Goal: Information Seeking & Learning: Learn about a topic

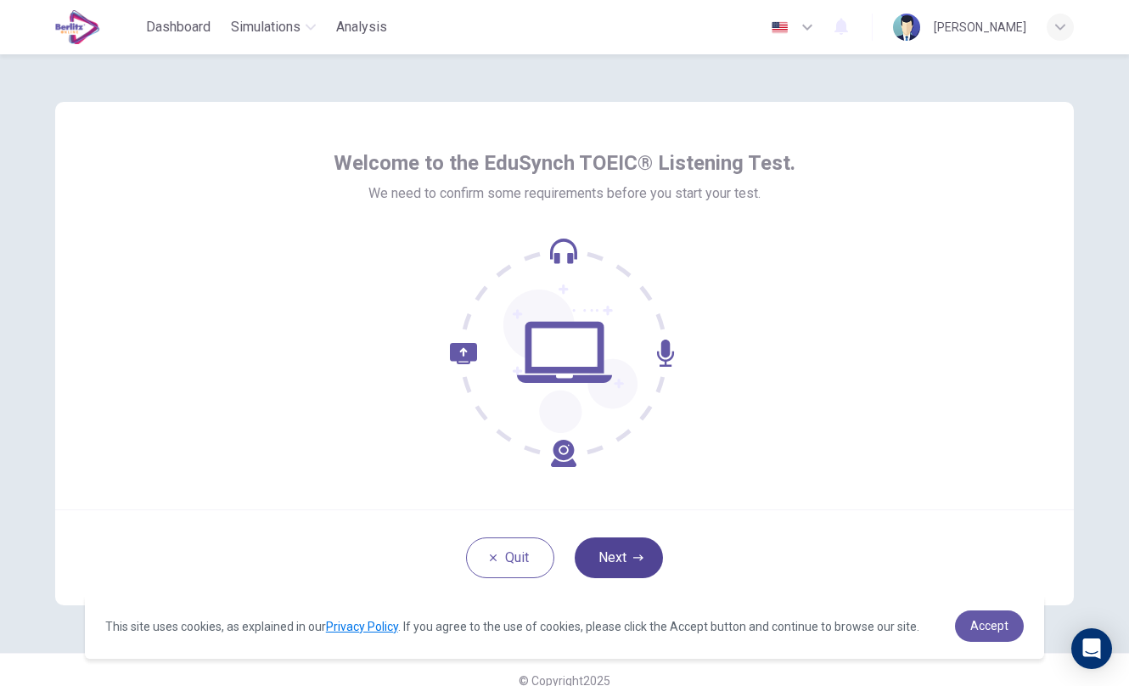
click at [634, 560] on icon "button" at bounding box center [639, 558] width 10 height 10
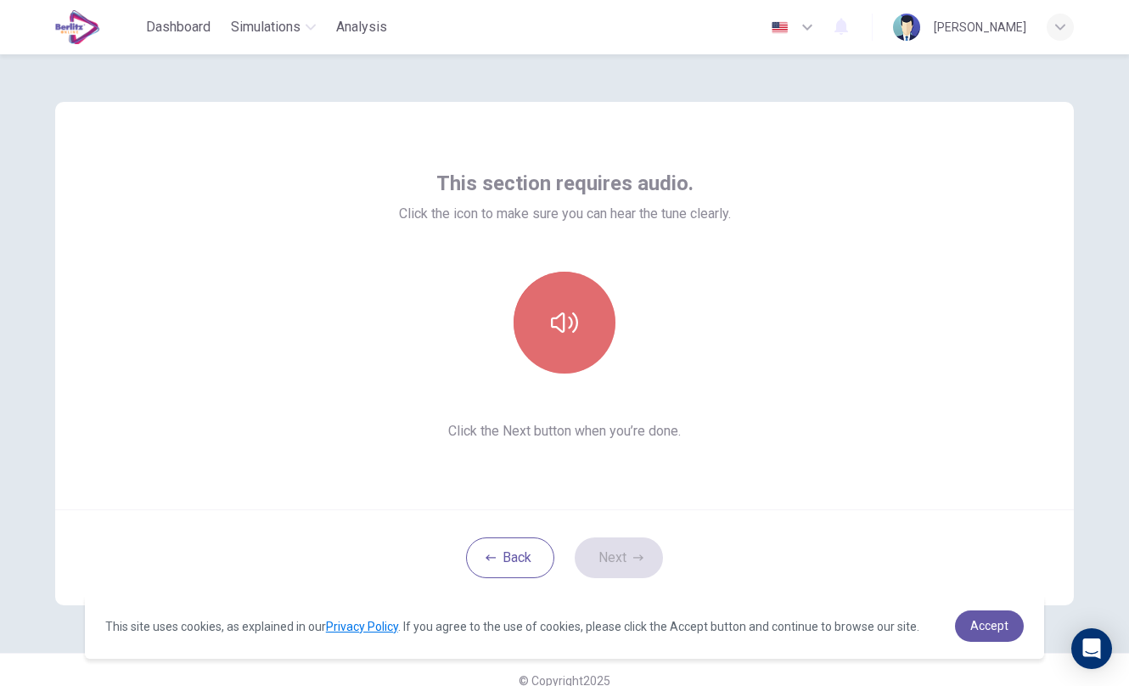
click at [551, 317] on icon "button" at bounding box center [564, 322] width 27 height 27
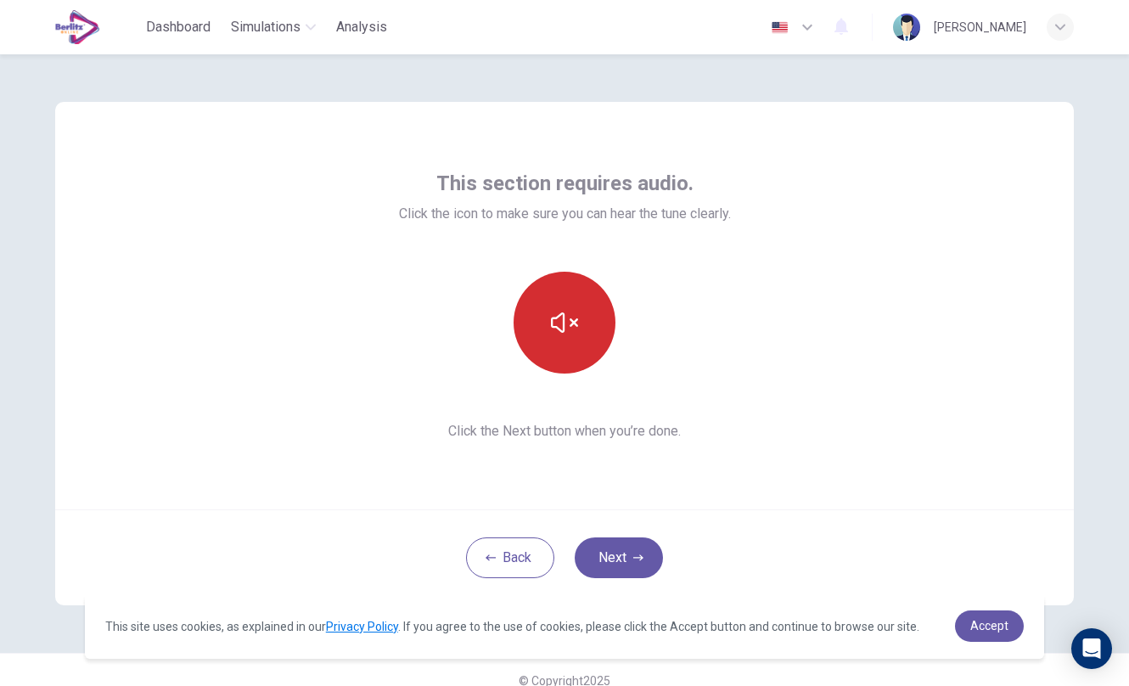
click at [555, 330] on icon "button" at bounding box center [564, 323] width 27 height 20
click at [638, 563] on button "Next" at bounding box center [619, 558] width 88 height 41
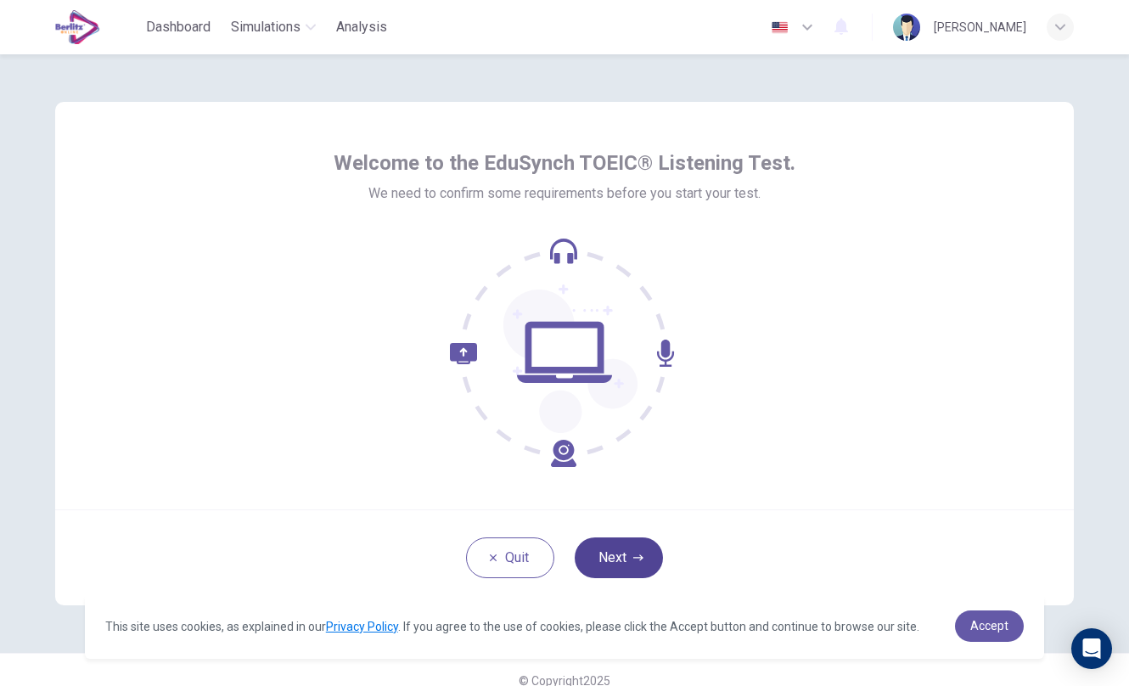
click at [612, 562] on button "Next" at bounding box center [619, 558] width 88 height 41
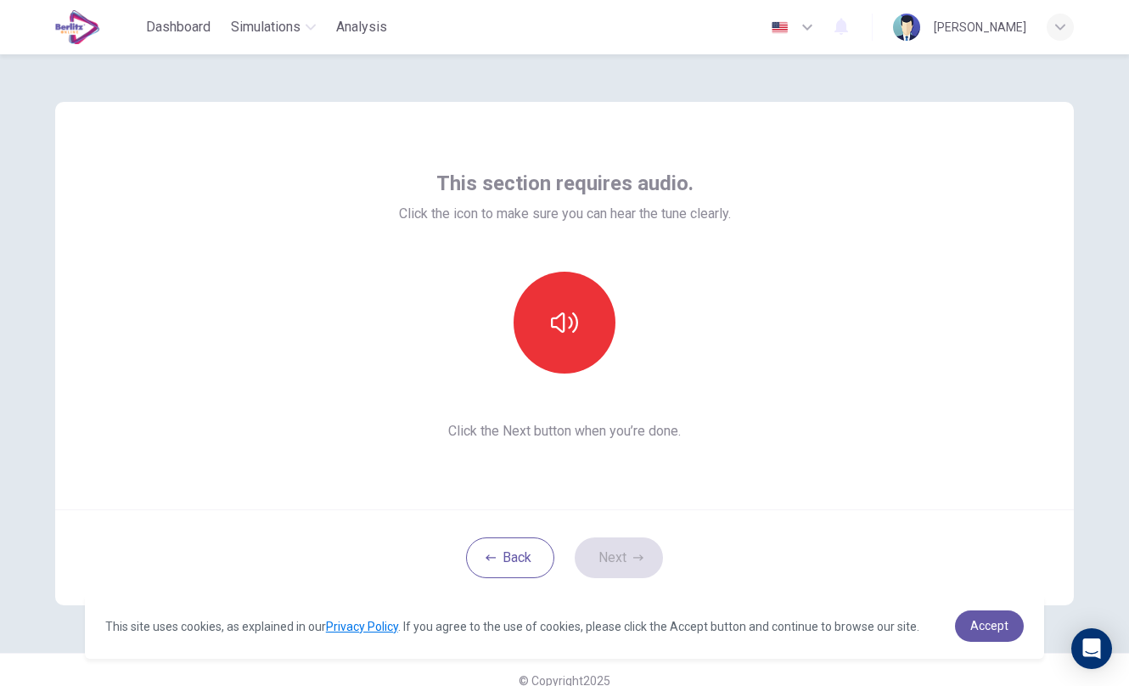
click at [574, 374] on div "This section requires audio. Click the icon to make sure you can hear the tune …" at bounding box center [565, 306] width 332 height 272
click at [545, 322] on button "button" at bounding box center [565, 323] width 102 height 102
click at [619, 564] on button "Next" at bounding box center [619, 558] width 88 height 41
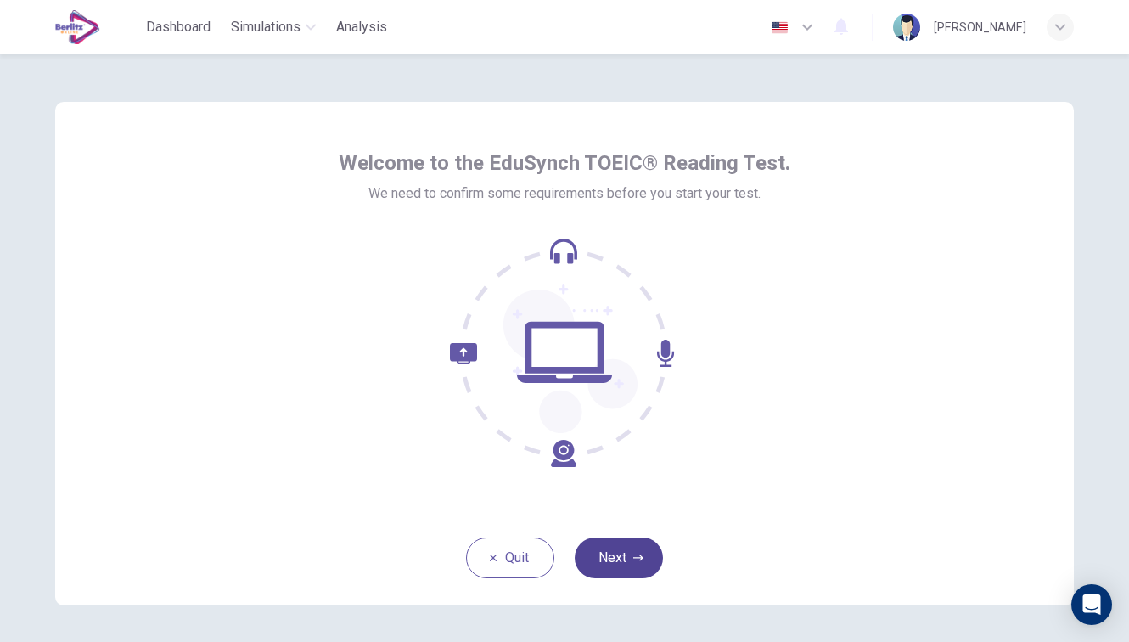
click at [620, 558] on button "Next" at bounding box center [619, 558] width 88 height 41
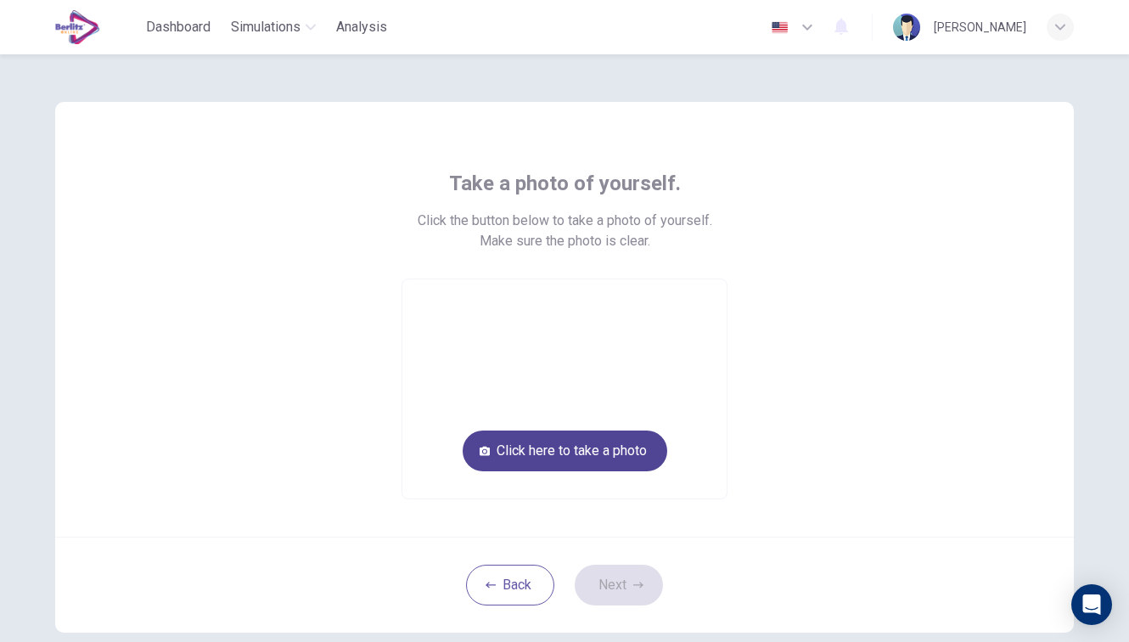
click at [560, 449] on button "Click here to take a photo" at bounding box center [565, 451] width 205 height 41
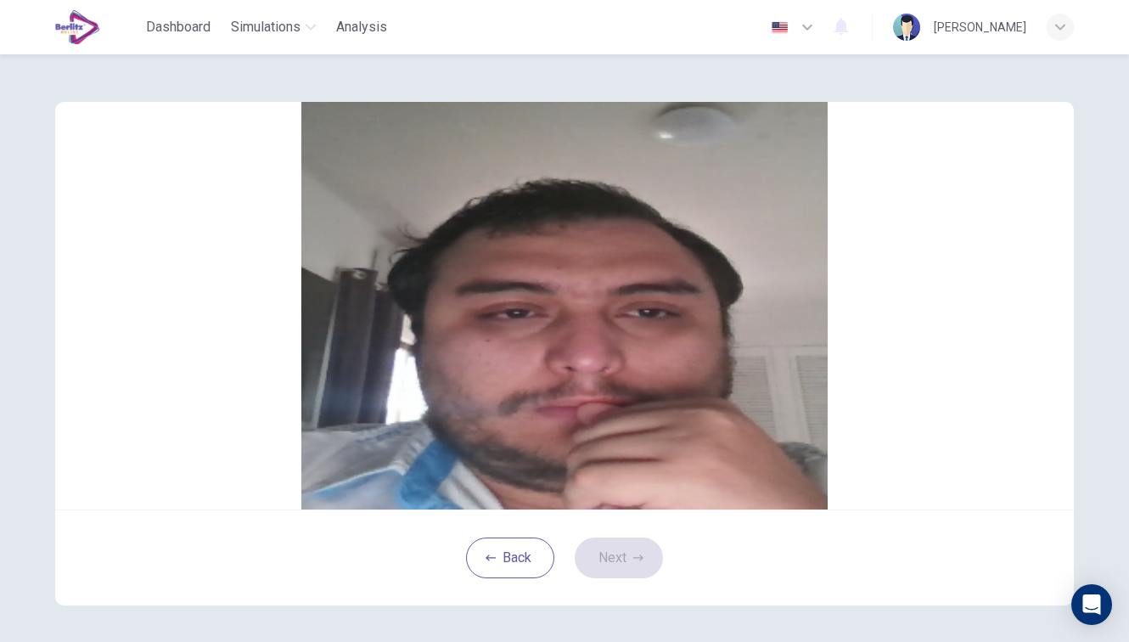
click at [531, 270] on button "Cancel" at bounding box center [550, 262] width 39 height 16
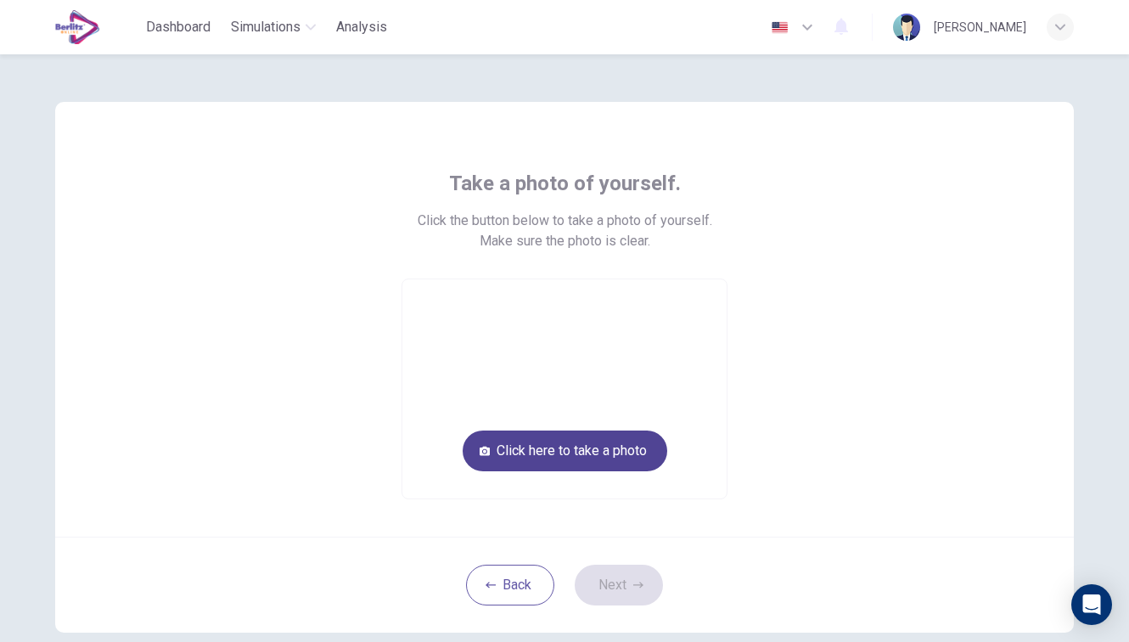
click at [511, 453] on button "Click here to take a photo" at bounding box center [565, 451] width 205 height 41
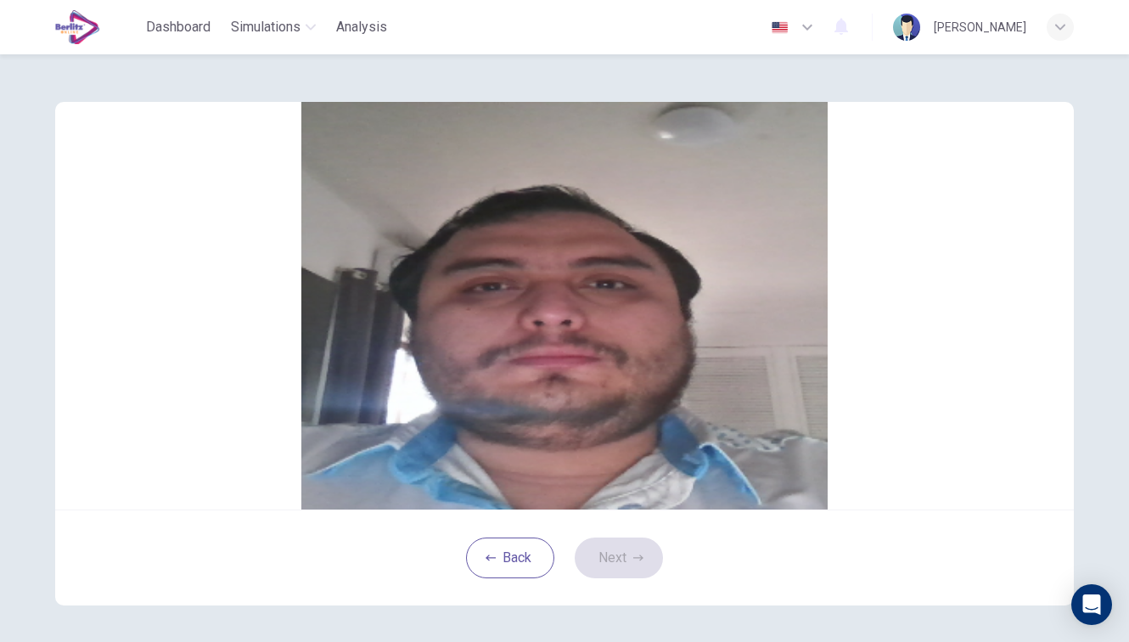
click at [599, 270] on button "Save" at bounding box center [584, 262] width 29 height 16
click at [634, 563] on icon "button" at bounding box center [639, 558] width 10 height 10
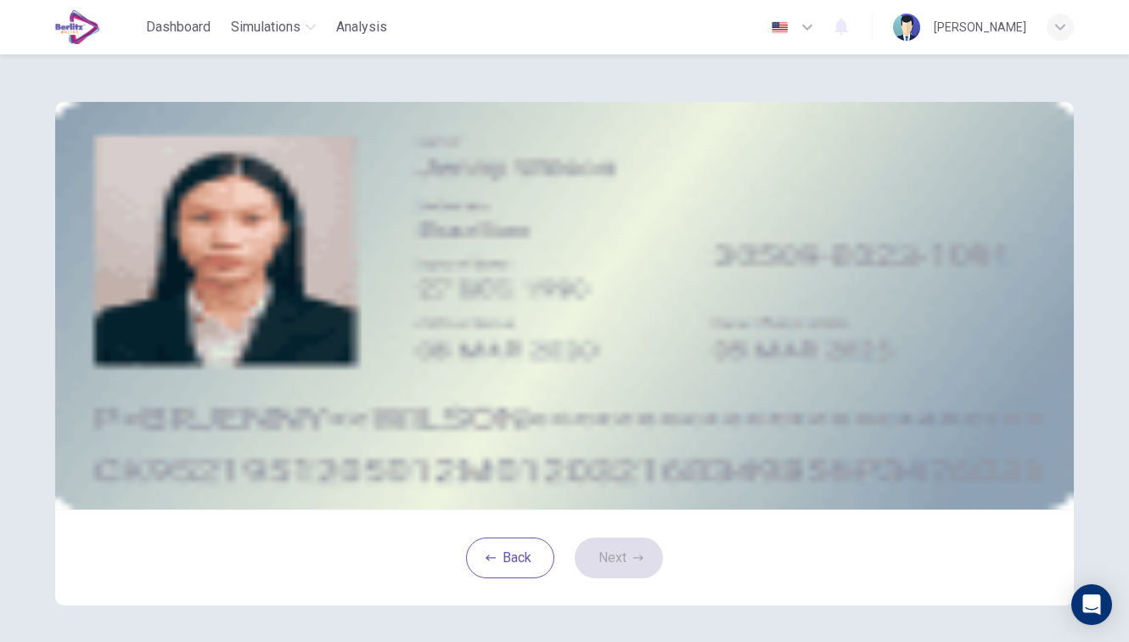
click at [184, 290] on button "take photo" at bounding box center [182, 282] width 3 height 16
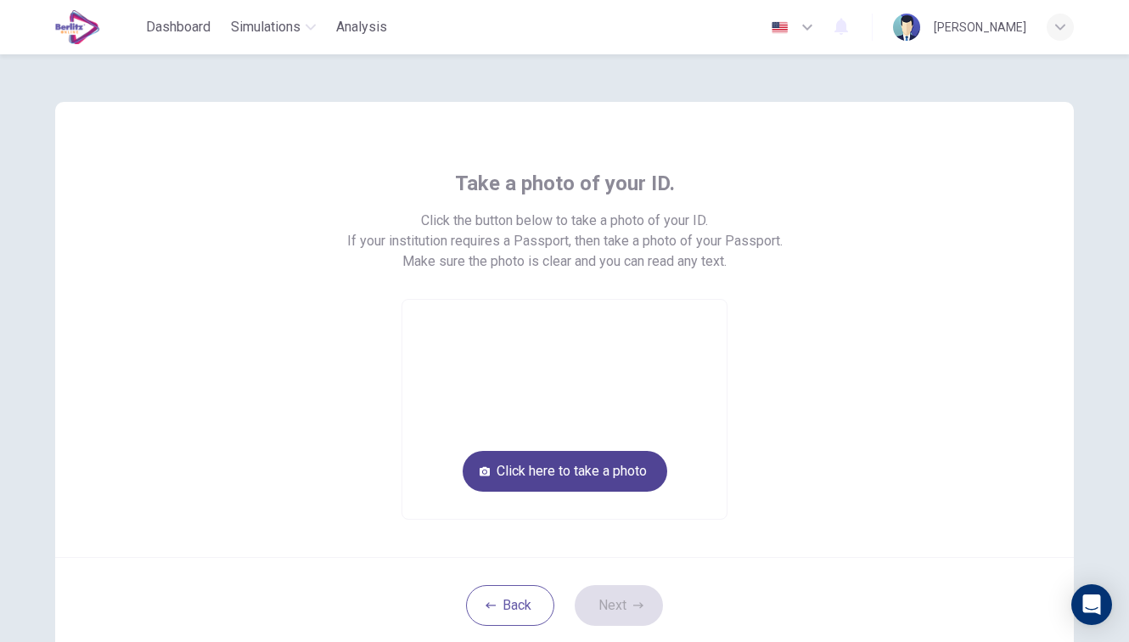
click at [593, 471] on button "Click here to take a photo" at bounding box center [565, 471] width 205 height 41
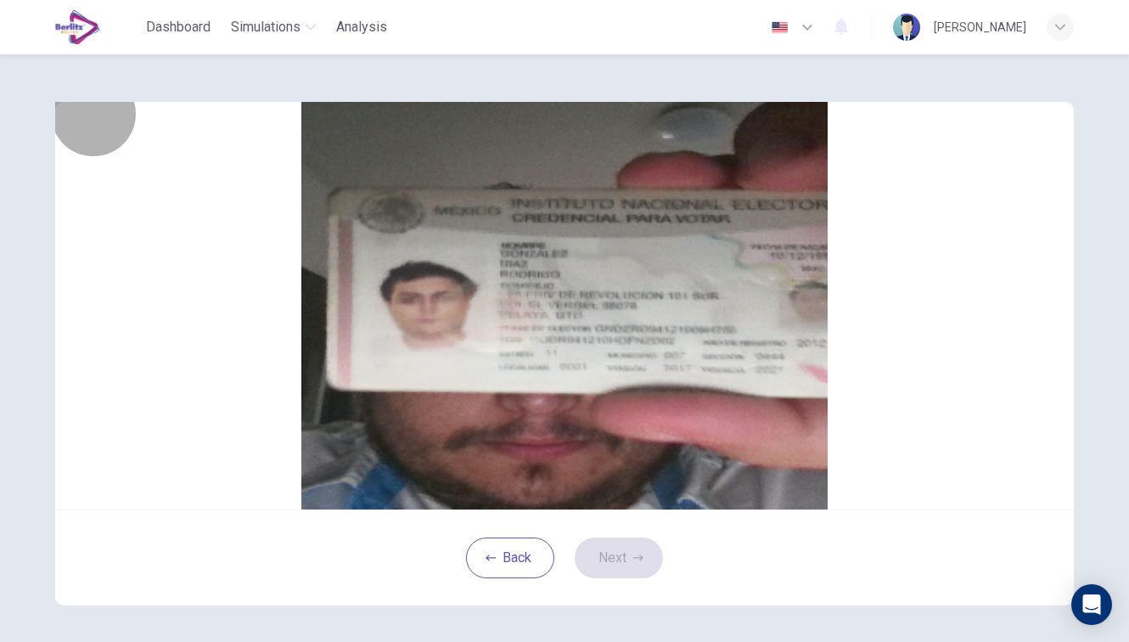
click at [531, 290] on button "Cancel" at bounding box center [550, 282] width 39 height 16
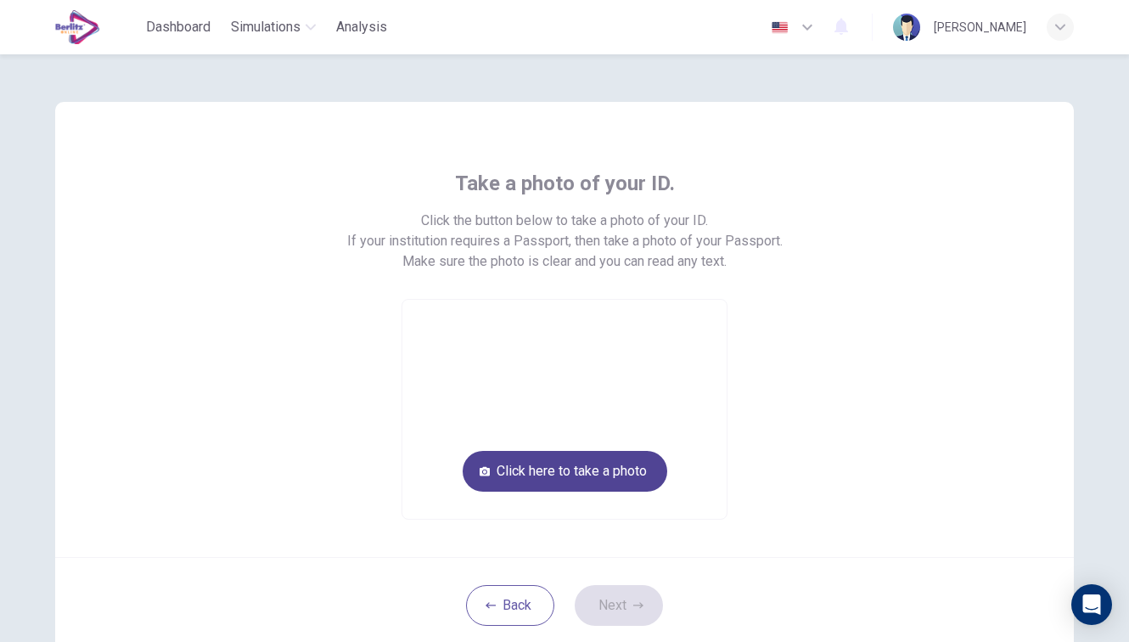
click at [559, 488] on button "Click here to take a photo" at bounding box center [565, 471] width 205 height 41
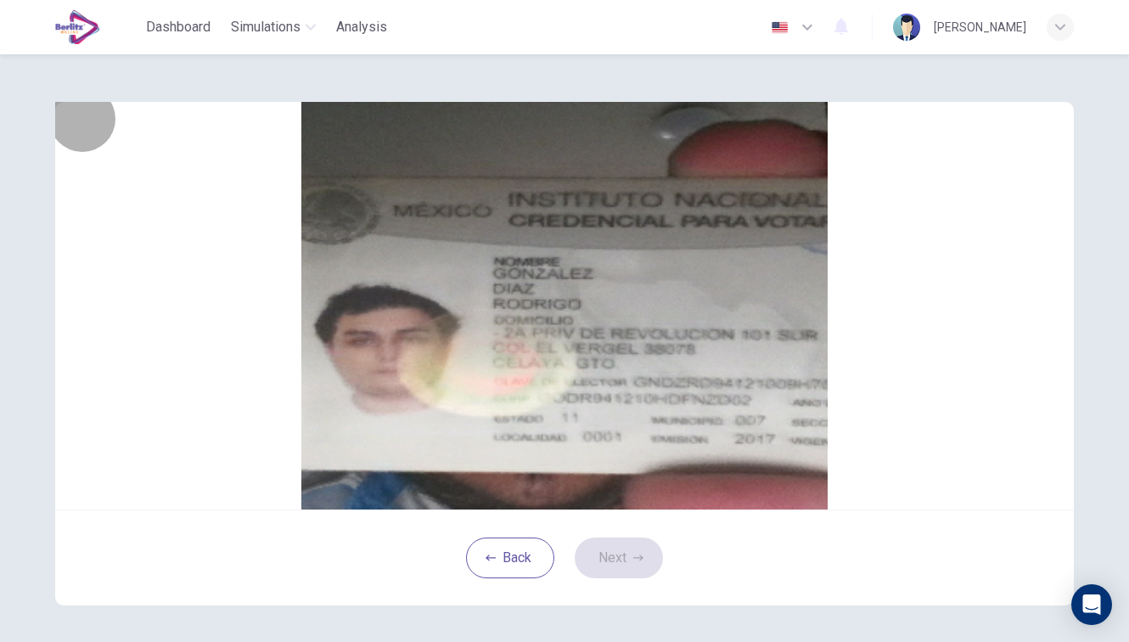
click at [599, 290] on button "Save" at bounding box center [584, 282] width 29 height 16
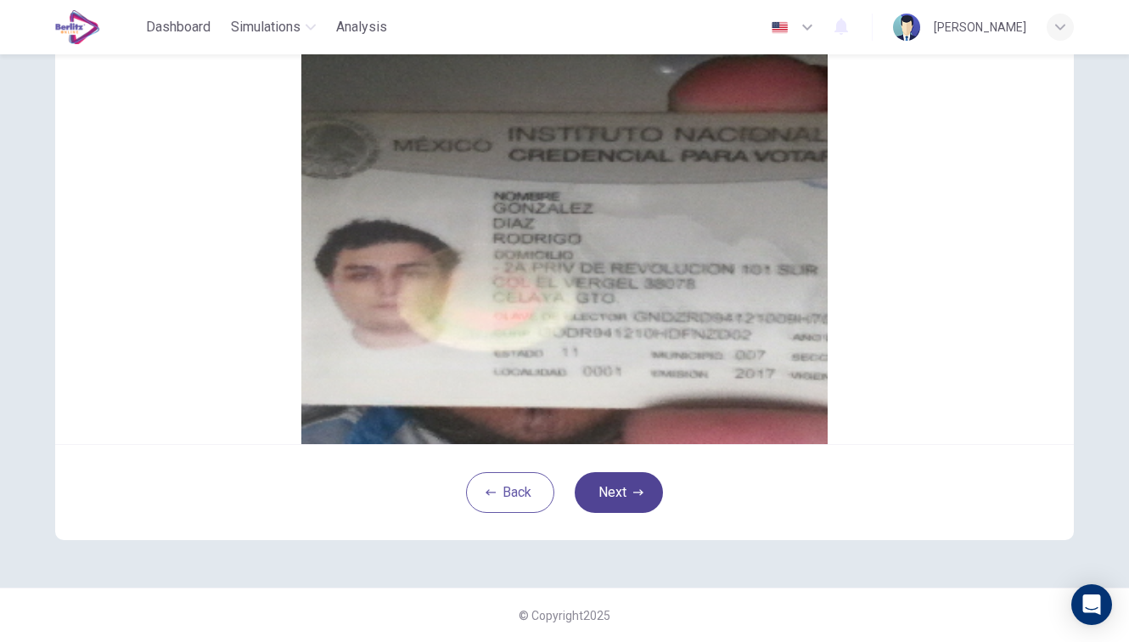
click at [623, 505] on button "Next" at bounding box center [619, 492] width 88 height 41
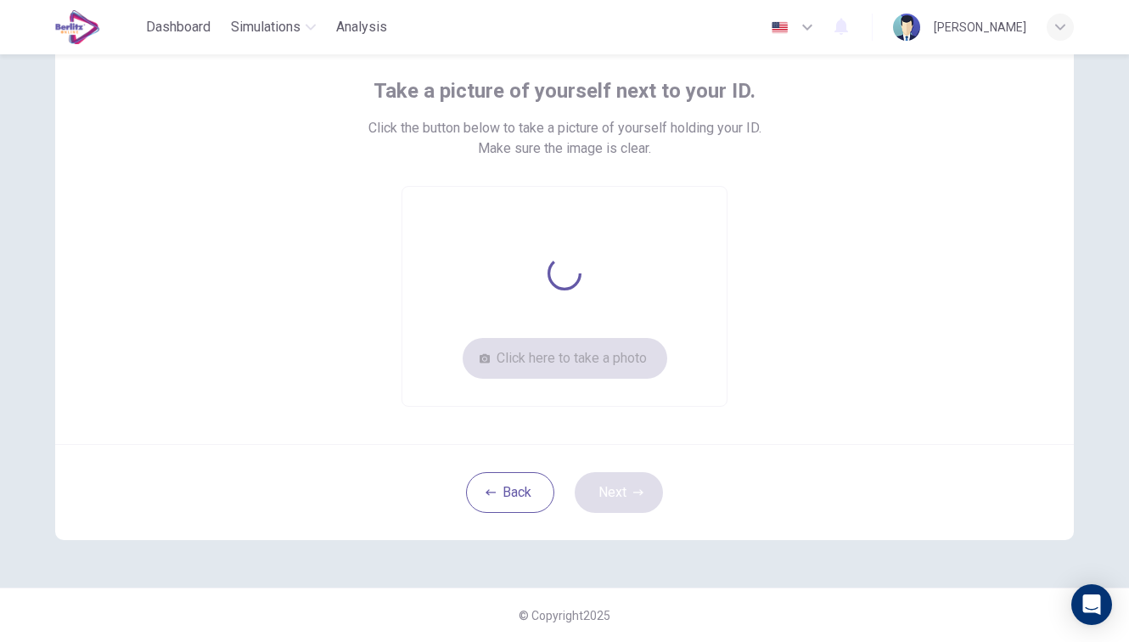
scroll to position [92, 0]
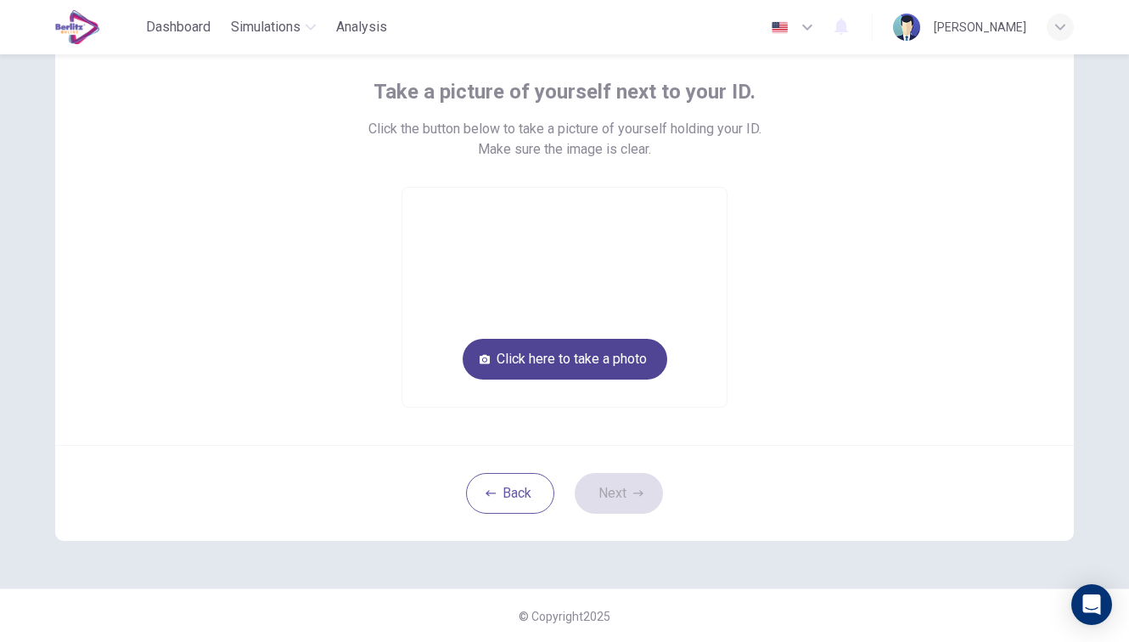
click at [586, 369] on button "Click here to take a photo" at bounding box center [565, 359] width 205 height 41
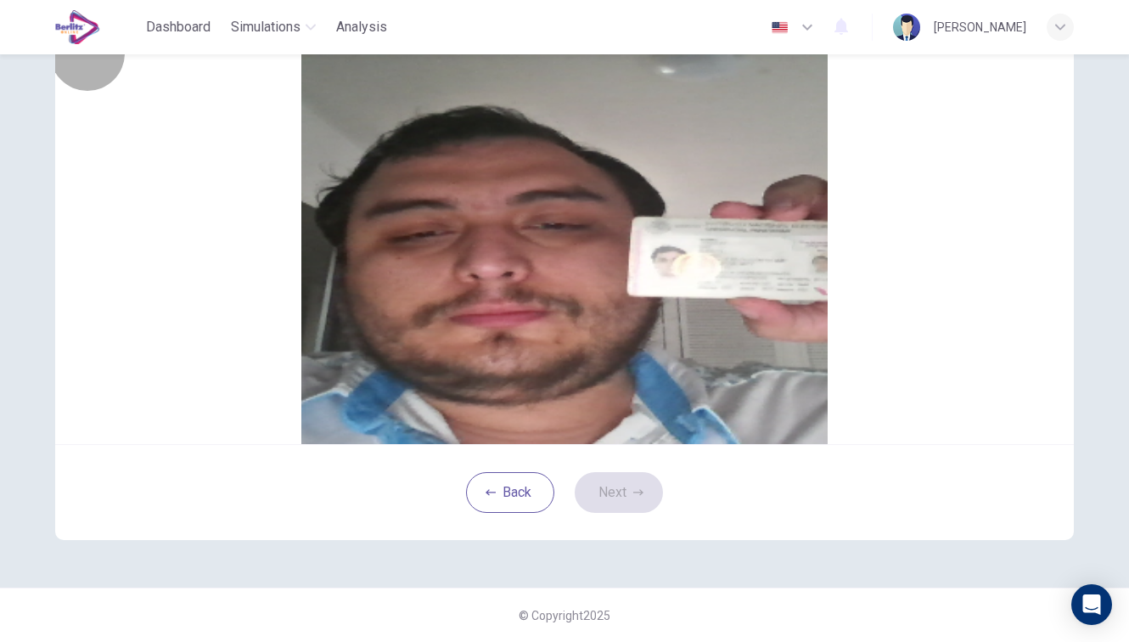
click at [599, 205] on button "Save" at bounding box center [584, 197] width 29 height 16
click at [608, 513] on button "Next" at bounding box center [619, 492] width 88 height 41
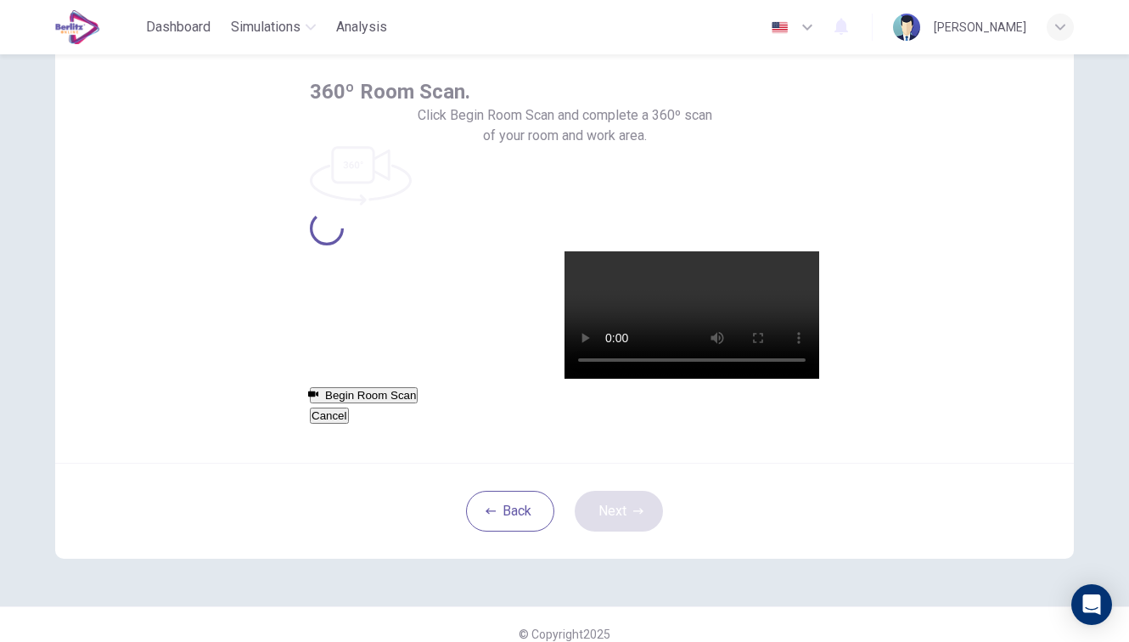
scroll to position [65, 0]
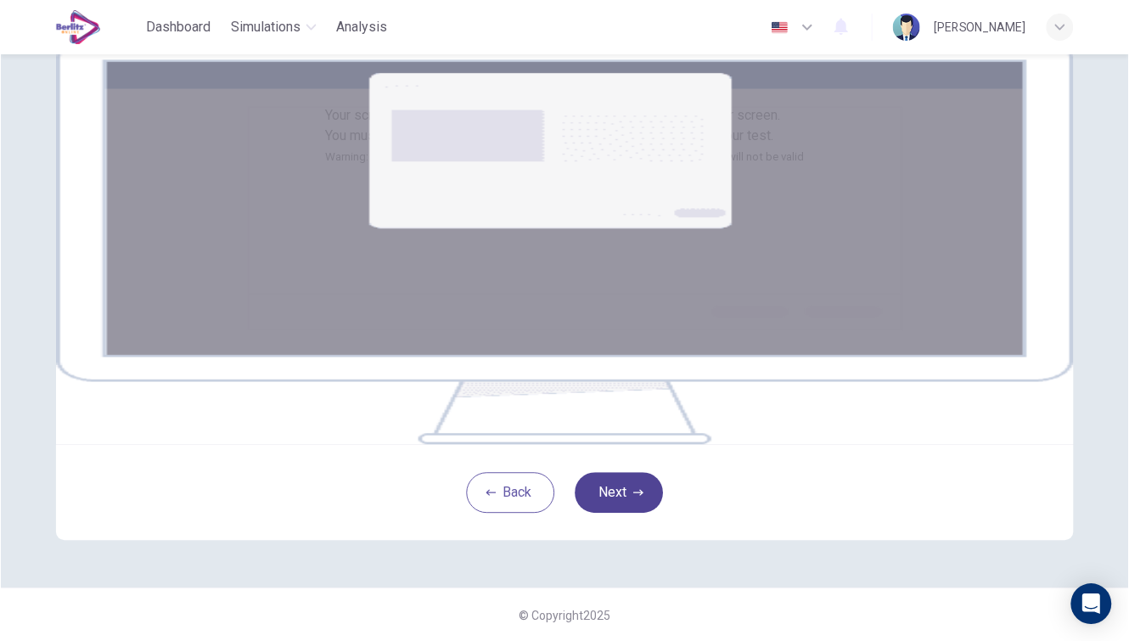
scroll to position [239, 0]
click at [605, 494] on button "Next" at bounding box center [619, 492] width 88 height 41
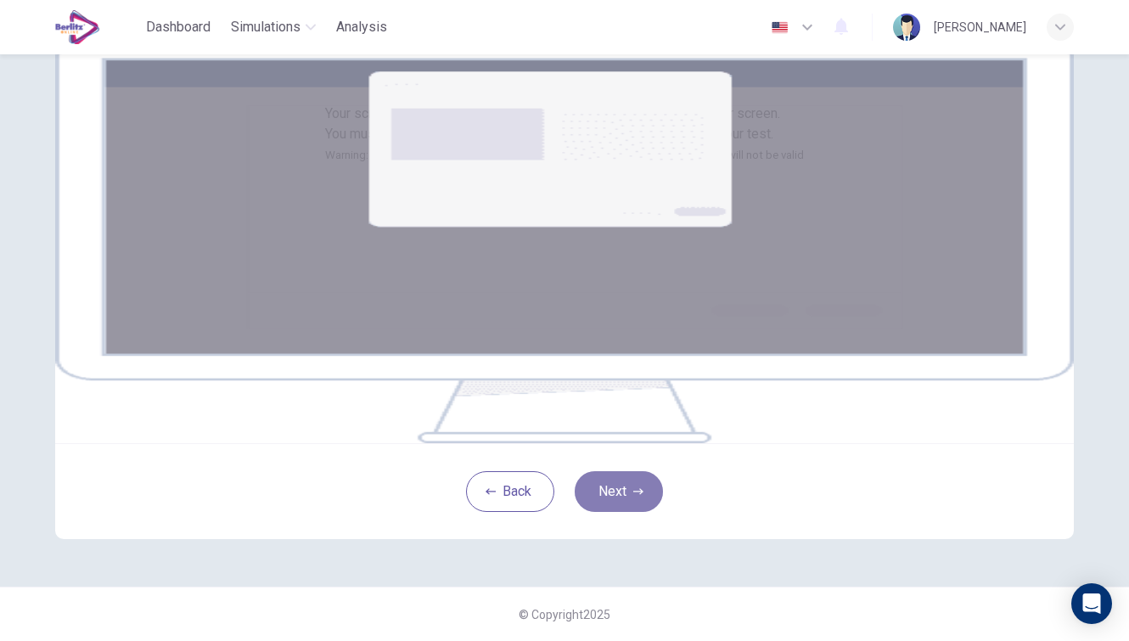
click at [633, 500] on button "Next" at bounding box center [619, 491] width 88 height 41
click at [686, 424] on div "Your screen will also be recorded. Click the Next button to select your screen.…" at bounding box center [564, 241] width 1019 height 408
click at [622, 491] on button "Next" at bounding box center [619, 492] width 88 height 41
click at [710, 560] on div "Your screen will also be recorded. Click the Next button to select your screen.…" at bounding box center [564, 288] width 1073 height 599
click at [636, 488] on icon "button" at bounding box center [639, 492] width 10 height 10
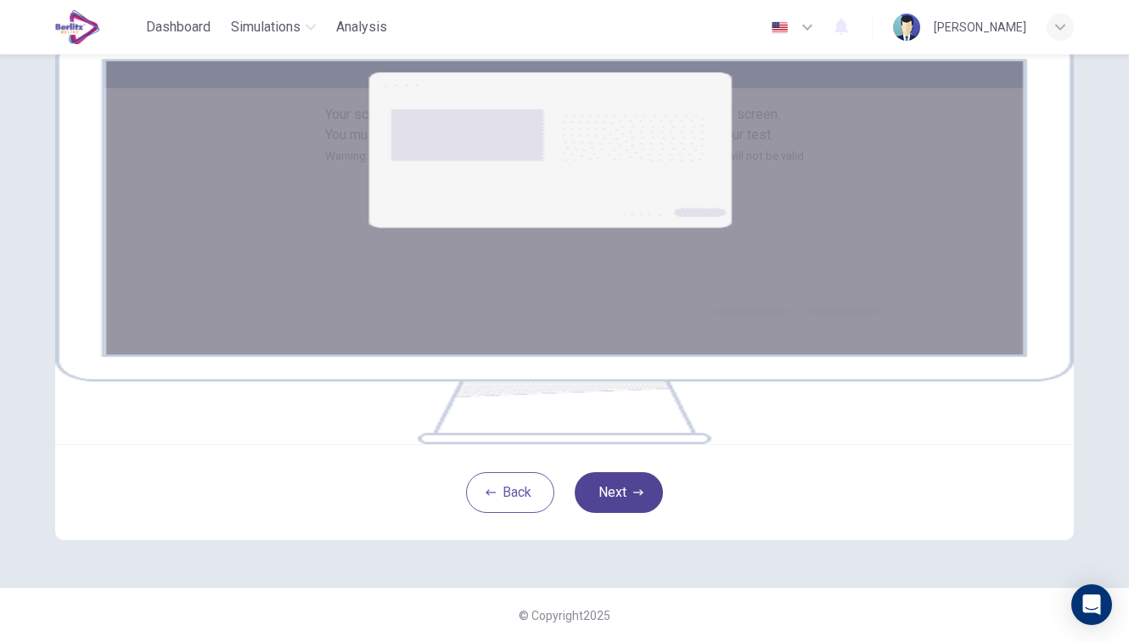
click at [639, 501] on button "Next" at bounding box center [619, 492] width 88 height 41
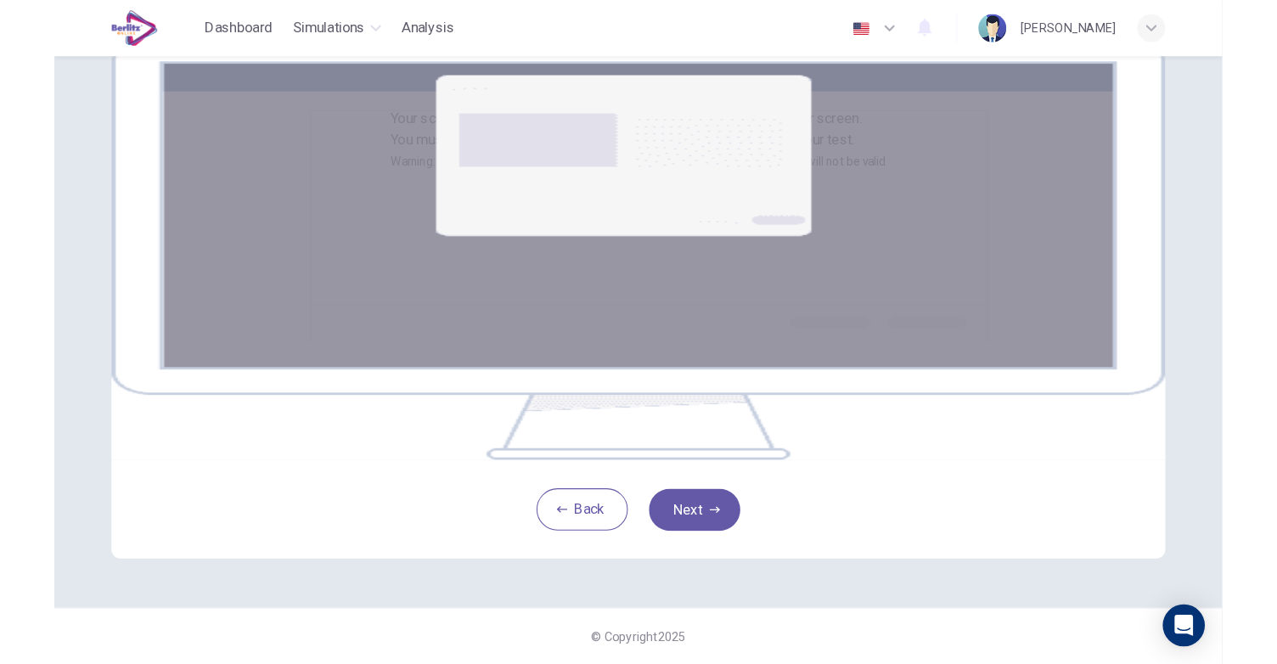
scroll to position [65, 0]
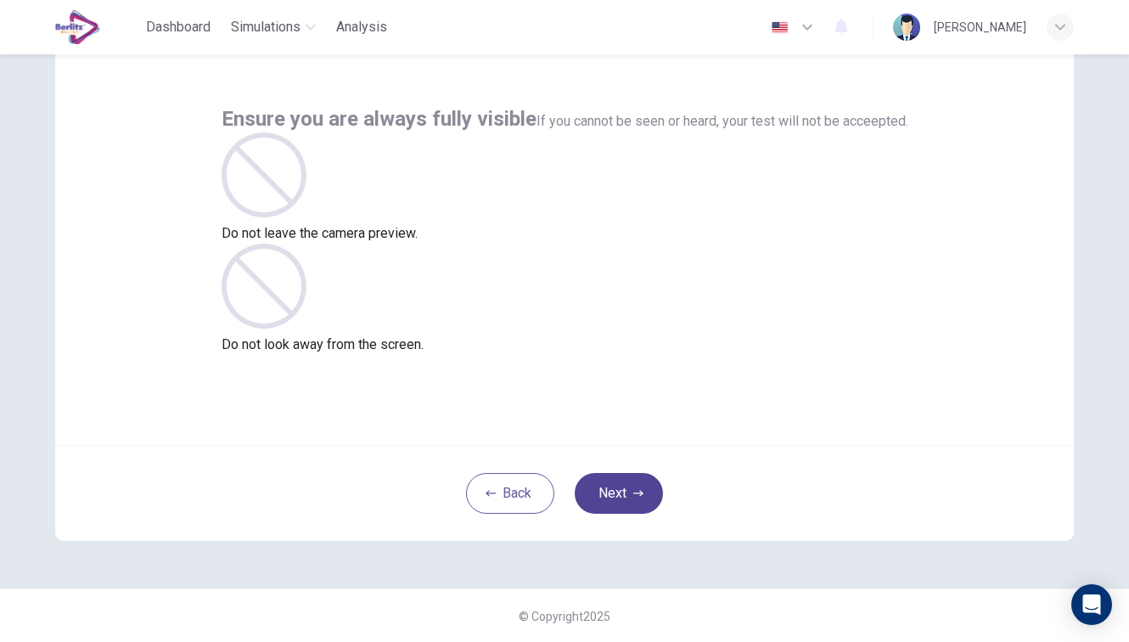
click at [610, 485] on button "Next" at bounding box center [619, 493] width 88 height 41
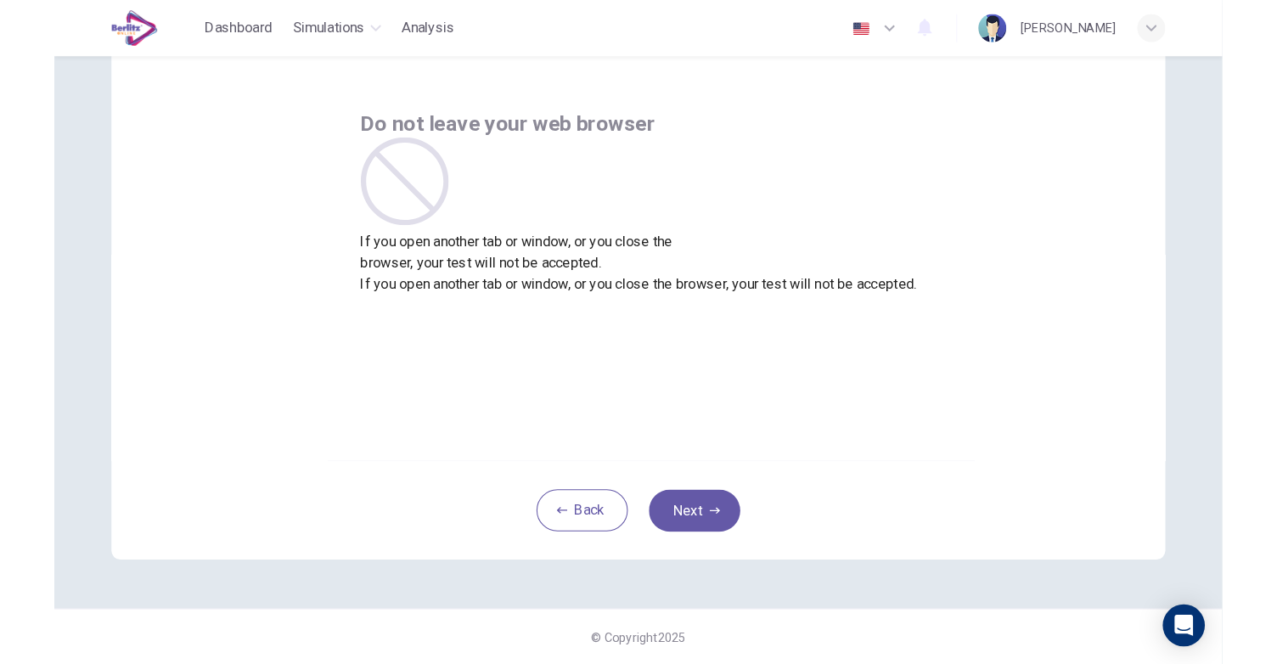
scroll to position [42, 0]
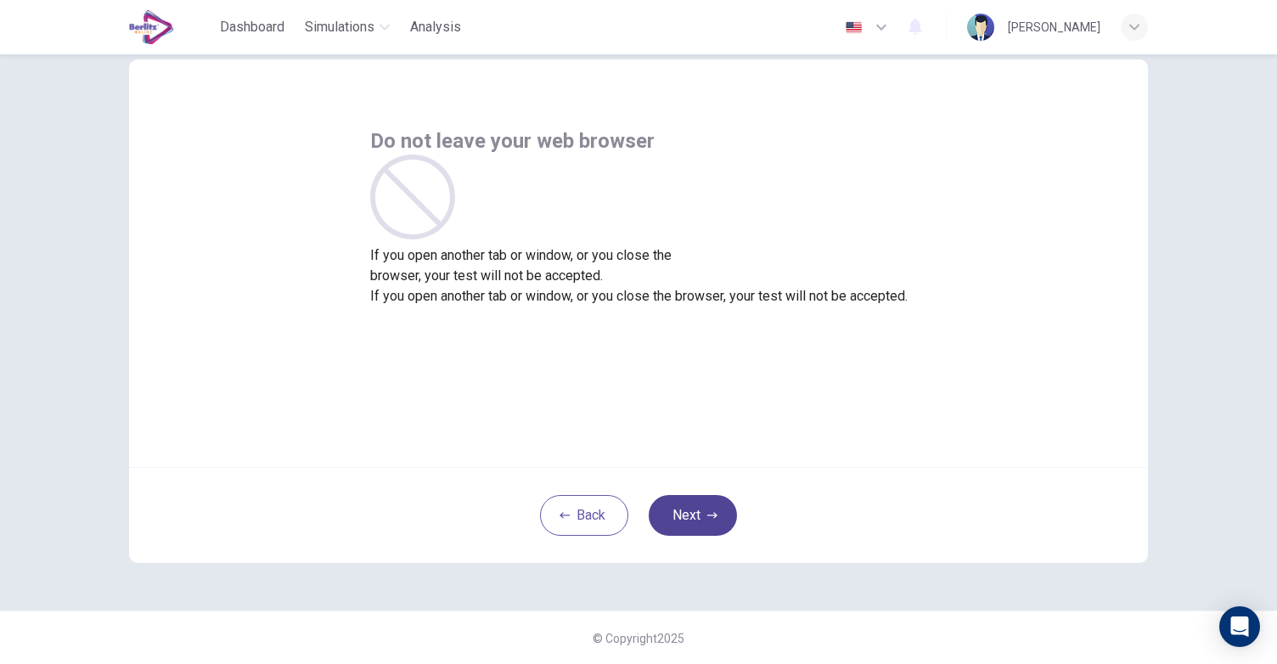
click at [685, 515] on button "Next" at bounding box center [693, 515] width 88 height 41
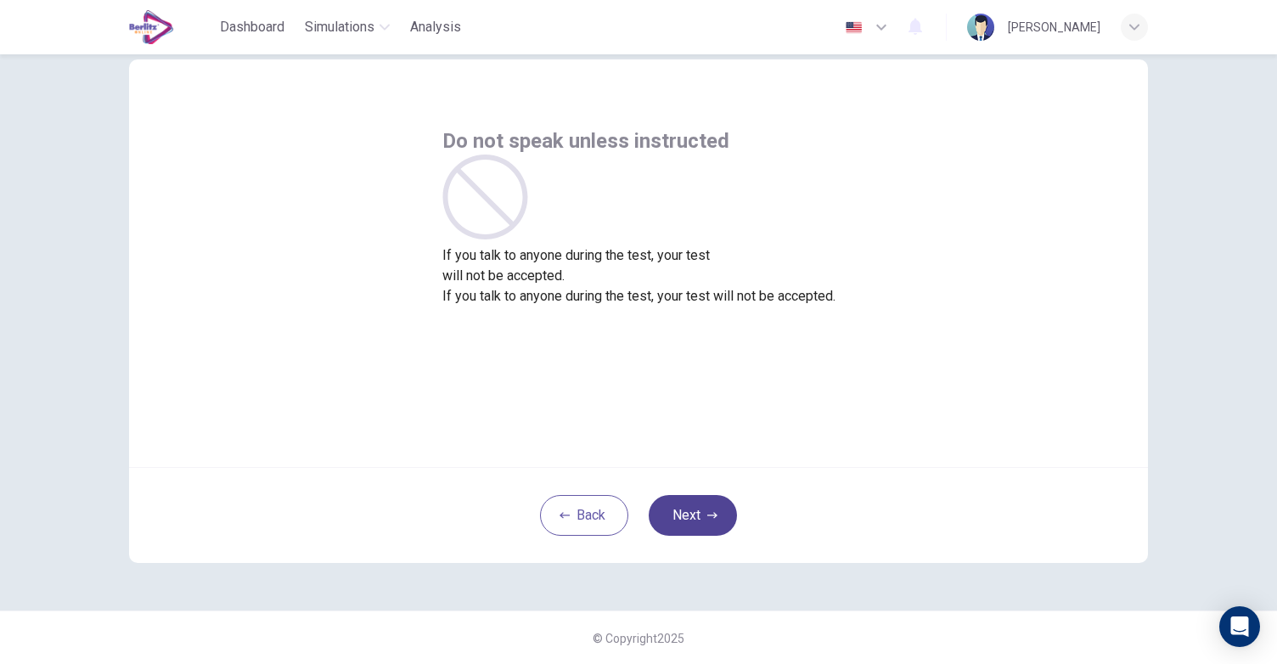
click at [685, 515] on button "Next" at bounding box center [693, 515] width 88 height 41
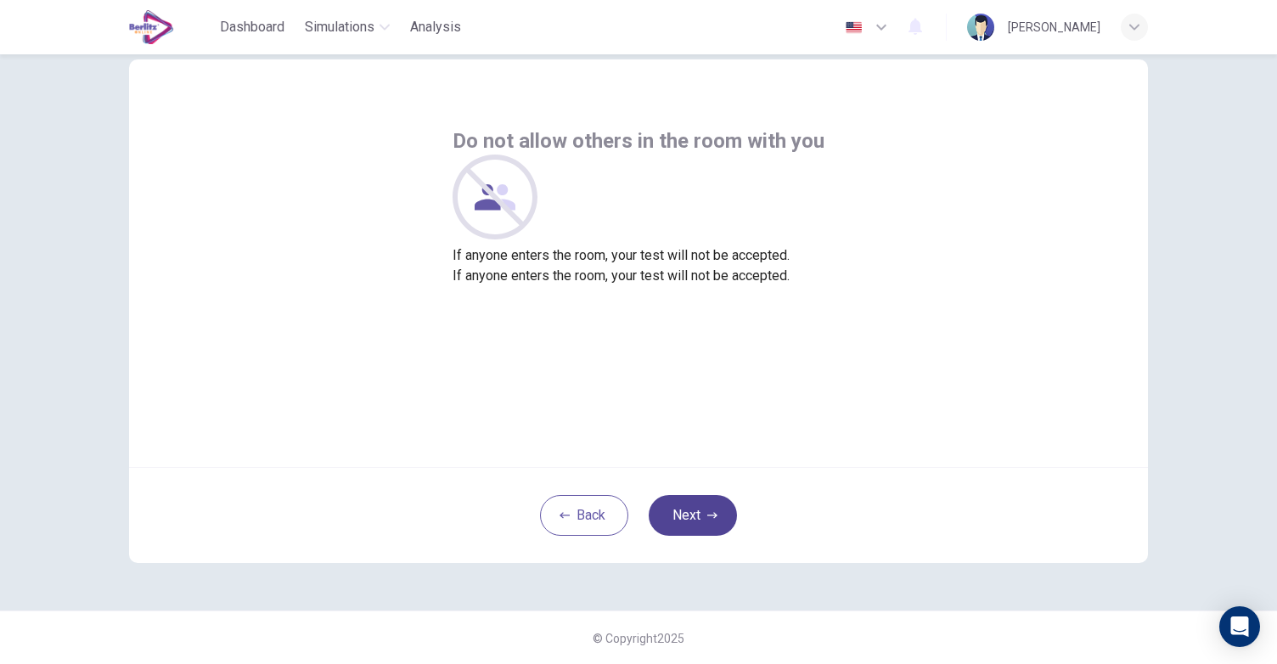
click at [685, 515] on button "Next" at bounding box center [693, 515] width 88 height 41
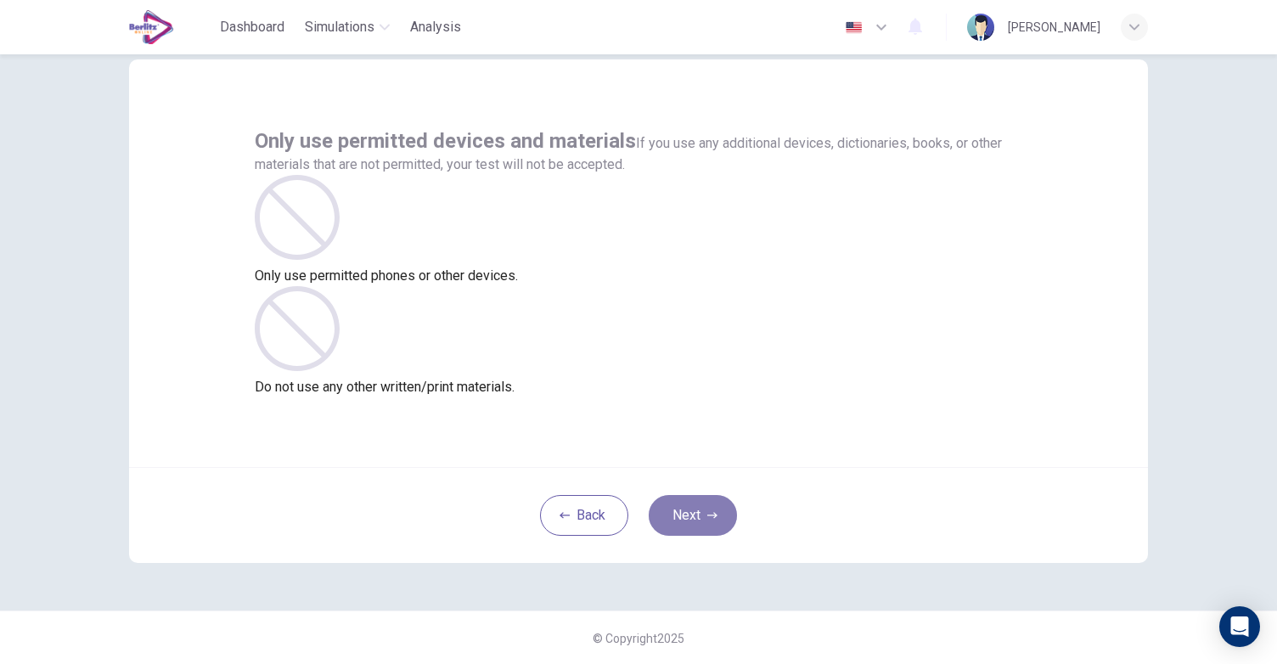
click at [687, 515] on button "Next" at bounding box center [693, 515] width 88 height 41
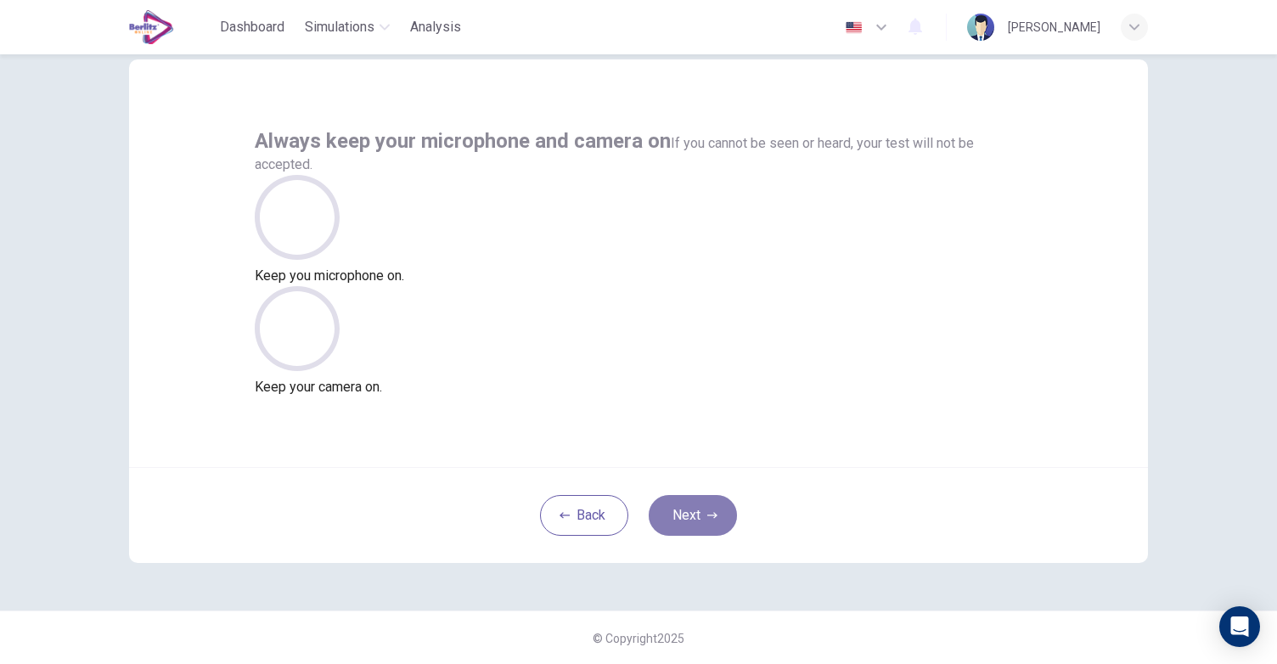
click at [686, 517] on button "Next" at bounding box center [693, 515] width 88 height 41
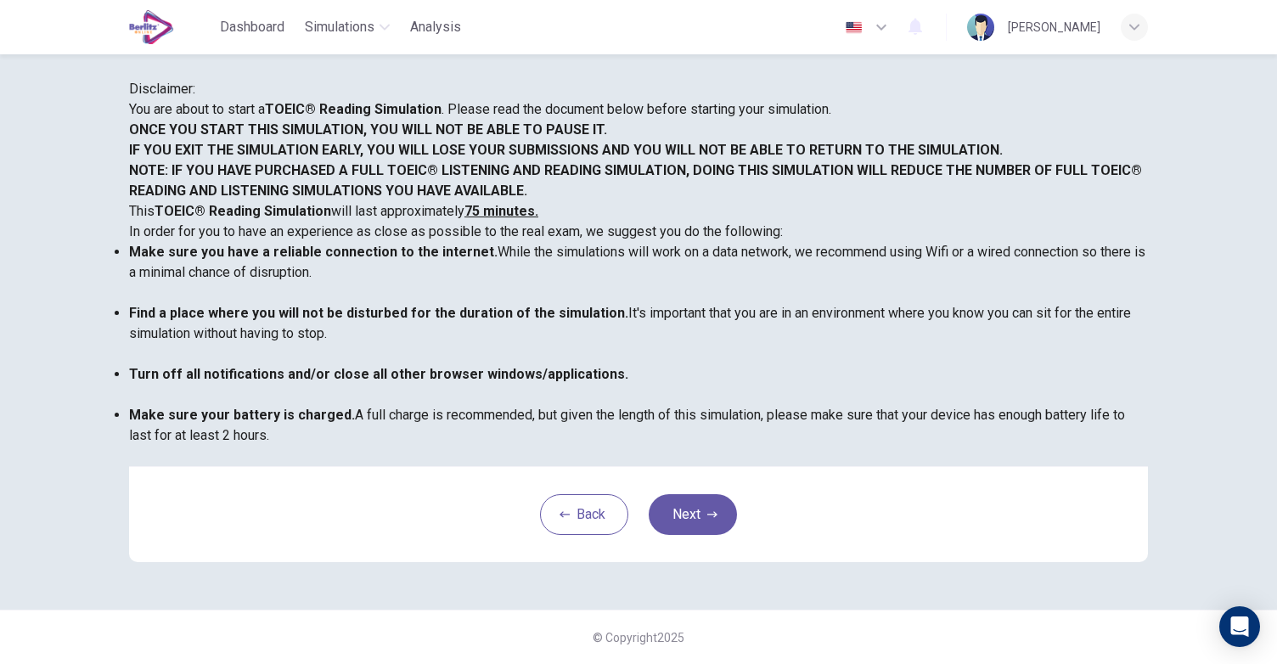
scroll to position [280, 0]
click at [679, 515] on button "Next" at bounding box center [693, 514] width 88 height 41
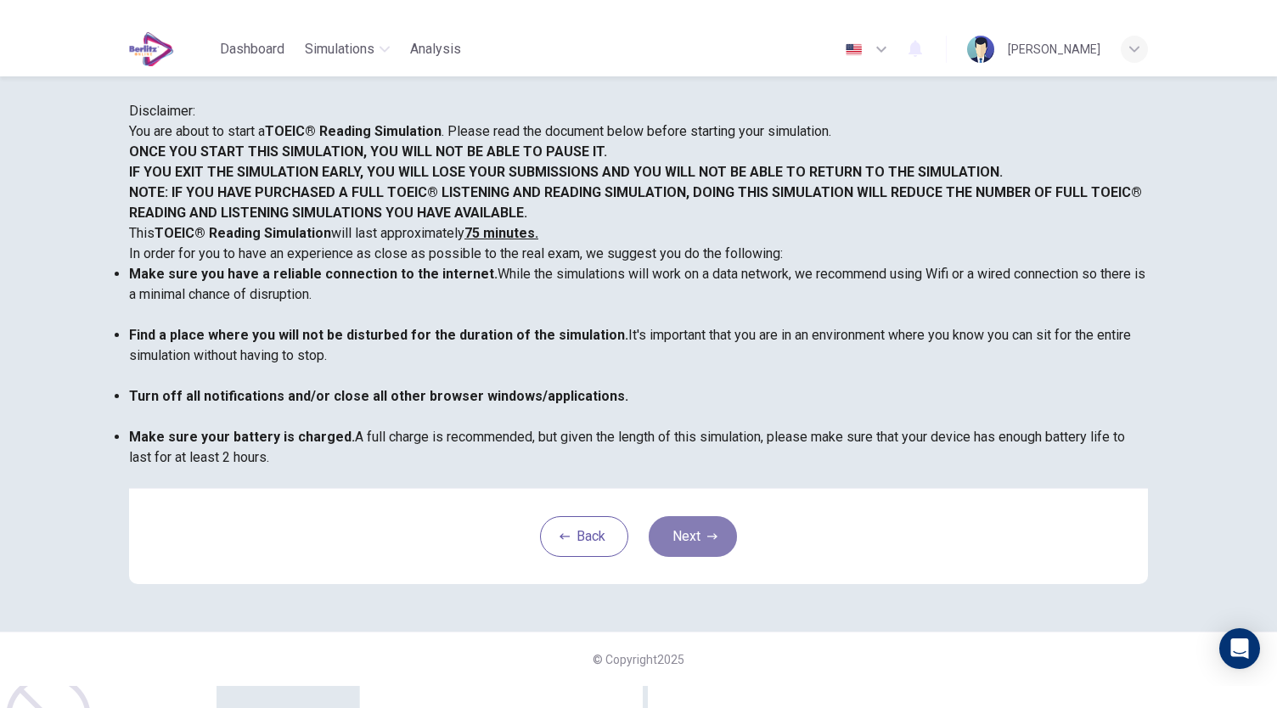
scroll to position [42, 0]
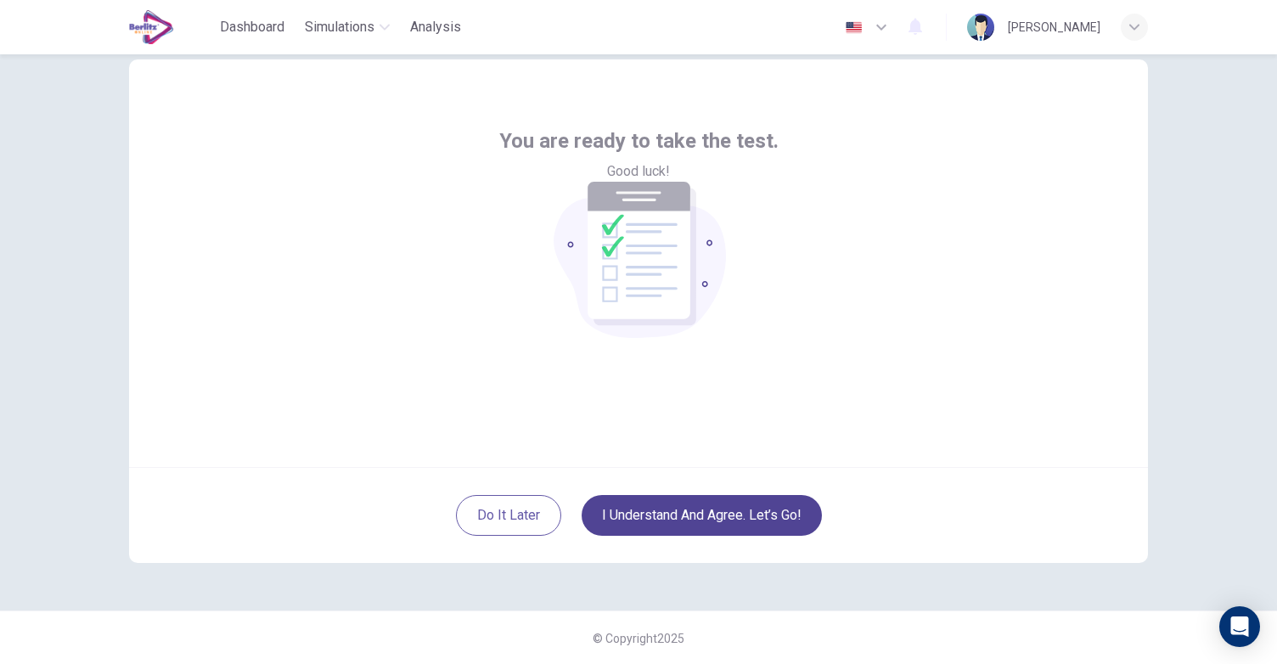
click at [679, 515] on button "I understand and agree. Let’s go!" at bounding box center [702, 515] width 240 height 41
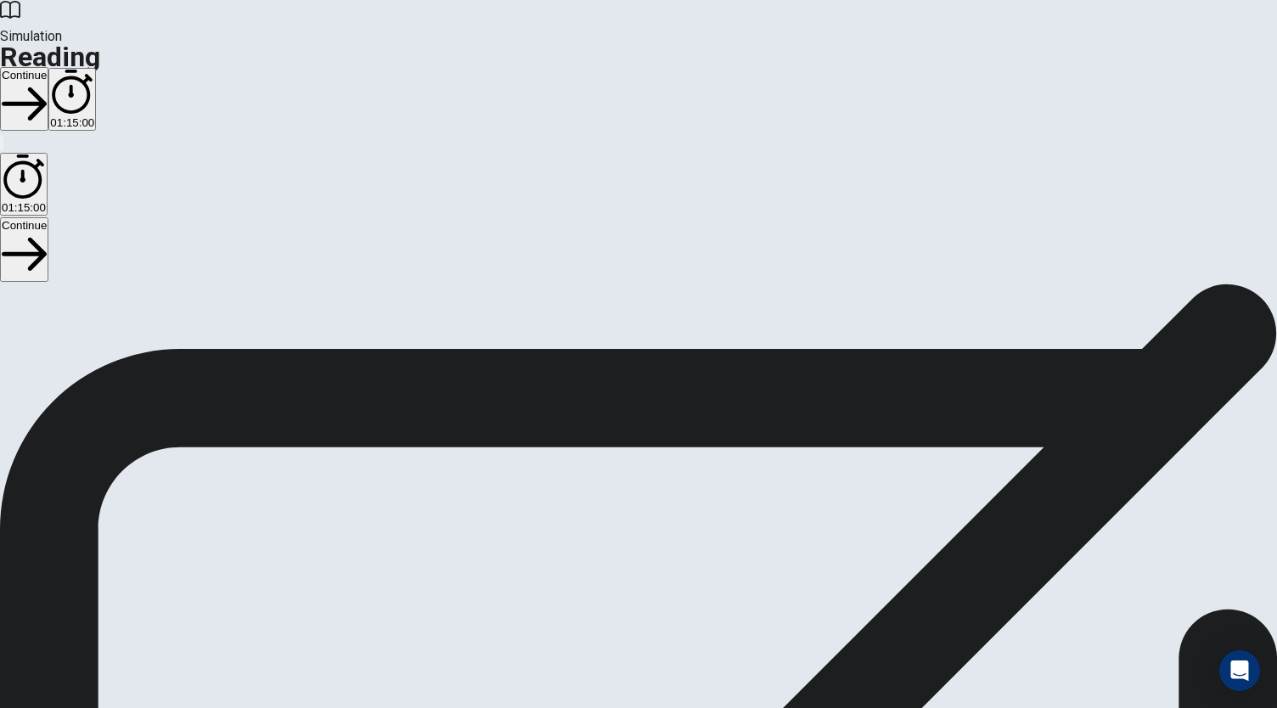
click at [48, 67] on button "Continue" at bounding box center [24, 99] width 48 height 64
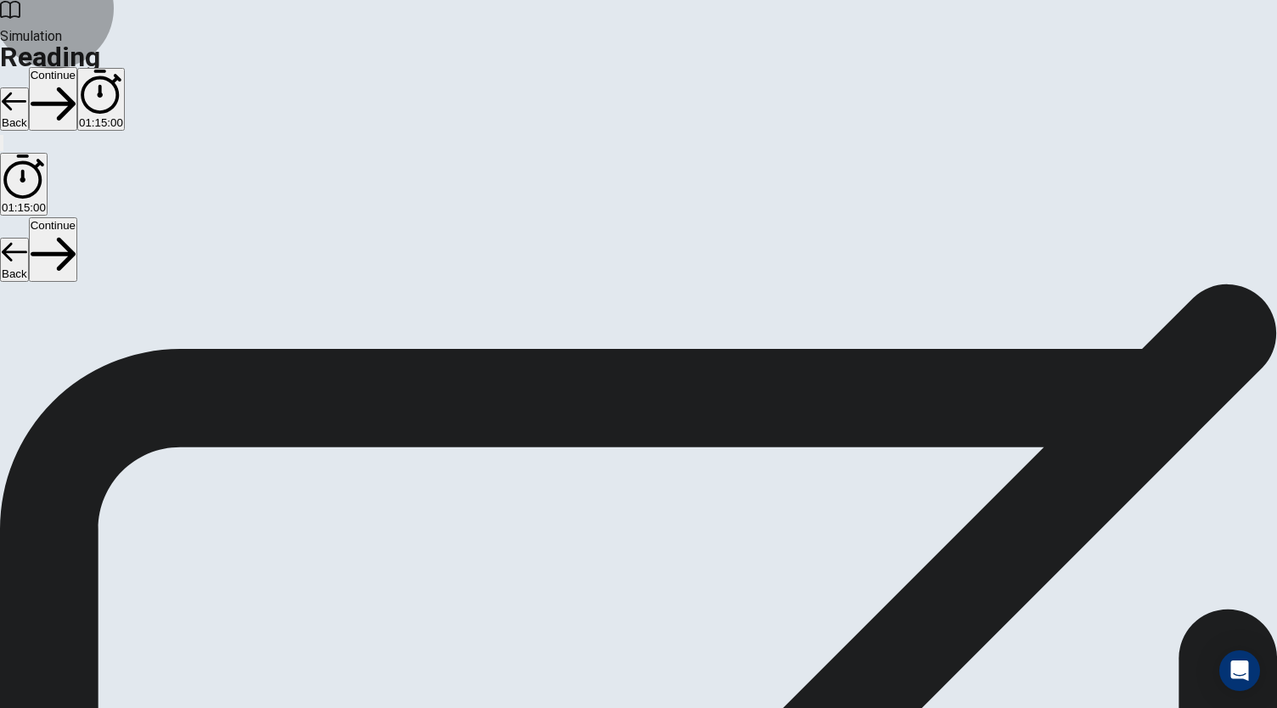
click at [77, 67] on button "Continue" at bounding box center [53, 99] width 48 height 64
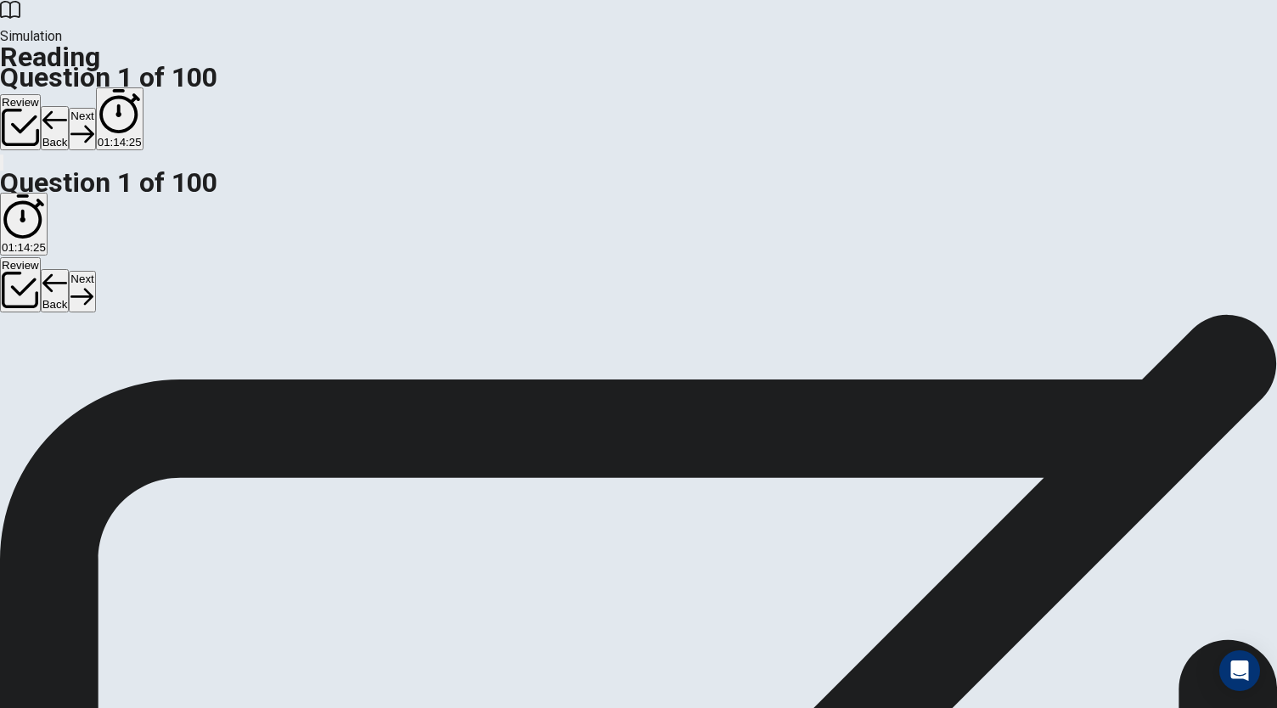
click at [95, 108] on button "Next" at bounding box center [82, 129] width 26 height 42
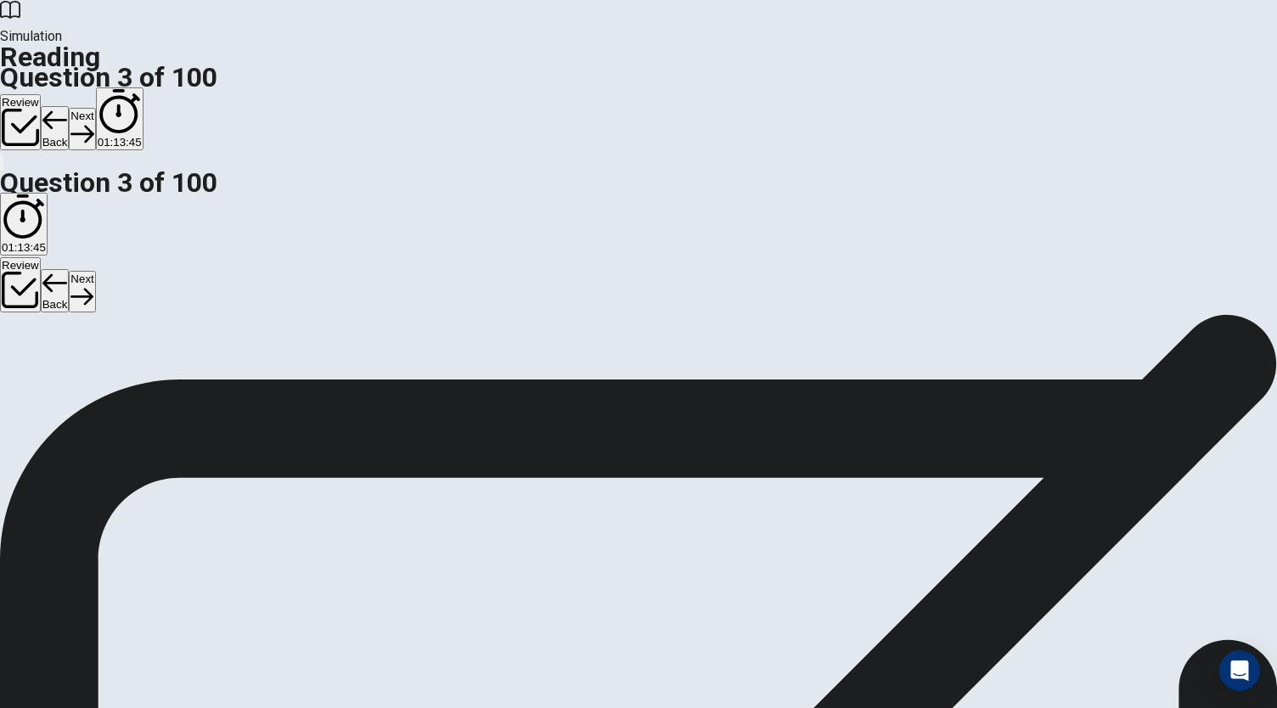
click at [95, 108] on button "Next" at bounding box center [82, 129] width 26 height 42
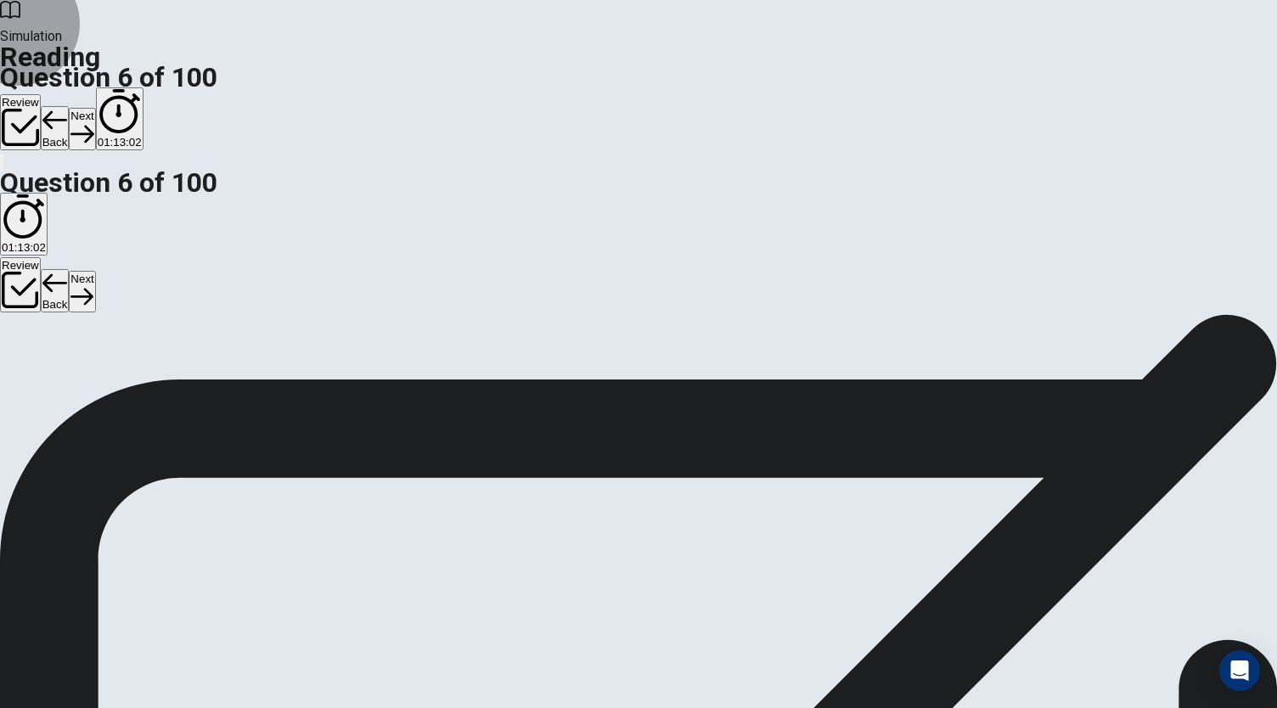
click at [95, 108] on button "Next" at bounding box center [82, 129] width 26 height 42
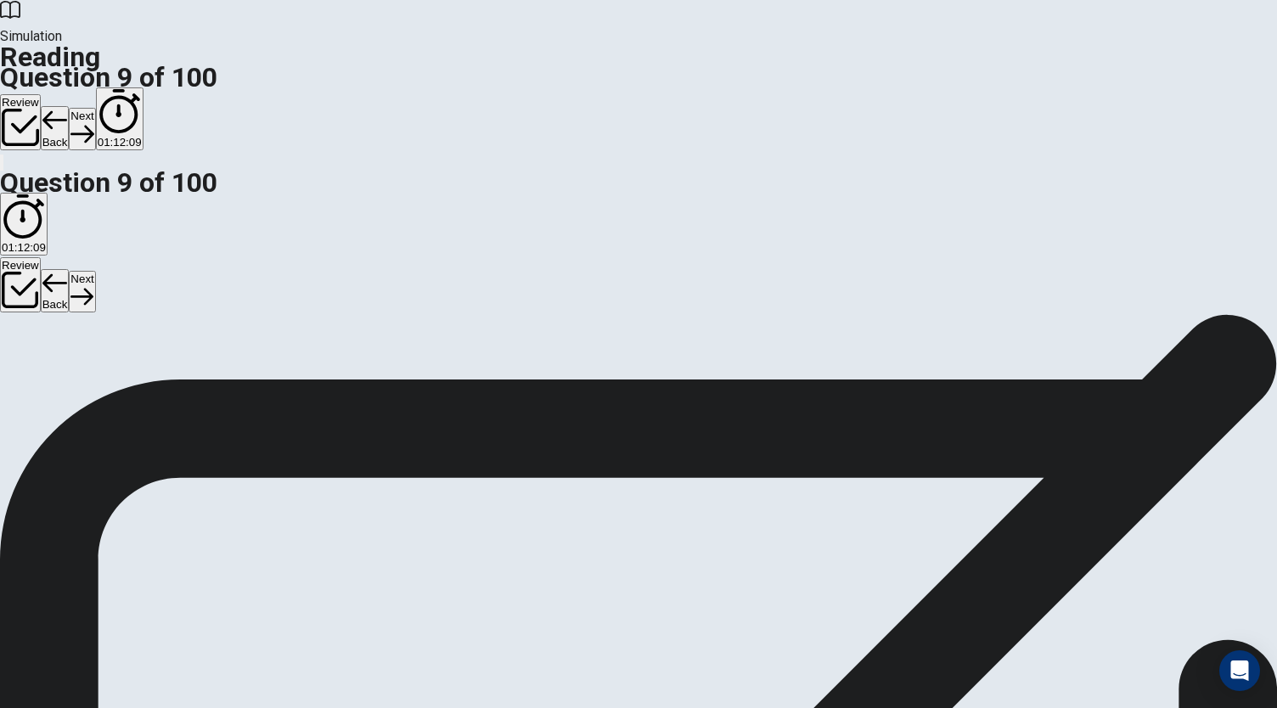
click at [95, 108] on button "Next" at bounding box center [82, 129] width 26 height 42
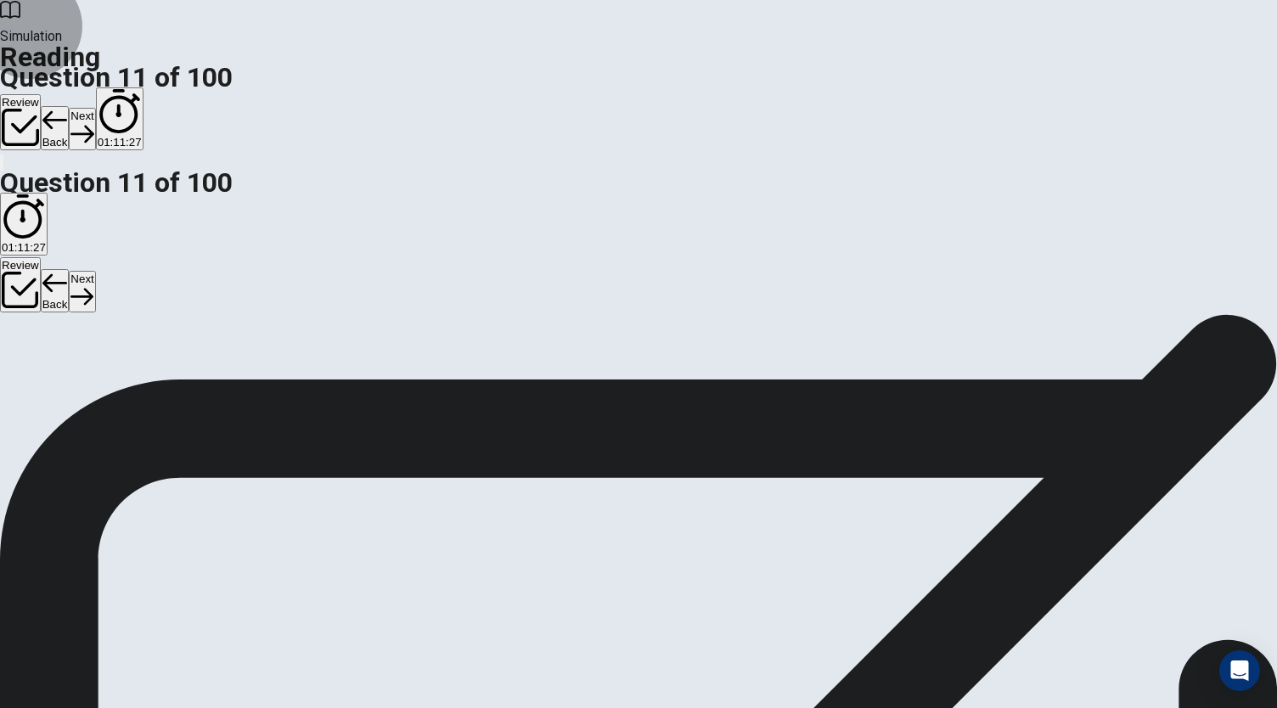
click at [95, 108] on button "Next" at bounding box center [82, 129] width 26 height 42
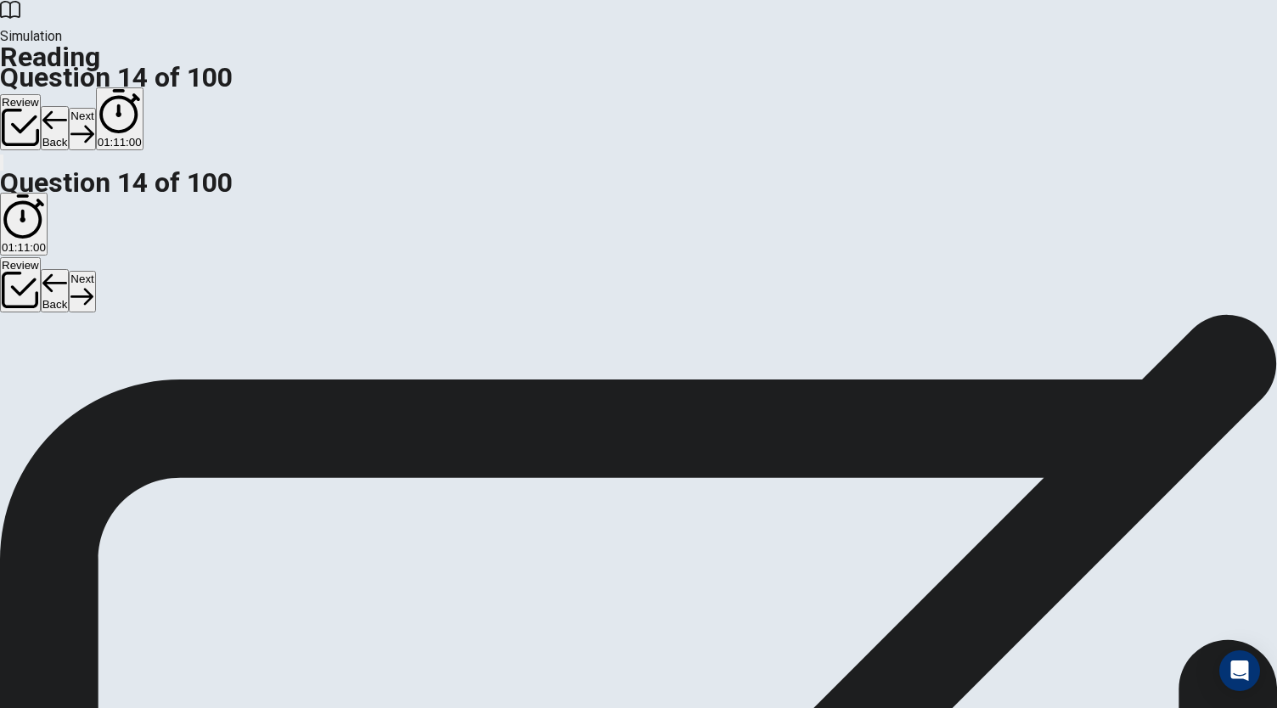
click at [95, 108] on button "Next" at bounding box center [82, 129] width 26 height 42
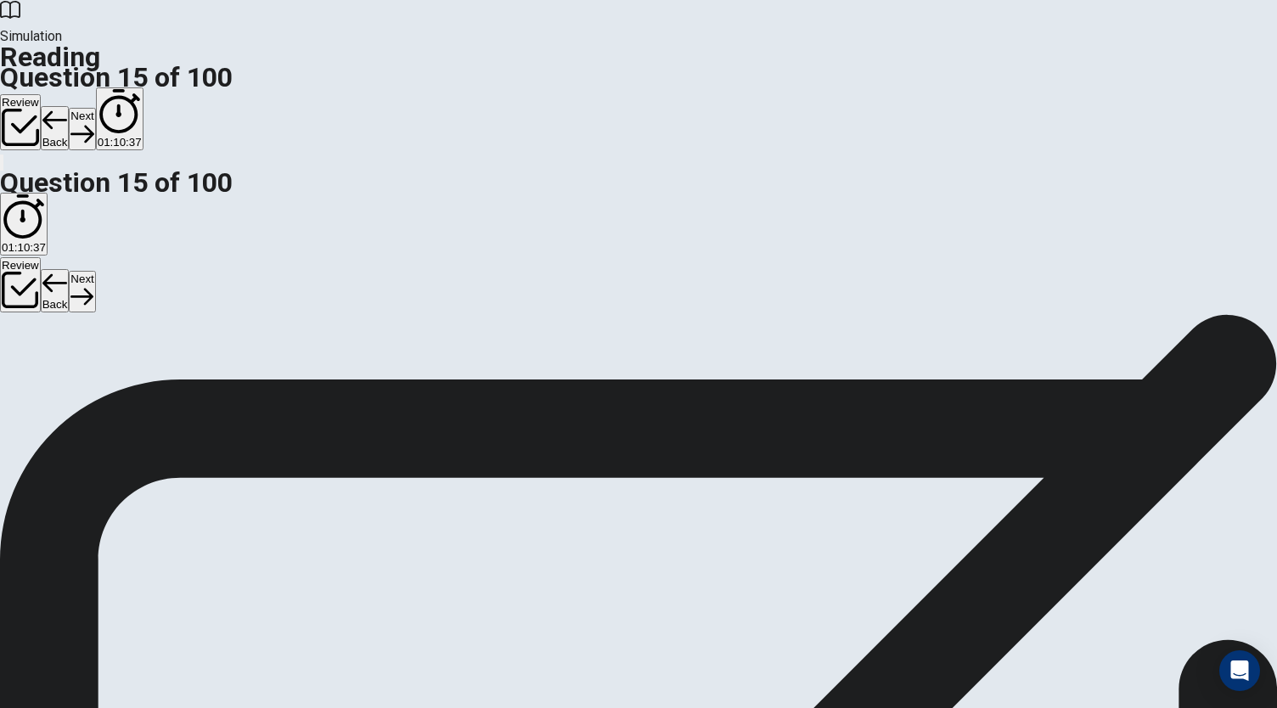
click at [95, 108] on button "Next" at bounding box center [82, 129] width 26 height 42
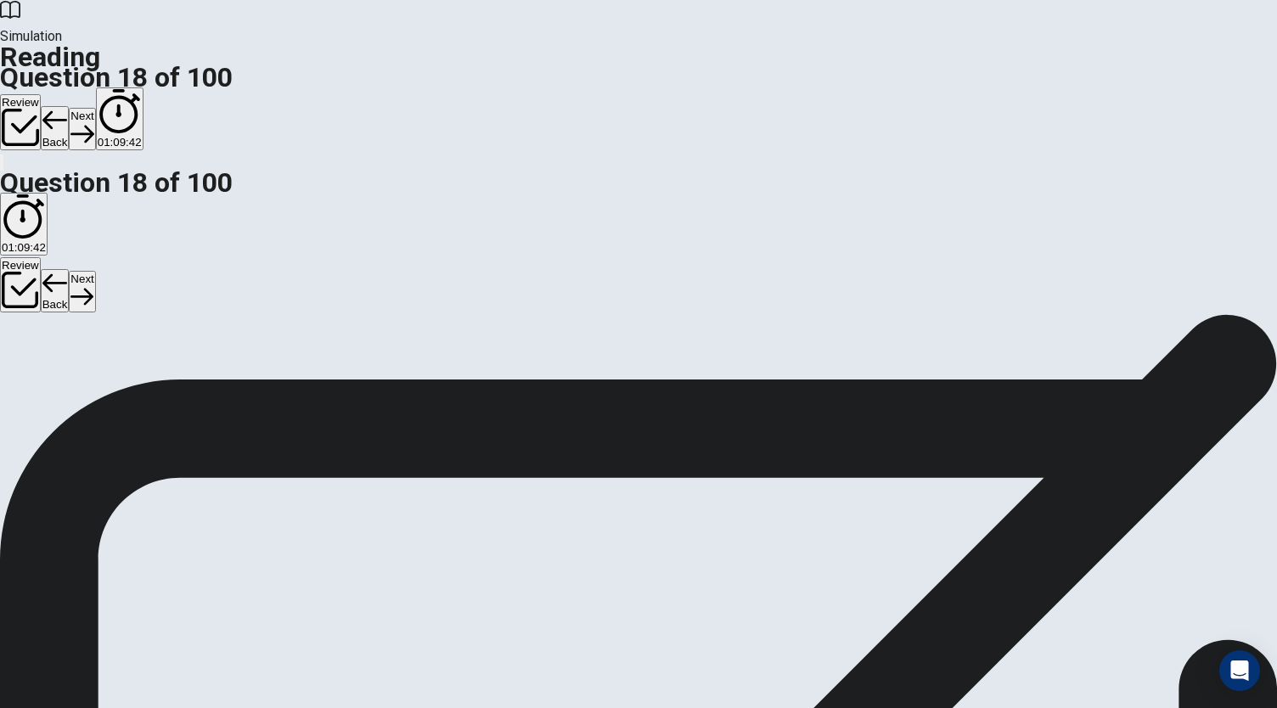
click at [93, 122] on icon "button" at bounding box center [81, 133] width 23 height 23
click at [70, 106] on button "Back" at bounding box center [55, 128] width 29 height 44
click at [95, 108] on button "Next" at bounding box center [82, 129] width 26 height 42
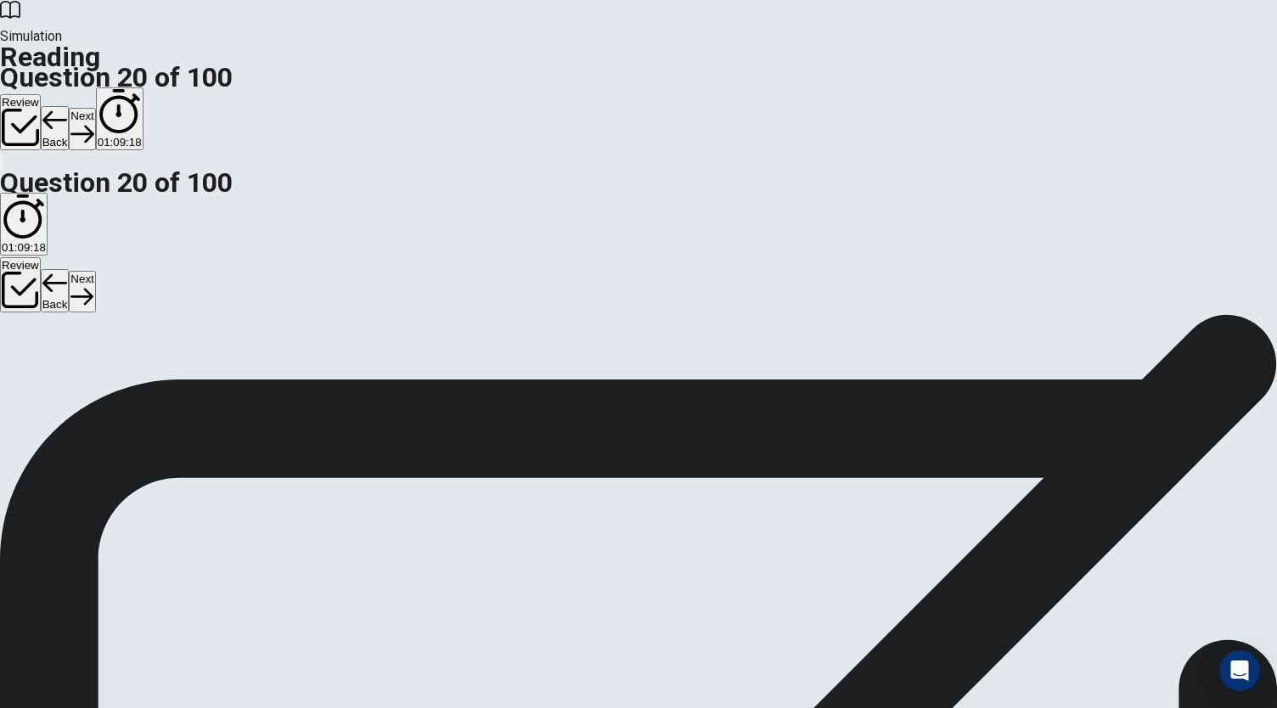
click at [95, 108] on button "Next" at bounding box center [82, 129] width 26 height 42
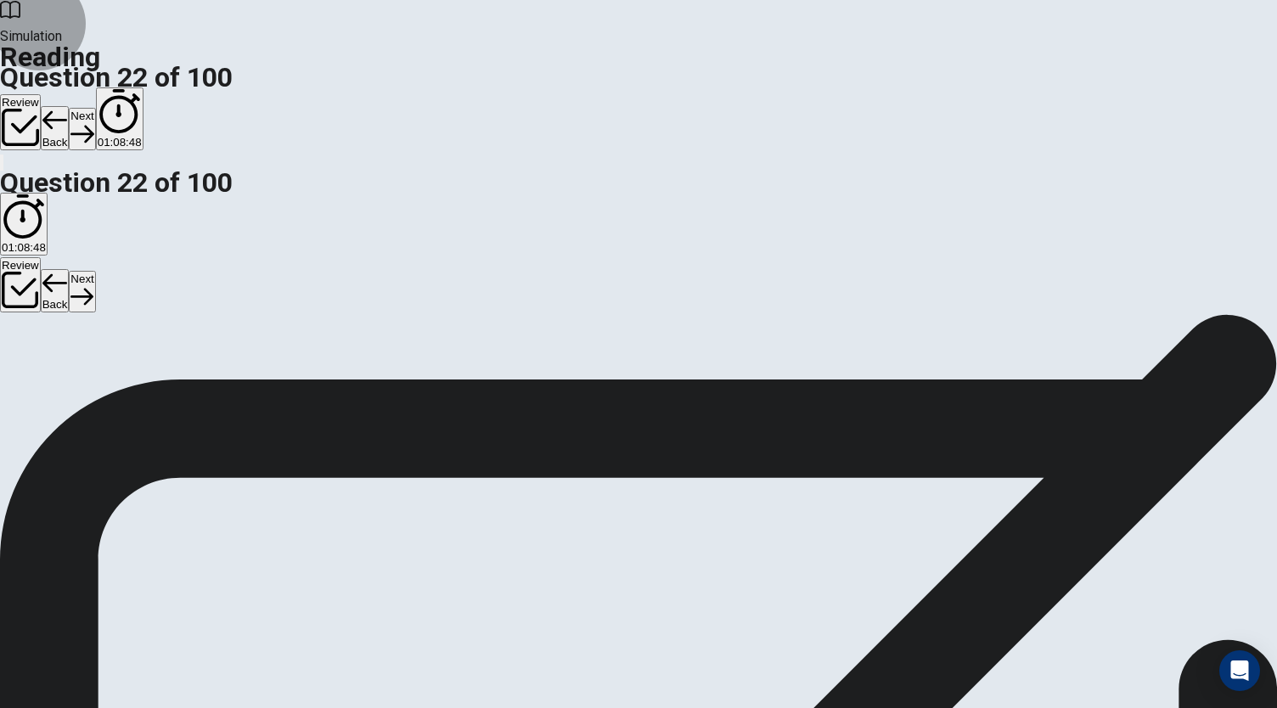
click at [95, 108] on button "Next" at bounding box center [82, 129] width 26 height 42
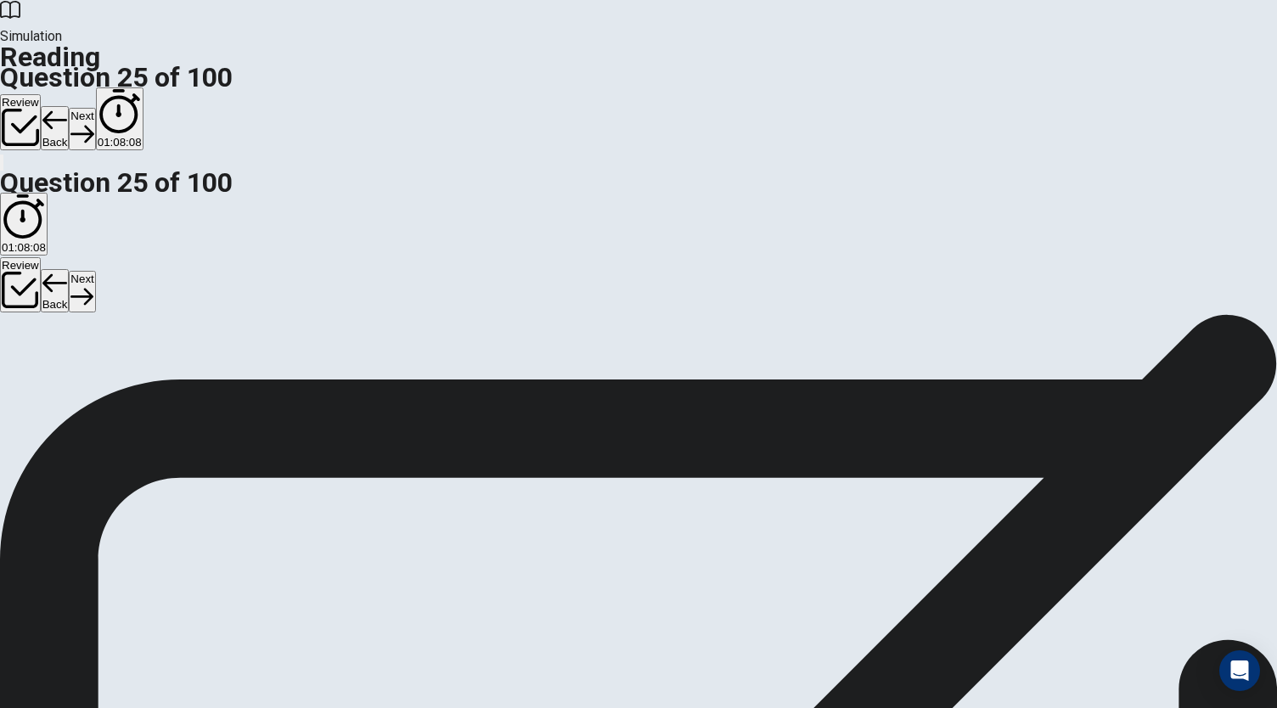
click at [95, 108] on button "Next" at bounding box center [82, 129] width 26 height 42
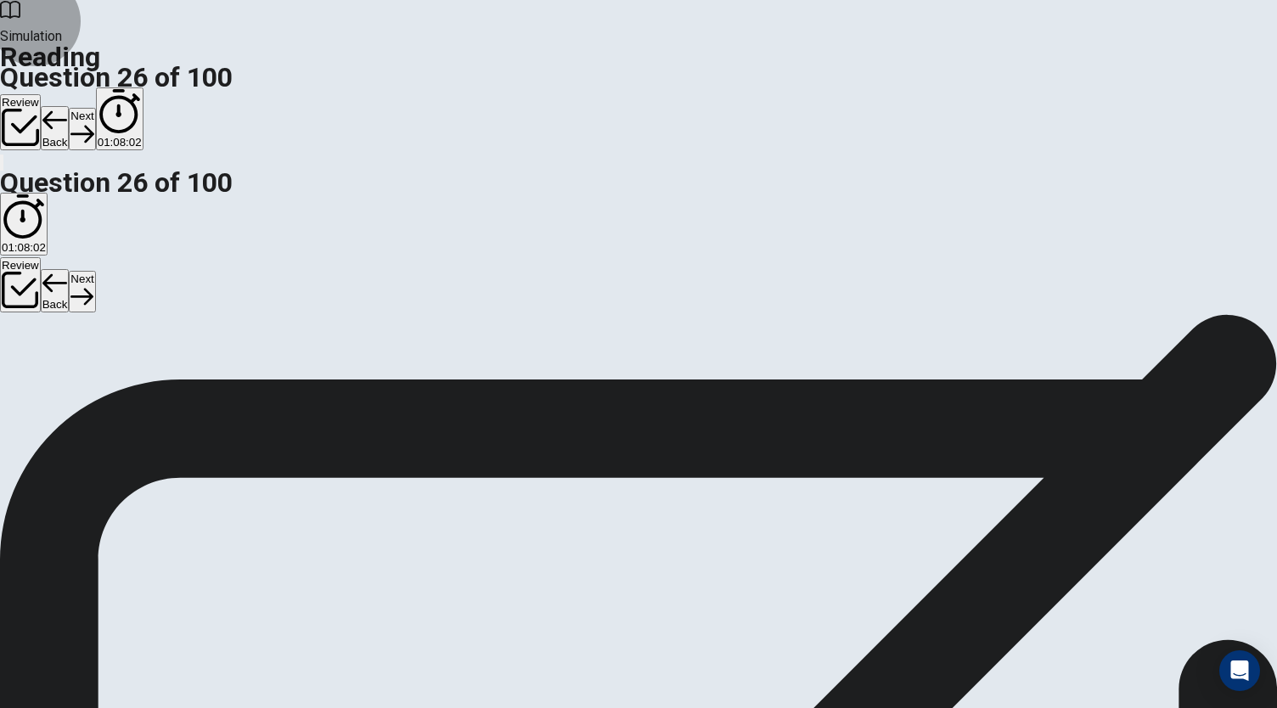
click at [95, 108] on button "Next" at bounding box center [82, 129] width 26 height 42
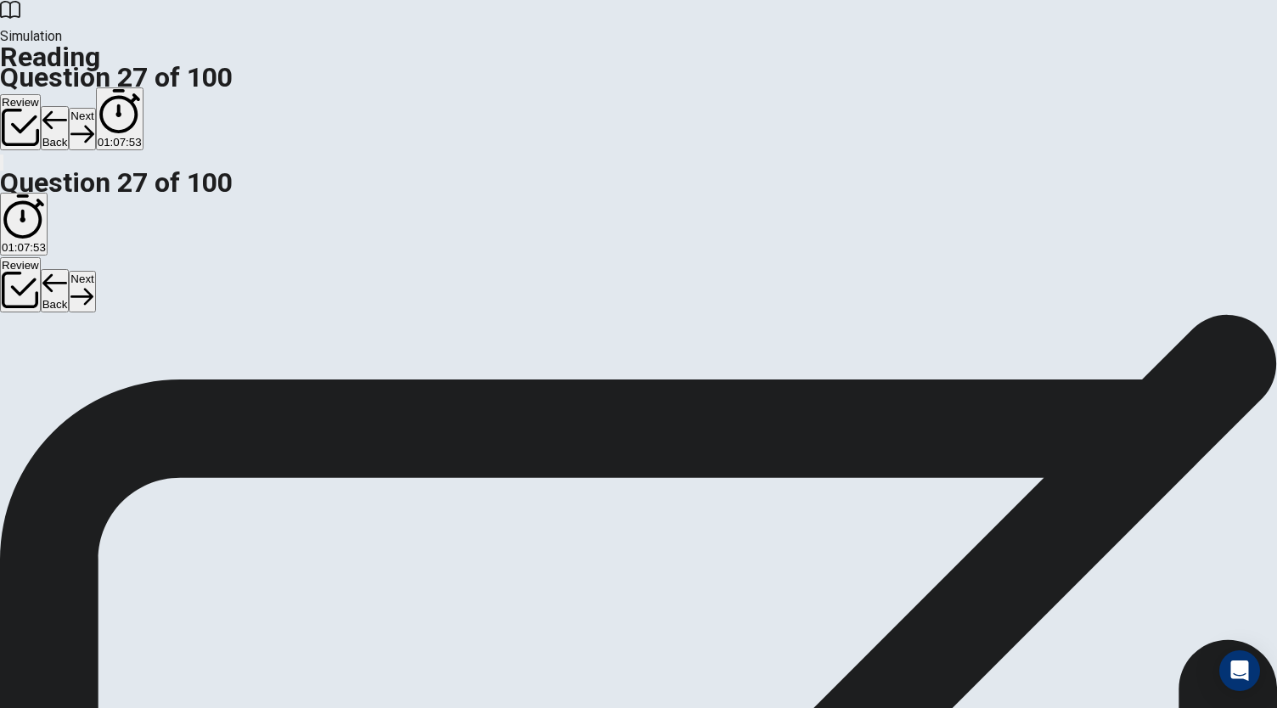
click at [95, 108] on button "Next" at bounding box center [82, 129] width 26 height 42
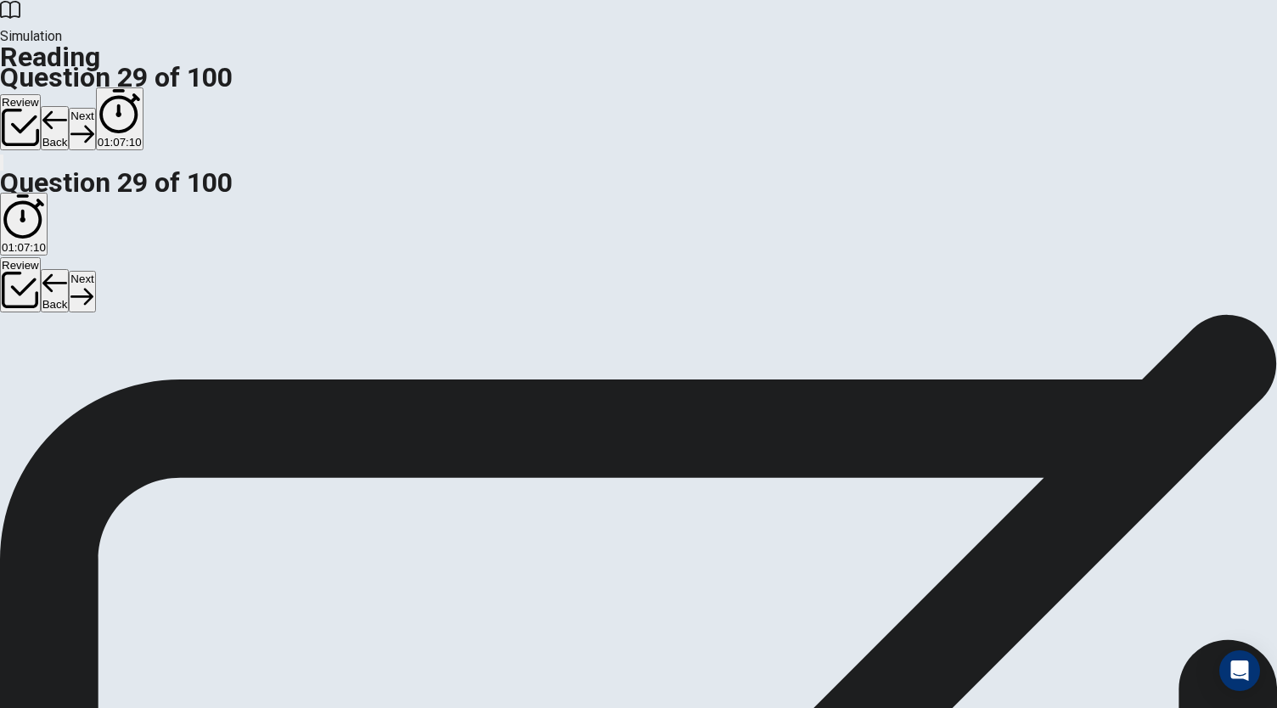
click at [95, 108] on button "Next" at bounding box center [82, 129] width 26 height 42
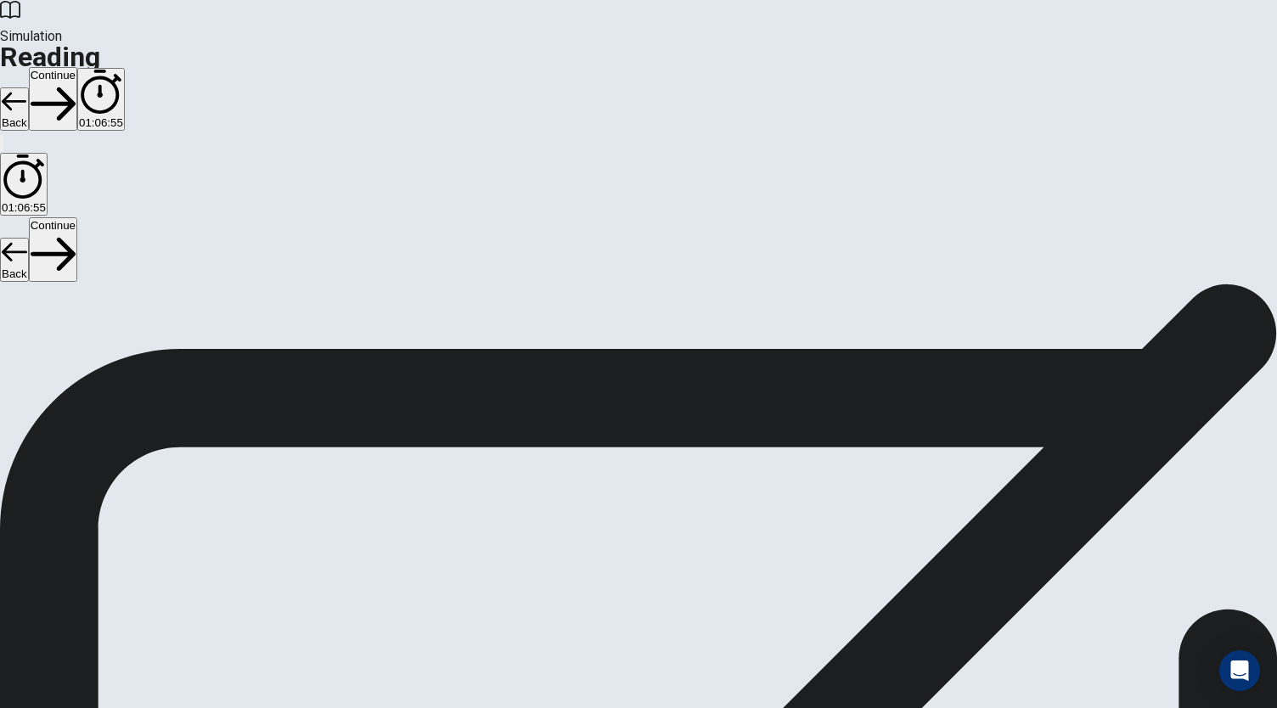
click at [77, 67] on button "Continue" at bounding box center [53, 99] width 48 height 64
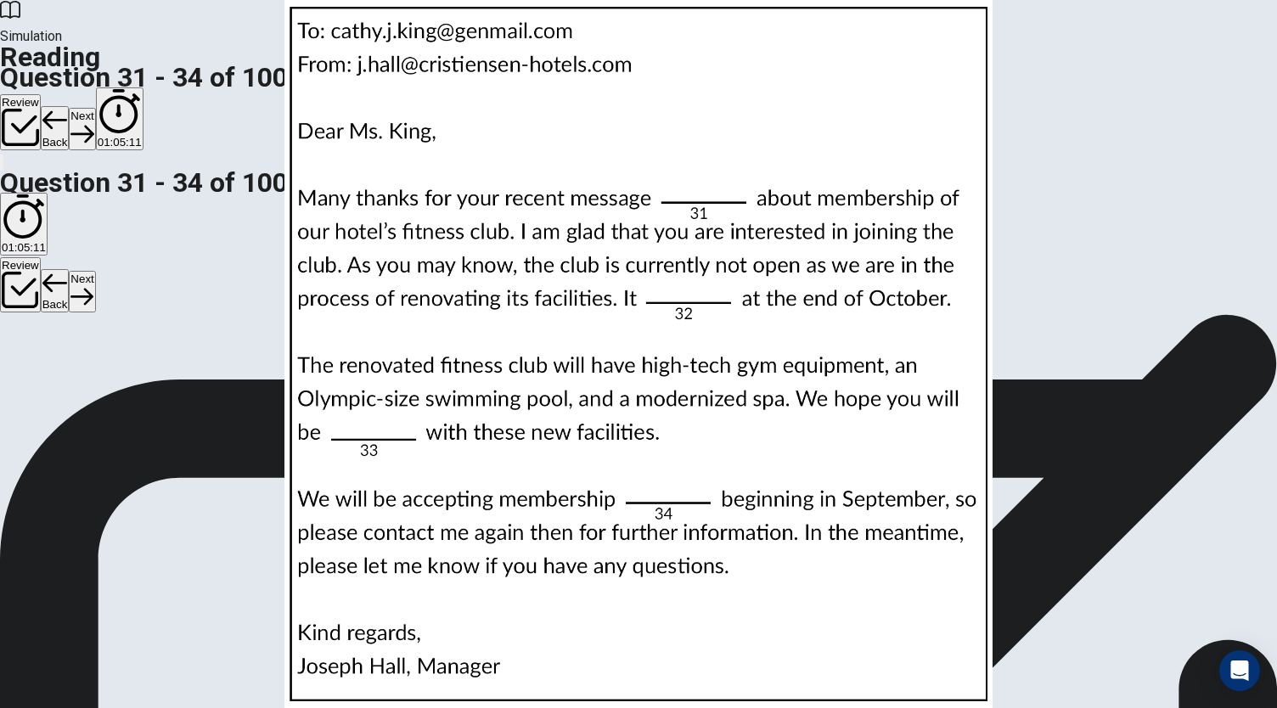
click at [95, 108] on button "Next" at bounding box center [82, 129] width 26 height 42
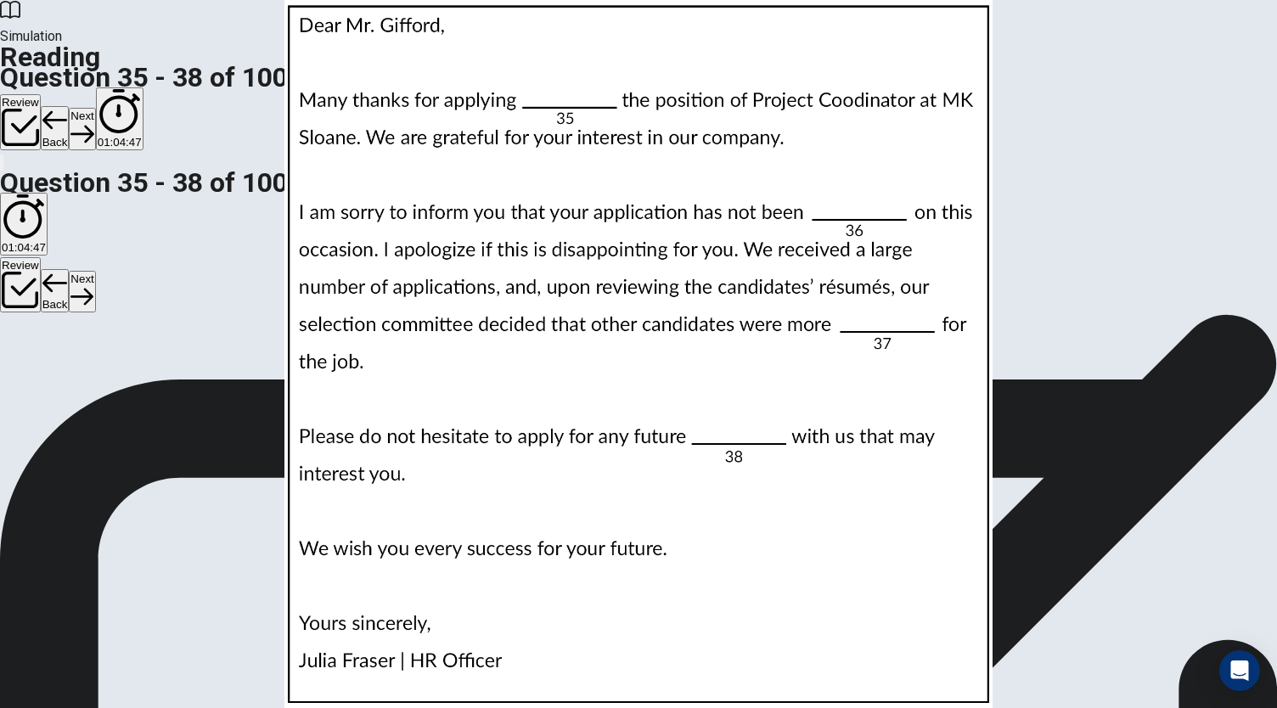
scroll to position [0, 0]
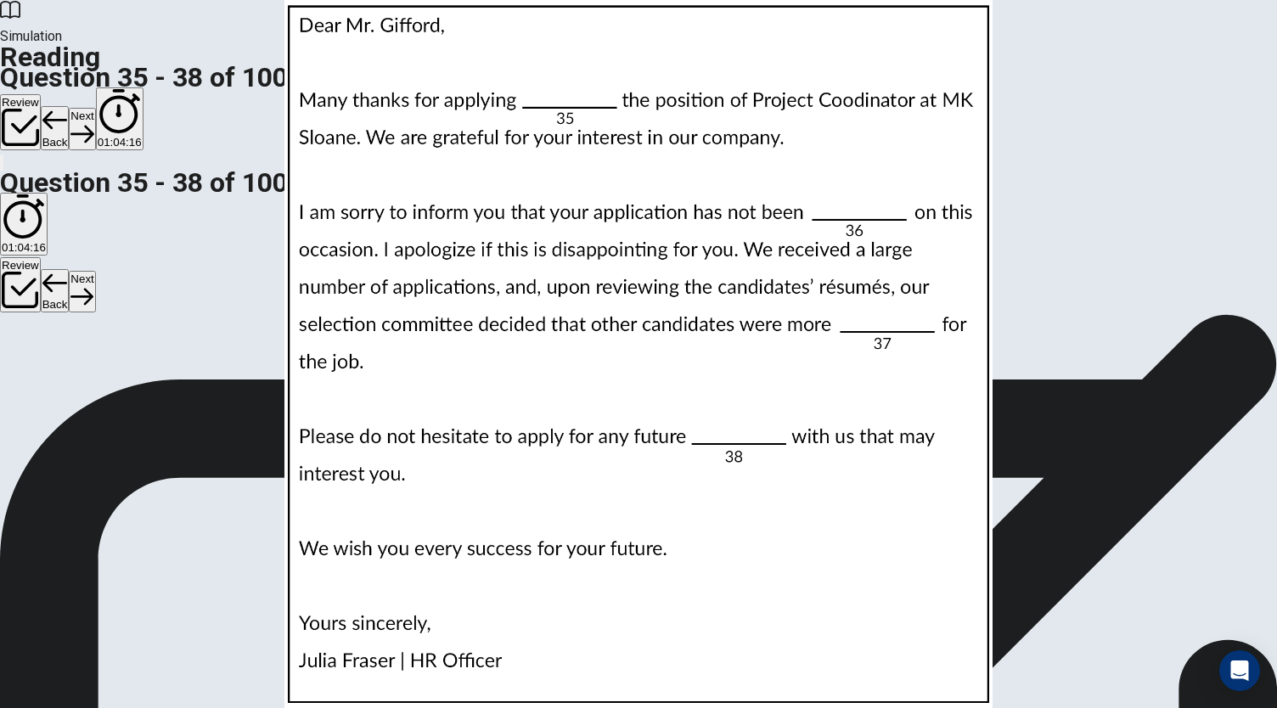
scroll to position [241, 0]
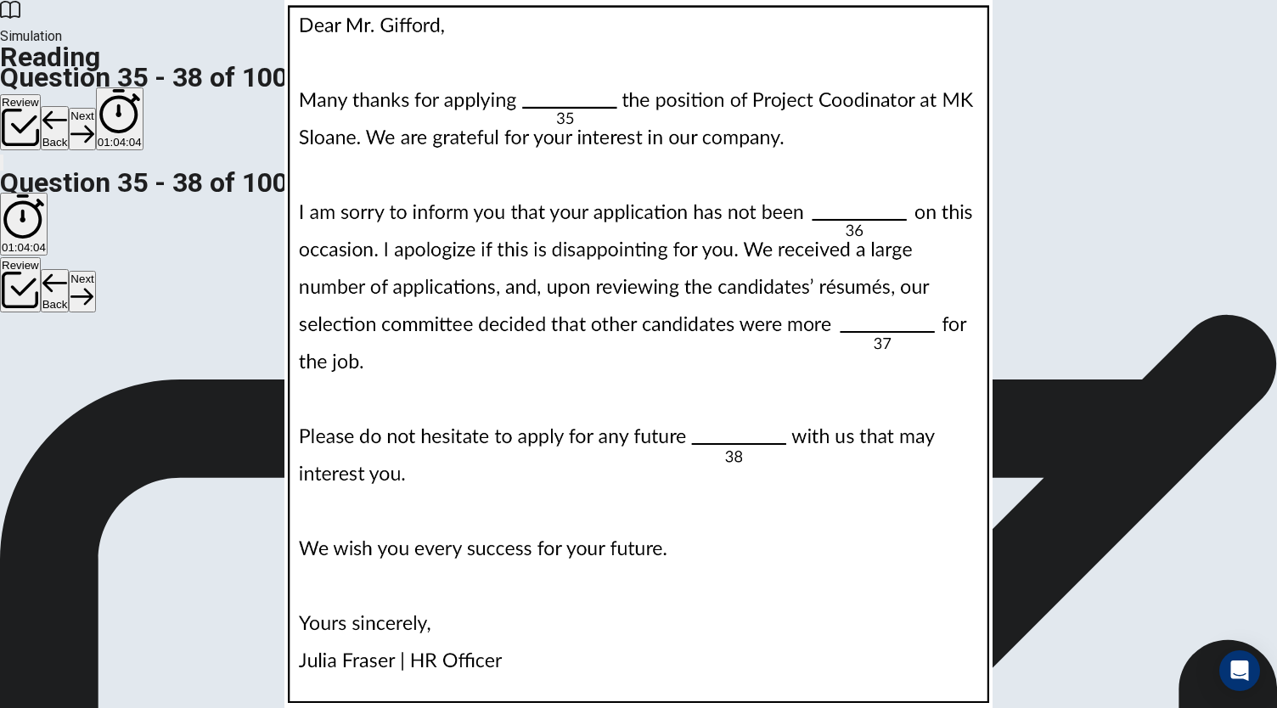
click at [95, 108] on button "Next" at bounding box center [82, 129] width 26 height 42
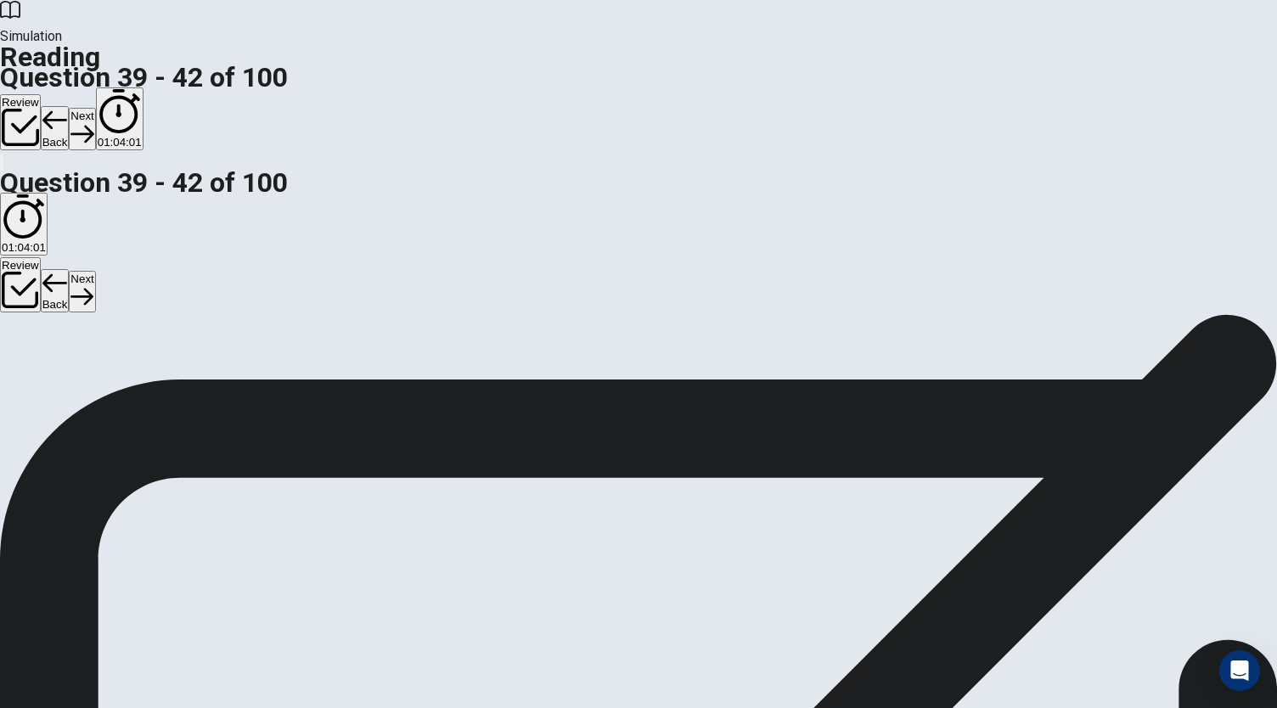
scroll to position [0, 0]
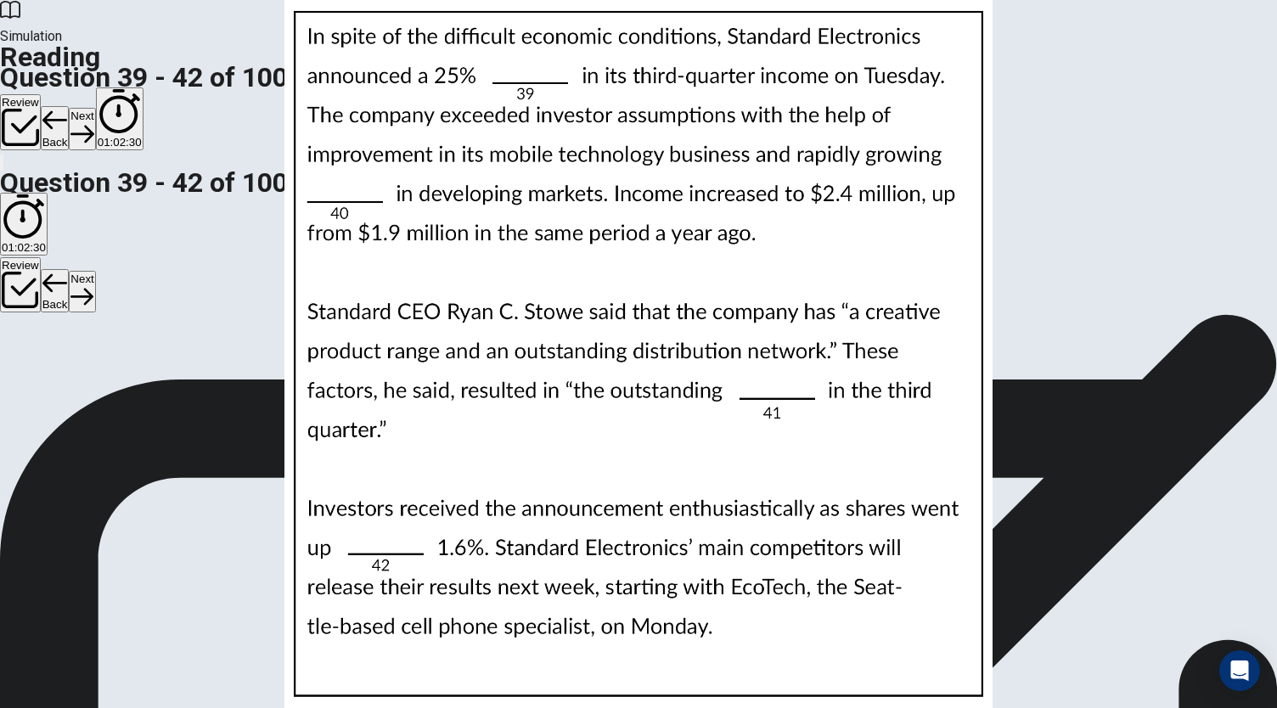
scroll to position [413, 0]
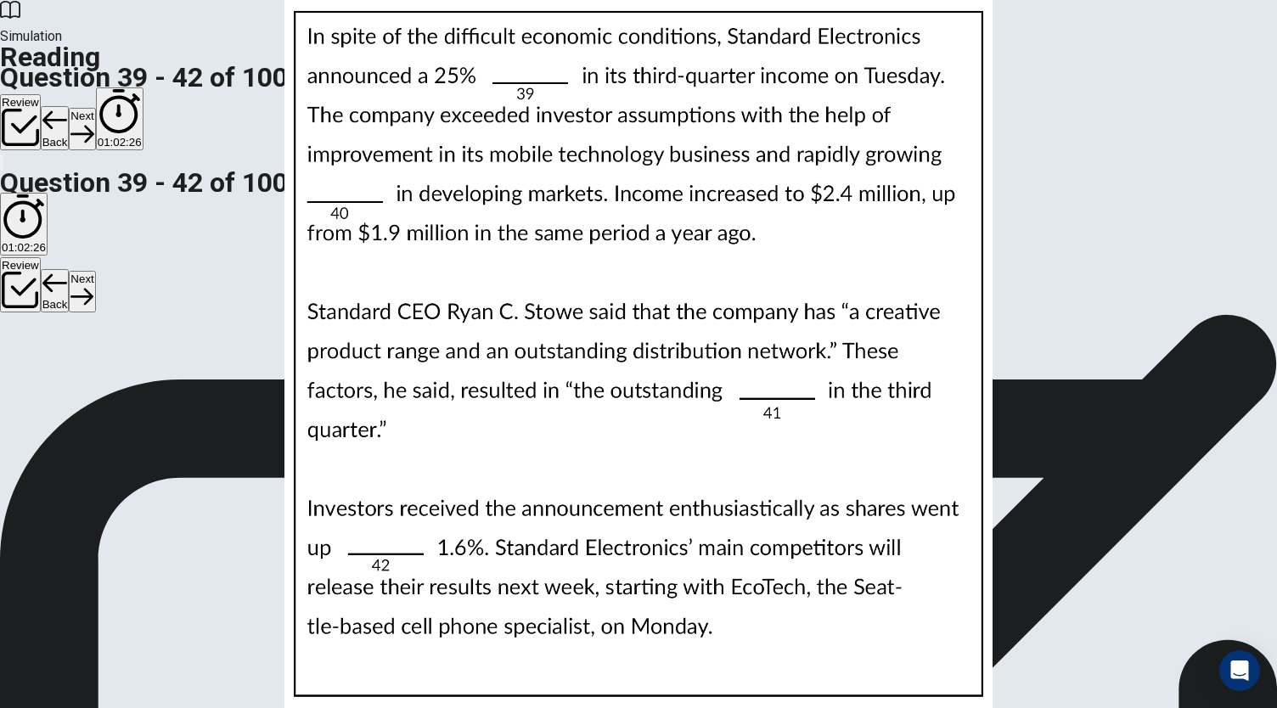
click at [95, 108] on button "Next" at bounding box center [82, 129] width 26 height 42
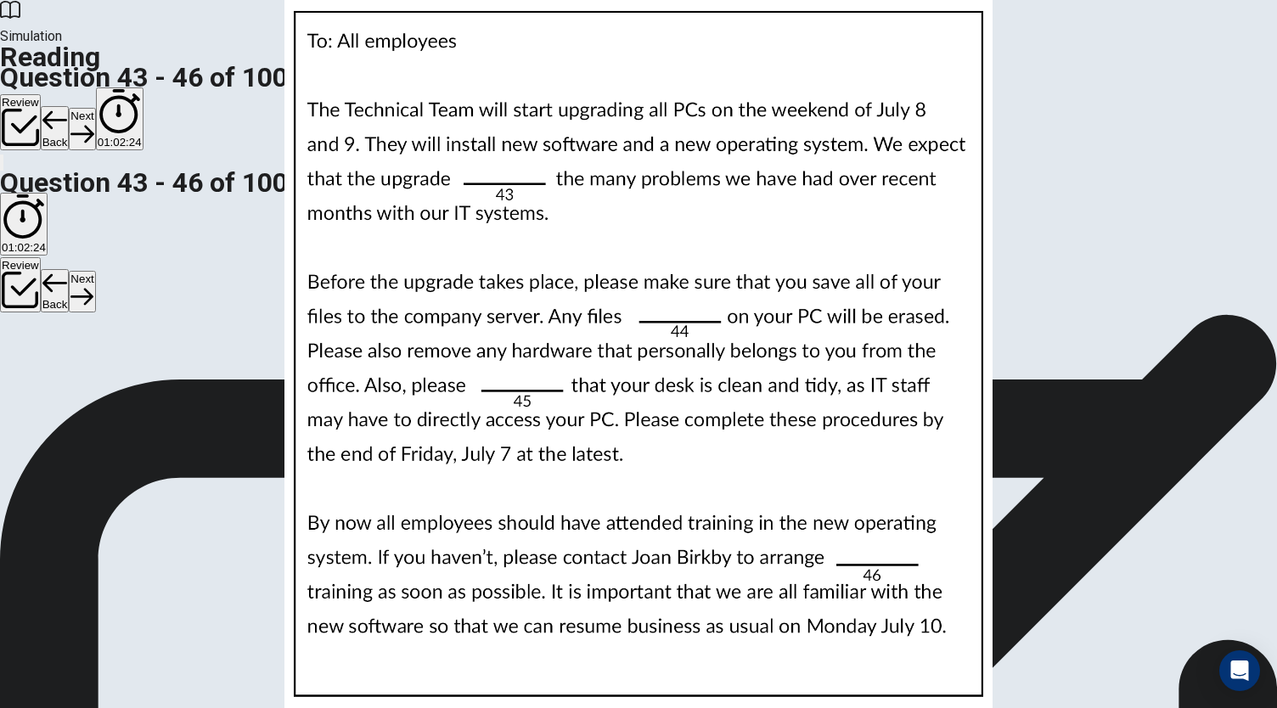
scroll to position [0, 0]
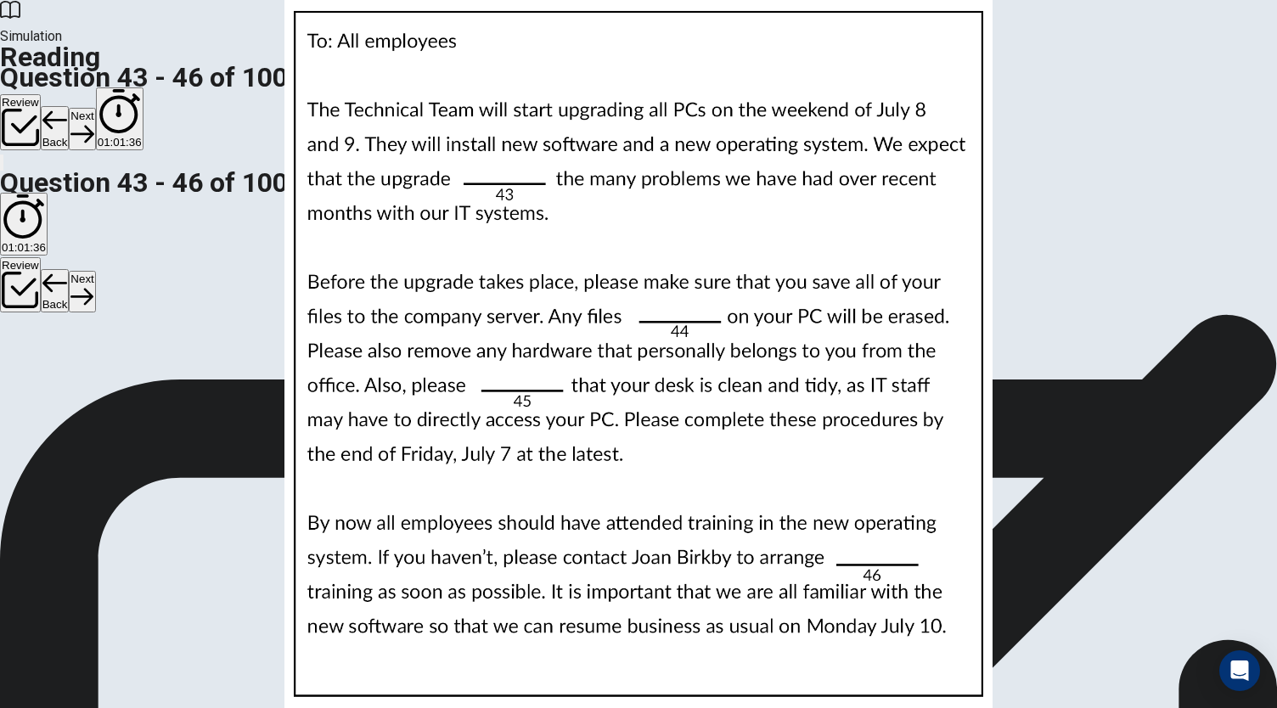
scroll to position [413, 0]
click at [95, 108] on button "Next" at bounding box center [82, 129] width 26 height 42
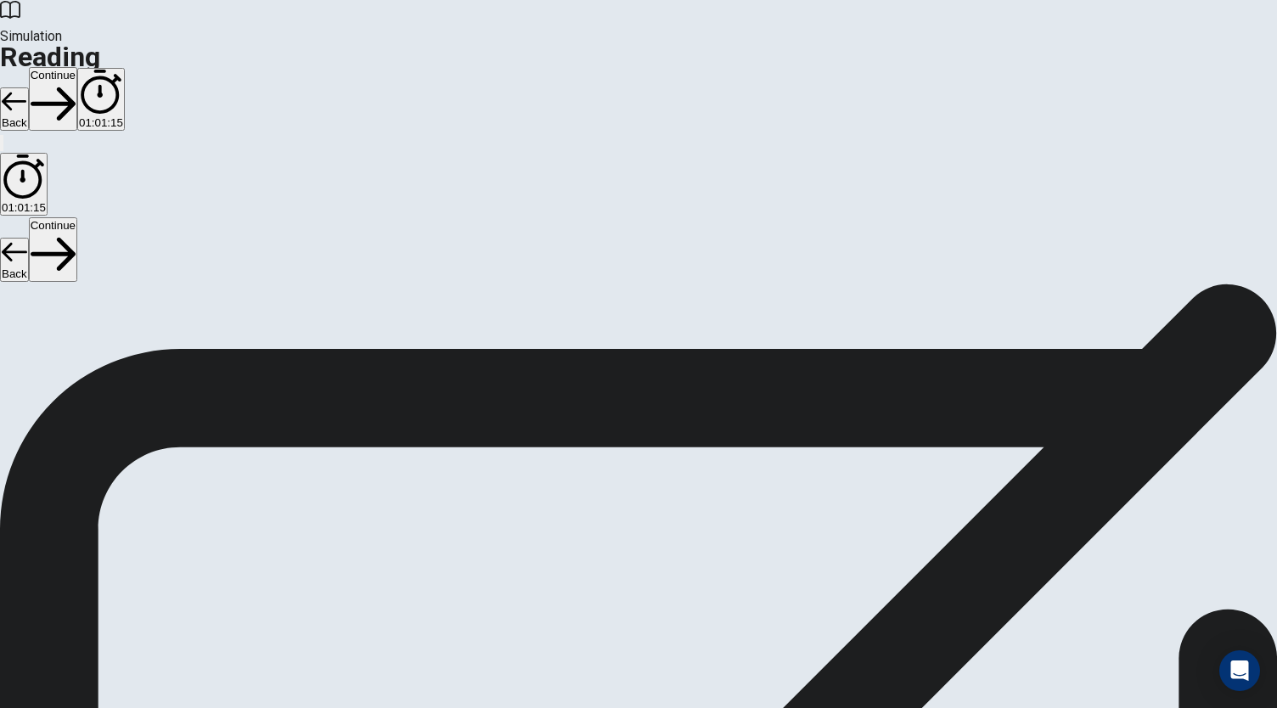
scroll to position [0, 0]
click at [77, 67] on button "Continue" at bounding box center [53, 99] width 48 height 64
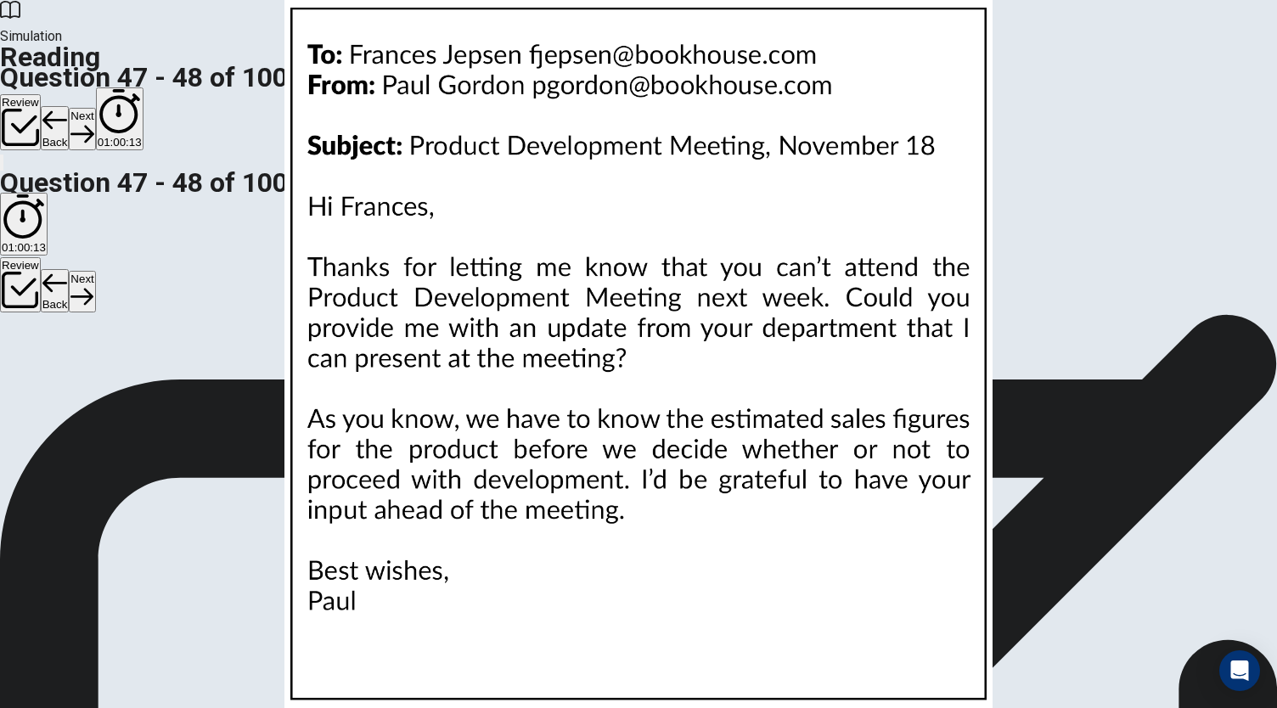
click at [95, 108] on button "Next" at bounding box center [82, 129] width 26 height 42
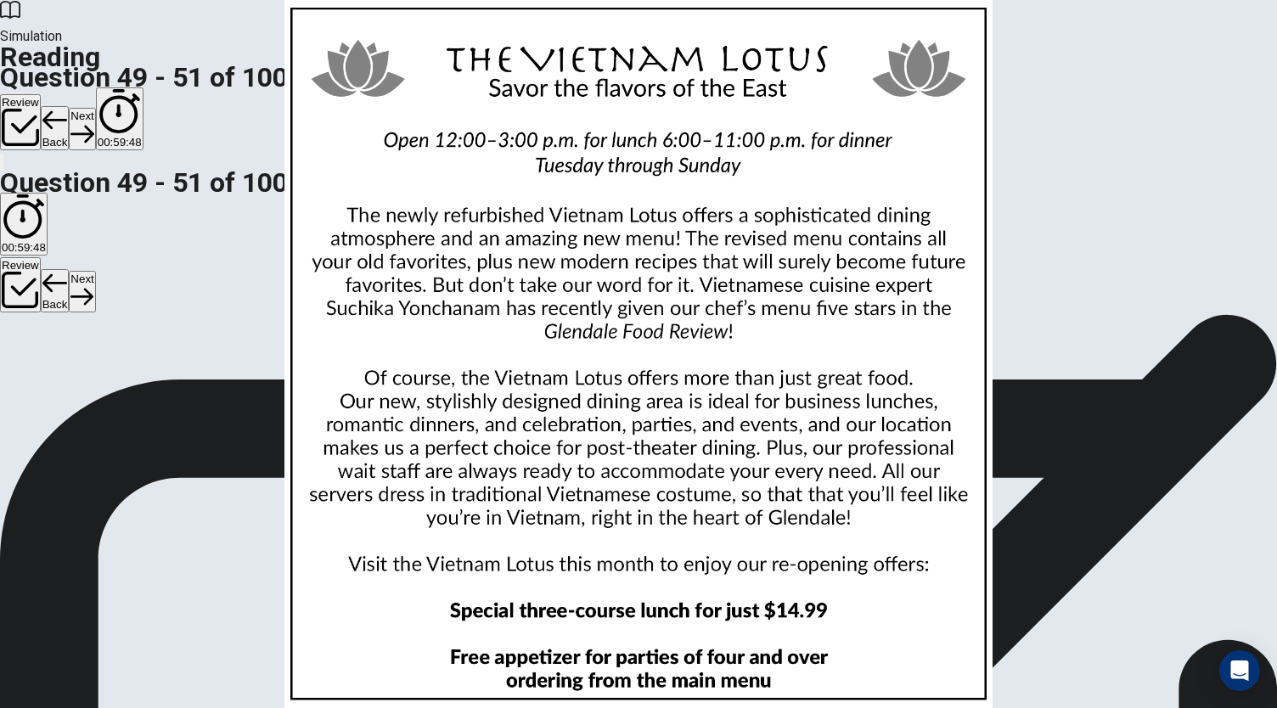
click at [862, 313] on img at bounding box center [638, 354] width 1277 height 708
click at [1129, 641] on div at bounding box center [638, 708] width 1277 height 0
click at [866, 323] on img at bounding box center [638, 354] width 1277 height 708
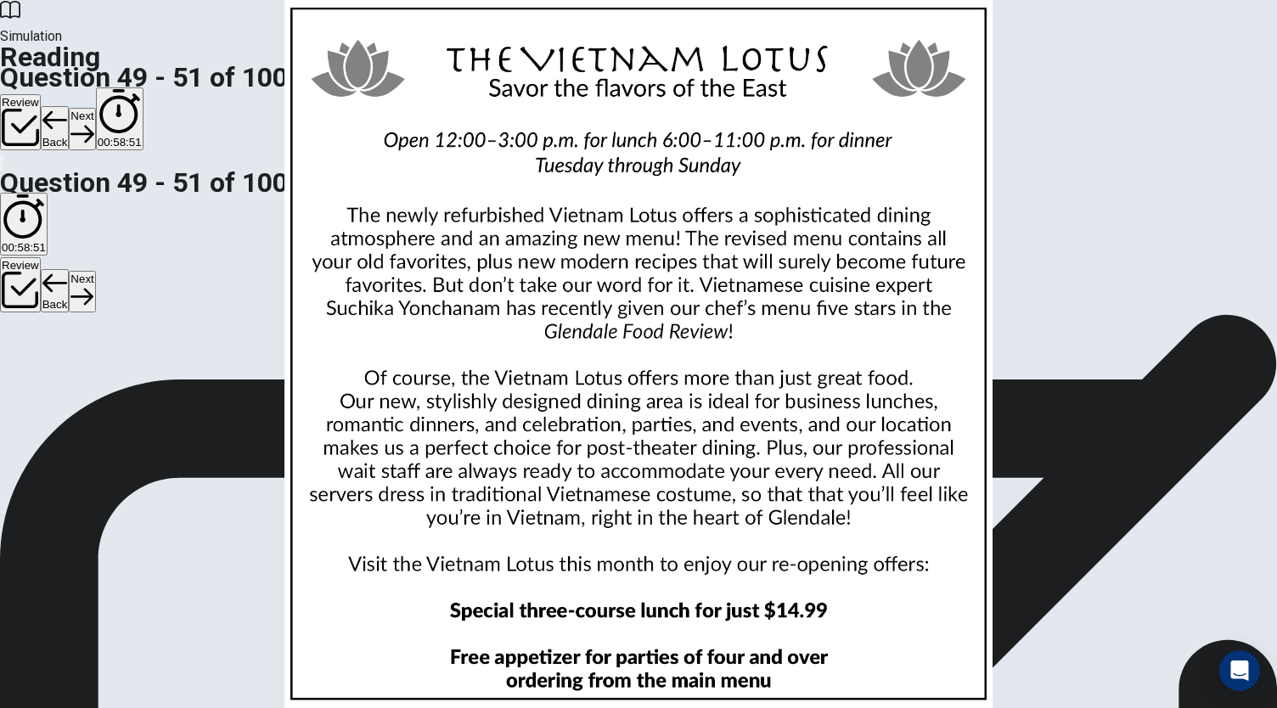
click at [1129, 641] on div at bounding box center [638, 708] width 1277 height 0
click at [95, 108] on button "Next" at bounding box center [82, 129] width 26 height 42
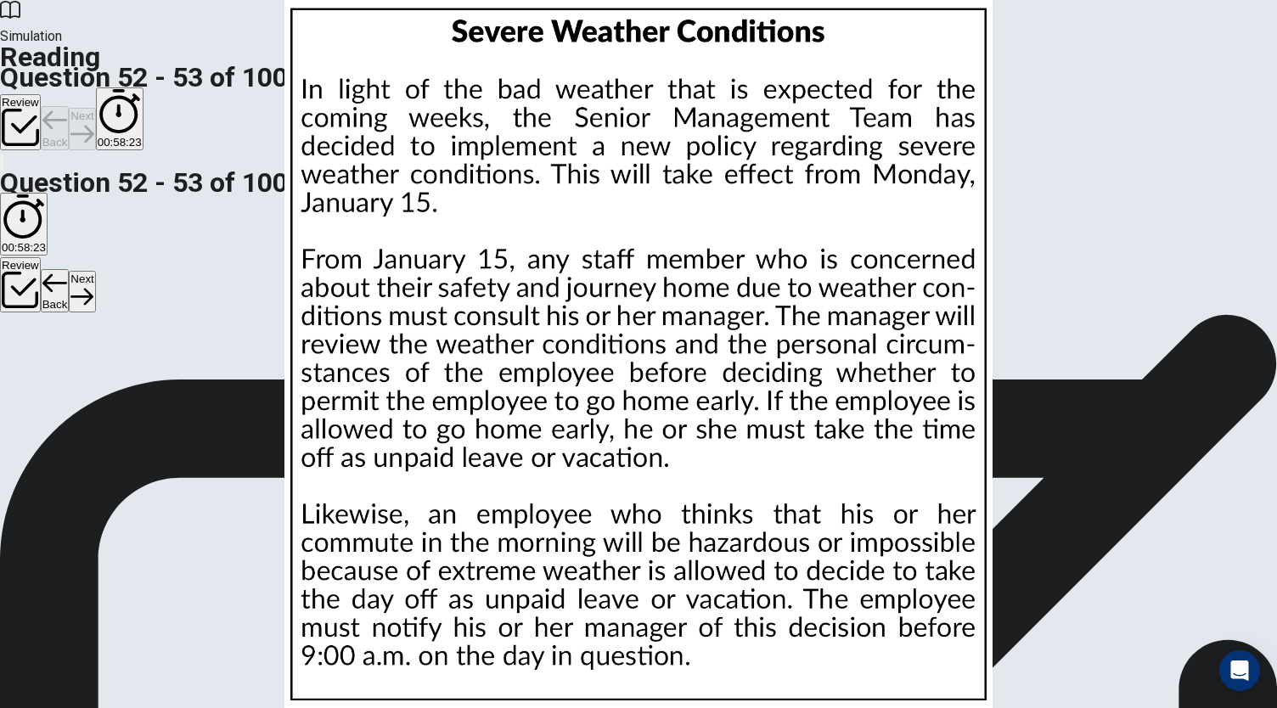
scroll to position [0, 0]
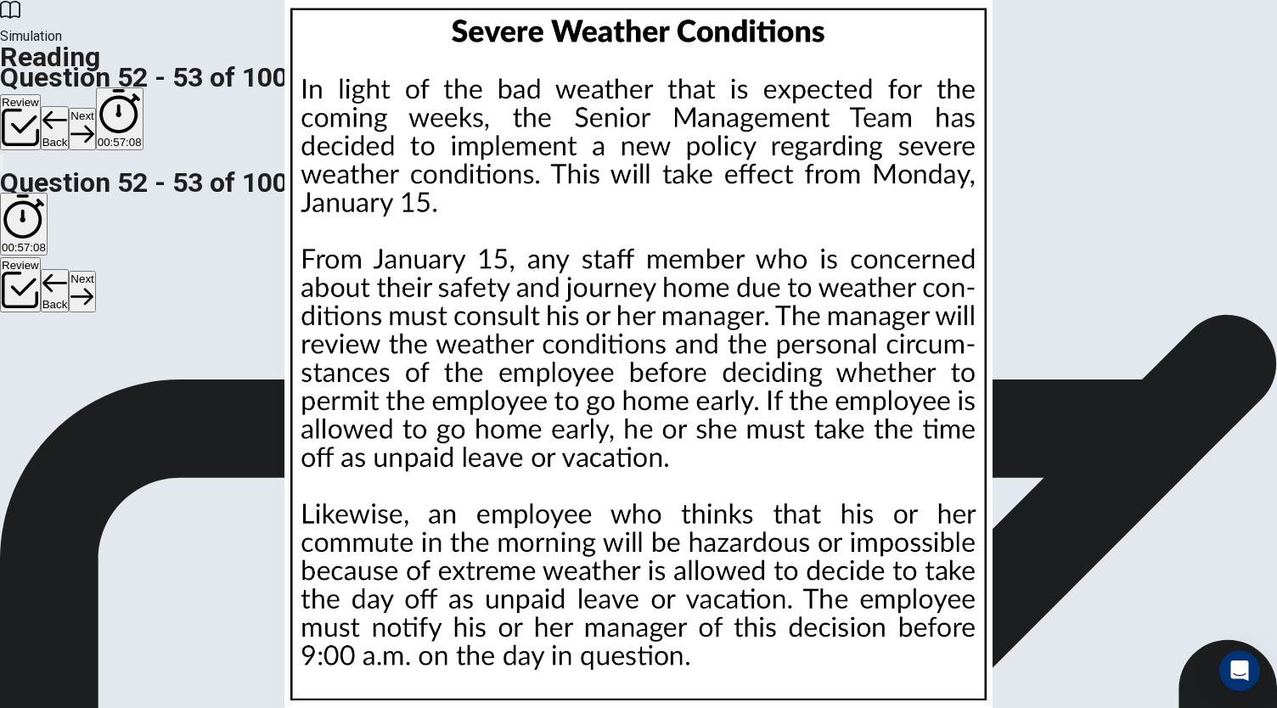
scroll to position [59, 0]
click at [95, 108] on button "Next" at bounding box center [82, 129] width 26 height 42
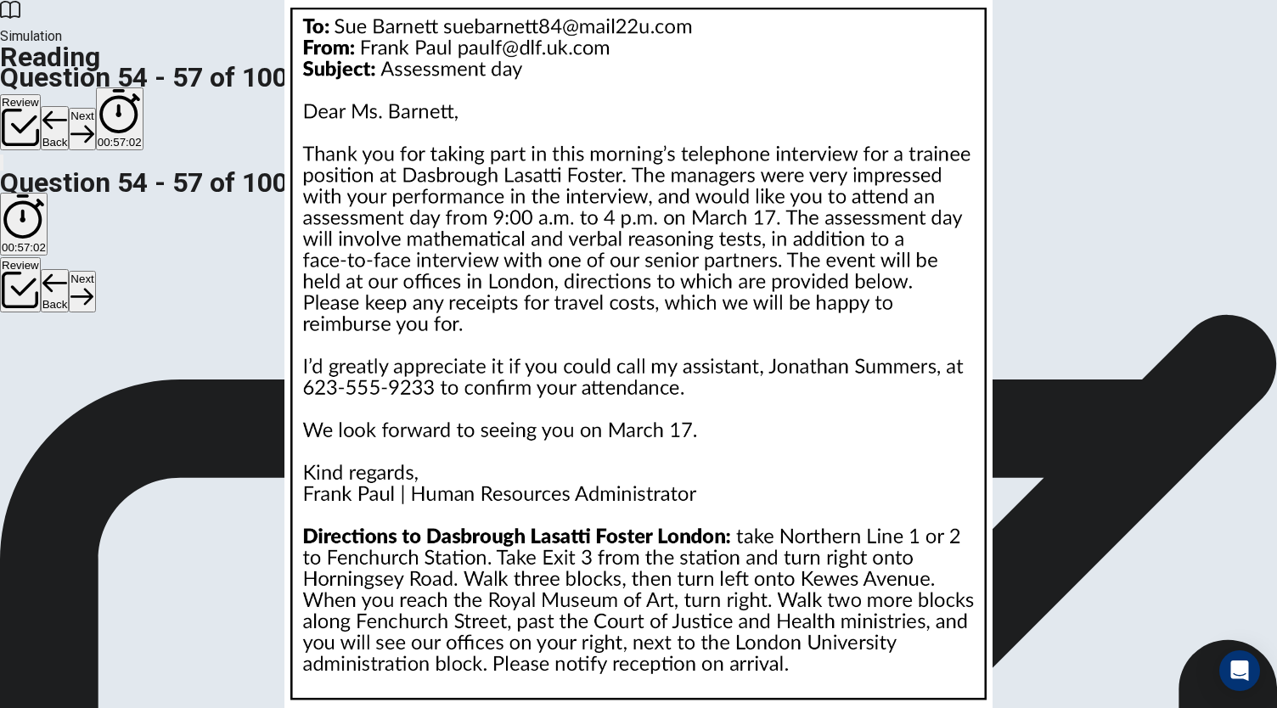
scroll to position [0, 0]
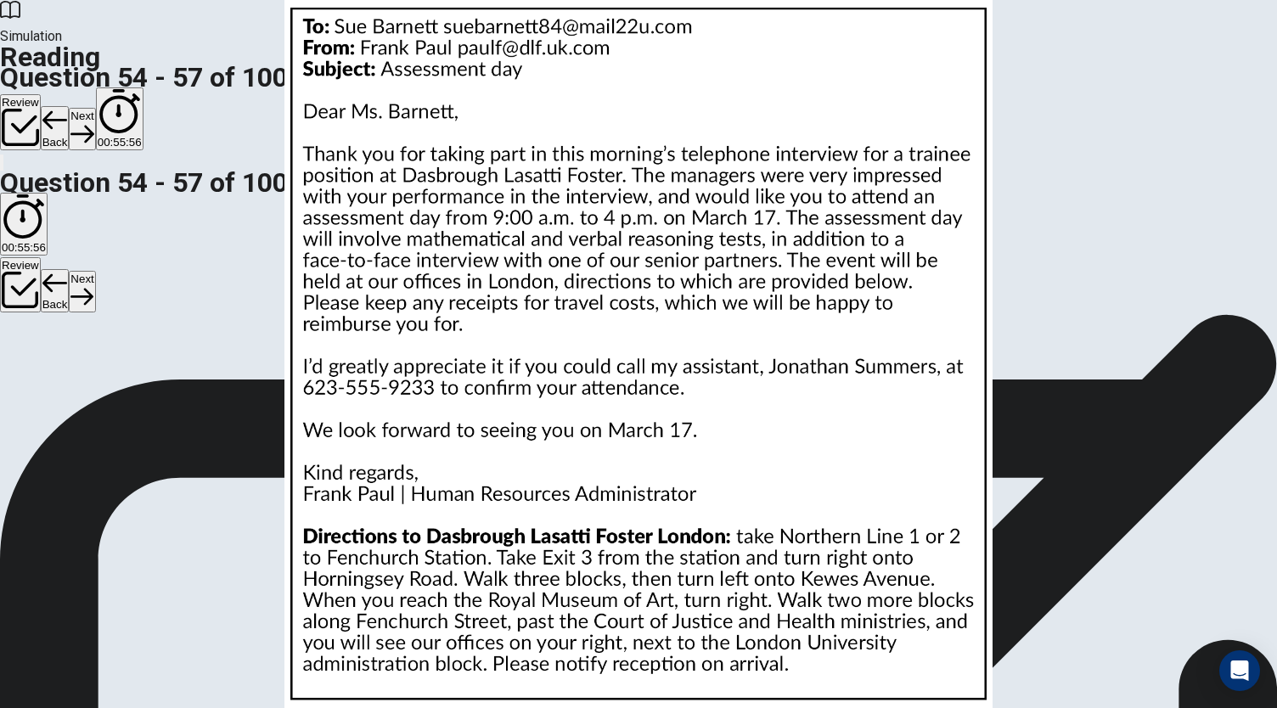
scroll to position [59, 0]
click at [95, 108] on button "Next" at bounding box center [82, 129] width 26 height 42
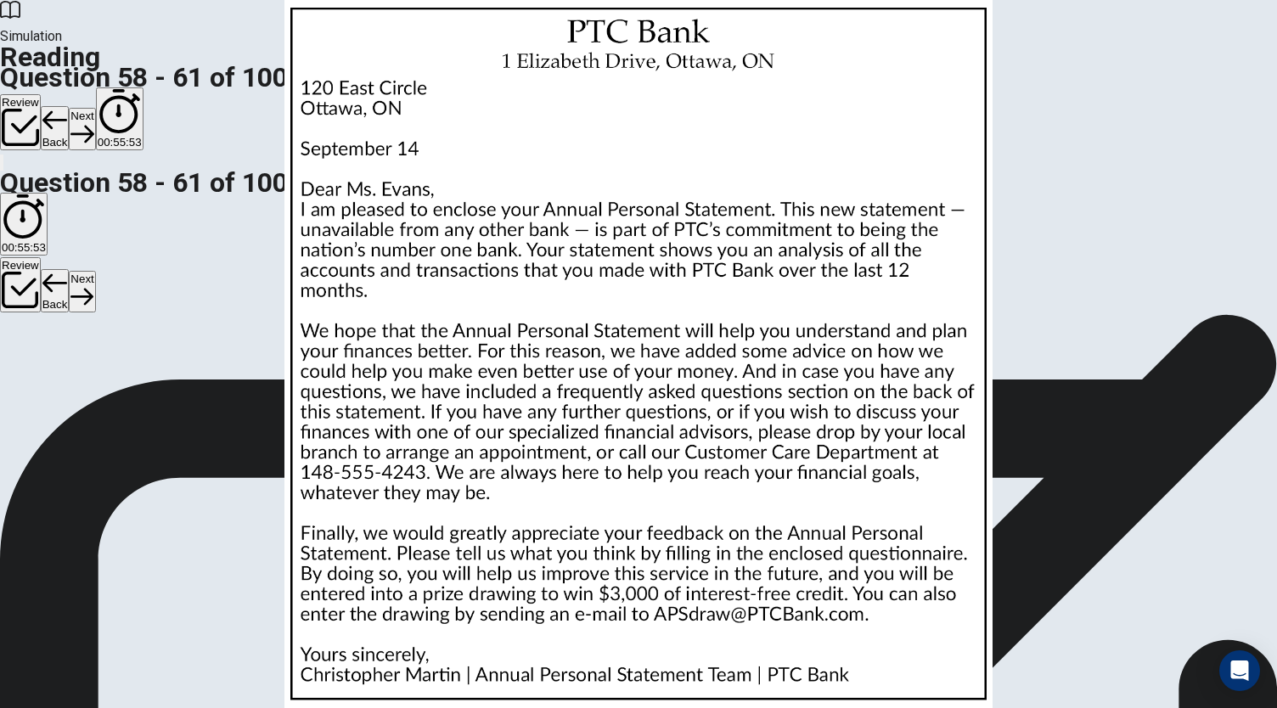
scroll to position [0, 0]
click at [926, 264] on img at bounding box center [638, 354] width 1277 height 708
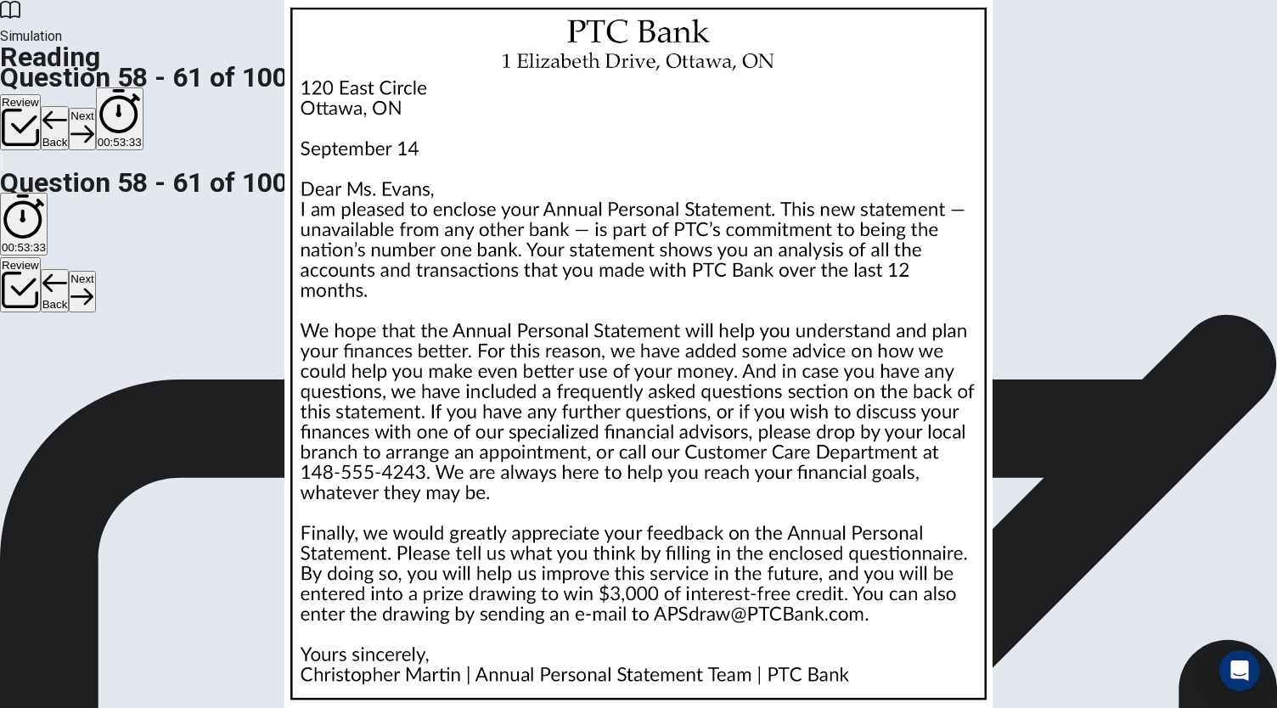
scroll to position [453, 0]
click at [95, 108] on button "Next" at bounding box center [82, 129] width 26 height 42
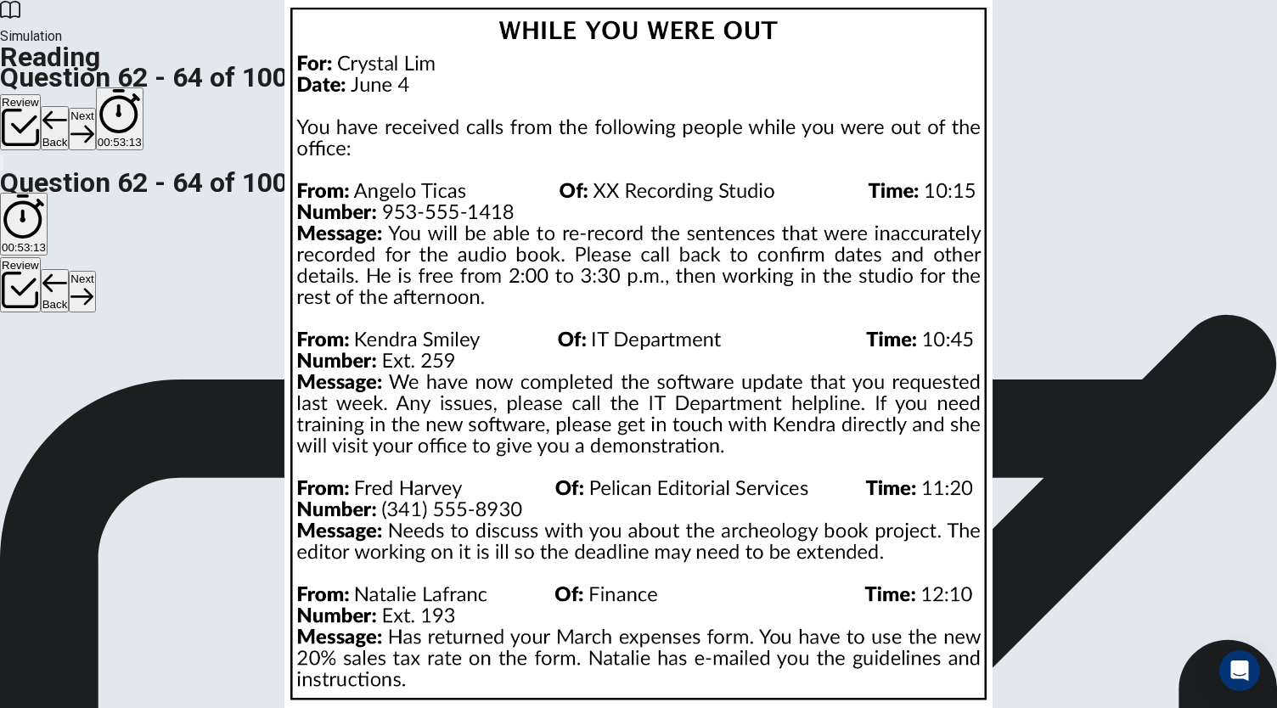
scroll to position [0, 0]
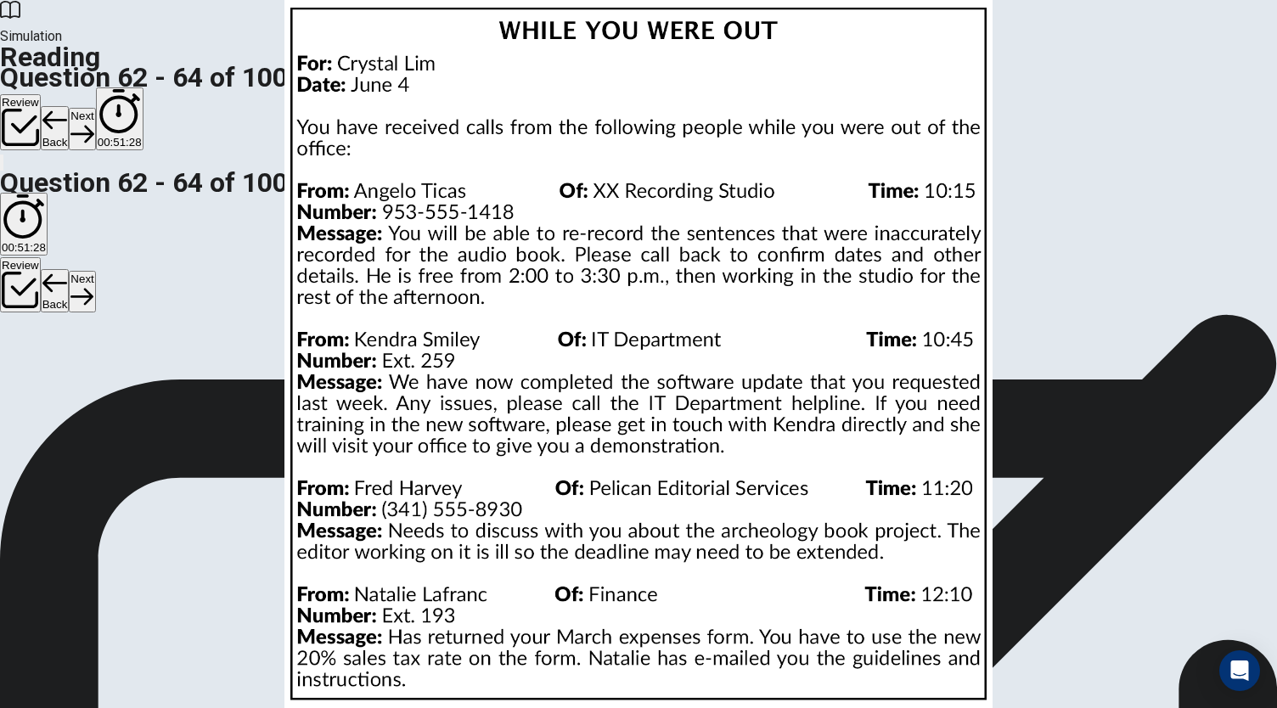
scroll to position [170, 0]
click at [95, 108] on button "Next" at bounding box center [82, 129] width 26 height 42
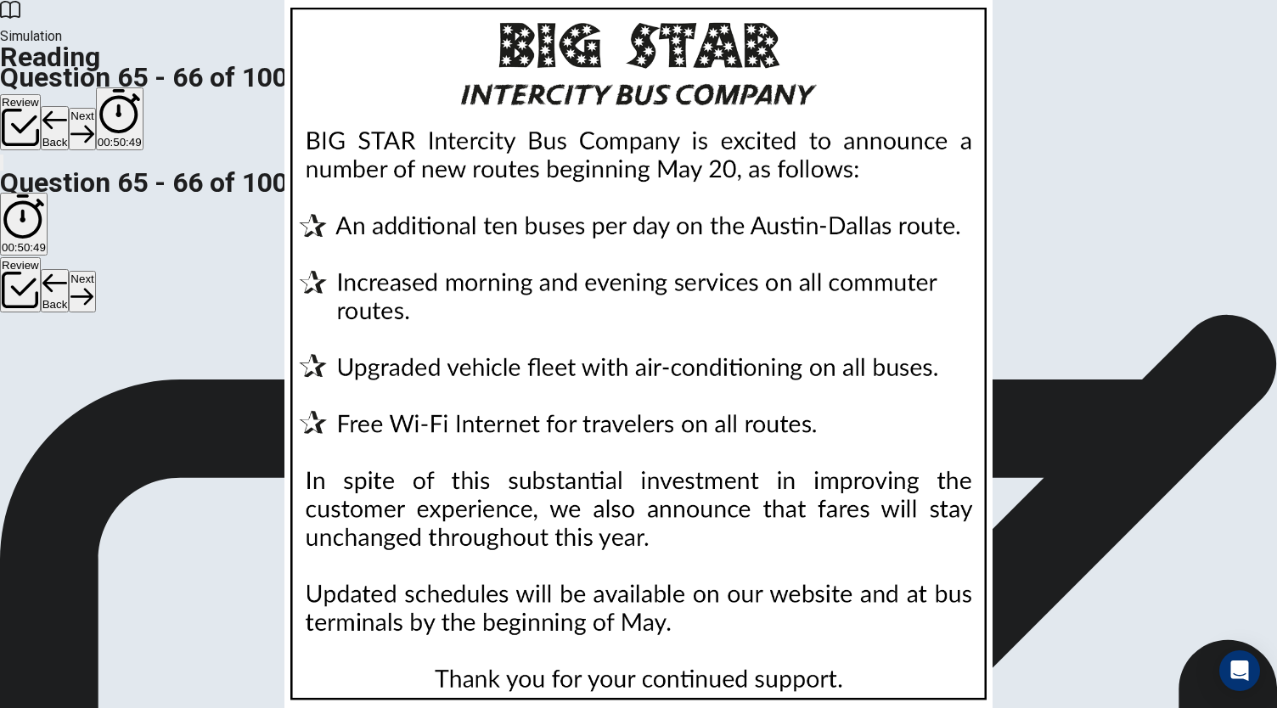
scroll to position [0, 0]
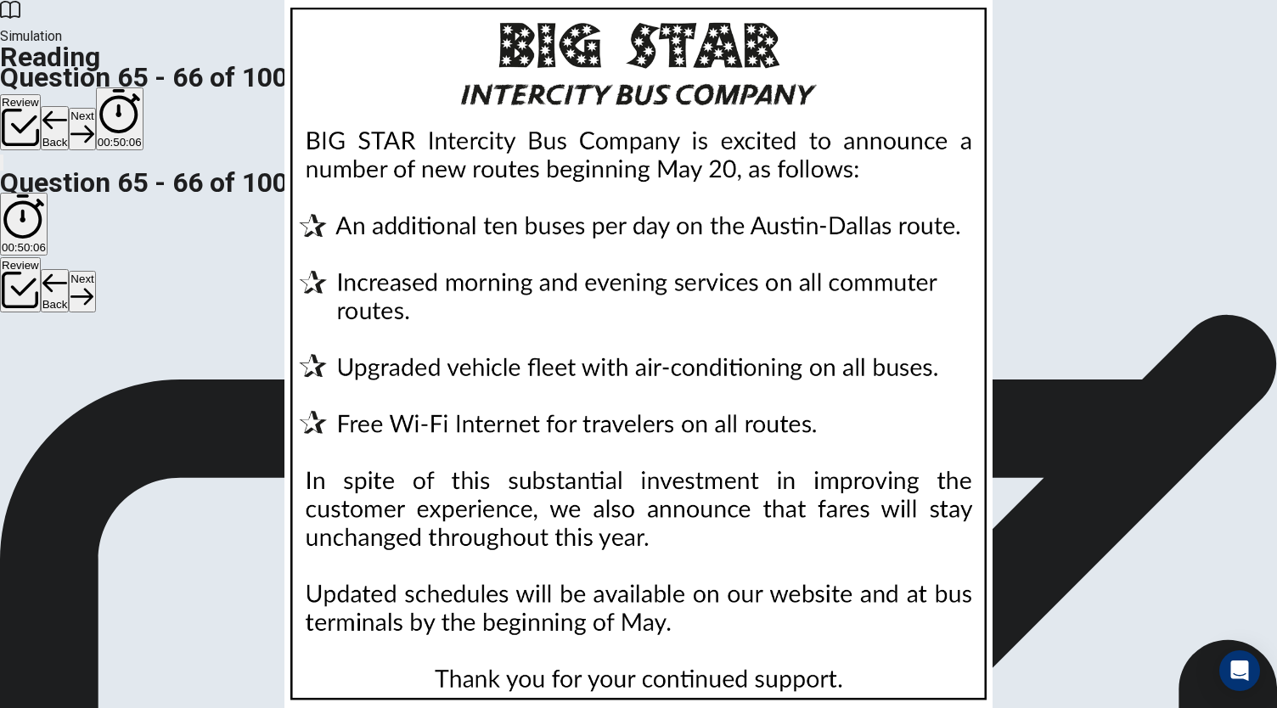
click at [95, 108] on button "Next" at bounding box center [82, 129] width 26 height 42
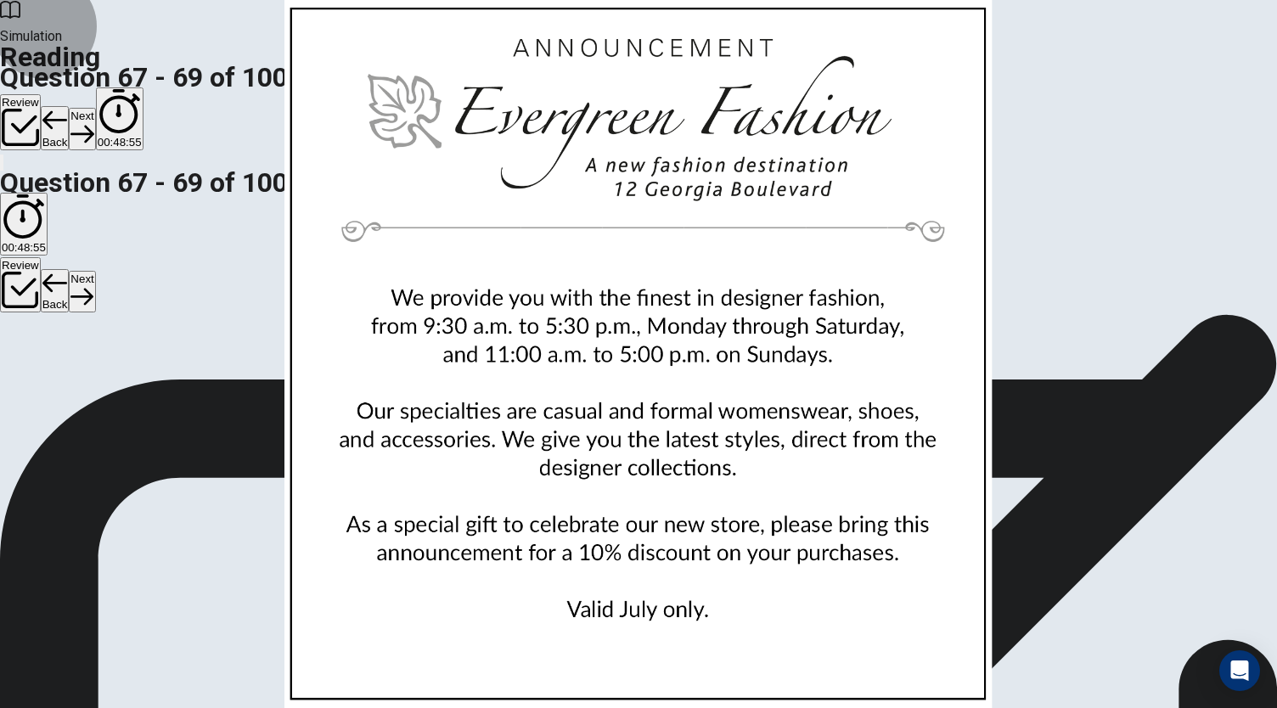
click at [95, 108] on button "Next" at bounding box center [82, 129] width 26 height 42
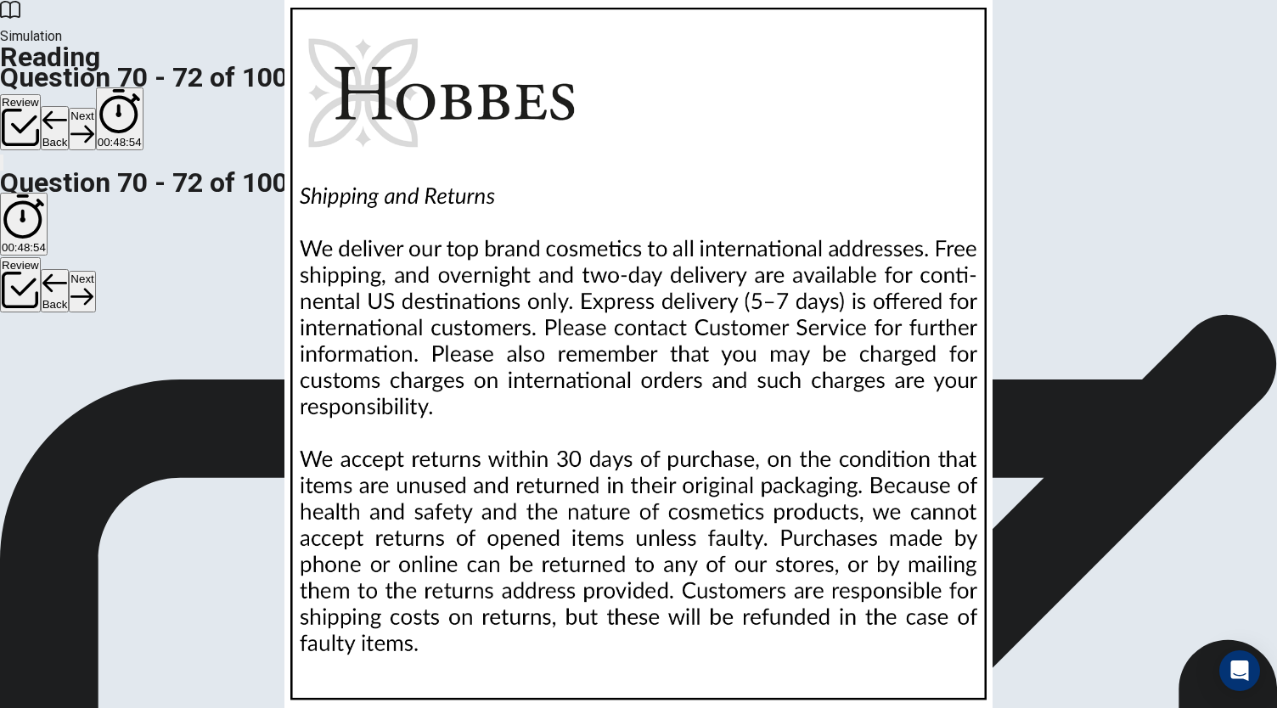
scroll to position [0, 0]
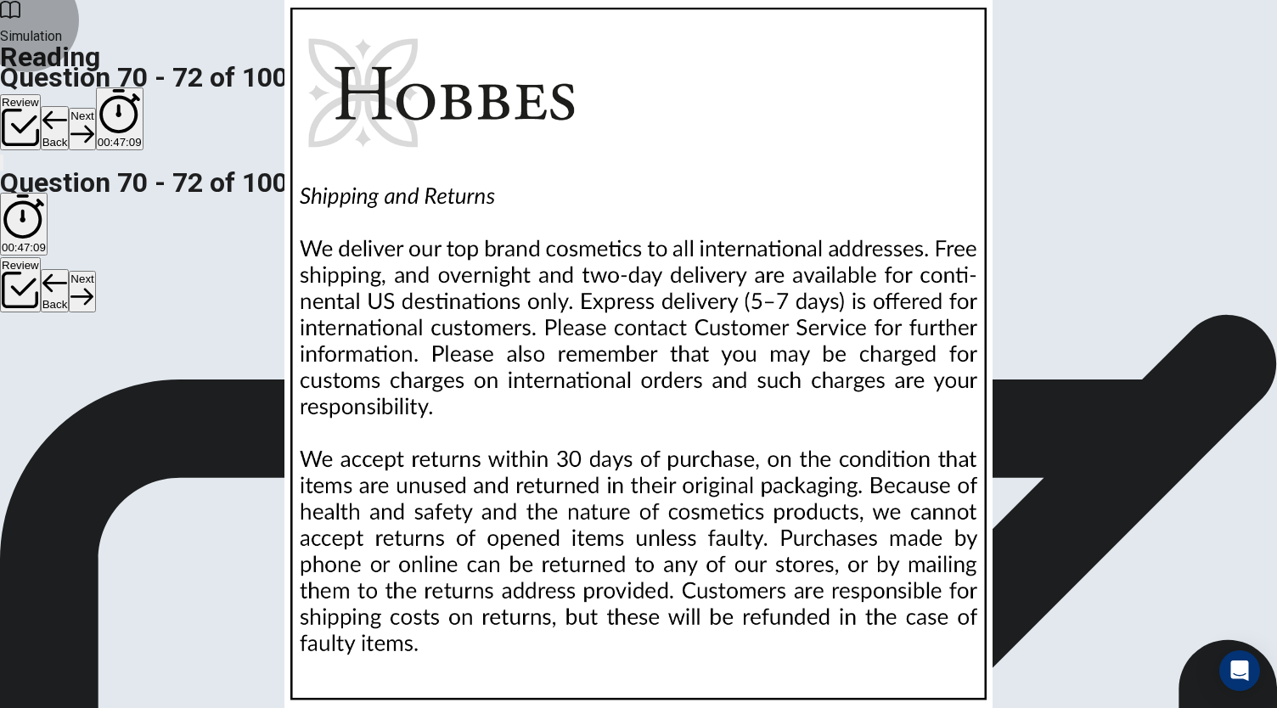
click at [95, 108] on button "Next" at bounding box center [82, 129] width 26 height 42
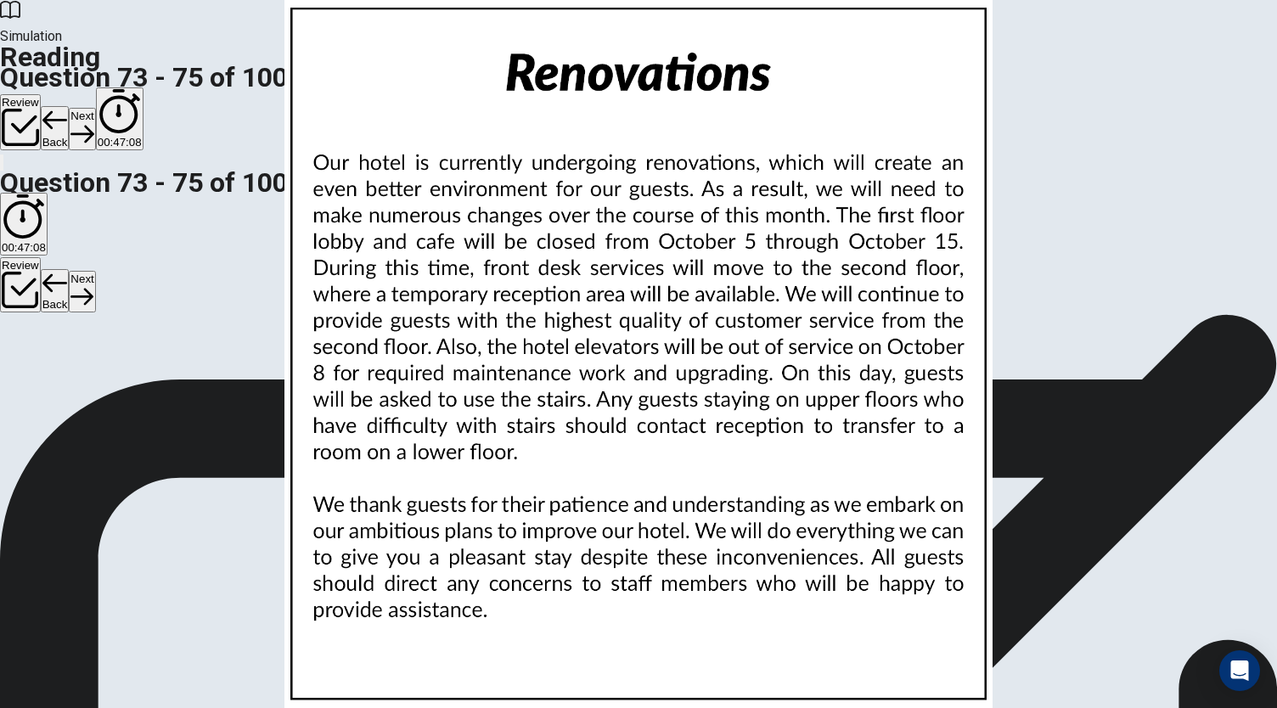
scroll to position [0, 0]
click at [859, 318] on img at bounding box center [638, 354] width 1277 height 708
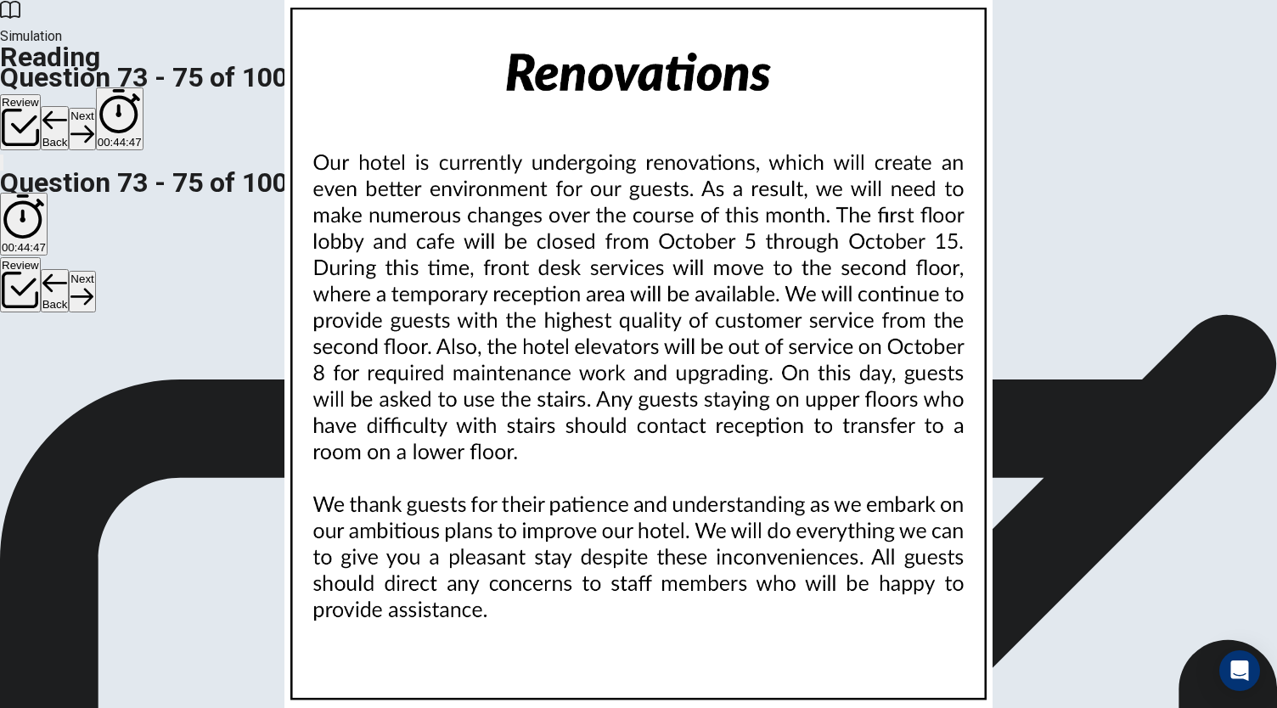
scroll to position [170, 0]
click at [95, 108] on button "Next" at bounding box center [82, 129] width 26 height 42
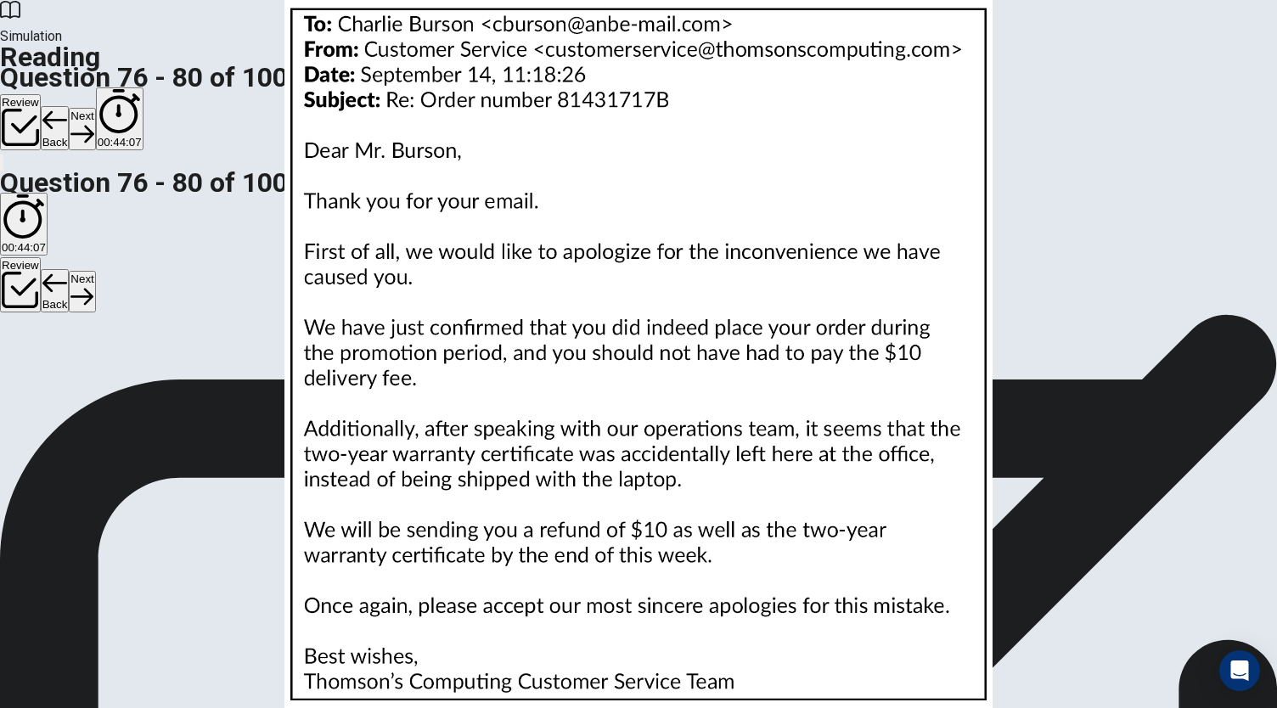
scroll to position [0, 0]
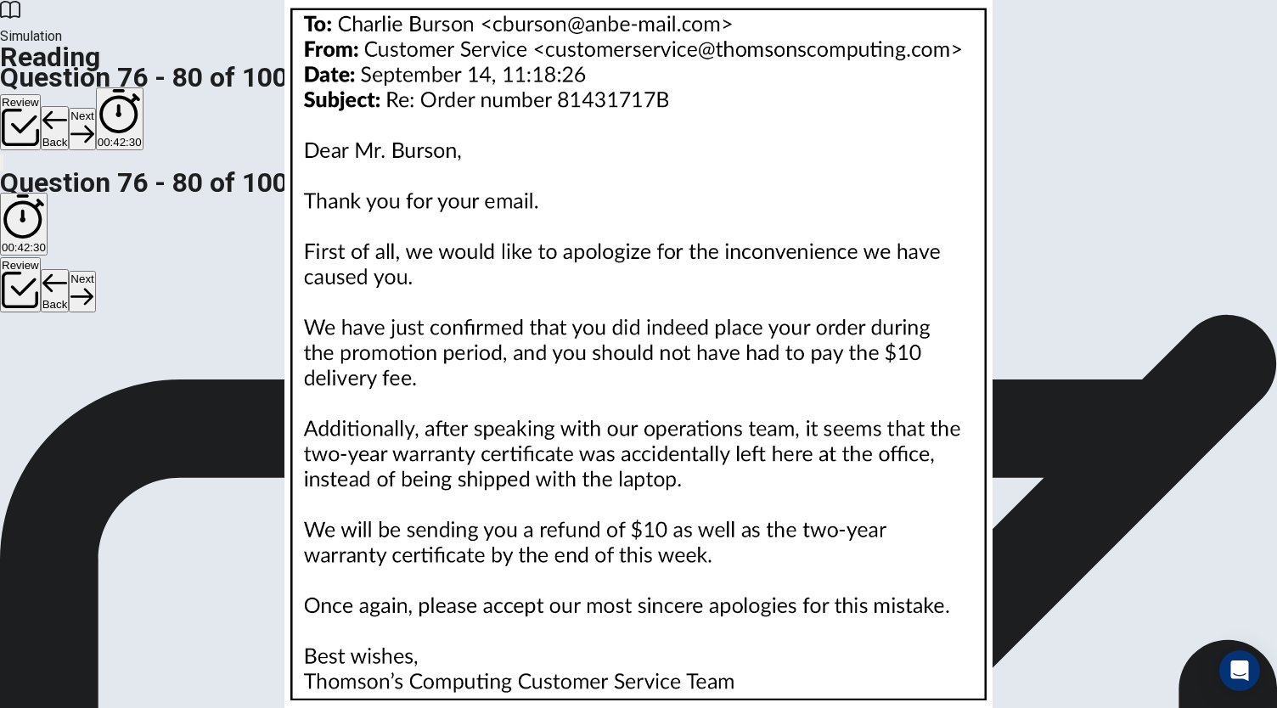
click at [825, 361] on img at bounding box center [638, 354] width 1277 height 708
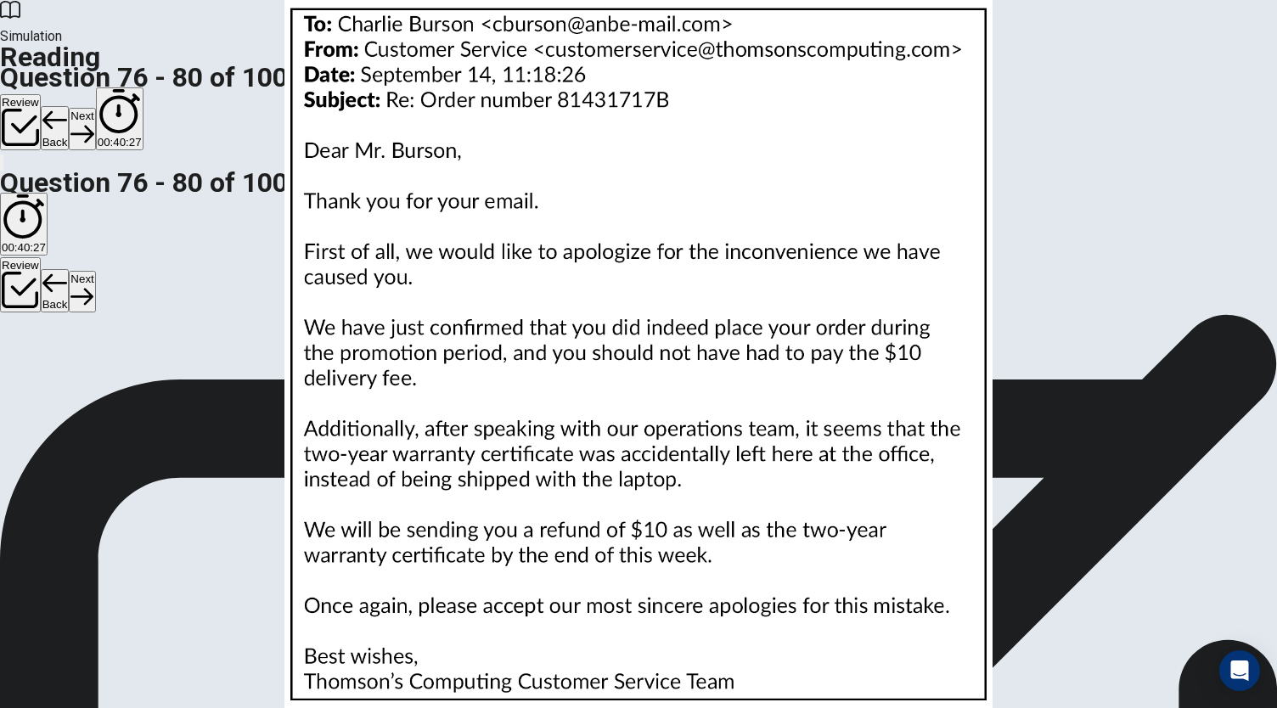
scroll to position [386, 0]
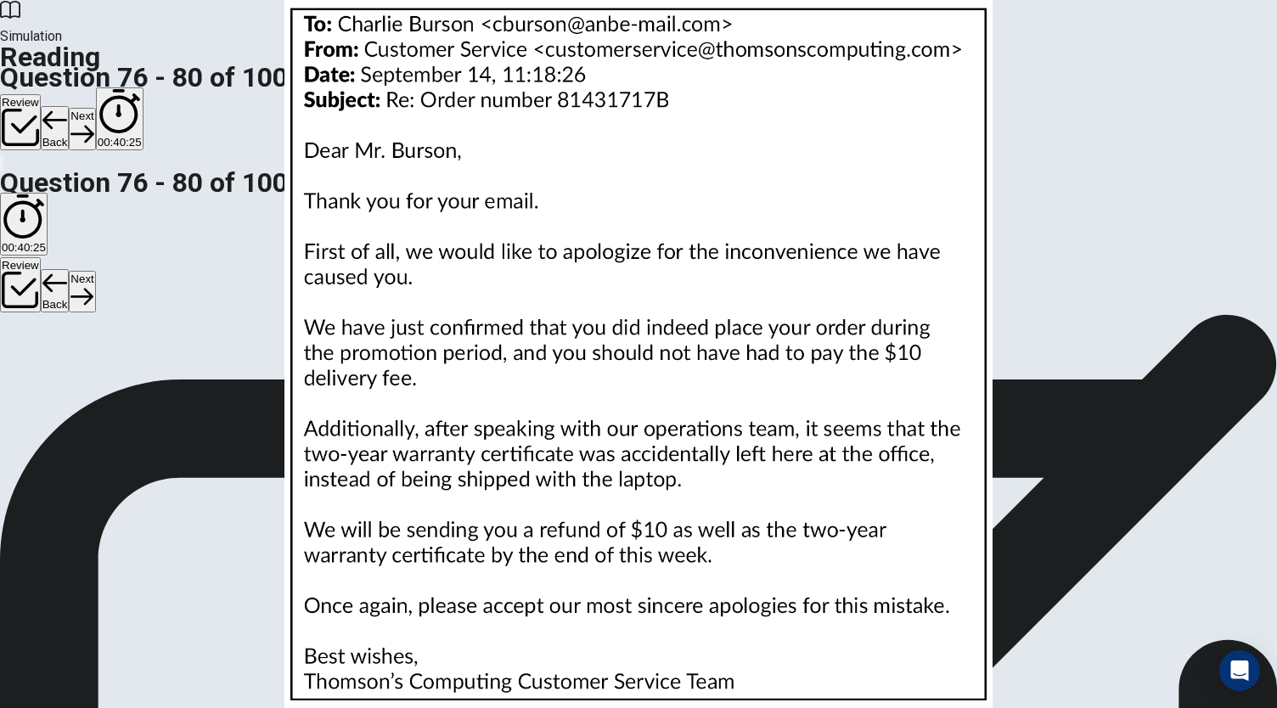
scroll to position [675, 0]
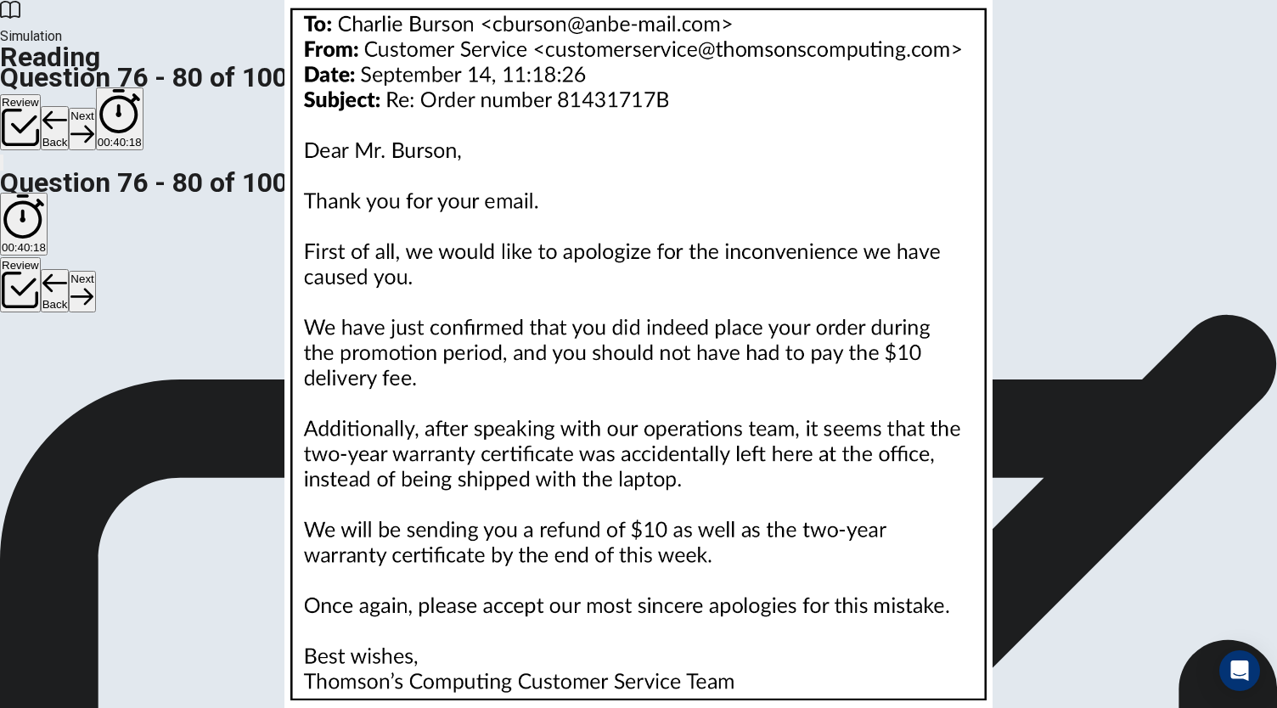
click at [95, 108] on button "Next" at bounding box center [82, 129] width 26 height 42
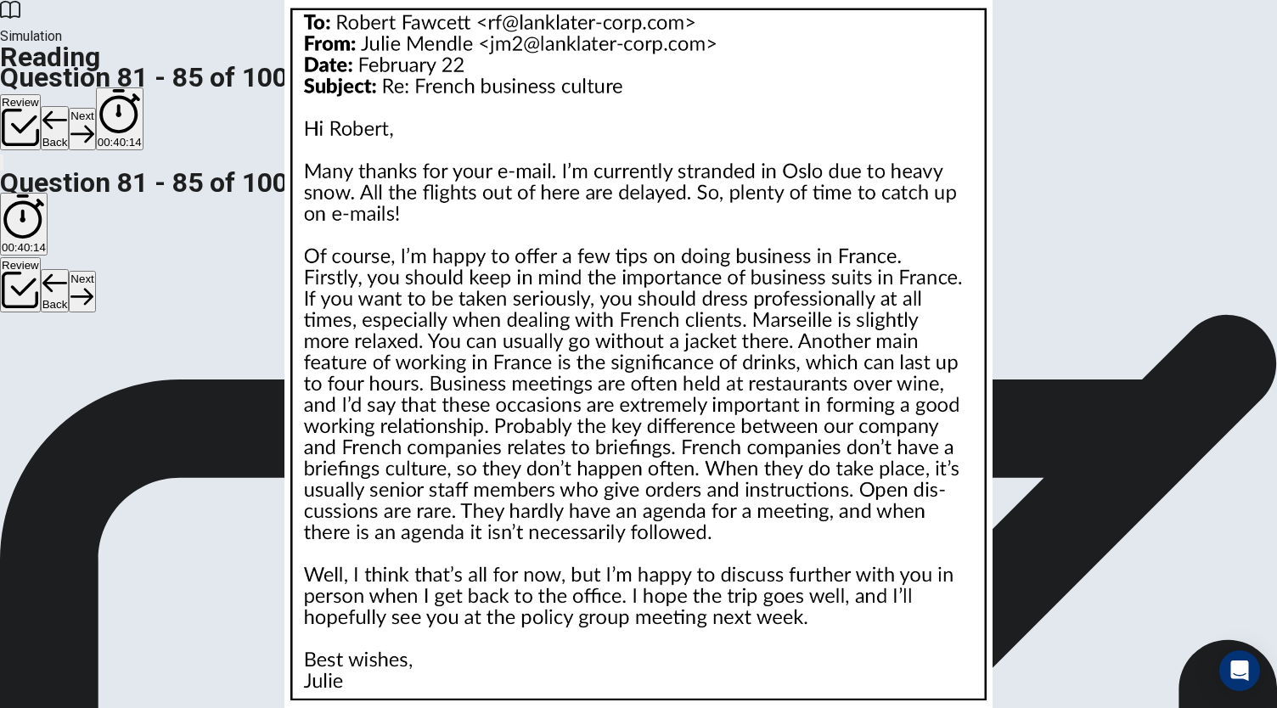
scroll to position [0, 0]
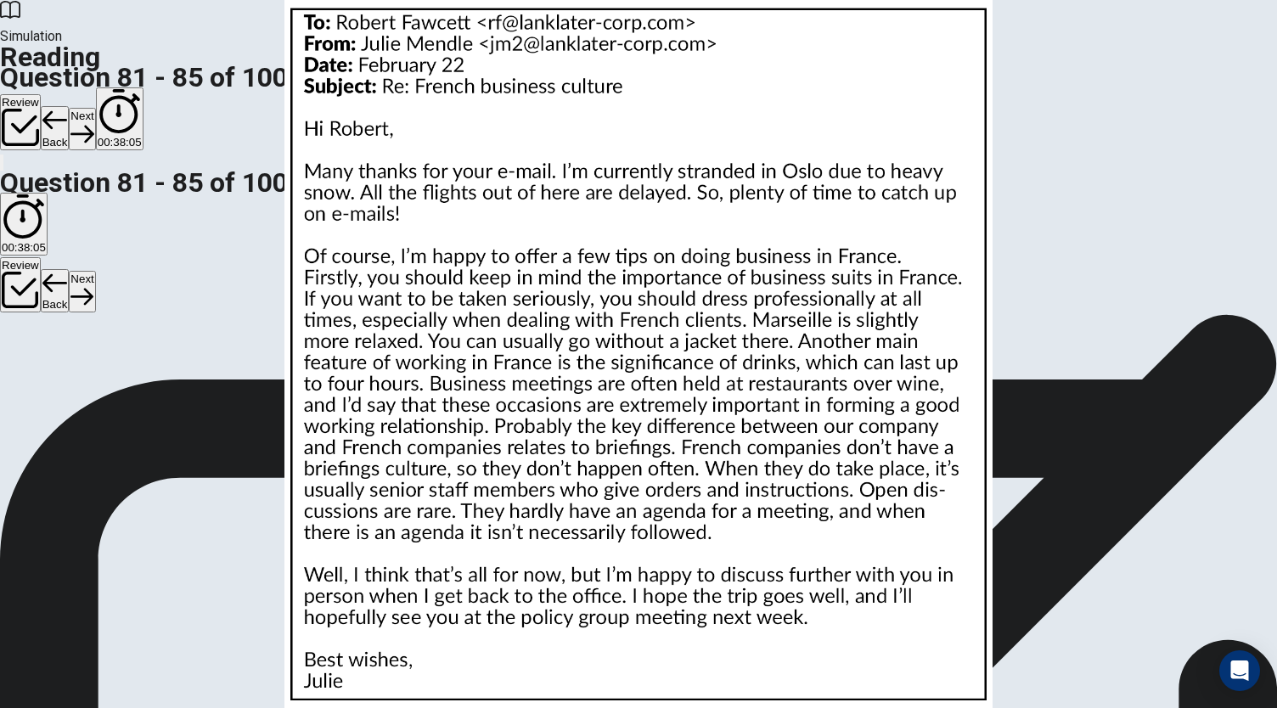
click at [95, 108] on button "Next" at bounding box center [82, 129] width 26 height 42
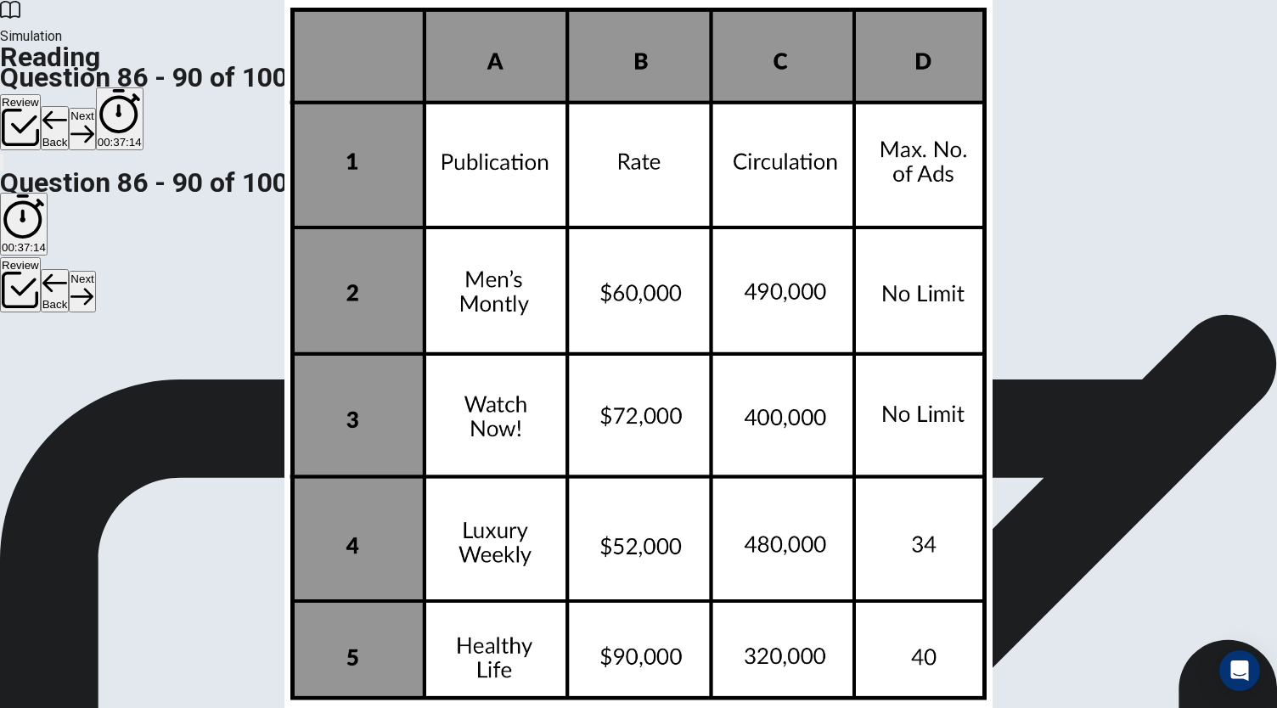
scroll to position [39, 0]
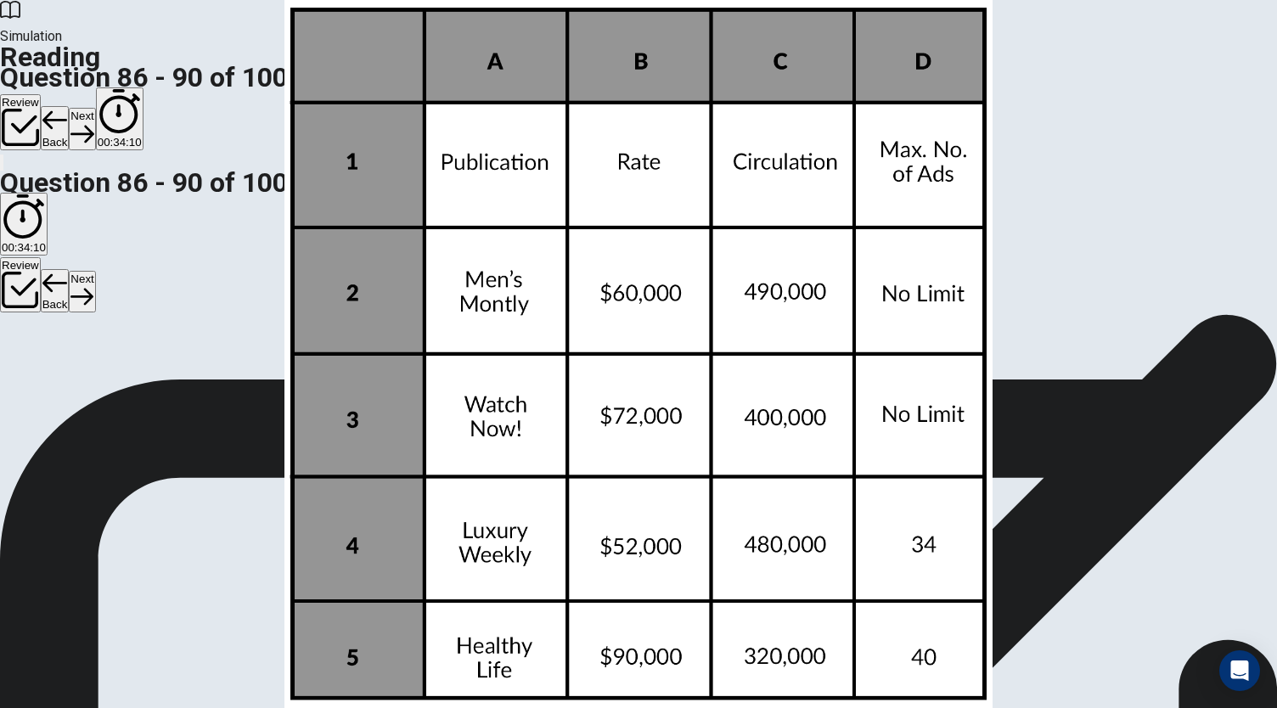
scroll to position [59, 0]
click at [95, 108] on button "Next" at bounding box center [82, 129] width 26 height 42
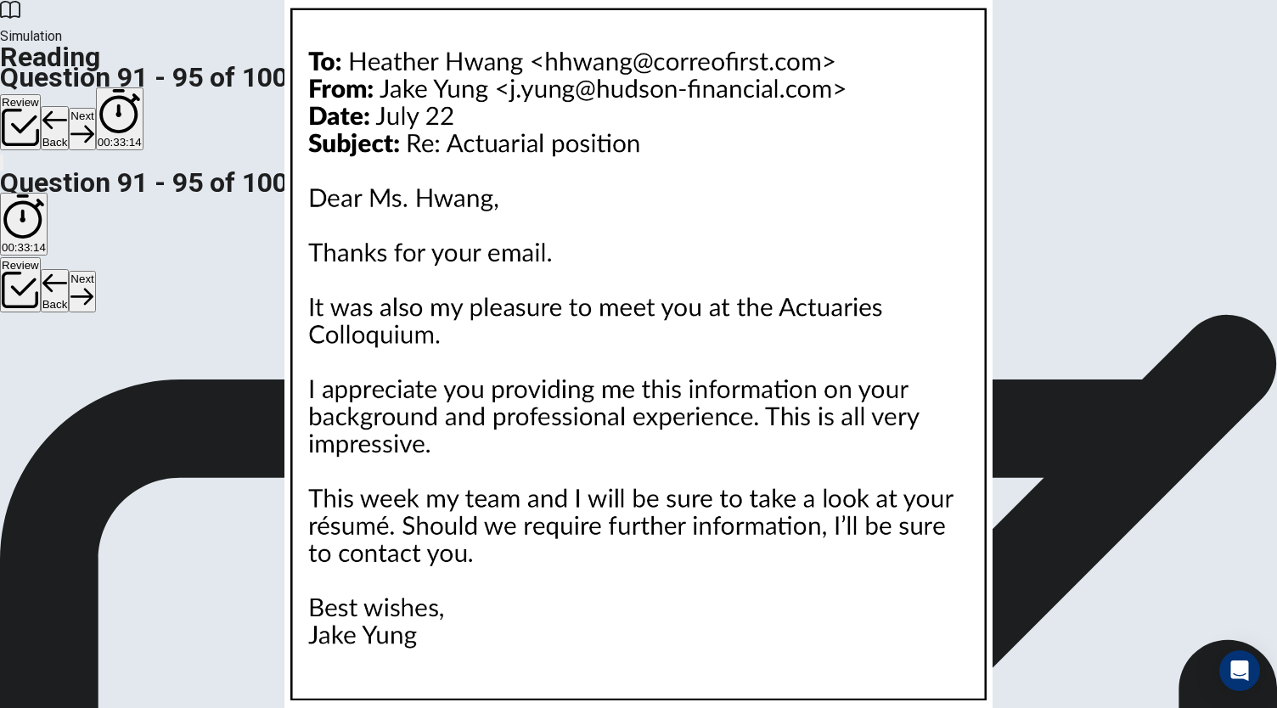
scroll to position [387, 0]
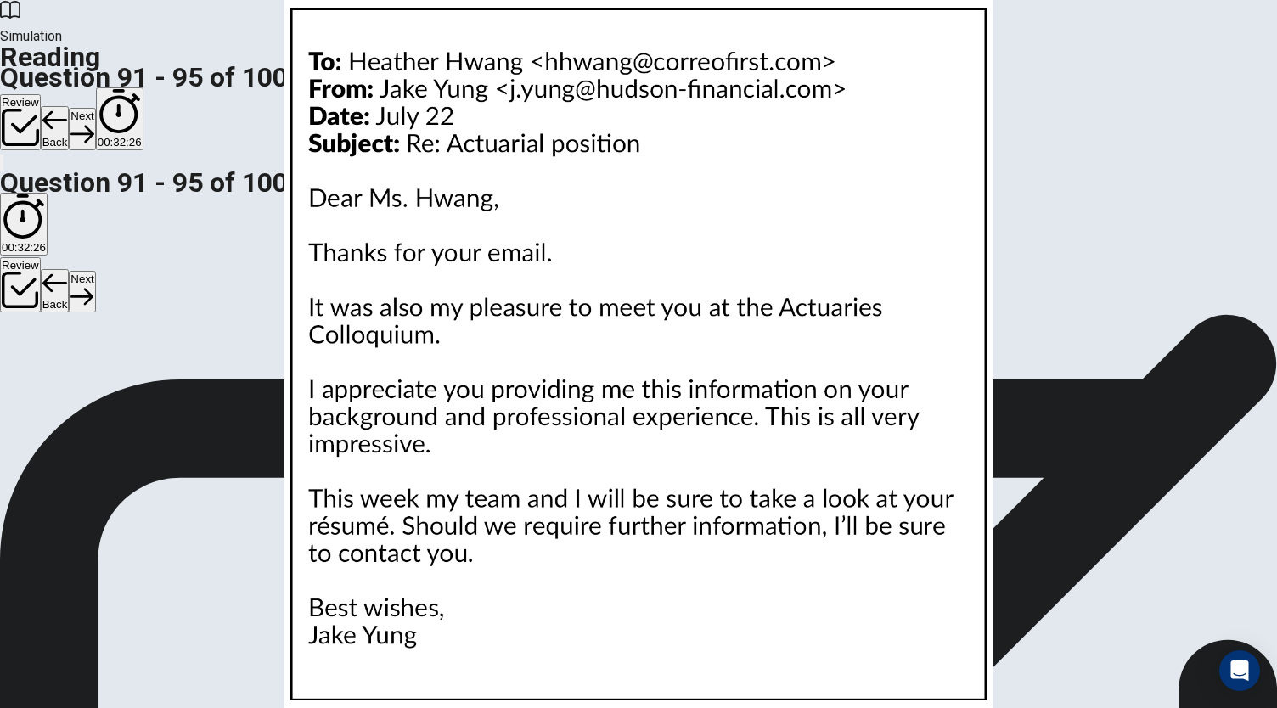
scroll to position [273, 0]
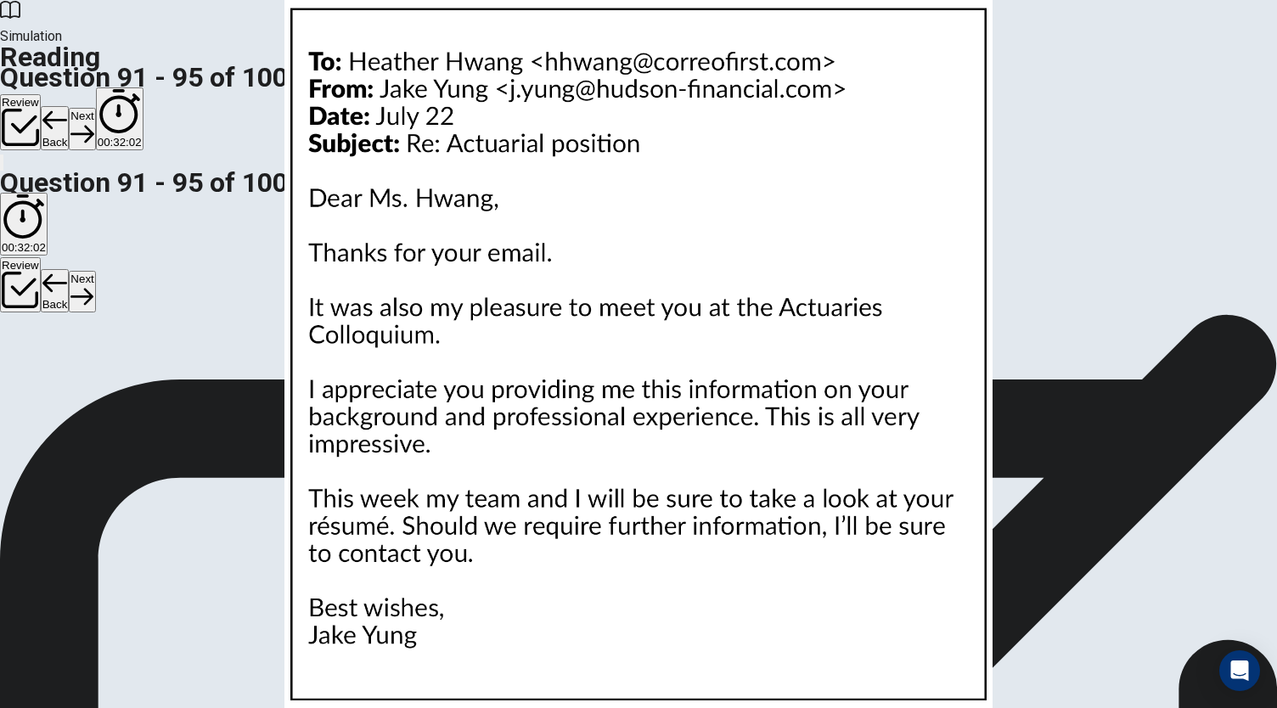
scroll to position [558, 0]
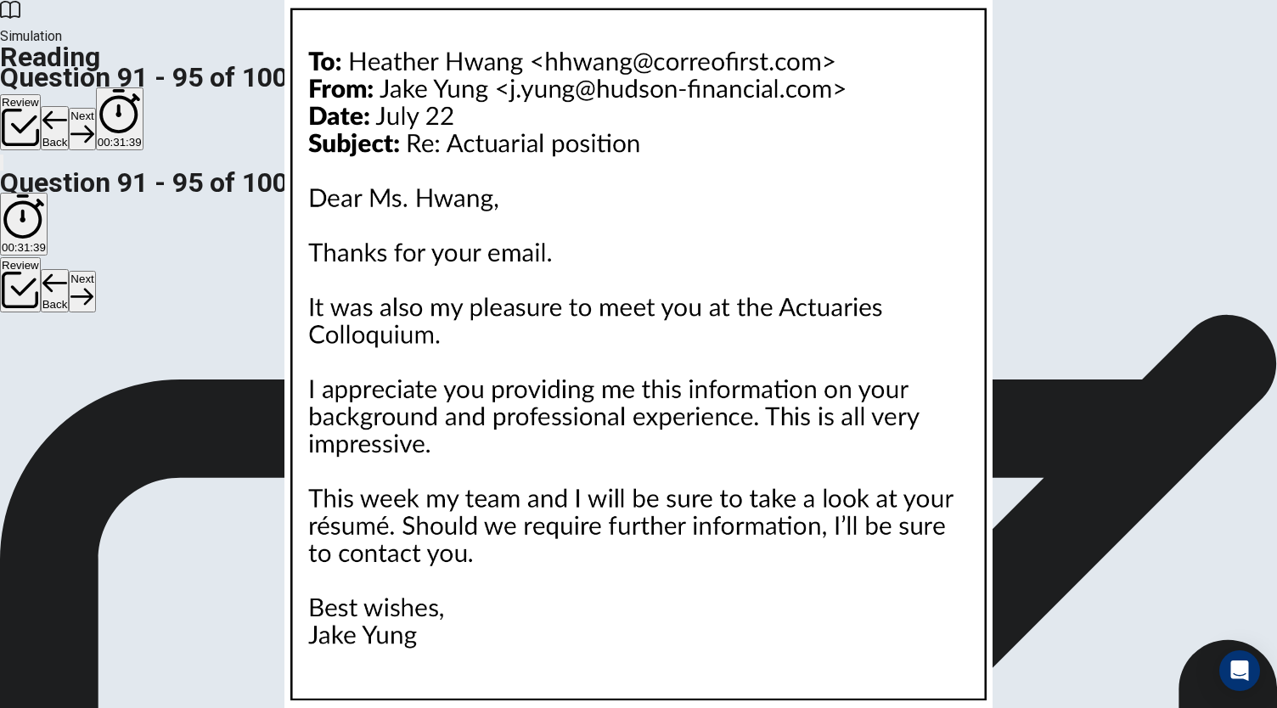
scroll to position [716, 0]
click at [95, 108] on button "Next" at bounding box center [82, 129] width 26 height 42
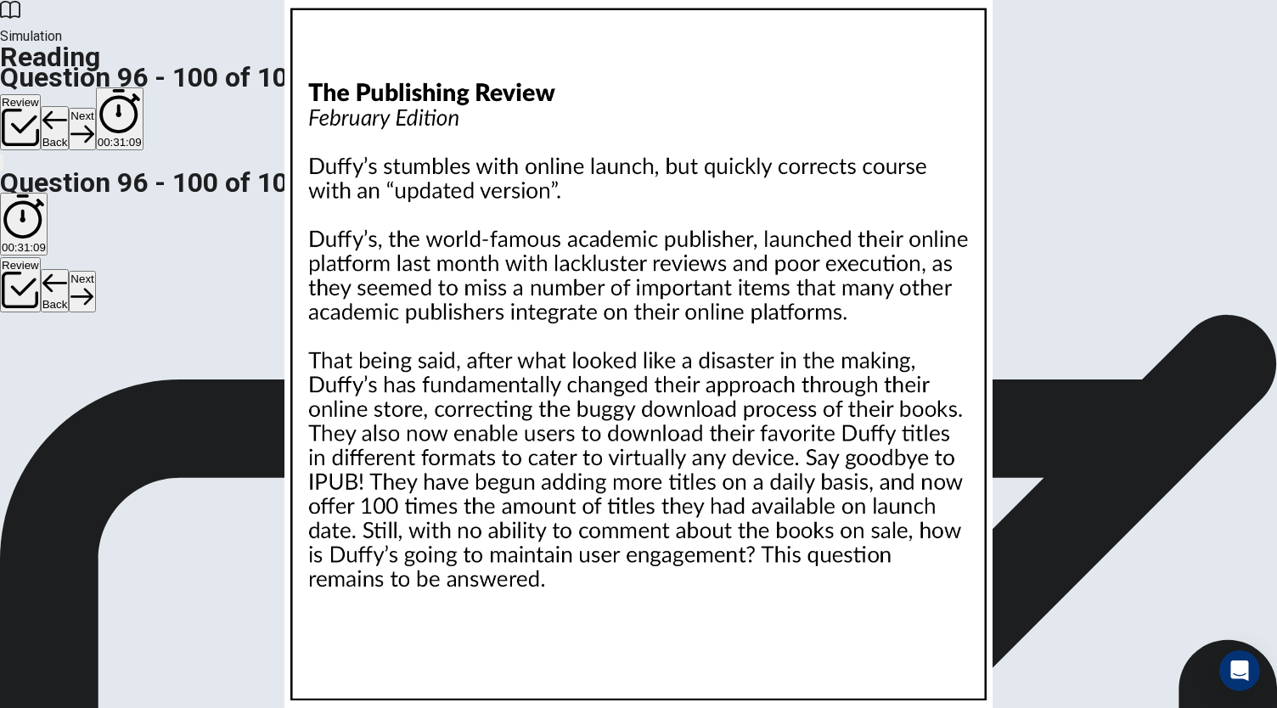
scroll to position [0, 0]
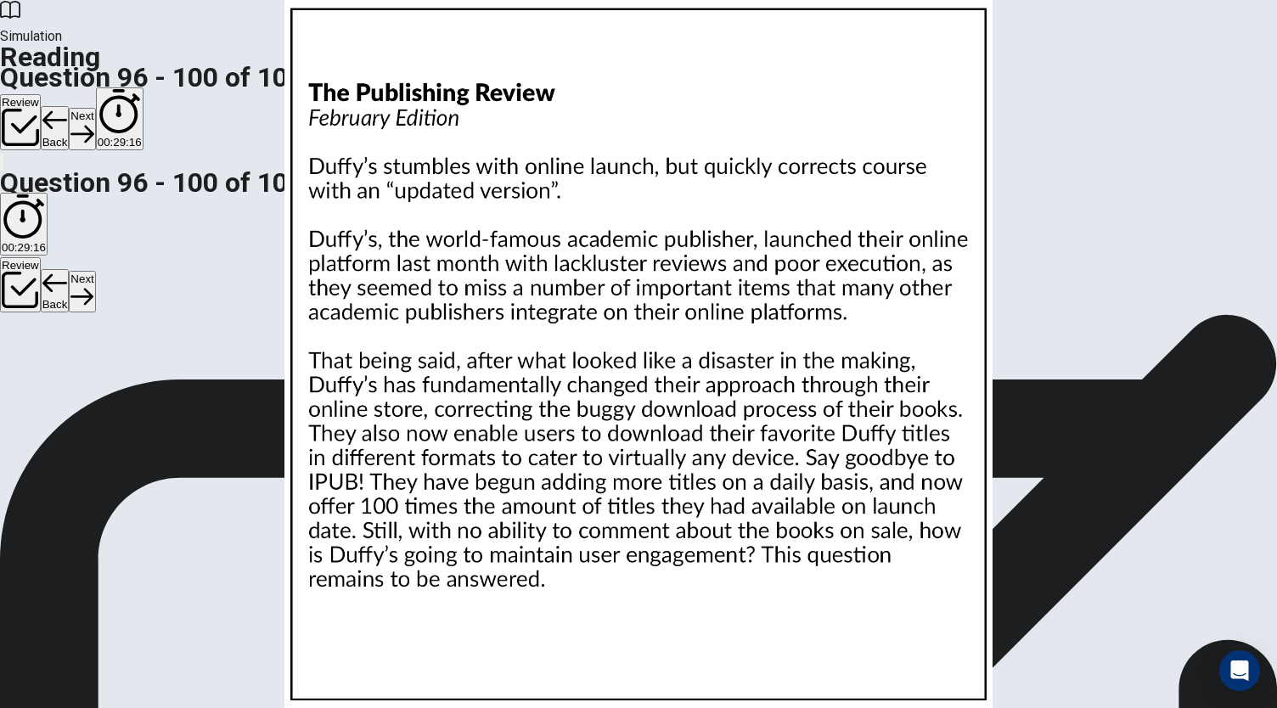
scroll to position [59, 0]
click at [95, 108] on button "Next" at bounding box center [82, 129] width 26 height 42
click at [41, 94] on button "Review" at bounding box center [20, 122] width 41 height 56
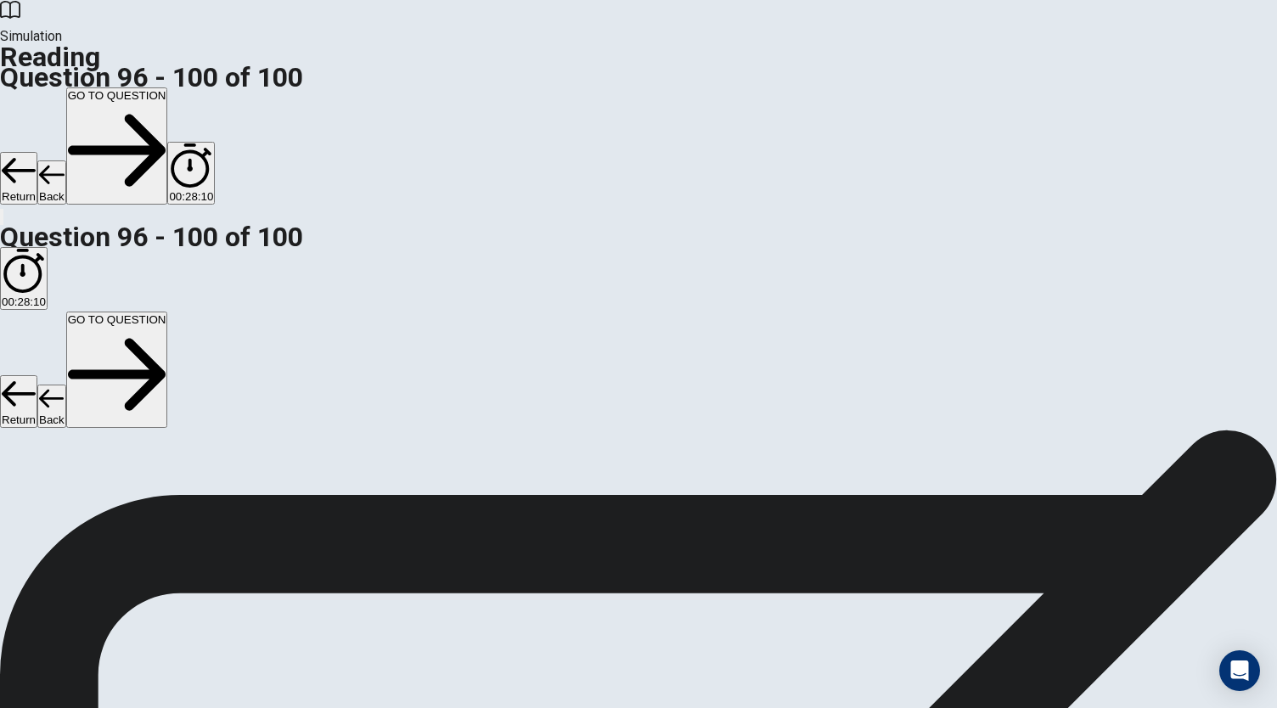
scroll to position [0, 0]
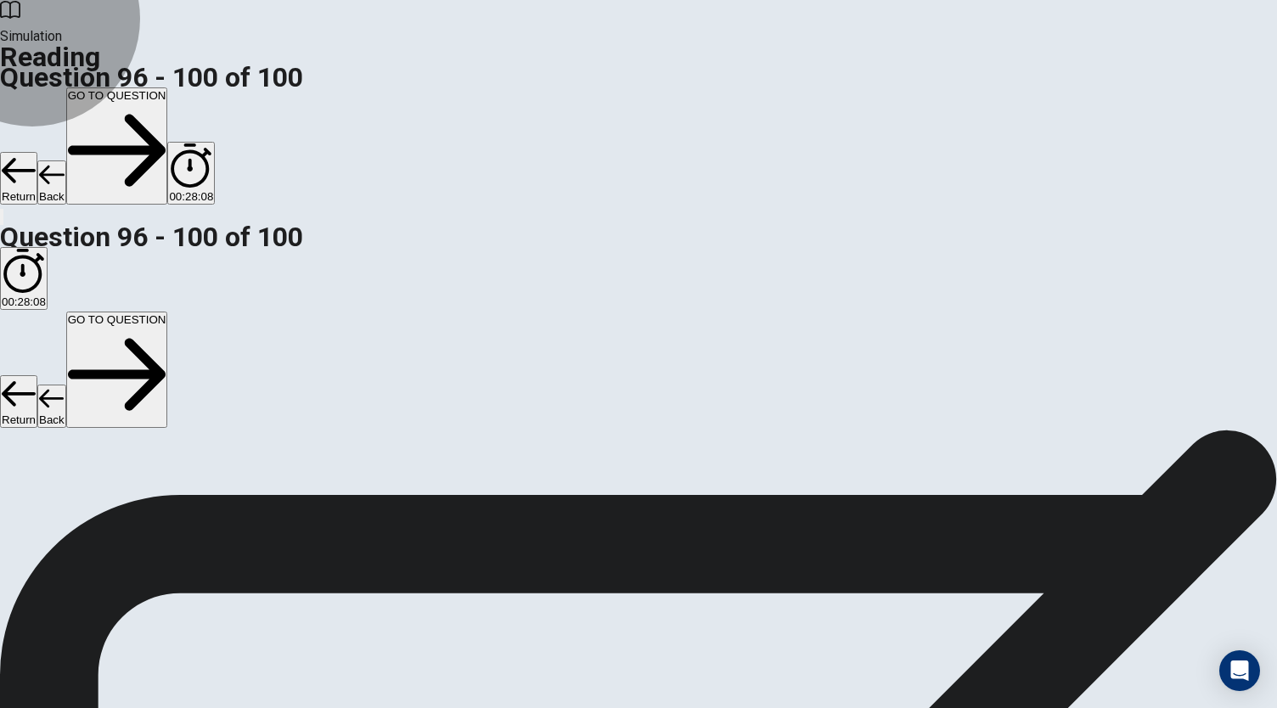
click at [168, 87] on button "GO TO QUESTION" at bounding box center [117, 145] width 102 height 117
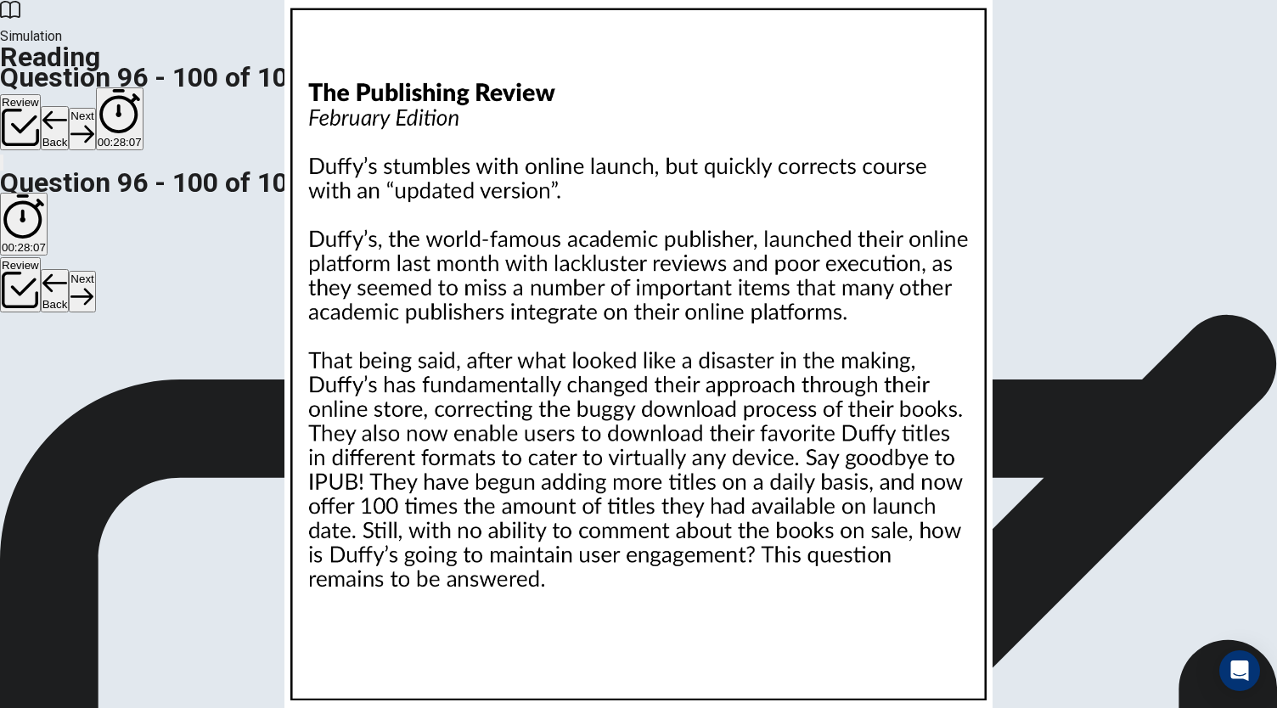
scroll to position [59, 0]
click at [95, 108] on button "Next" at bounding box center [82, 129] width 26 height 42
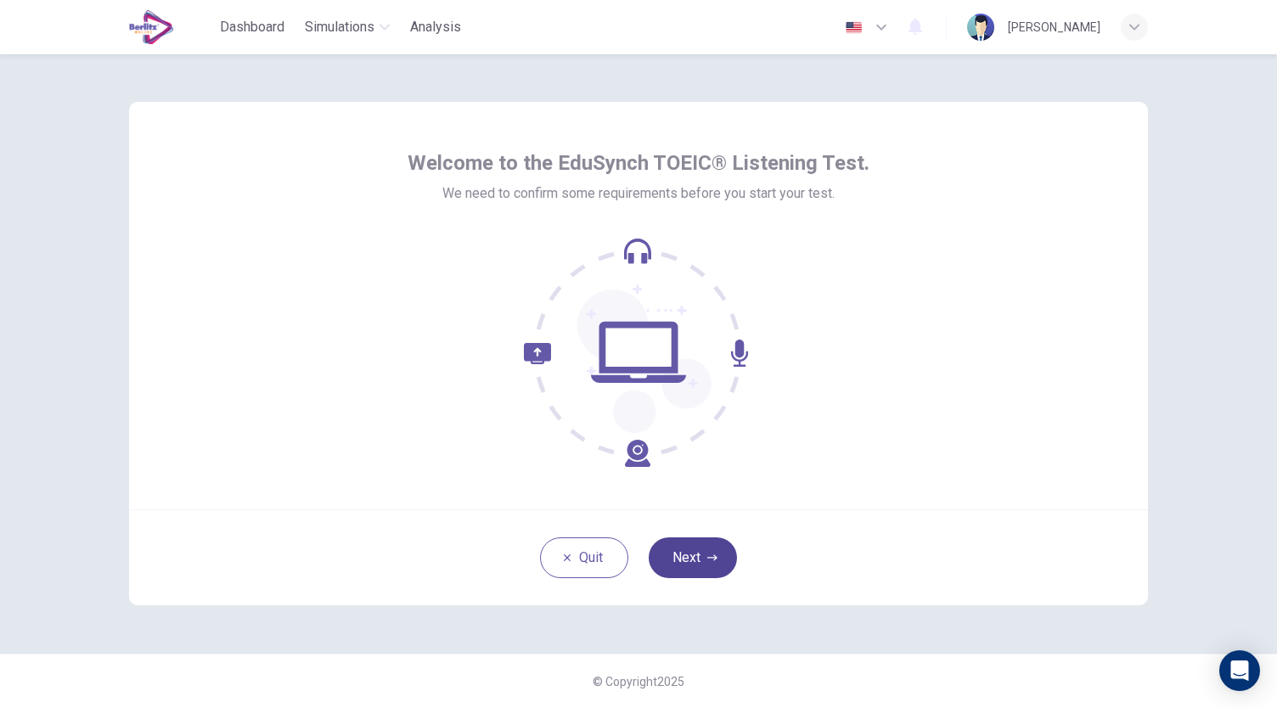
click at [676, 556] on button "Next" at bounding box center [693, 558] width 88 height 41
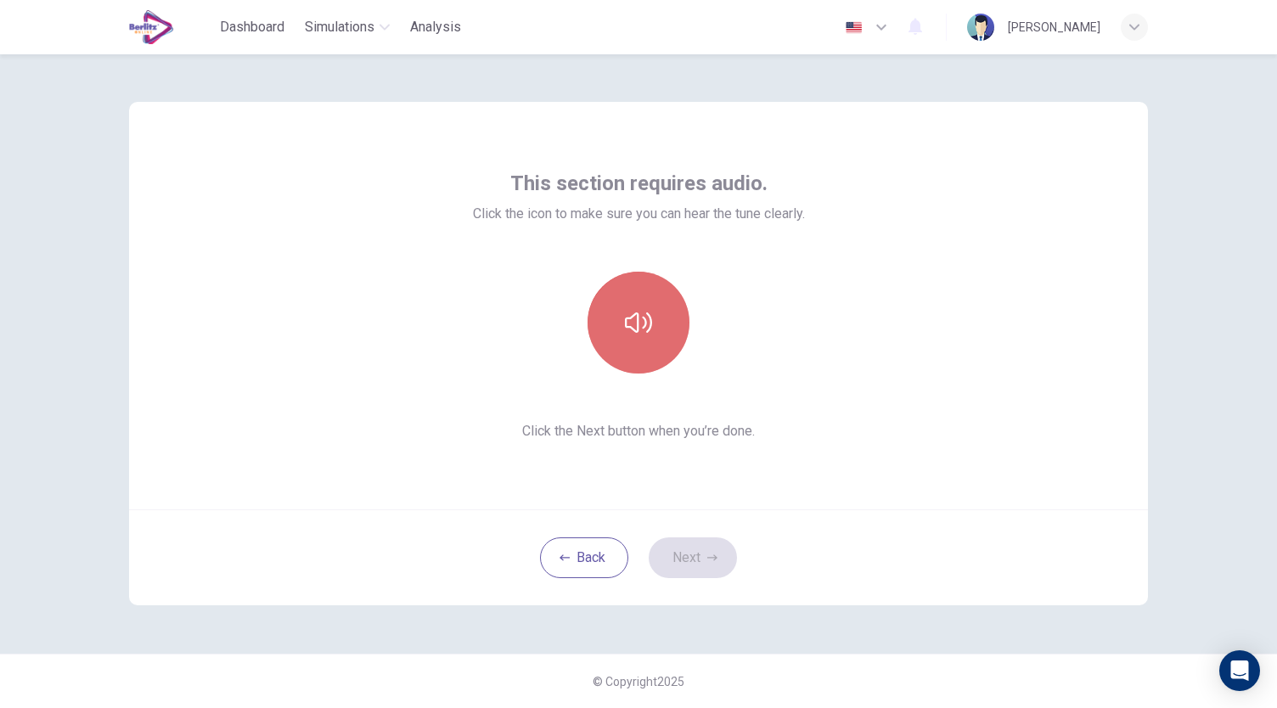
click at [608, 301] on button "button" at bounding box center [639, 323] width 102 height 102
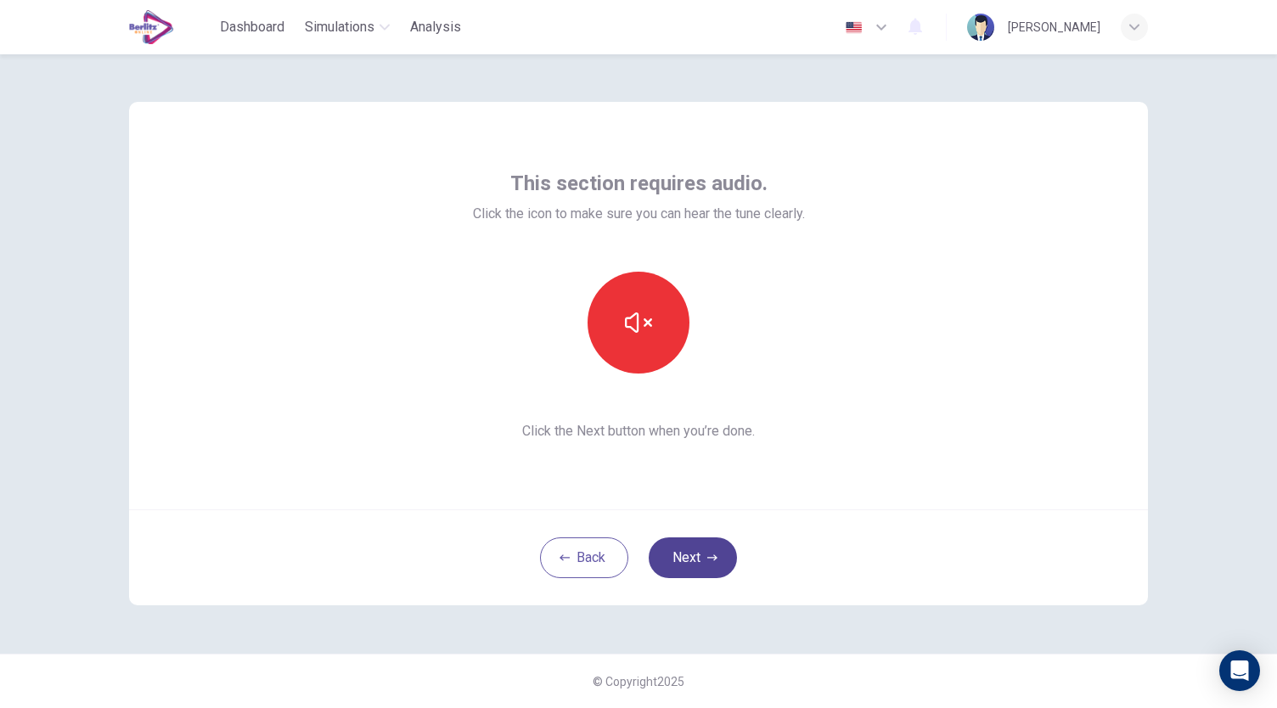
click at [690, 565] on button "Next" at bounding box center [693, 558] width 88 height 41
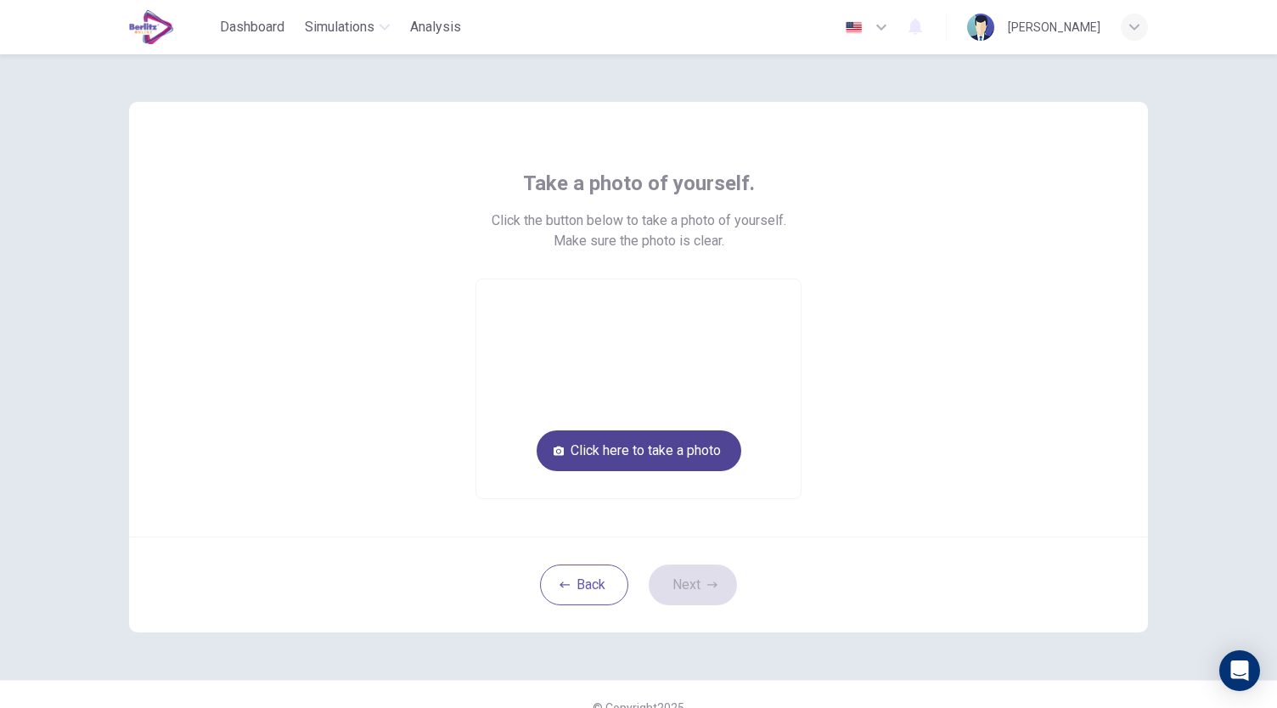
click at [676, 463] on button "Click here to take a photo" at bounding box center [639, 451] width 205 height 41
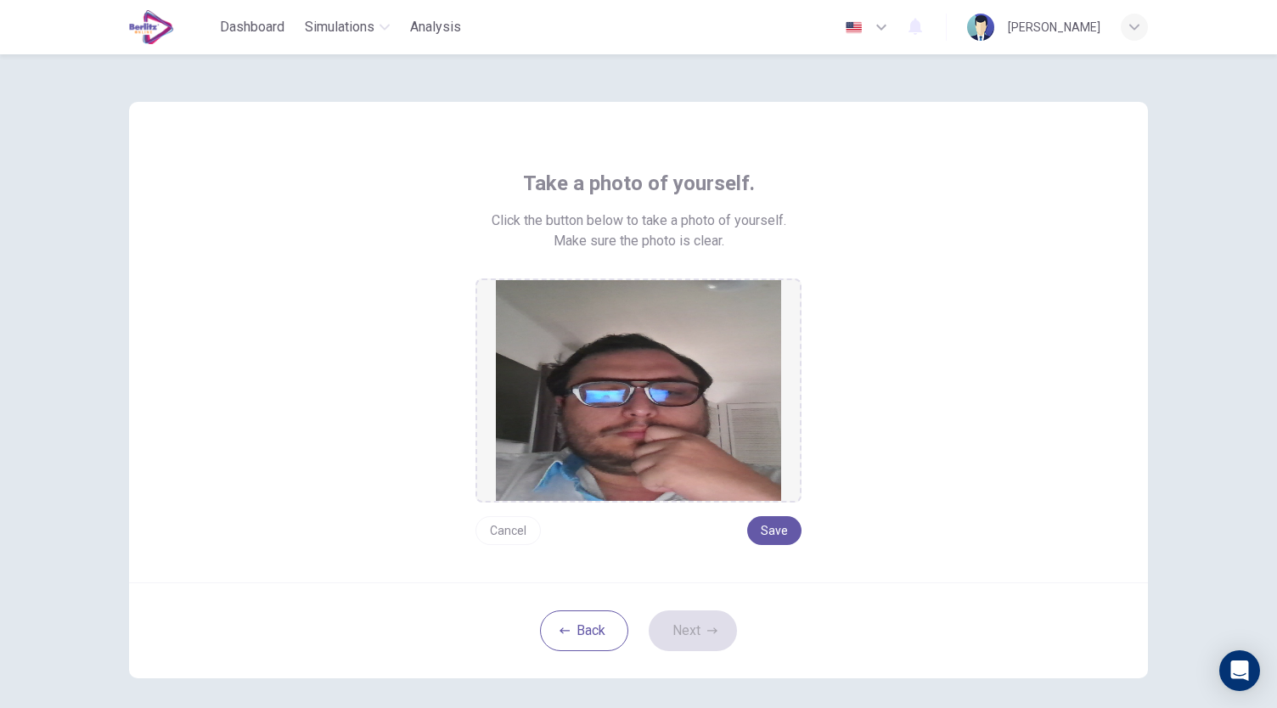
click at [494, 541] on button "Cancel" at bounding box center [508, 530] width 65 height 29
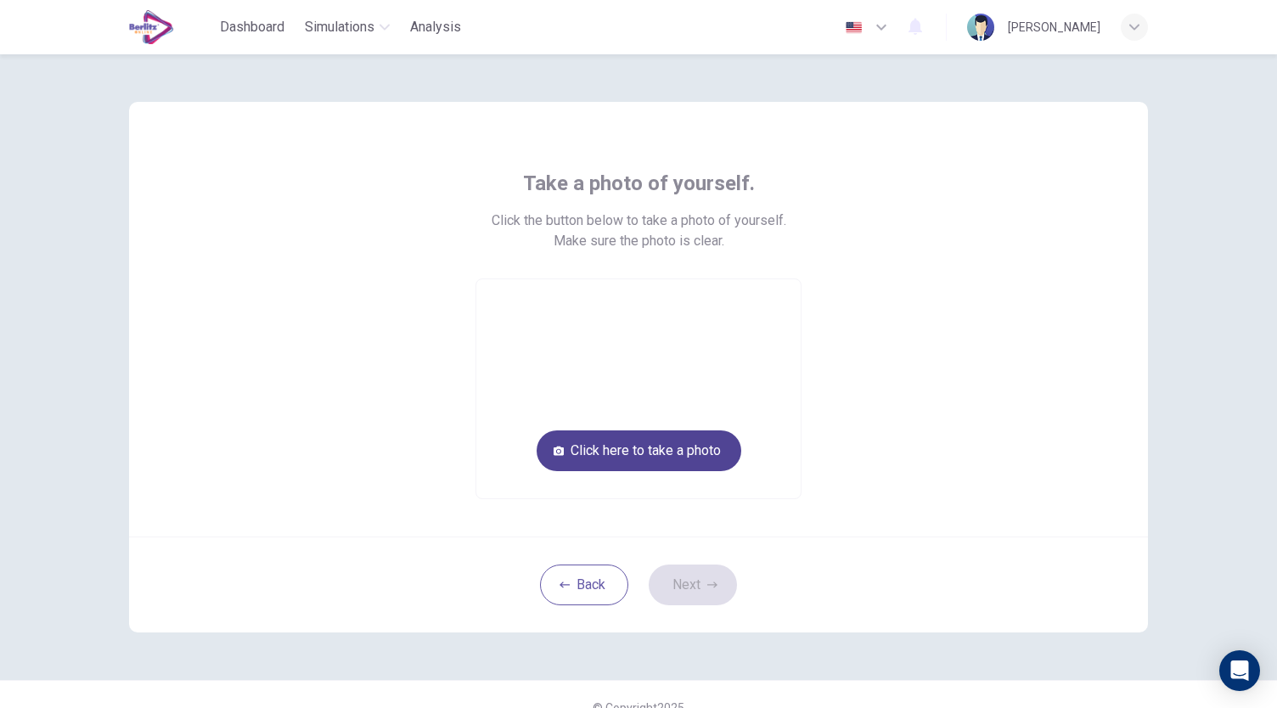
click at [623, 454] on button "Click here to take a photo" at bounding box center [639, 451] width 205 height 41
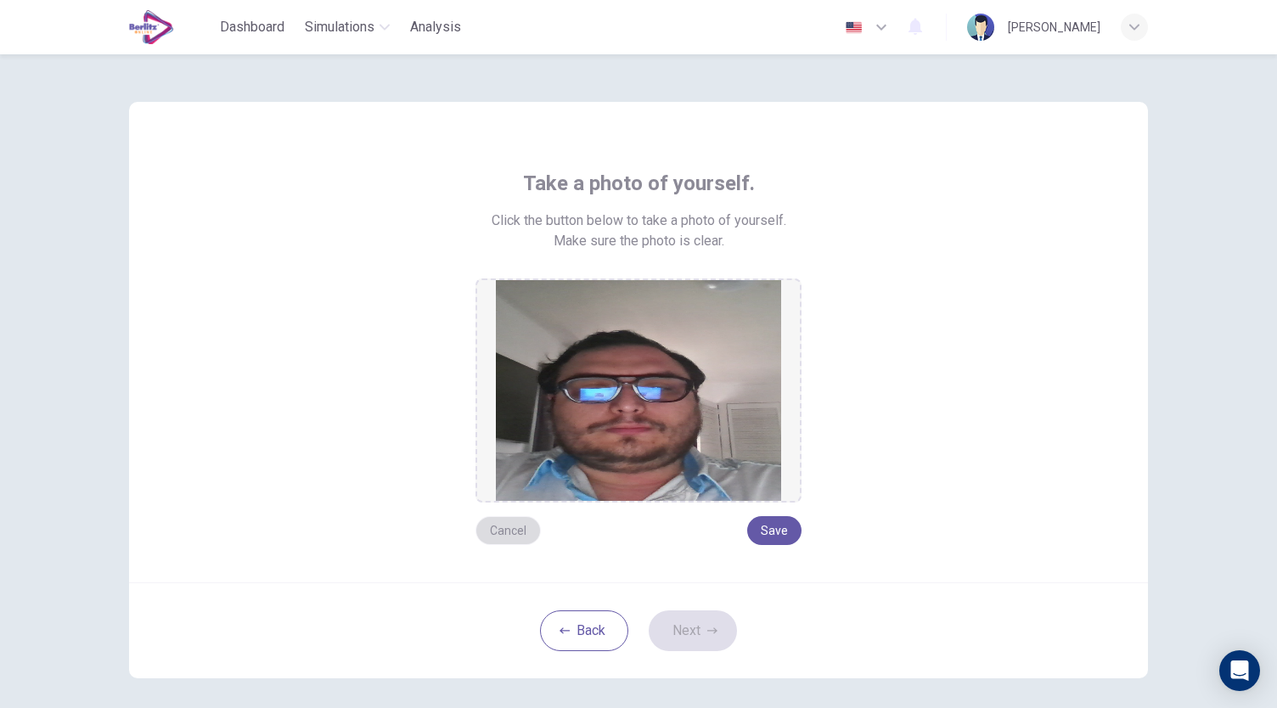
click at [503, 527] on button "Cancel" at bounding box center [508, 530] width 65 height 29
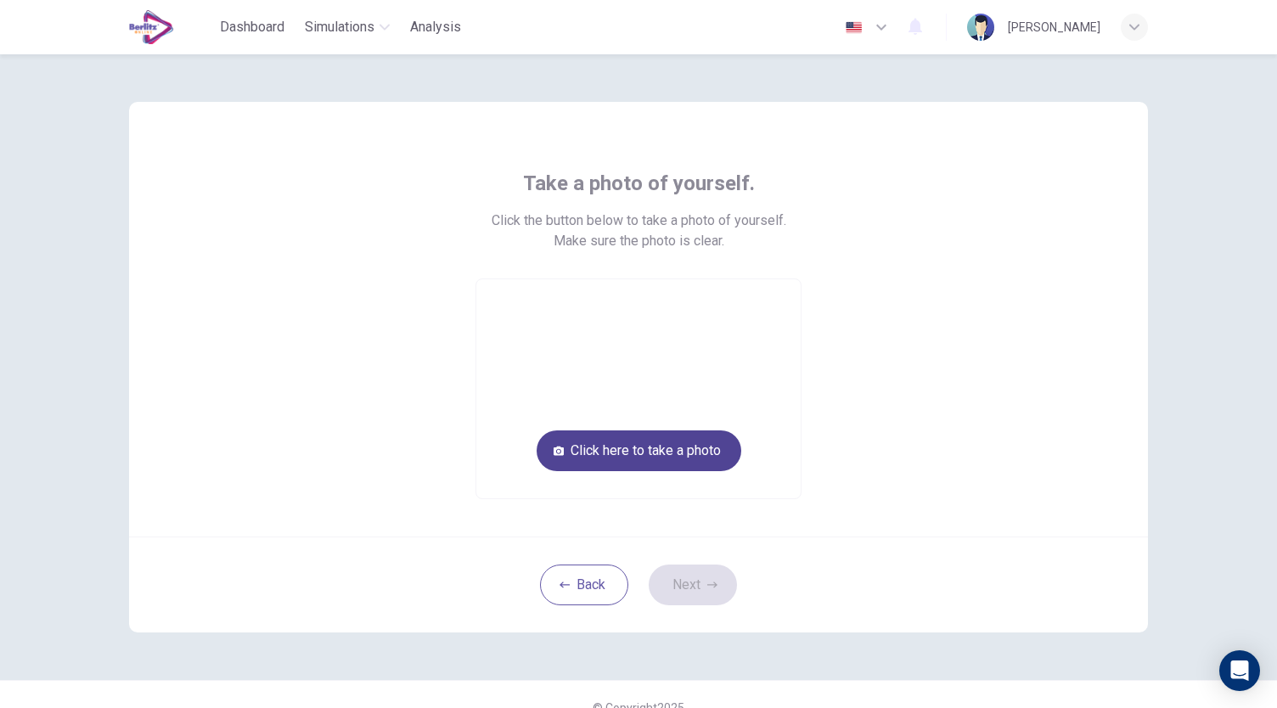
click at [630, 457] on button "Click here to take a photo" at bounding box center [639, 451] width 205 height 41
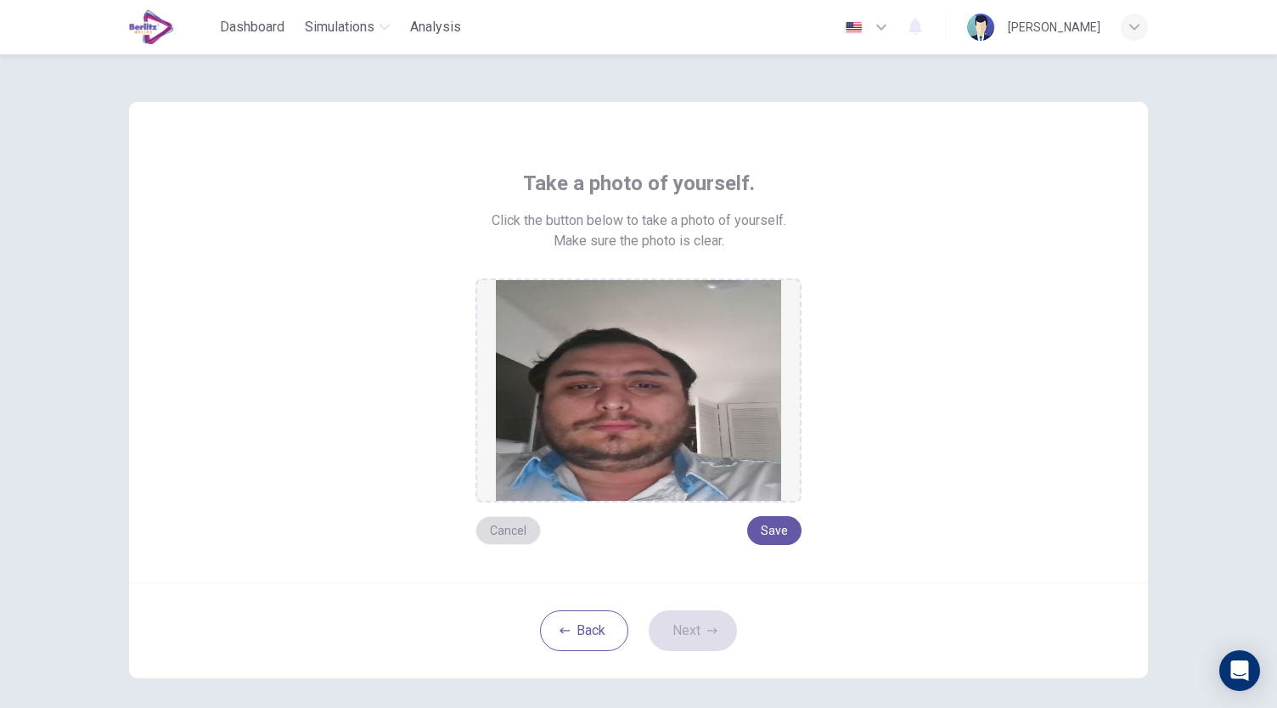
click at [510, 528] on button "Cancel" at bounding box center [508, 530] width 65 height 29
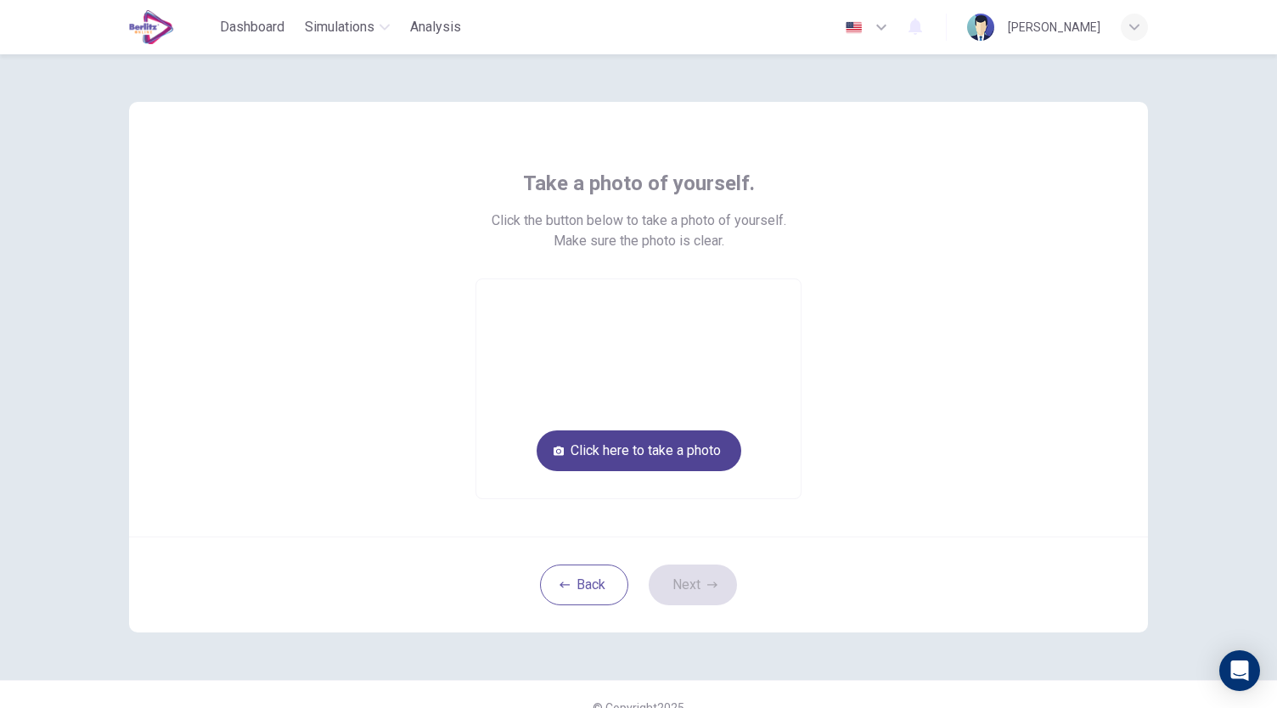
click at [631, 455] on button "Click here to take a photo" at bounding box center [639, 451] width 205 height 41
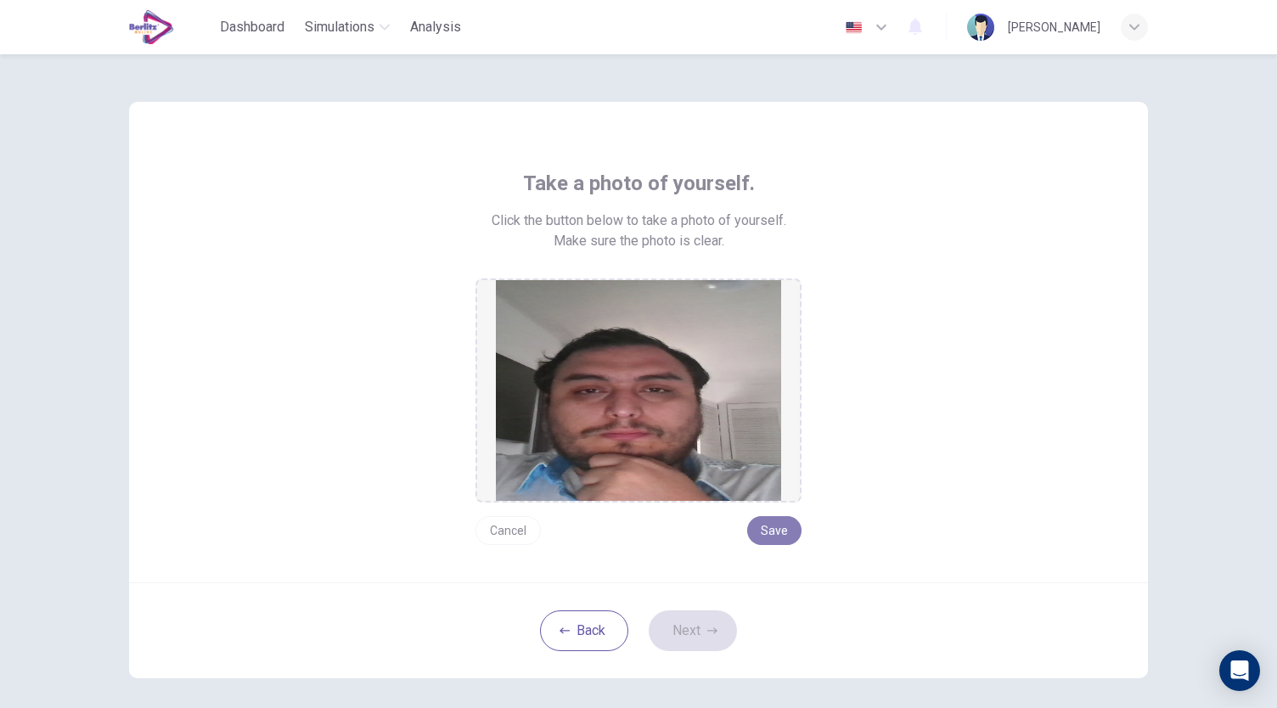
click at [757, 526] on button "Save" at bounding box center [774, 530] width 54 height 29
click at [679, 617] on button "Next" at bounding box center [693, 631] width 88 height 41
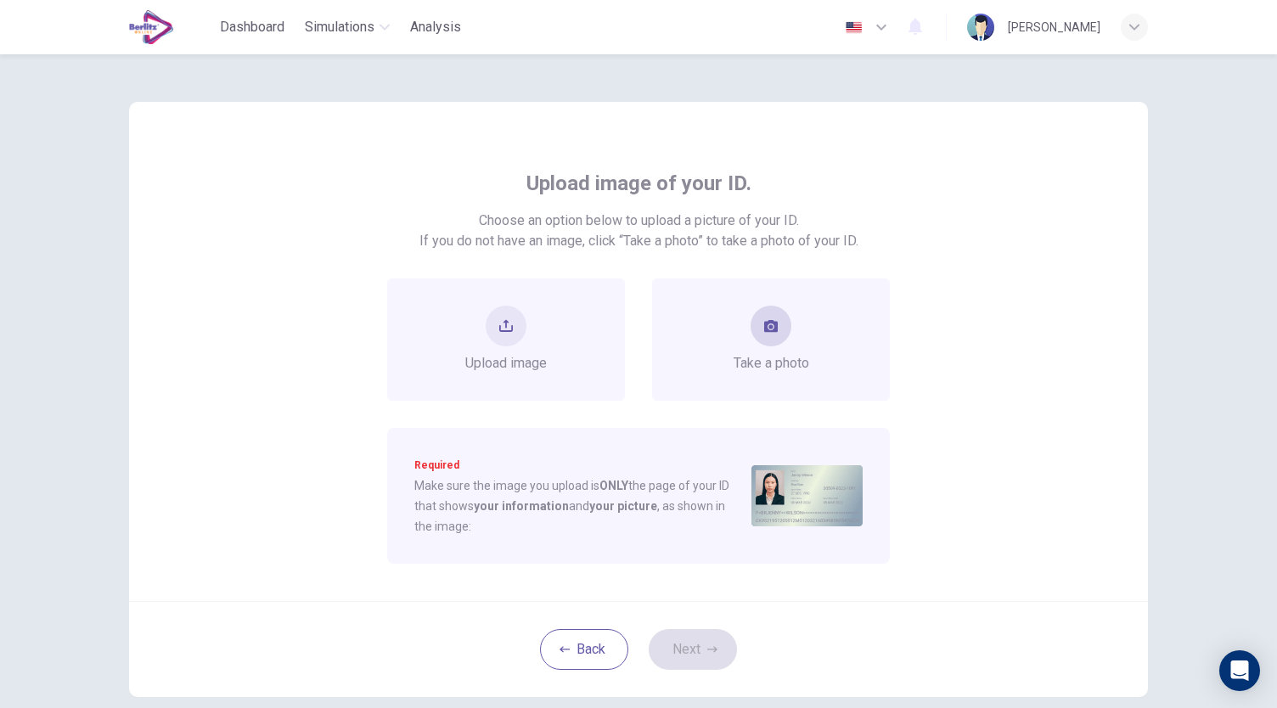
click at [767, 339] on button "take photo" at bounding box center [771, 326] width 41 height 41
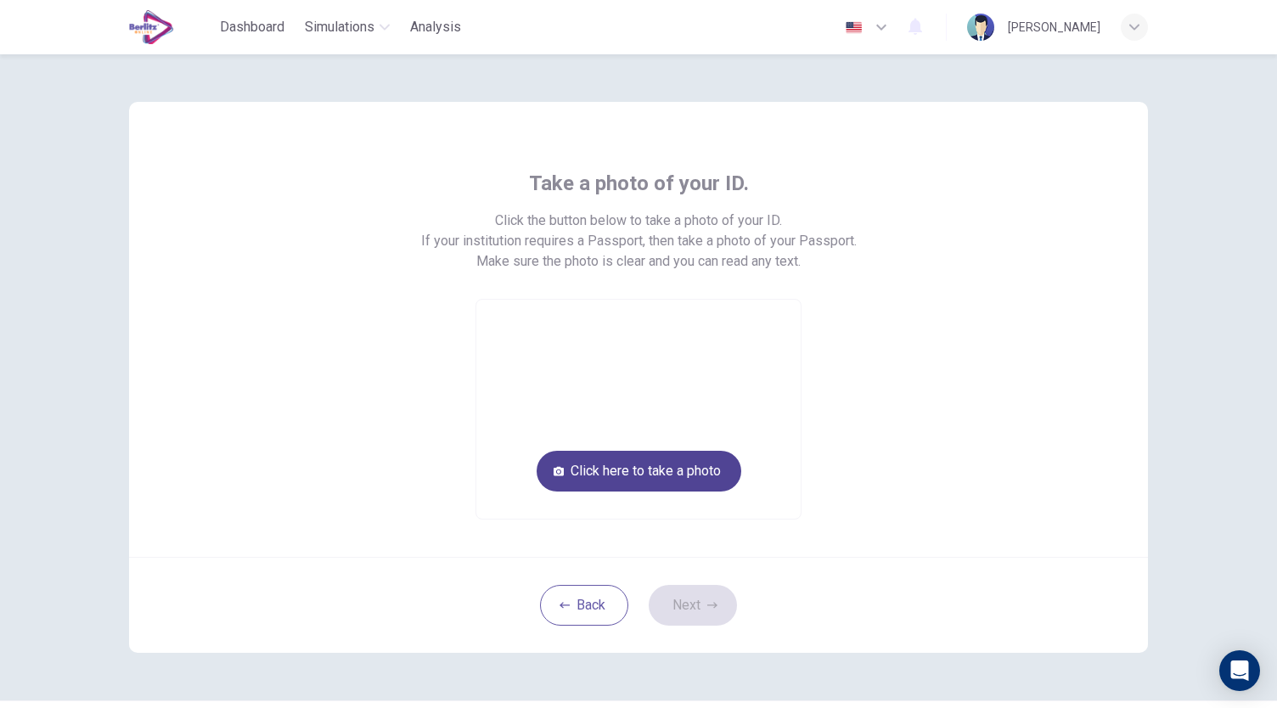
click at [649, 461] on button "Click here to take a photo" at bounding box center [639, 471] width 205 height 41
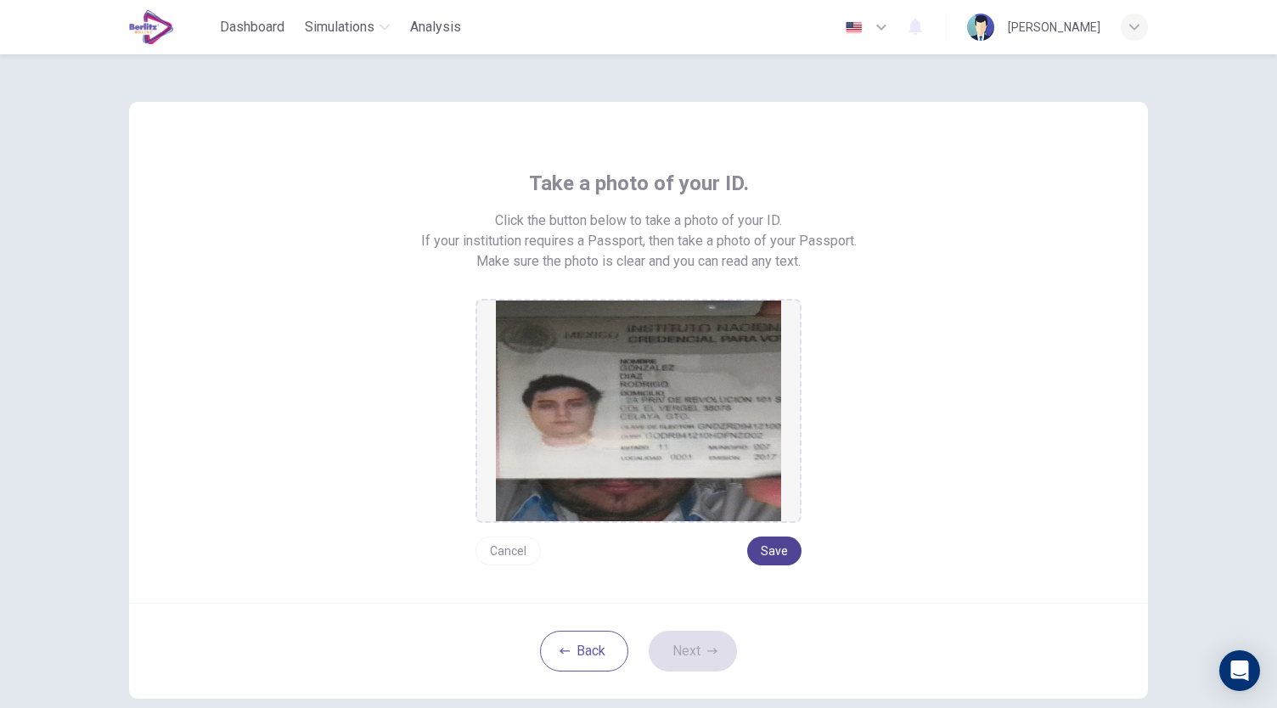
click at [763, 547] on button "Save" at bounding box center [774, 551] width 54 height 29
click at [705, 639] on button "Next" at bounding box center [693, 651] width 88 height 41
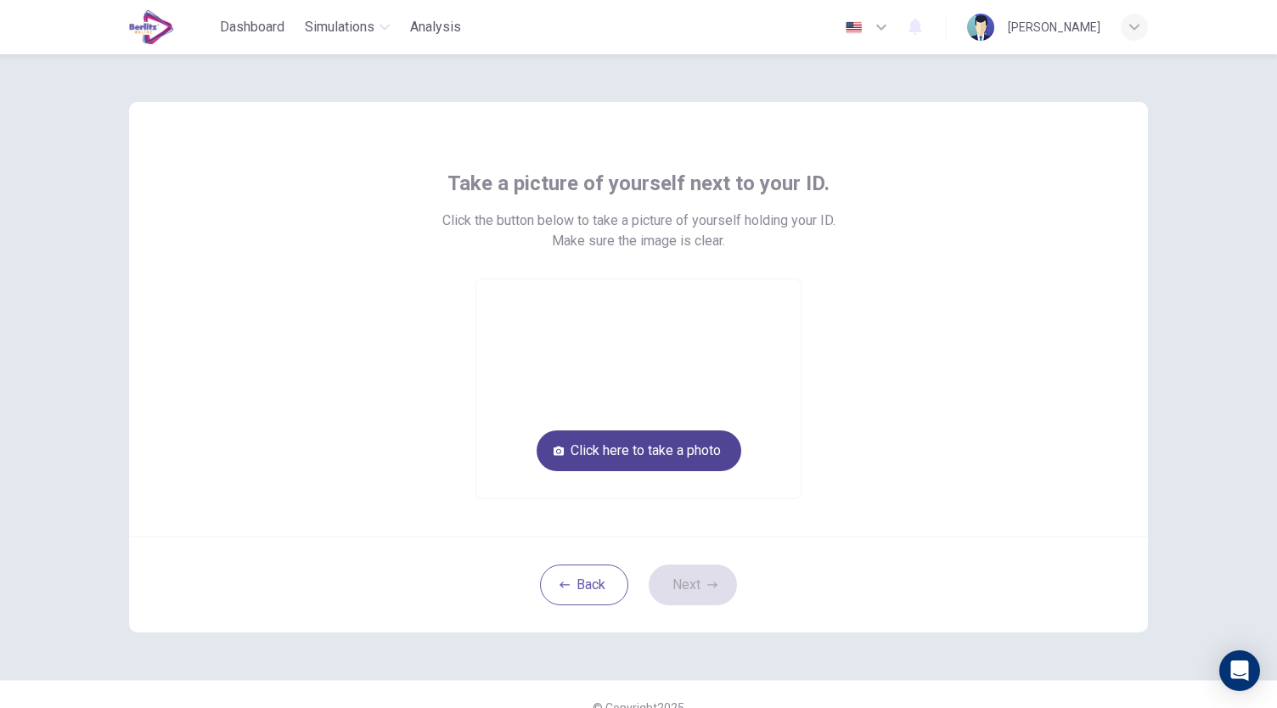
click at [683, 448] on button "Click here to take a photo" at bounding box center [639, 451] width 205 height 41
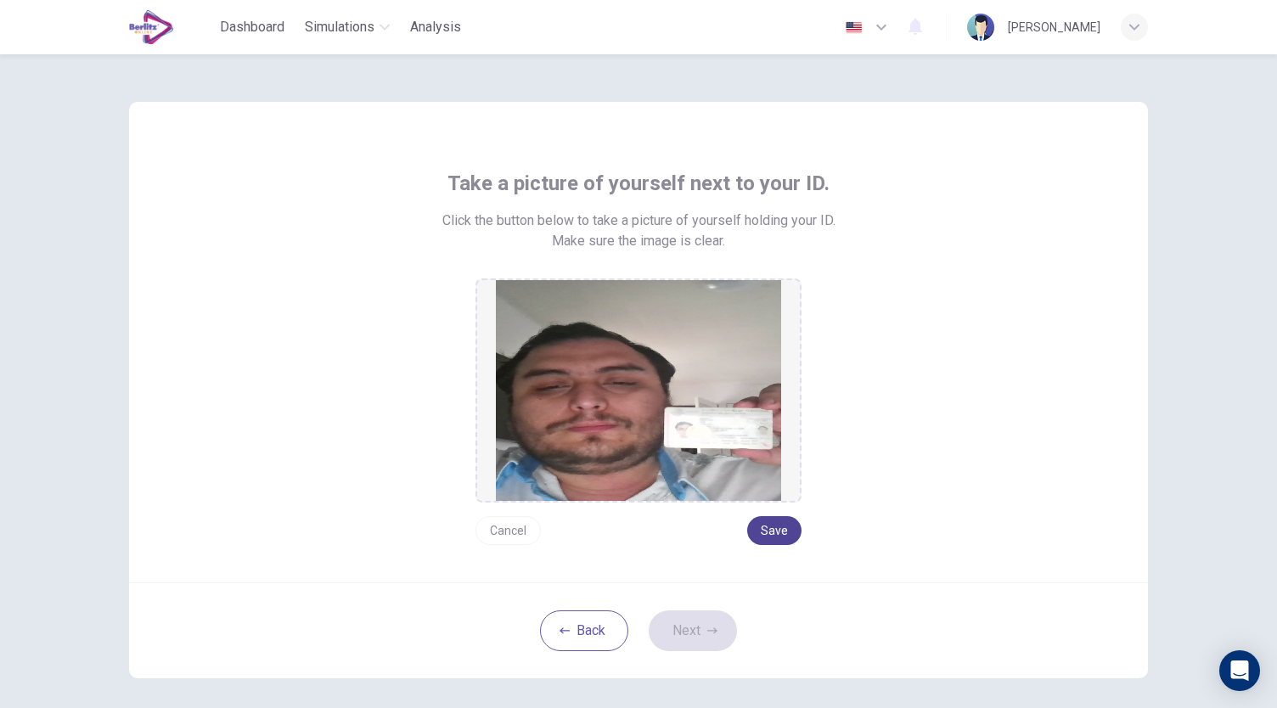
click at [768, 527] on button "Save" at bounding box center [774, 530] width 54 height 29
click at [687, 629] on button "Next" at bounding box center [693, 631] width 88 height 41
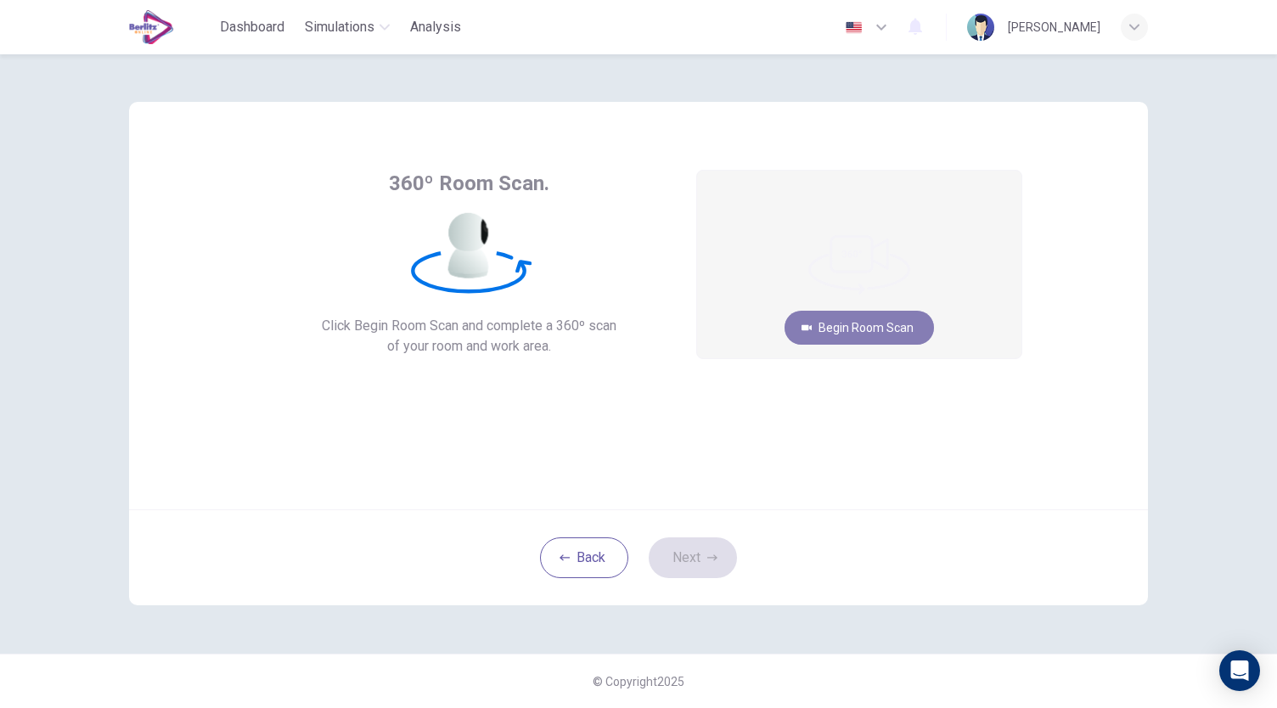
click at [855, 332] on button "Begin Room Scan" at bounding box center [859, 328] width 149 height 34
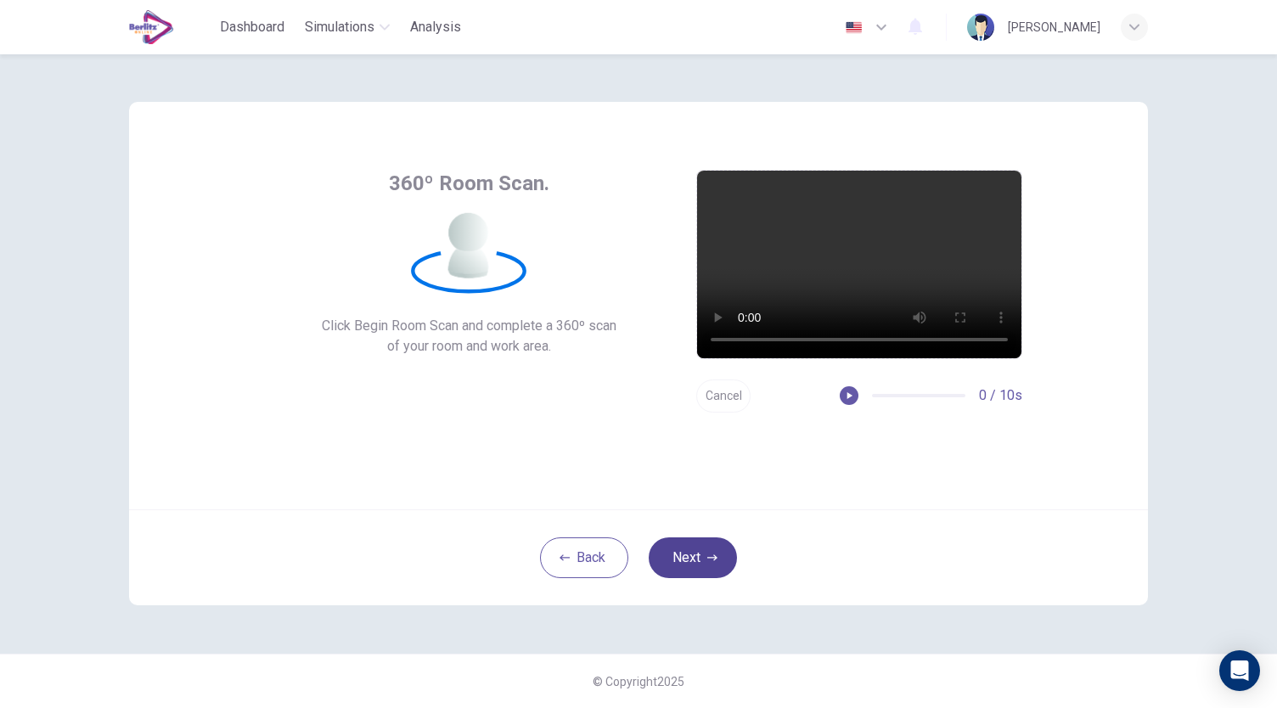
click at [699, 555] on button "Next" at bounding box center [693, 558] width 88 height 41
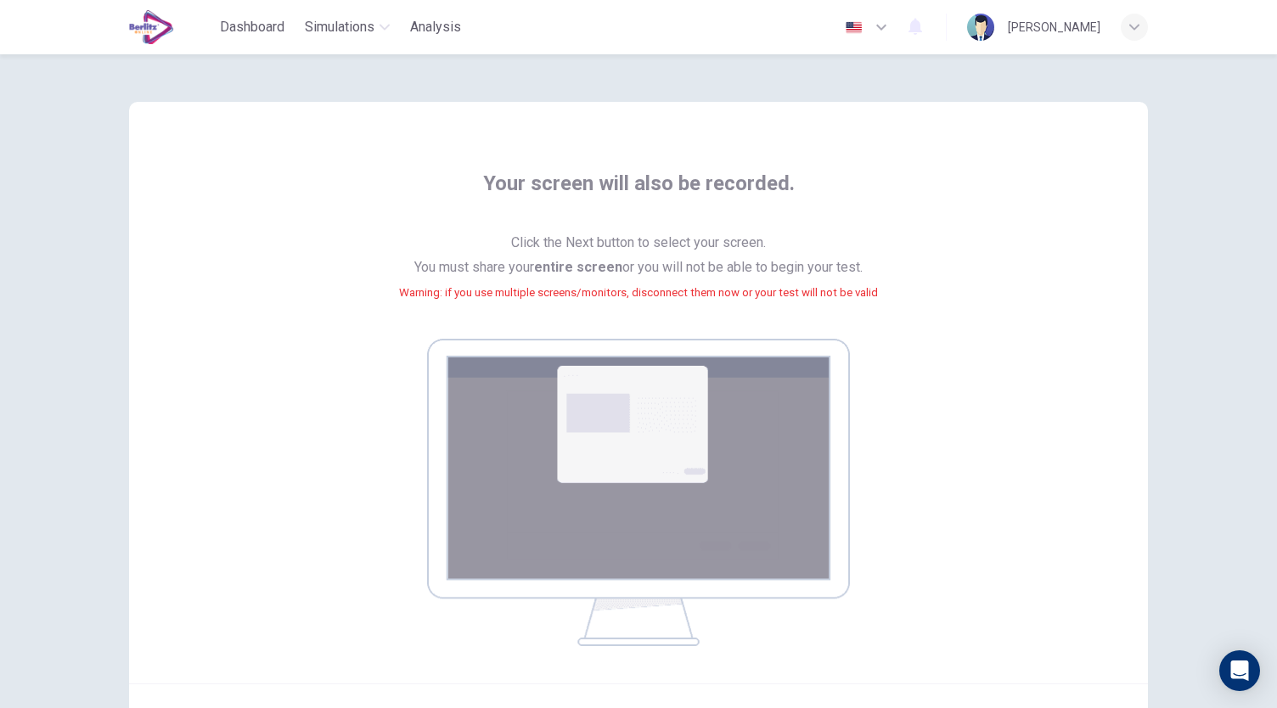
scroll to position [173, 0]
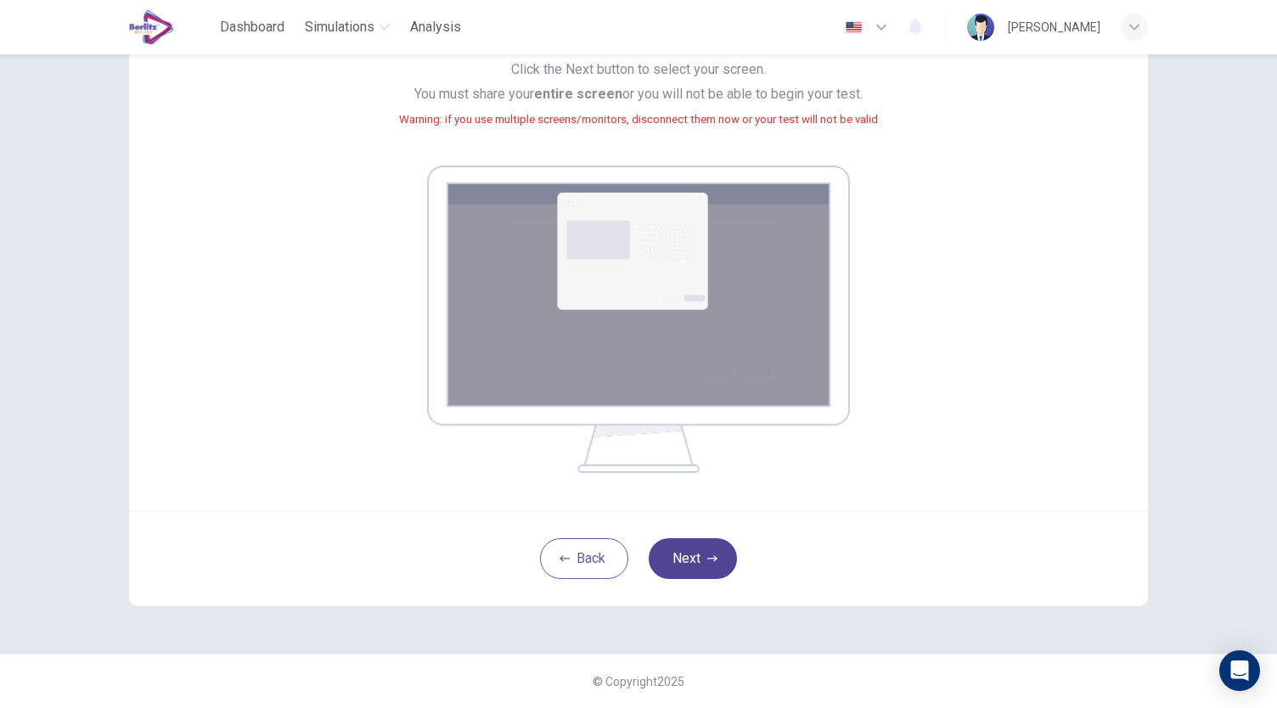
click at [698, 555] on button "Next" at bounding box center [693, 558] width 88 height 41
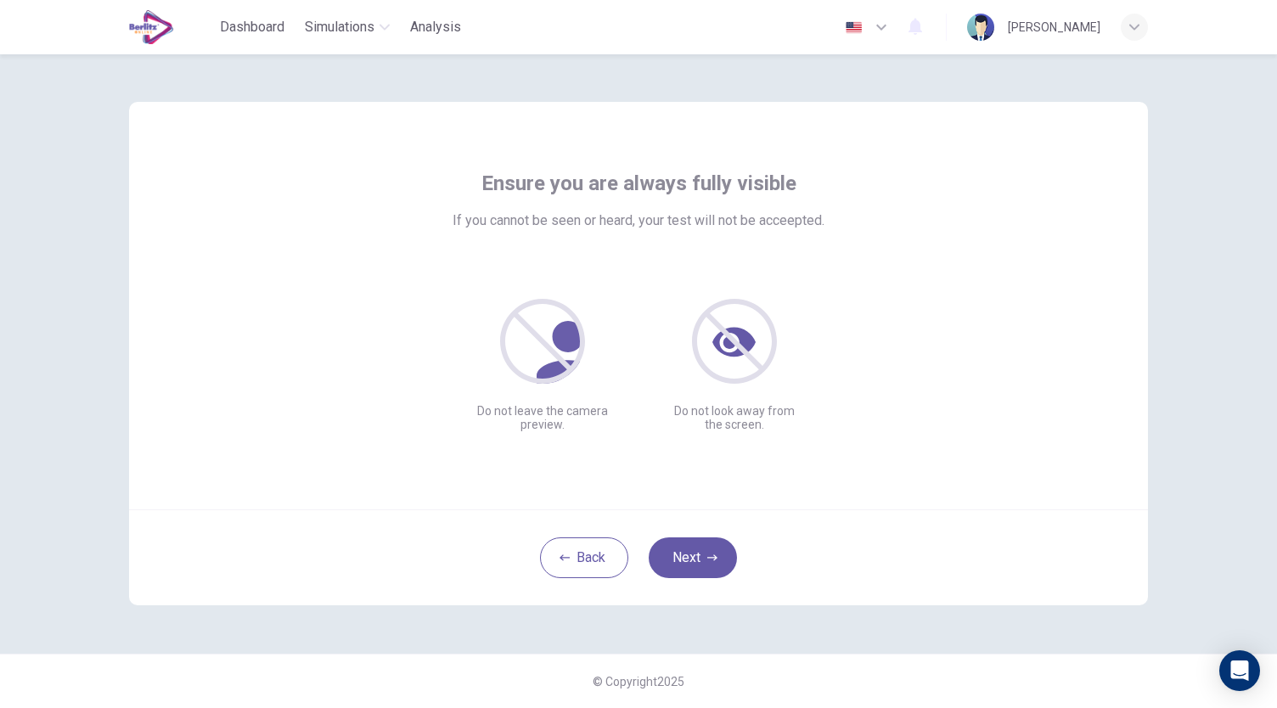
scroll to position [0, 0]
click at [703, 560] on button "Next" at bounding box center [693, 558] width 88 height 41
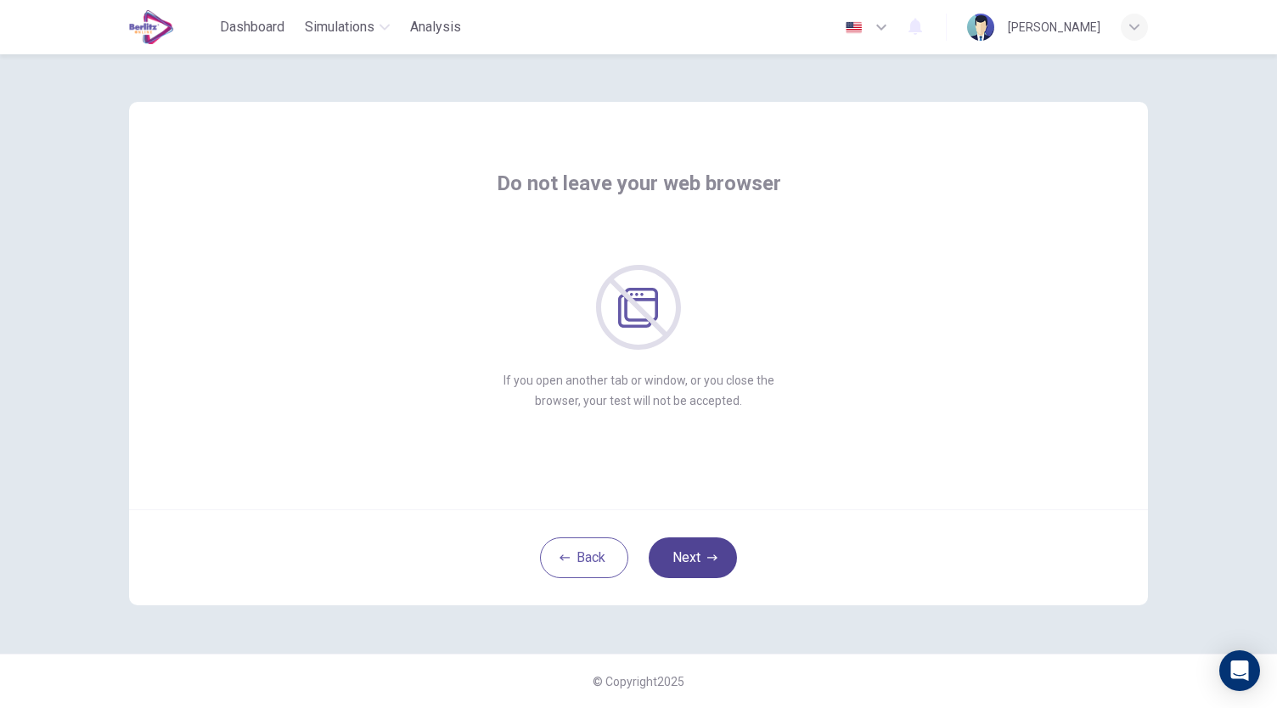
click at [703, 560] on button "Next" at bounding box center [693, 558] width 88 height 41
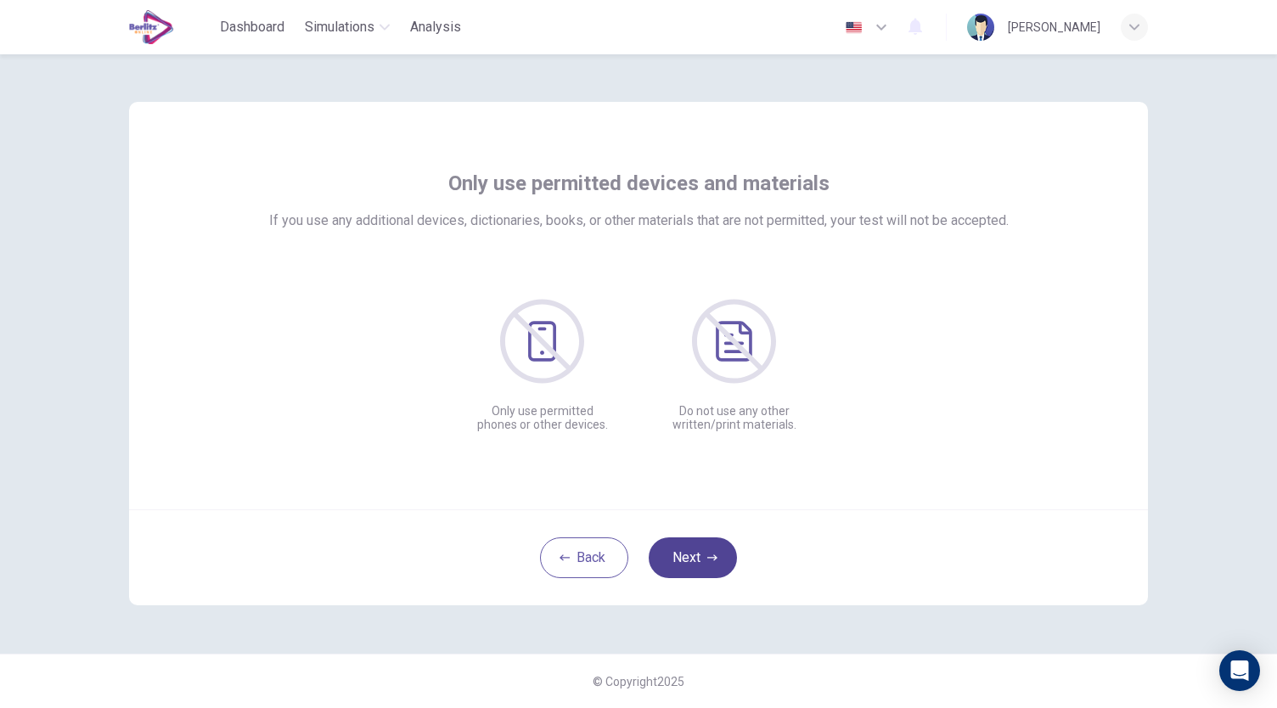
click at [703, 560] on button "Next" at bounding box center [693, 558] width 88 height 41
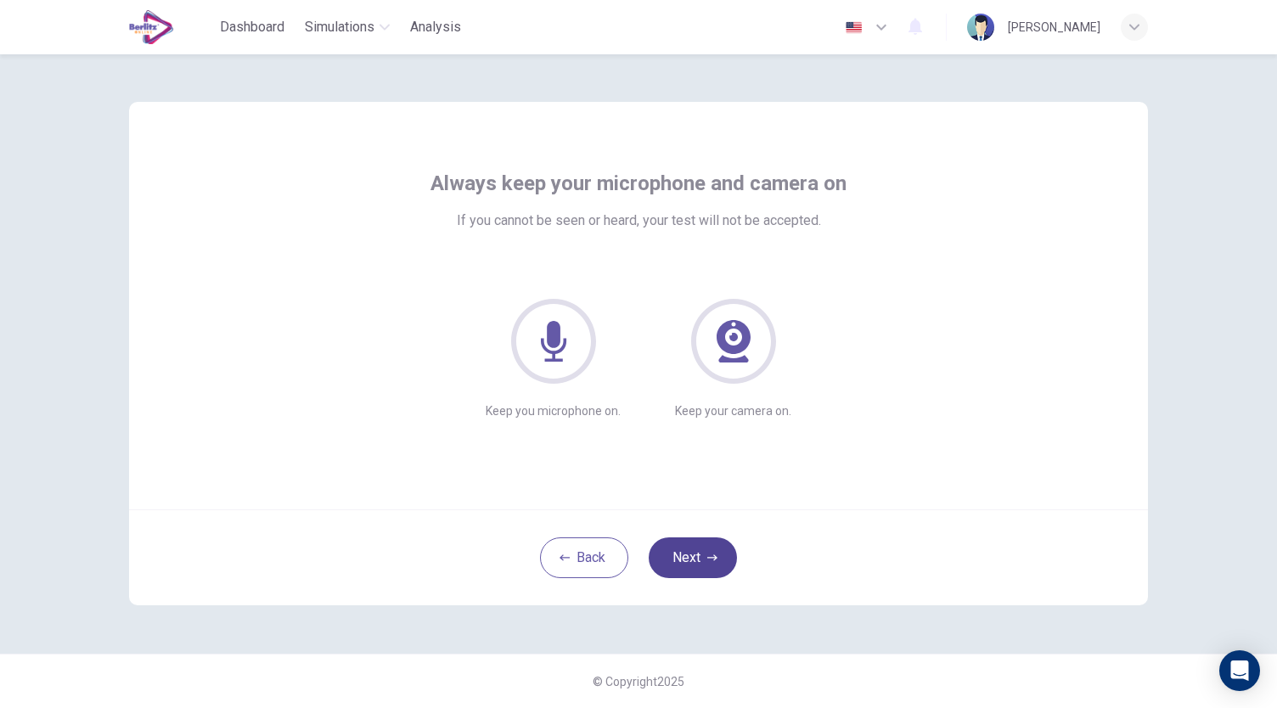
click at [701, 560] on button "Next" at bounding box center [693, 558] width 88 height 41
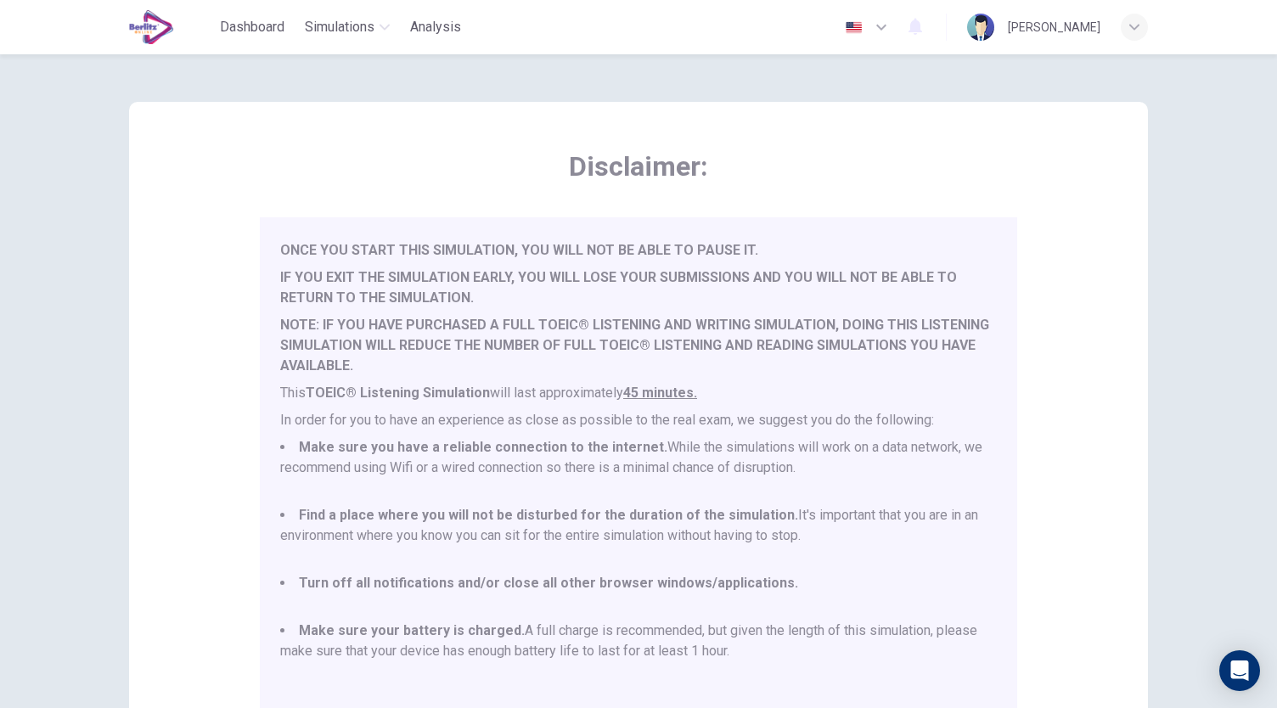
scroll to position [236, 0]
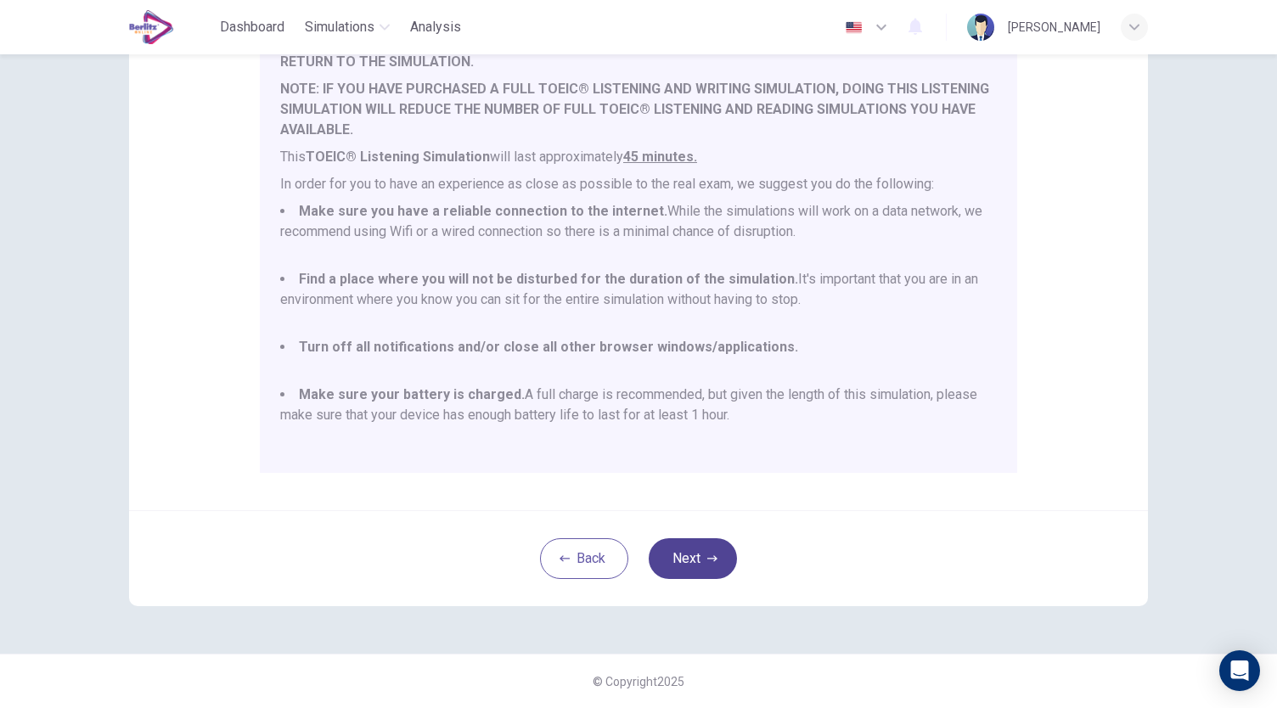
click at [696, 556] on button "Next" at bounding box center [693, 558] width 88 height 41
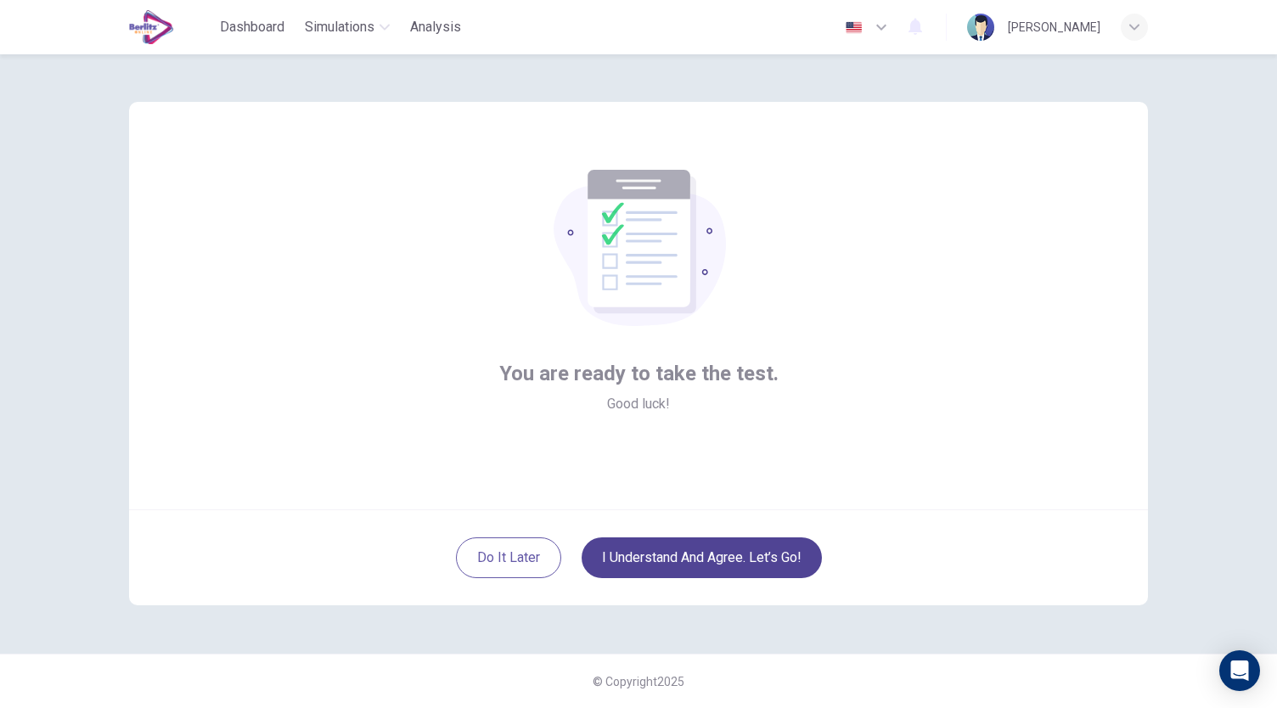
scroll to position [0, 0]
click at [696, 556] on button "I understand and agree. Let’s go!" at bounding box center [702, 558] width 240 height 41
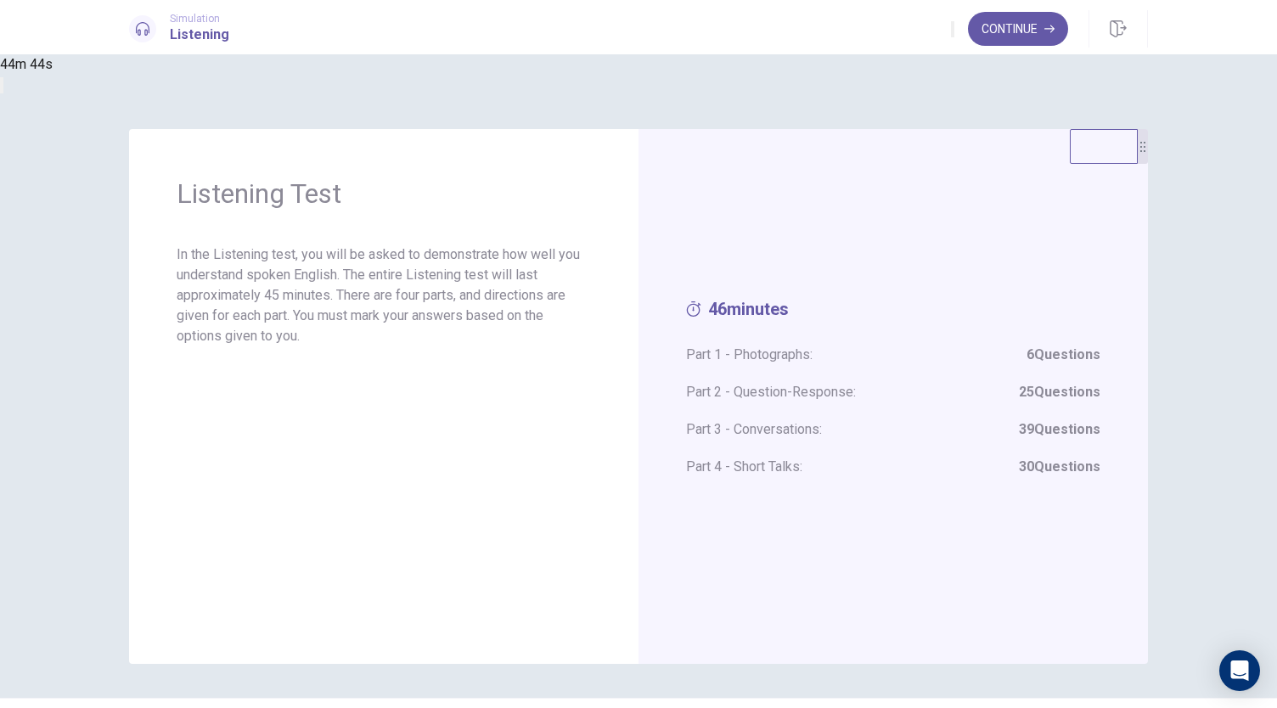
scroll to position [46, 0]
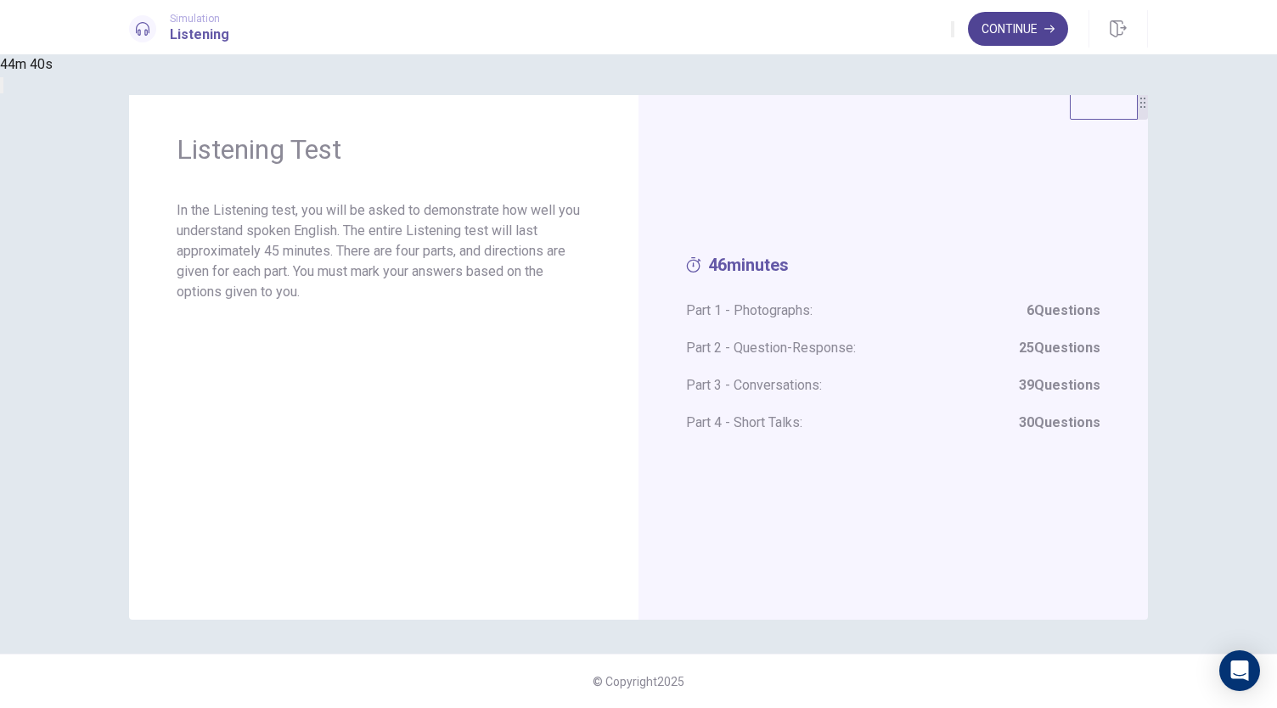
click at [1009, 31] on button "Continue" at bounding box center [1018, 29] width 100 height 34
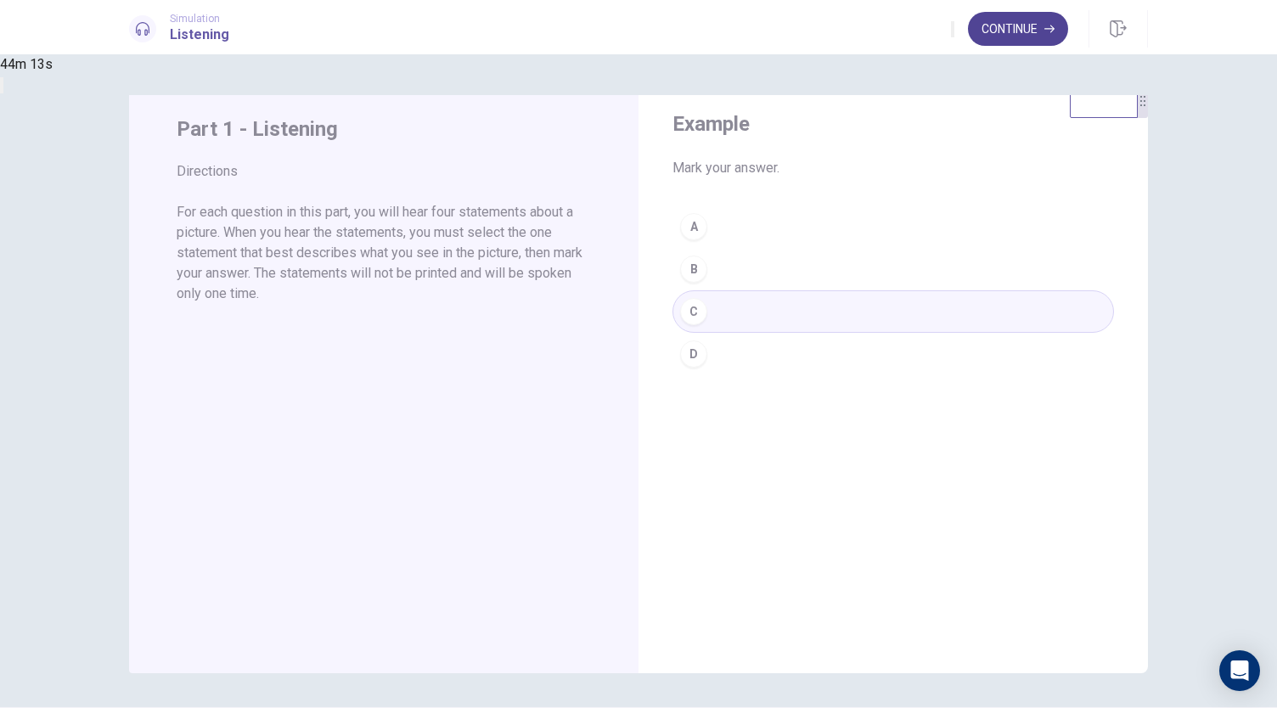
click at [1029, 31] on button "Continue" at bounding box center [1018, 29] width 100 height 34
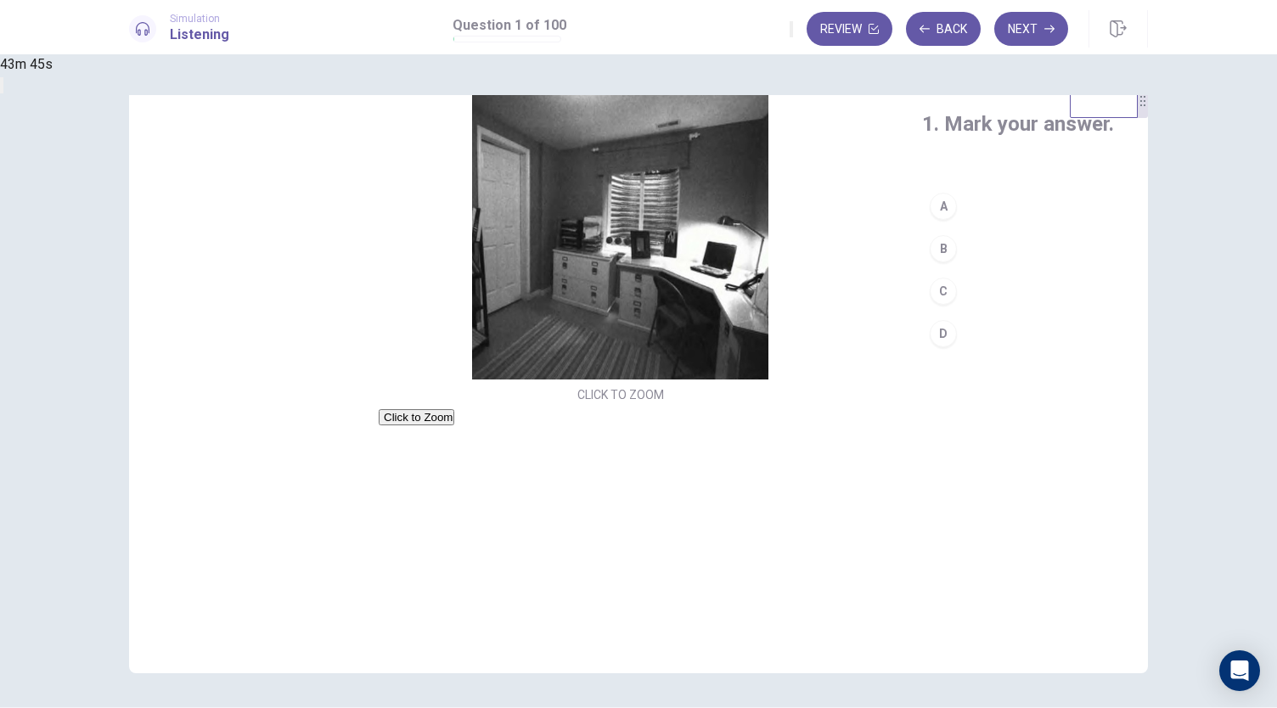
click at [930, 245] on div "B" at bounding box center [943, 248] width 27 height 27
click at [1032, 25] on button "Next" at bounding box center [1031, 29] width 74 height 34
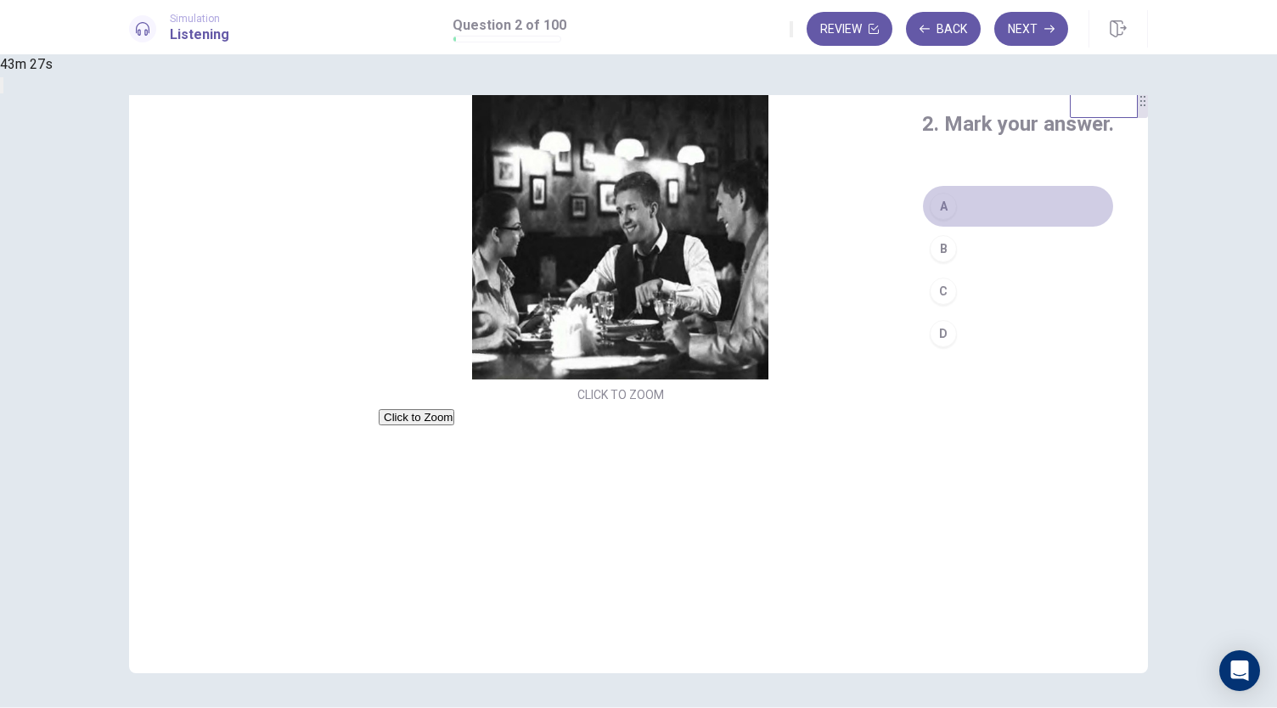
click at [922, 217] on button "A" at bounding box center [1018, 206] width 192 height 42
click at [1022, 25] on button "Next" at bounding box center [1031, 29] width 74 height 34
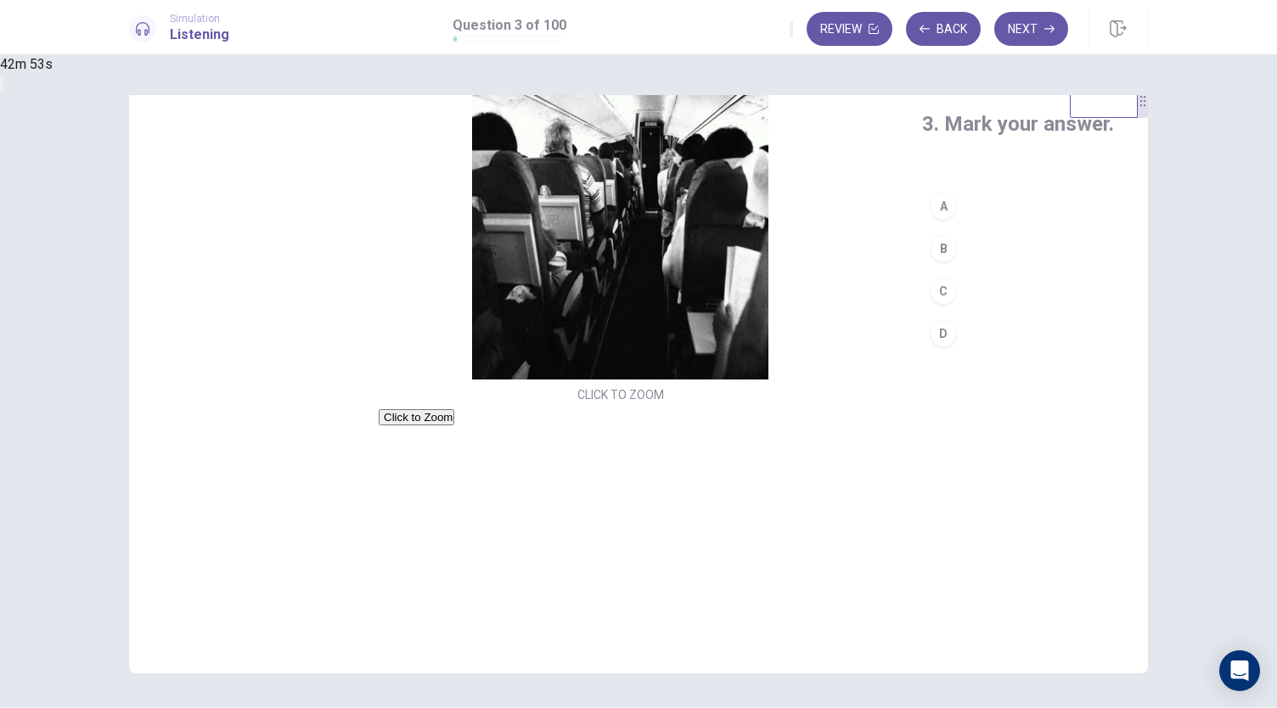
click at [922, 329] on button "D" at bounding box center [1018, 334] width 192 height 42
click at [1021, 33] on button "Next" at bounding box center [1031, 29] width 74 height 34
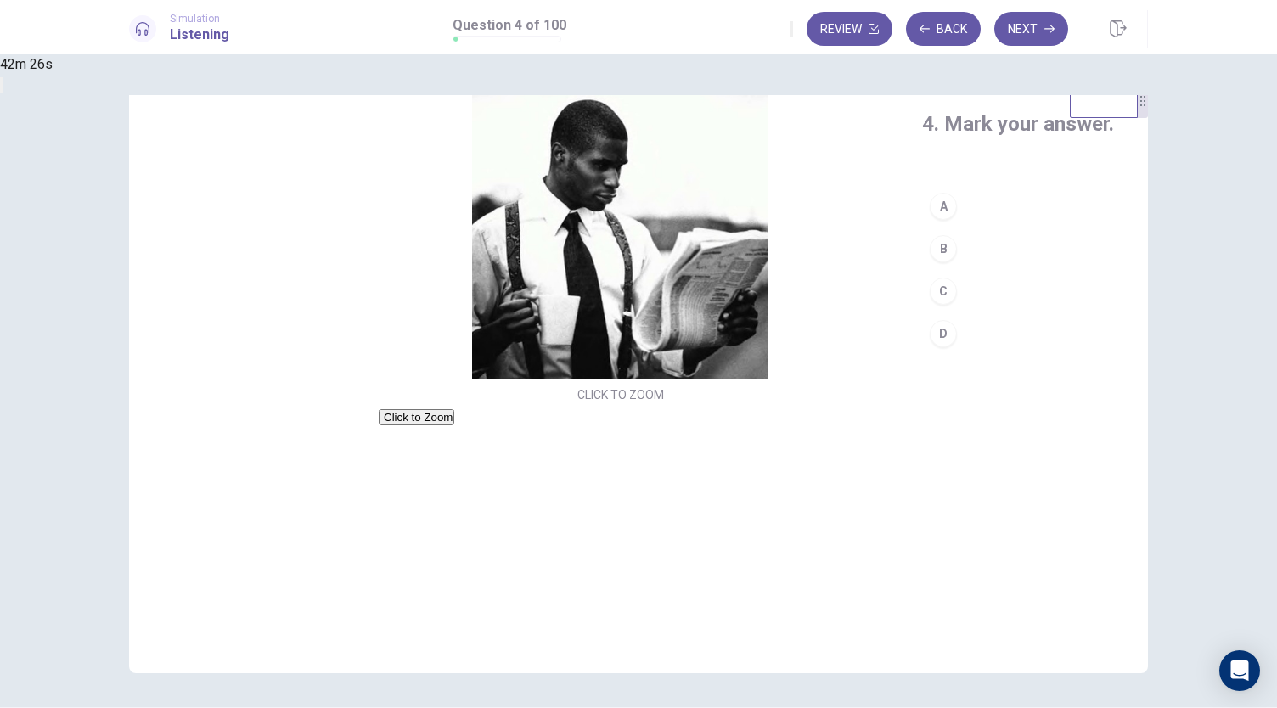
click at [922, 296] on button "C" at bounding box center [1018, 291] width 192 height 42
click at [1011, 30] on button "Next" at bounding box center [1031, 29] width 74 height 34
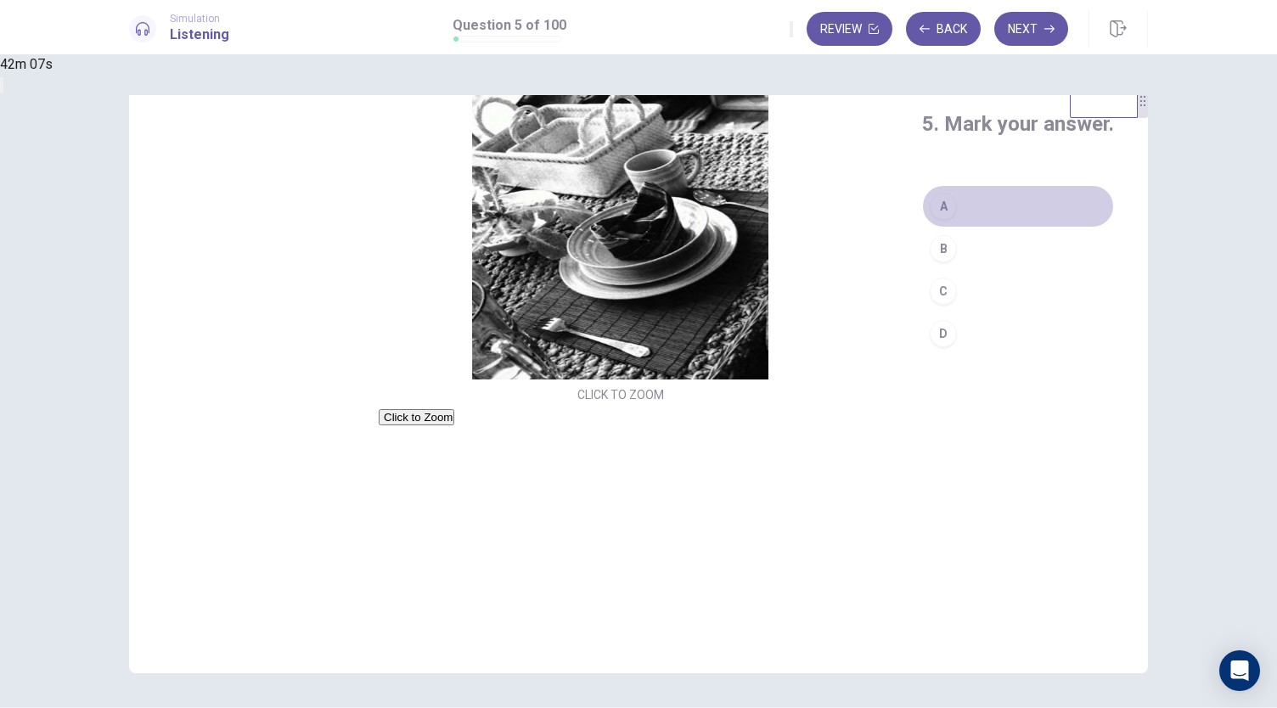
click at [922, 211] on button "A" at bounding box center [1018, 206] width 192 height 42
click at [1036, 25] on button "Next" at bounding box center [1031, 29] width 74 height 34
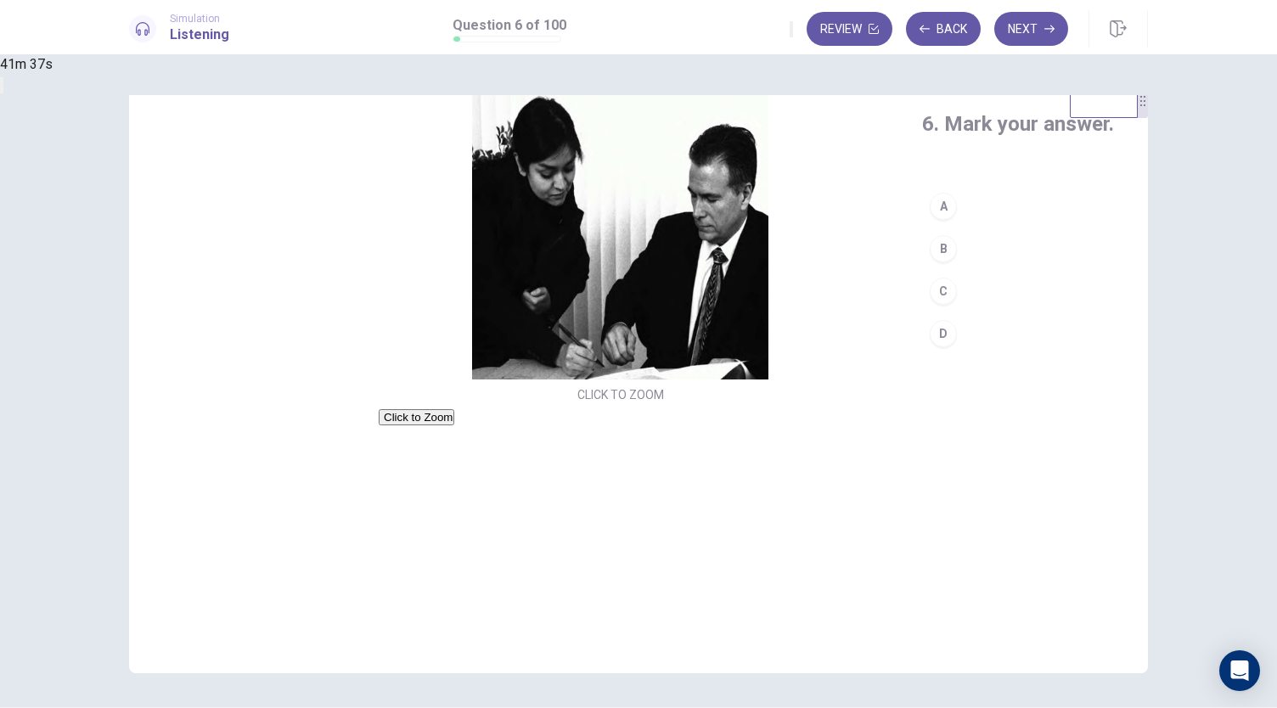
click at [922, 300] on button "C" at bounding box center [1018, 291] width 192 height 42
click at [1026, 29] on button "Next" at bounding box center [1031, 29] width 74 height 34
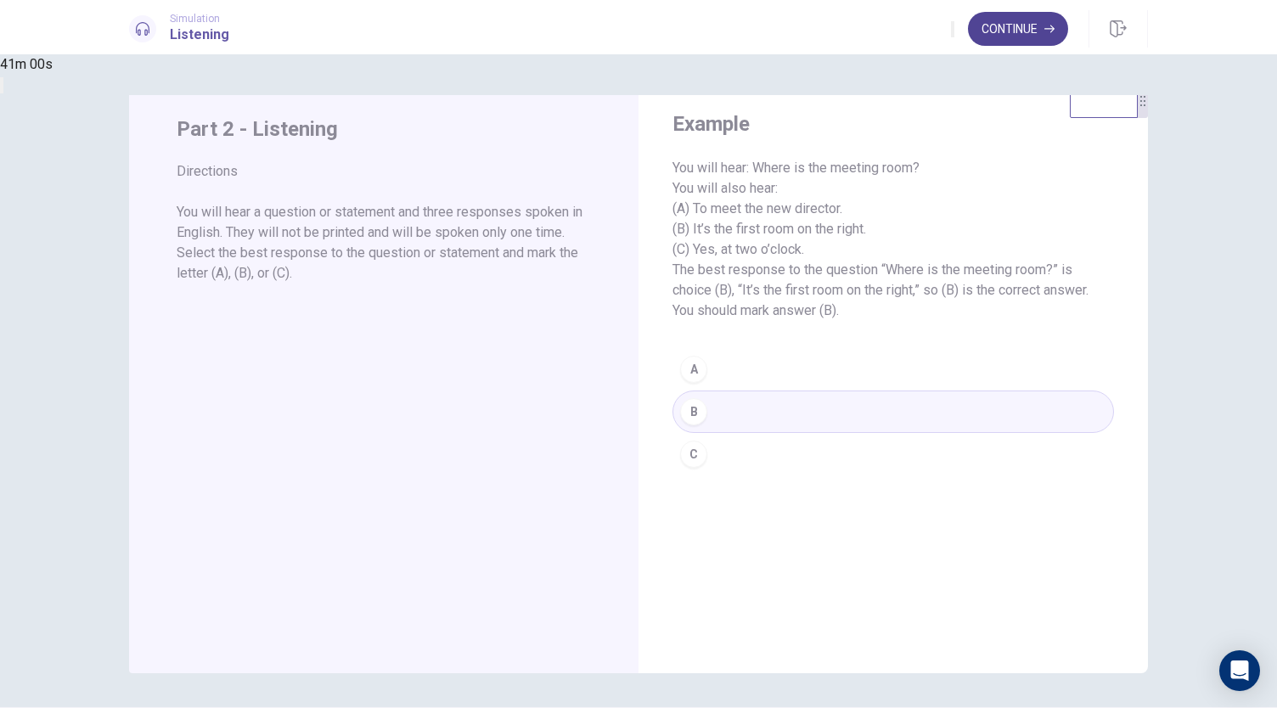
click at [1024, 42] on button "Continue" at bounding box center [1018, 29] width 100 height 34
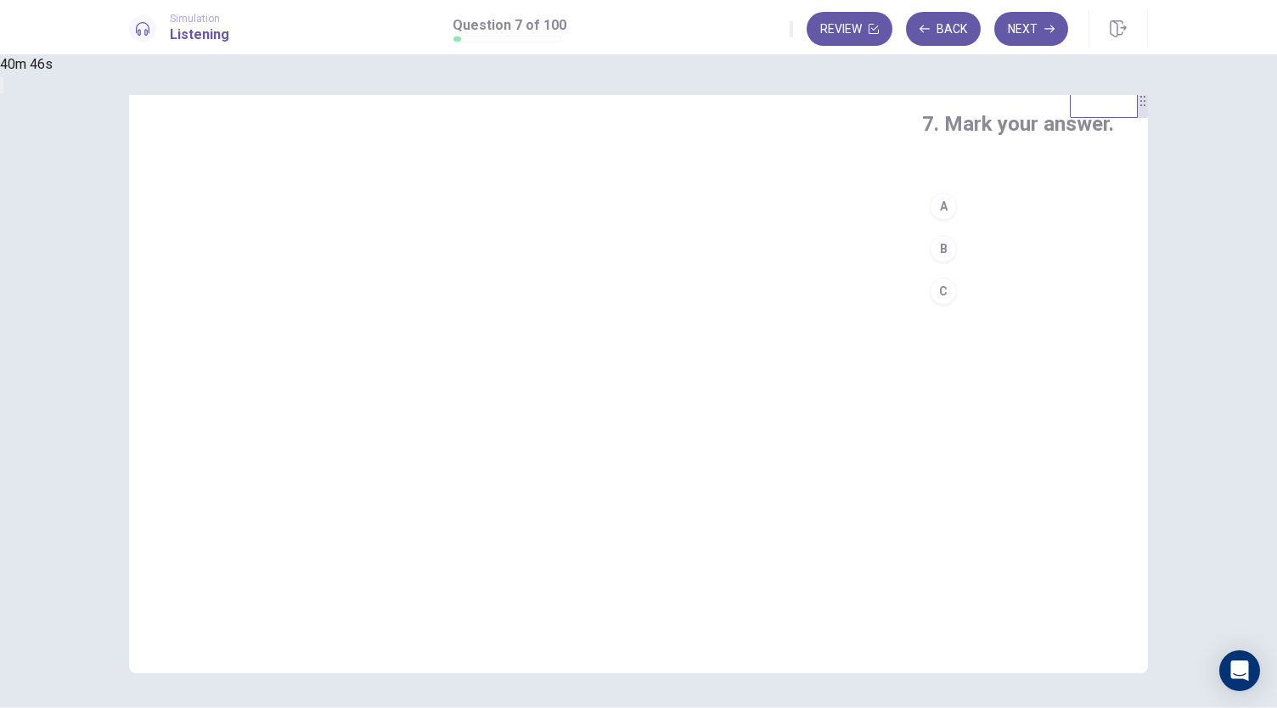
click at [922, 313] on button "C" at bounding box center [1018, 291] width 192 height 42
click at [1026, 30] on button "Next" at bounding box center [1031, 29] width 74 height 34
click at [922, 228] on button "A" at bounding box center [1018, 206] width 192 height 42
click at [1026, 31] on button "Next" at bounding box center [1031, 29] width 74 height 34
click at [922, 228] on button "A" at bounding box center [1018, 206] width 192 height 42
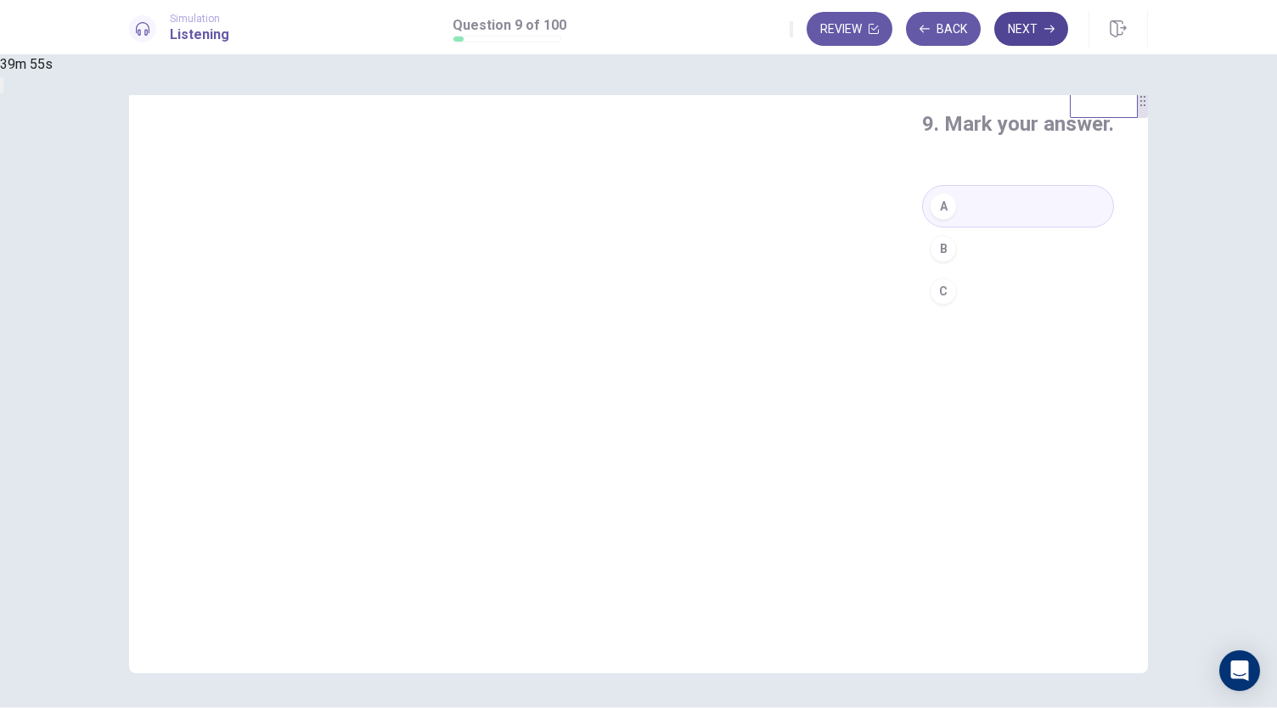
click at [1026, 33] on button "Next" at bounding box center [1031, 29] width 74 height 34
click at [910, 270] on button "B" at bounding box center [1012, 249] width 204 height 42
click at [1024, 38] on button "Next" at bounding box center [1031, 29] width 74 height 34
click at [910, 270] on button "B" at bounding box center [1012, 249] width 204 height 42
click at [1019, 33] on button "Next" at bounding box center [1031, 29] width 74 height 34
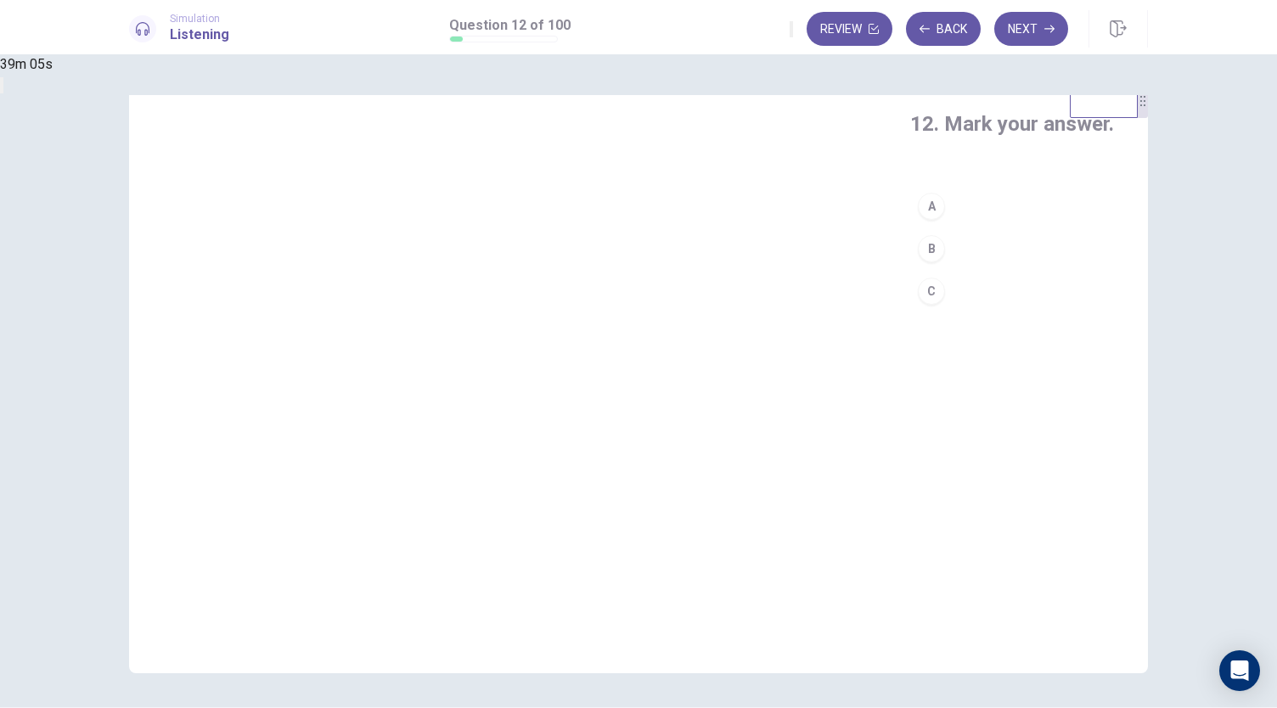
click at [910, 270] on button "B" at bounding box center [1012, 249] width 204 height 42
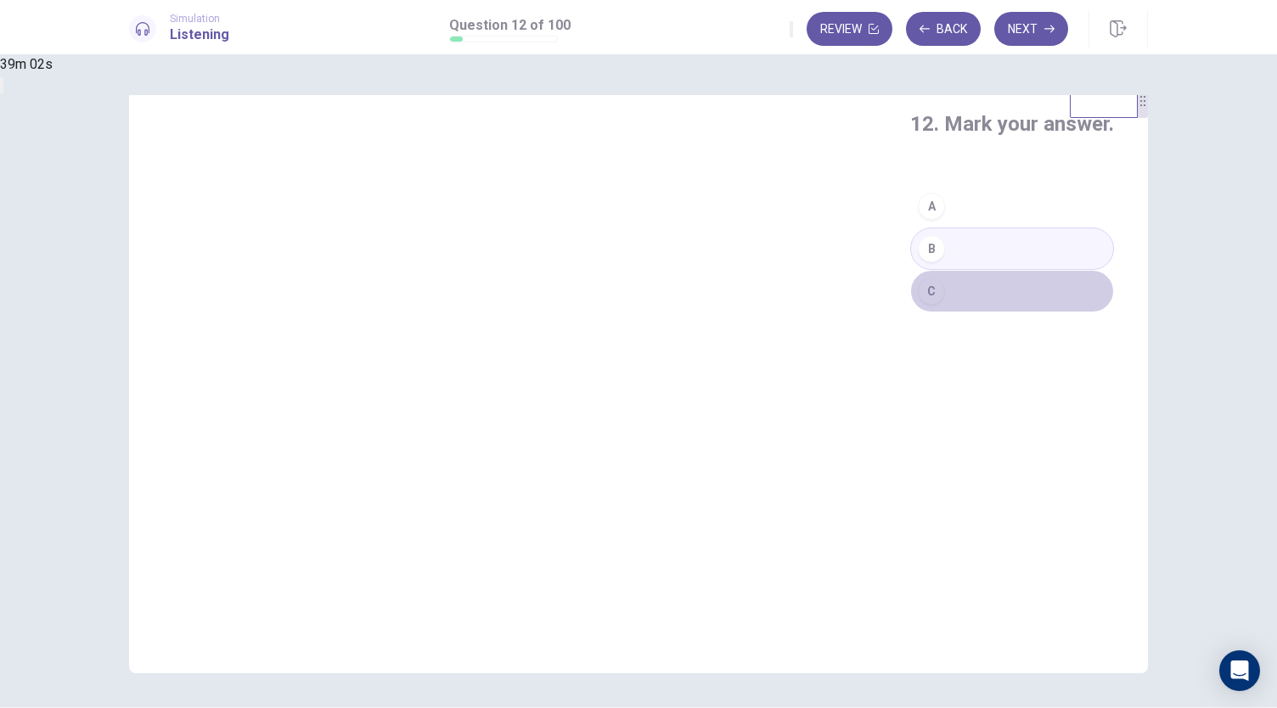
click at [910, 313] on button "C" at bounding box center [1012, 291] width 204 height 42
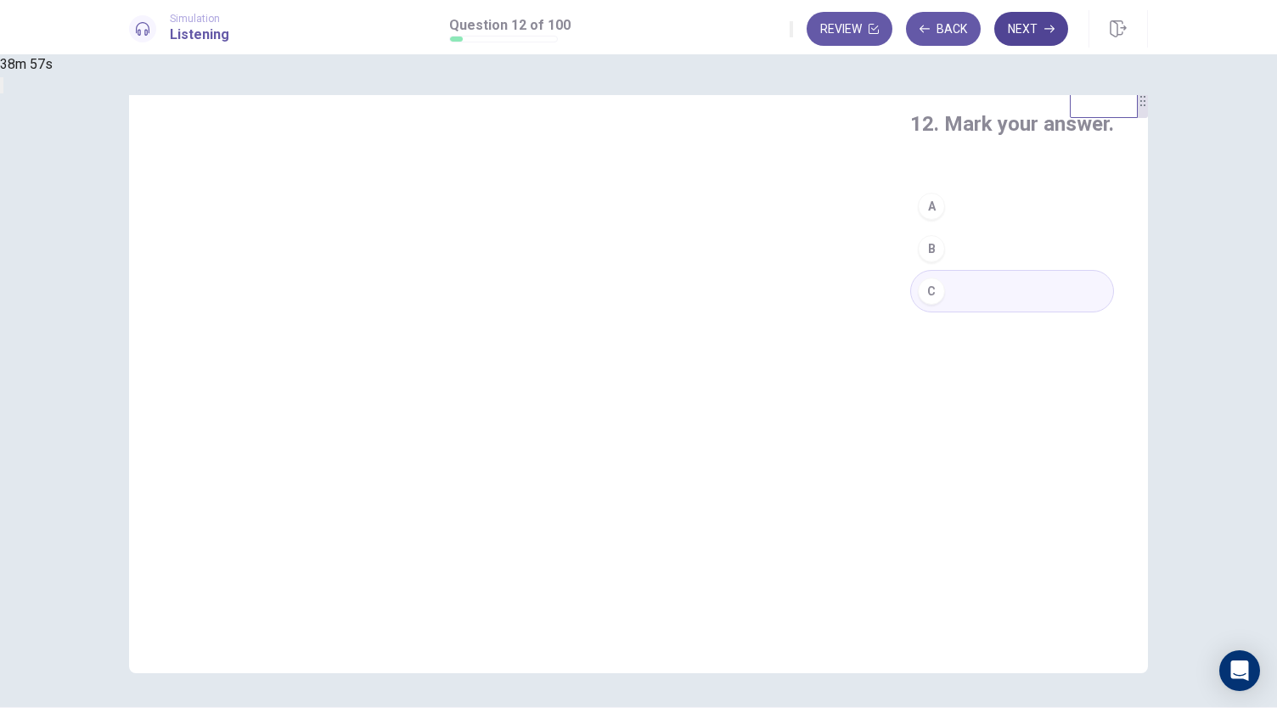
click at [1029, 30] on button "Next" at bounding box center [1031, 29] width 74 height 34
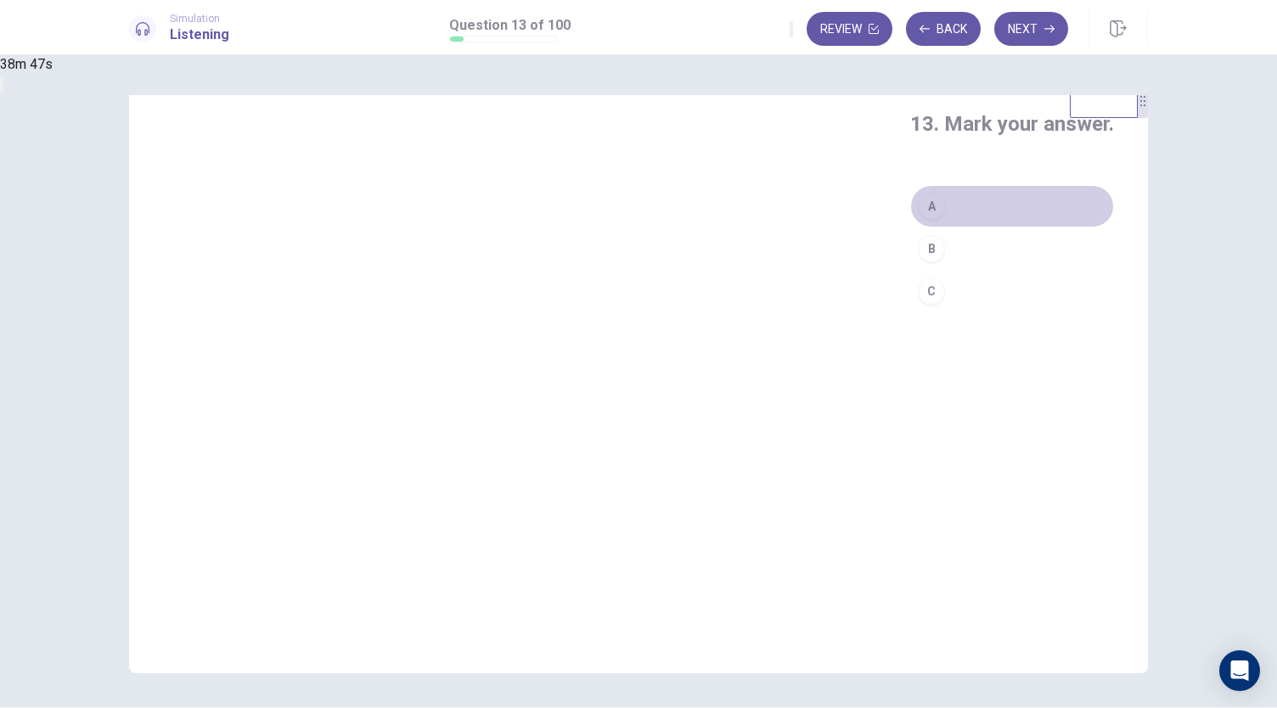
click at [910, 228] on button "A" at bounding box center [1012, 206] width 204 height 42
click at [1040, 29] on button "Next" at bounding box center [1031, 29] width 74 height 34
click at [910, 313] on button "C" at bounding box center [1012, 291] width 204 height 42
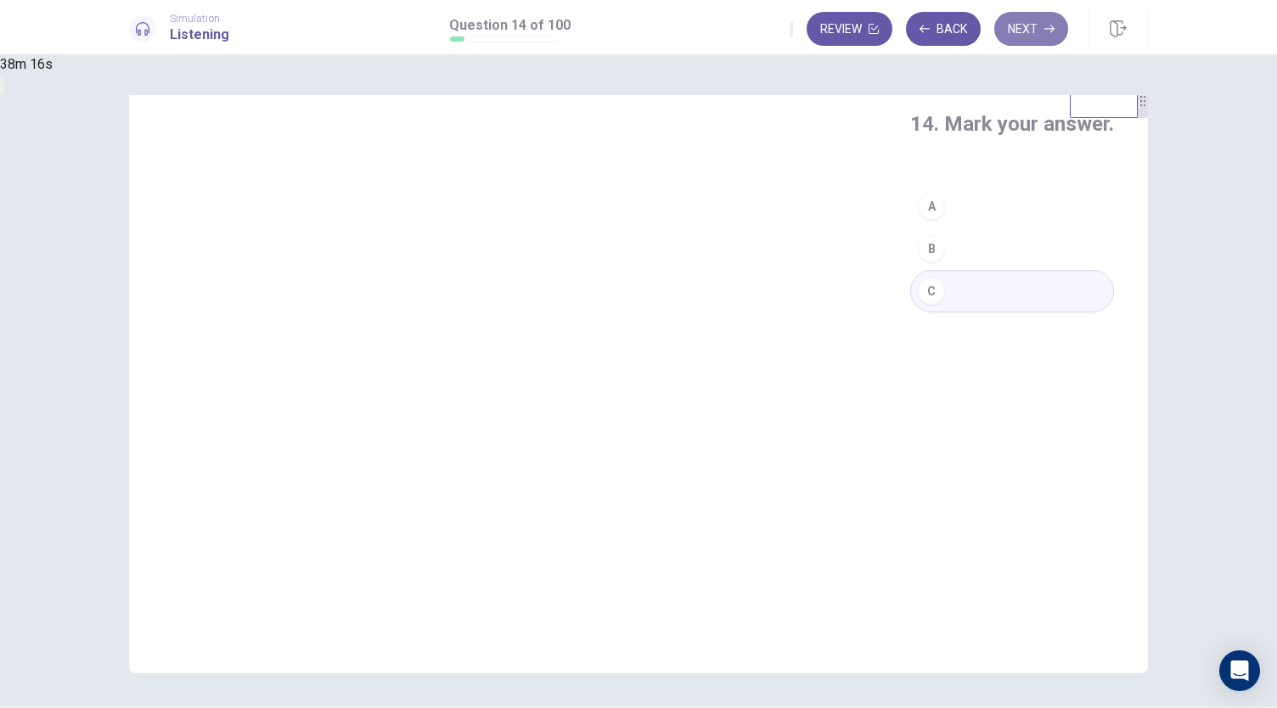
click at [1035, 31] on button "Next" at bounding box center [1031, 29] width 74 height 34
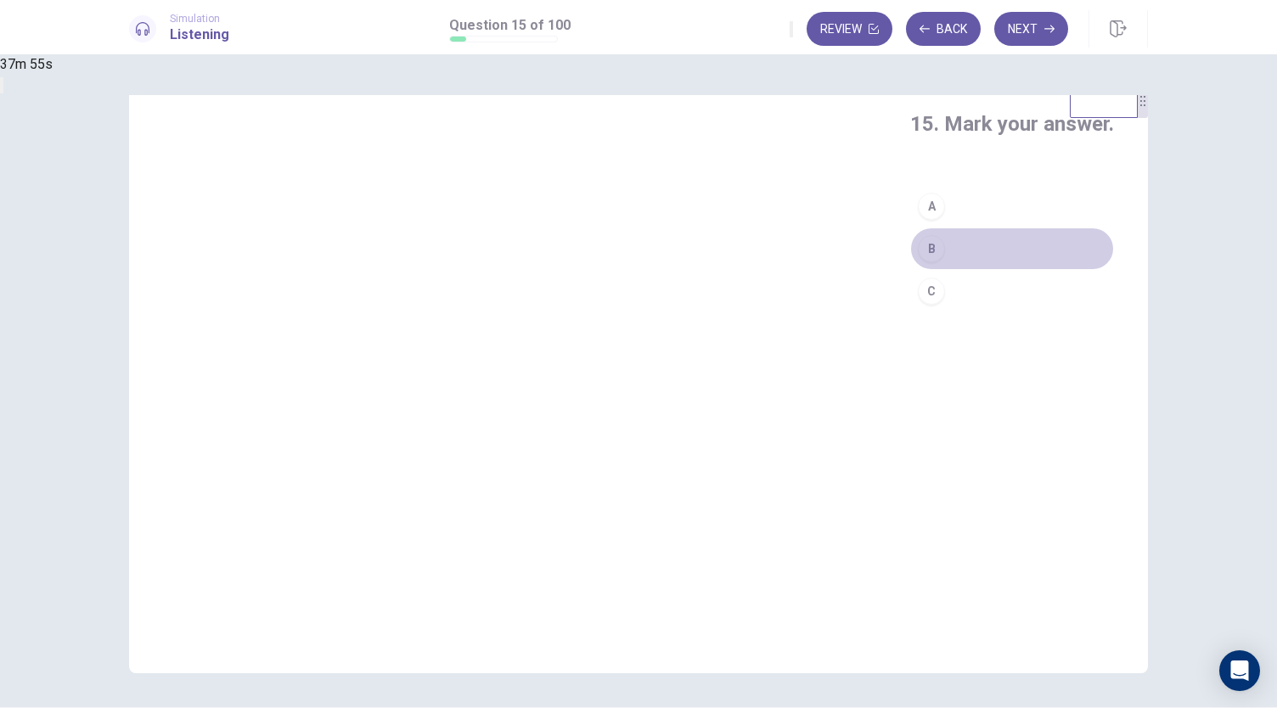
click at [910, 270] on button "B" at bounding box center [1012, 249] width 204 height 42
click at [1030, 27] on button "Next" at bounding box center [1031, 29] width 74 height 34
click at [910, 228] on button "A" at bounding box center [1012, 206] width 204 height 42
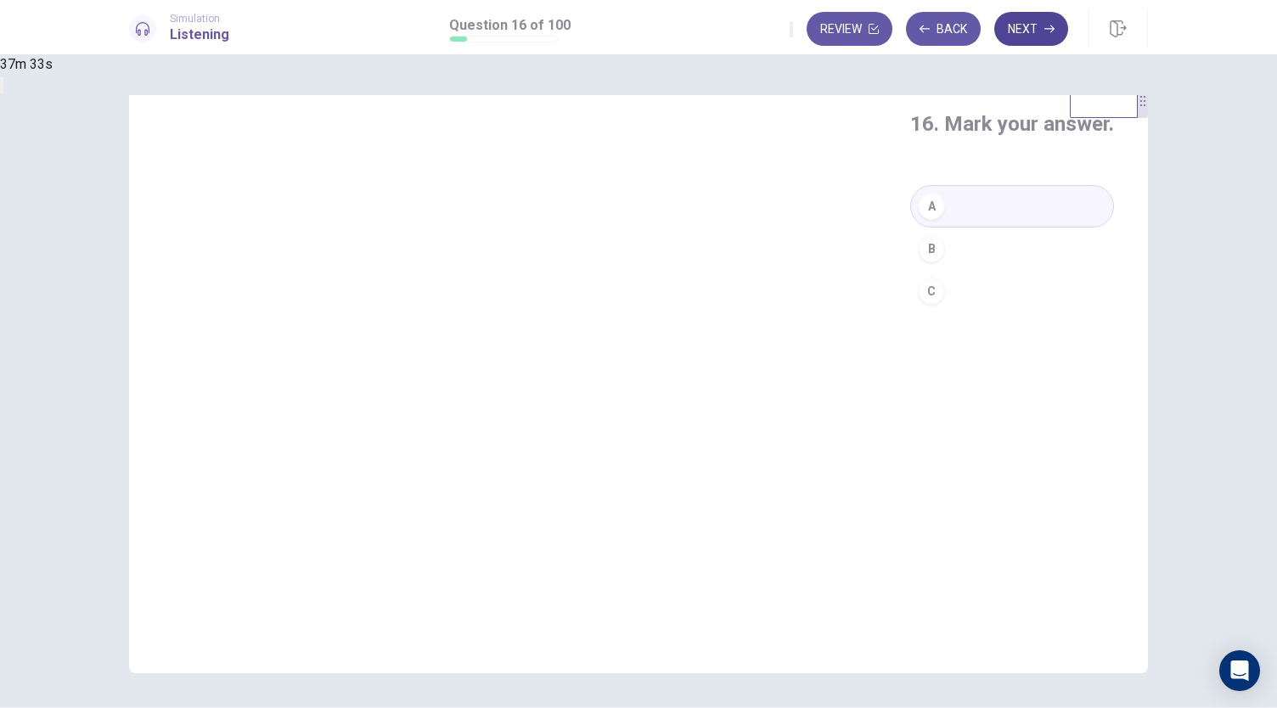
click at [1022, 31] on button "Next" at bounding box center [1031, 29] width 74 height 34
drag, startPoint x: 1140, startPoint y: 121, endPoint x: 1151, endPoint y: 376, distance: 255.0
click at [1151, 376] on div "17. Mark your answer. A B C" at bounding box center [638, 378] width 1073 height 590
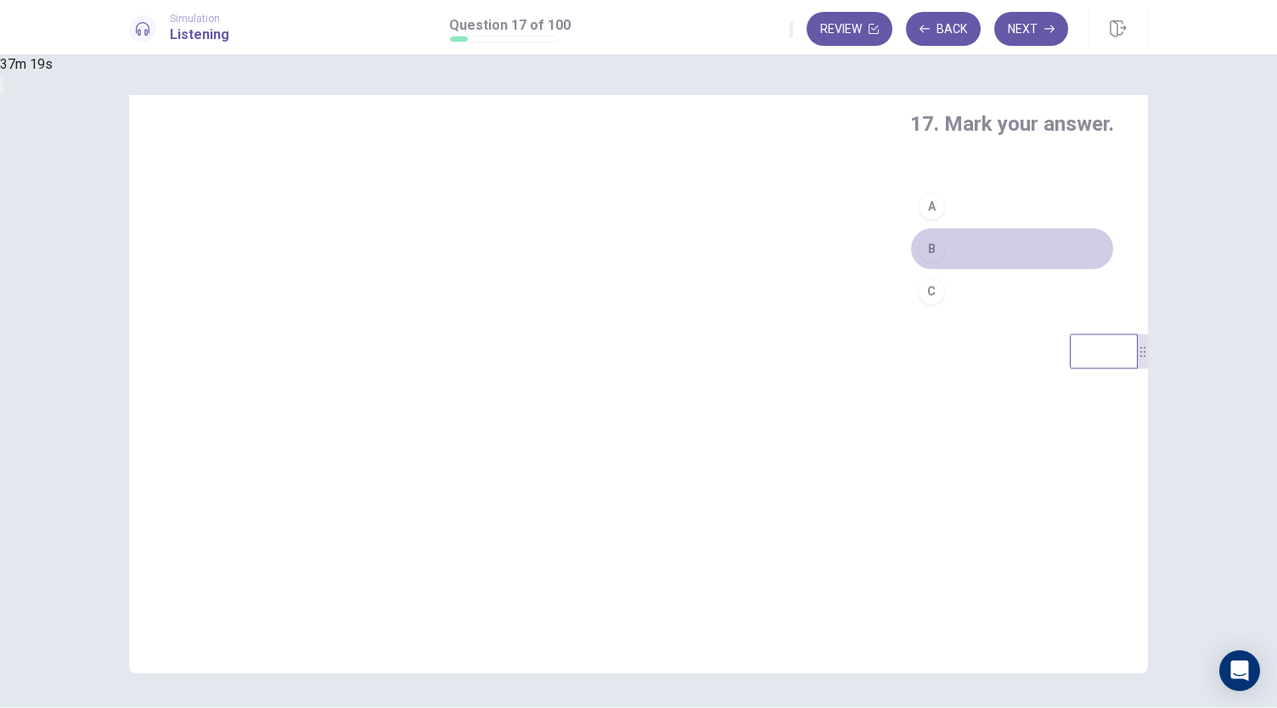
click at [910, 270] on button "B" at bounding box center [1012, 249] width 204 height 42
click at [1029, 31] on button "Next" at bounding box center [1031, 29] width 74 height 34
click at [910, 270] on button "B" at bounding box center [1012, 249] width 204 height 42
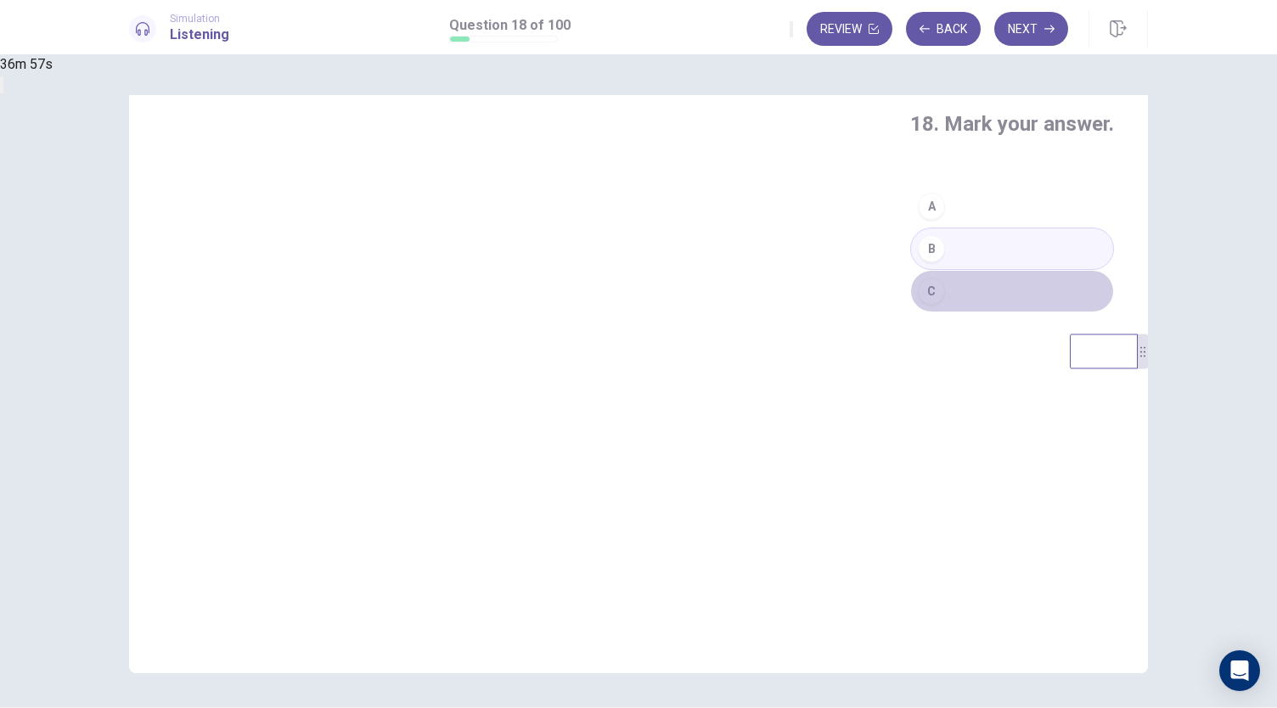
click at [910, 313] on button "C" at bounding box center [1012, 291] width 204 height 42
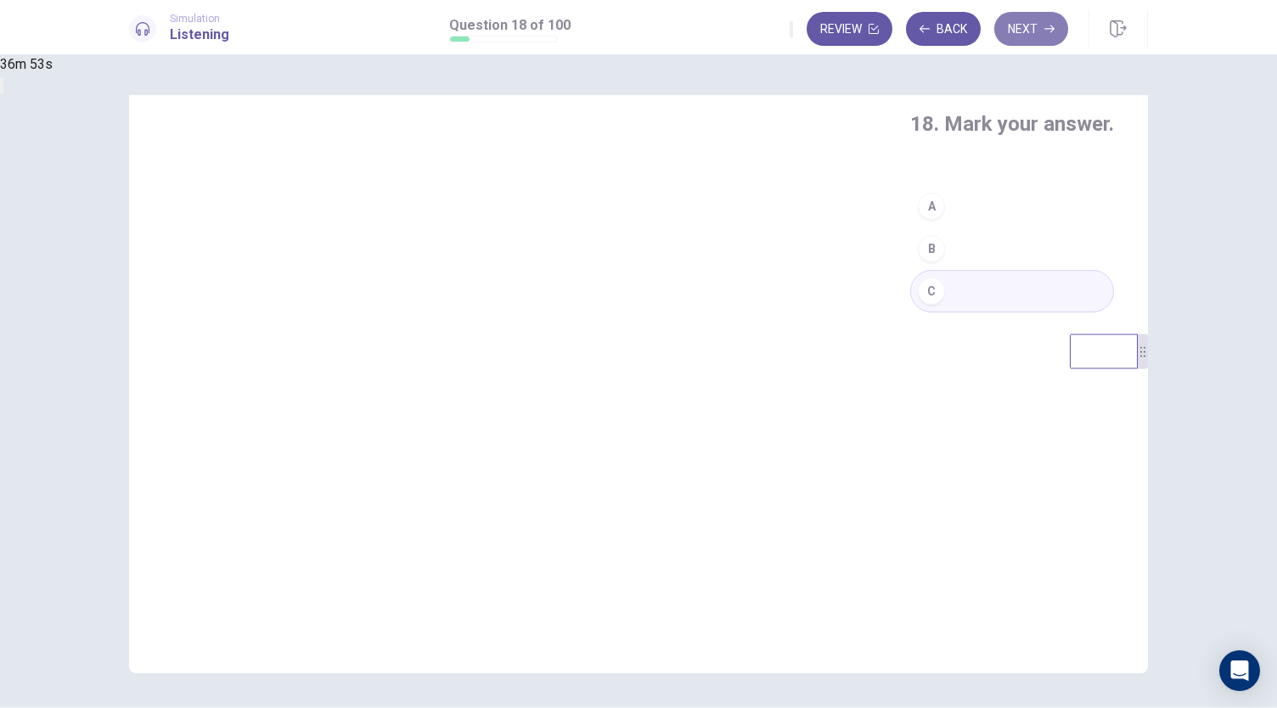
click at [1032, 33] on button "Next" at bounding box center [1031, 29] width 74 height 34
click at [910, 313] on button "C" at bounding box center [1012, 291] width 204 height 42
click at [1018, 28] on button "Next" at bounding box center [1031, 29] width 74 height 34
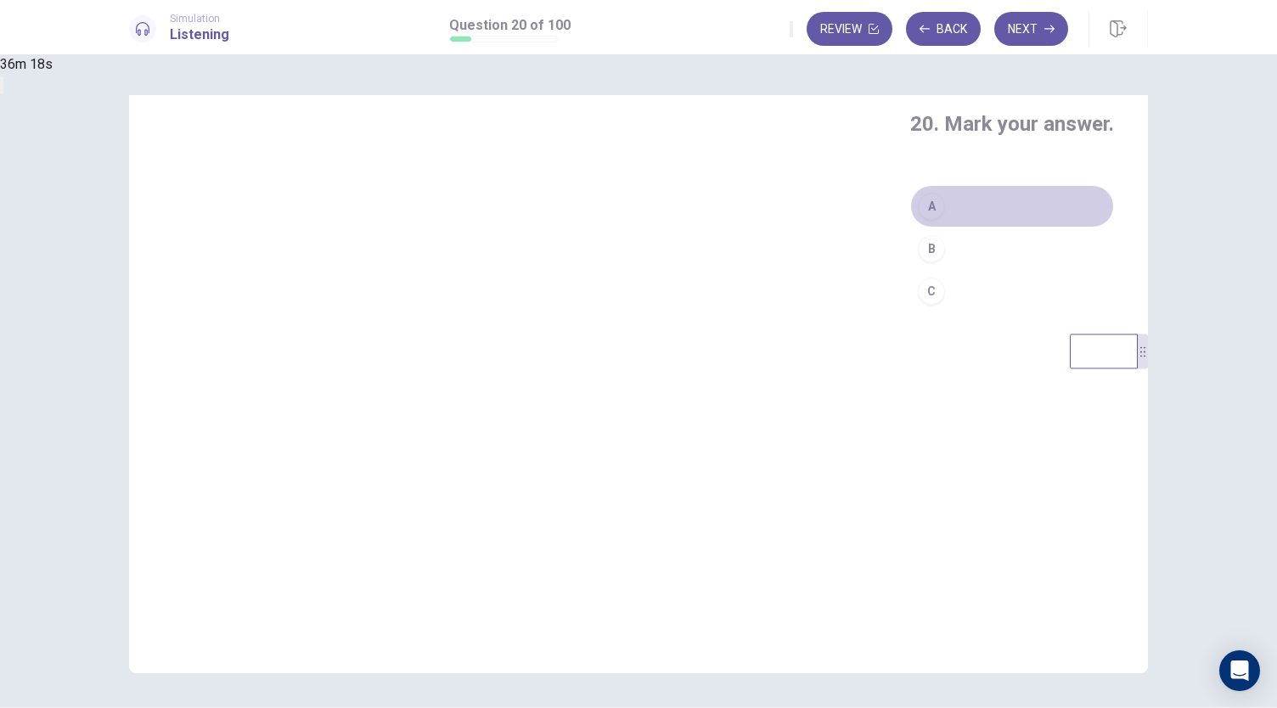
click at [910, 228] on button "A" at bounding box center [1012, 206] width 204 height 42
click at [1050, 29] on icon "button" at bounding box center [1050, 29] width 10 height 8
click at [910, 313] on button "C" at bounding box center [1012, 291] width 204 height 42
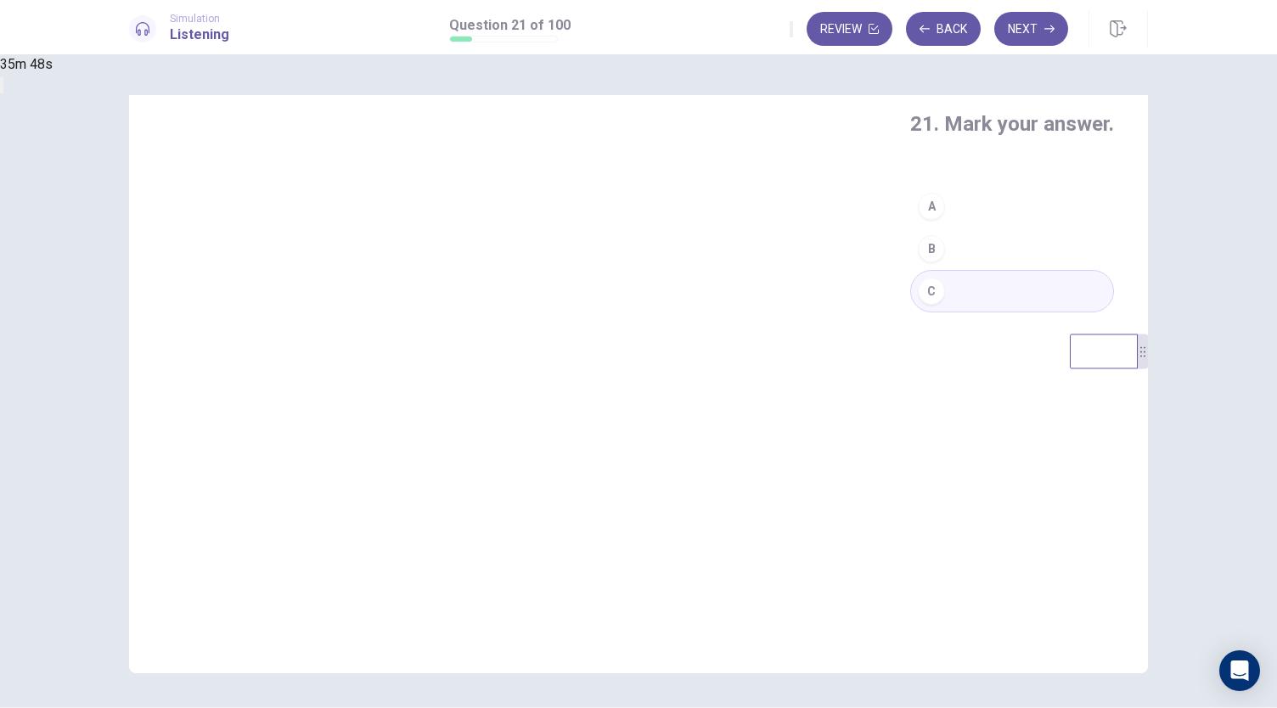
click at [910, 228] on button "A" at bounding box center [1012, 206] width 204 height 42
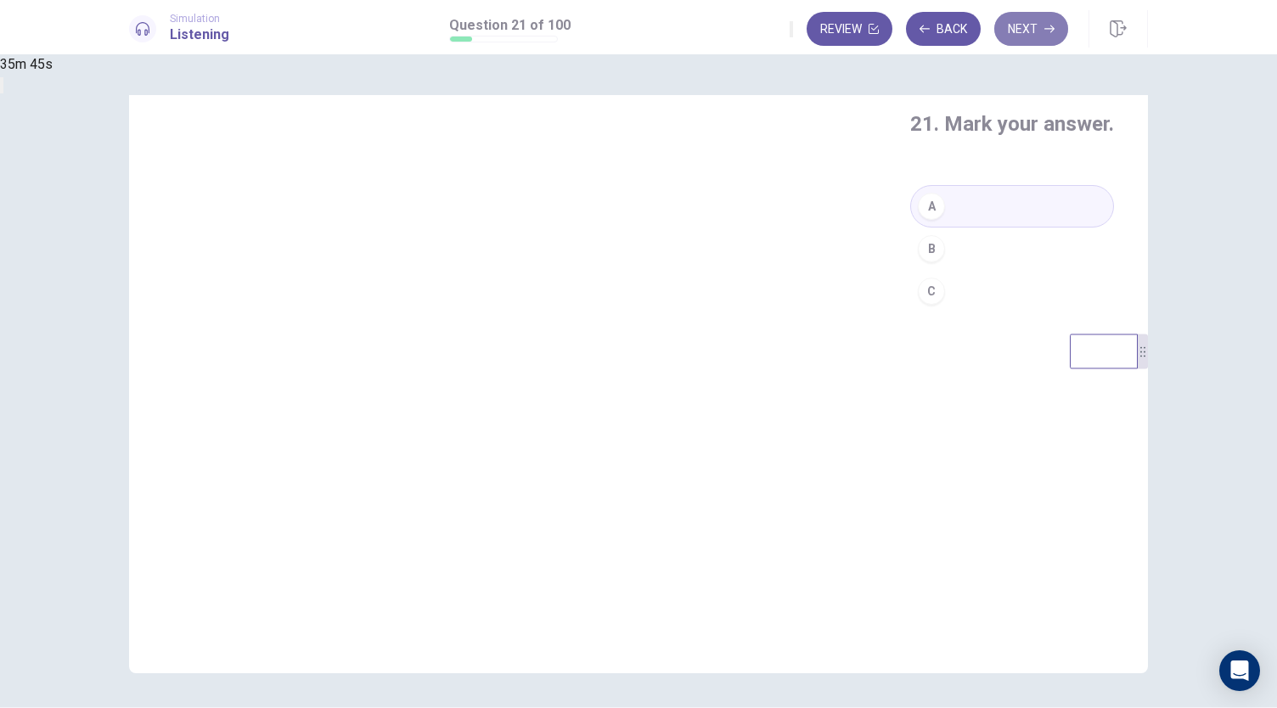
click at [1052, 37] on button "Next" at bounding box center [1031, 29] width 74 height 34
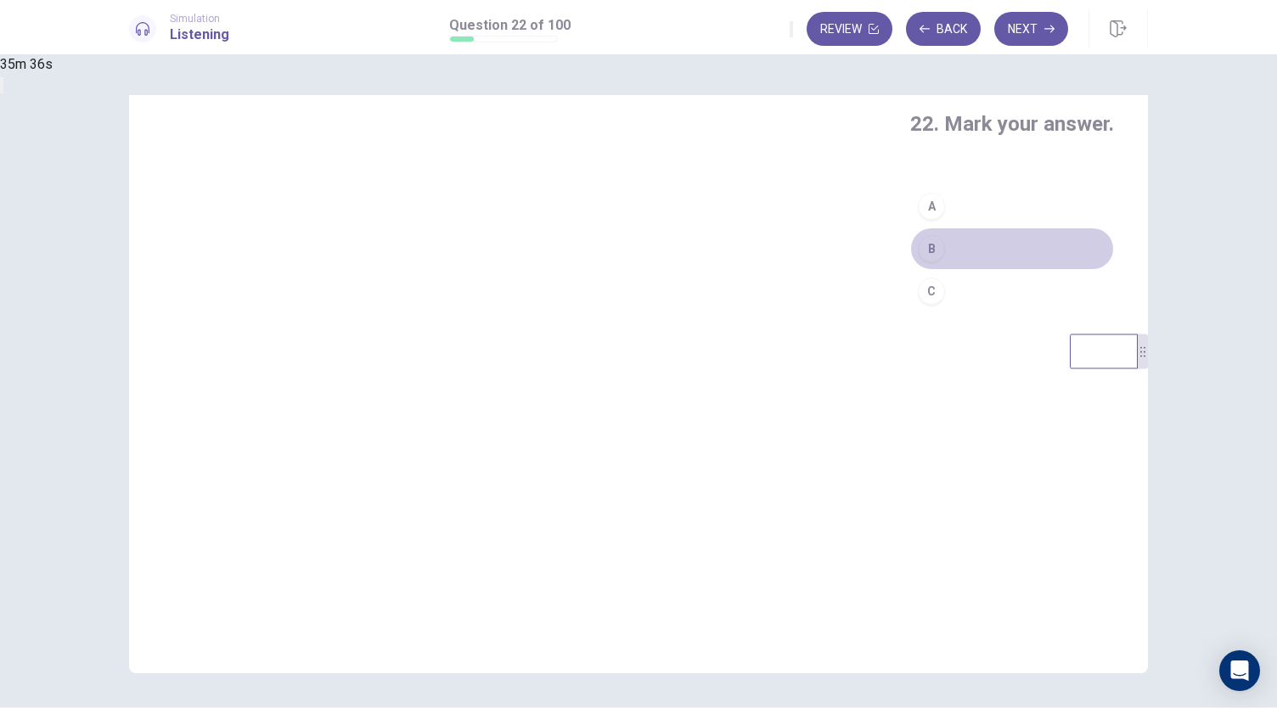
click at [910, 270] on button "B" at bounding box center [1012, 249] width 204 height 42
click at [1039, 25] on button "Next" at bounding box center [1031, 29] width 74 height 34
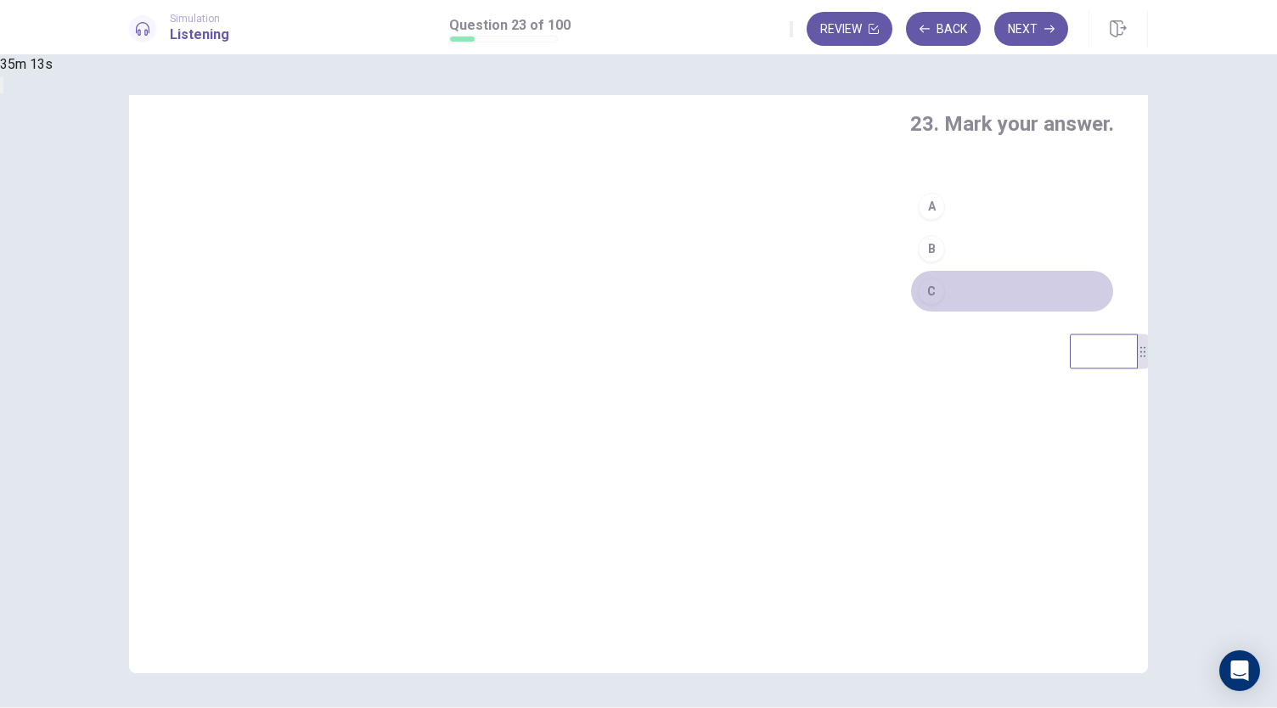
click at [910, 313] on button "C" at bounding box center [1012, 291] width 204 height 42
click at [1039, 28] on button "Next" at bounding box center [1031, 29] width 74 height 34
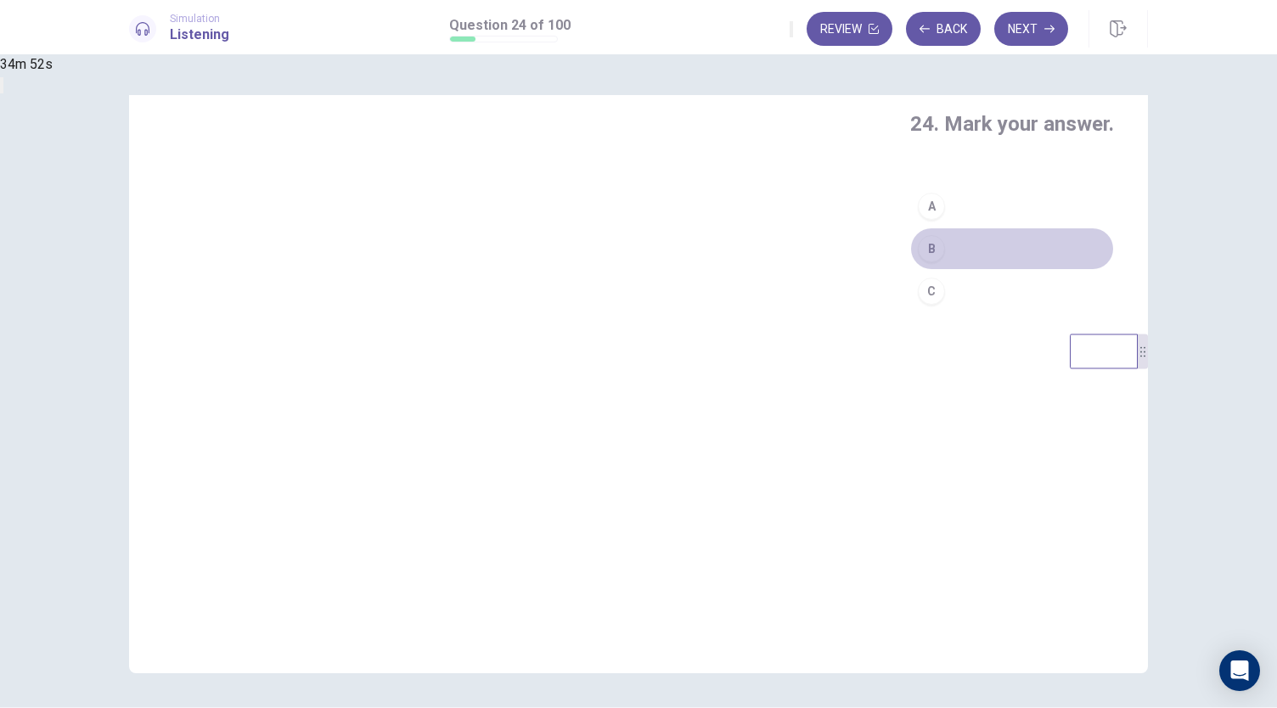
click at [910, 270] on button "B" at bounding box center [1012, 249] width 204 height 42
click at [1021, 28] on button "Next" at bounding box center [1031, 29] width 74 height 34
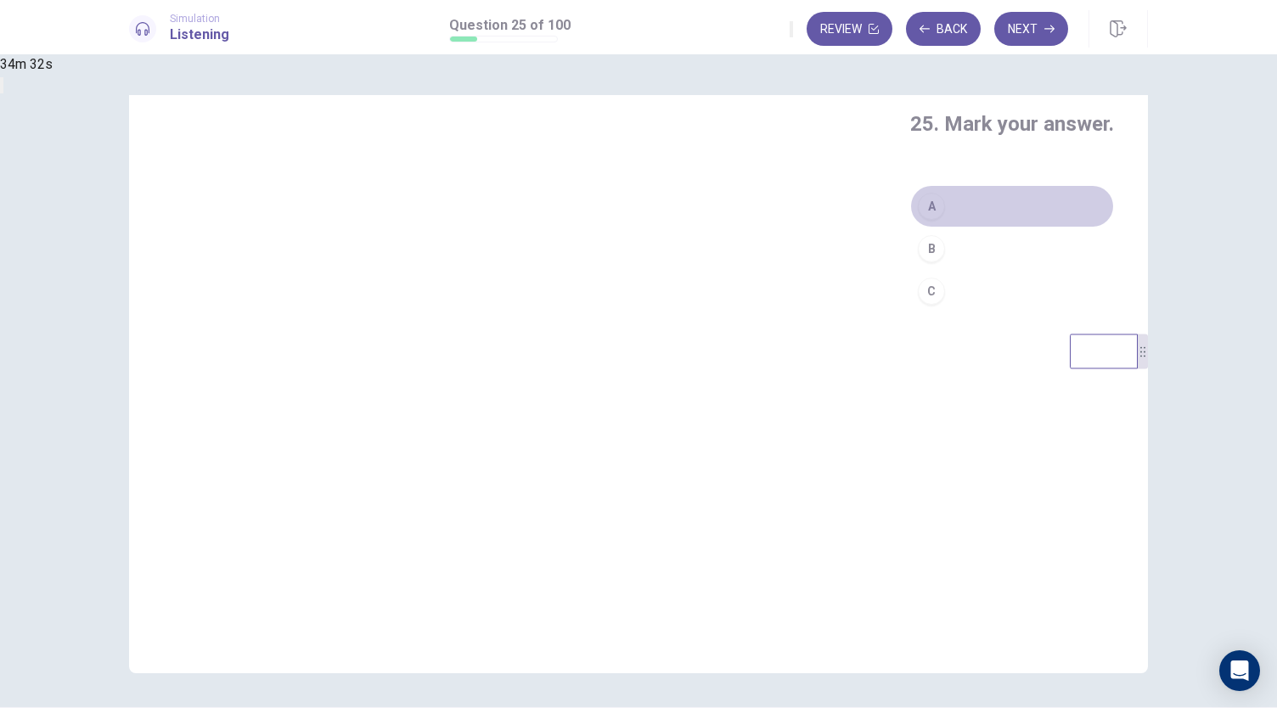
click at [910, 228] on button "A" at bounding box center [1012, 206] width 204 height 42
click at [1016, 31] on button "Next" at bounding box center [1031, 29] width 74 height 34
click at [910, 313] on button "C" at bounding box center [1012, 291] width 204 height 42
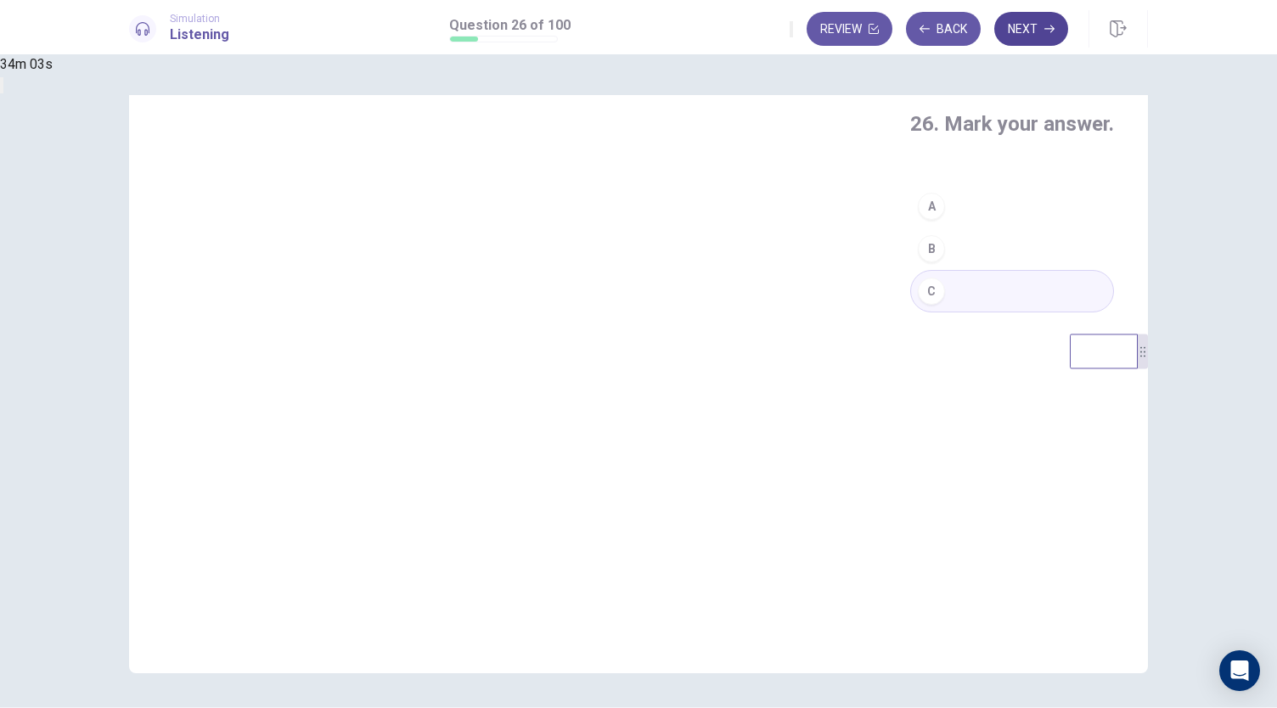
click at [1028, 28] on button "Next" at bounding box center [1031, 29] width 74 height 34
click at [910, 313] on button "C" at bounding box center [1012, 291] width 204 height 42
click at [1031, 37] on button "Next" at bounding box center [1031, 29] width 74 height 34
click at [910, 228] on button "A" at bounding box center [1012, 206] width 204 height 42
click at [1039, 31] on button "Next" at bounding box center [1031, 29] width 74 height 34
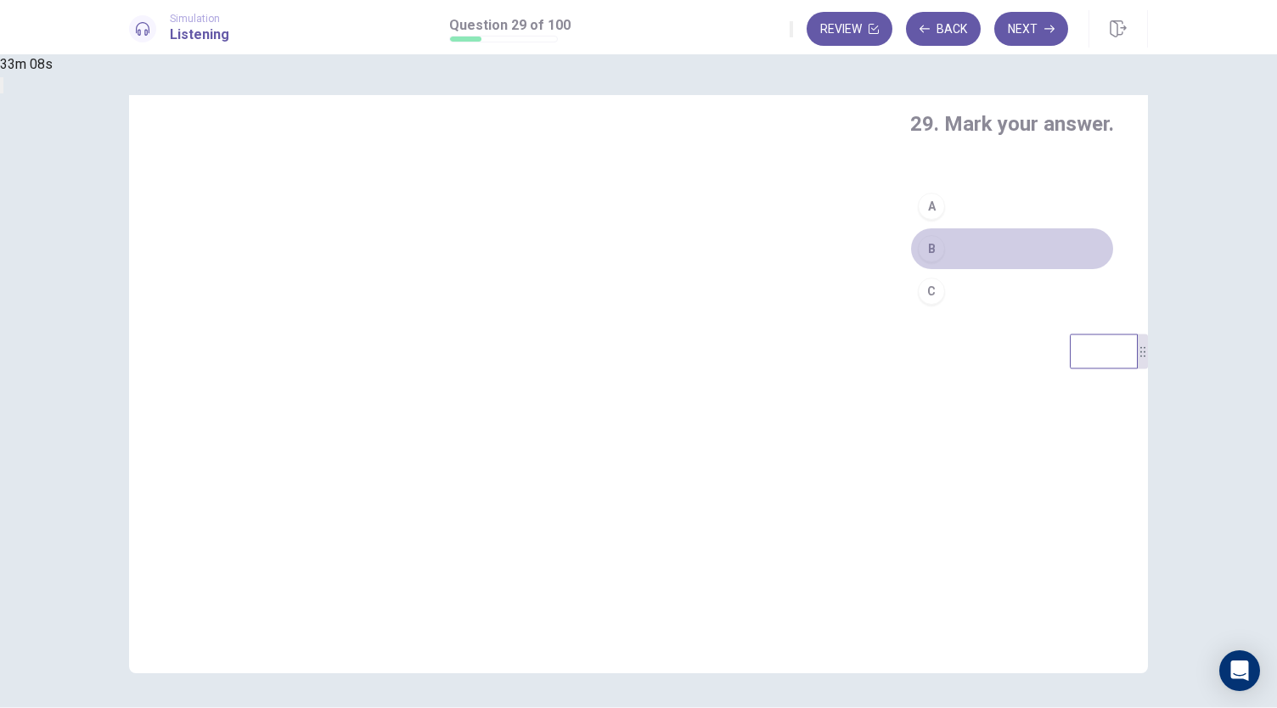
click at [910, 270] on button "B" at bounding box center [1012, 249] width 204 height 42
click at [1033, 32] on button "Next" at bounding box center [1031, 29] width 74 height 34
click at [910, 228] on button "A" at bounding box center [1012, 206] width 204 height 42
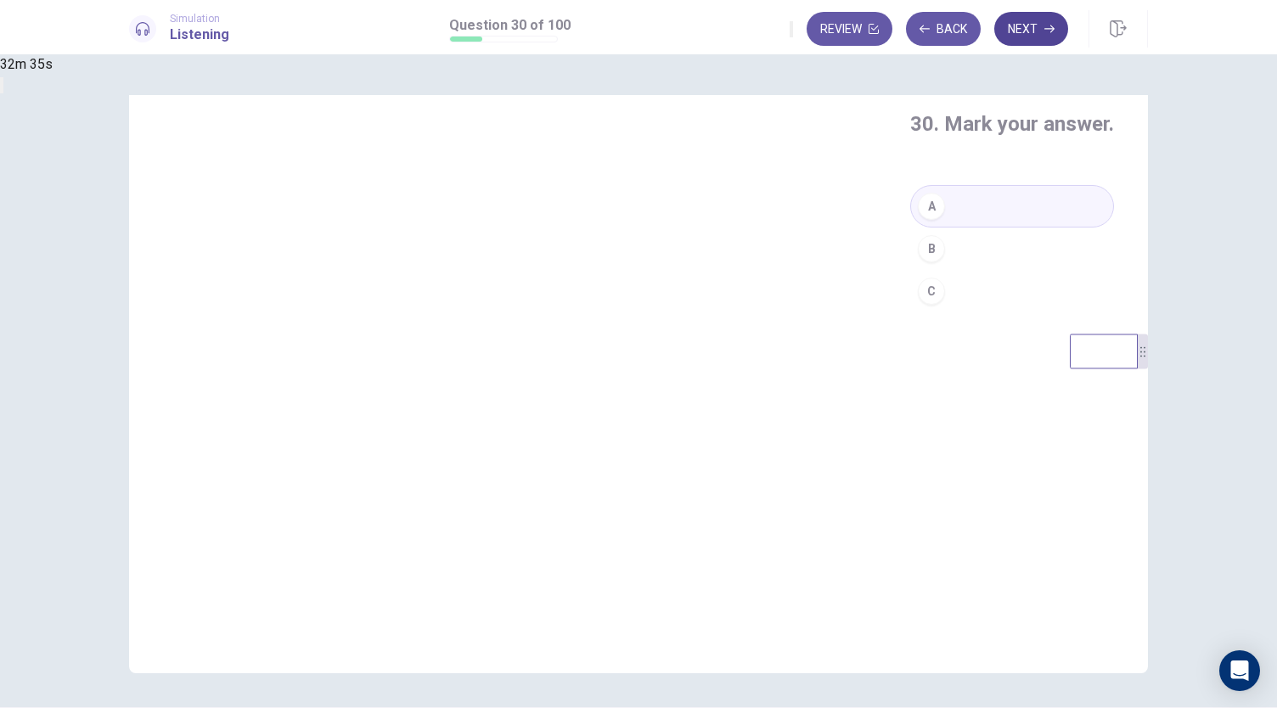
click at [1036, 25] on button "Next" at bounding box center [1031, 29] width 74 height 34
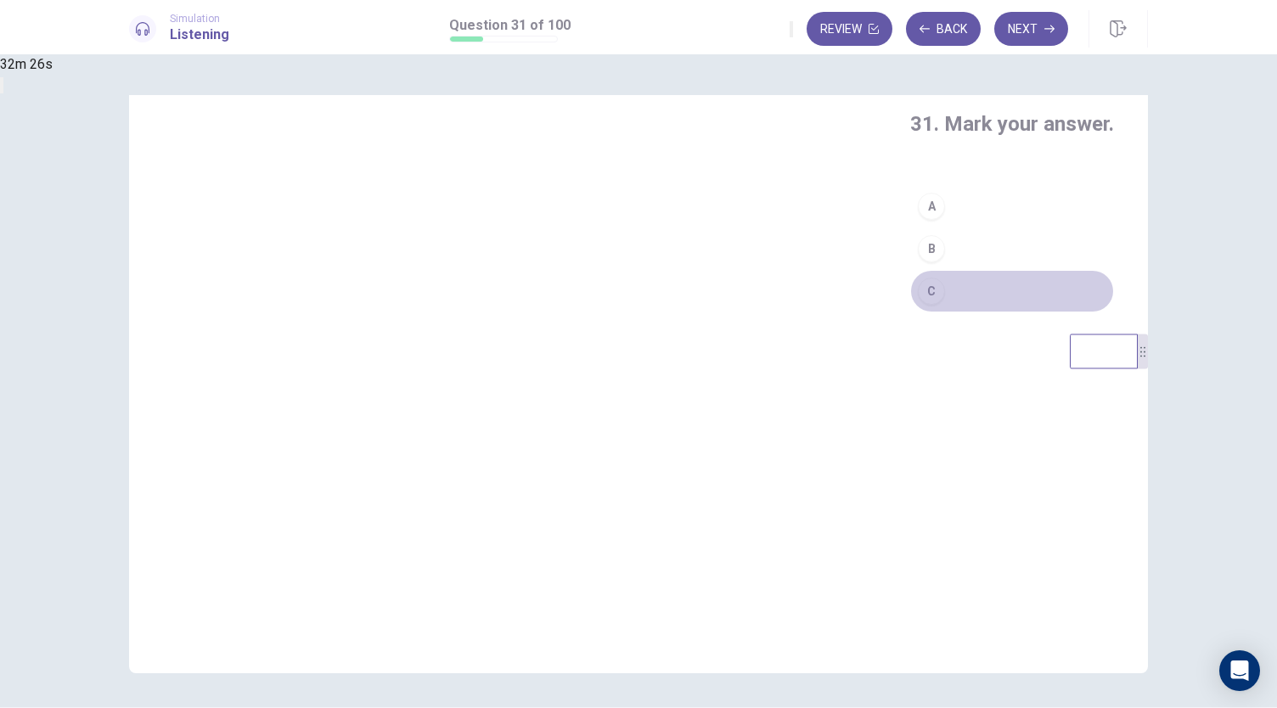
click at [910, 313] on button "C" at bounding box center [1012, 291] width 204 height 42
click at [1014, 35] on button "Next" at bounding box center [1031, 29] width 74 height 34
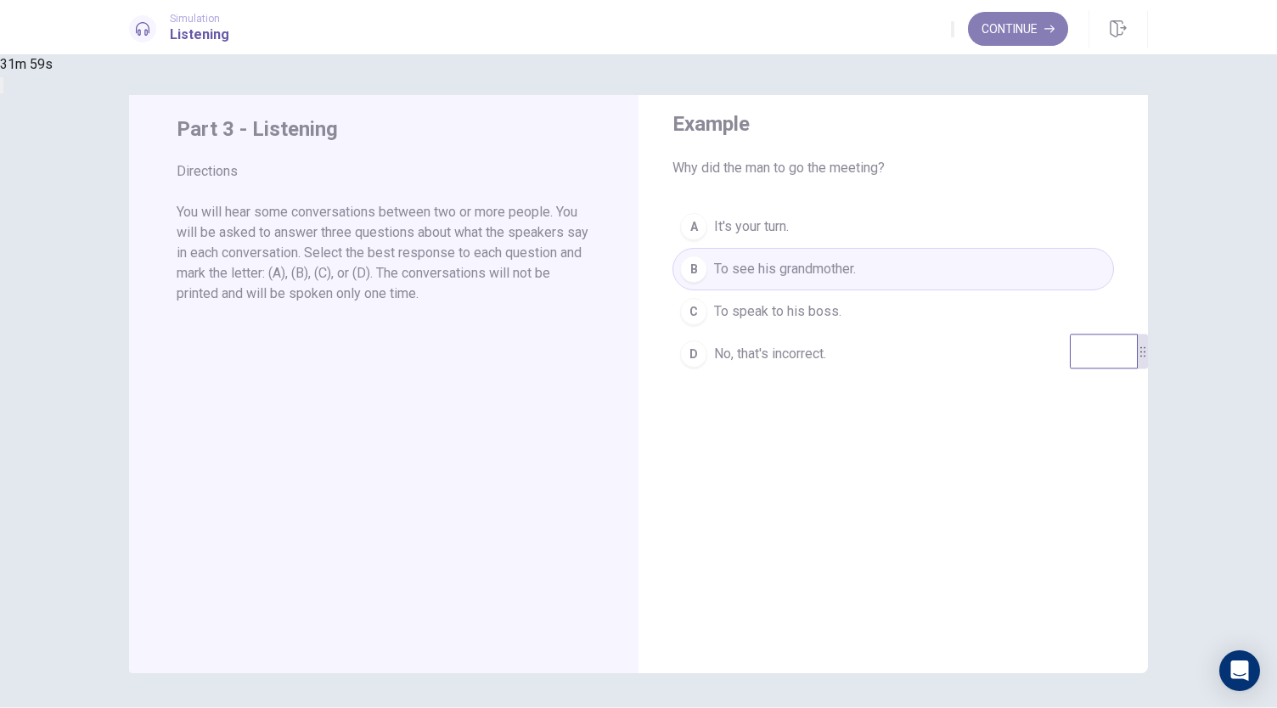
click at [1008, 31] on button "Continue" at bounding box center [1018, 29] width 100 height 34
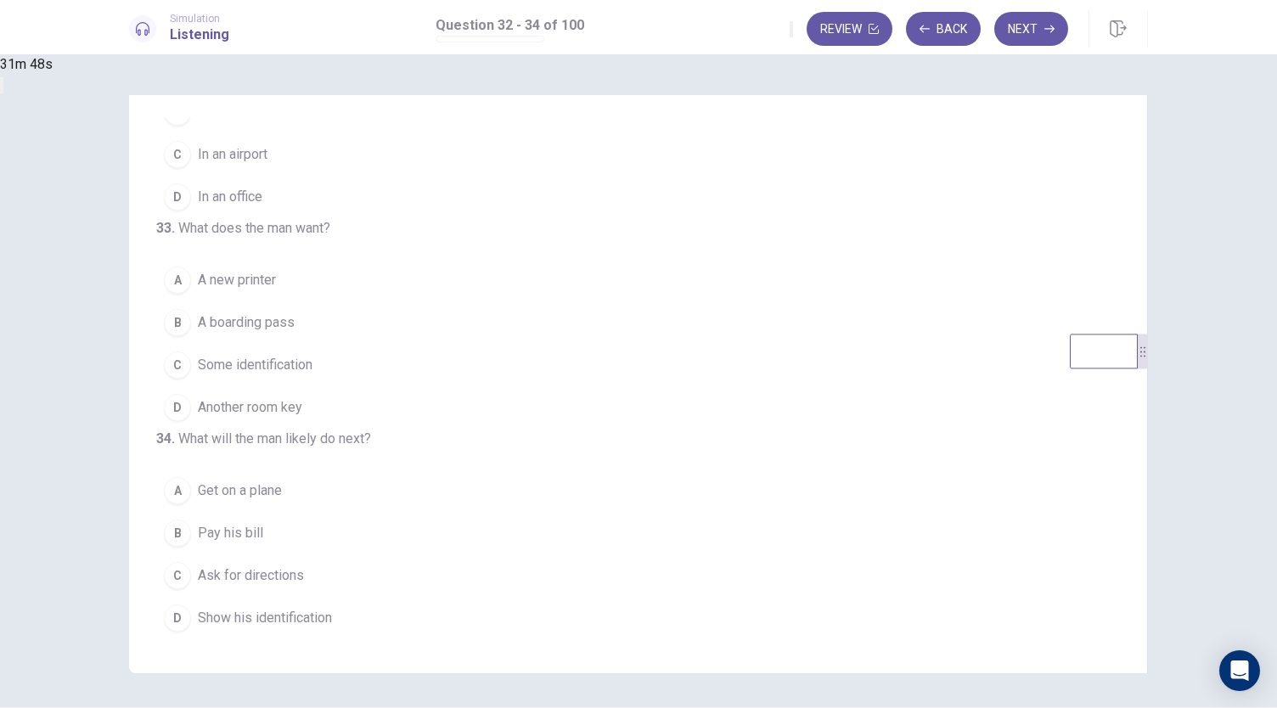
scroll to position [0, 0]
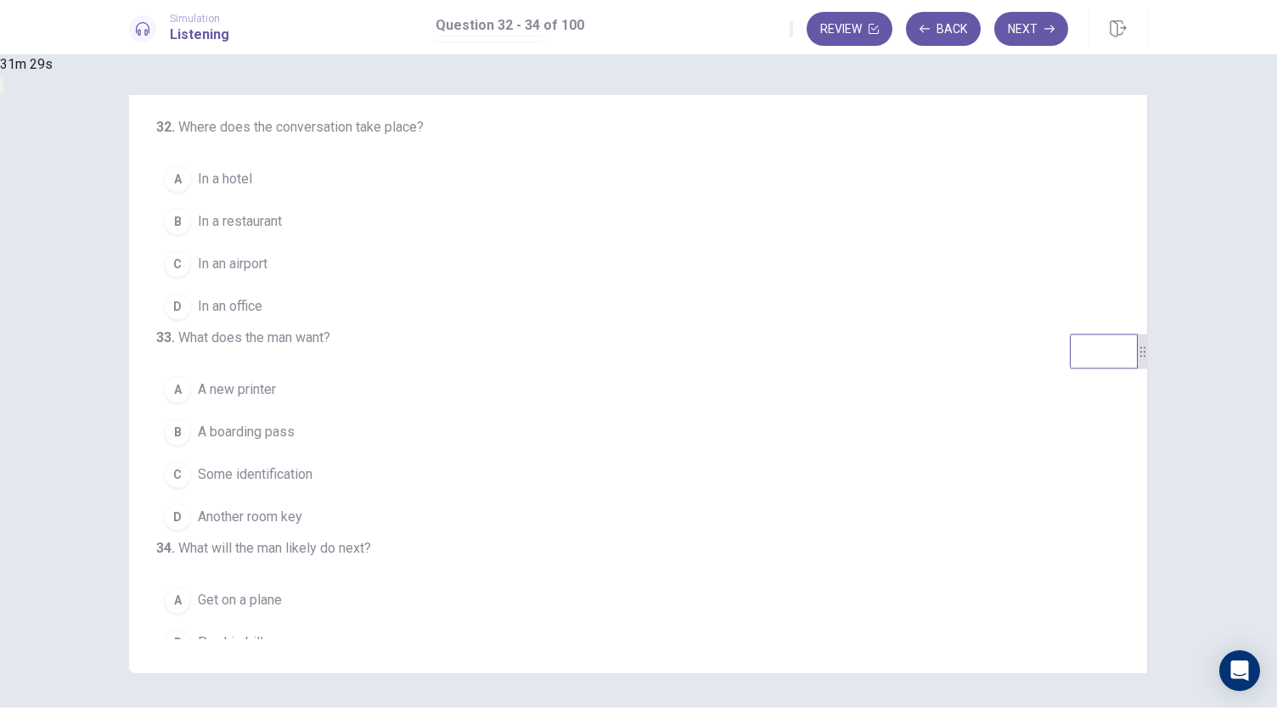
click at [267, 258] on span "In an airport" at bounding box center [233, 264] width 70 height 20
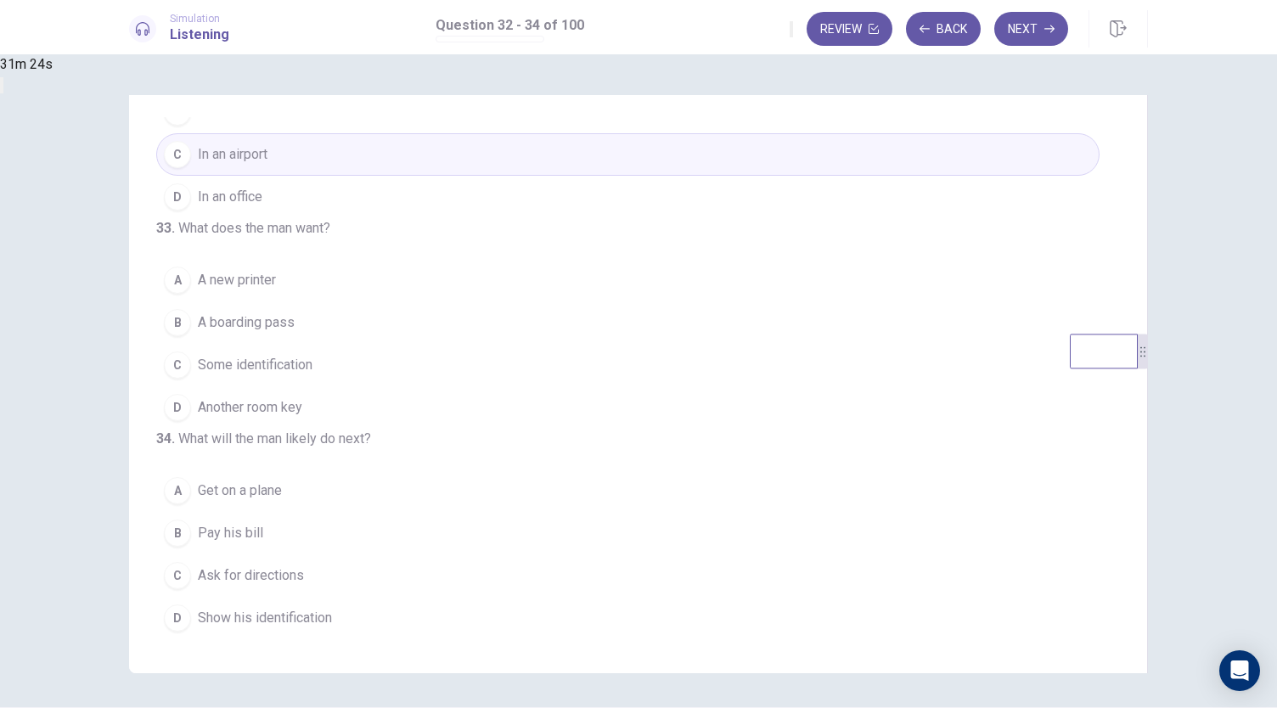
scroll to position [168, 0]
click at [295, 313] on span "A boarding pass" at bounding box center [246, 323] width 97 height 20
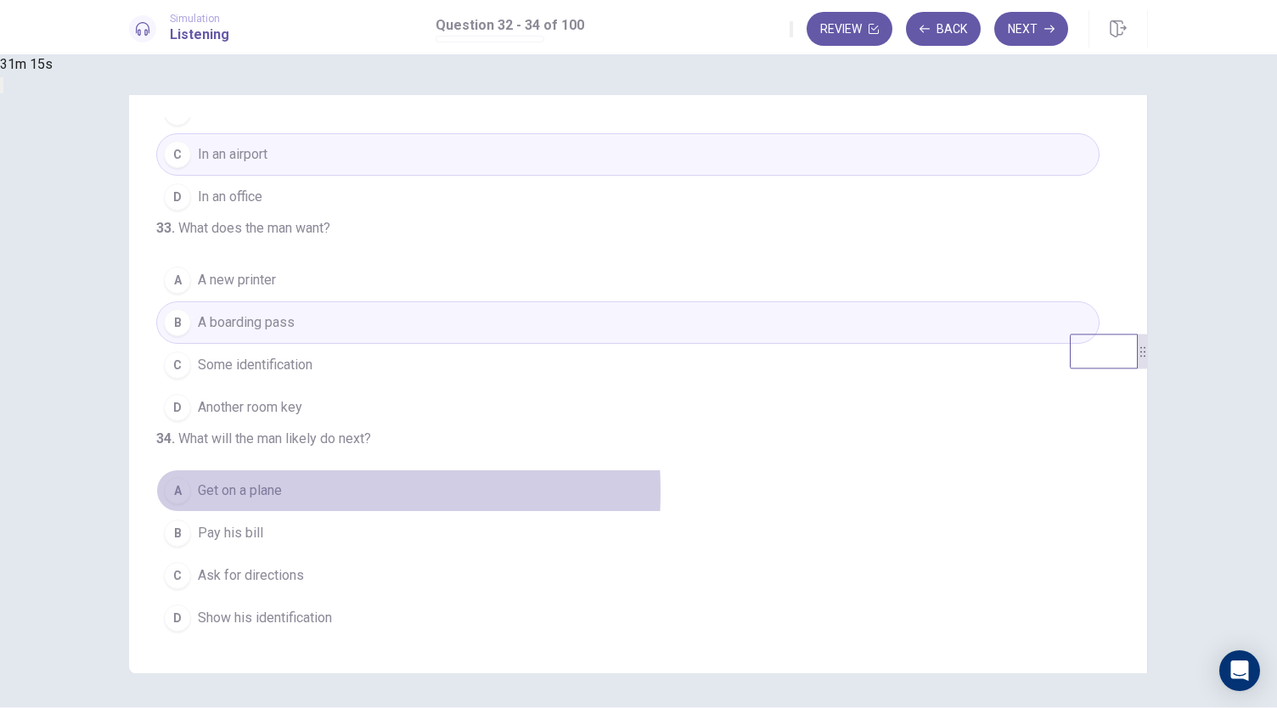
click at [282, 498] on span "Get on a plane" at bounding box center [240, 491] width 84 height 20
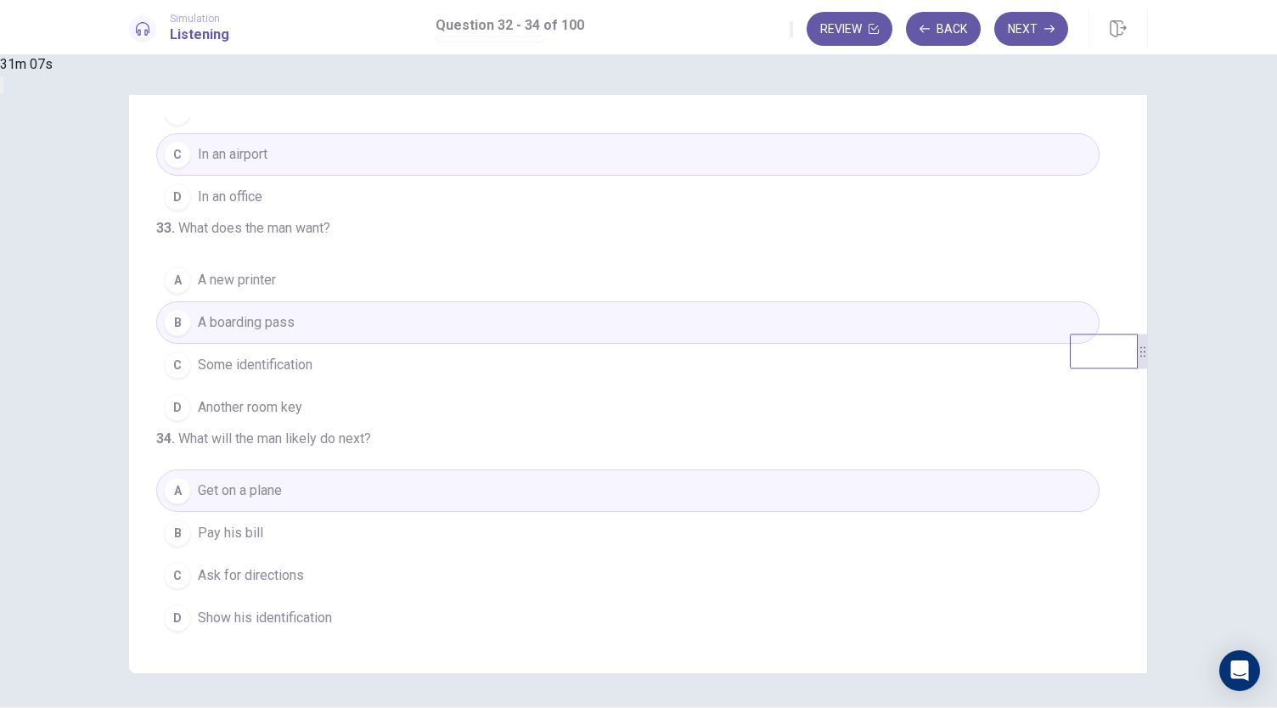
click at [332, 625] on span "Show his identification" at bounding box center [265, 618] width 134 height 20
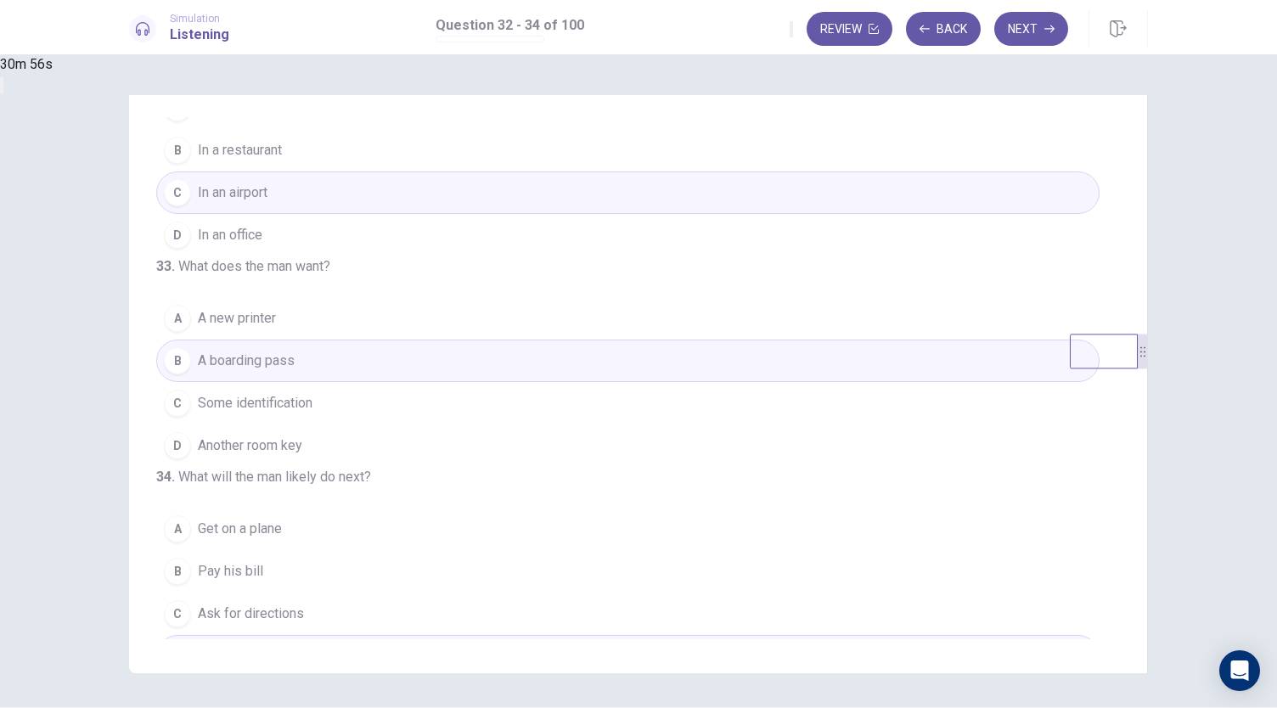
scroll to position [170, 0]
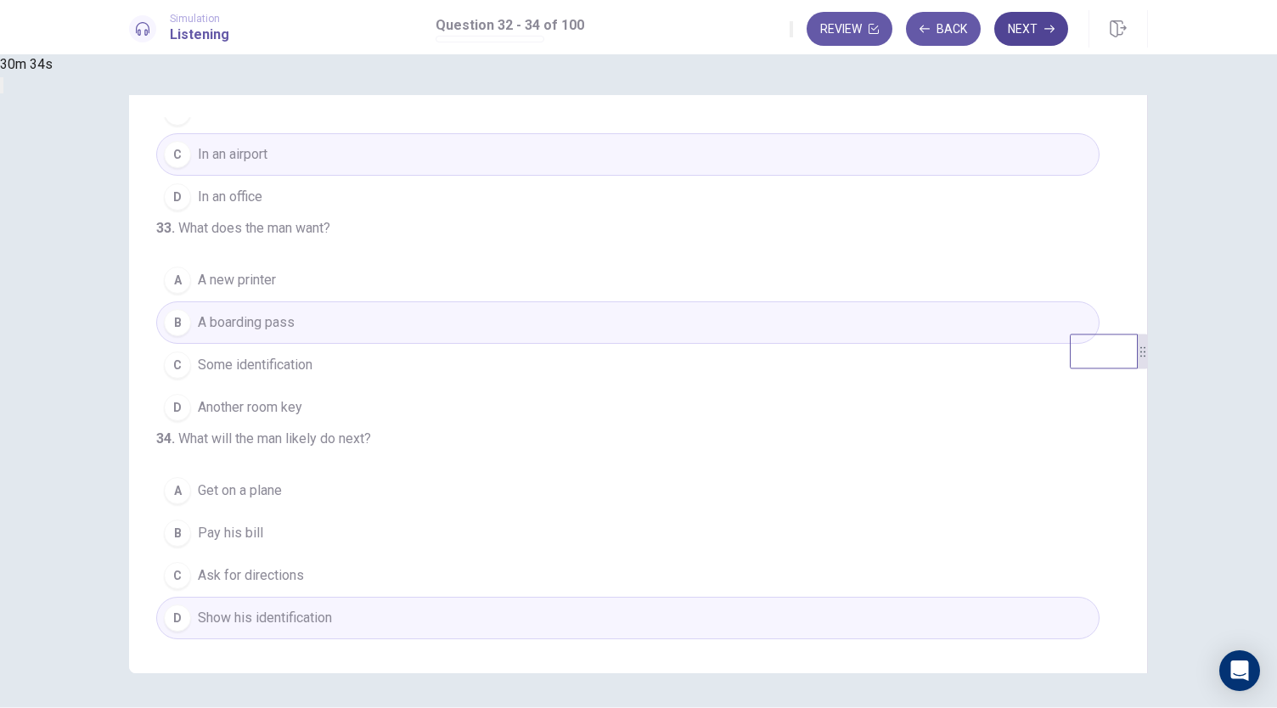
click at [1029, 30] on button "Next" at bounding box center [1031, 29] width 74 height 34
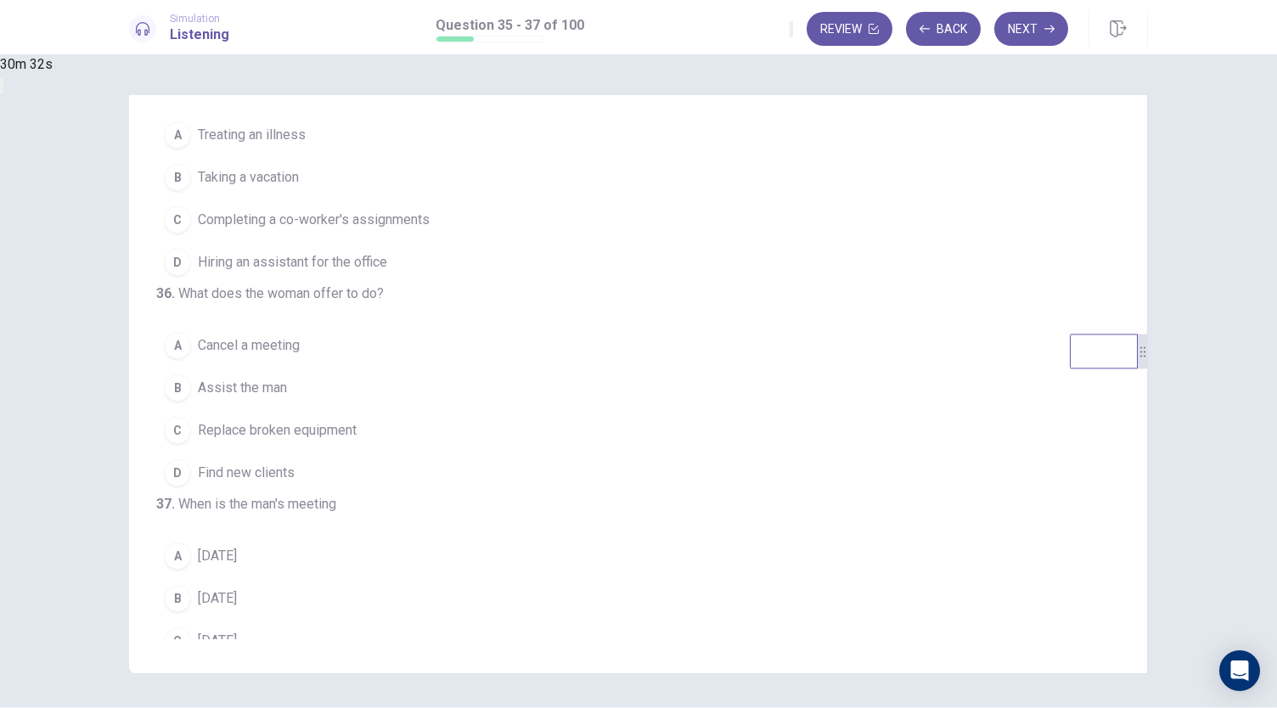
scroll to position [0, 0]
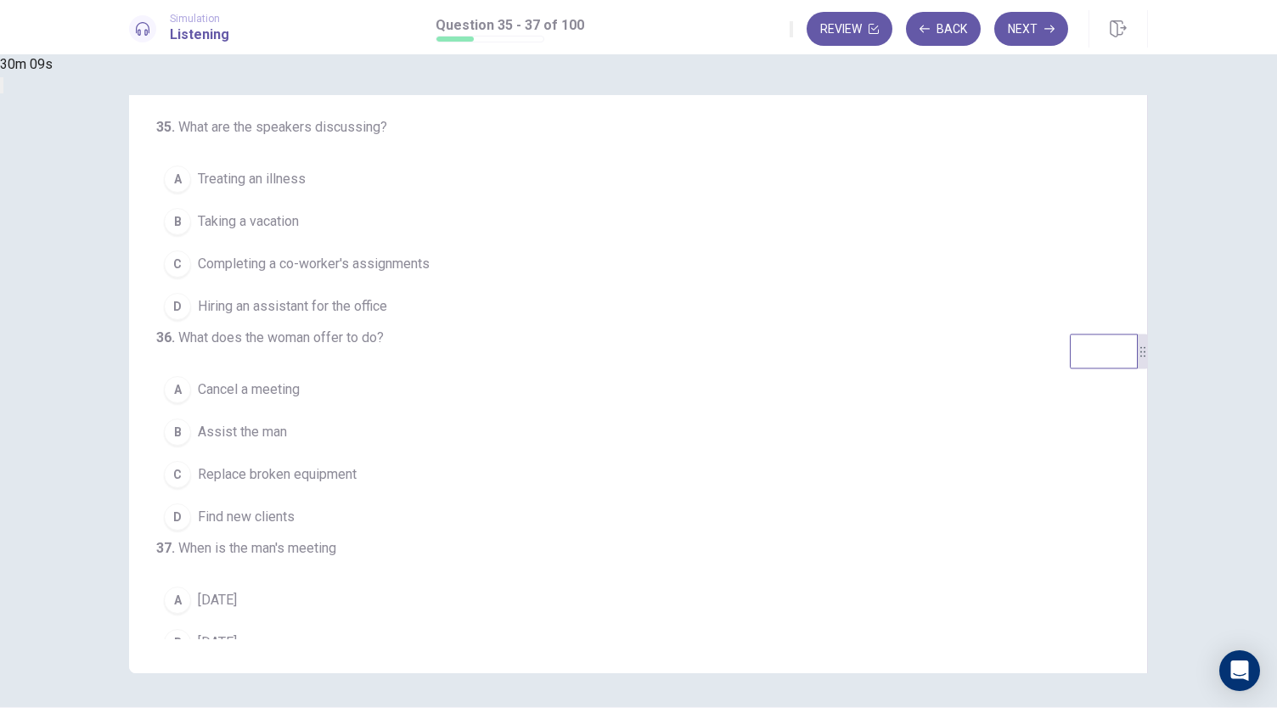
click at [430, 267] on span "Completing a co-worker's assignments" at bounding box center [314, 264] width 232 height 20
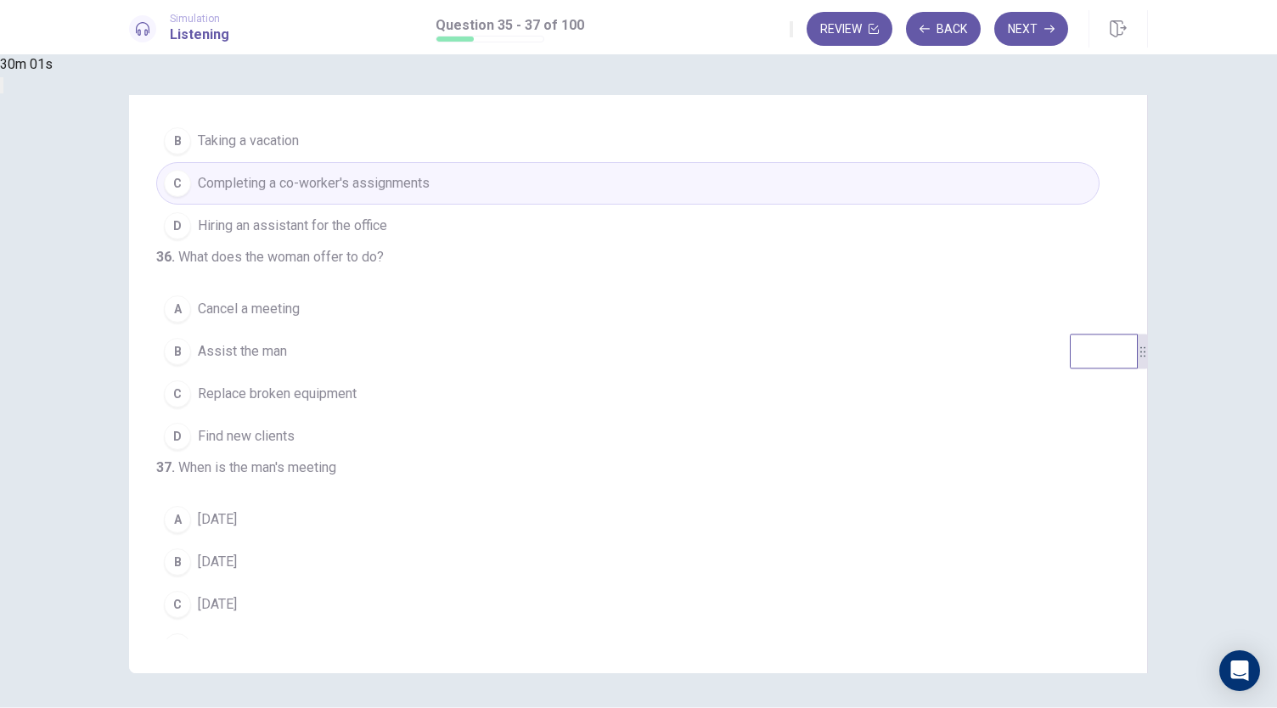
scroll to position [80, 0]
click at [287, 363] on span "Assist the man" at bounding box center [242, 352] width 89 height 20
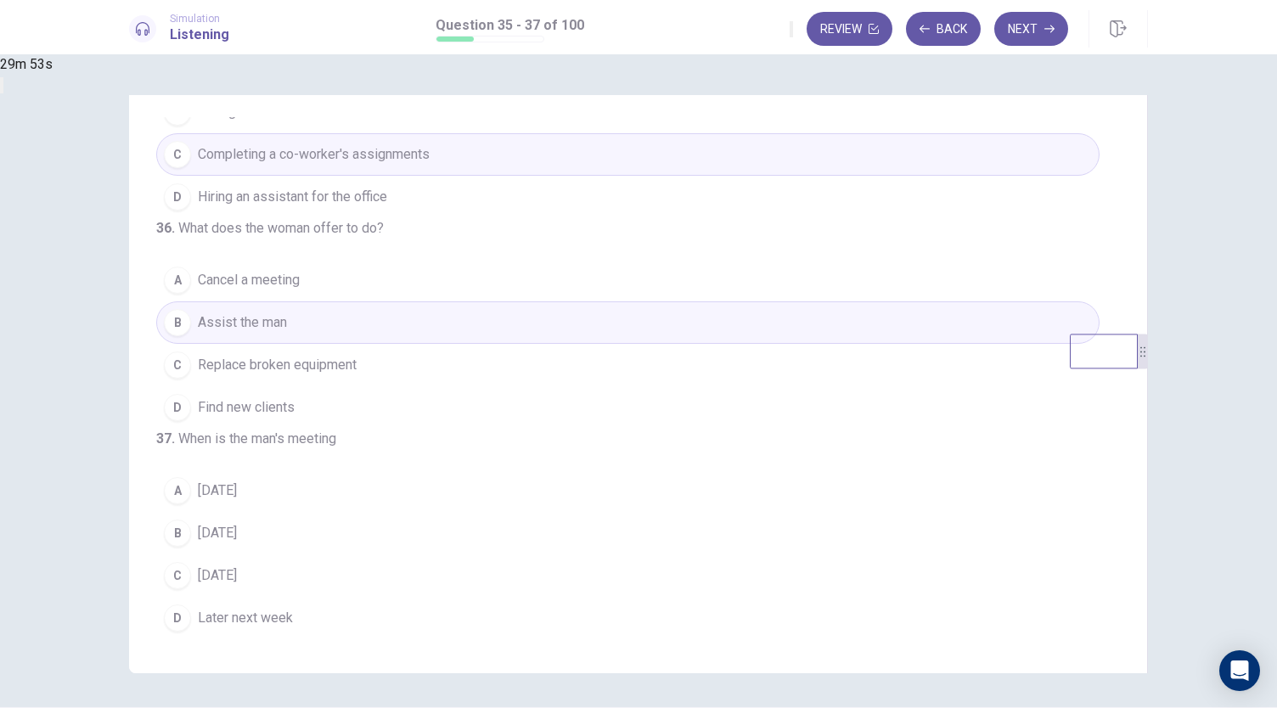
scroll to position [170, 0]
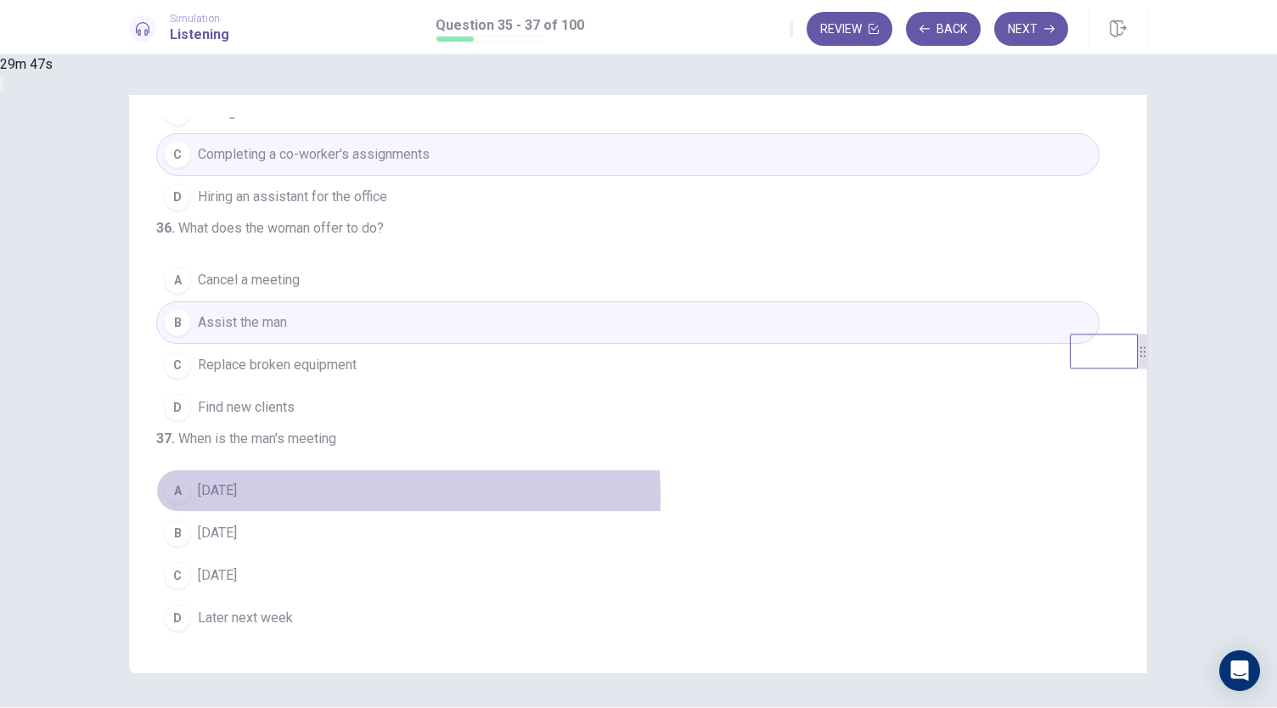
click at [237, 501] on span "Tomorrow" at bounding box center [217, 491] width 39 height 20
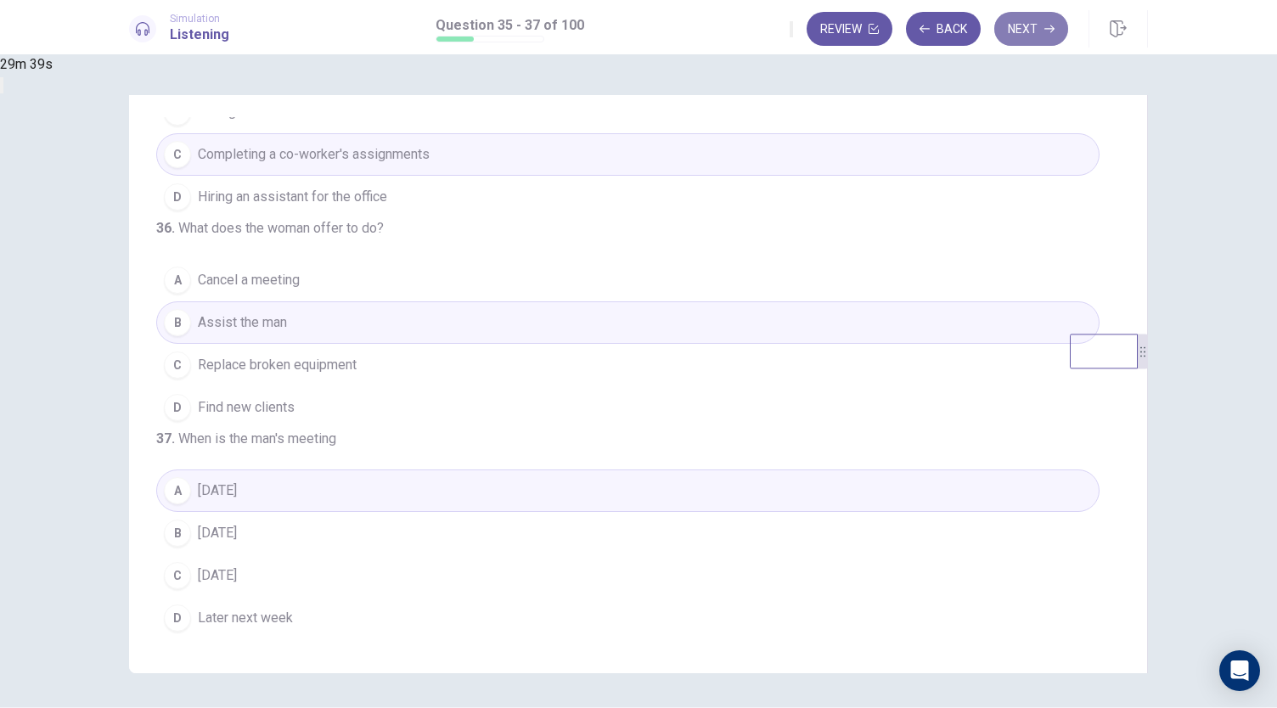
click at [1026, 30] on button "Next" at bounding box center [1031, 29] width 74 height 34
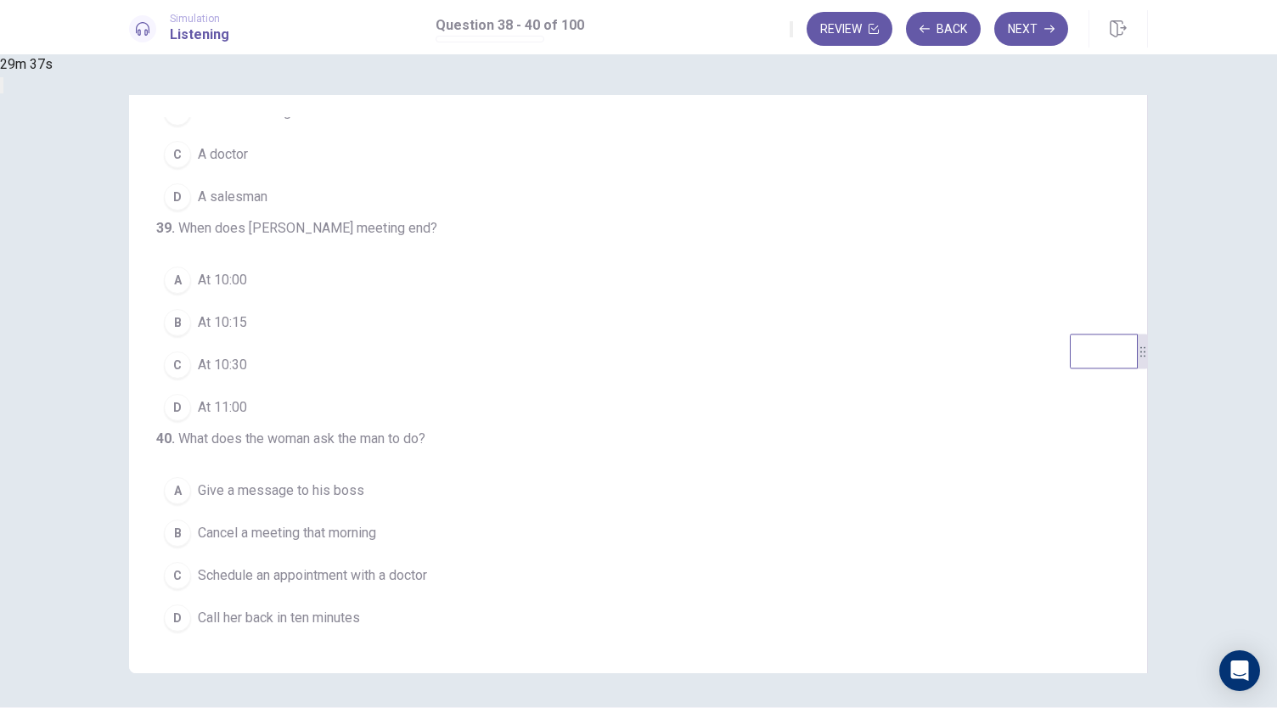
scroll to position [0, 0]
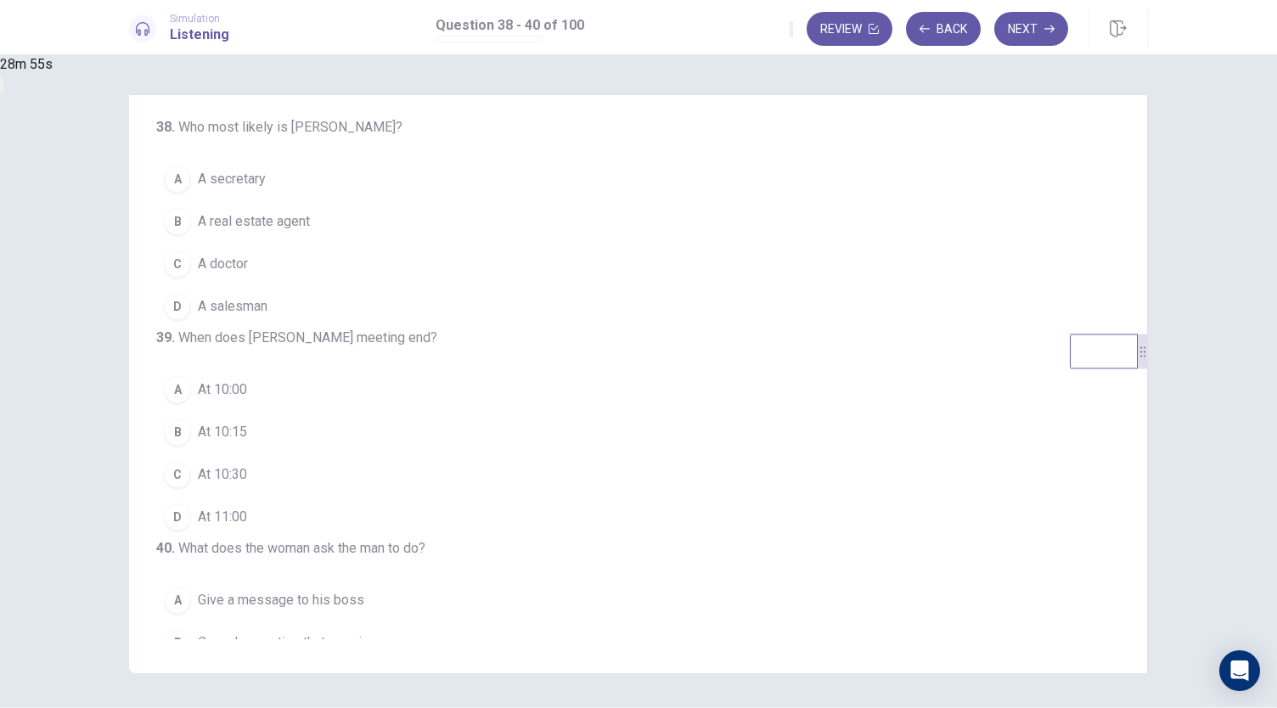
click at [247, 485] on span "At 10:30" at bounding box center [222, 475] width 49 height 20
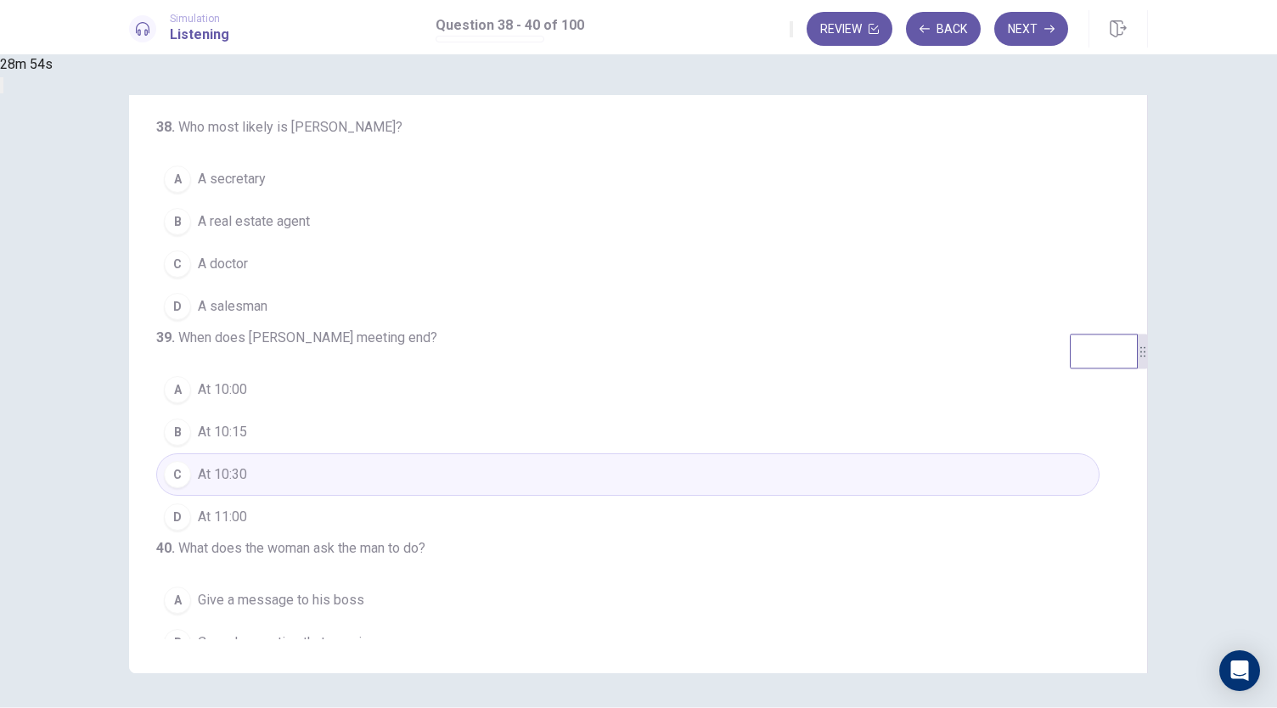
click at [310, 215] on span "A real estate agent" at bounding box center [254, 221] width 112 height 20
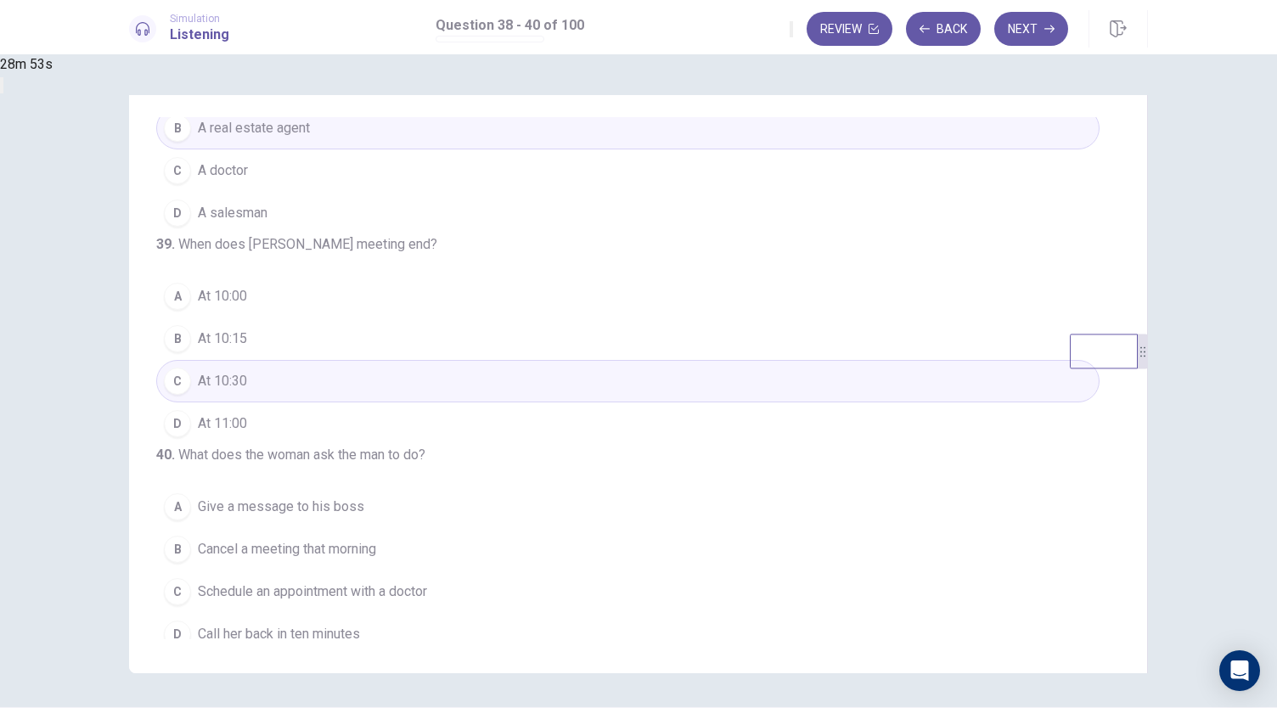
scroll to position [170, 0]
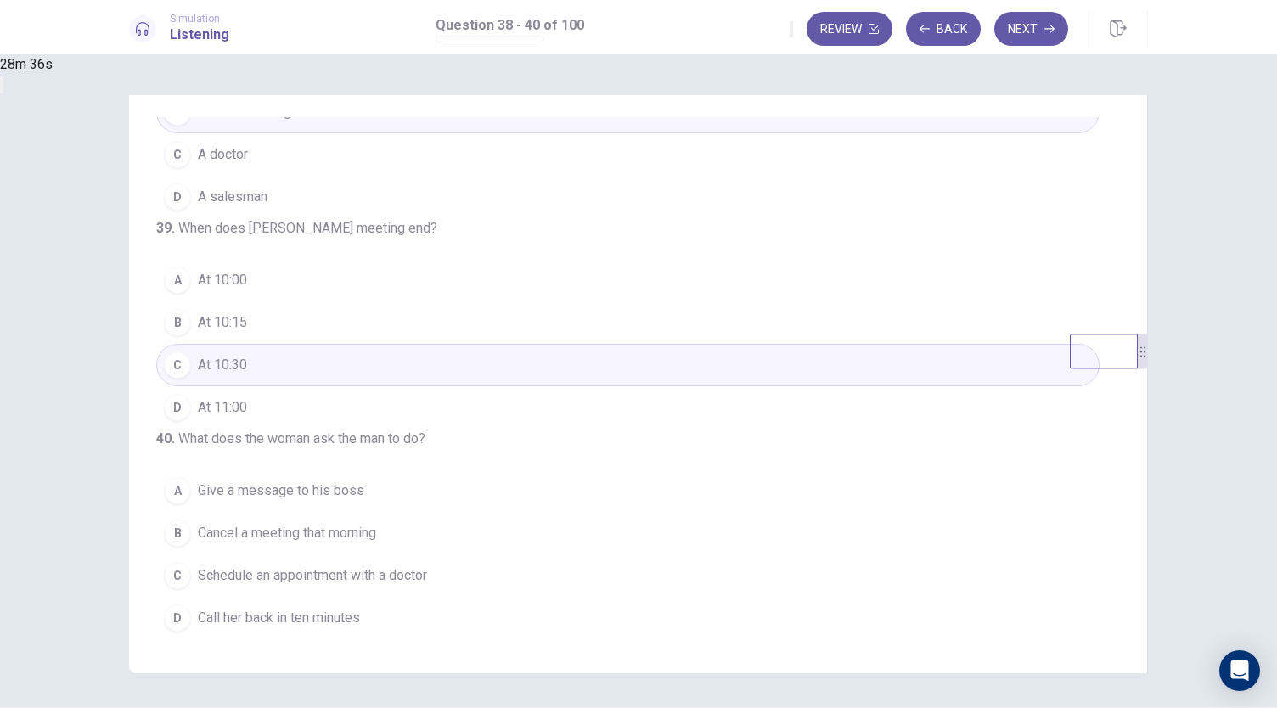
click at [552, 507] on button "A Give a message to his boss" at bounding box center [627, 491] width 943 height 42
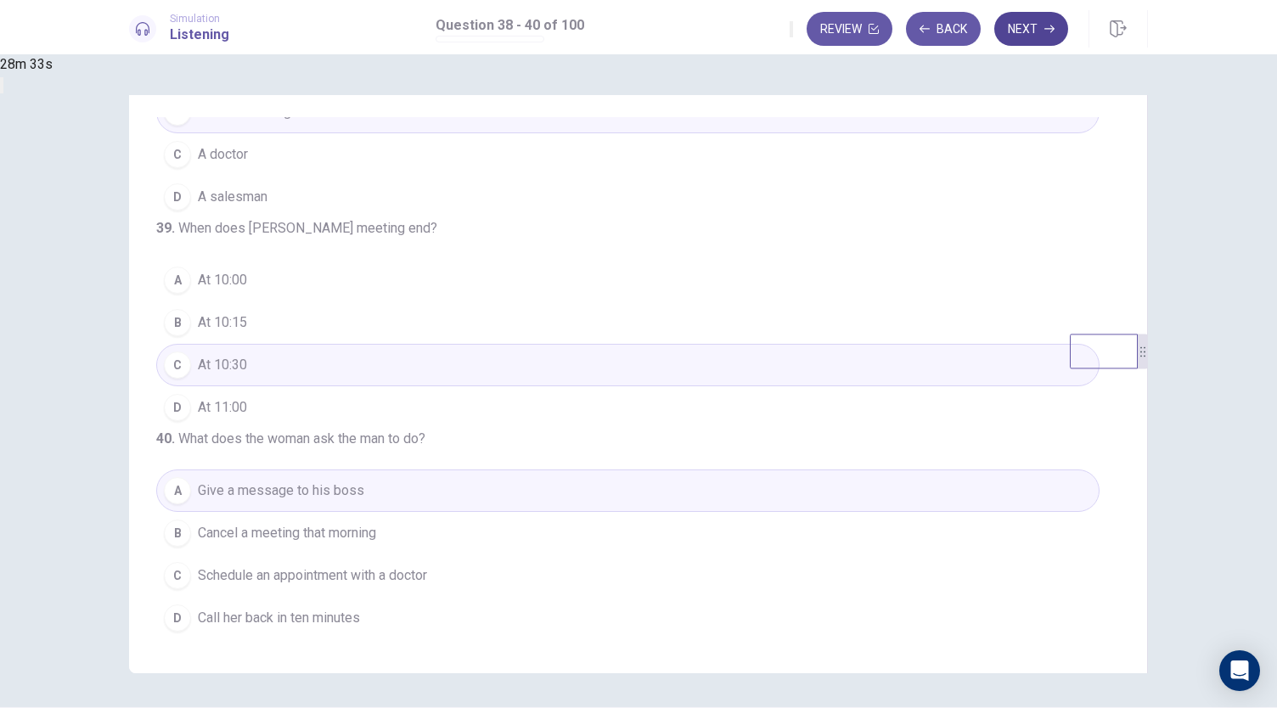
click at [1024, 36] on button "Next" at bounding box center [1031, 29] width 74 height 34
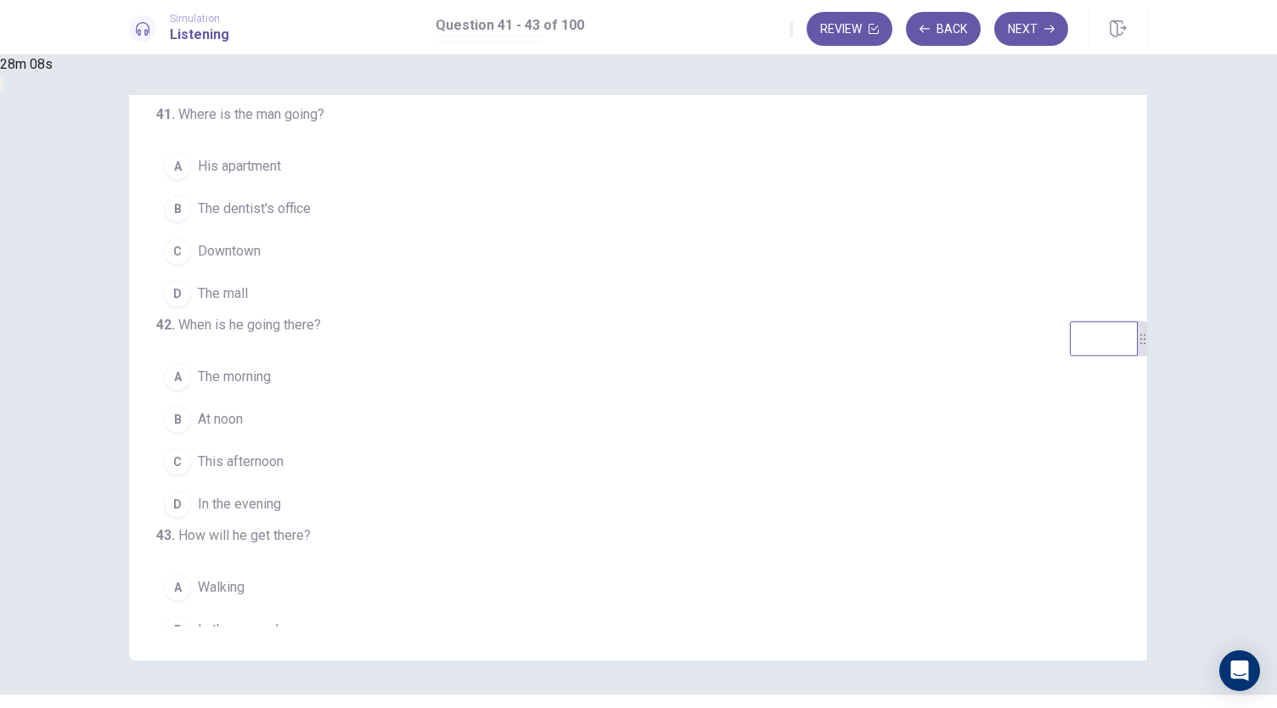
scroll to position [58, 0]
click at [311, 217] on span "The dentist's office" at bounding box center [254, 210] width 113 height 20
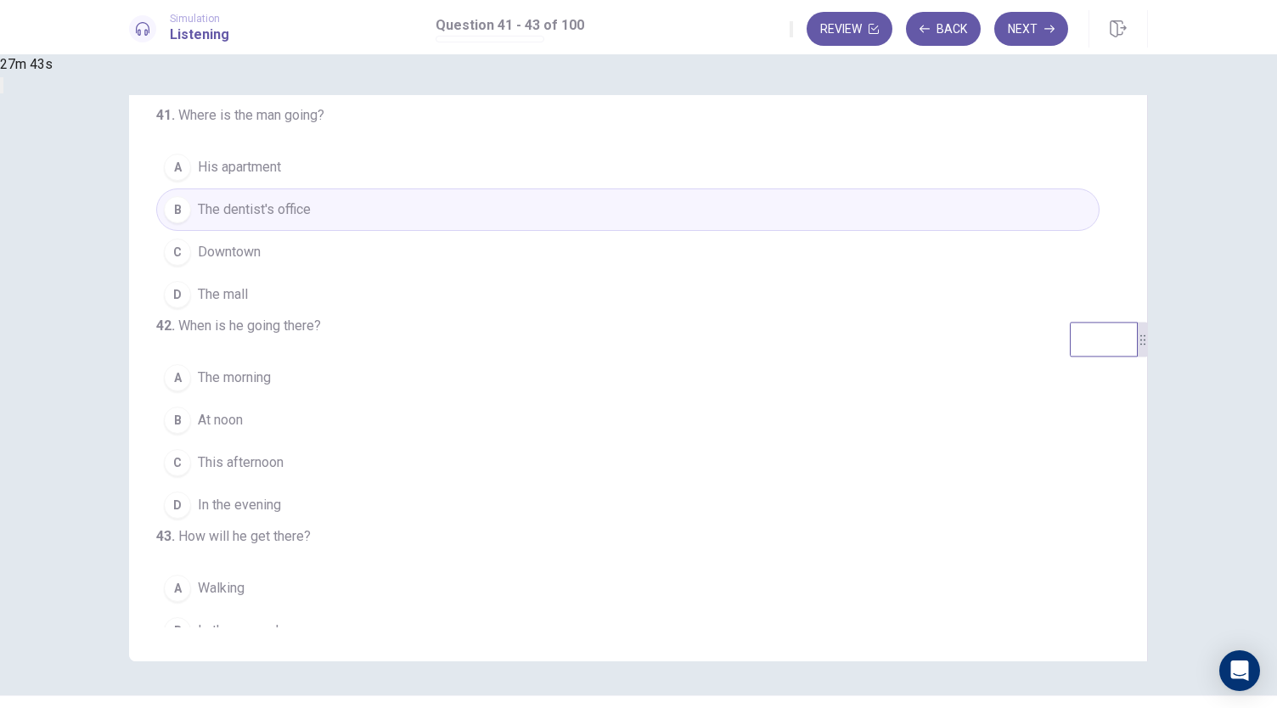
scroll to position [170, 0]
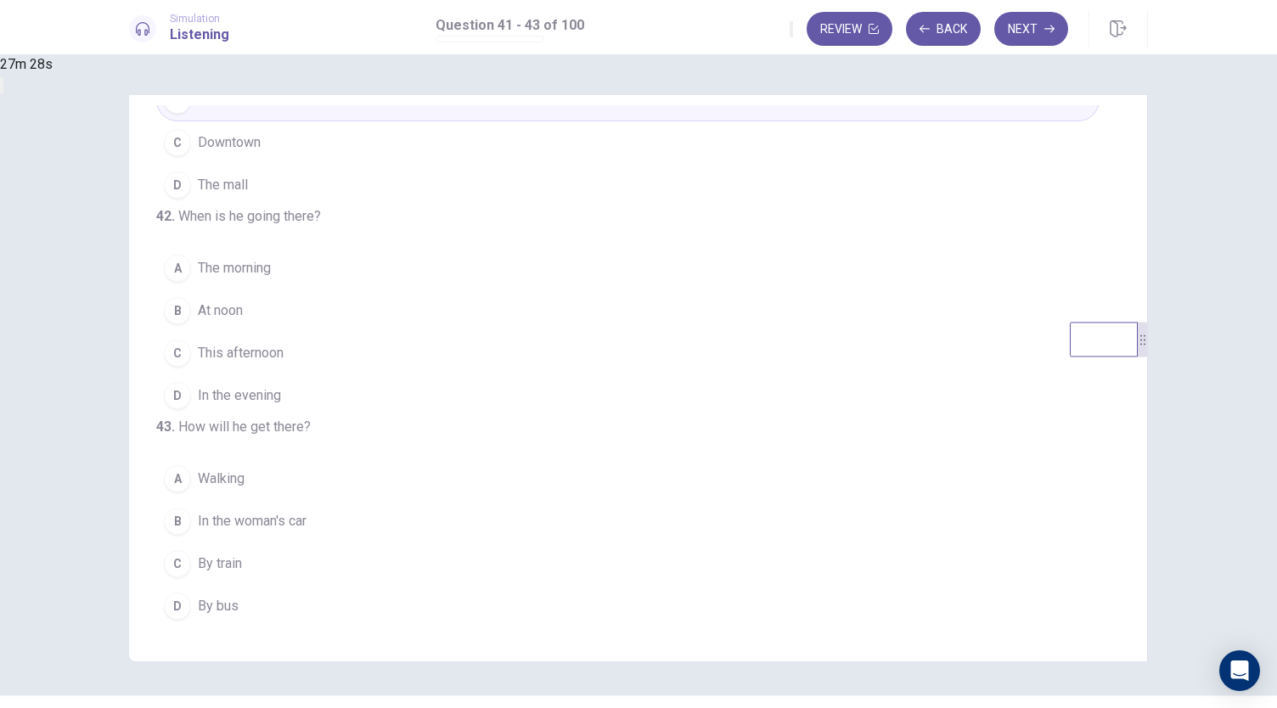
click at [239, 612] on span "By bus" at bounding box center [218, 606] width 41 height 20
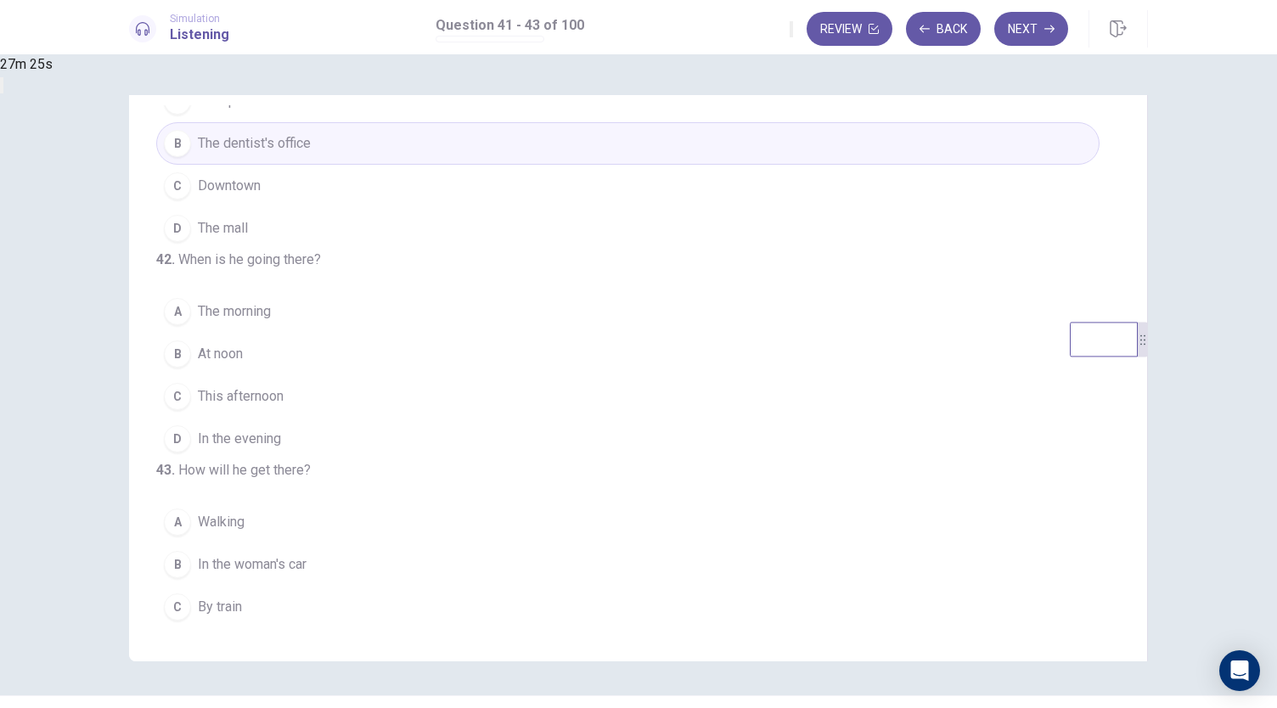
scroll to position [75, 0]
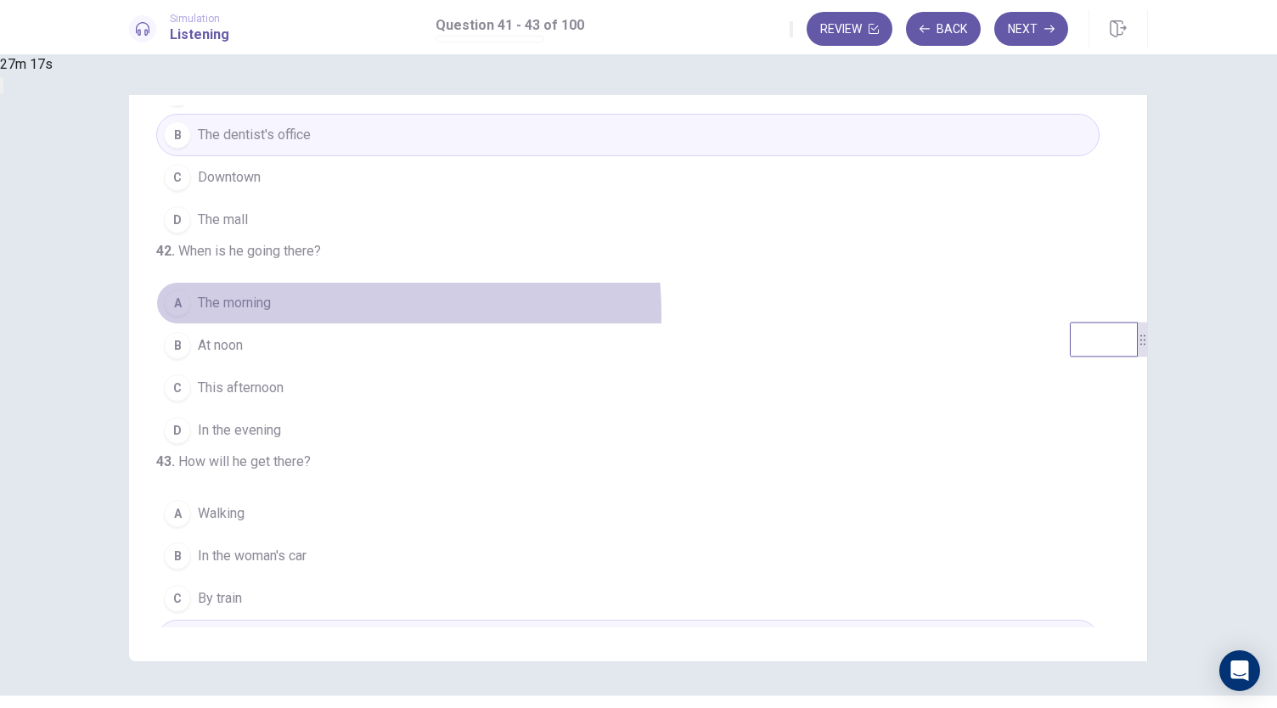
click at [469, 324] on button "A The morning" at bounding box center [627, 303] width 943 height 42
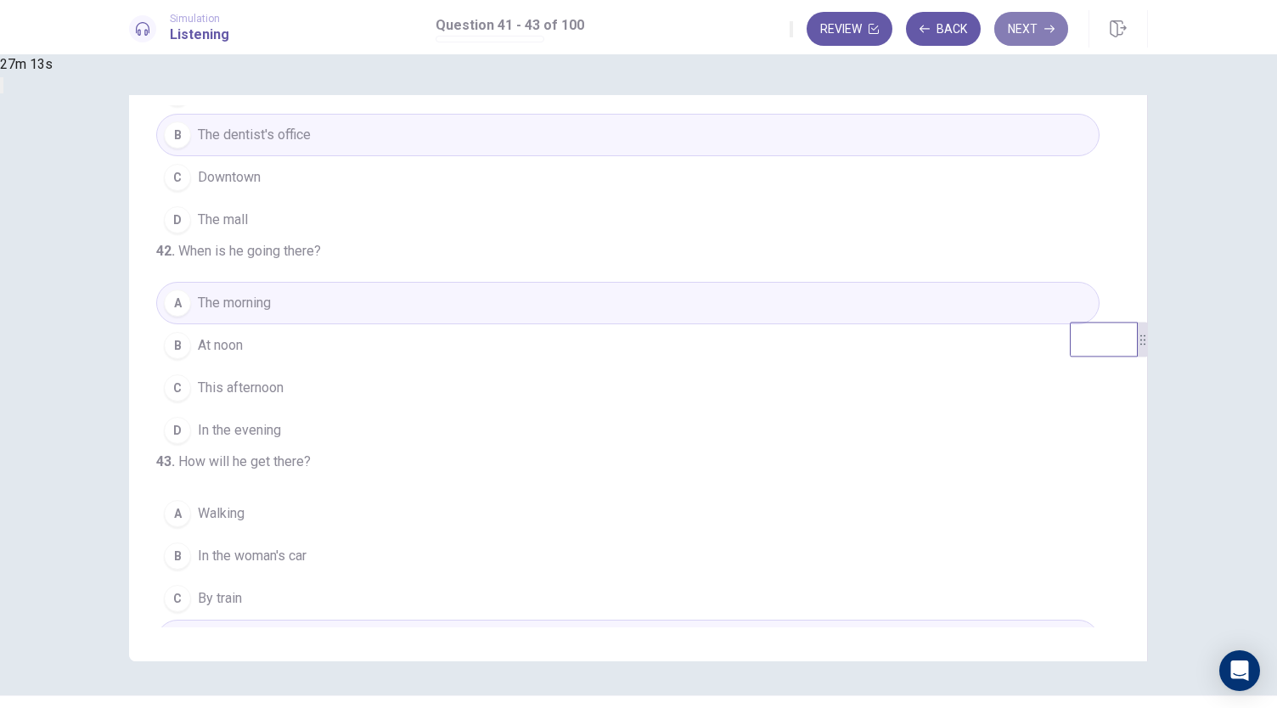
click at [1018, 33] on button "Next" at bounding box center [1031, 29] width 74 height 34
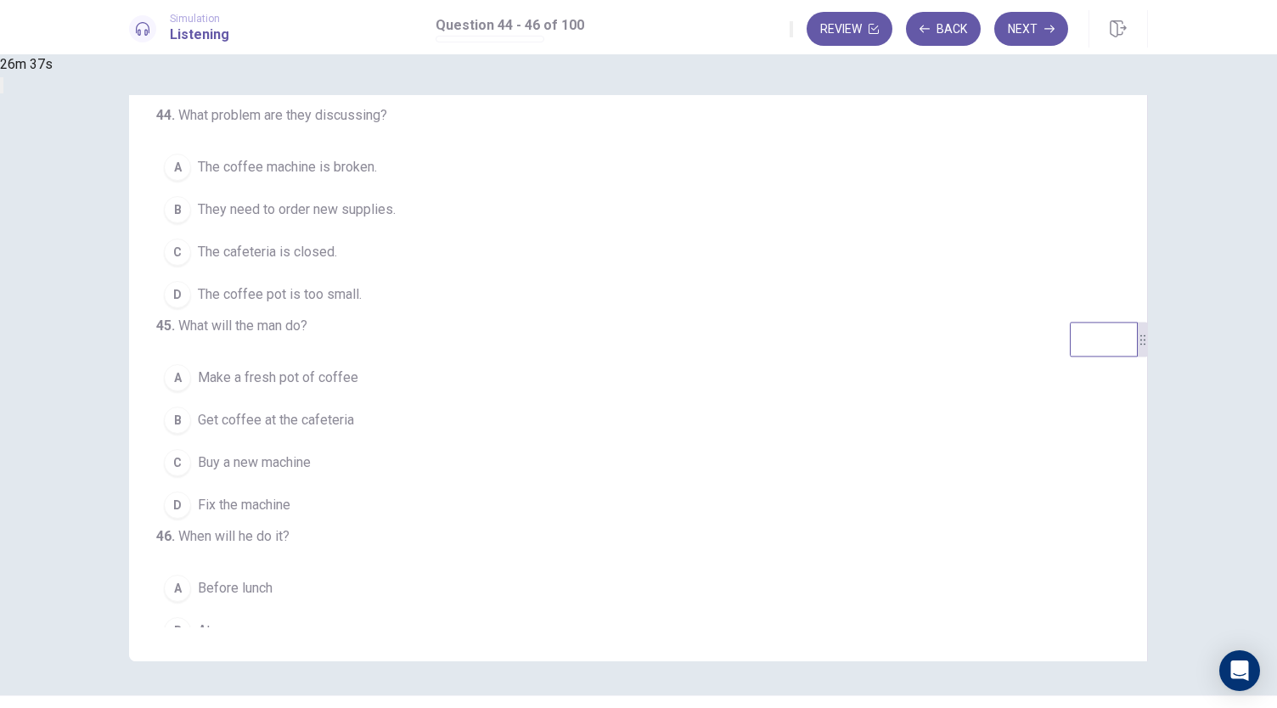
scroll to position [2, 0]
click at [377, 169] on span "The coffee machine is broken." at bounding box center [287, 165] width 179 height 20
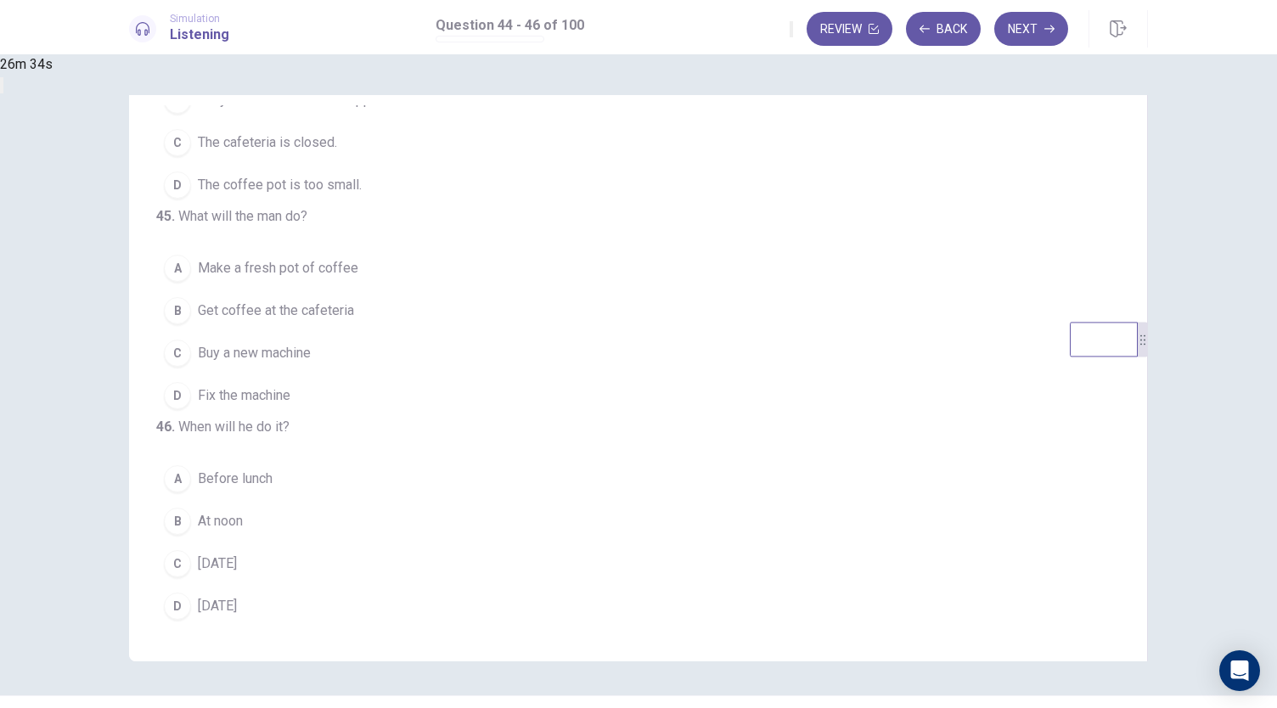
scroll to position [170, 0]
click at [273, 483] on span "Before lunch" at bounding box center [235, 479] width 75 height 20
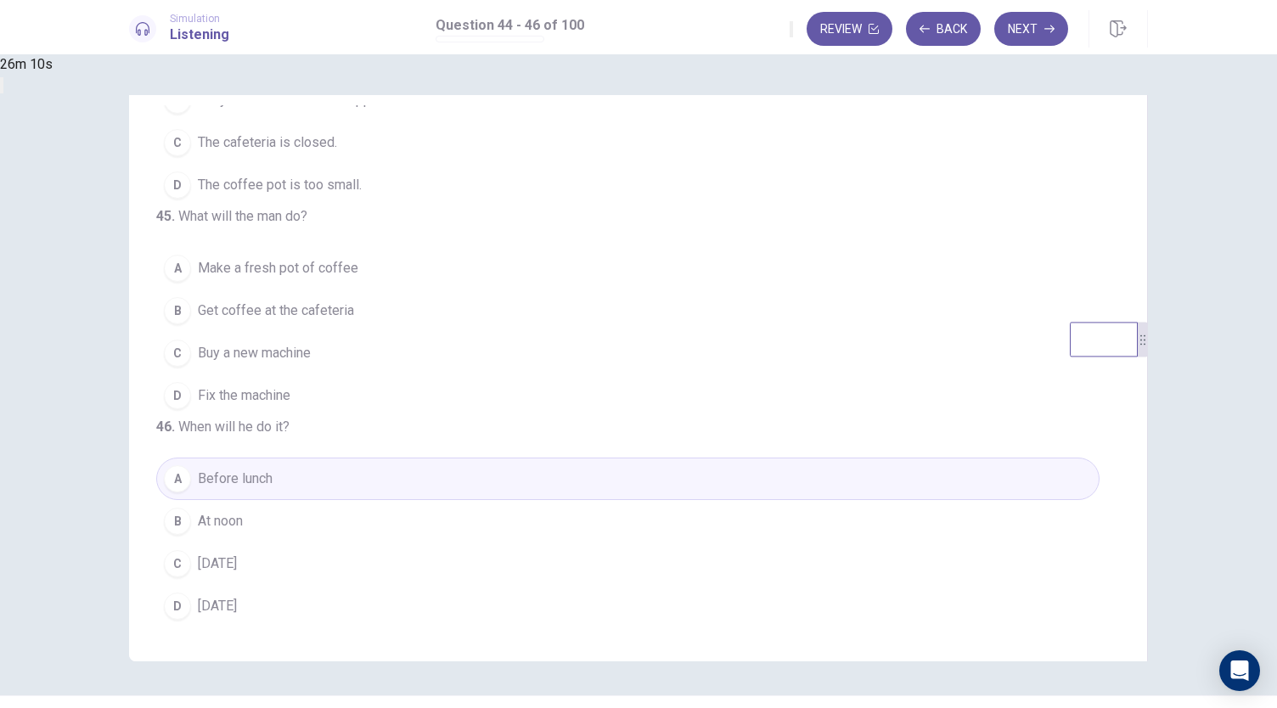
click at [237, 573] on span "On Sunday" at bounding box center [217, 564] width 39 height 20
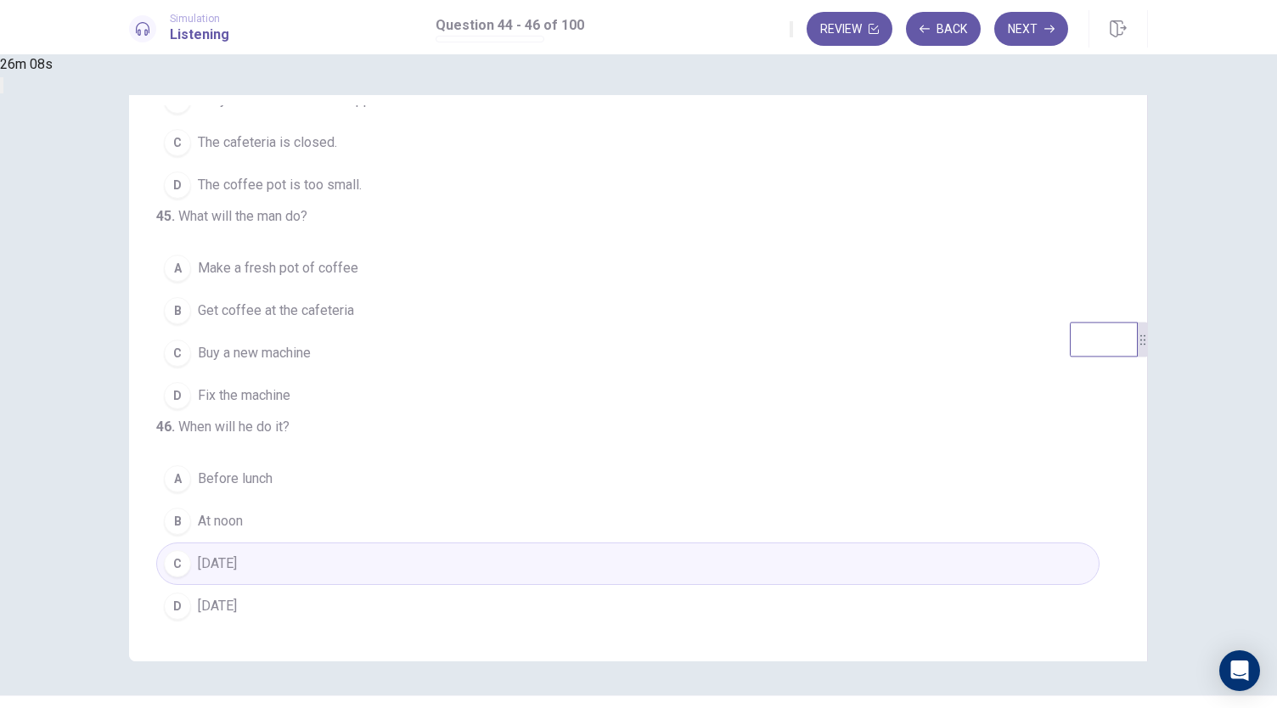
click at [311, 343] on span "Buy a new machine" at bounding box center [254, 353] width 113 height 20
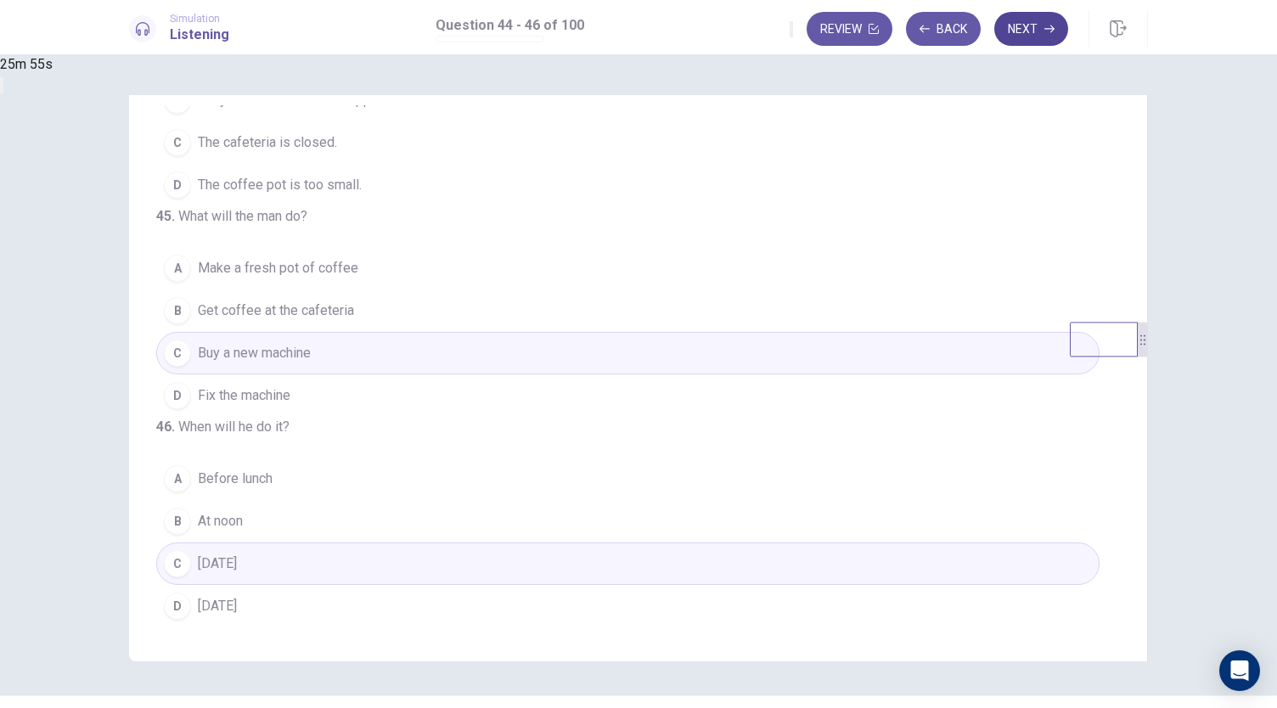
click at [1033, 37] on button "Next" at bounding box center [1031, 29] width 74 height 34
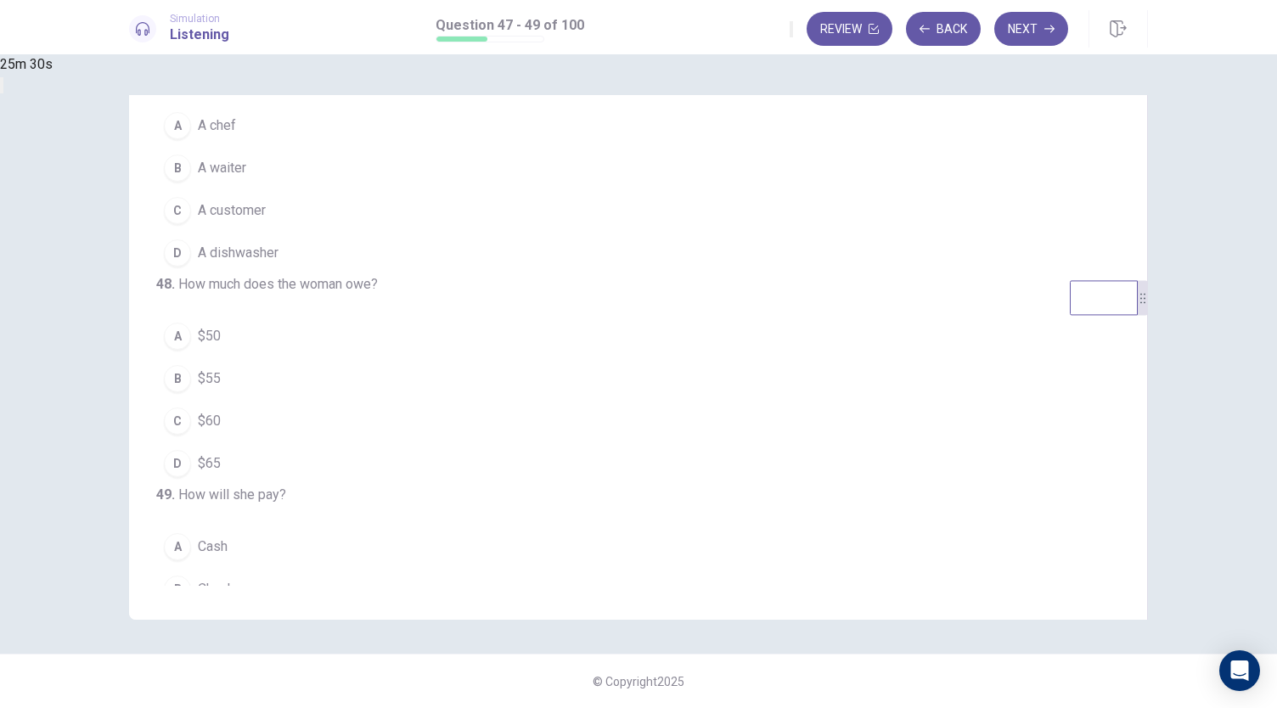
scroll to position [0, 0]
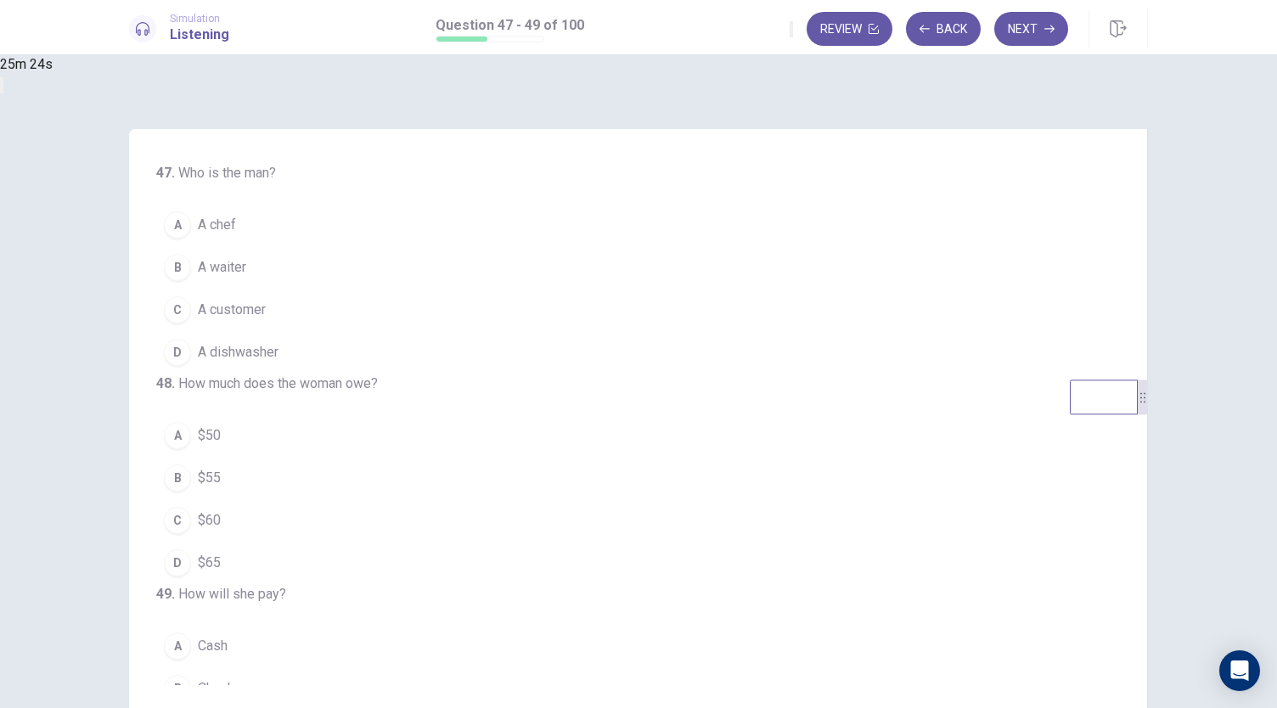
click at [586, 310] on button "C A customer" at bounding box center [627, 310] width 943 height 42
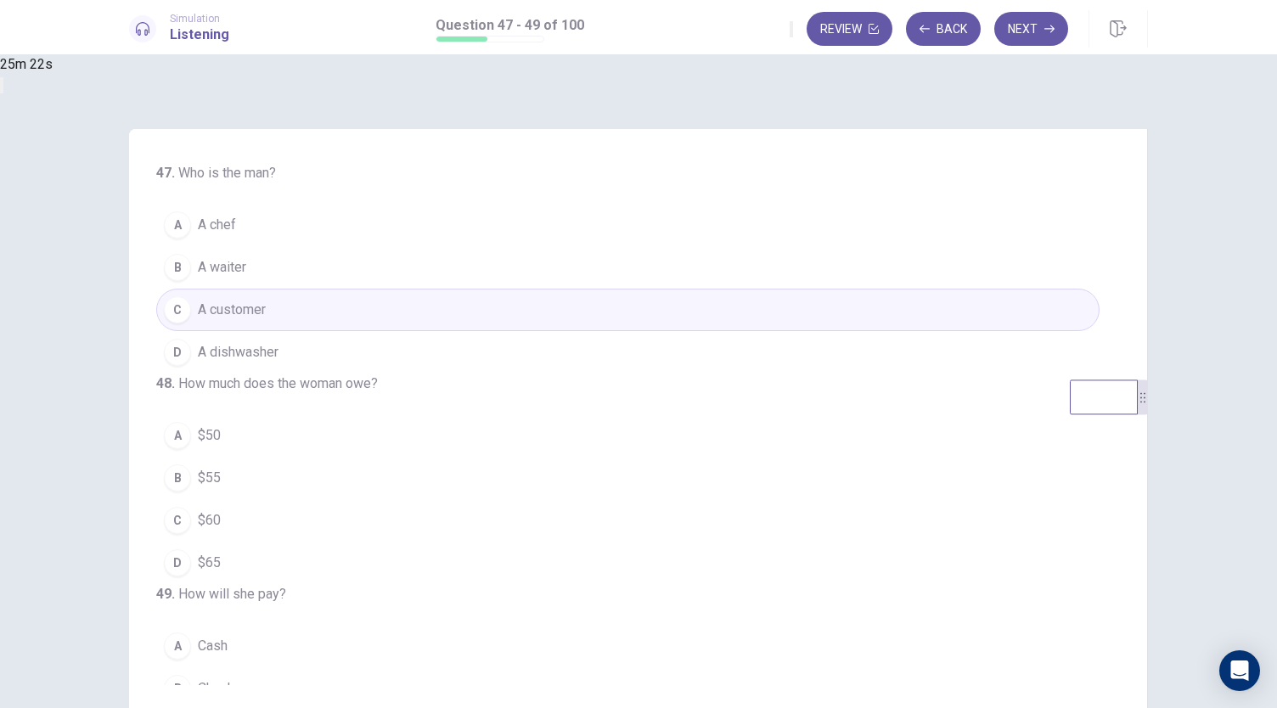
scroll to position [170, 0]
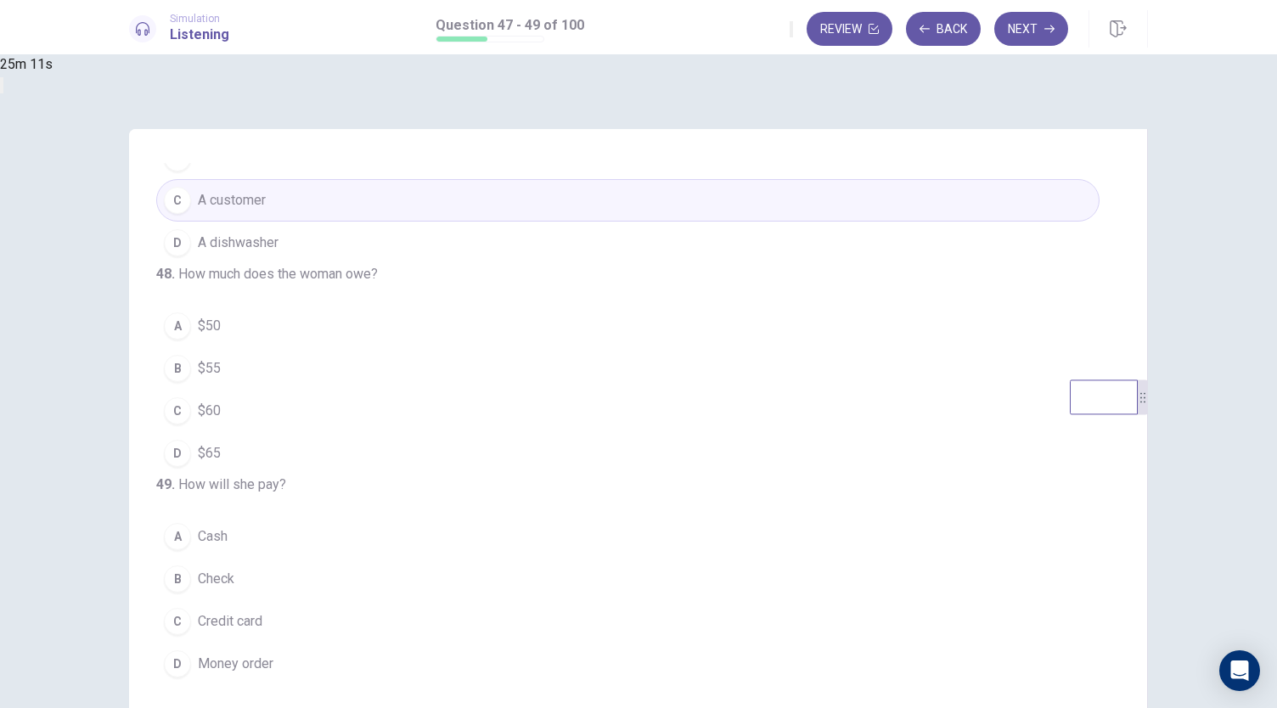
click at [455, 432] on button "D $65" at bounding box center [627, 453] width 943 height 42
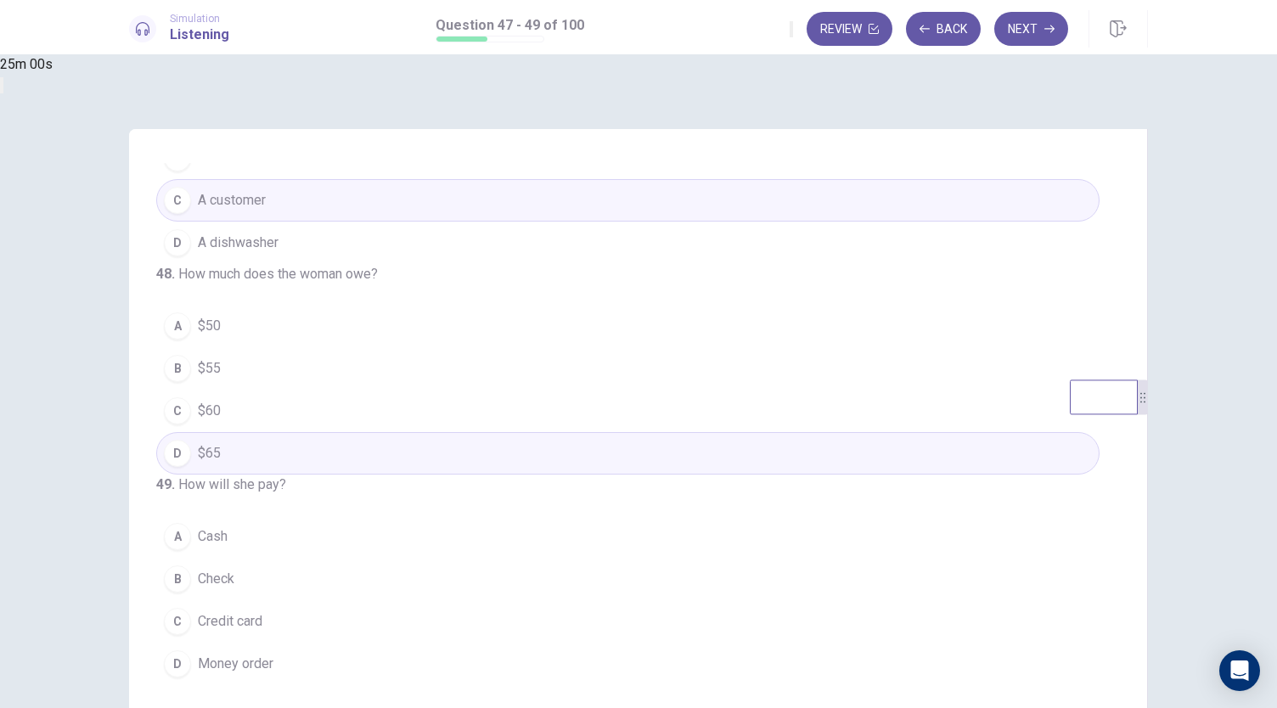
click at [474, 538] on button "A Cash" at bounding box center [627, 536] width 943 height 42
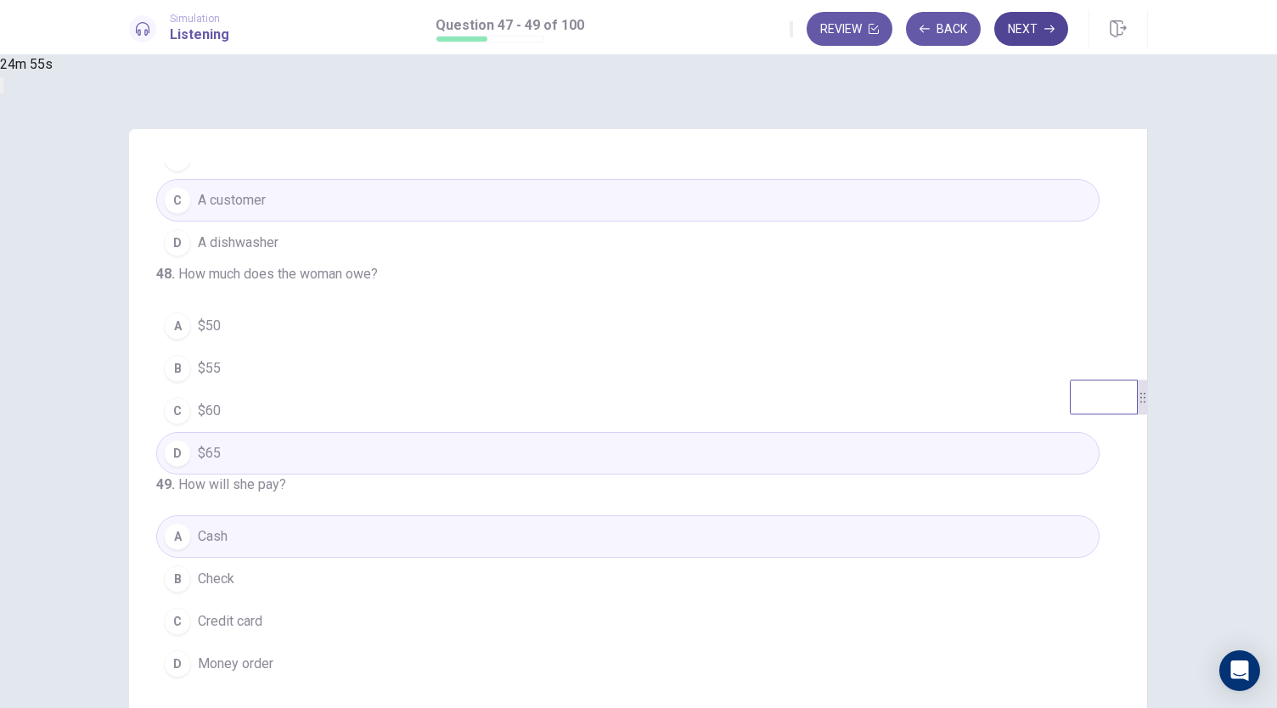
click at [1039, 28] on button "Next" at bounding box center [1031, 29] width 74 height 34
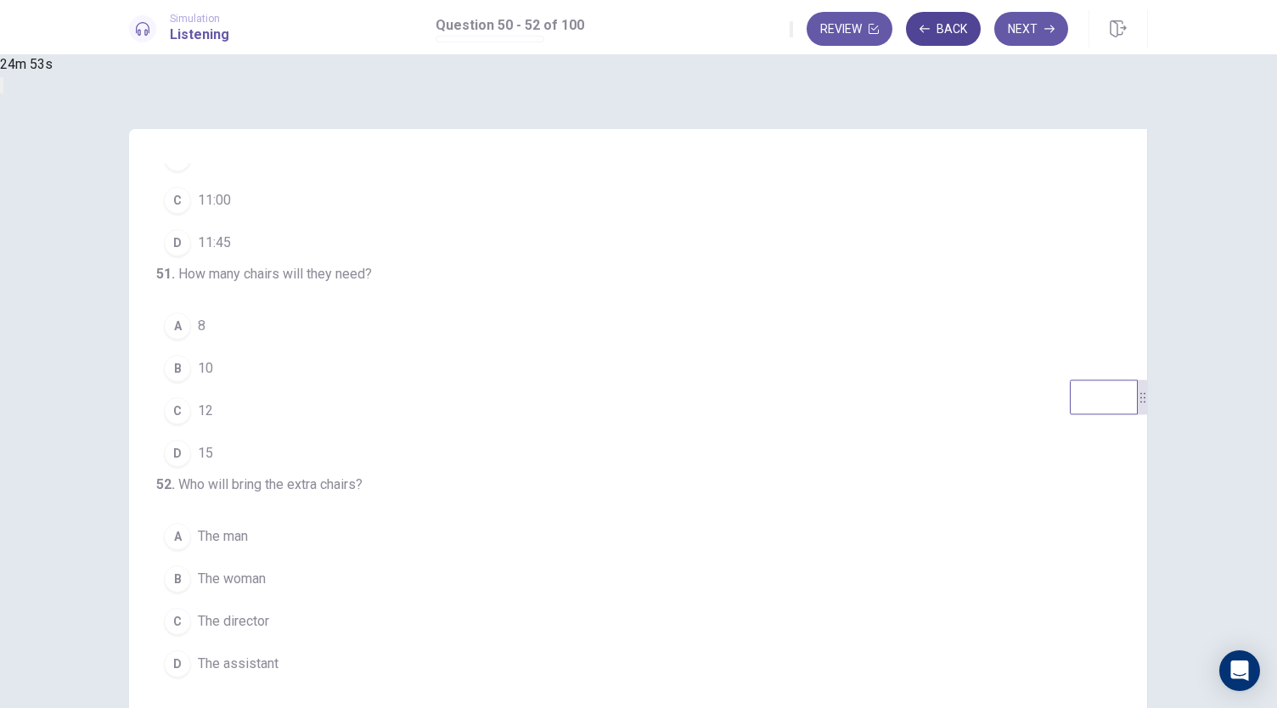
click at [940, 35] on button "Back" at bounding box center [943, 29] width 75 height 34
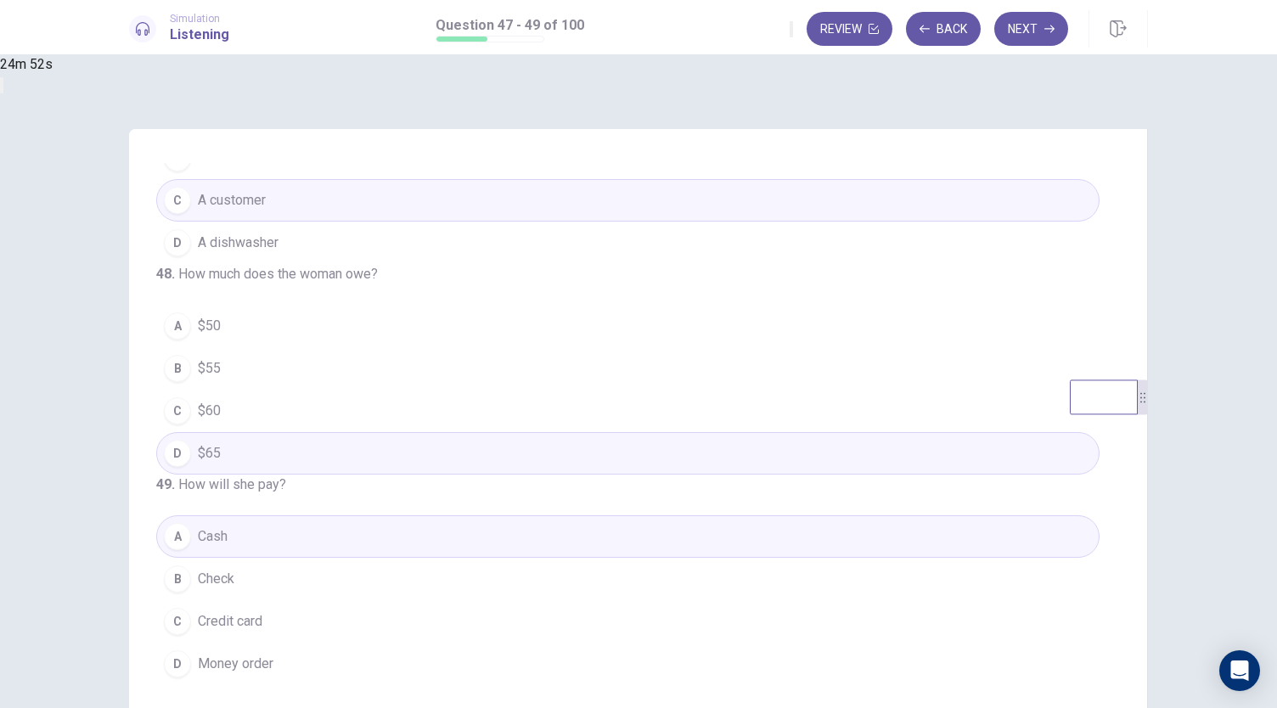
scroll to position [0, 0]
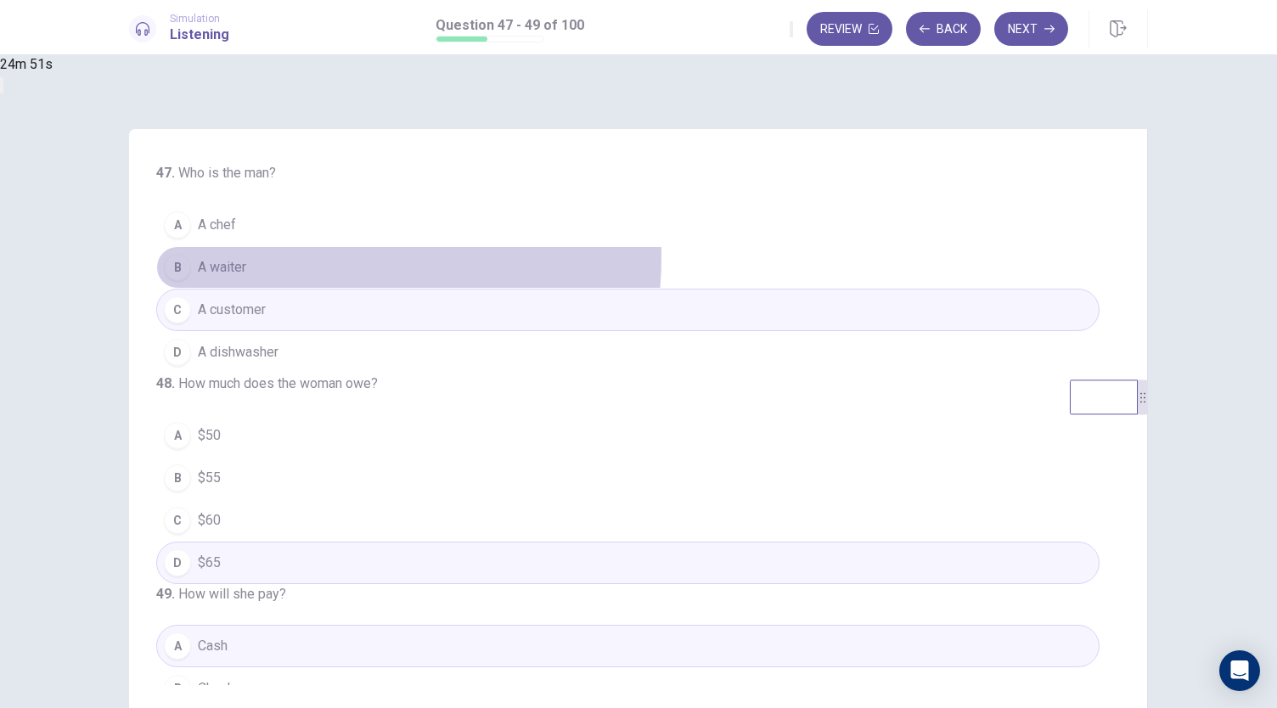
click at [484, 257] on button "B A waiter" at bounding box center [627, 267] width 943 height 42
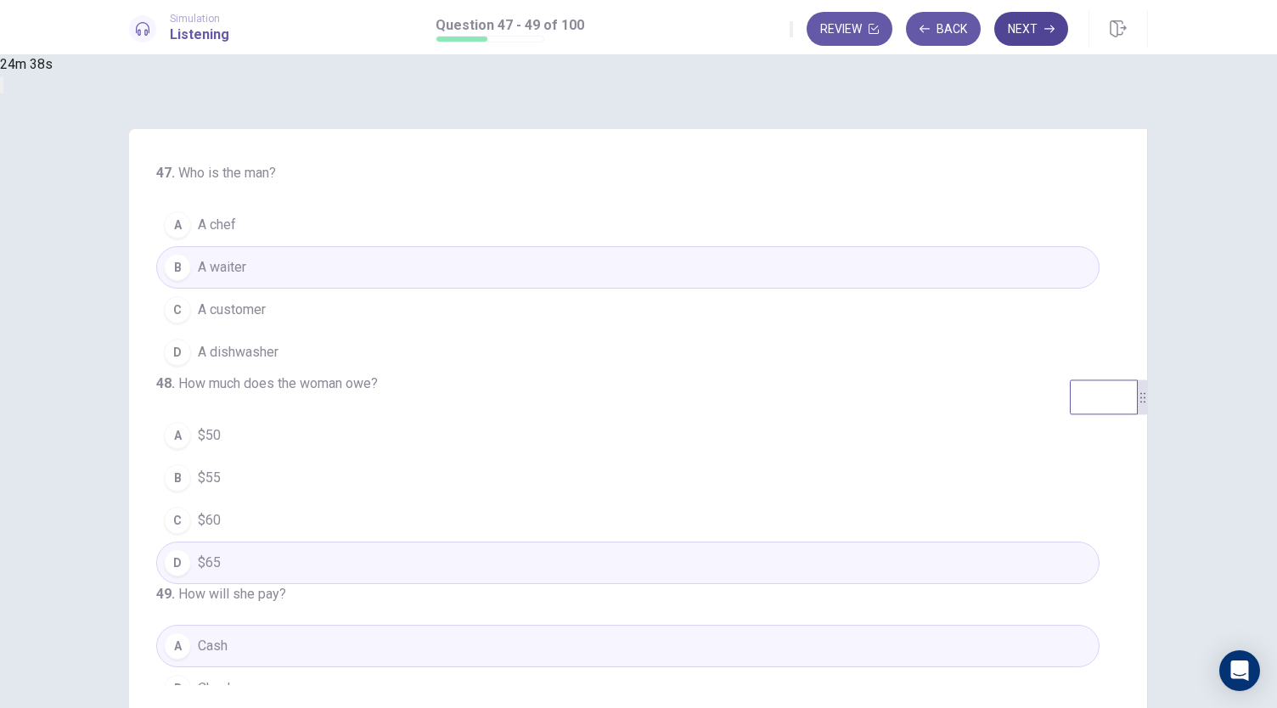
click at [1029, 33] on button "Next" at bounding box center [1031, 29] width 74 height 34
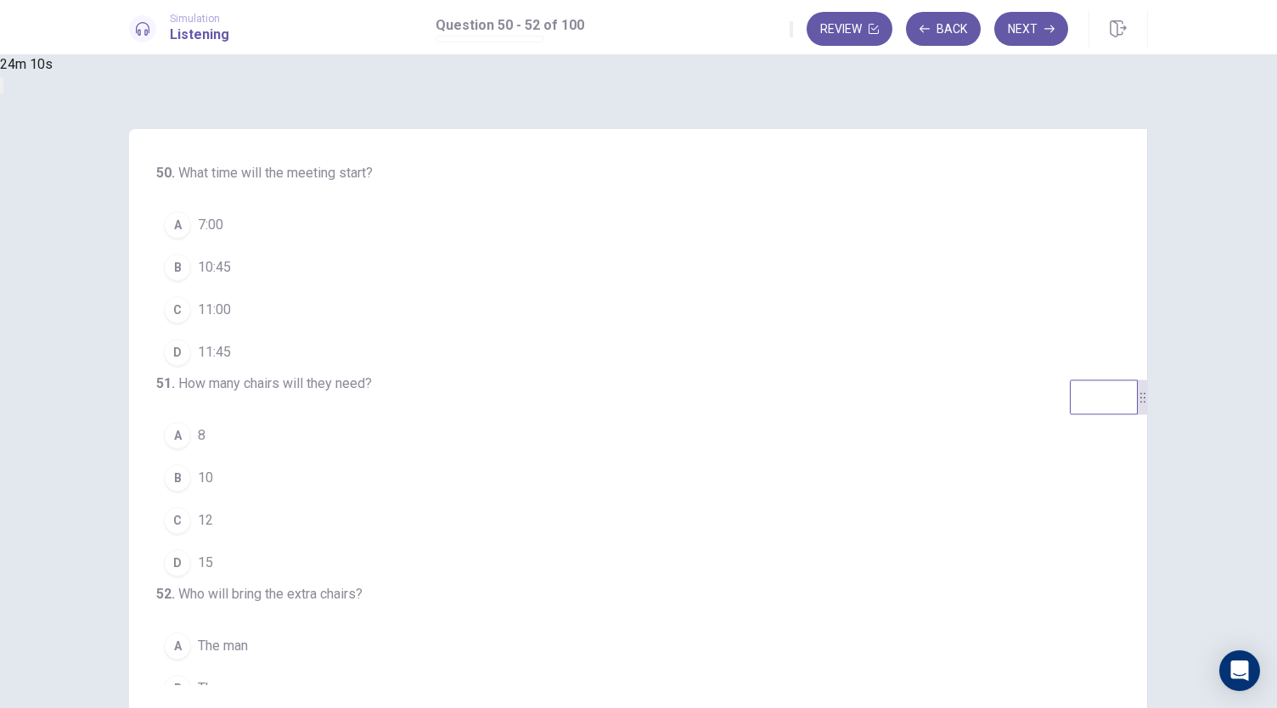
click at [448, 271] on button "B 10:45" at bounding box center [627, 267] width 943 height 42
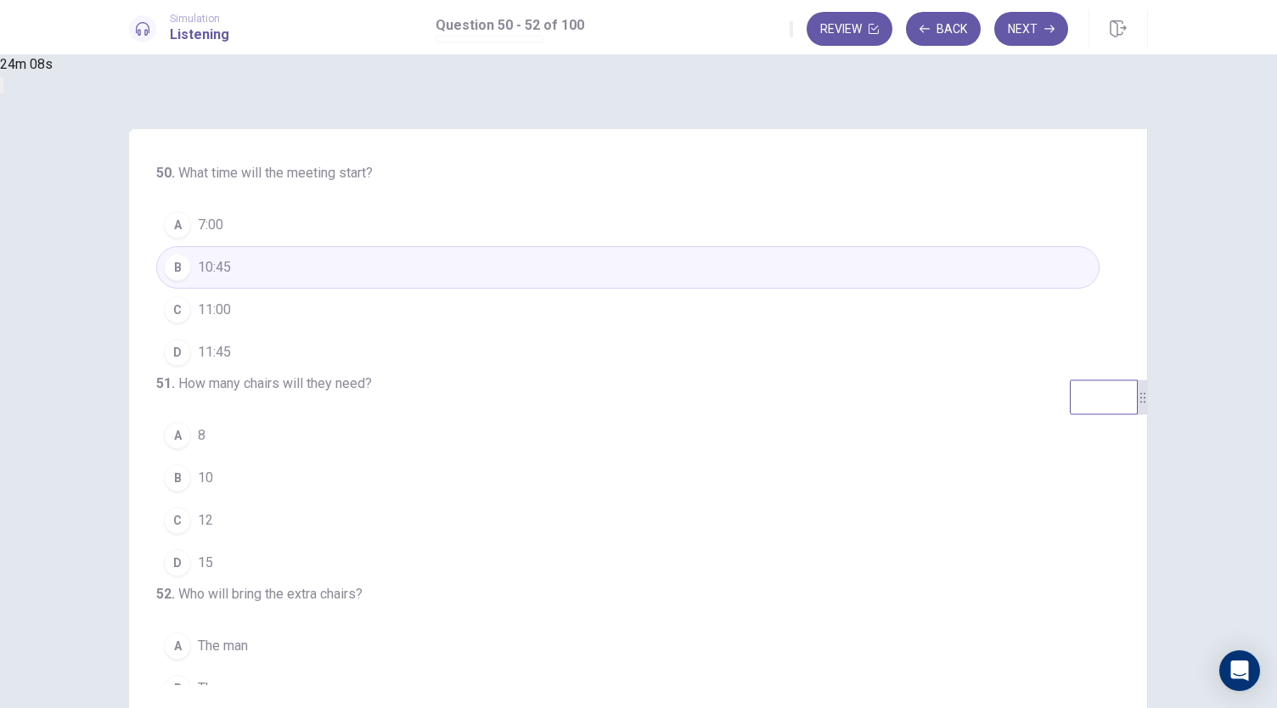
scroll to position [170, 0]
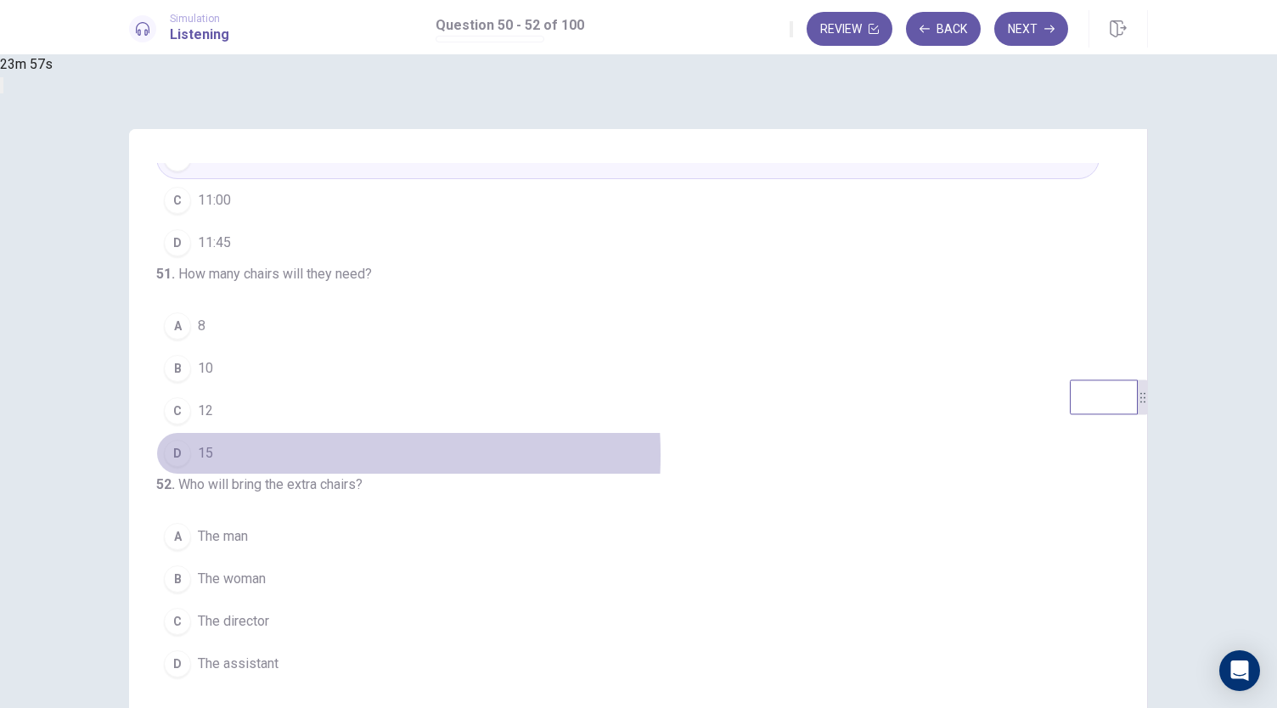
click at [452, 432] on button "D 15" at bounding box center [627, 453] width 943 height 42
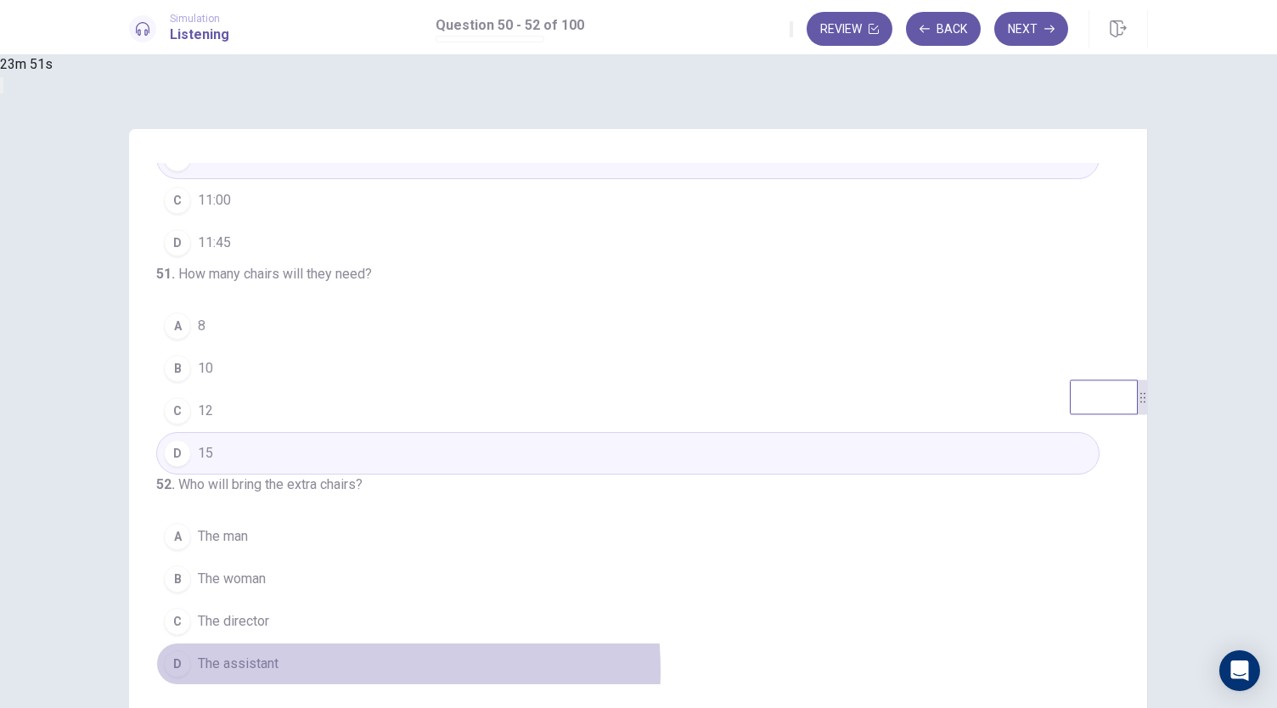
click at [510, 673] on button "D The assistant" at bounding box center [627, 664] width 943 height 42
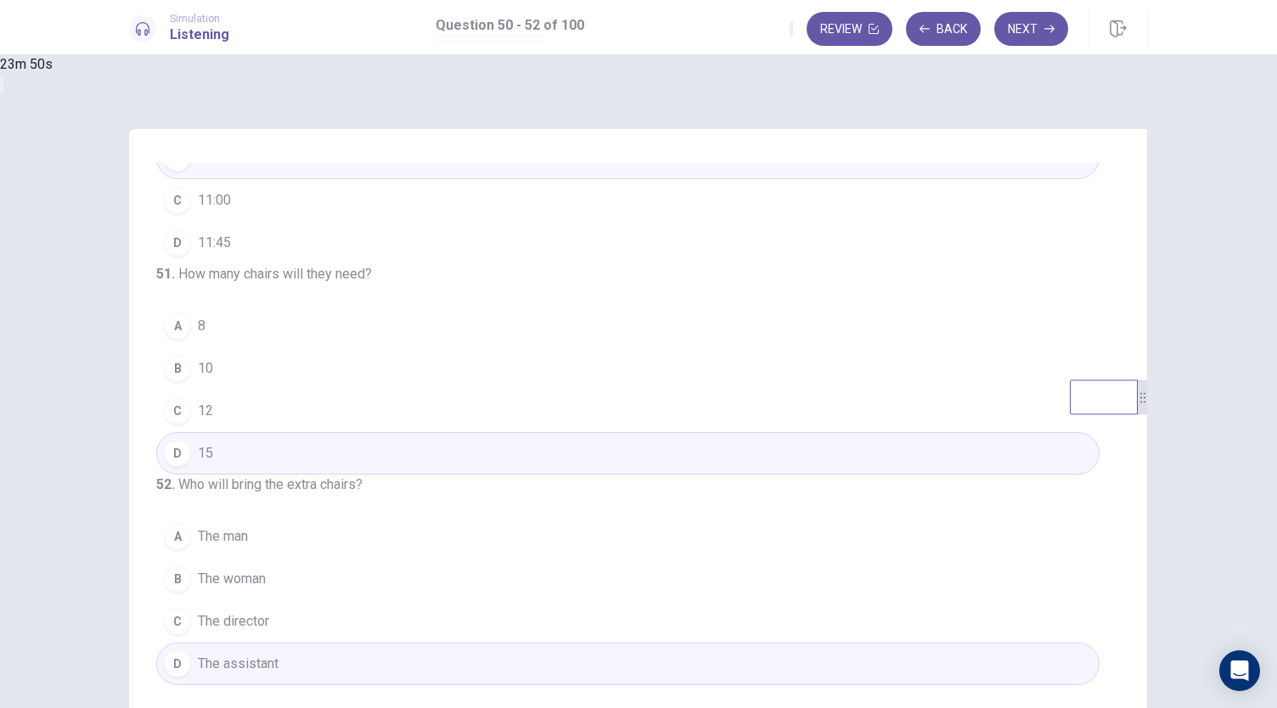
scroll to position [0, 0]
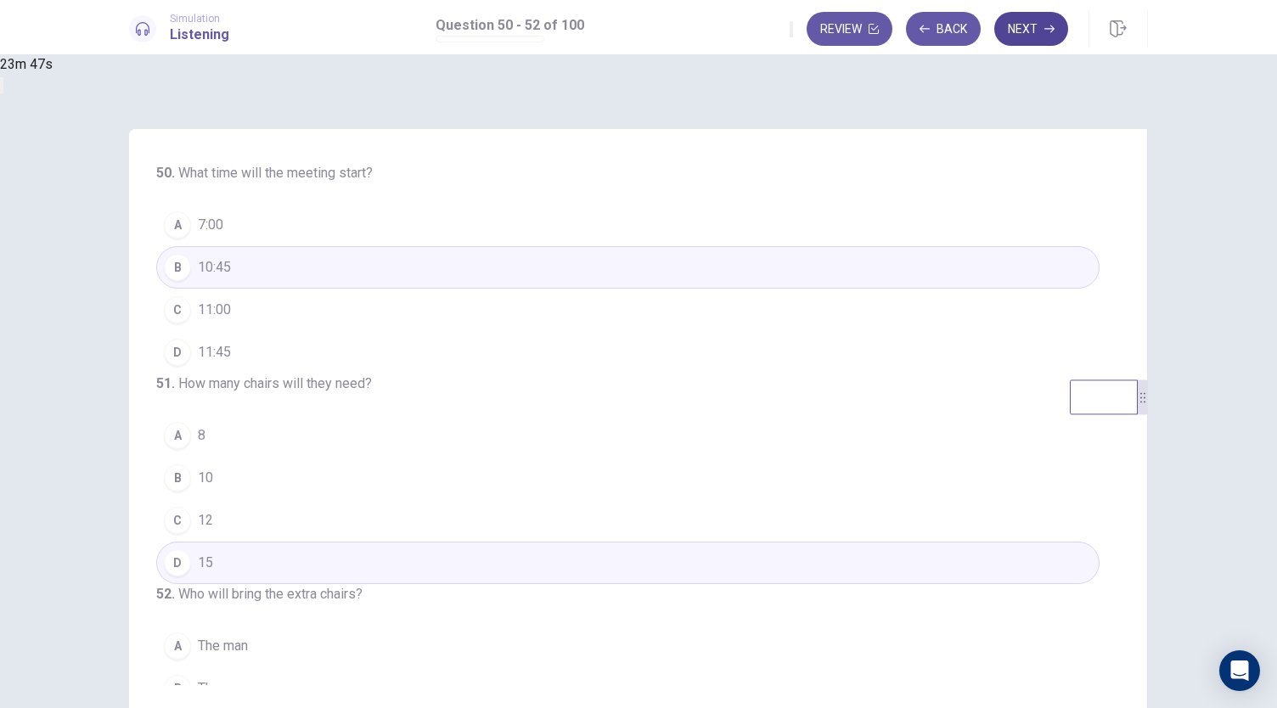
click at [1022, 26] on button "Next" at bounding box center [1031, 29] width 74 height 34
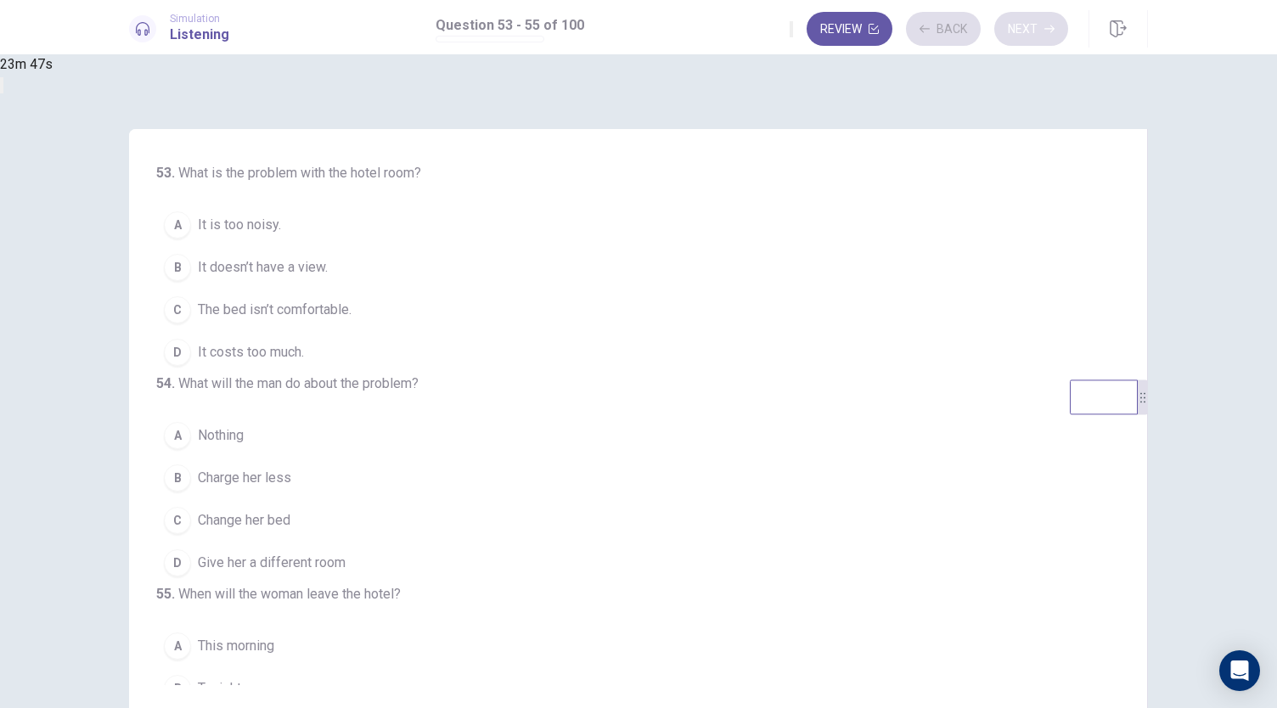
click at [1022, 26] on div "Review Back Next" at bounding box center [929, 29] width 279 height 34
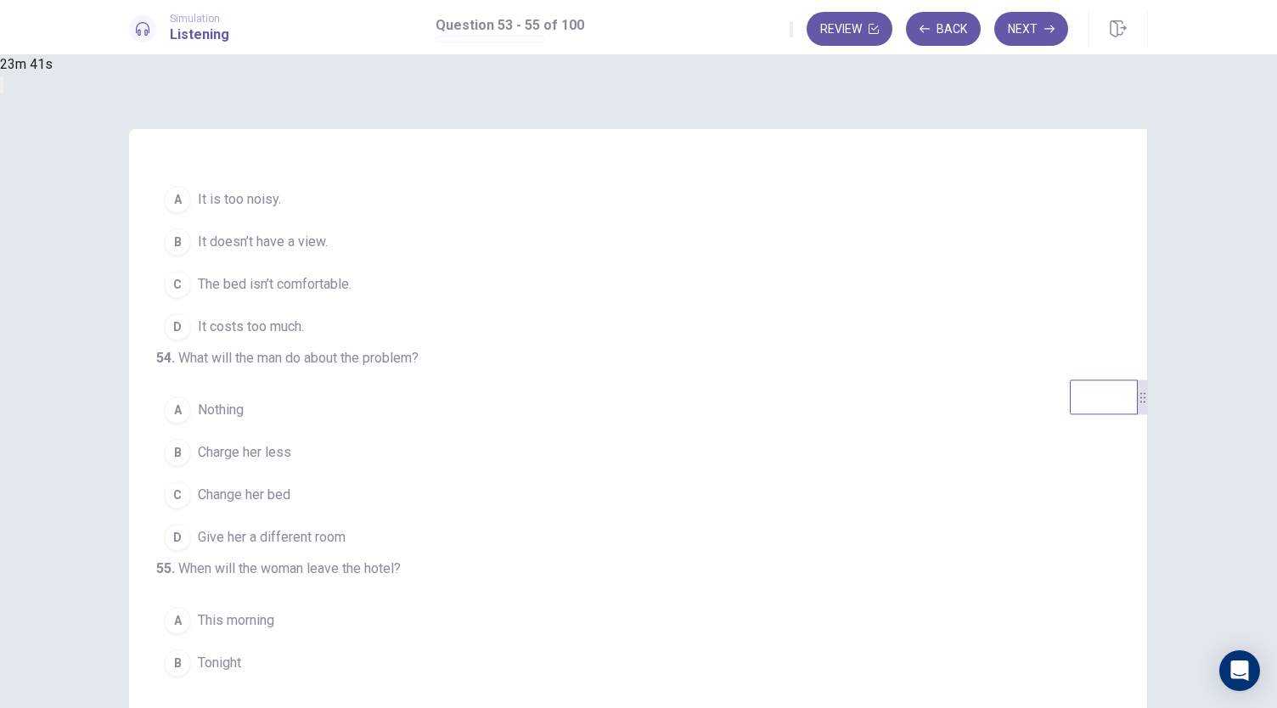
scroll to position [2, 0]
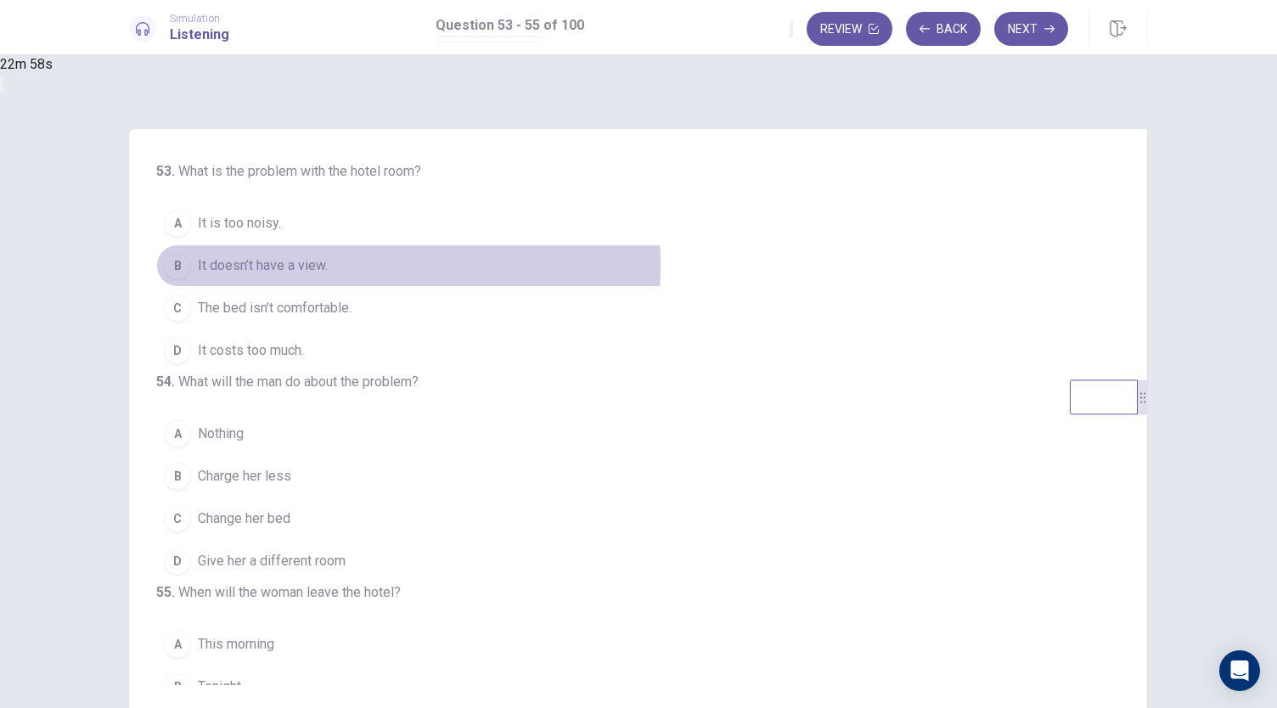
click at [328, 265] on span "It doesn’t have a view." at bounding box center [263, 266] width 130 height 20
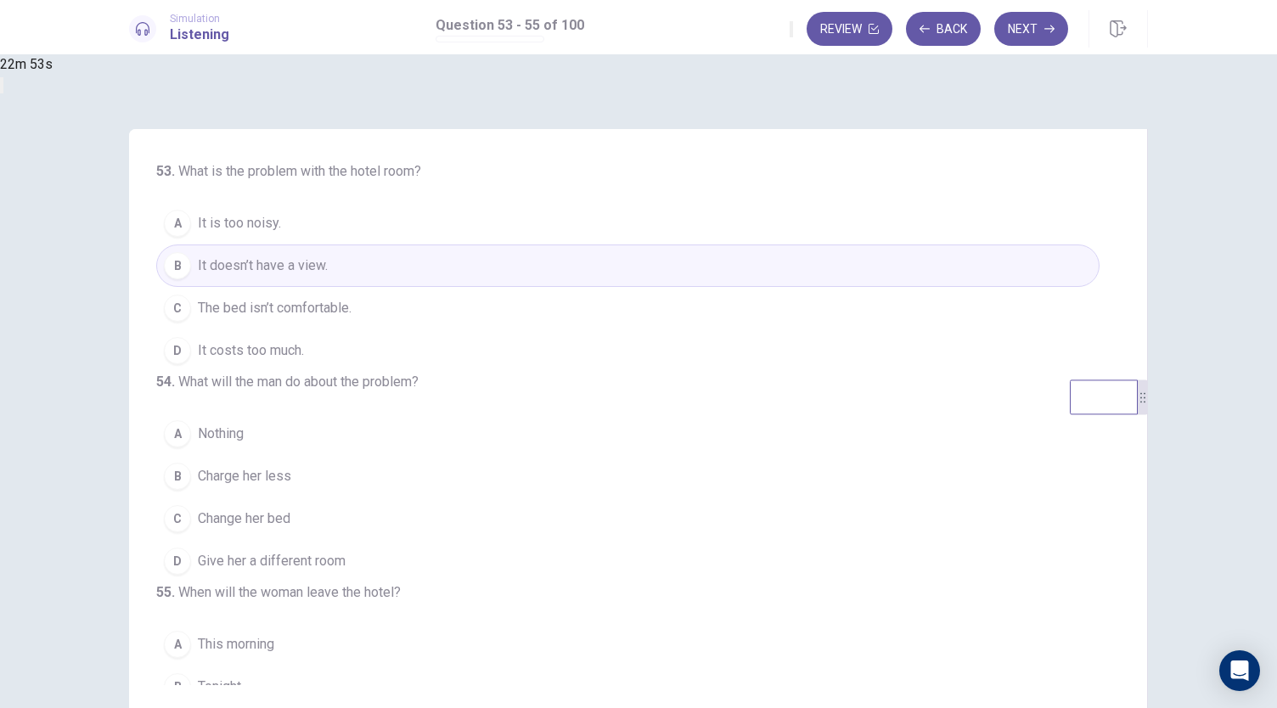
click at [513, 224] on button "A It is too noisy." at bounding box center [627, 223] width 943 height 42
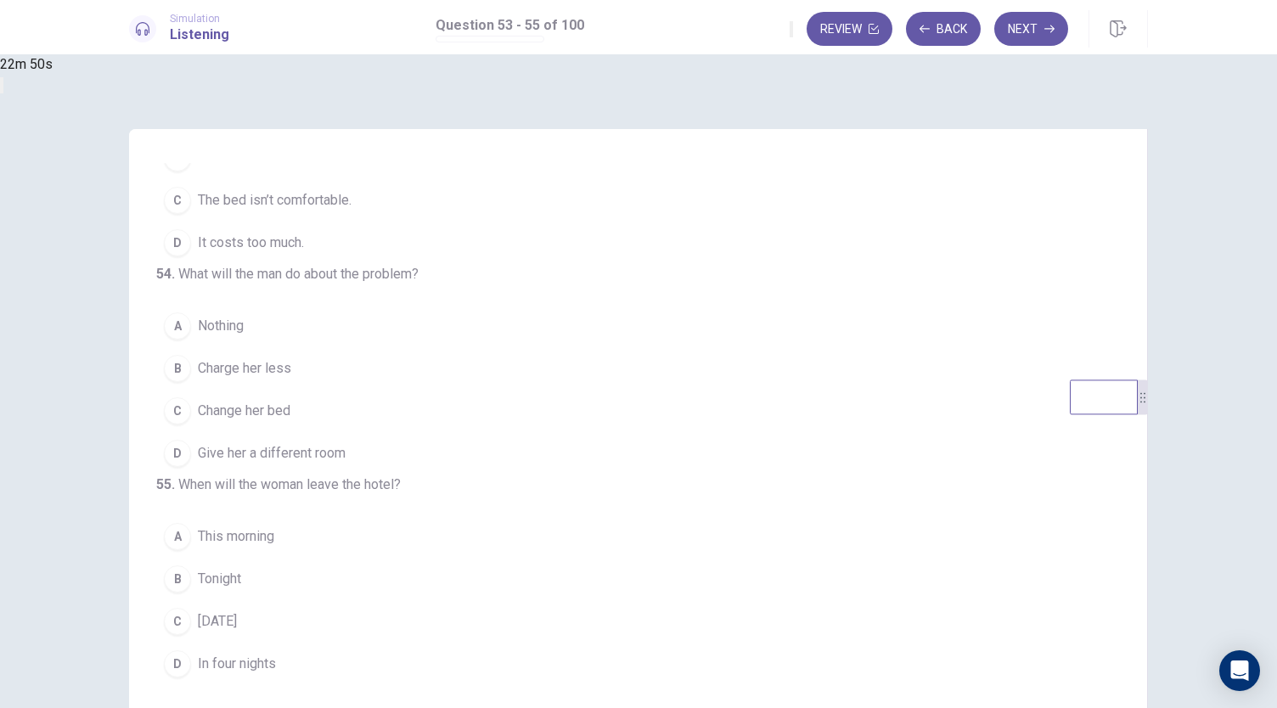
scroll to position [170, 0]
click at [476, 305] on button "A Nothing" at bounding box center [627, 326] width 943 height 42
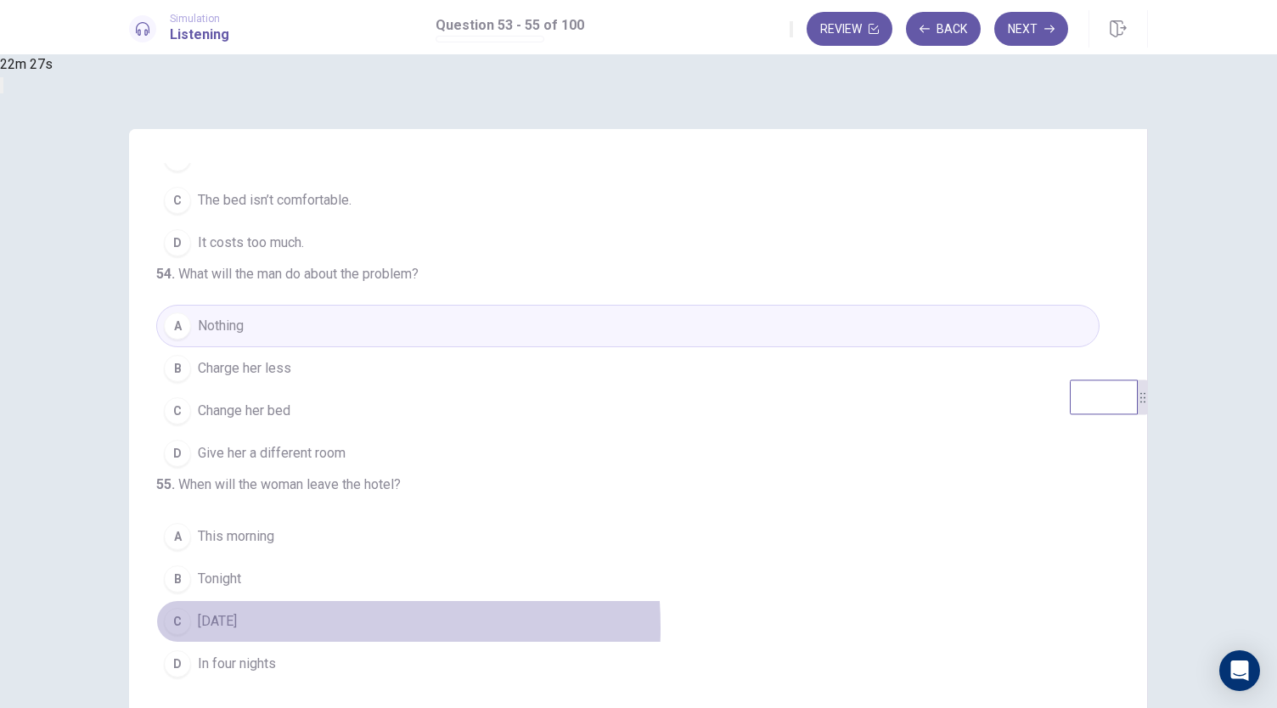
click at [472, 630] on button "C Tomorrow" at bounding box center [627, 621] width 943 height 42
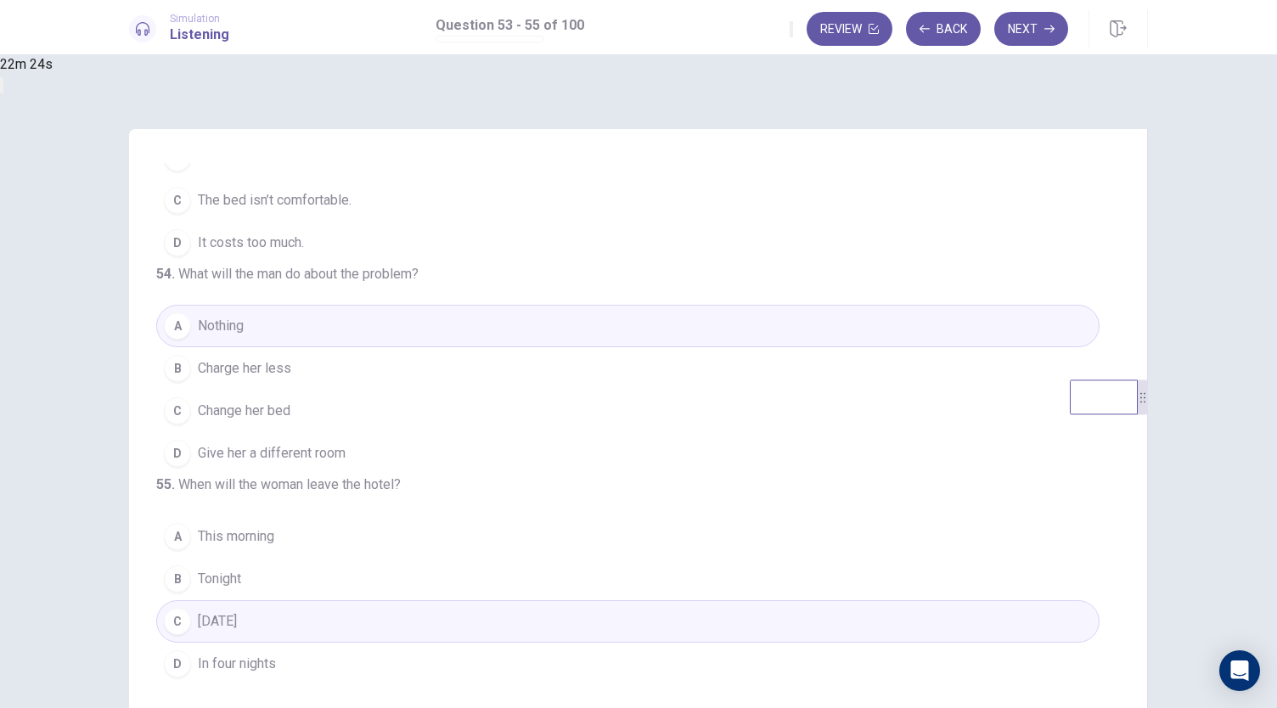
click at [511, 347] on button "B Charge her less" at bounding box center [627, 368] width 943 height 42
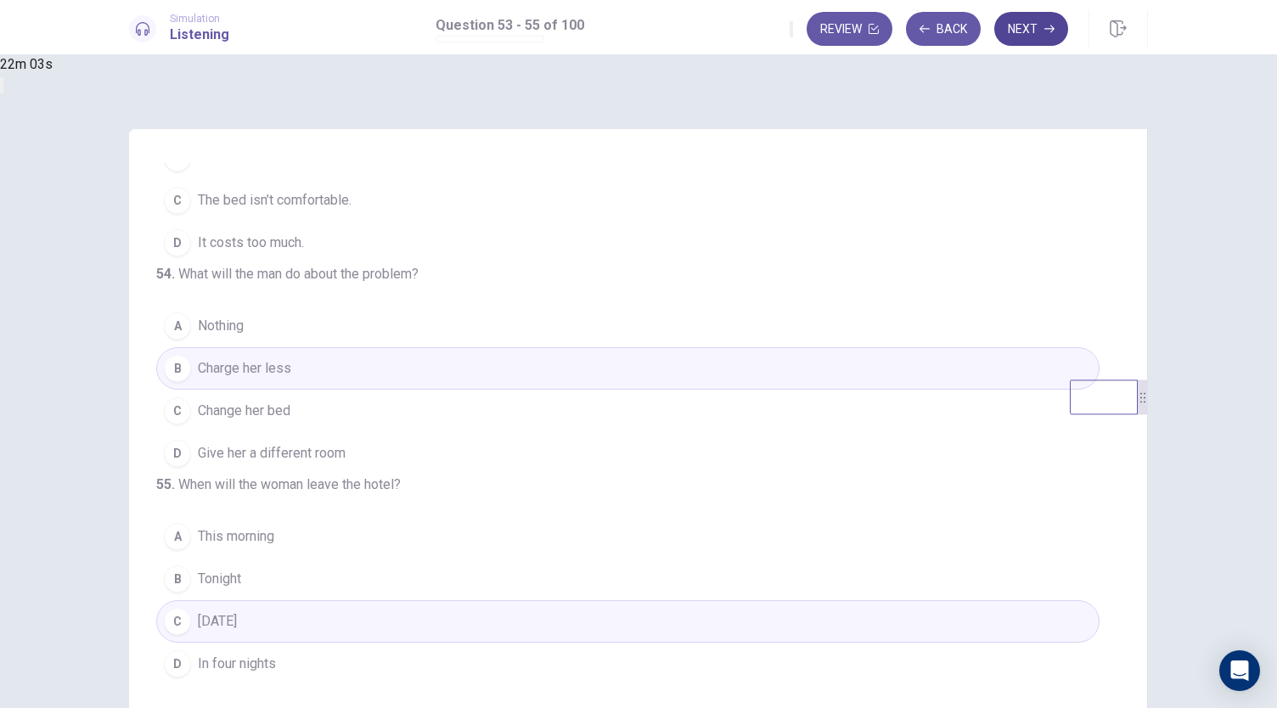
click at [1033, 30] on button "Next" at bounding box center [1031, 29] width 74 height 34
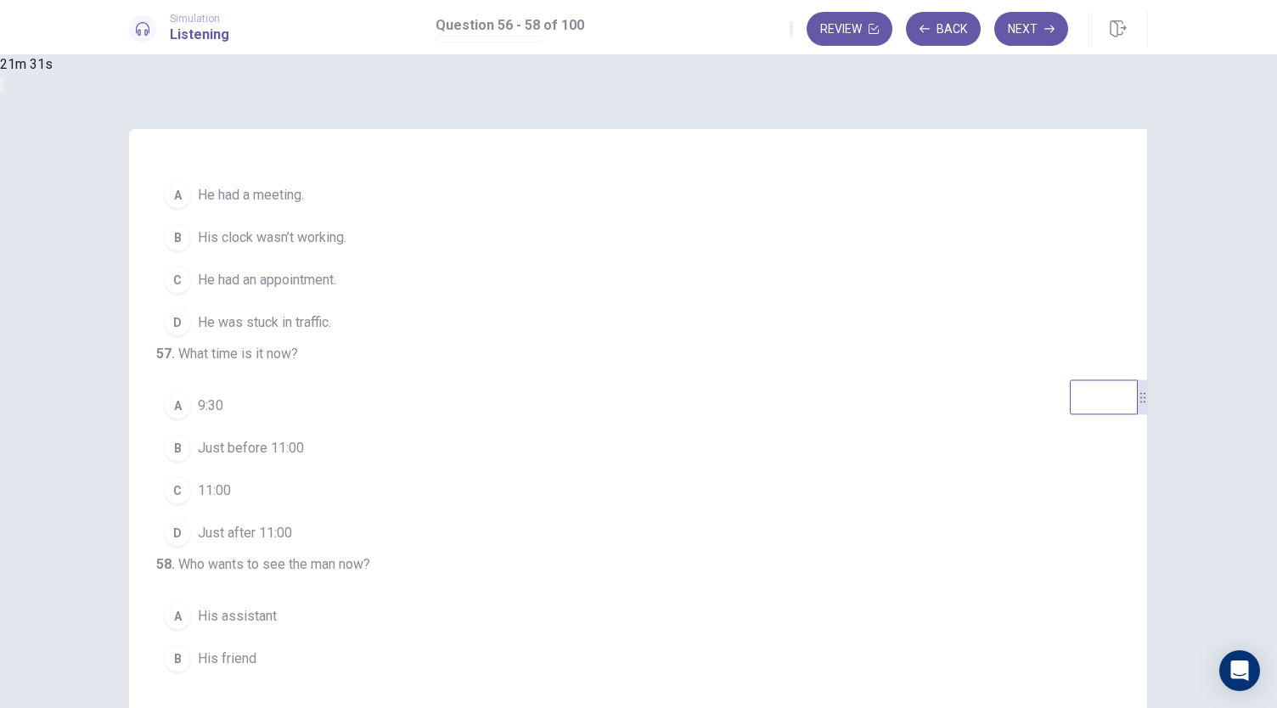
scroll to position [29, 0]
click at [346, 239] on span "His clock wasn’t working." at bounding box center [272, 238] width 149 height 20
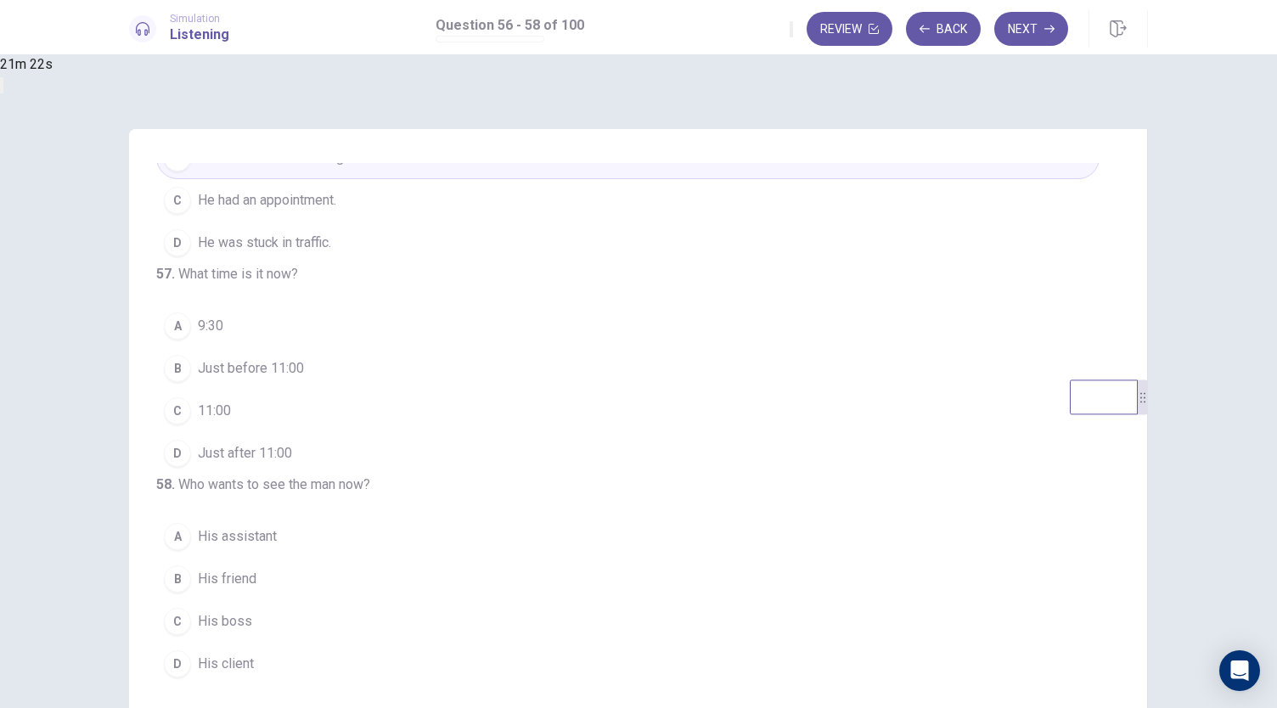
scroll to position [170, 0]
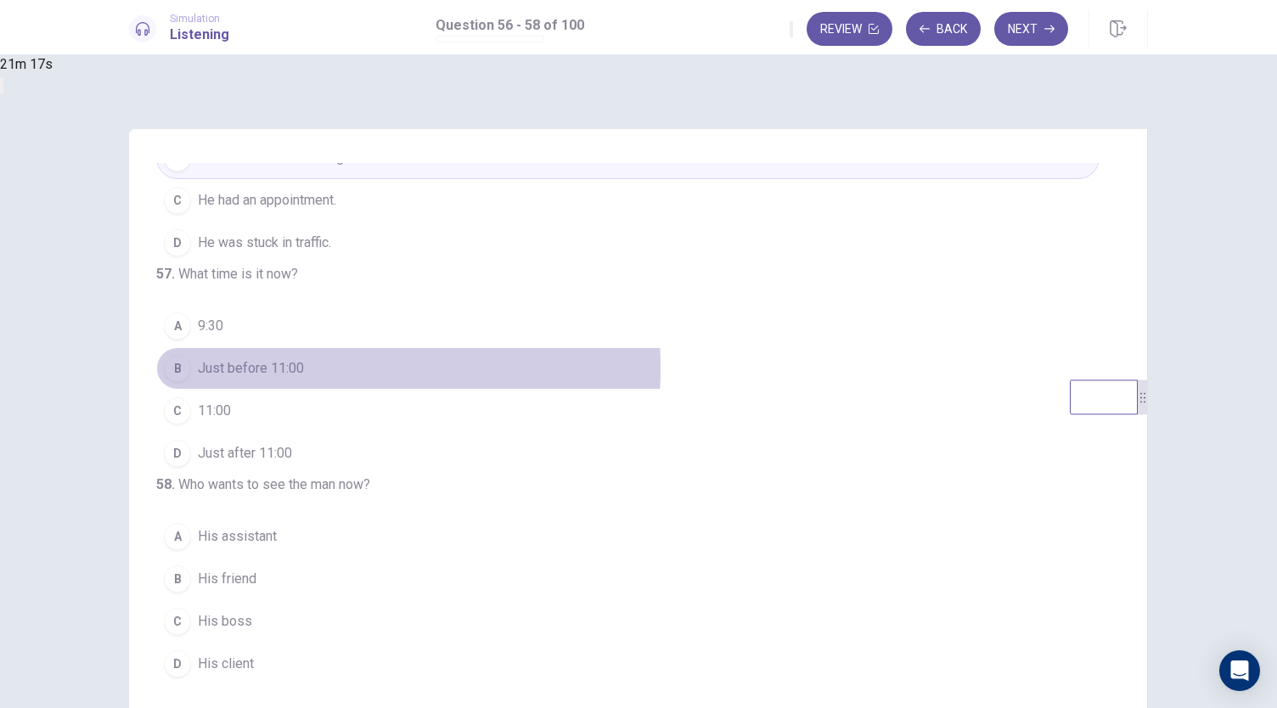
click at [304, 358] on span "Just before 11:00" at bounding box center [251, 368] width 106 height 20
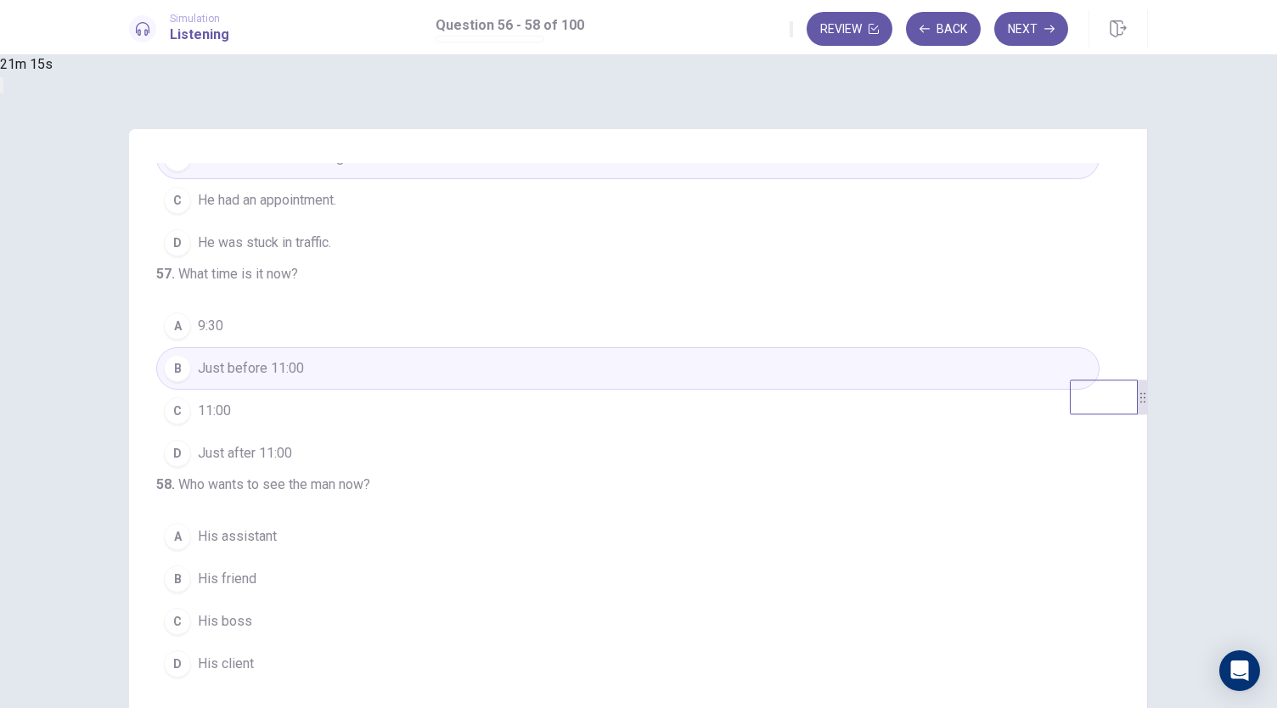
click at [254, 668] on span "His client" at bounding box center [226, 664] width 56 height 20
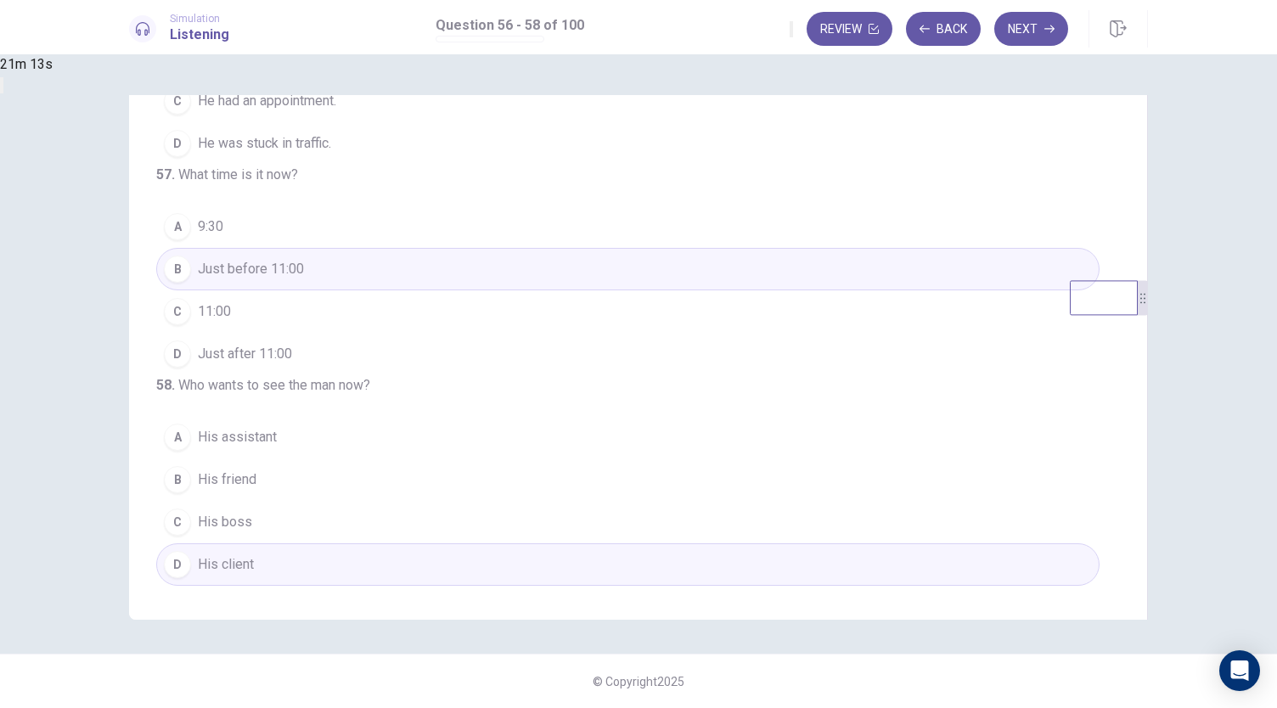
scroll to position [165, 0]
click at [1018, 26] on button "Next" at bounding box center [1031, 29] width 74 height 34
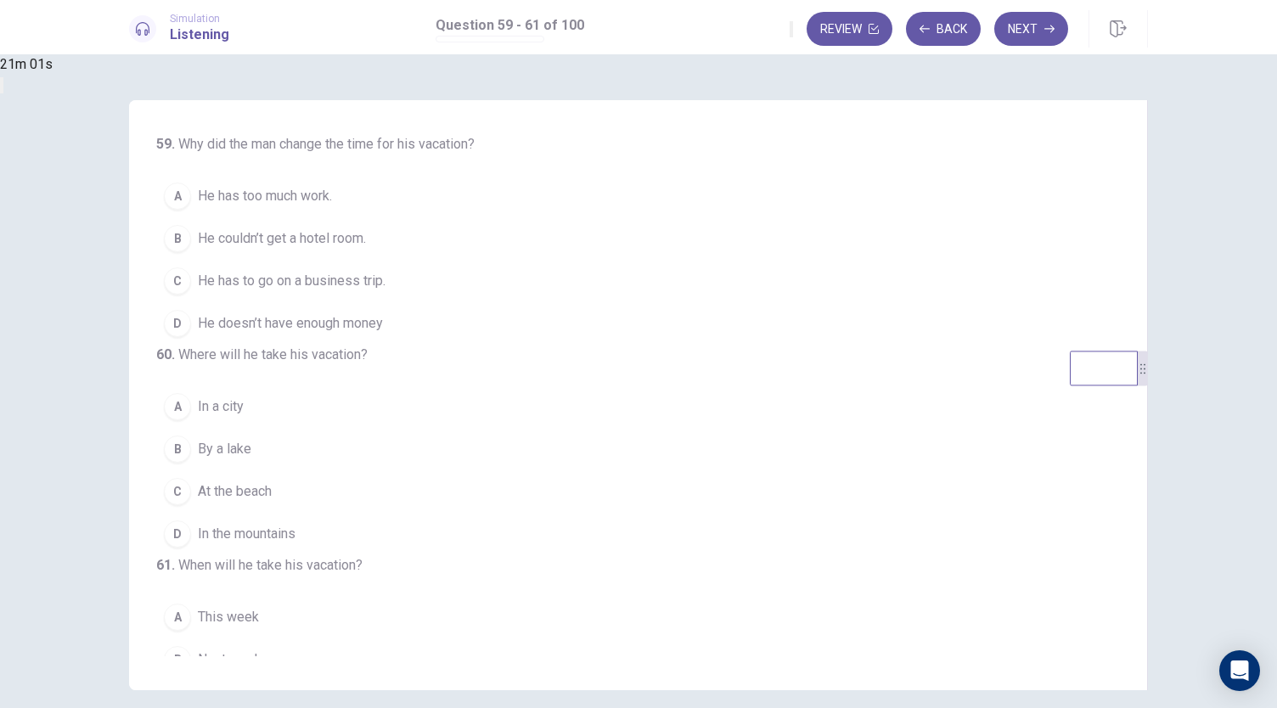
scroll to position [28, 0]
click at [734, 346] on button "D He doesn’t have enough money" at bounding box center [627, 324] width 943 height 42
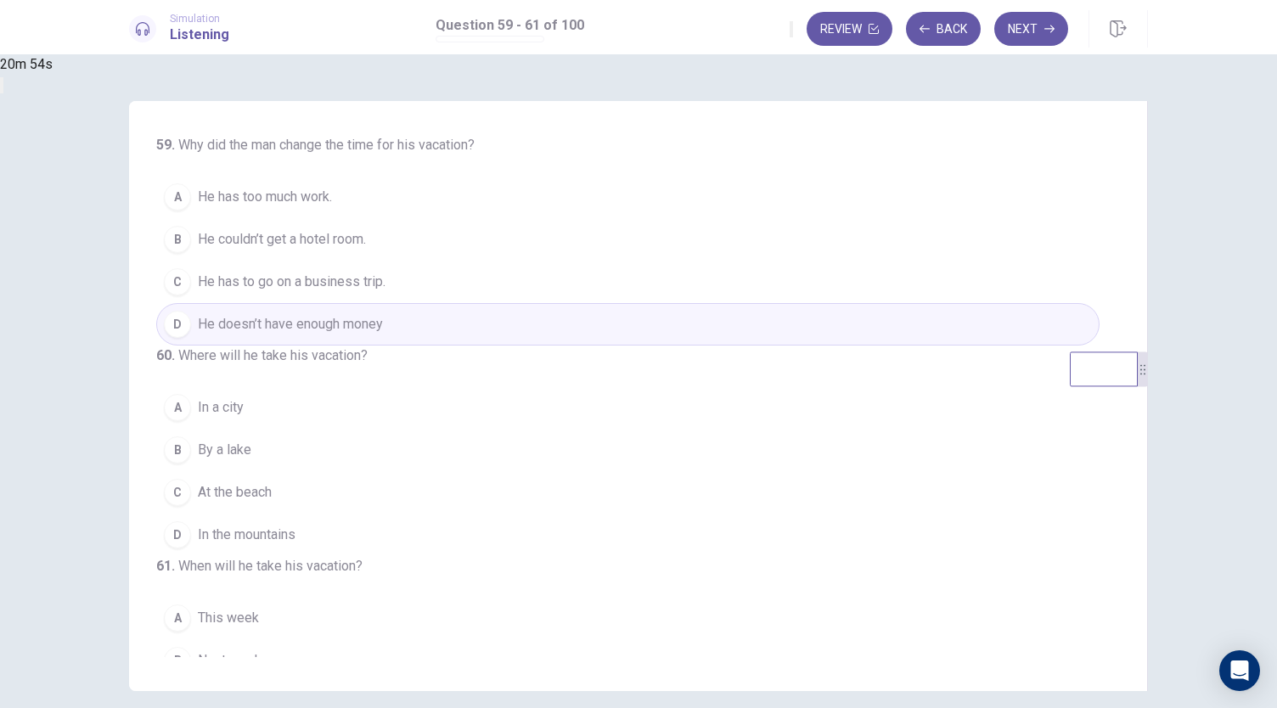
click at [654, 301] on button "C He has to go on a business trip." at bounding box center [627, 282] width 943 height 42
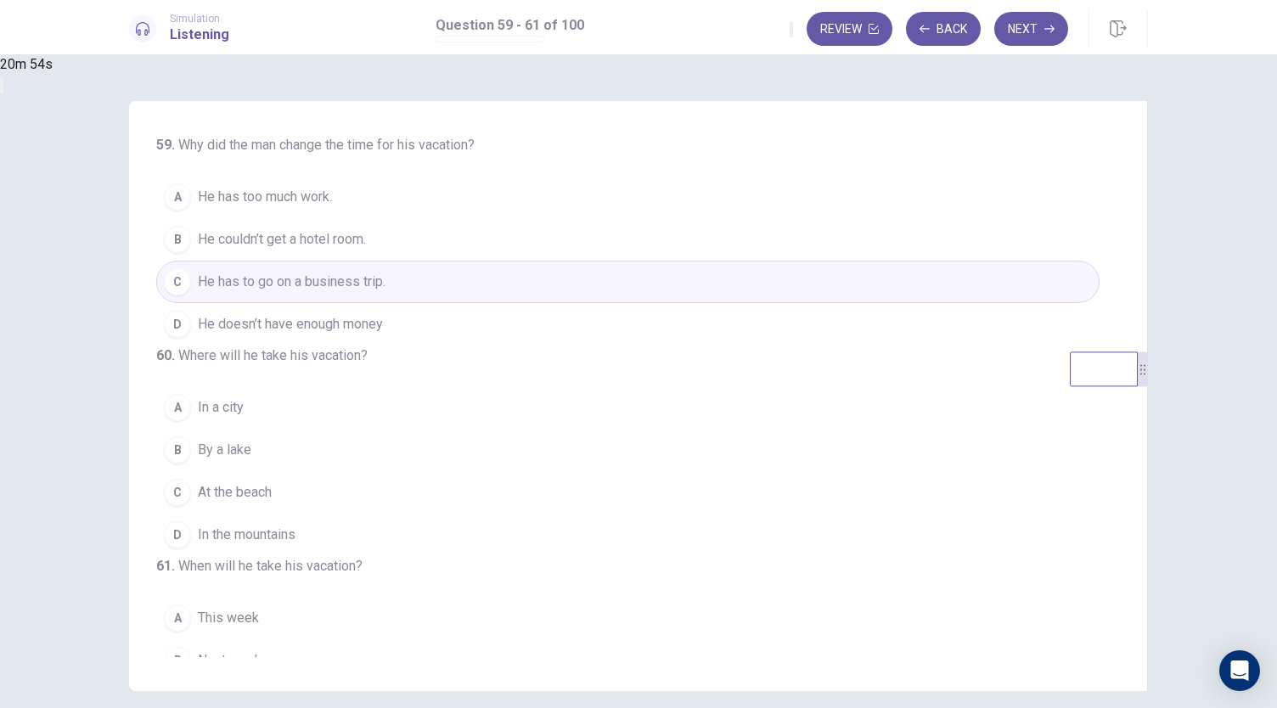
click at [628, 256] on button "B He couldn’t get a hotel room." at bounding box center [627, 239] width 943 height 42
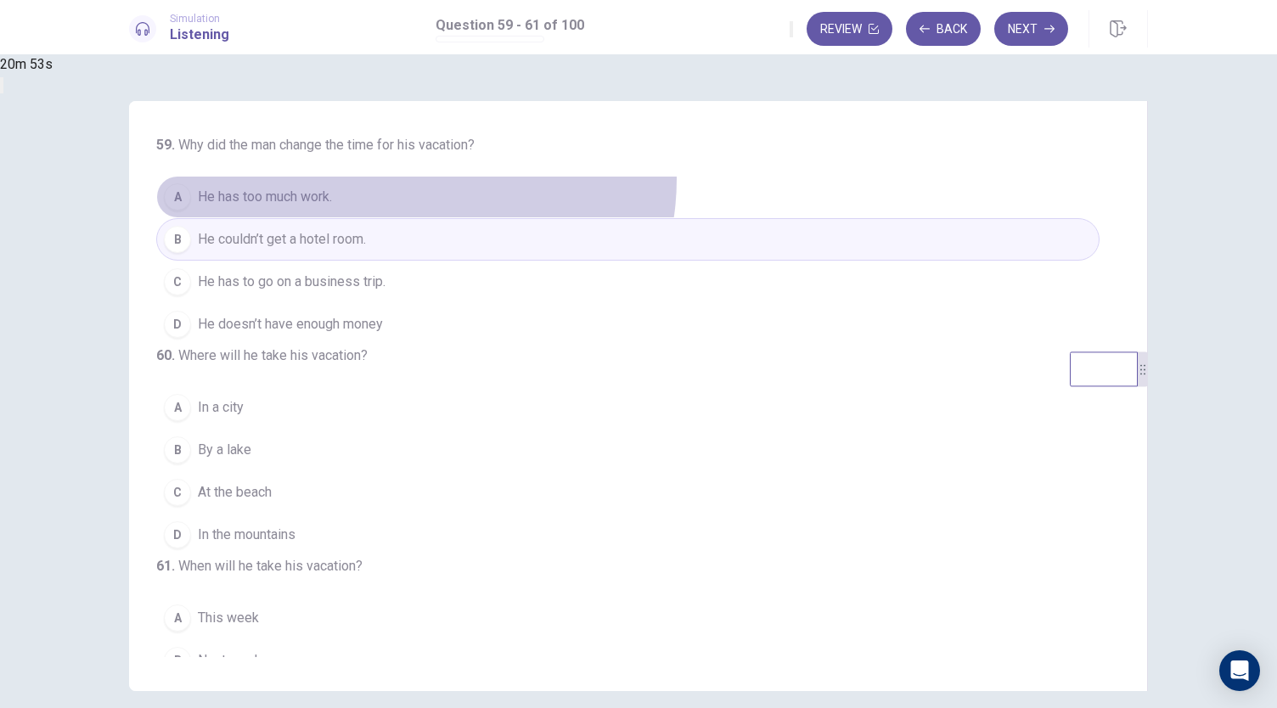
click at [627, 200] on button "A He has too much work." at bounding box center [627, 197] width 943 height 42
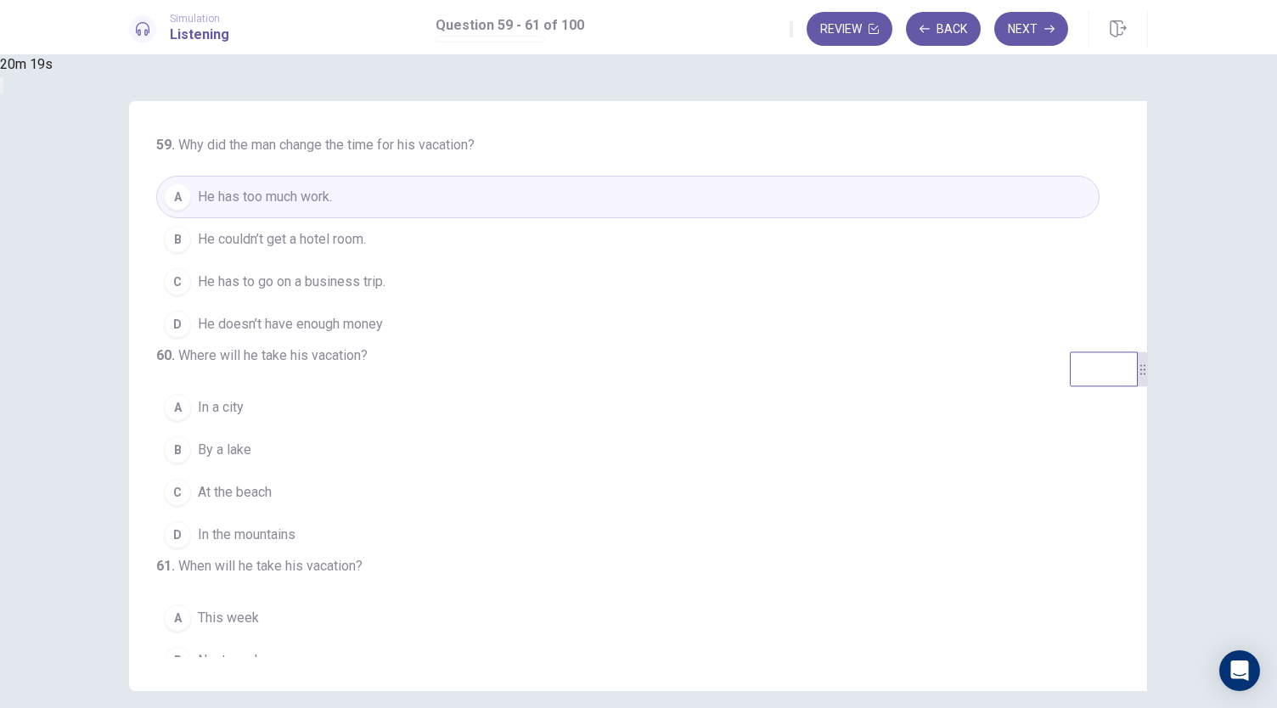
click at [621, 261] on button "B He couldn’t get a hotel room." at bounding box center [627, 239] width 943 height 42
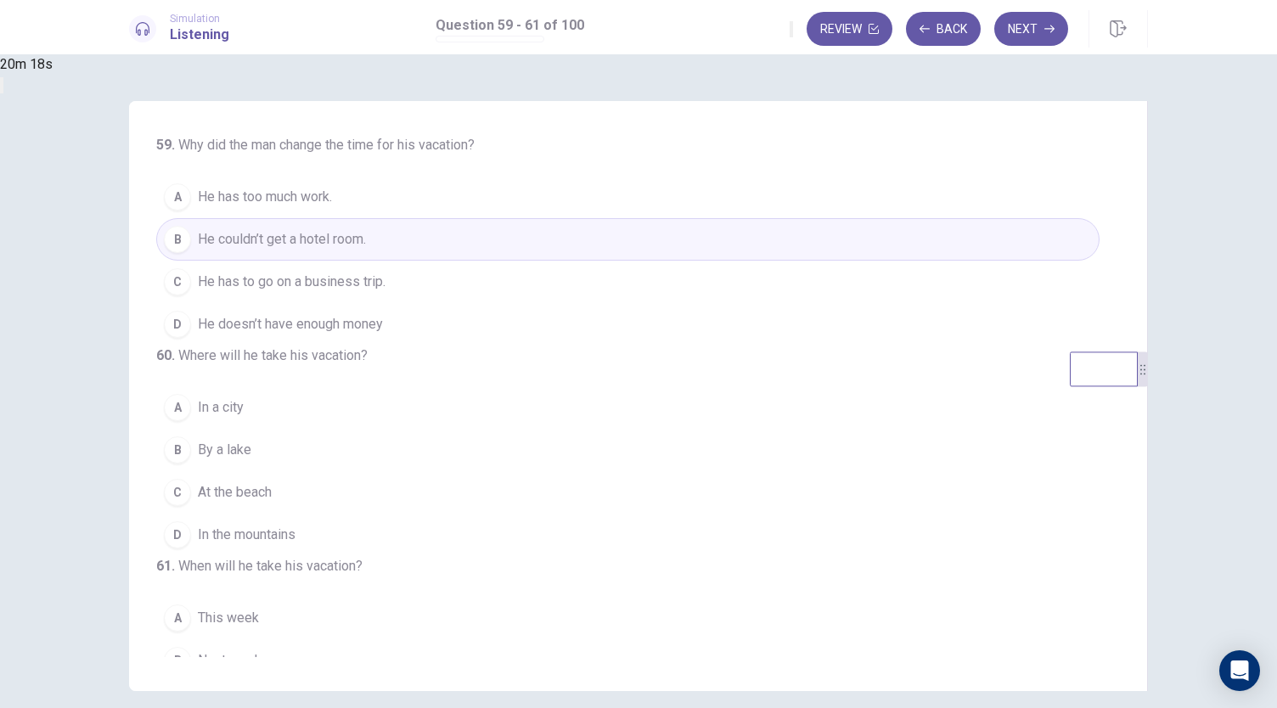
scroll to position [190, 0]
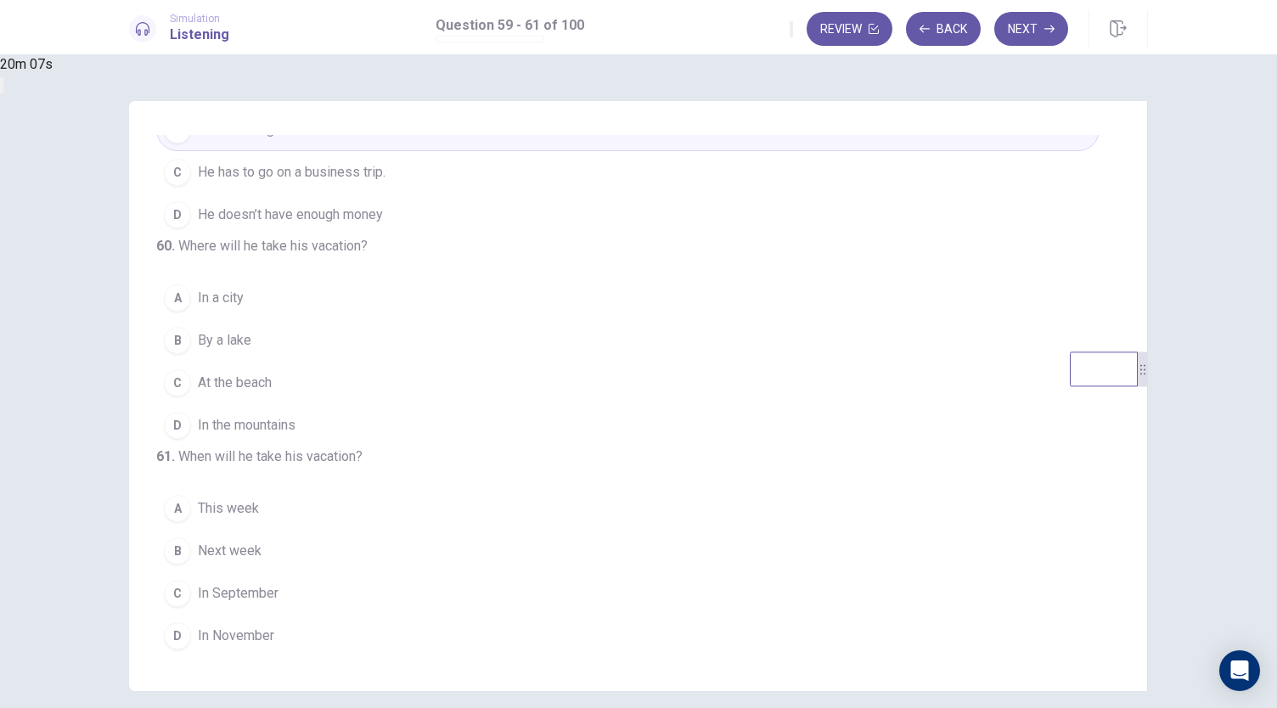
click at [466, 409] on button "D In the mountains" at bounding box center [627, 425] width 943 height 42
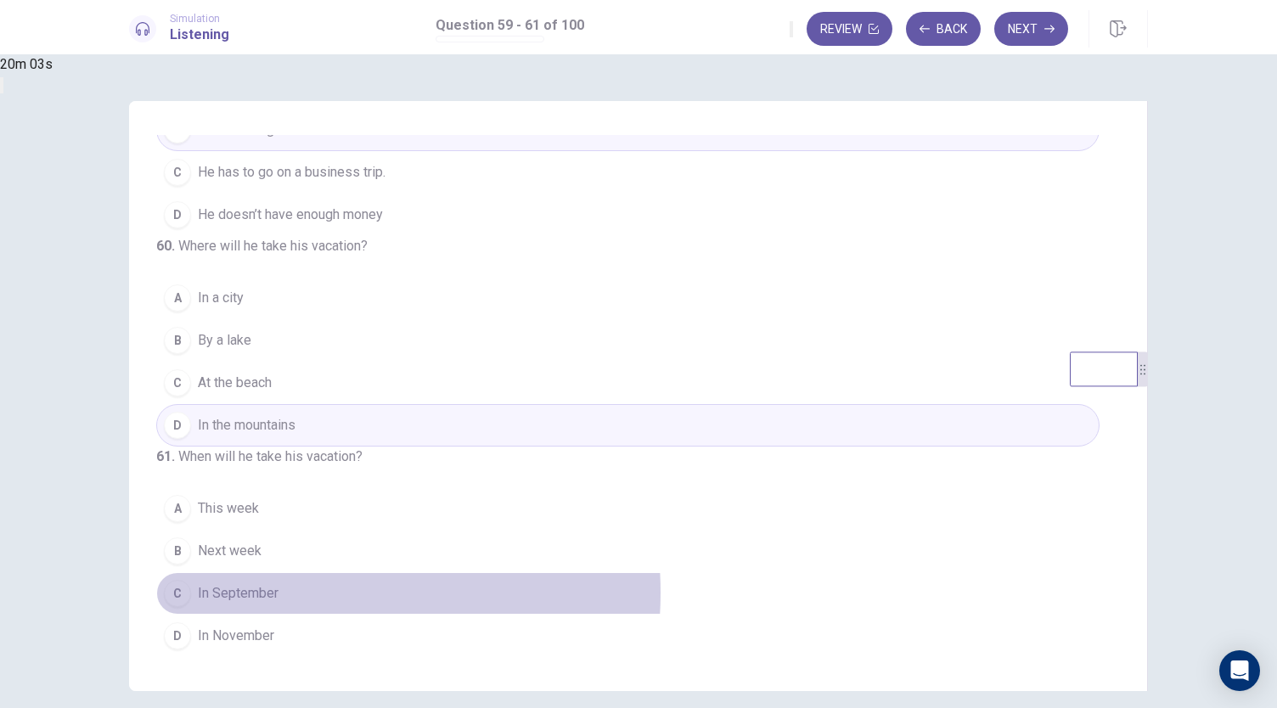
click at [506, 595] on button "C In September" at bounding box center [627, 593] width 943 height 42
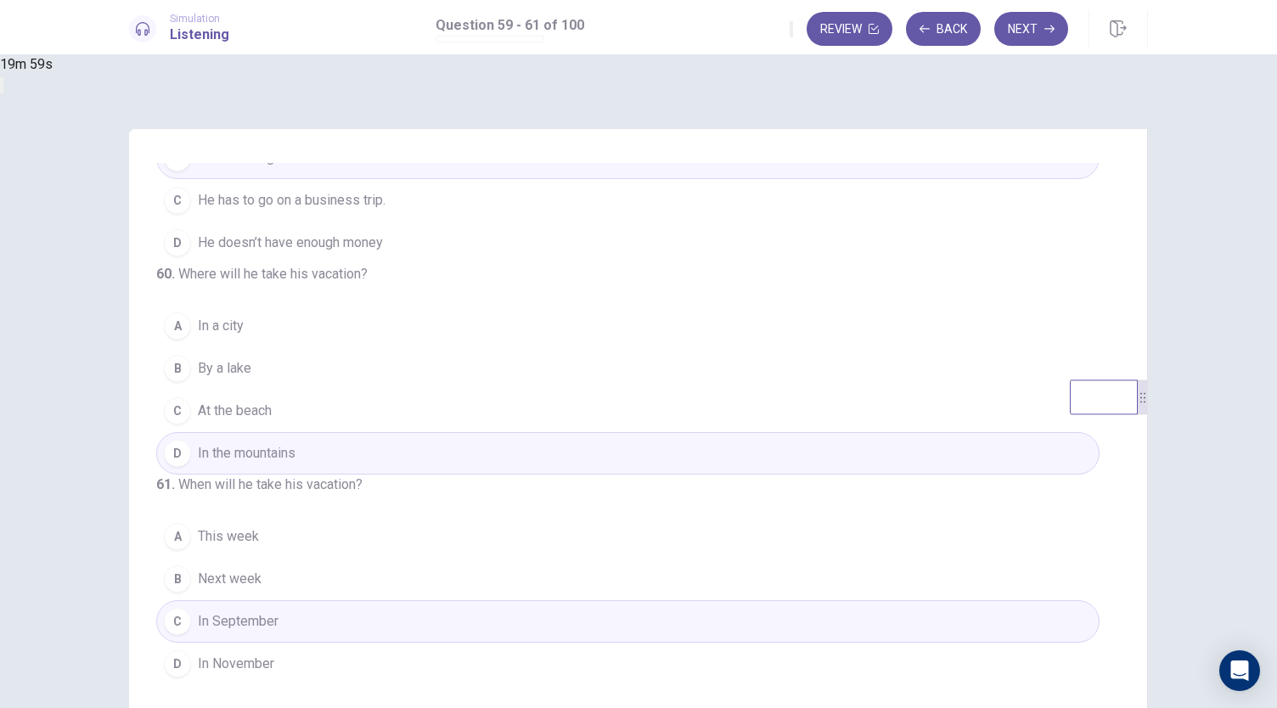
scroll to position [0, 0]
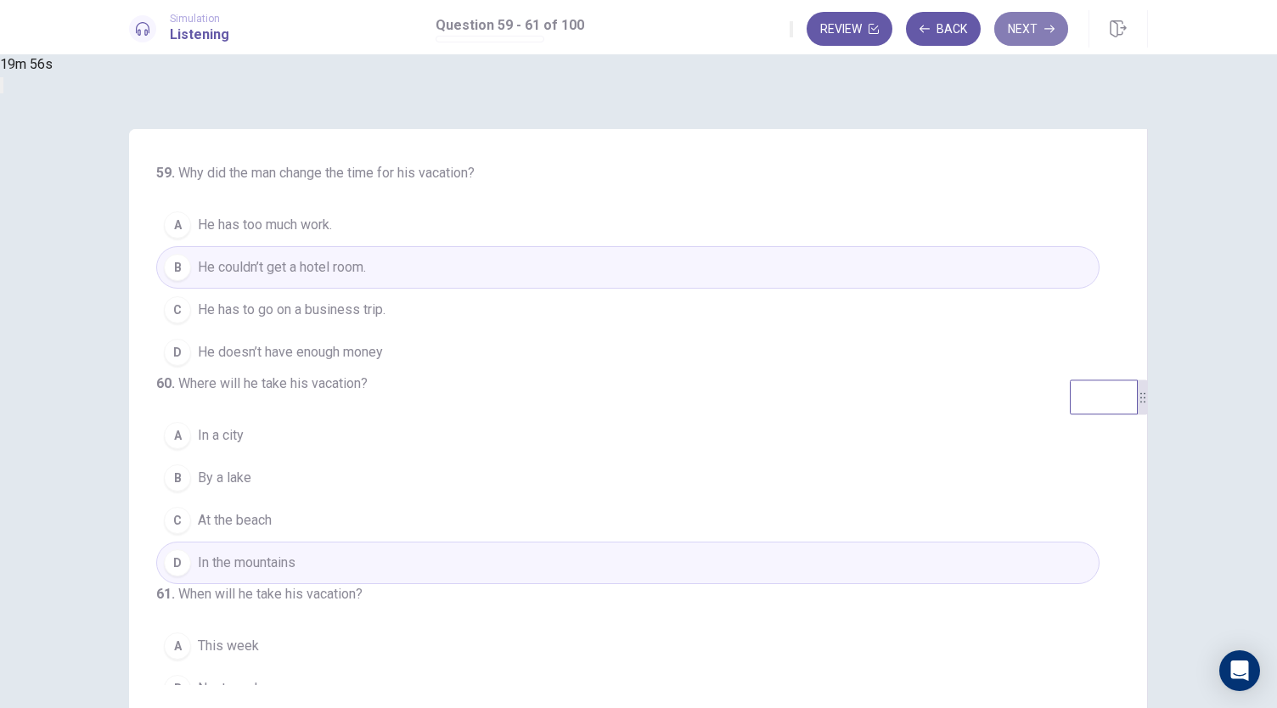
click at [1031, 30] on button "Next" at bounding box center [1031, 29] width 74 height 34
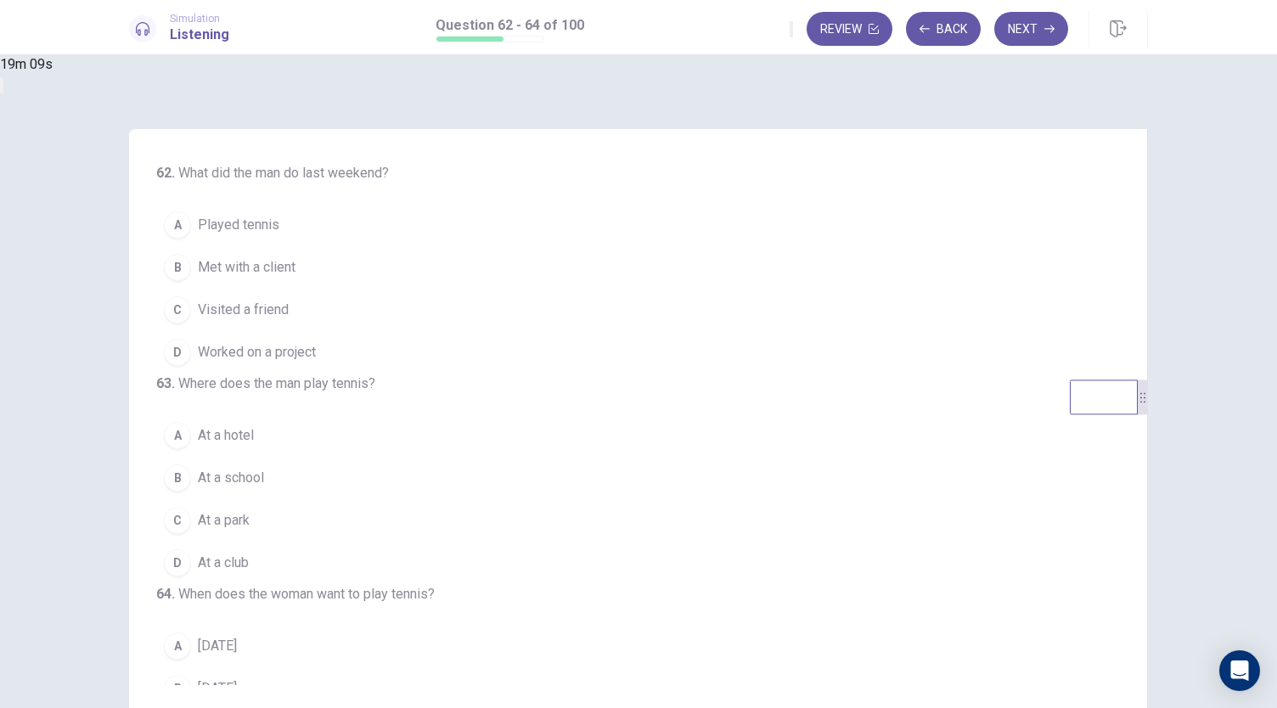
click at [813, 276] on button "B Met with a client" at bounding box center [627, 267] width 943 height 42
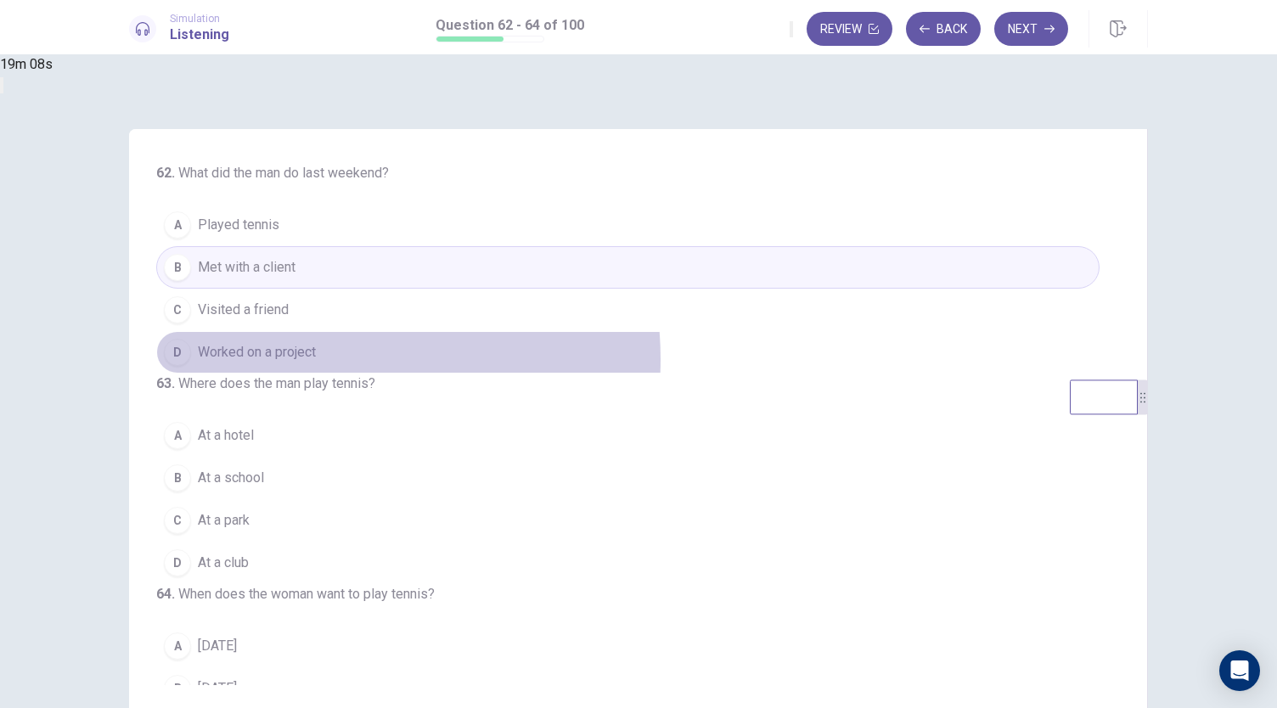
click at [316, 359] on span "Worked on a project" at bounding box center [257, 352] width 118 height 20
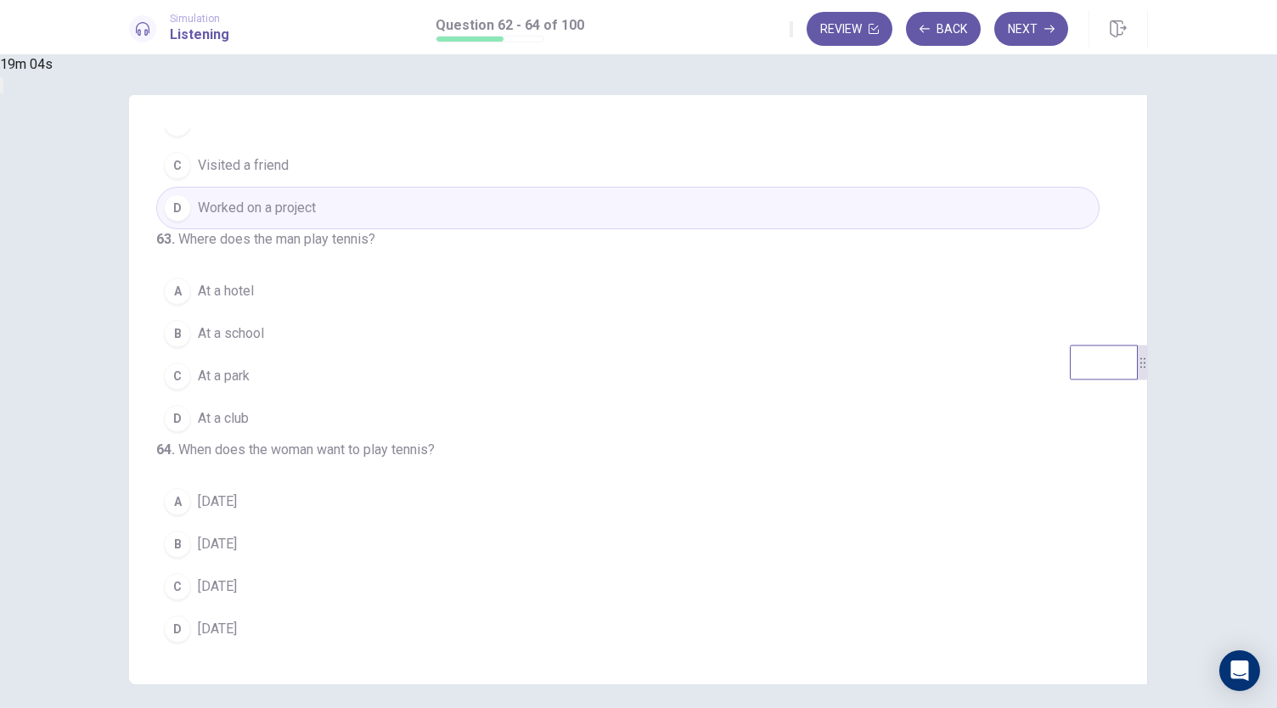
scroll to position [36, 0]
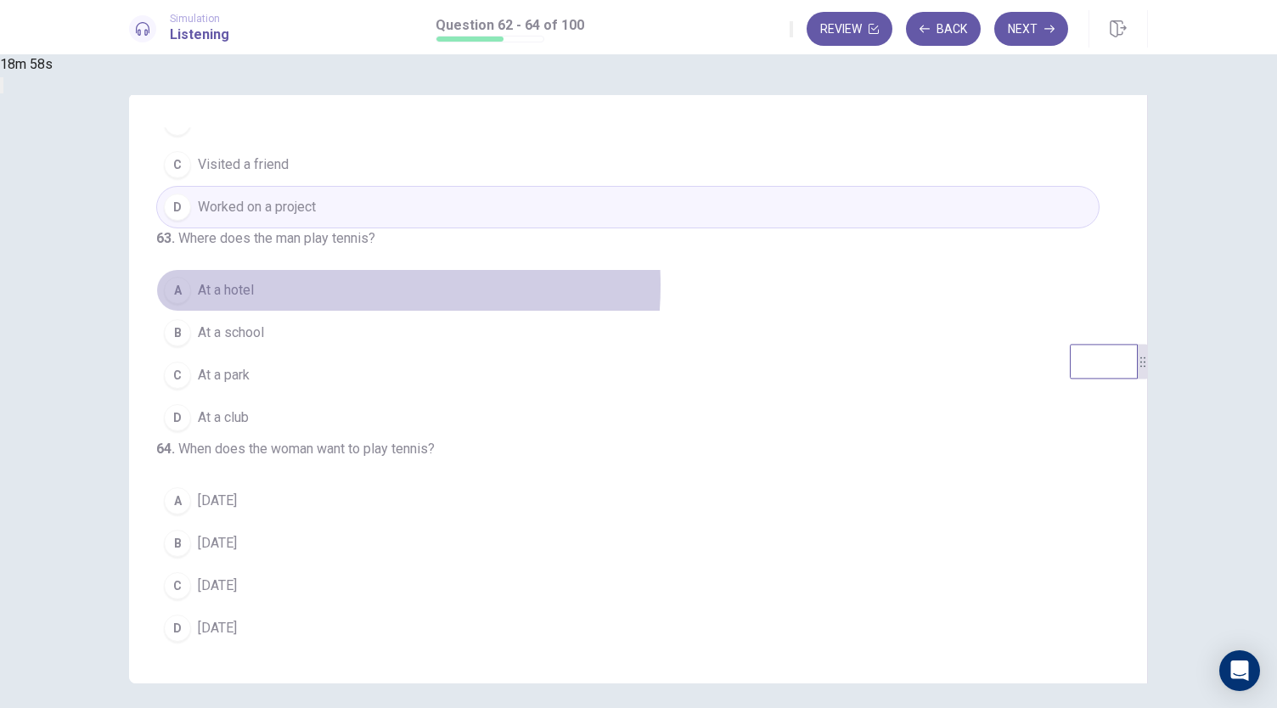
click at [511, 269] on button "A At a hotel" at bounding box center [627, 290] width 943 height 42
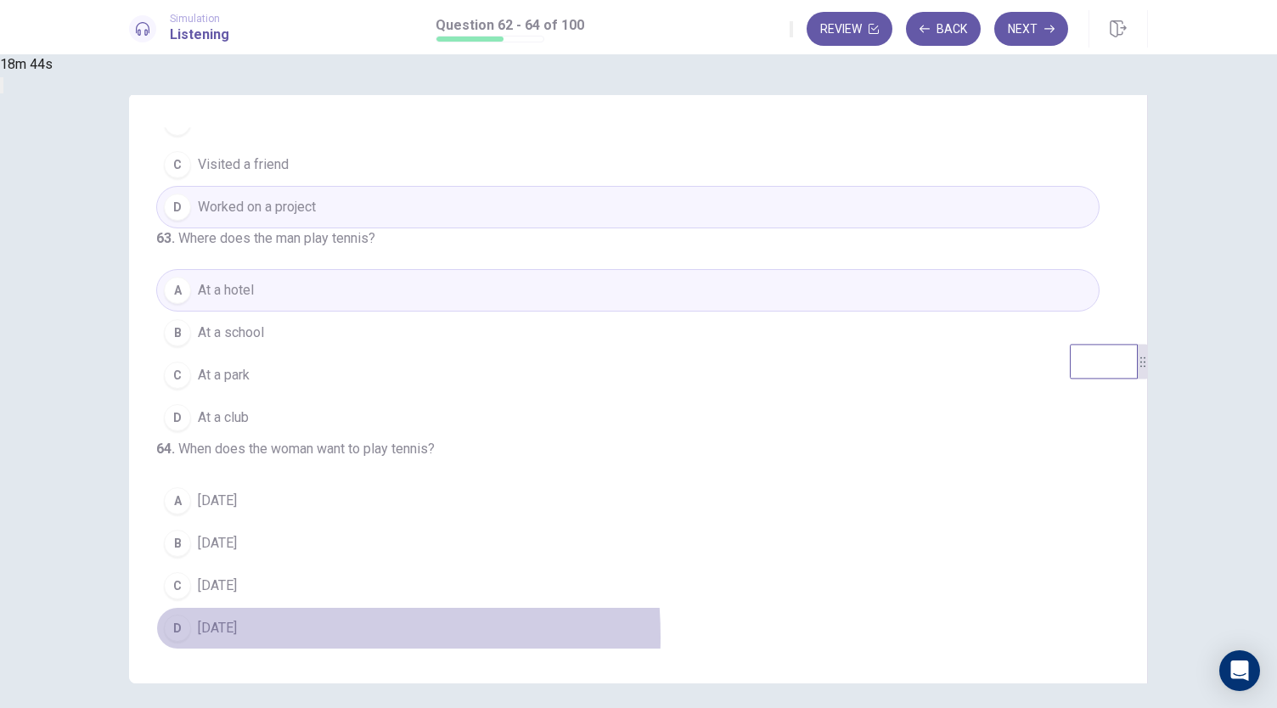
click at [237, 639] on span "Saturday" at bounding box center [217, 628] width 39 height 20
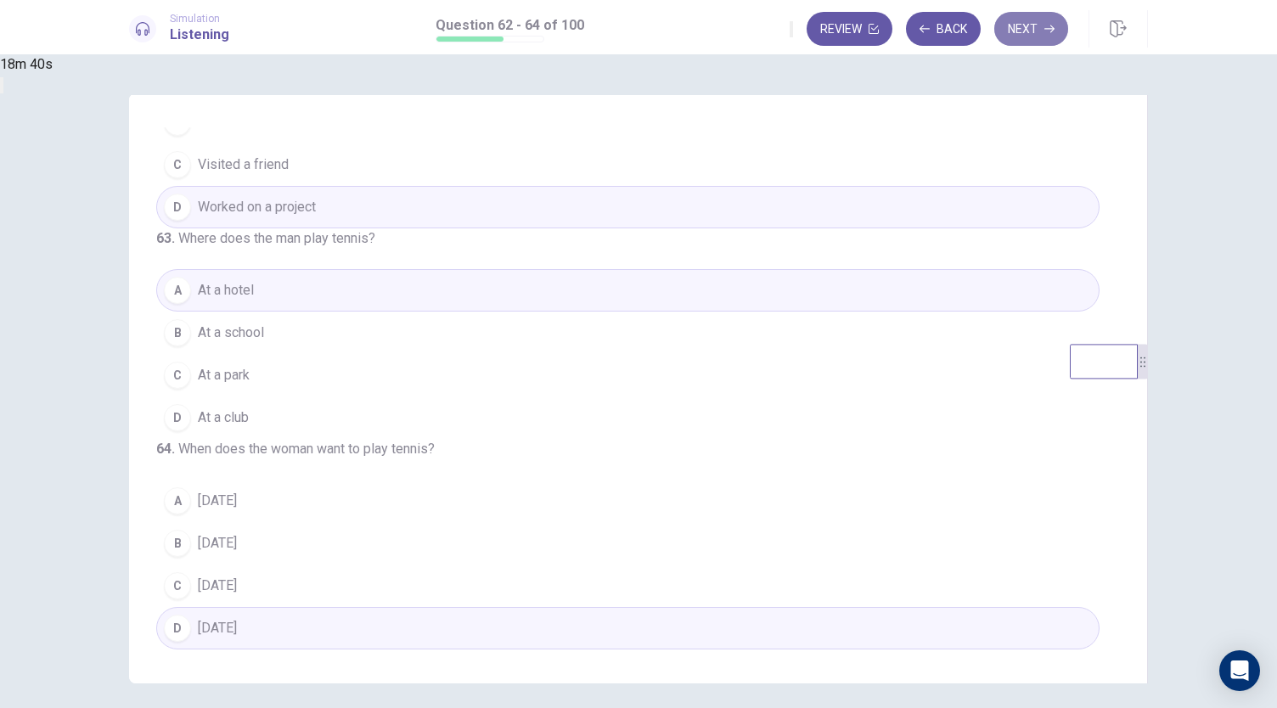
click at [1025, 24] on button "Next" at bounding box center [1031, 29] width 74 height 34
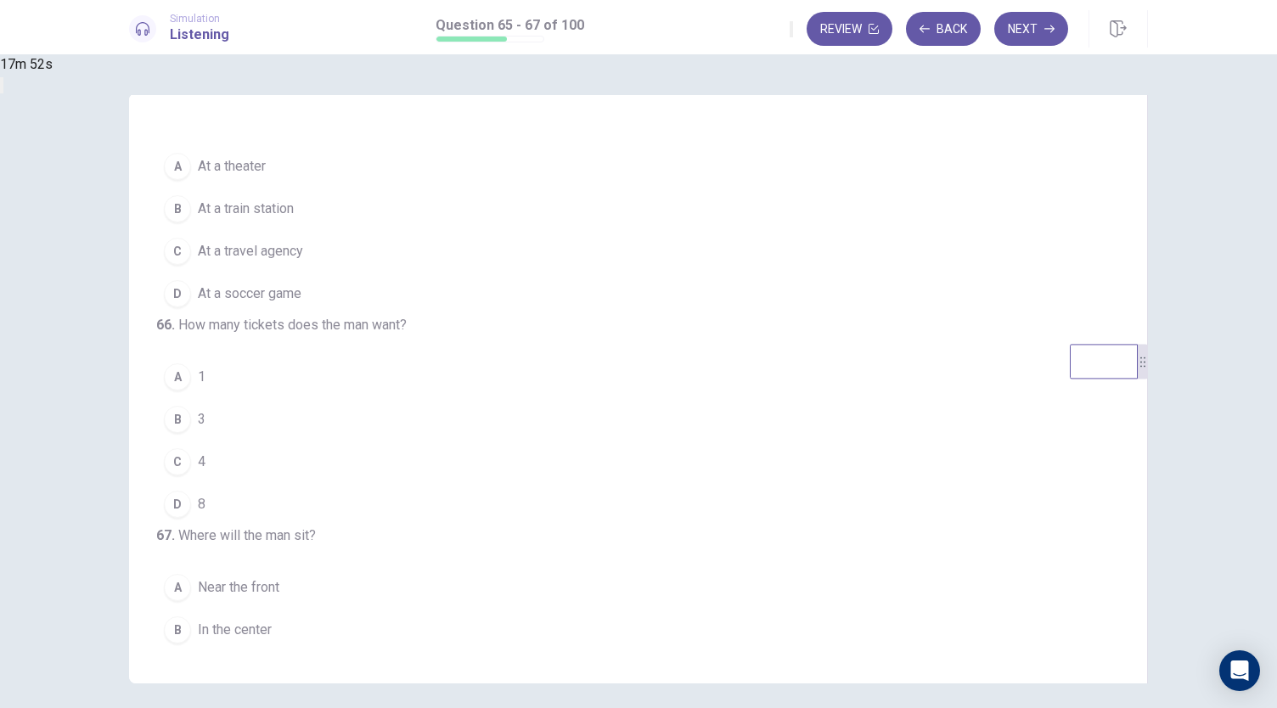
scroll to position [24, 0]
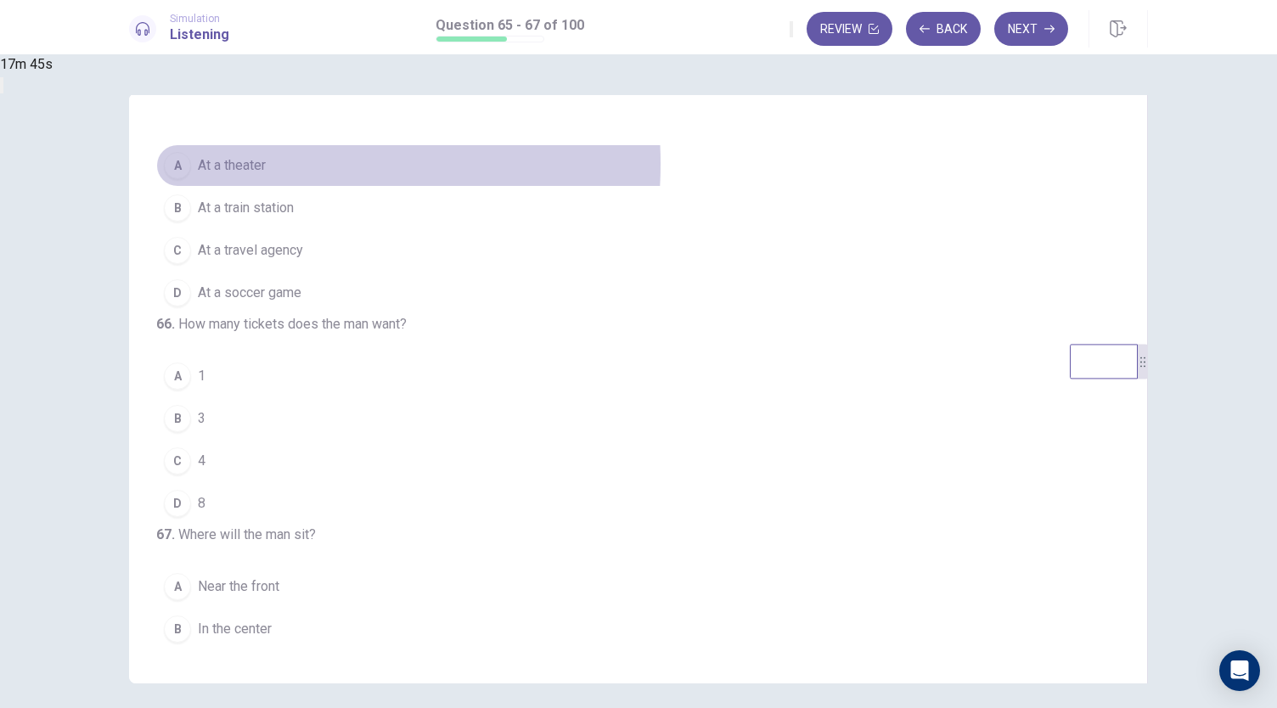
click at [266, 166] on span "At a theater" at bounding box center [232, 165] width 68 height 20
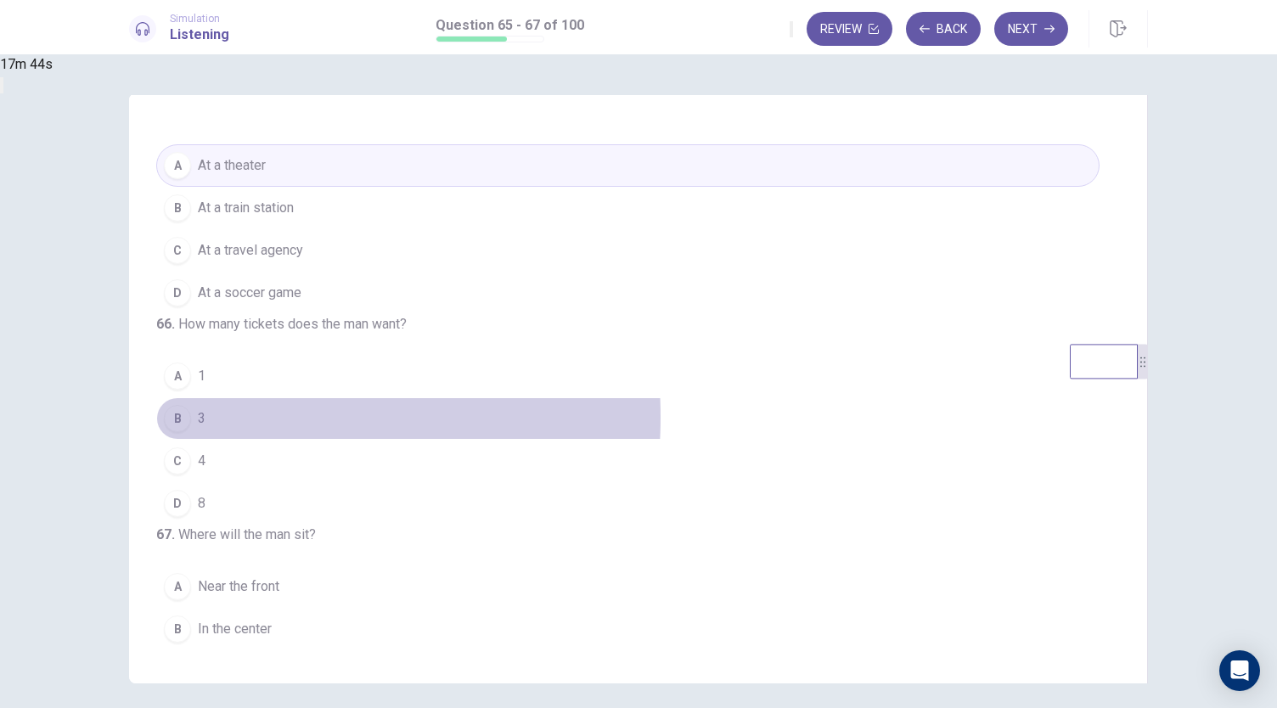
click at [421, 440] on button "B 3" at bounding box center [627, 418] width 943 height 42
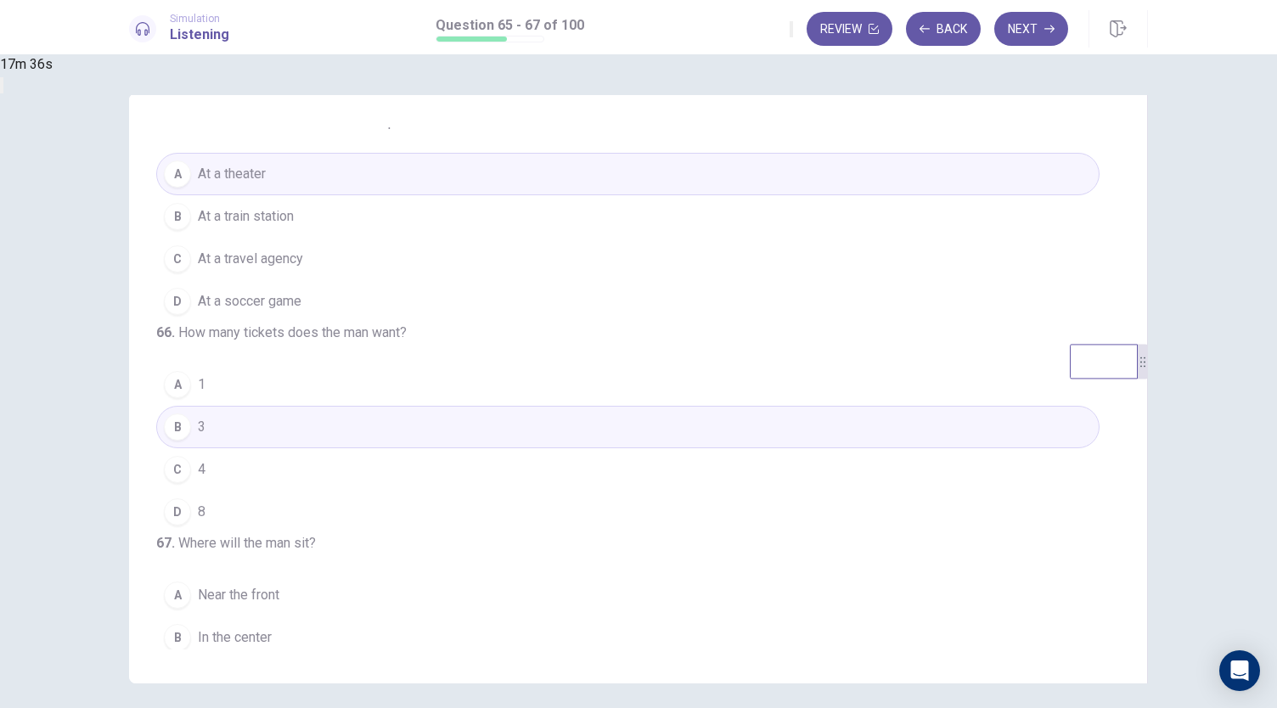
scroll to position [170, 0]
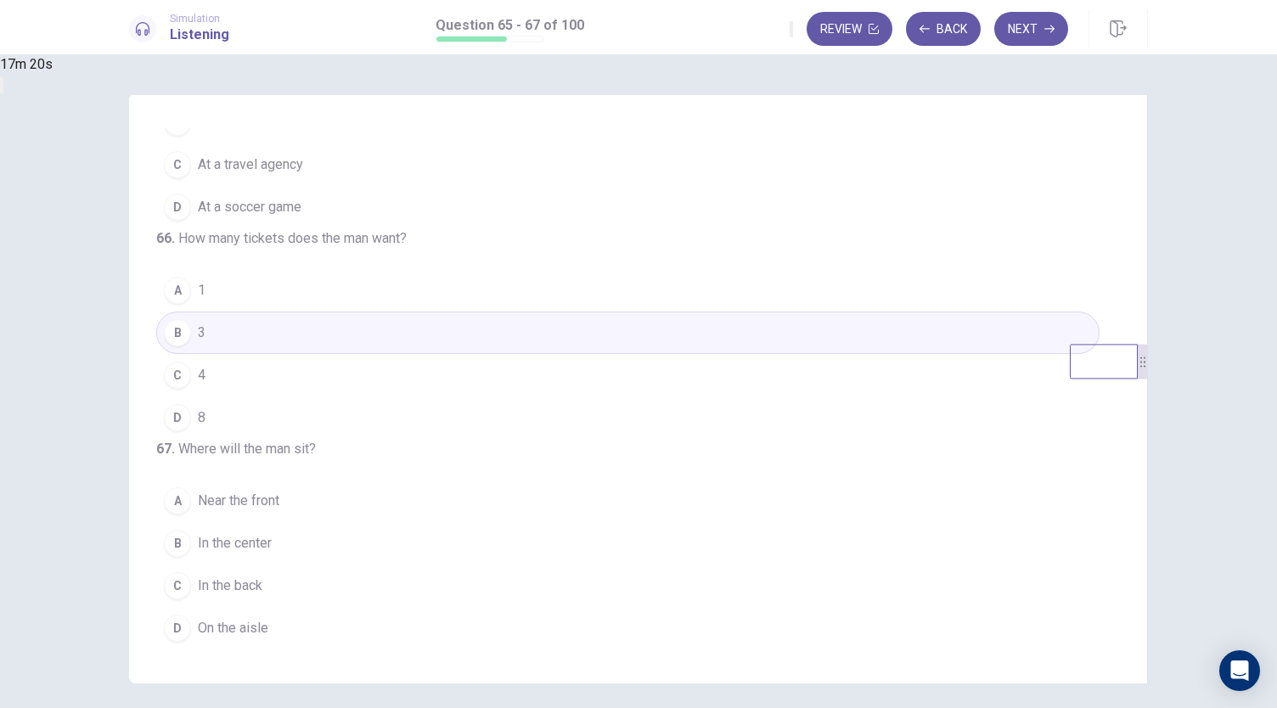
click at [498, 580] on button "C In the back" at bounding box center [627, 586] width 943 height 42
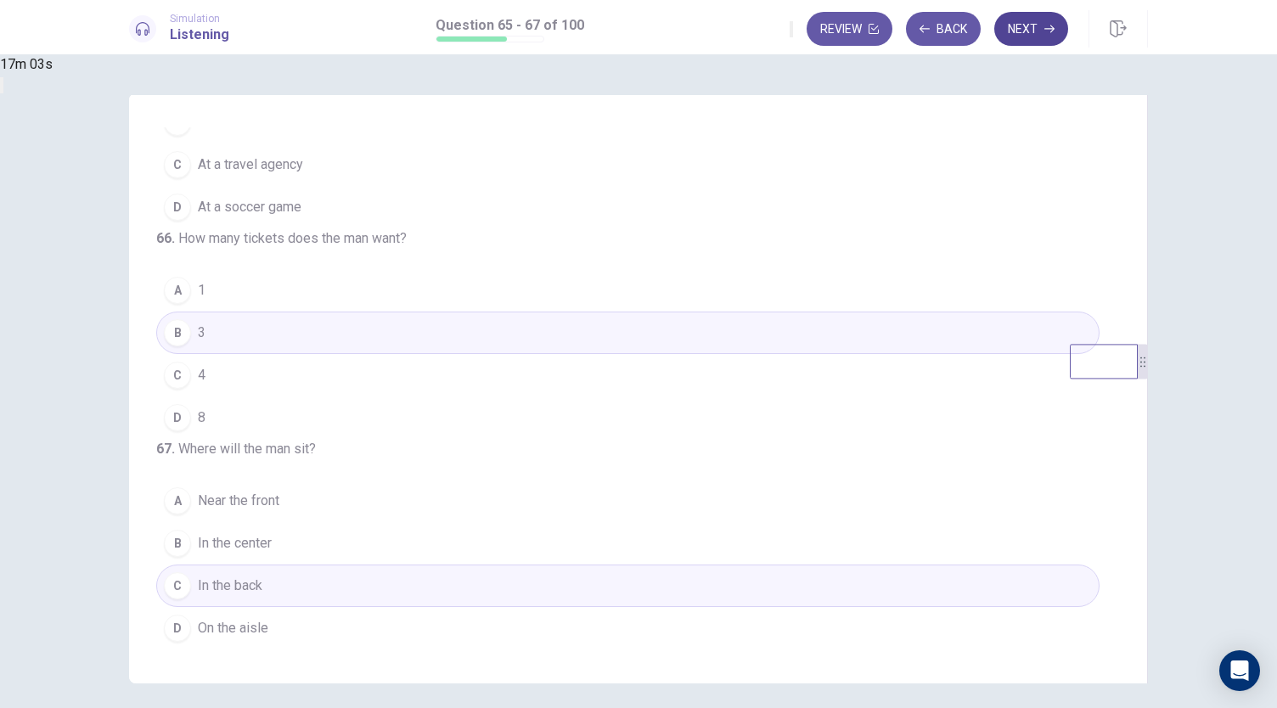
click at [1021, 25] on button "Next" at bounding box center [1031, 29] width 74 height 34
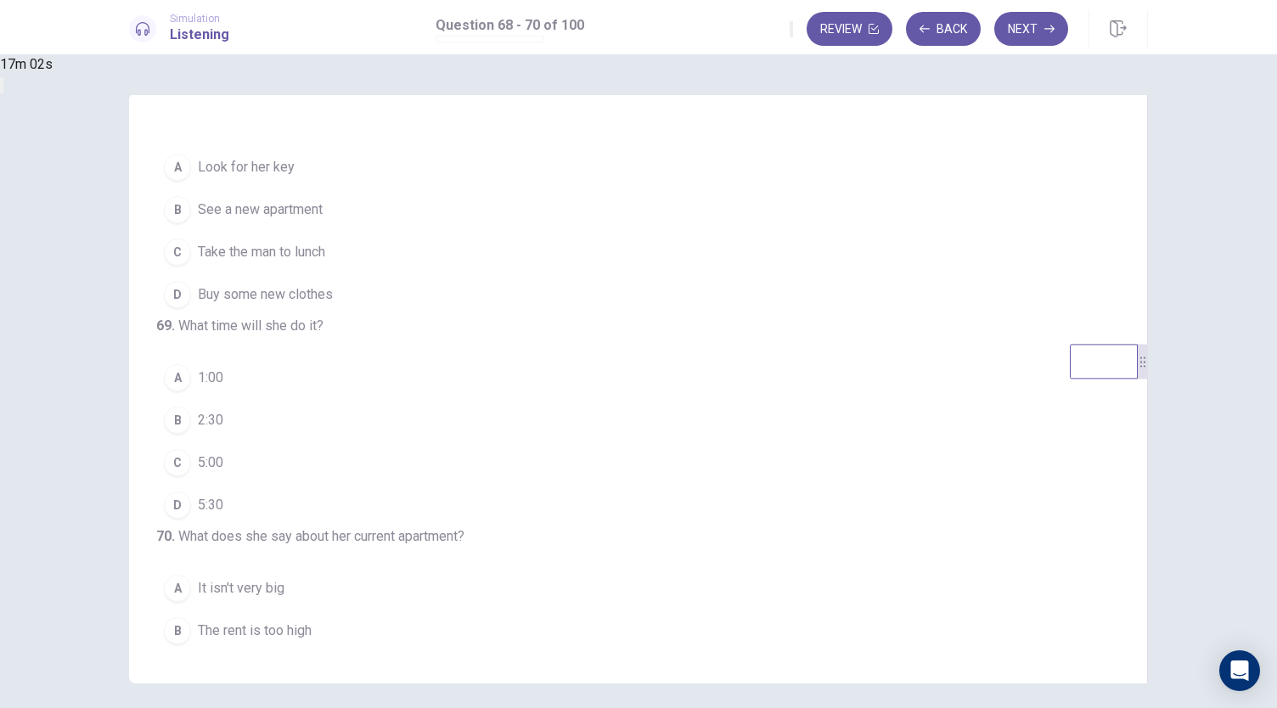
scroll to position [0, 0]
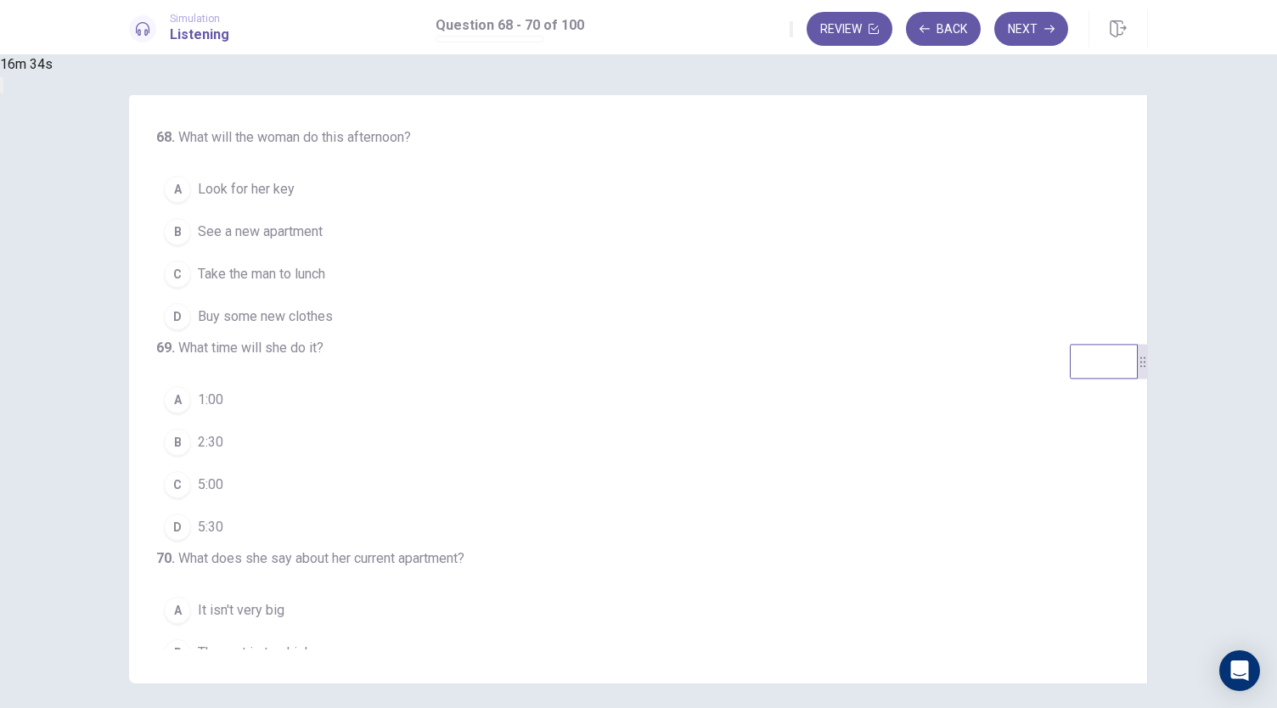
click at [323, 234] on span "See a new apartment" at bounding box center [260, 232] width 125 height 20
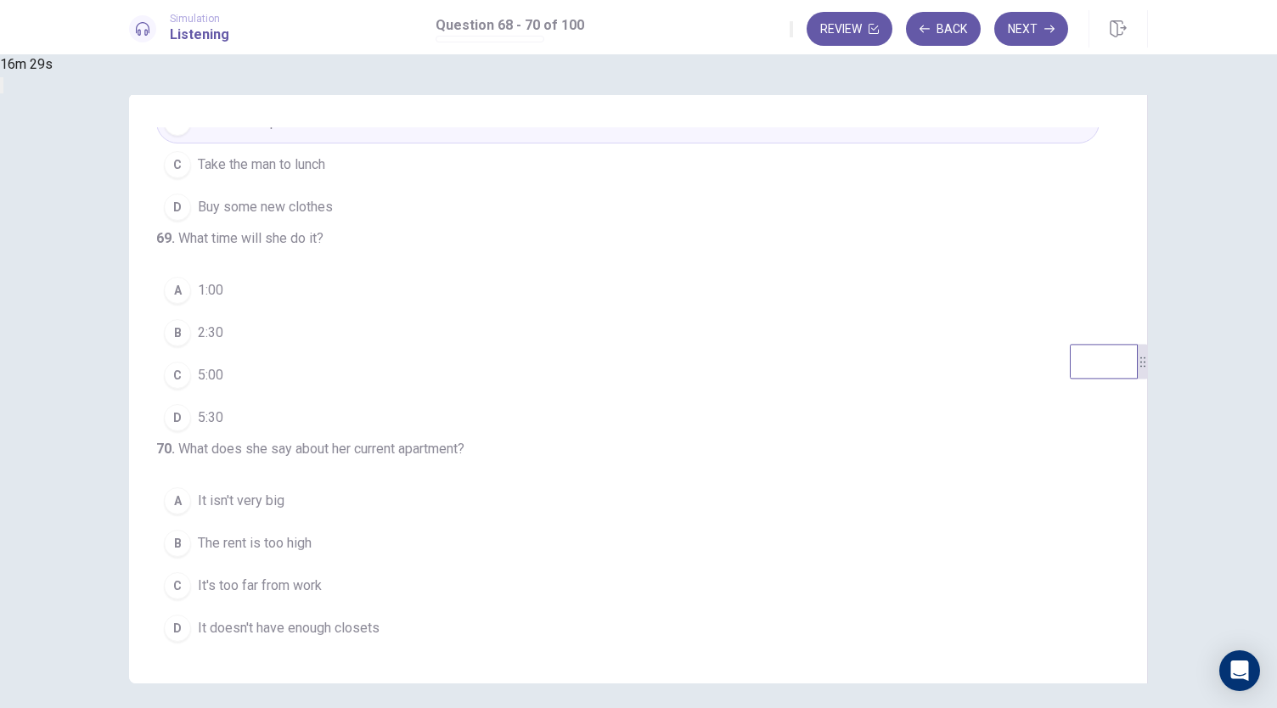
scroll to position [170, 0]
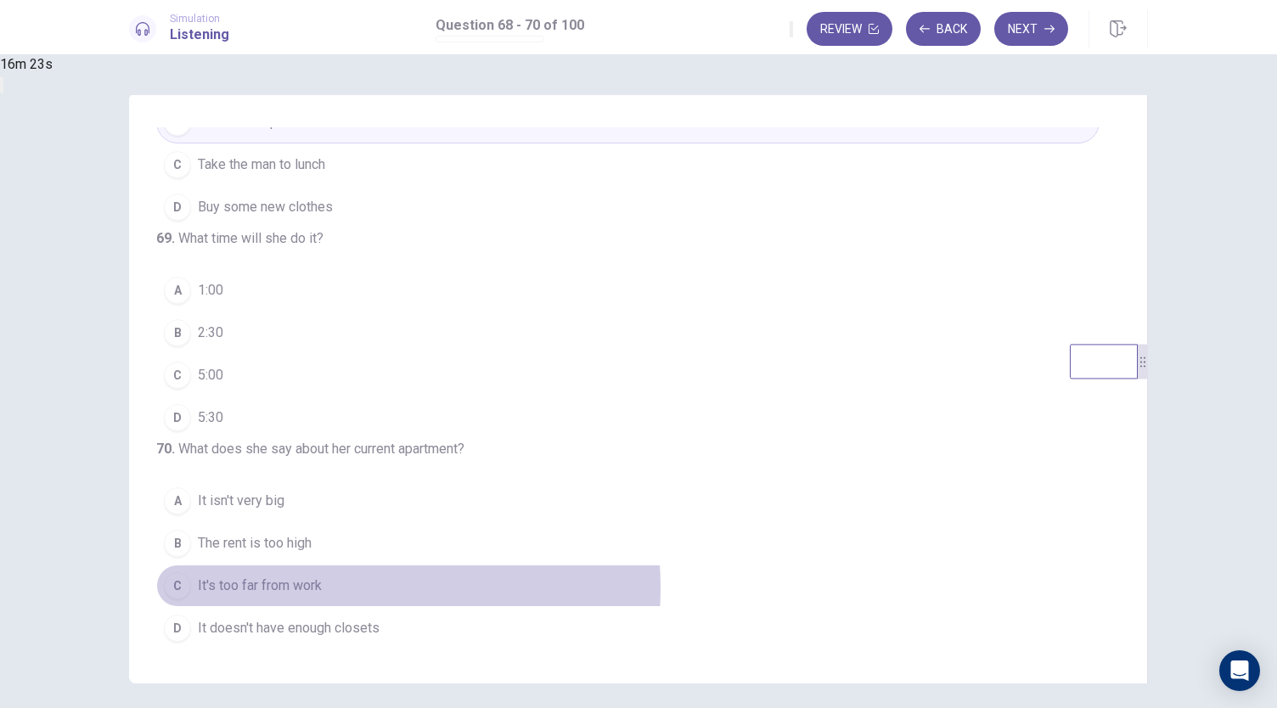
click at [322, 591] on span "It's too far from work" at bounding box center [260, 586] width 124 height 20
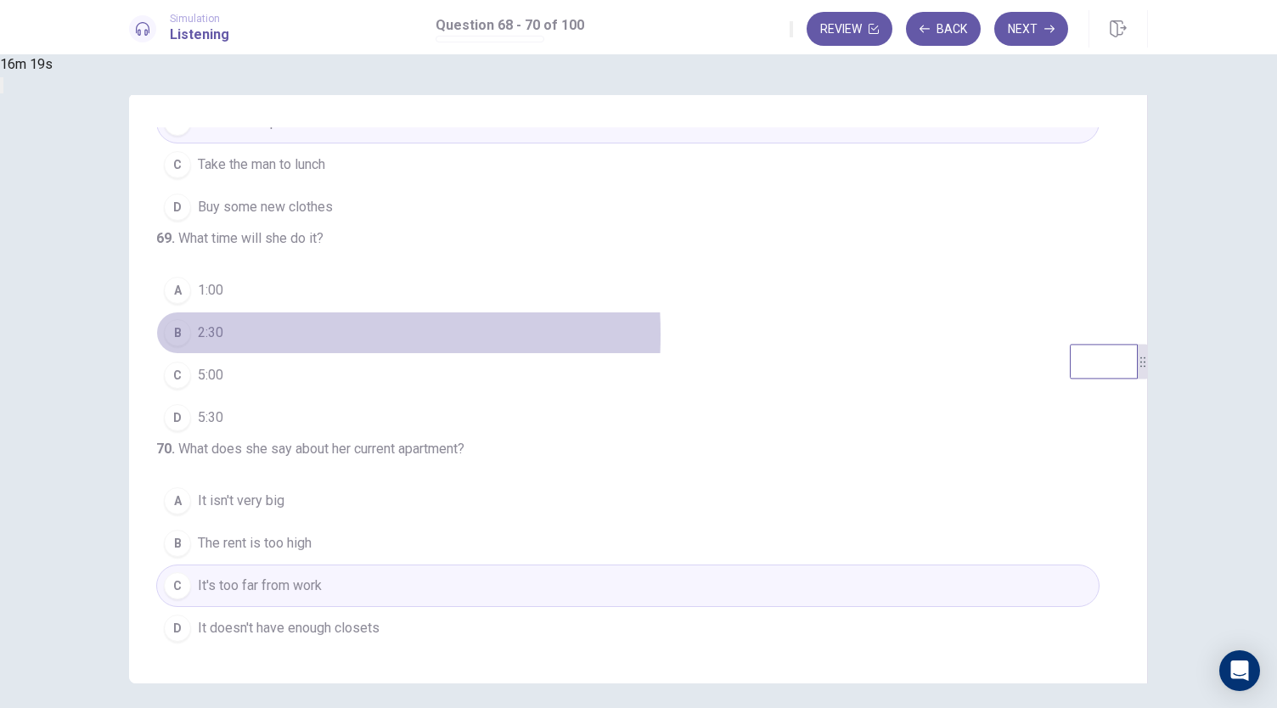
click at [223, 323] on span "2:30" at bounding box center [210, 333] width 25 height 20
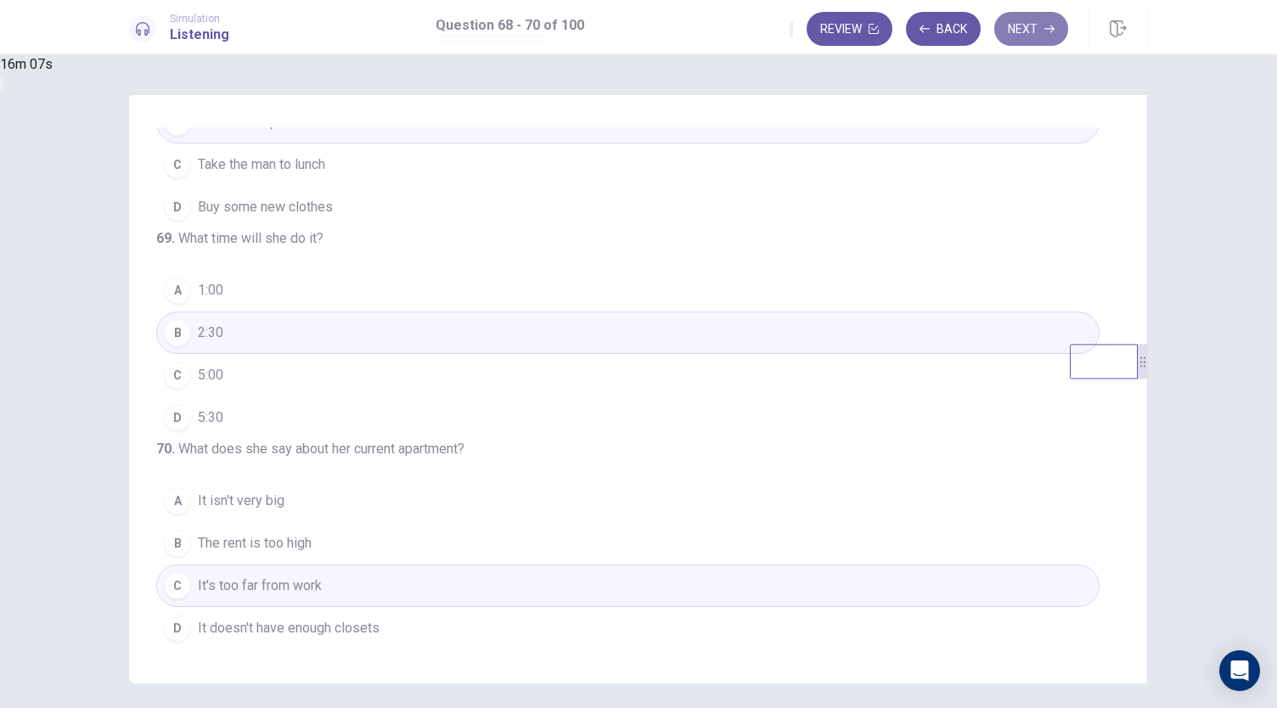
click at [1016, 31] on button "Next" at bounding box center [1031, 29] width 74 height 34
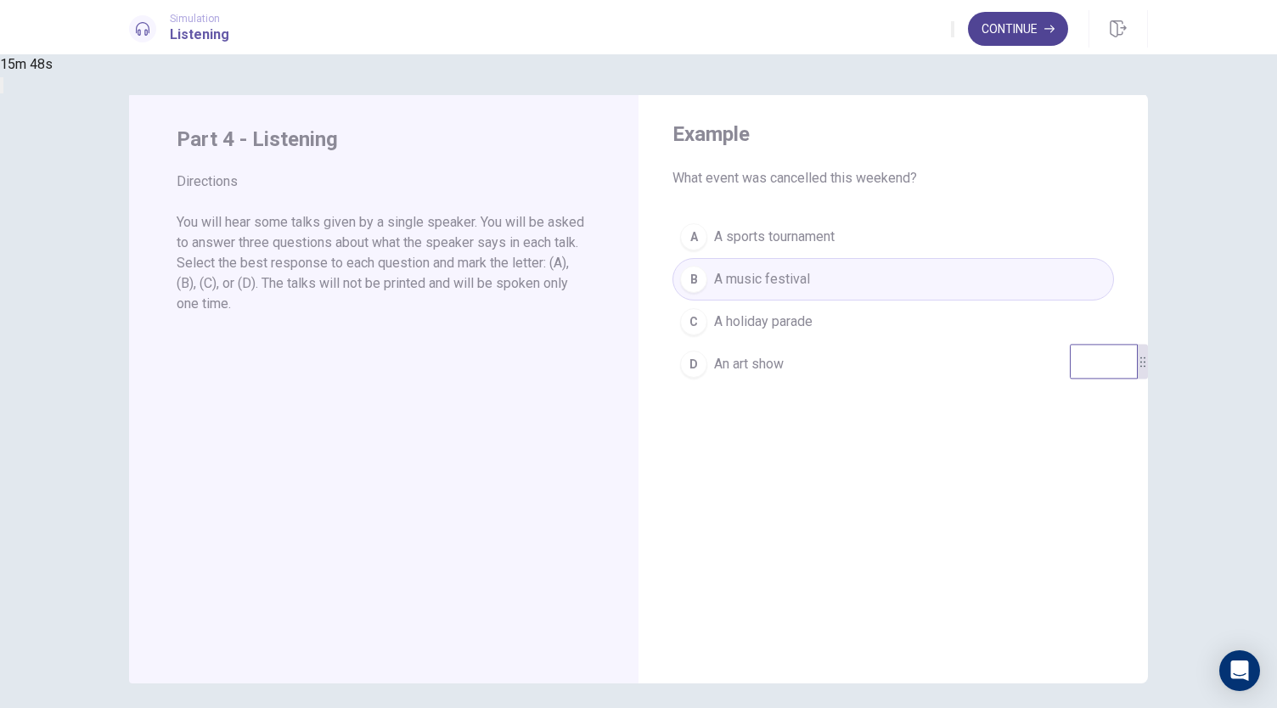
click at [1030, 40] on button "Continue" at bounding box center [1018, 29] width 100 height 34
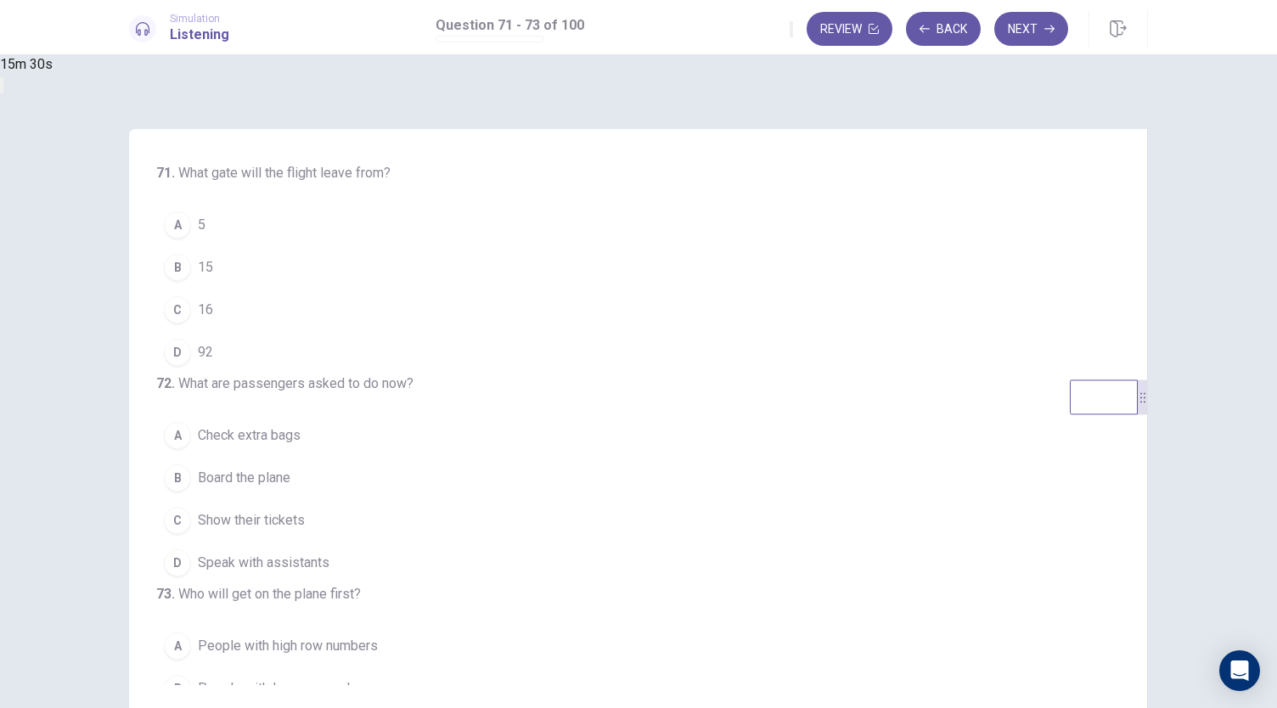
scroll to position [93, 0]
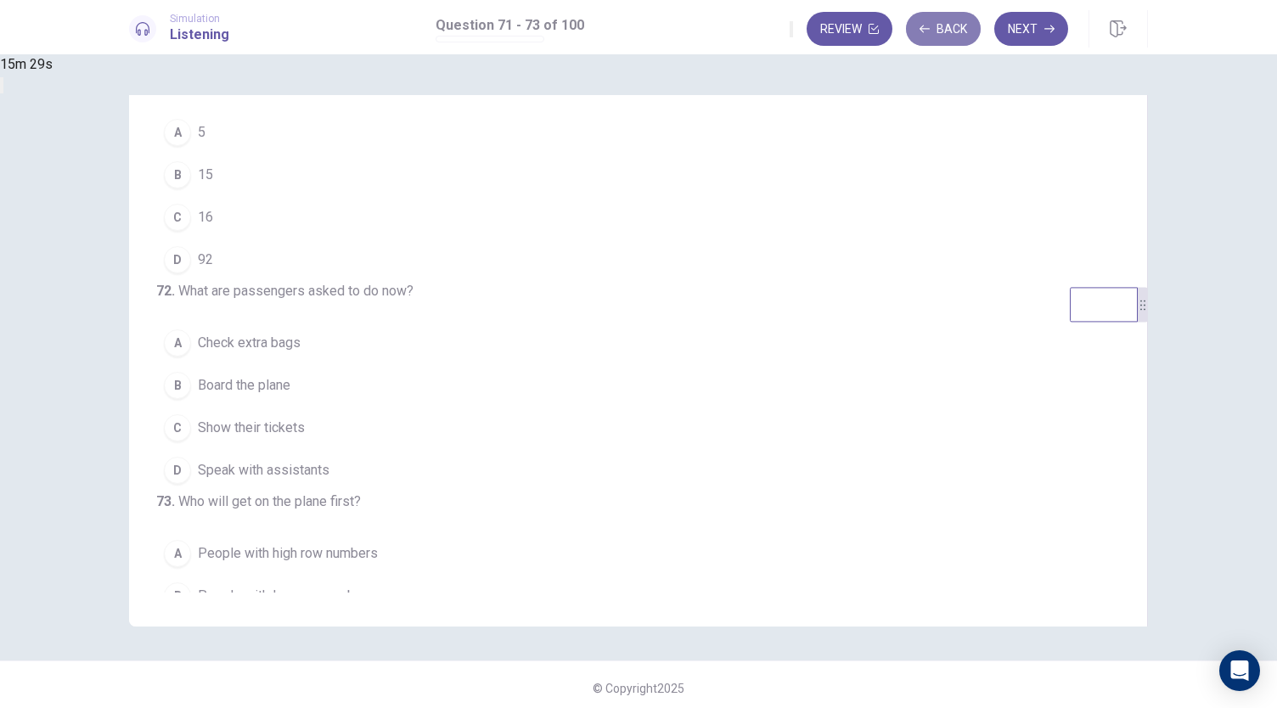
click at [956, 25] on button "Back" at bounding box center [943, 29] width 75 height 34
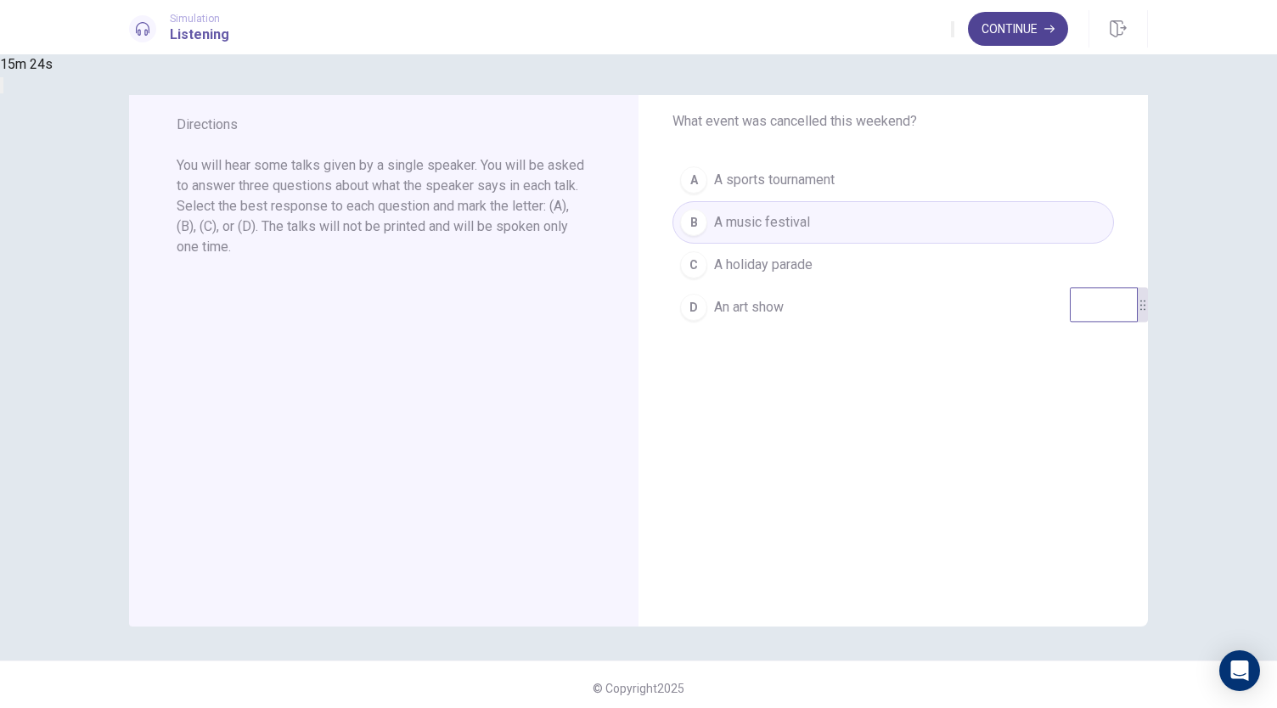
click at [1031, 25] on button "Continue" at bounding box center [1018, 29] width 100 height 34
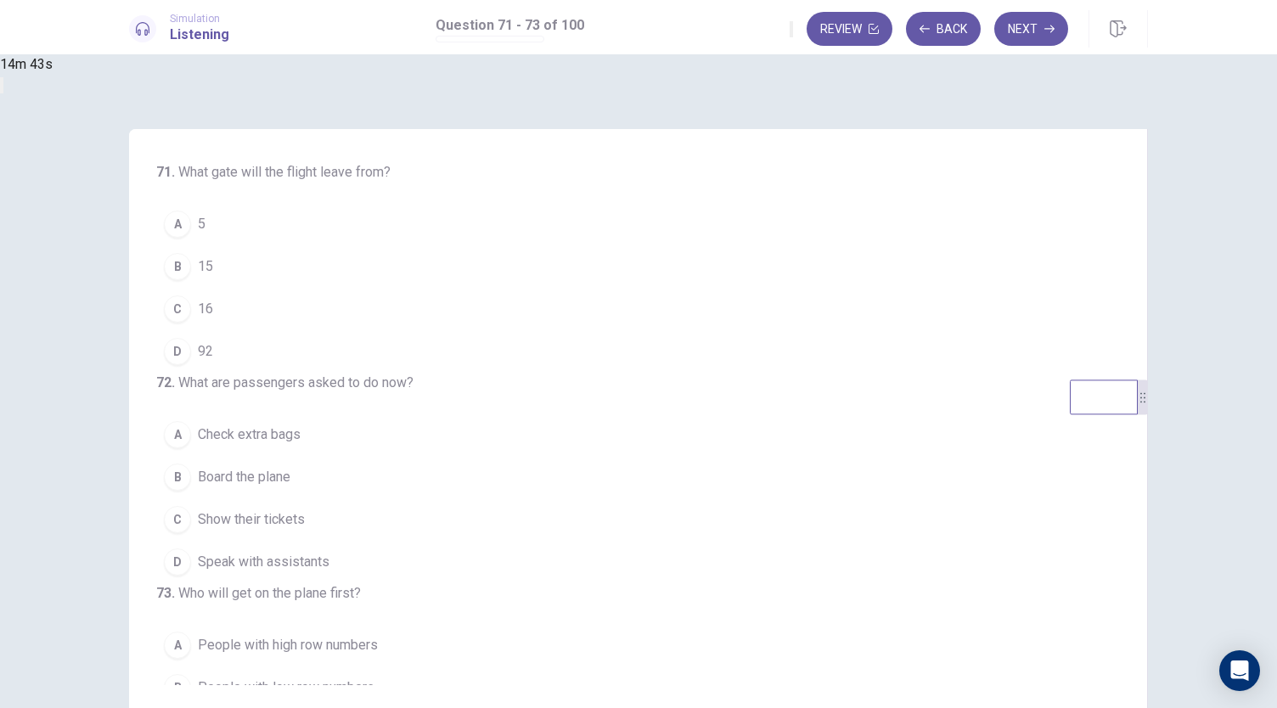
scroll to position [2, 0]
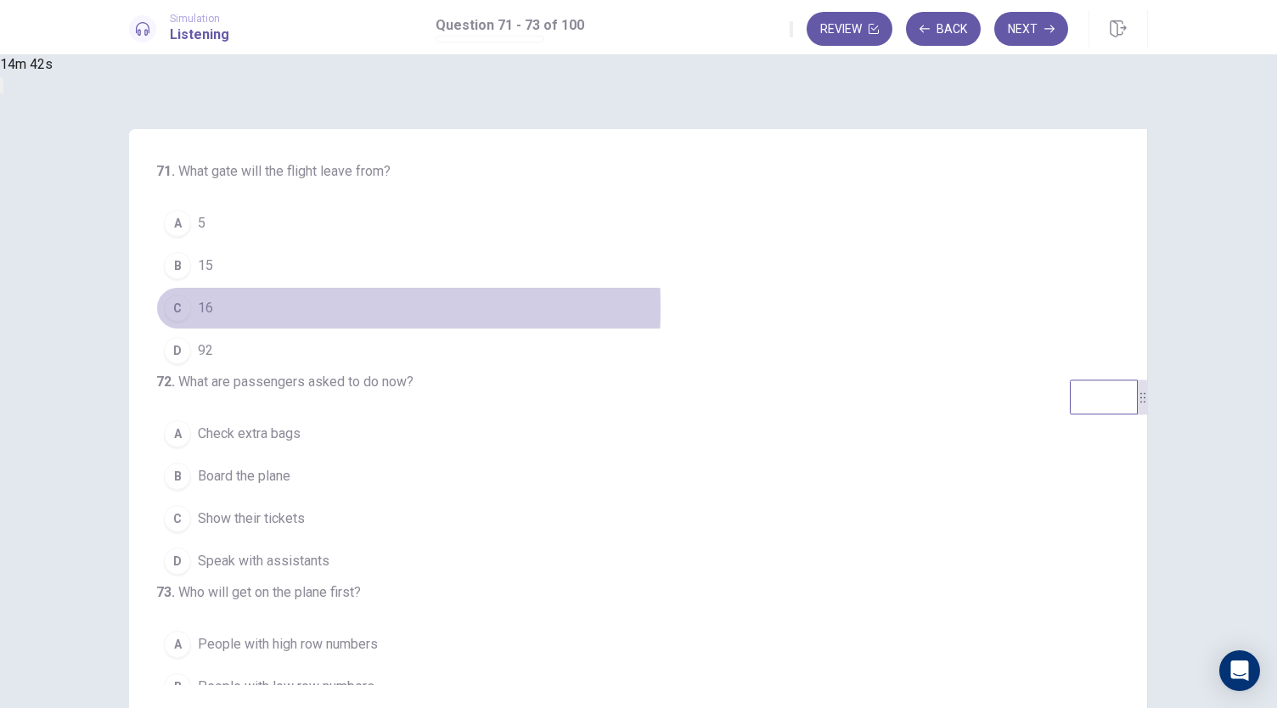
click at [425, 307] on button "C 16" at bounding box center [627, 308] width 943 height 42
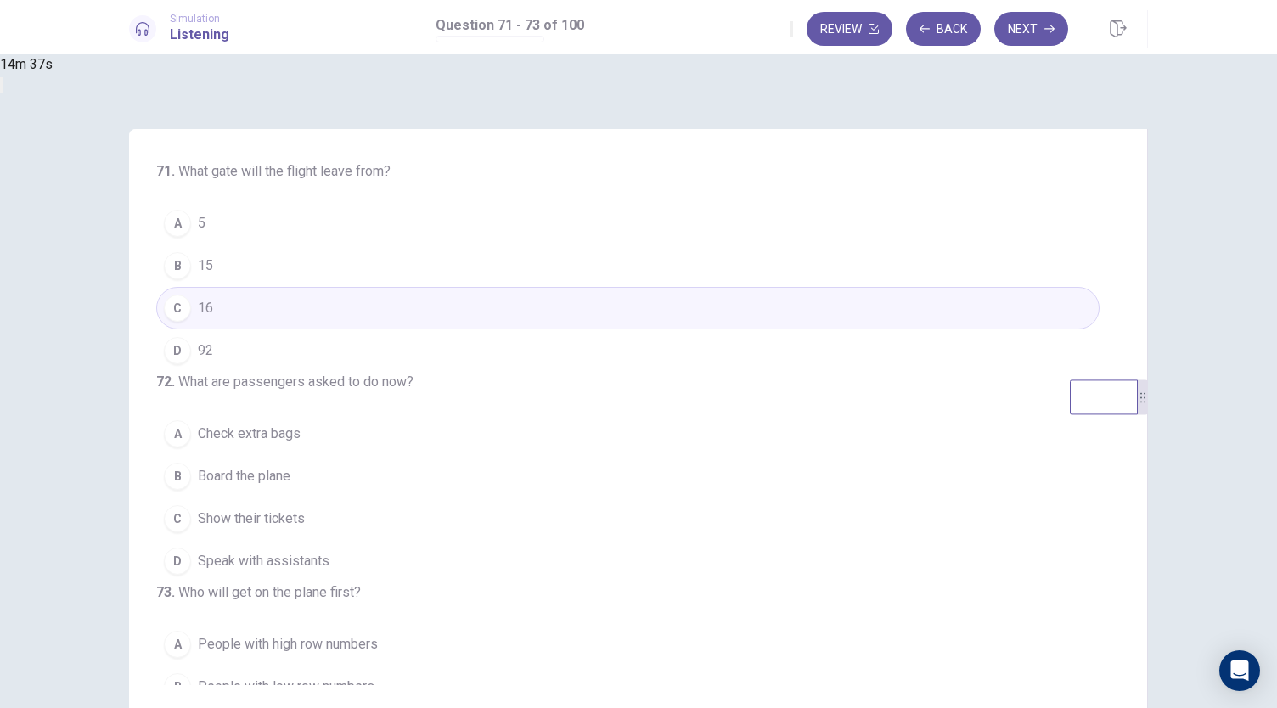
click at [305, 529] on span "Show their tickets" at bounding box center [251, 519] width 107 height 20
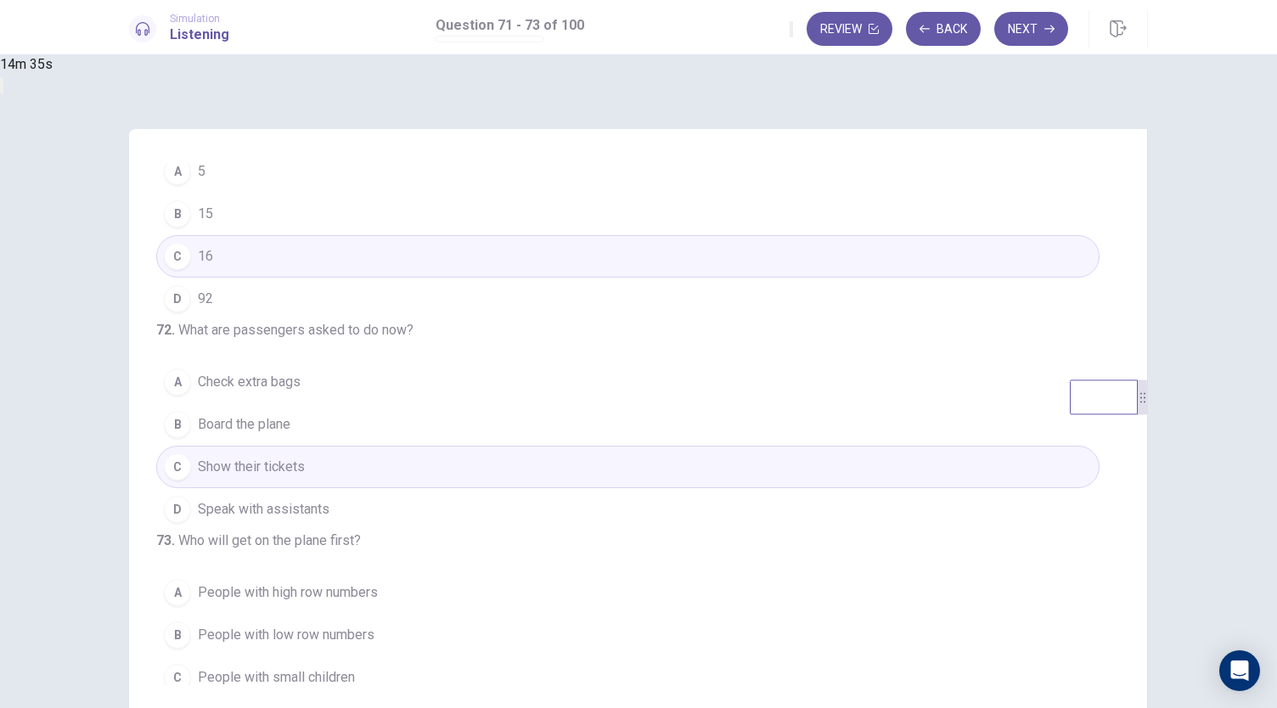
scroll to position [170, 0]
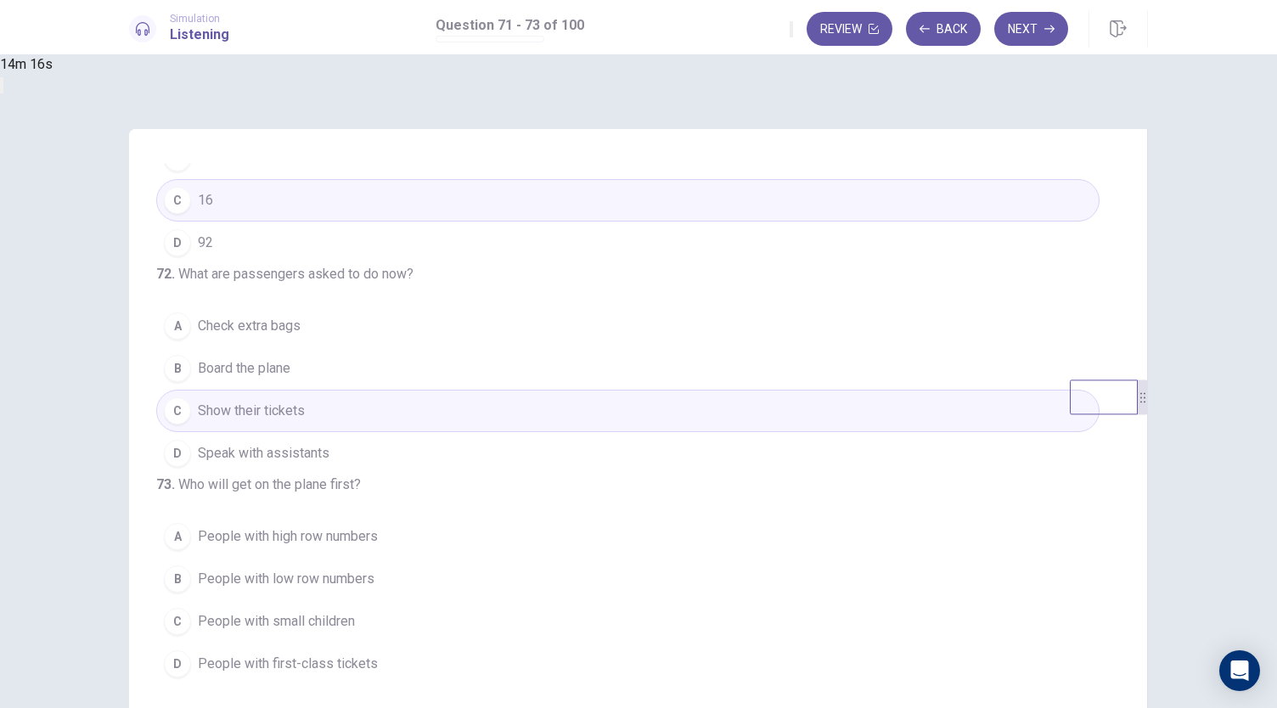
click at [355, 629] on span "People with small children" at bounding box center [276, 621] width 157 height 20
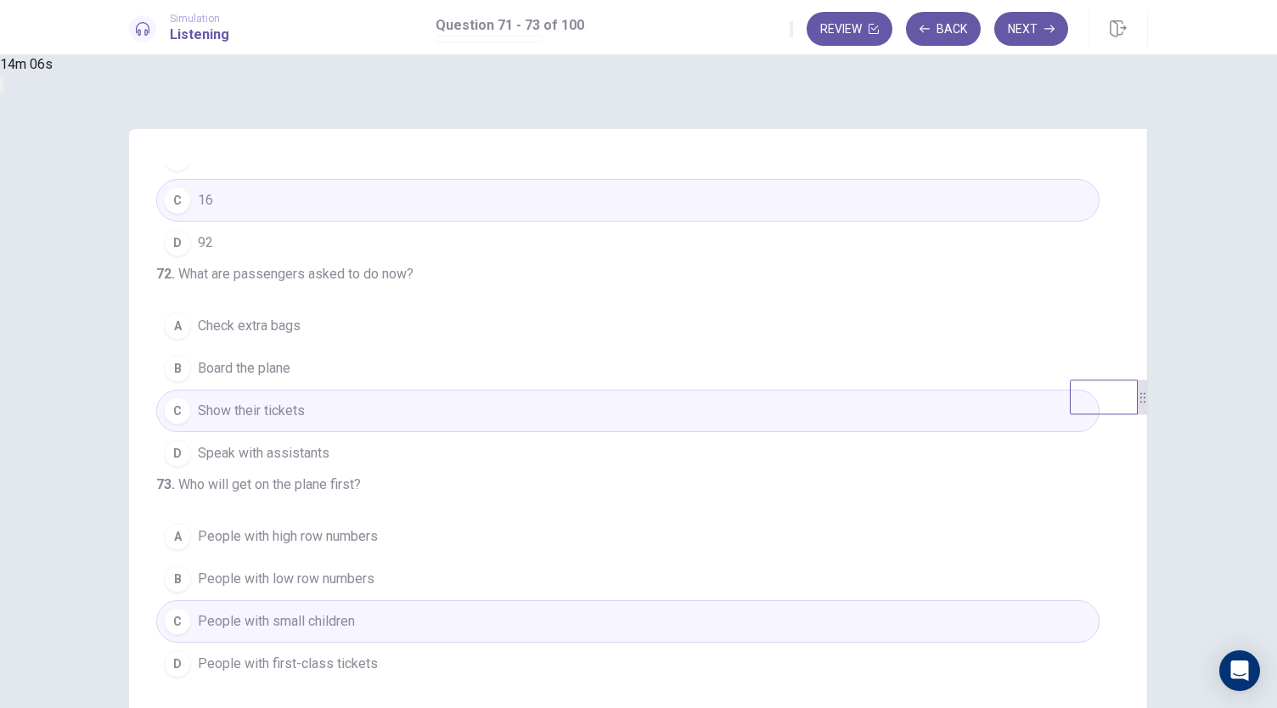
click at [591, 665] on button "D People with first-class tickets" at bounding box center [627, 664] width 943 height 42
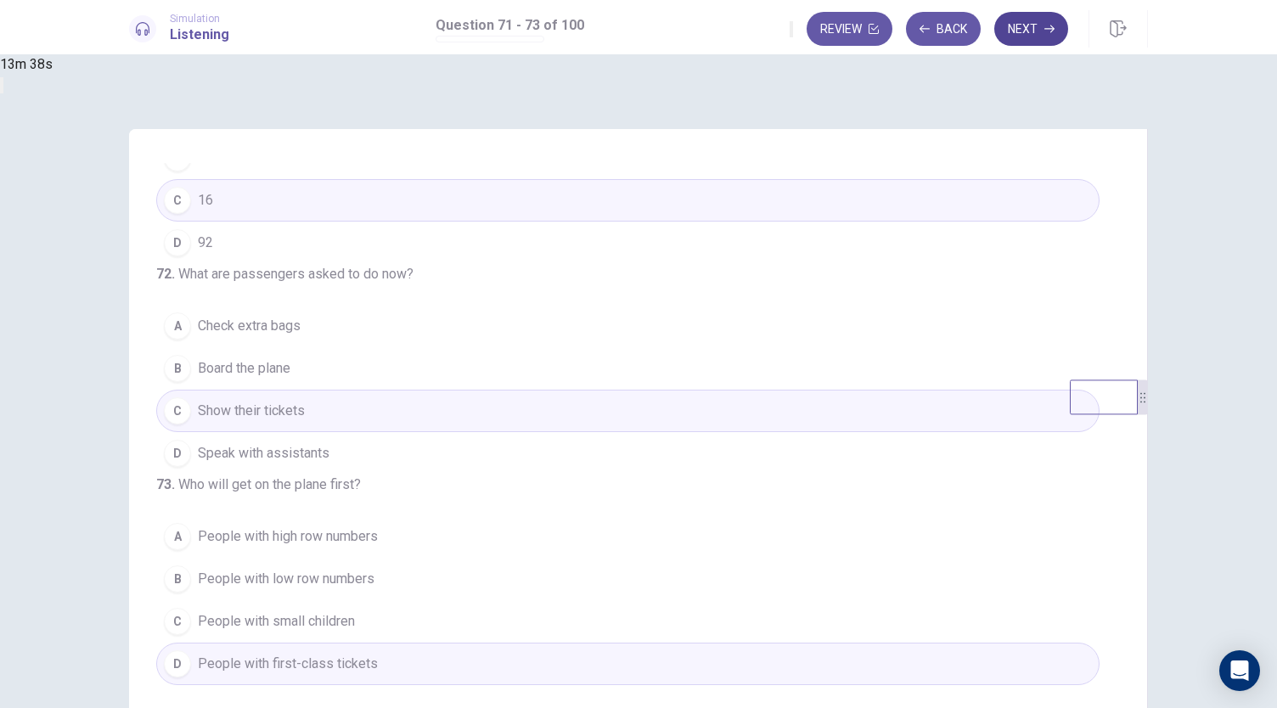
click at [1018, 25] on button "Next" at bounding box center [1031, 29] width 74 height 34
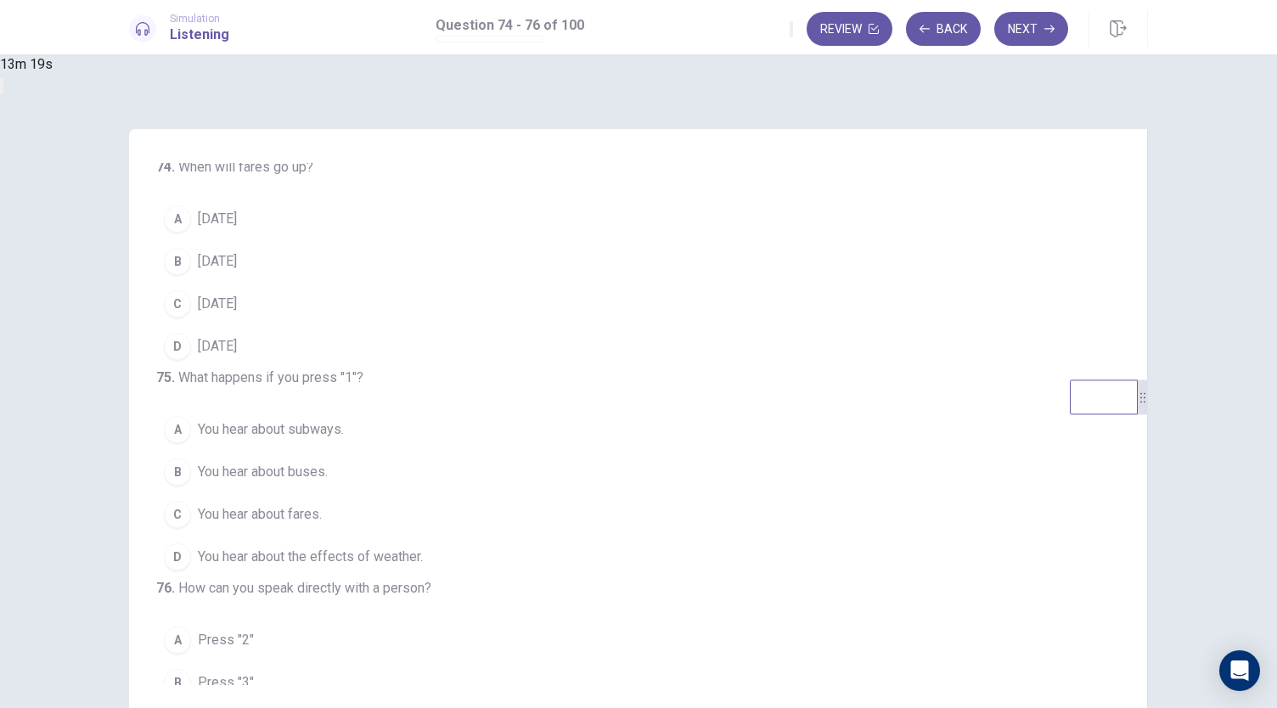
scroll to position [7, 0]
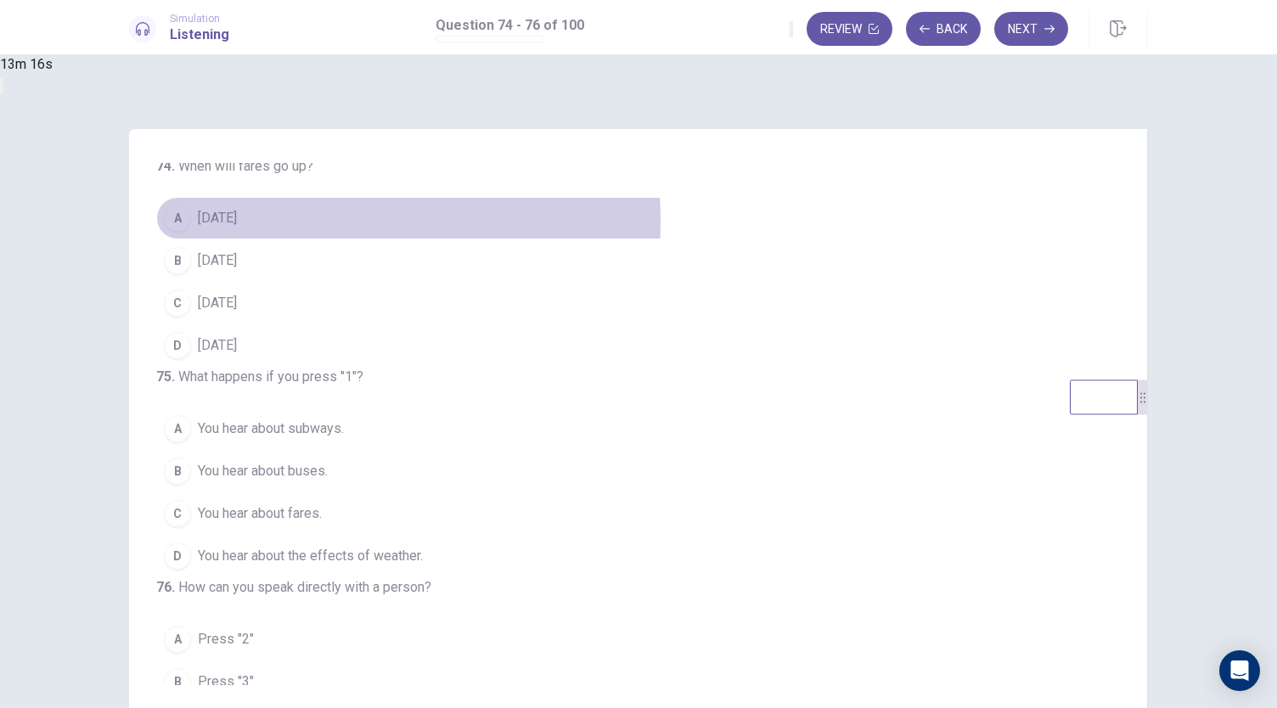
click at [237, 223] on span "[DATE]" at bounding box center [217, 218] width 39 height 20
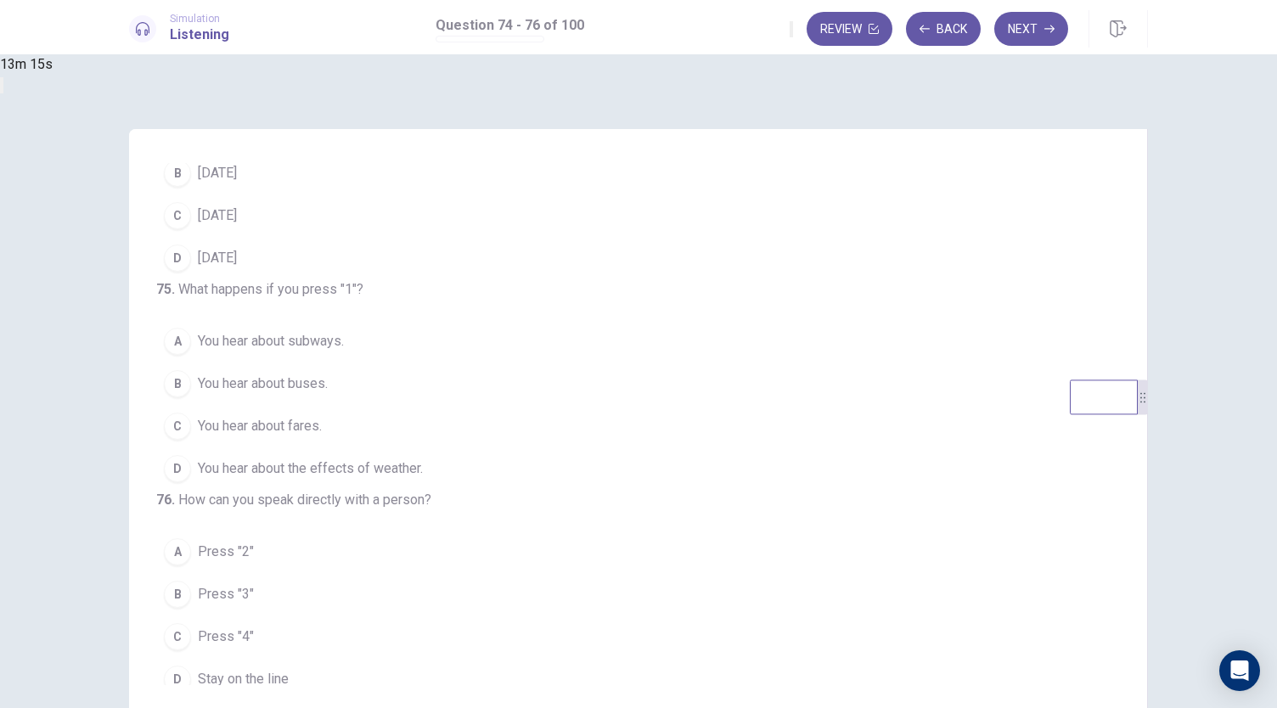
scroll to position [95, 0]
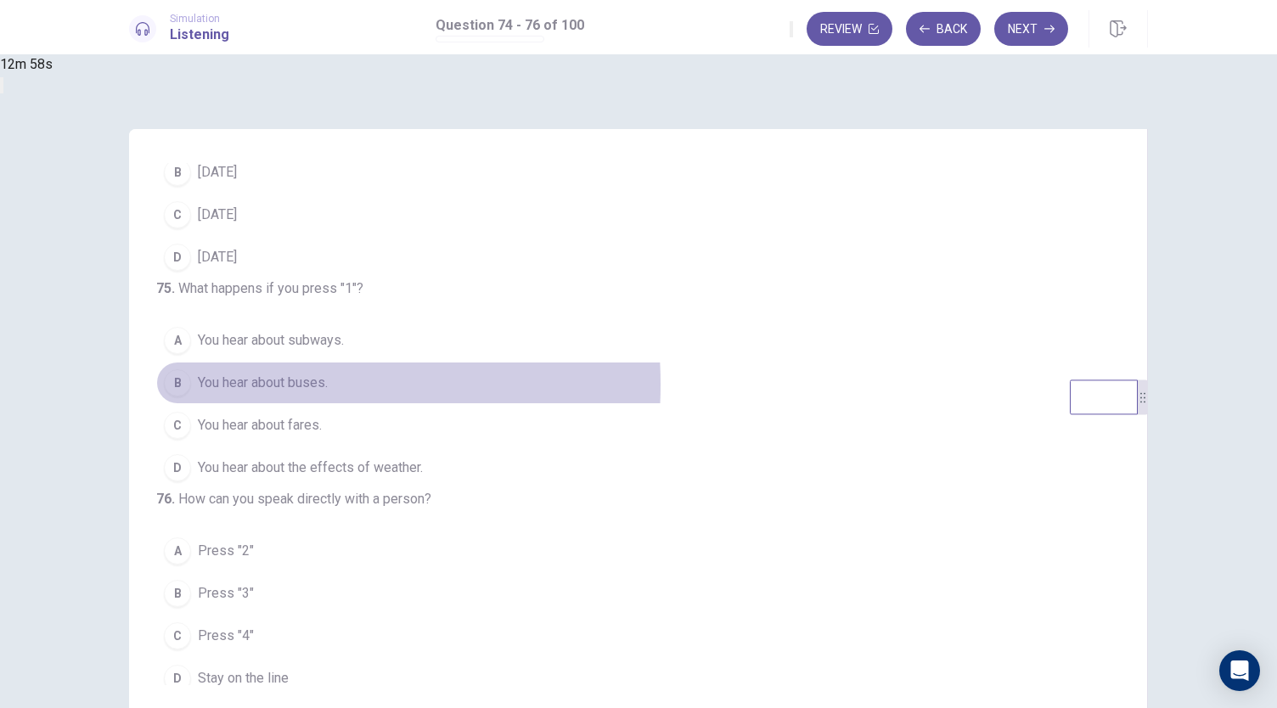
click at [328, 393] on span "You hear about buses." at bounding box center [263, 383] width 130 height 20
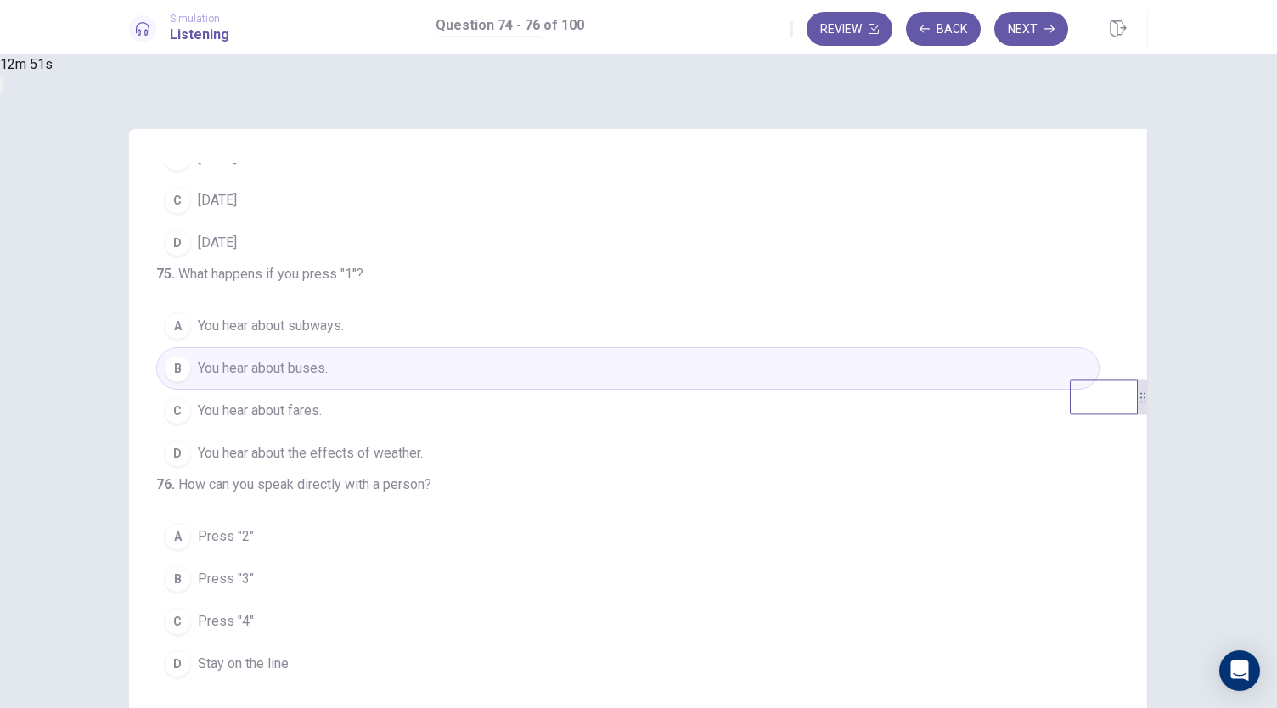
scroll to position [170, 0]
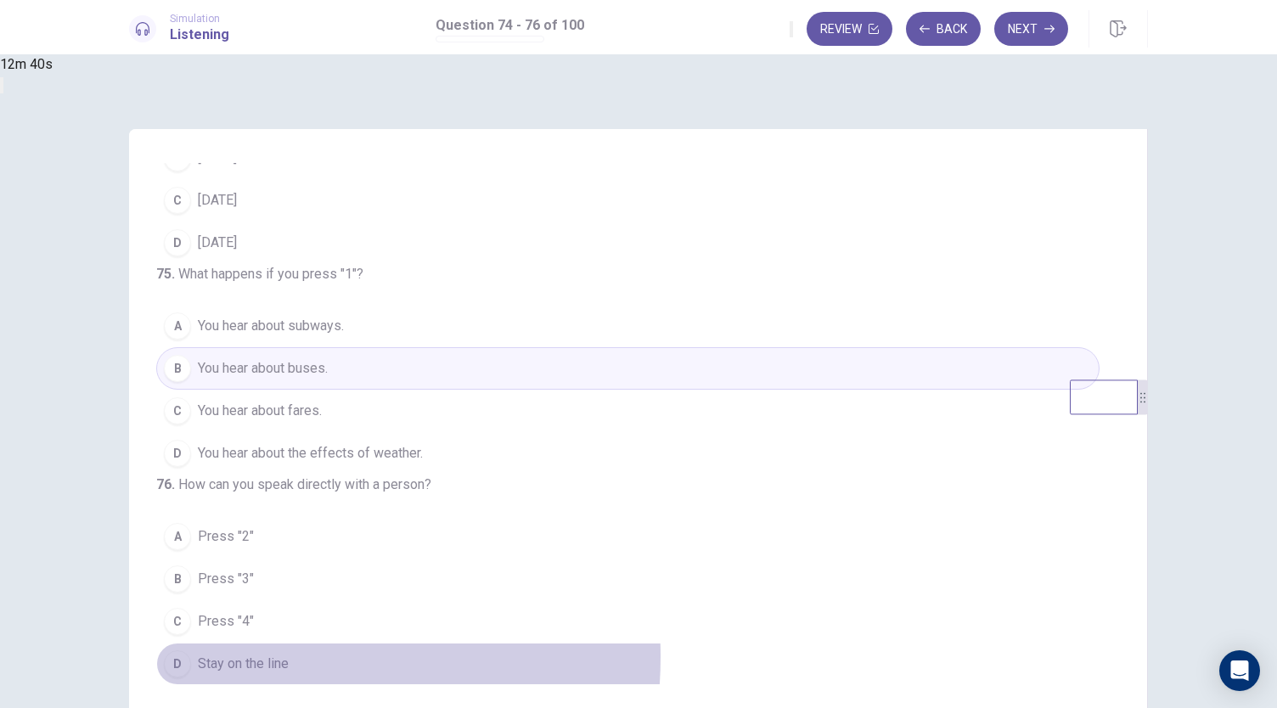
click at [289, 660] on span "Stay on the line" at bounding box center [243, 664] width 91 height 20
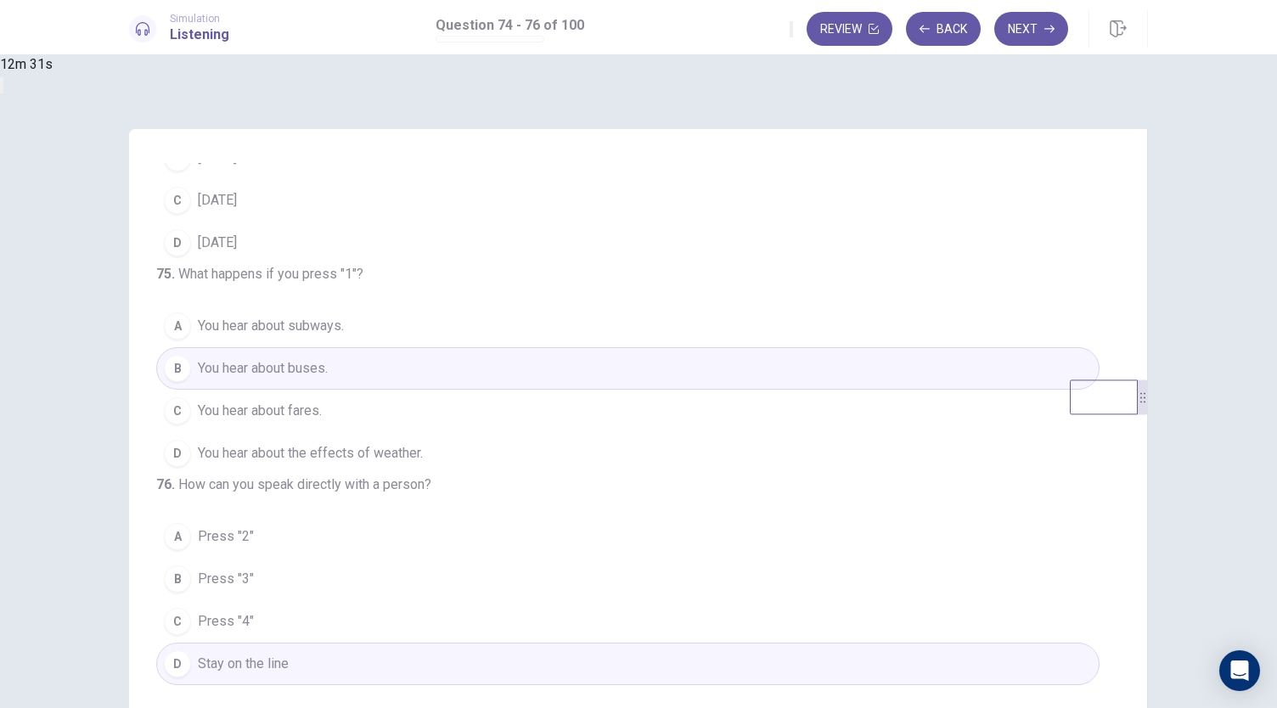
scroll to position [163, 0]
click at [1025, 21] on button "Next" at bounding box center [1031, 29] width 74 height 34
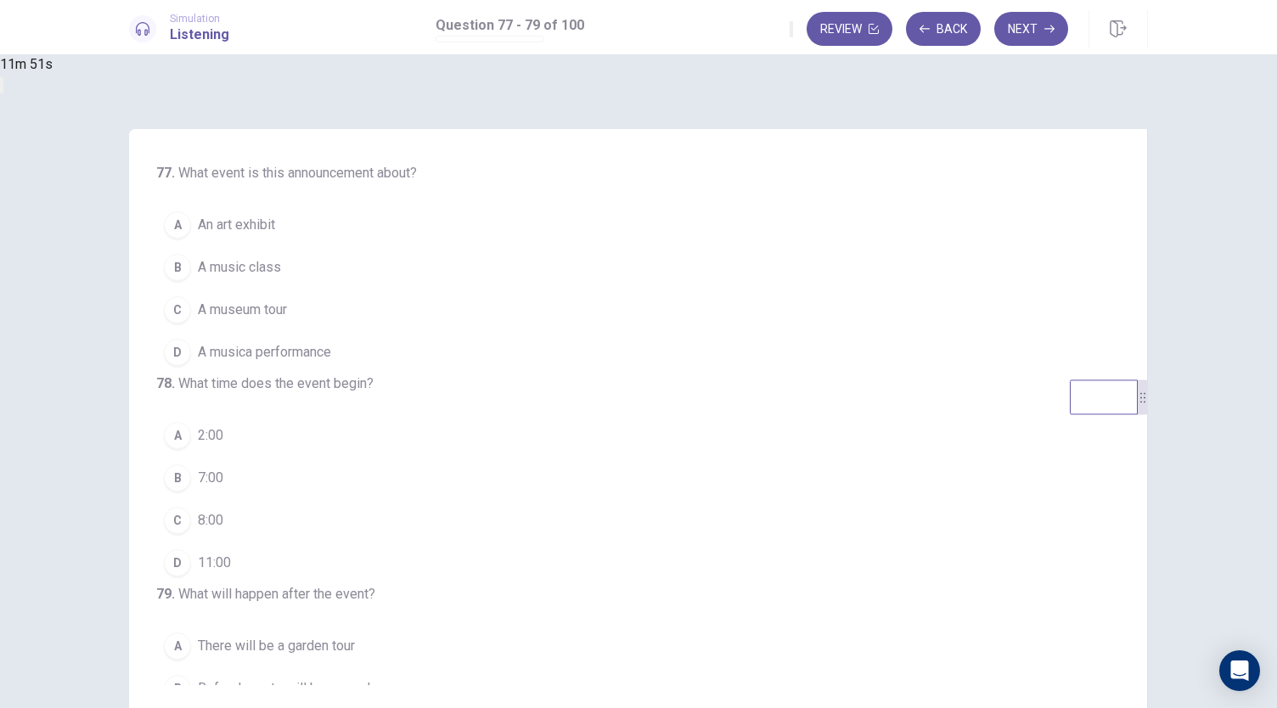
scroll to position [1, 0]
click at [331, 354] on span "A musica performance" at bounding box center [264, 351] width 133 height 20
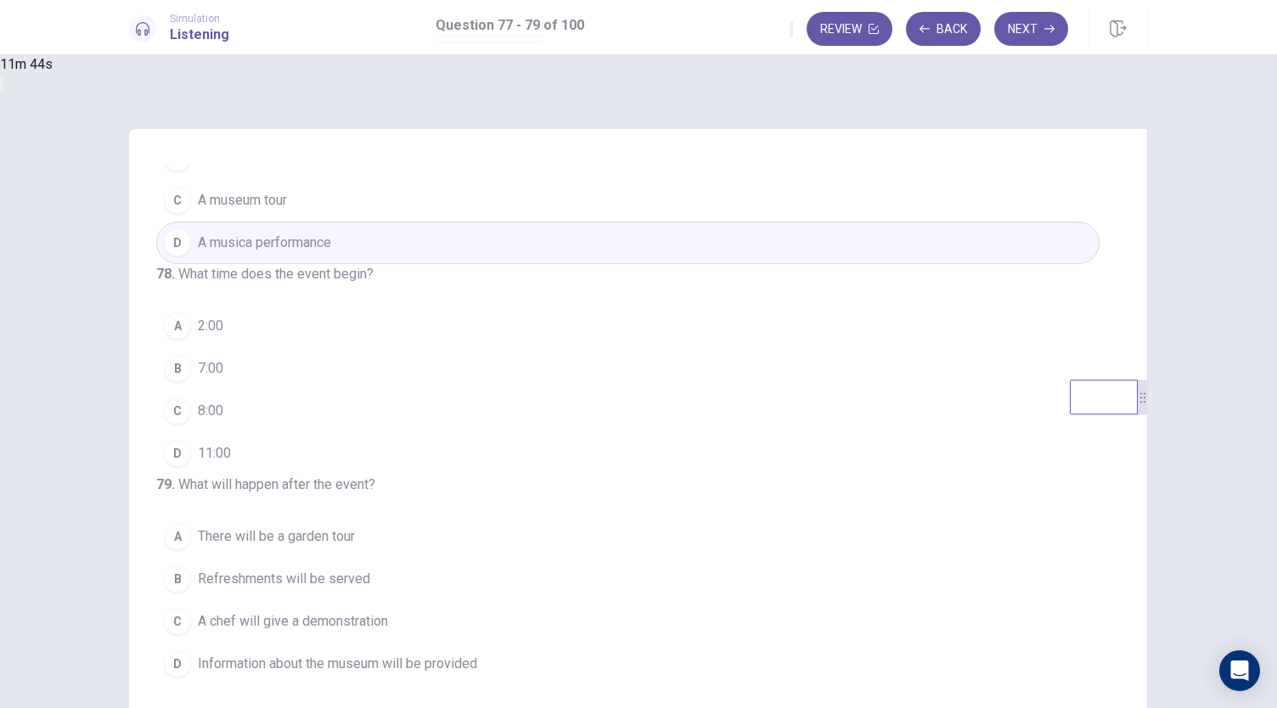
scroll to position [170, 0]
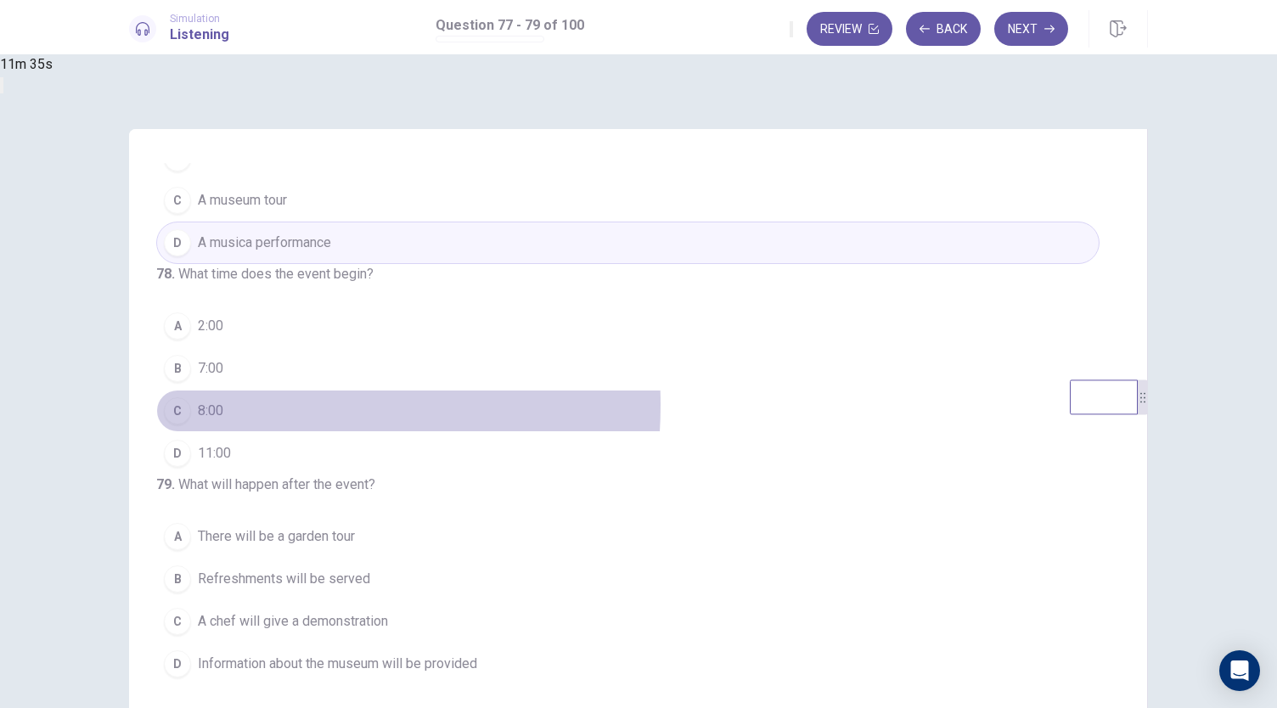
click at [440, 390] on button "C 8:00" at bounding box center [627, 411] width 943 height 42
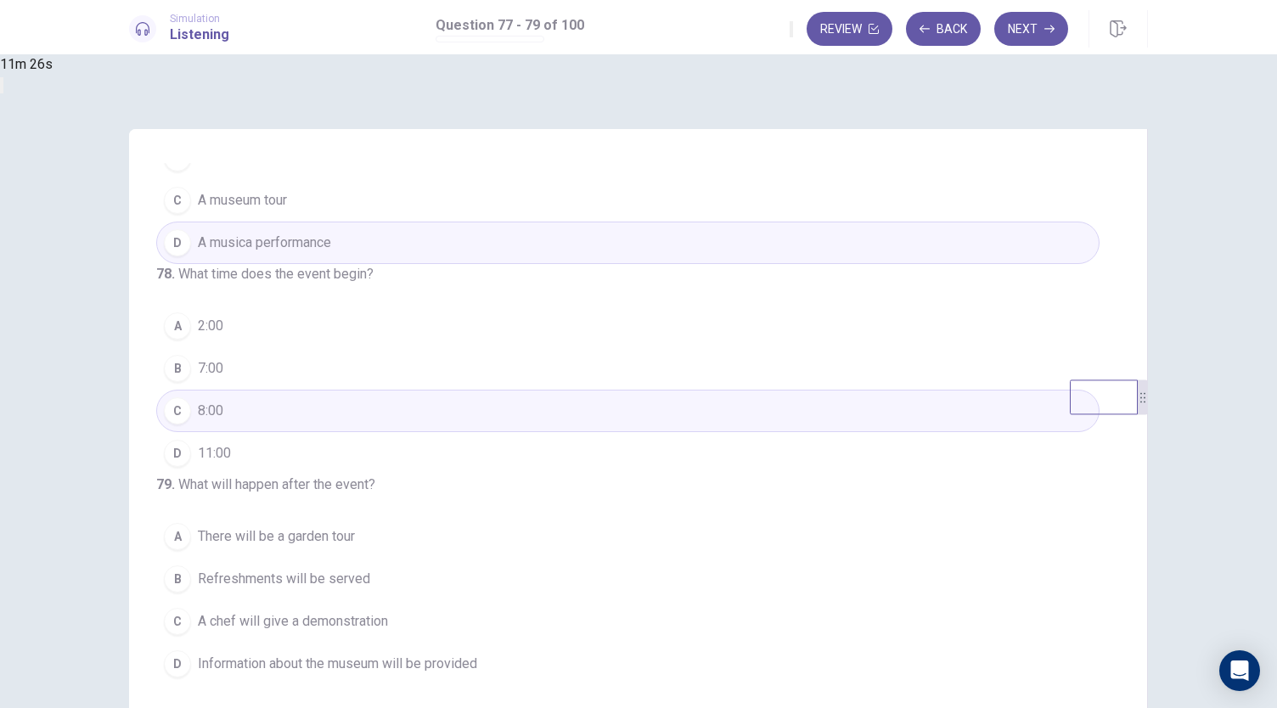
click at [370, 583] on span "Refreshments will be served" at bounding box center [284, 579] width 172 height 20
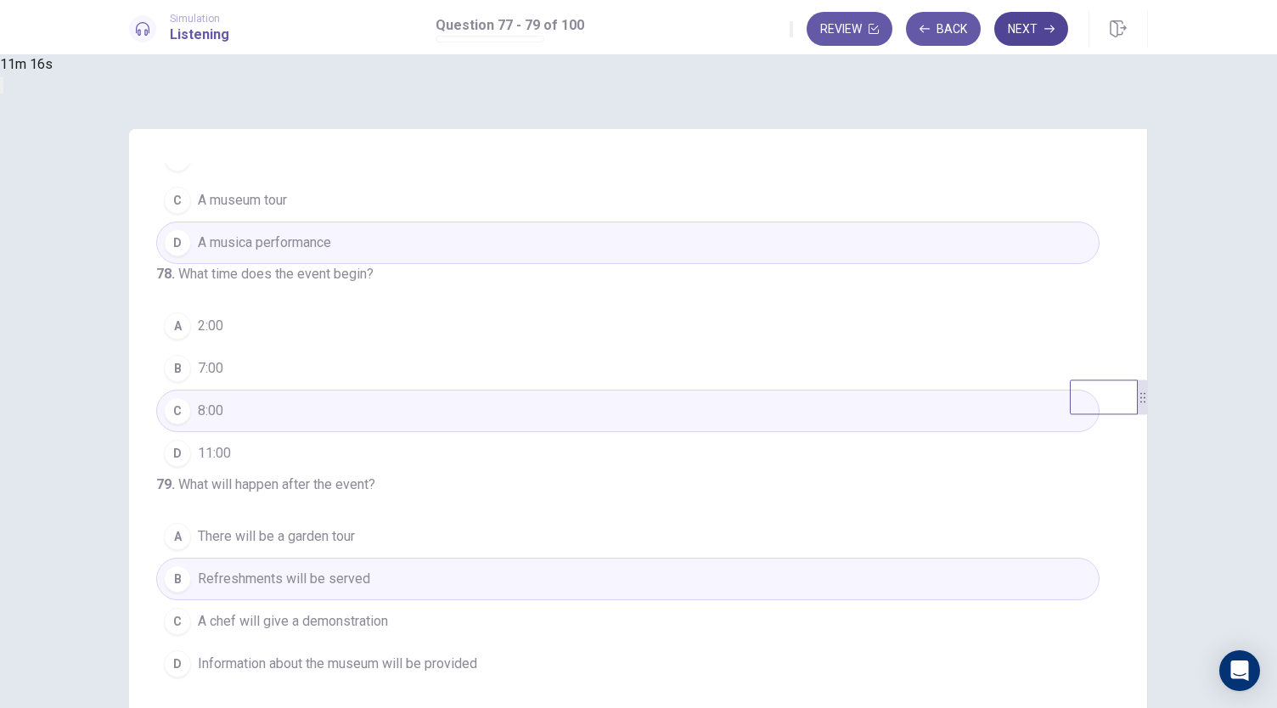
click at [1023, 29] on button "Next" at bounding box center [1031, 29] width 74 height 34
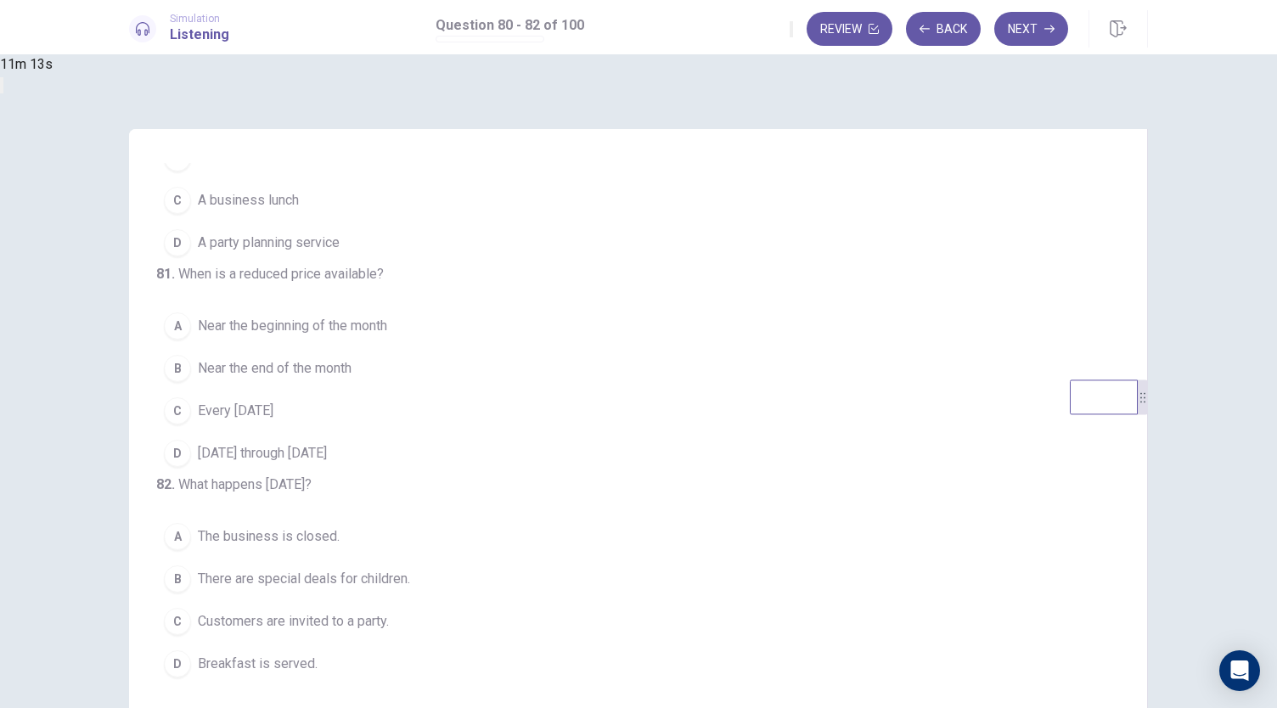
scroll to position [0, 0]
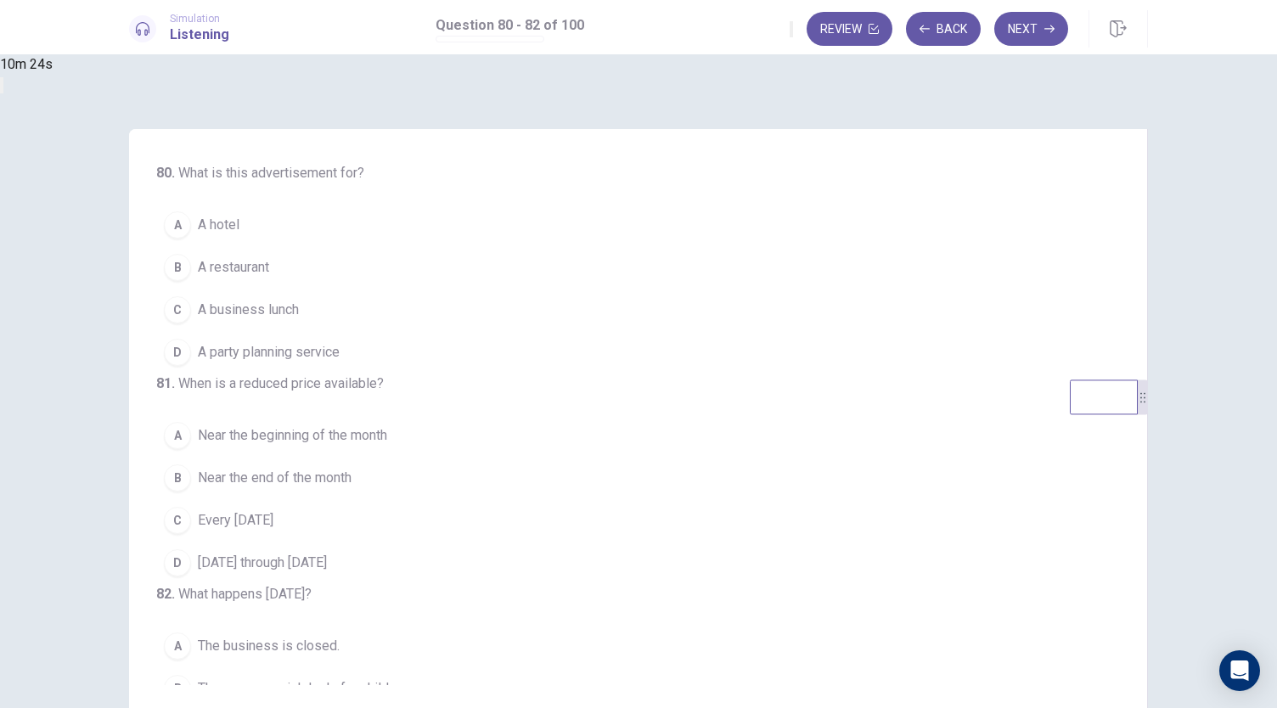
click at [239, 227] on span "A hotel" at bounding box center [219, 225] width 42 height 20
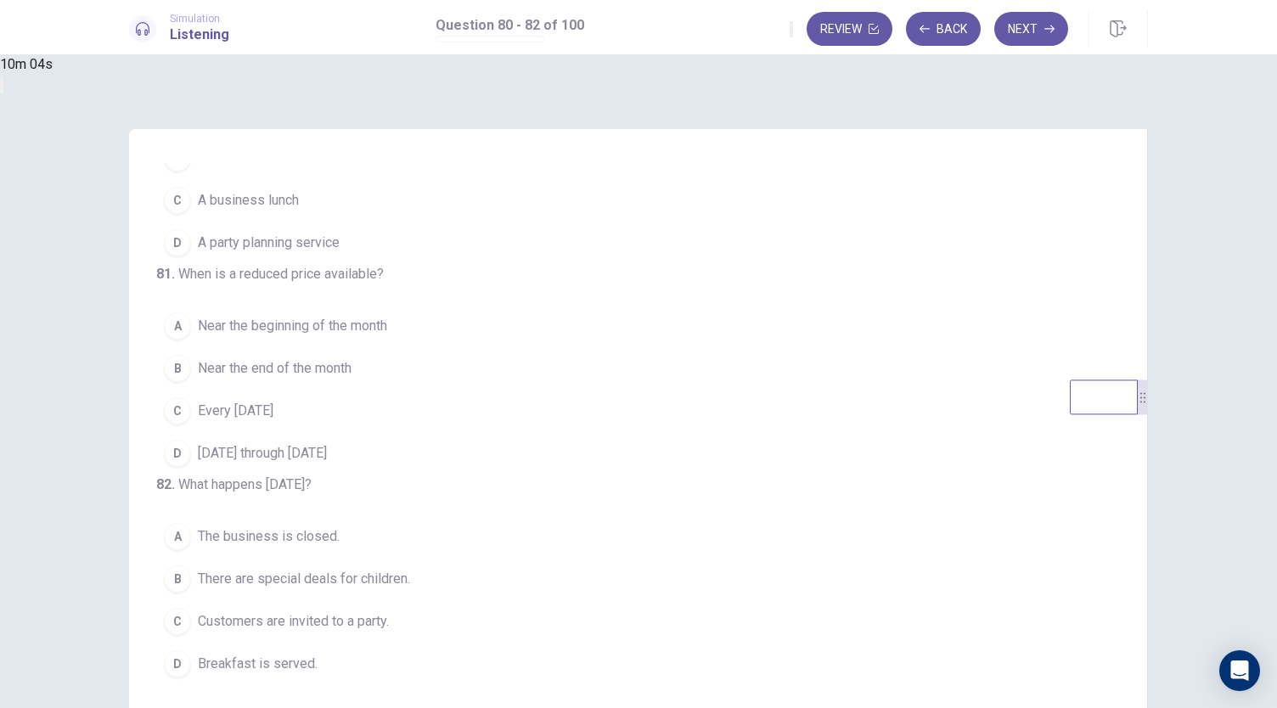
scroll to position [170, 0]
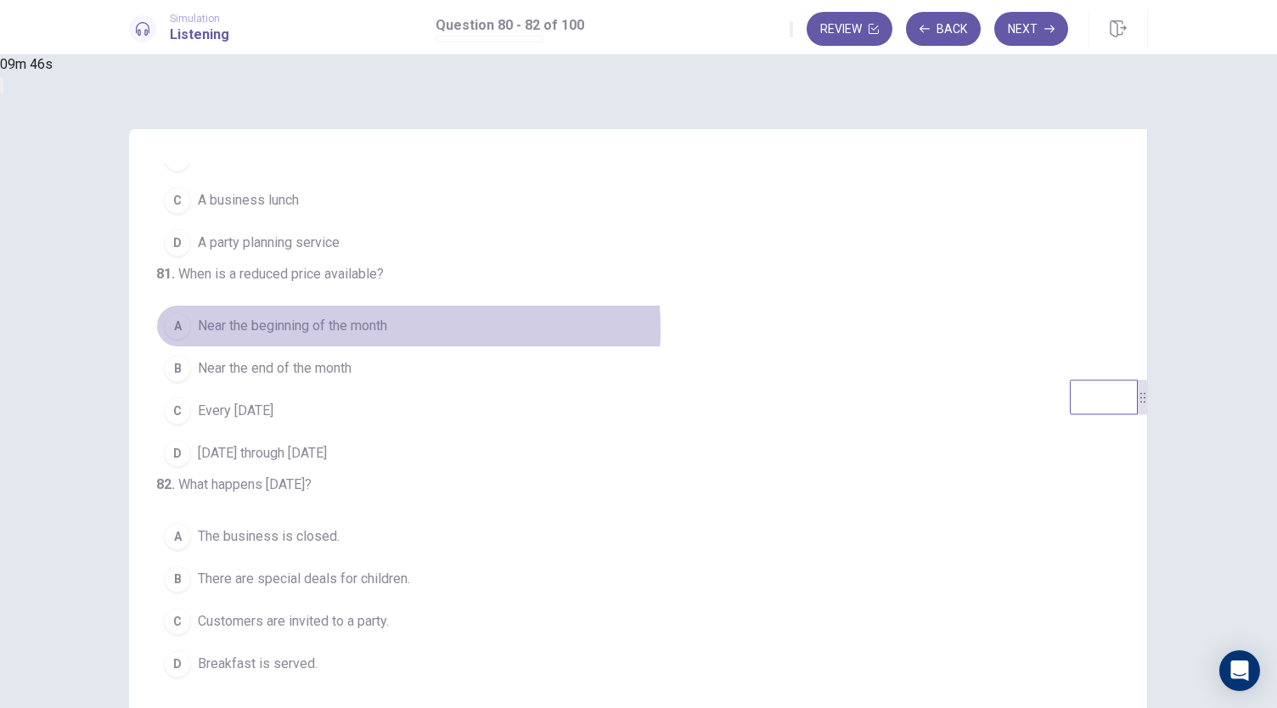
click at [387, 316] on span "Near the beginning of the month" at bounding box center [292, 326] width 189 height 20
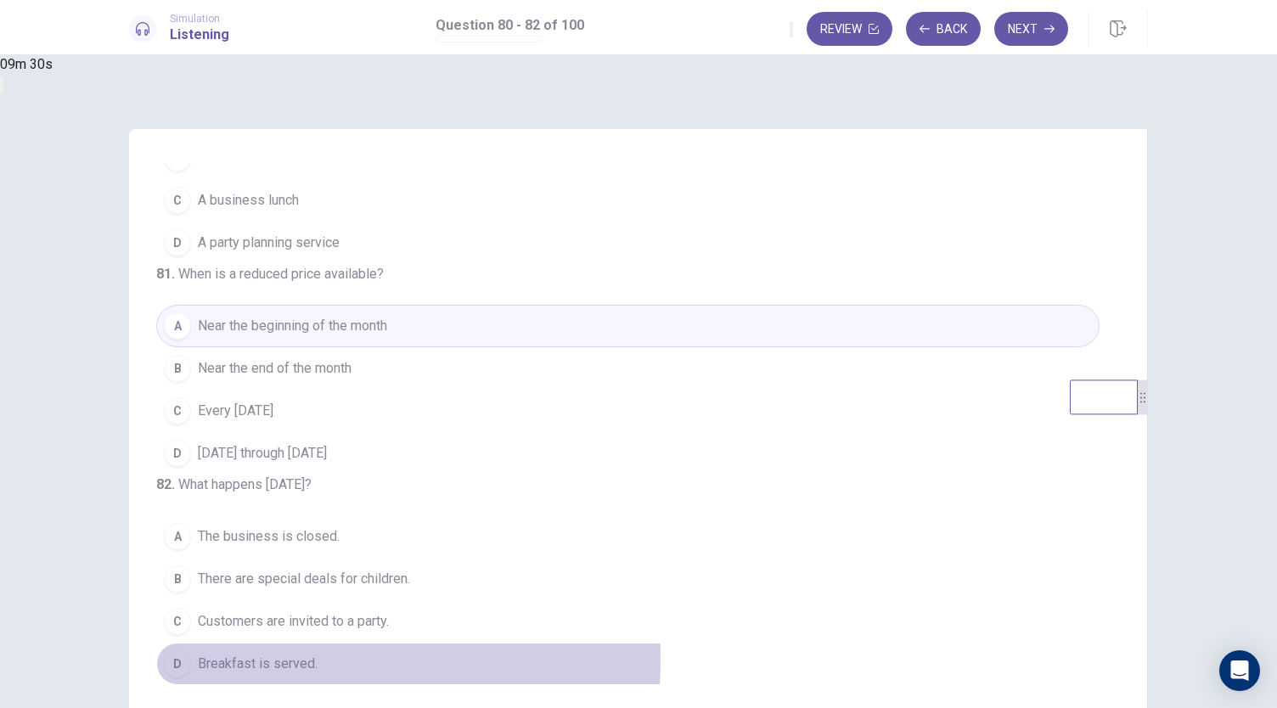
click at [318, 662] on span "Breakfast is served." at bounding box center [258, 664] width 120 height 20
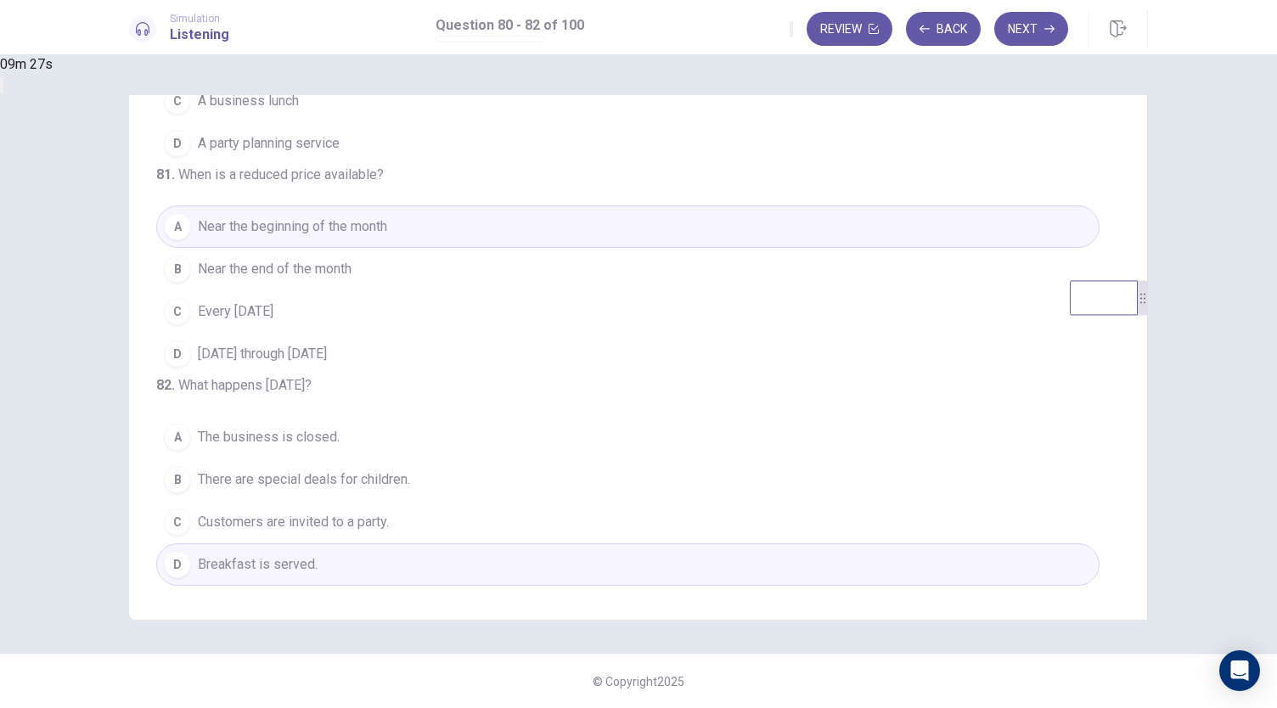
scroll to position [0, 0]
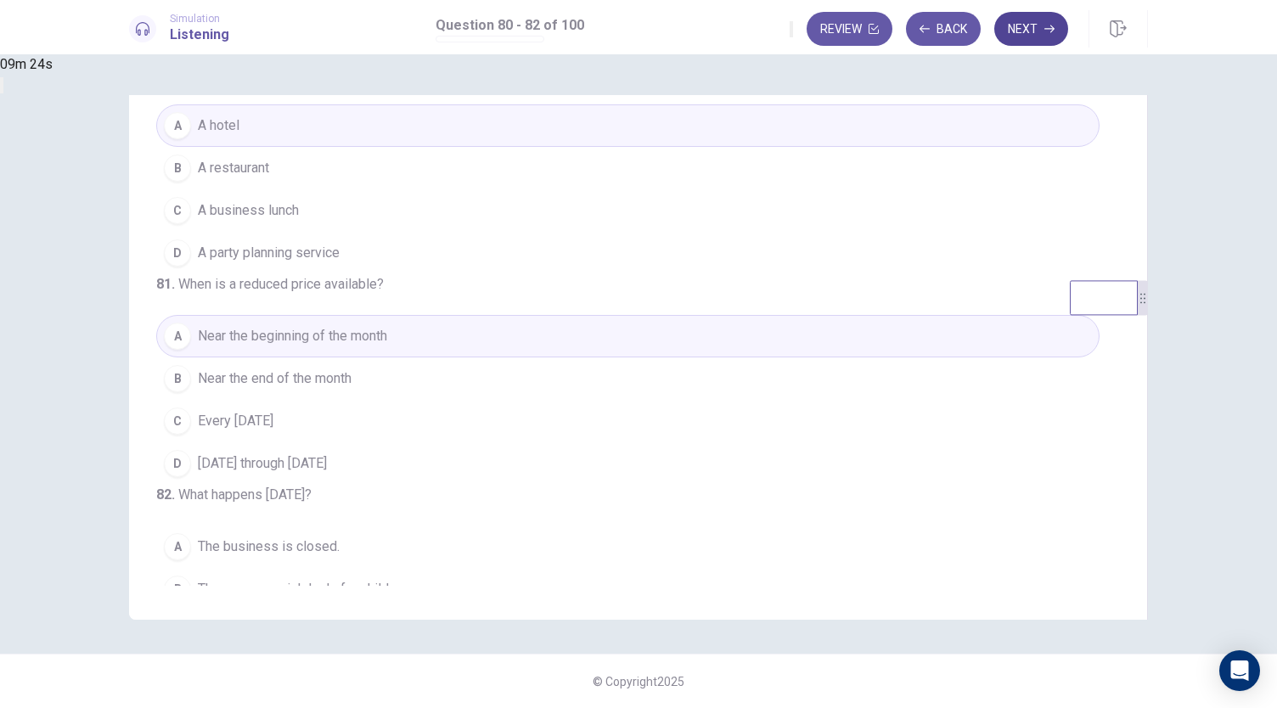
click at [1034, 38] on button "Next" at bounding box center [1031, 29] width 74 height 34
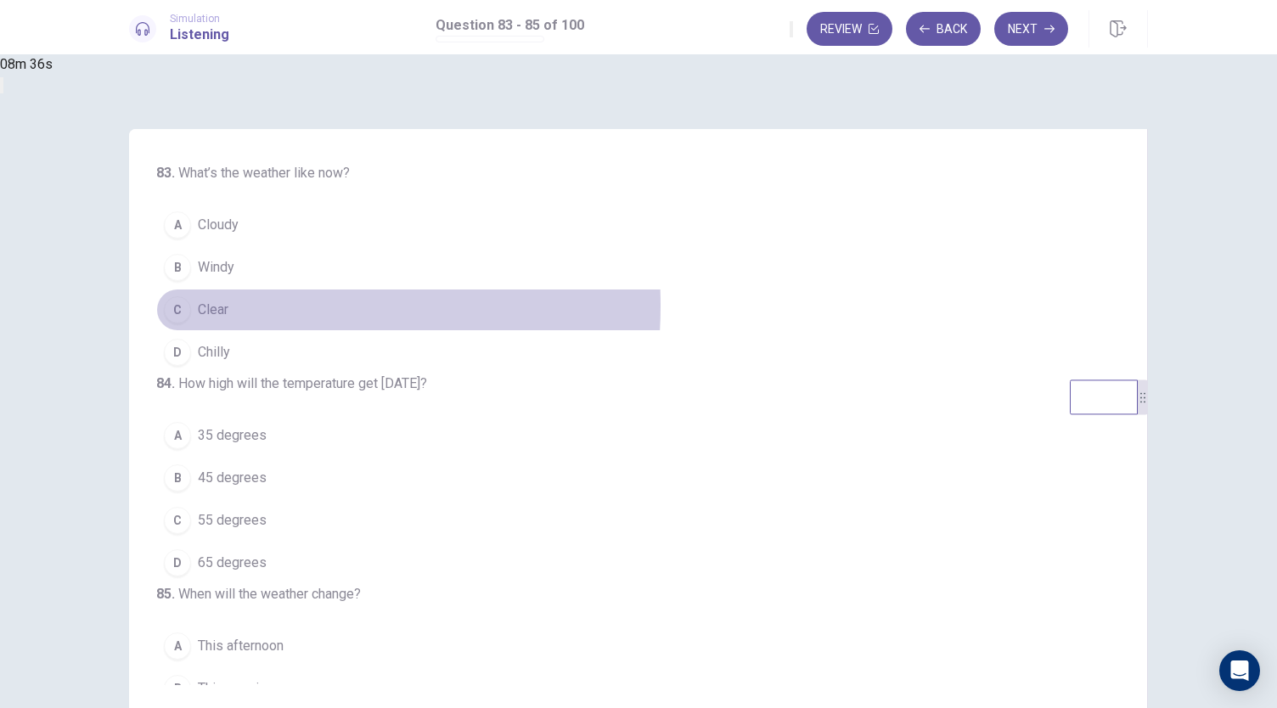
click at [228, 306] on span "Clear" at bounding box center [213, 310] width 31 height 20
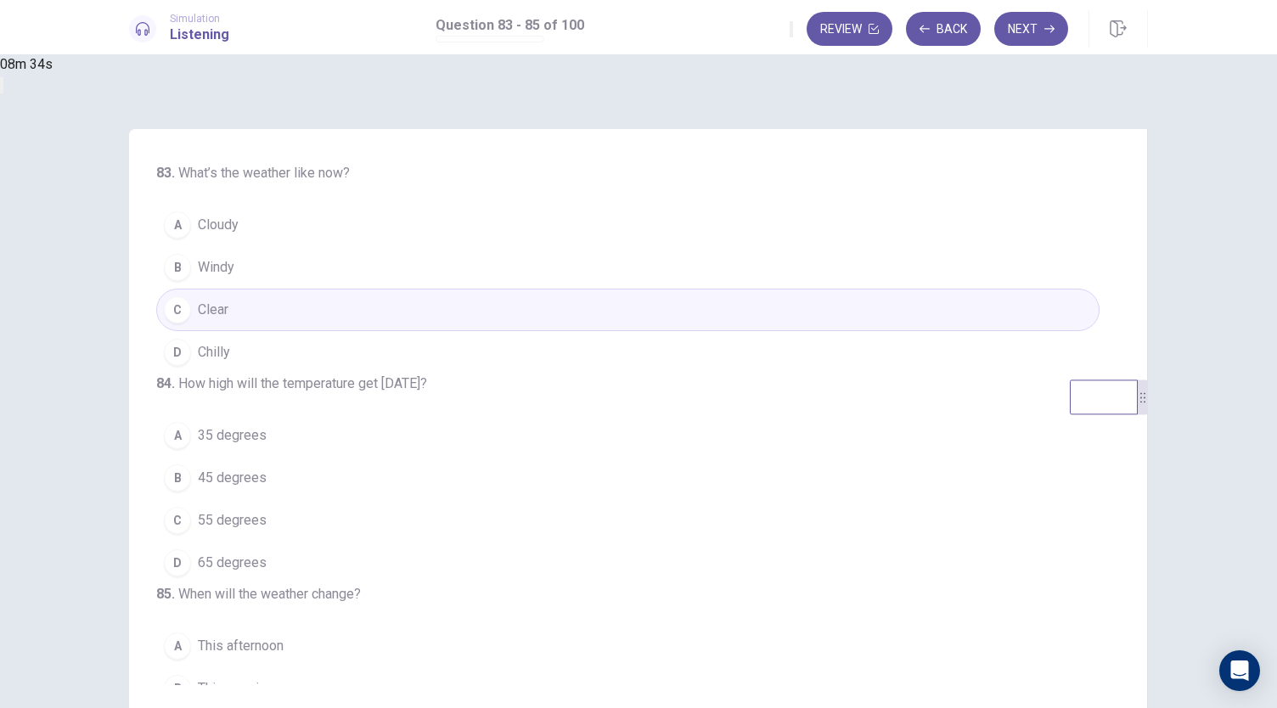
click at [267, 531] on span "55 degrees" at bounding box center [232, 520] width 69 height 20
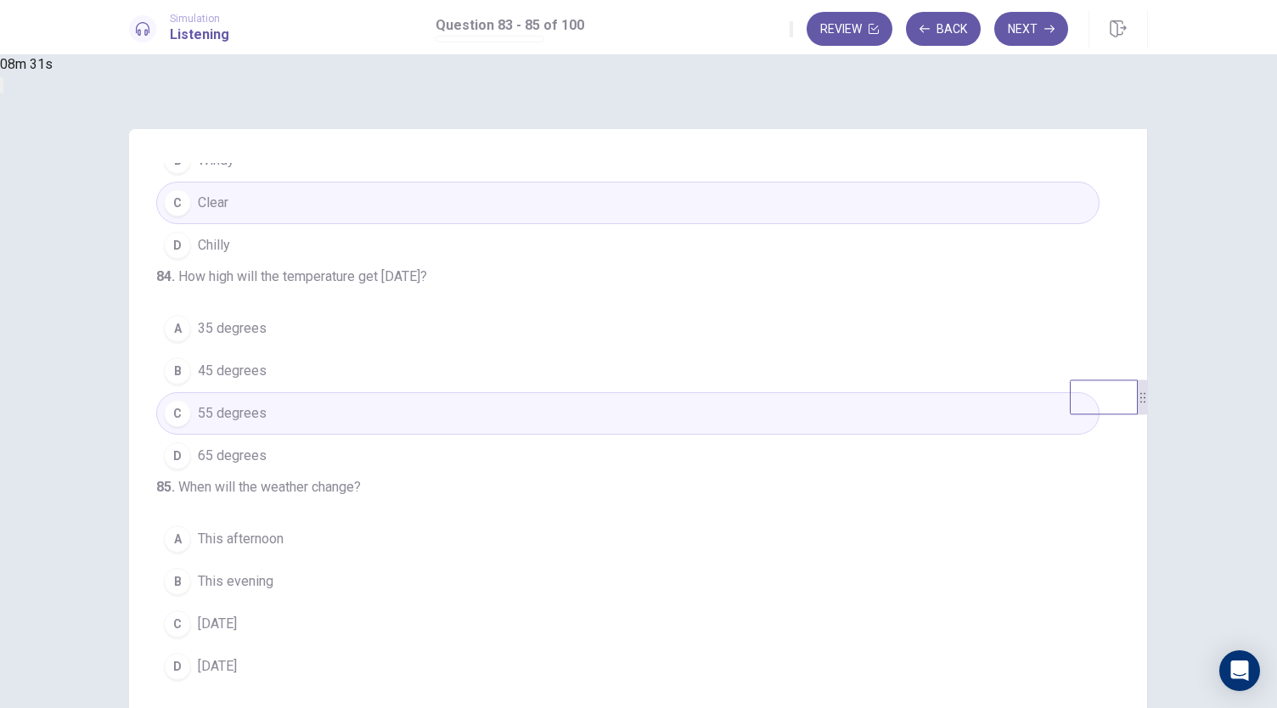
scroll to position [170, 0]
click at [273, 587] on span "This evening" at bounding box center [236, 579] width 76 height 20
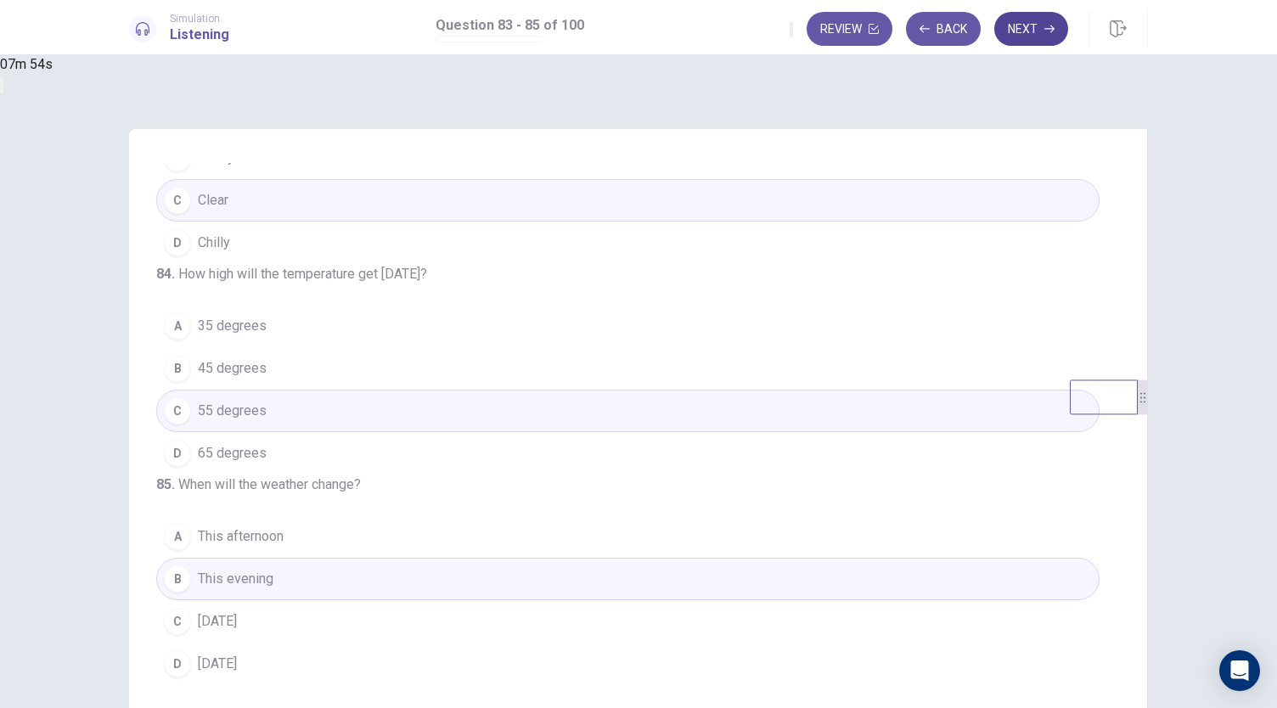
click at [1034, 35] on button "Next" at bounding box center [1031, 29] width 74 height 34
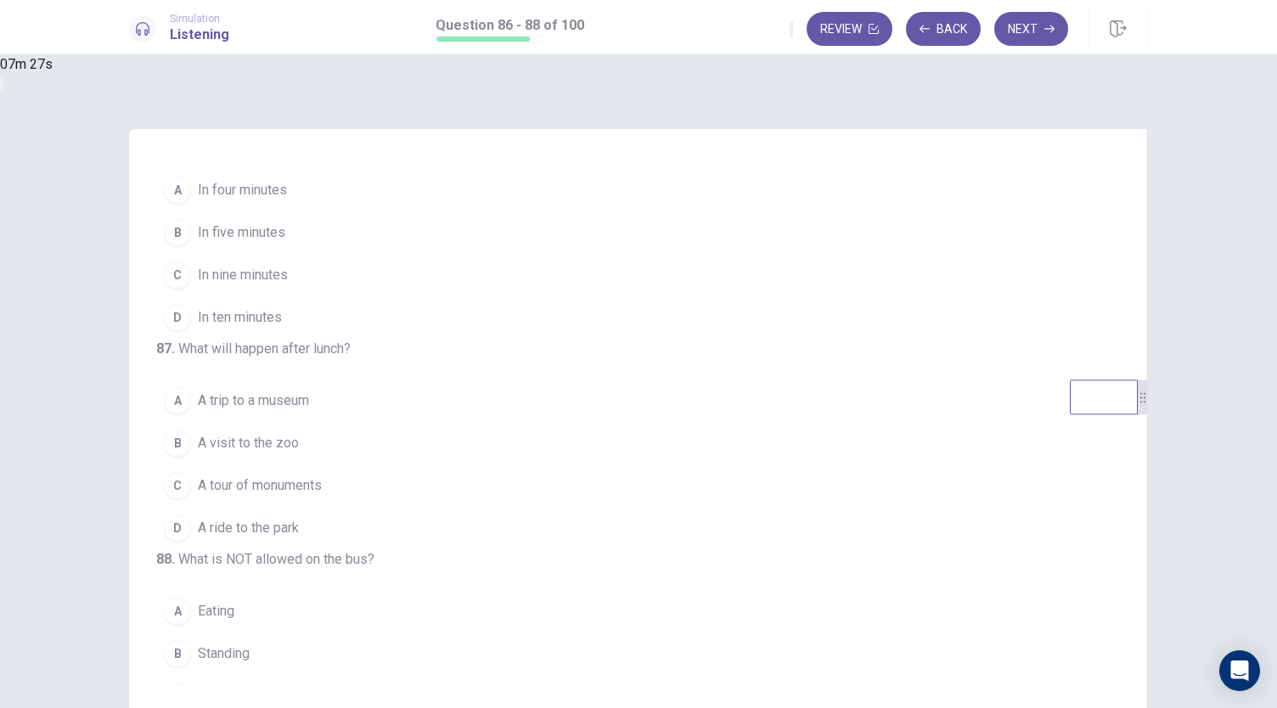
scroll to position [50, 0]
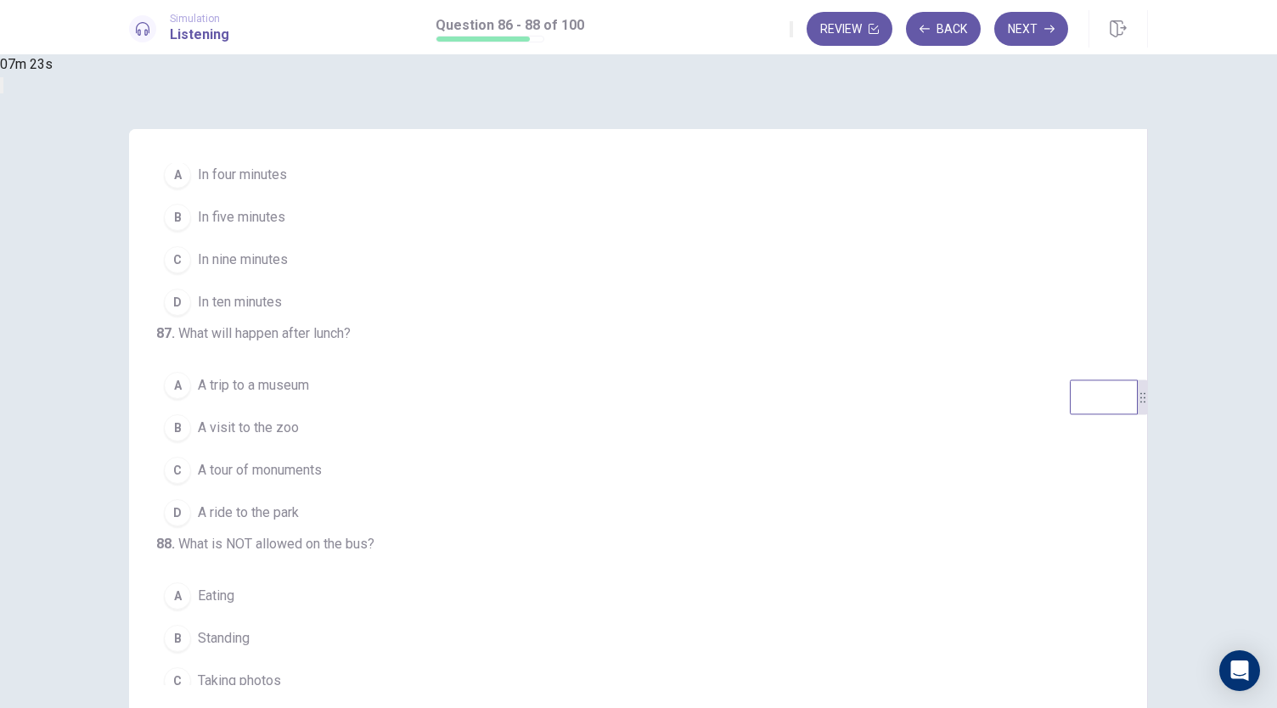
click at [282, 305] on span "In ten minutes" at bounding box center [240, 302] width 84 height 20
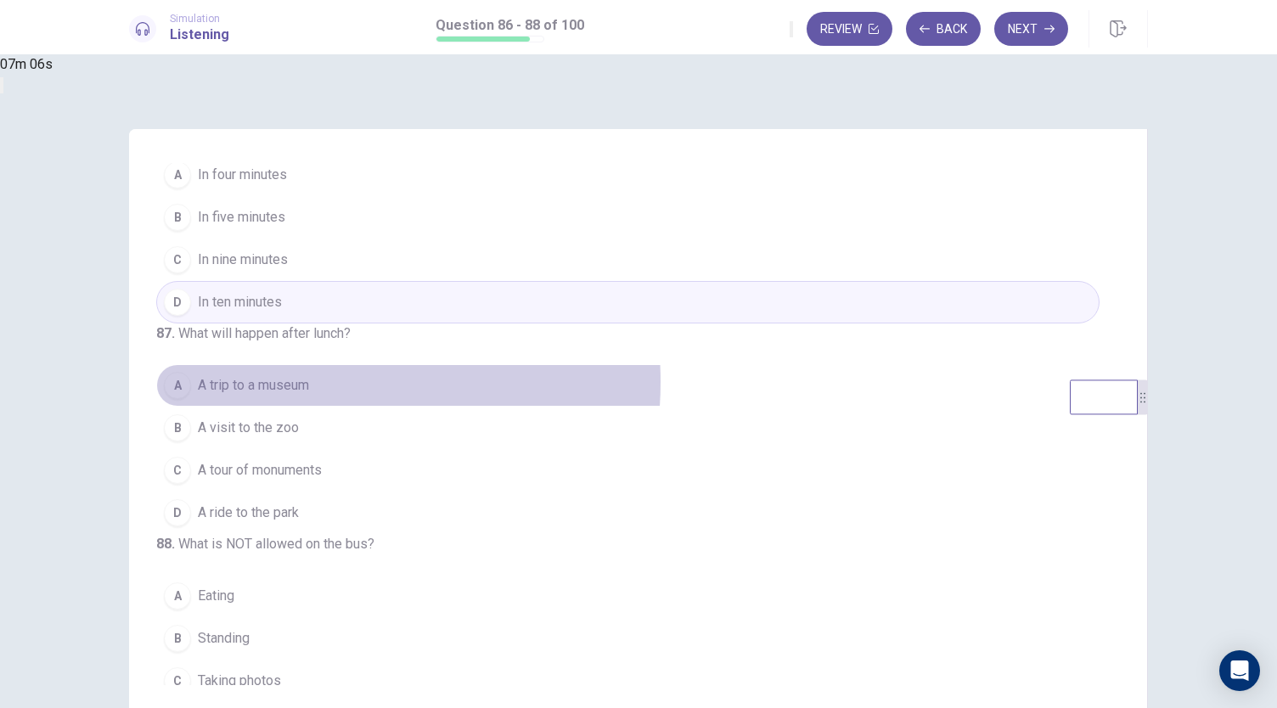
click at [309, 396] on span "A trip to a museum" at bounding box center [253, 385] width 111 height 20
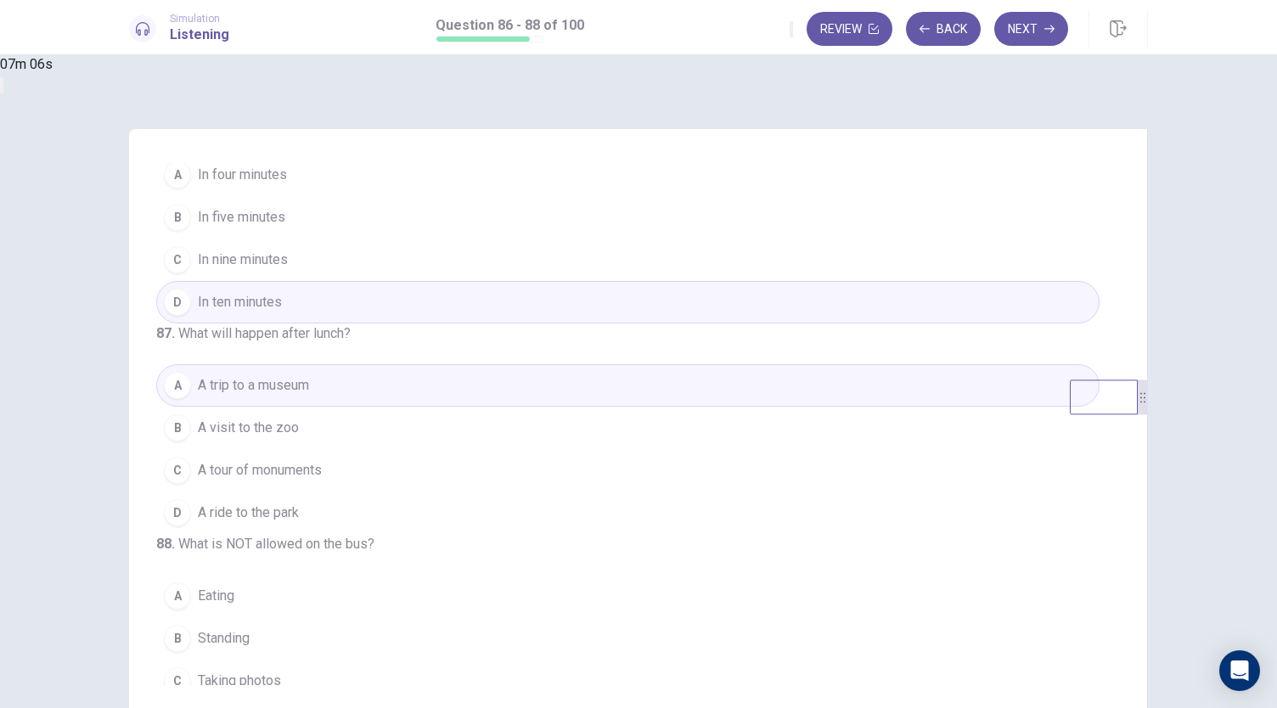
scroll to position [170, 0]
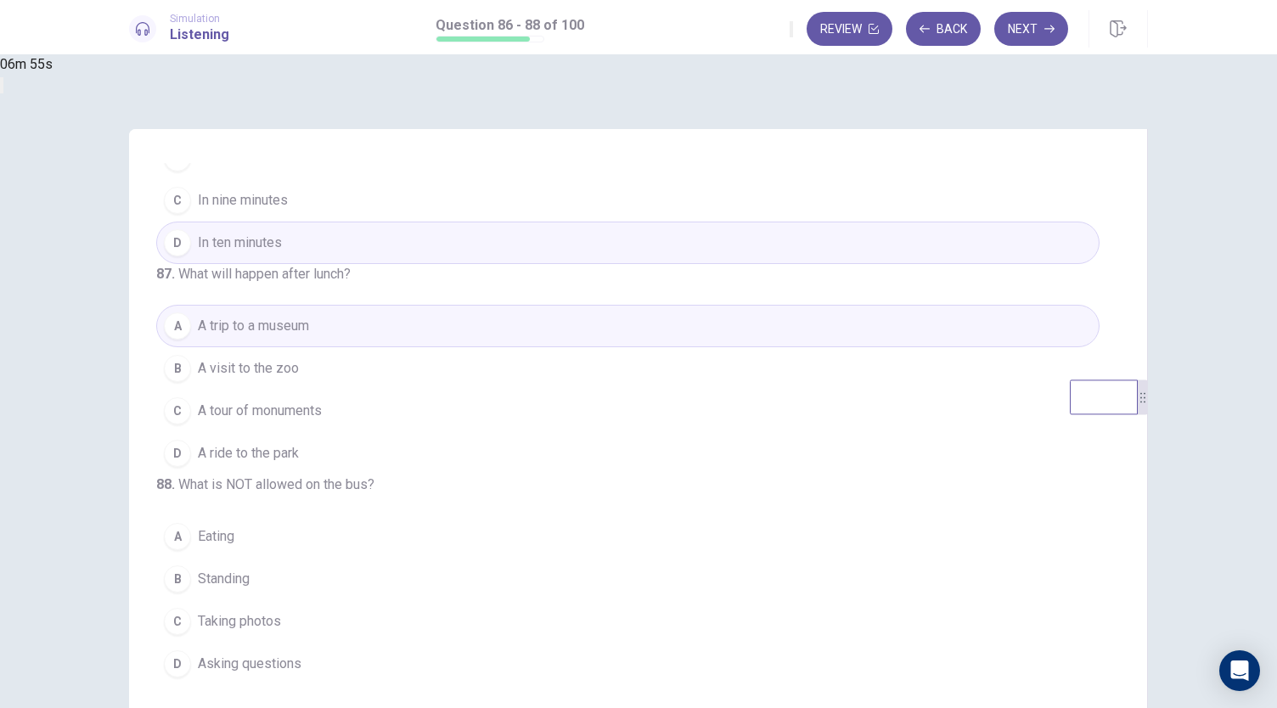
click at [250, 589] on span "Standing" at bounding box center [224, 579] width 52 height 20
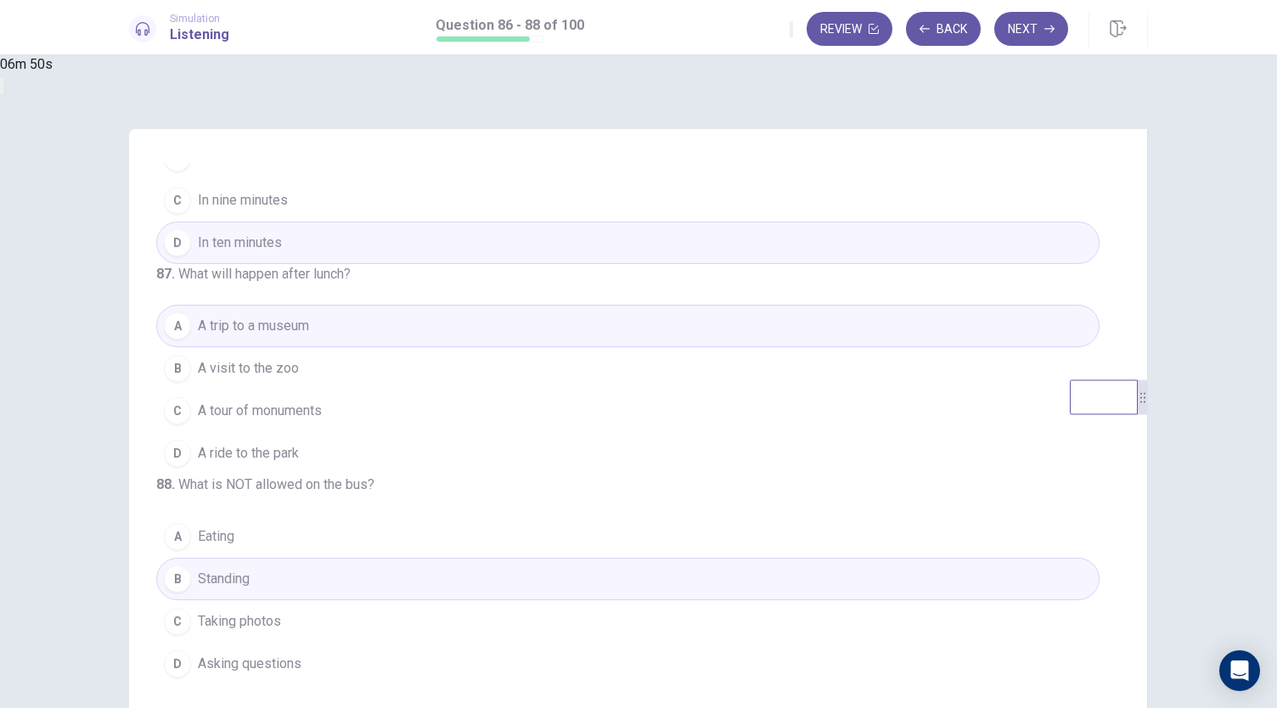
scroll to position [0, 0]
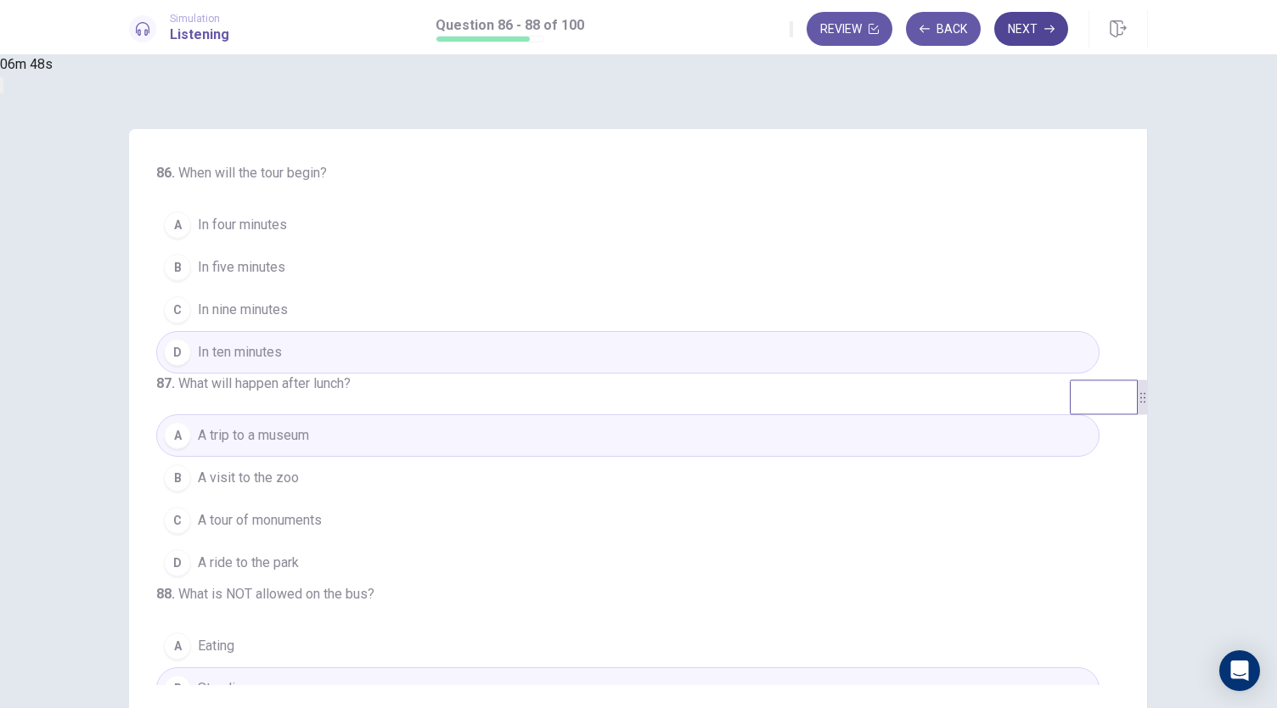
click at [1022, 38] on button "Next" at bounding box center [1031, 29] width 74 height 34
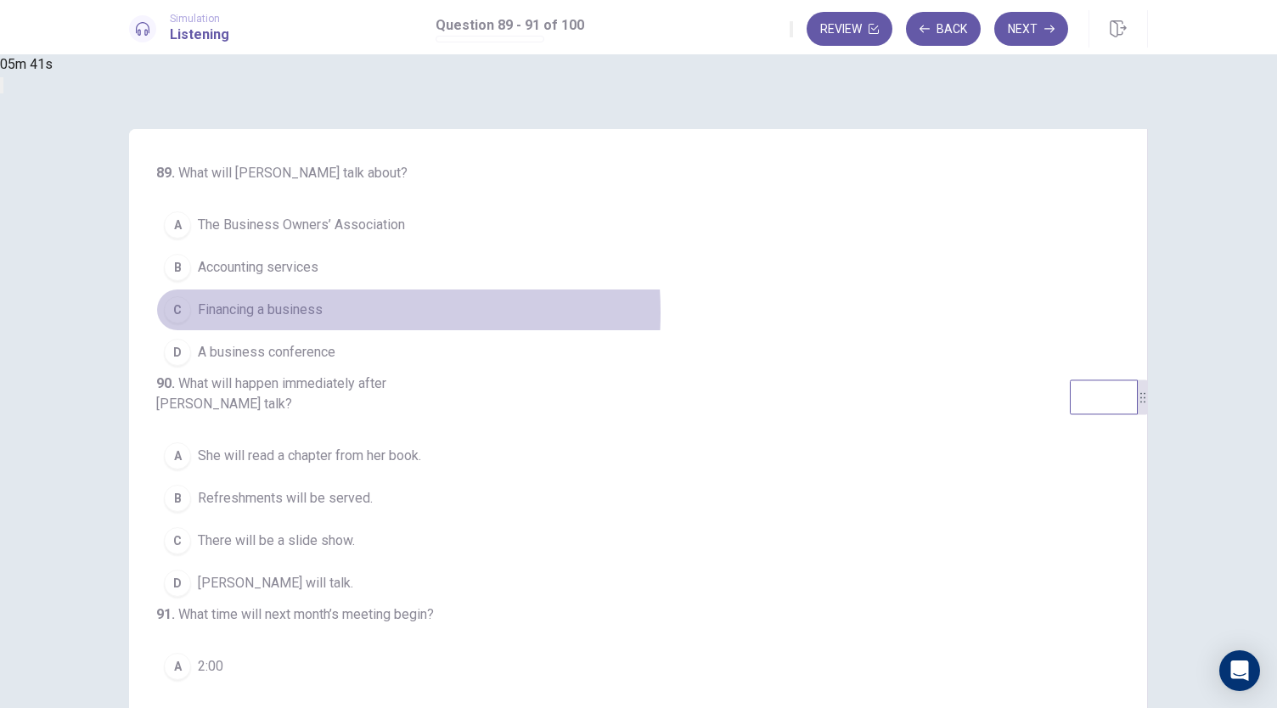
click at [323, 313] on span "Financing a business" at bounding box center [260, 310] width 125 height 20
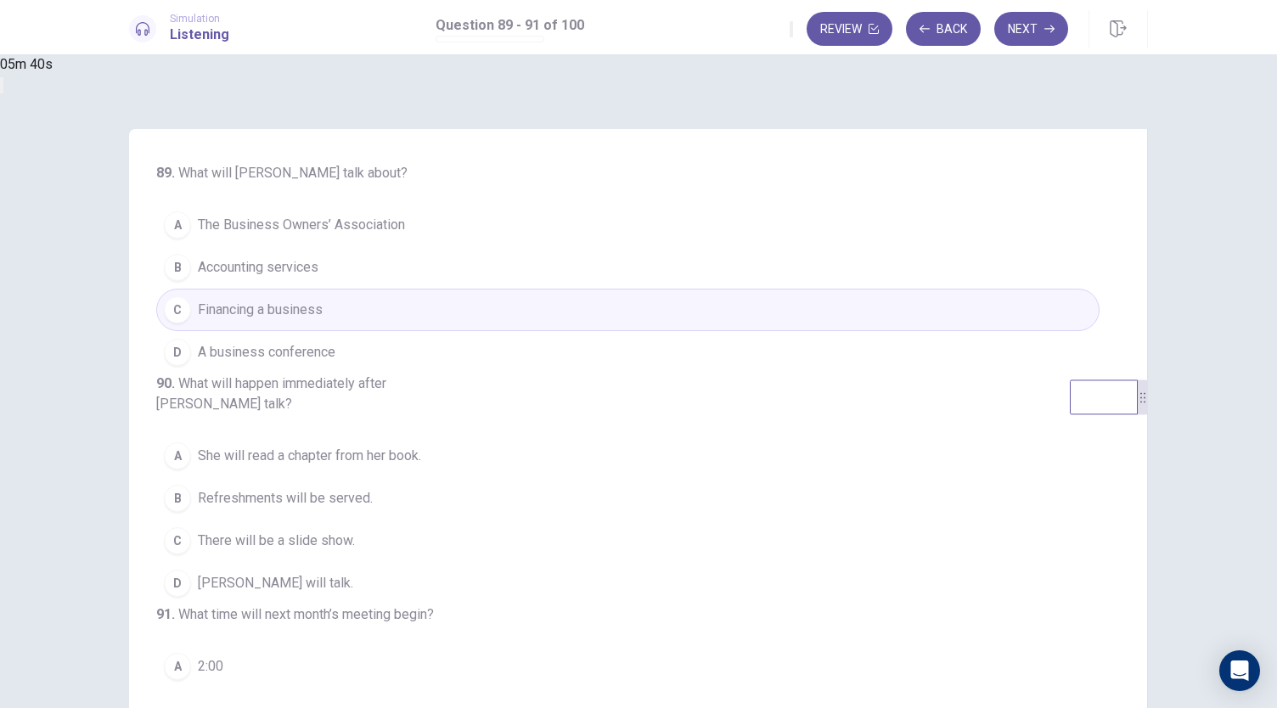
scroll to position [190, 0]
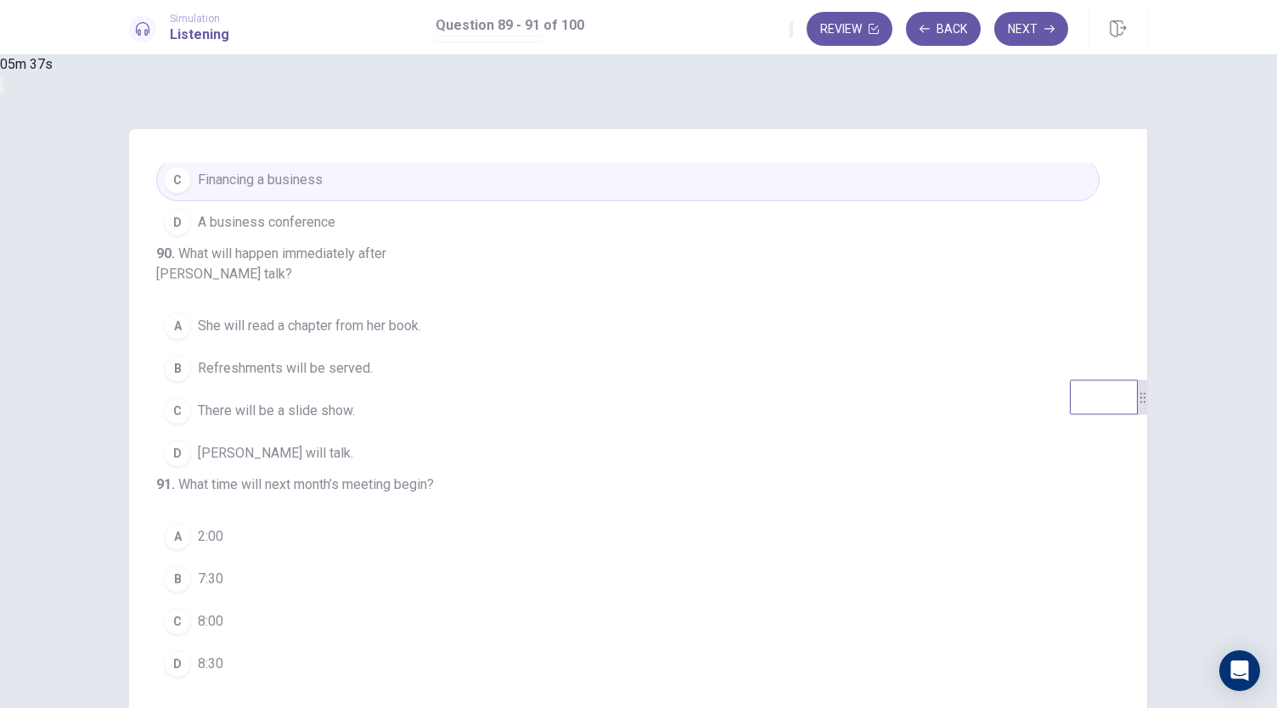
click at [373, 358] on span "Refreshments will be served." at bounding box center [285, 368] width 175 height 20
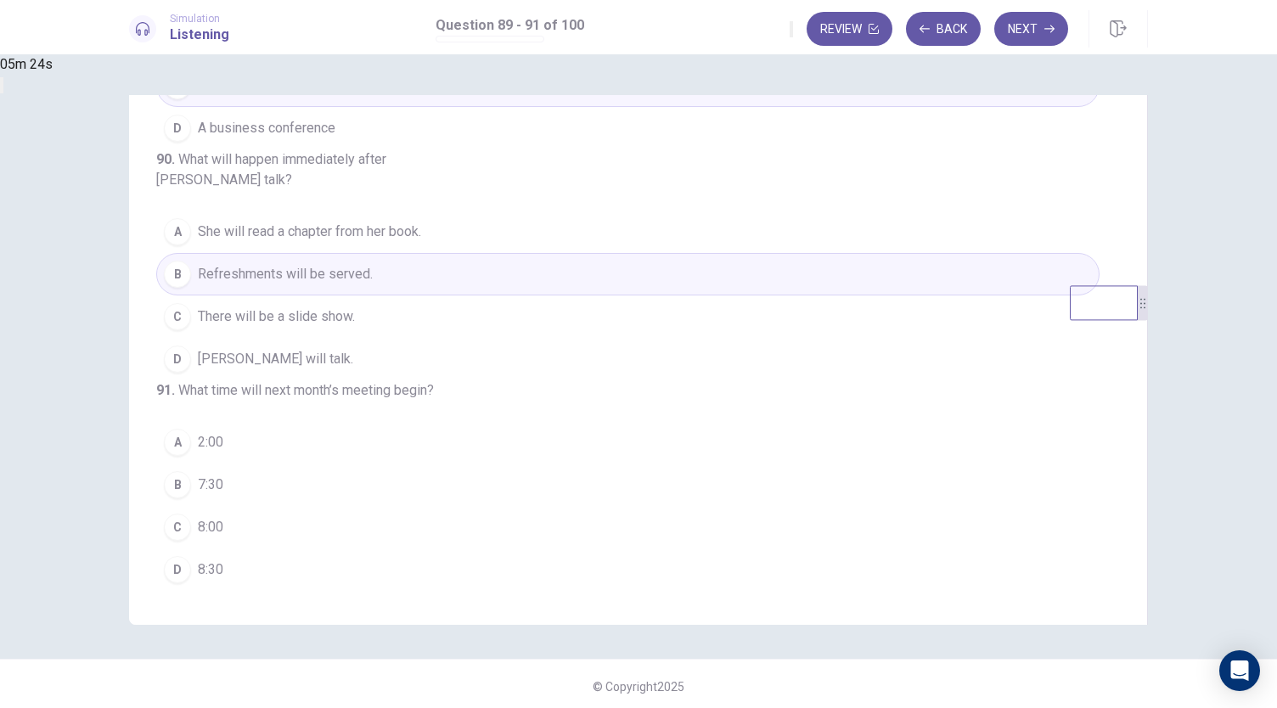
scroll to position [101, 0]
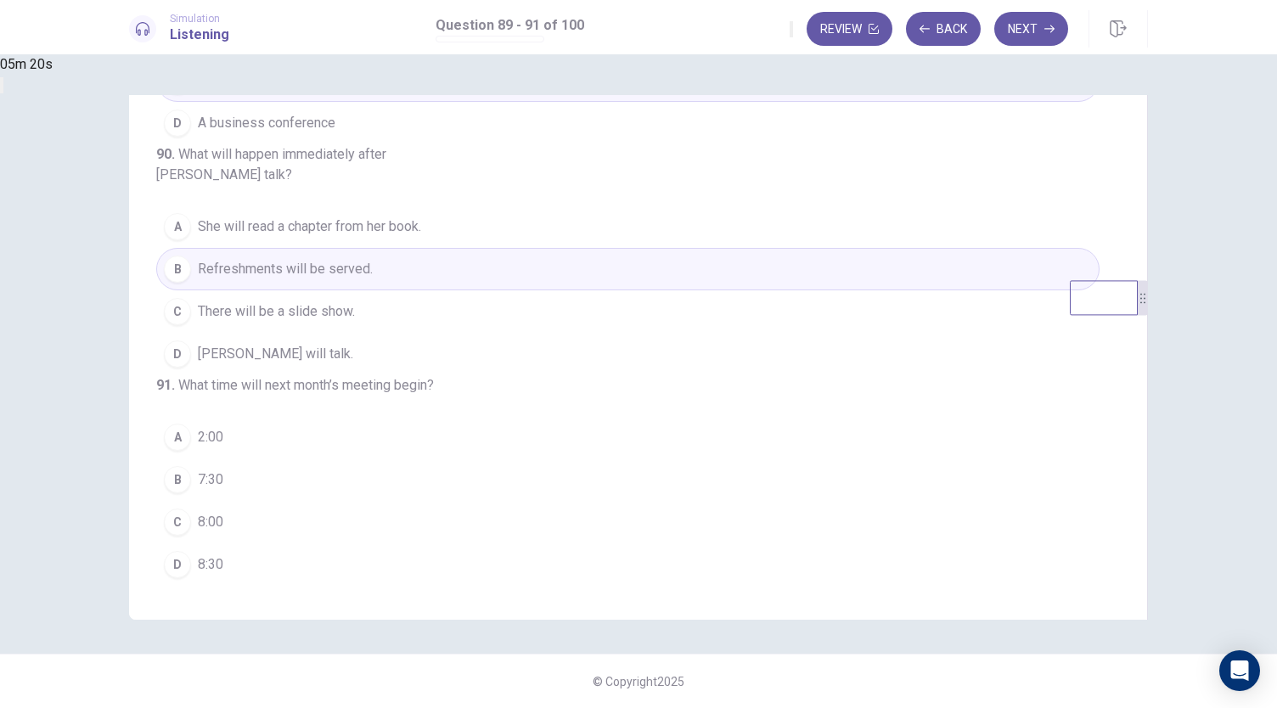
click at [223, 485] on span "7:30" at bounding box center [210, 480] width 25 height 20
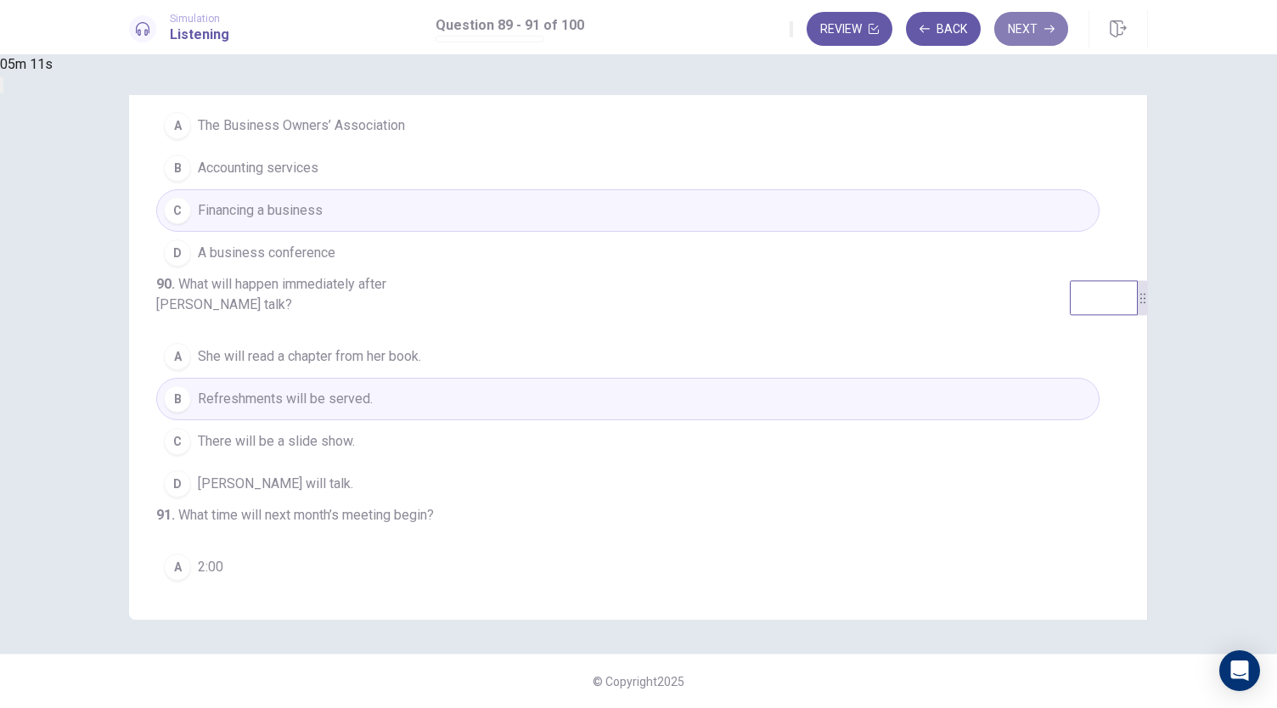
click at [1016, 35] on button "Next" at bounding box center [1031, 29] width 74 height 34
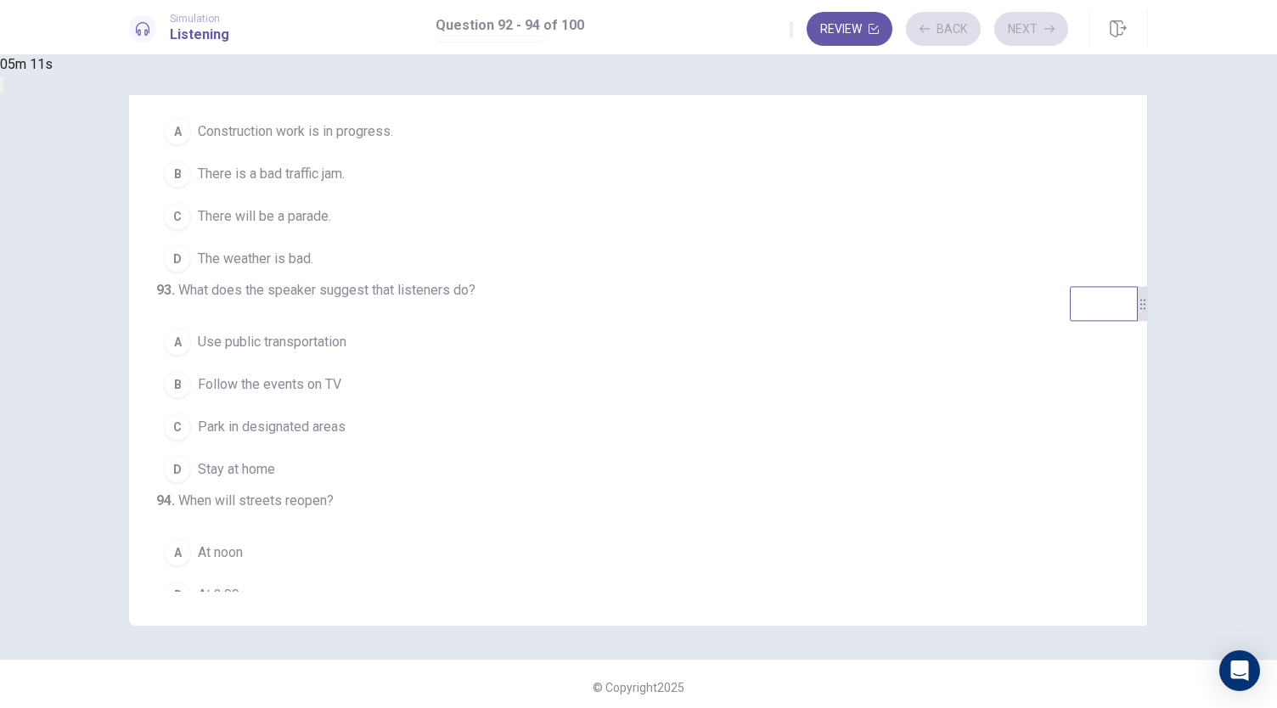
scroll to position [0, 0]
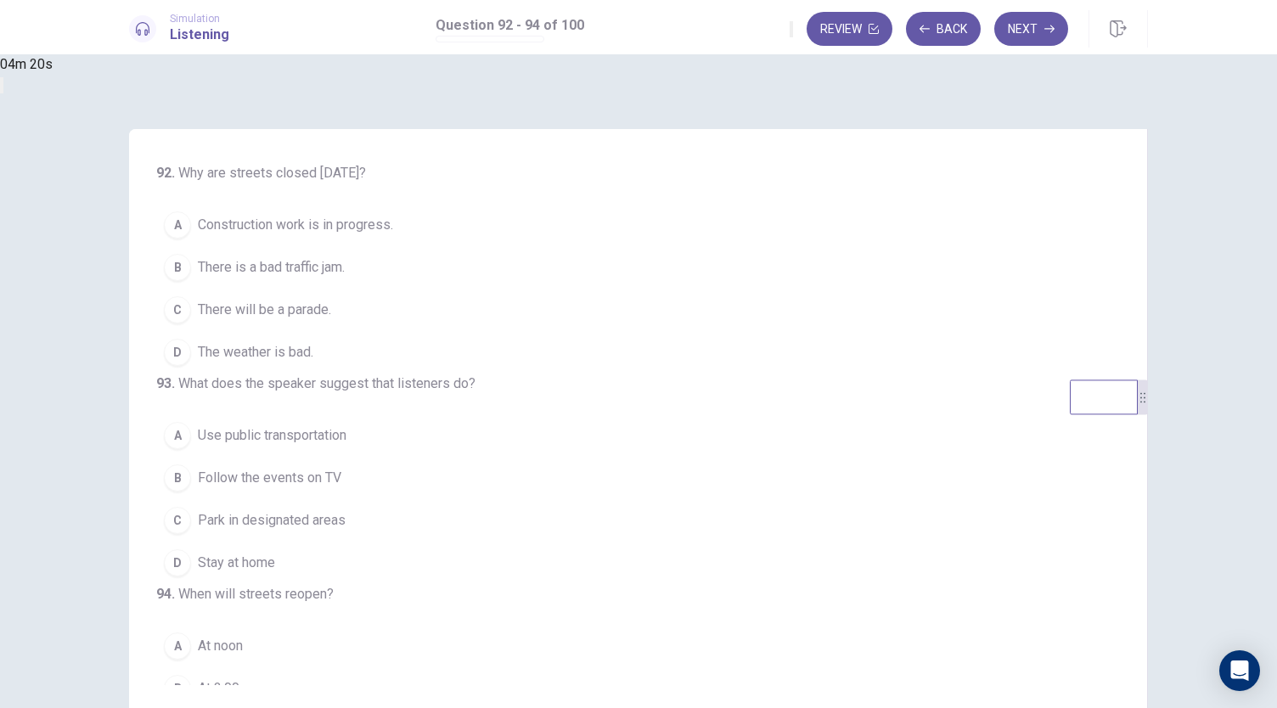
click at [393, 229] on span "Construction work is in progress." at bounding box center [295, 225] width 195 height 20
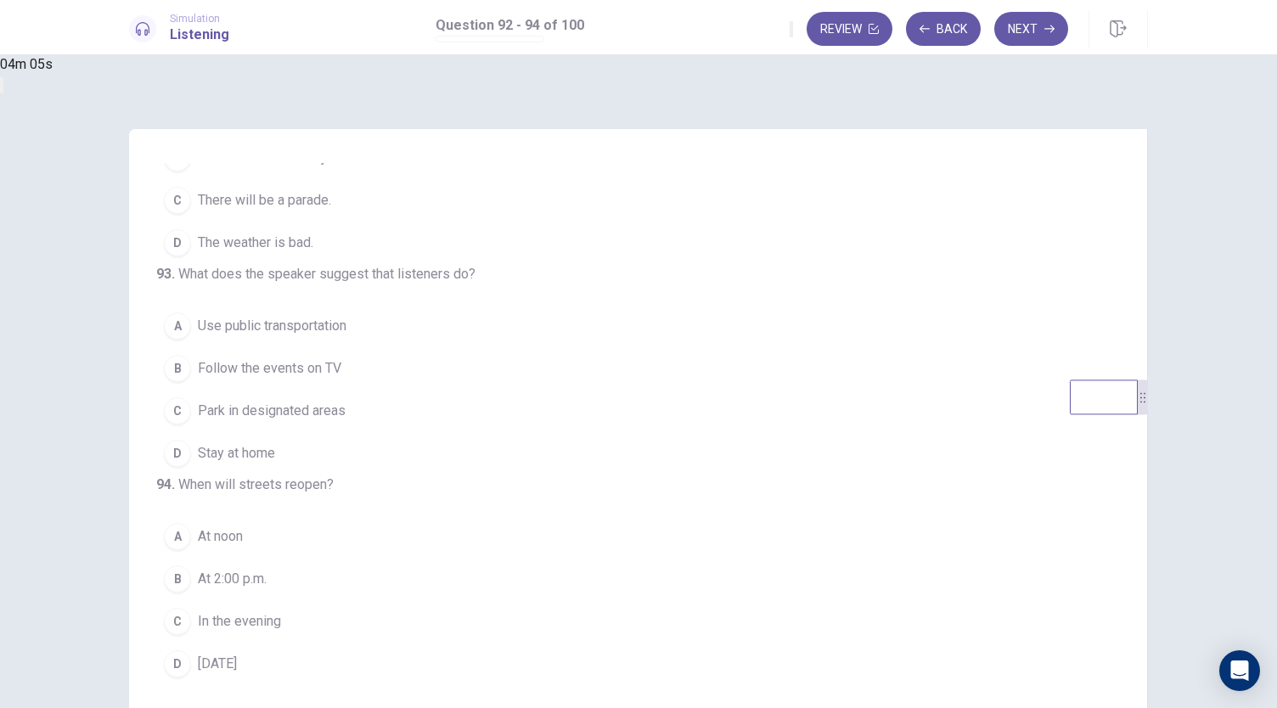
scroll to position [156, 0]
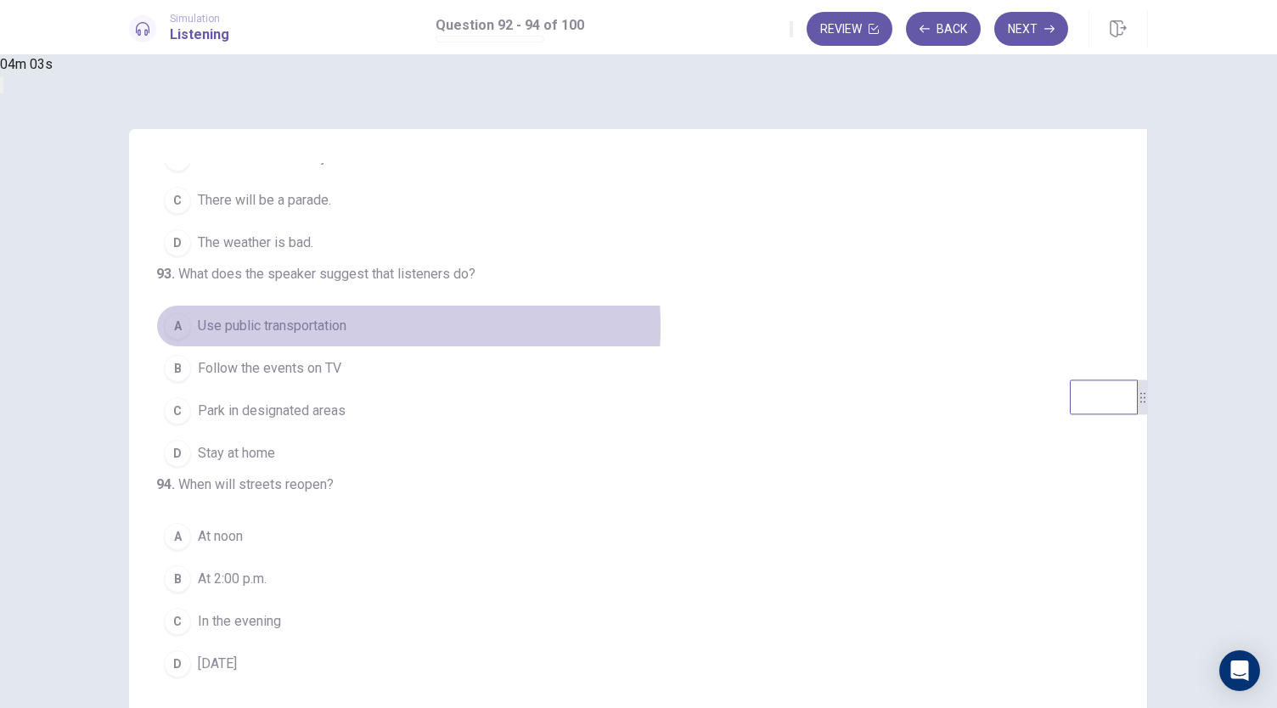
click at [346, 316] on span "Use public transportation" at bounding box center [272, 326] width 149 height 20
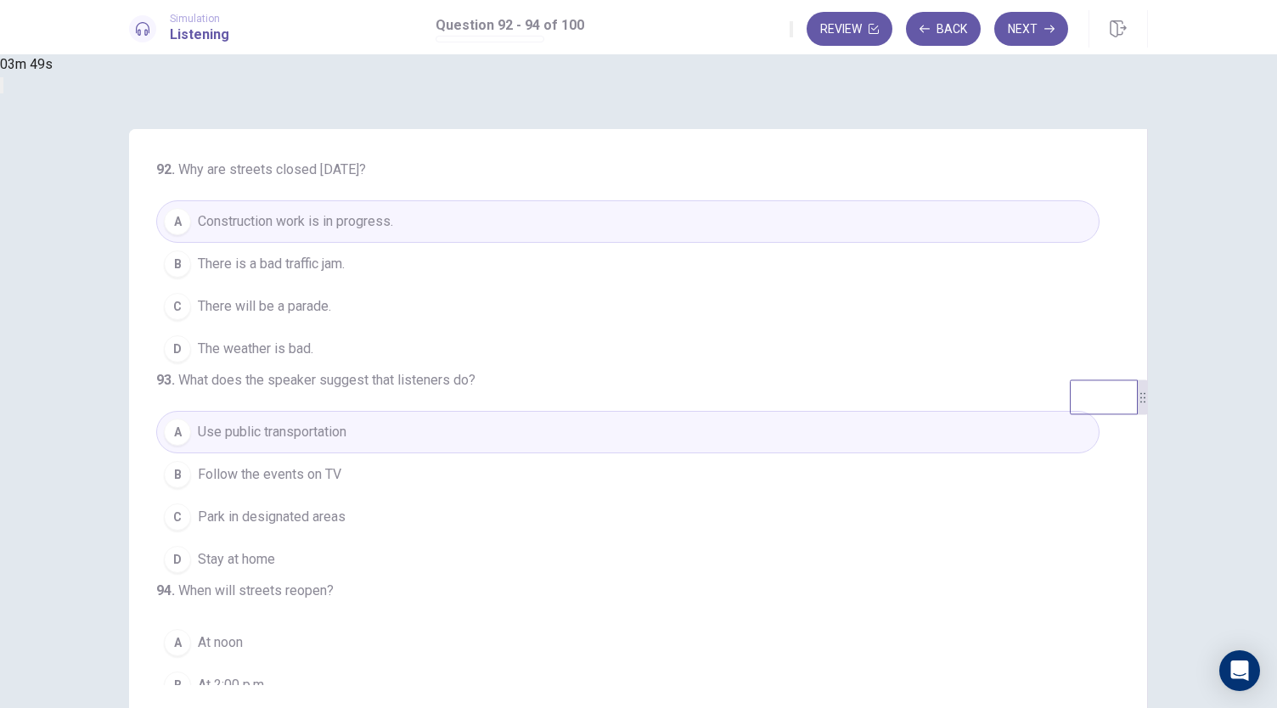
scroll to position [17, 0]
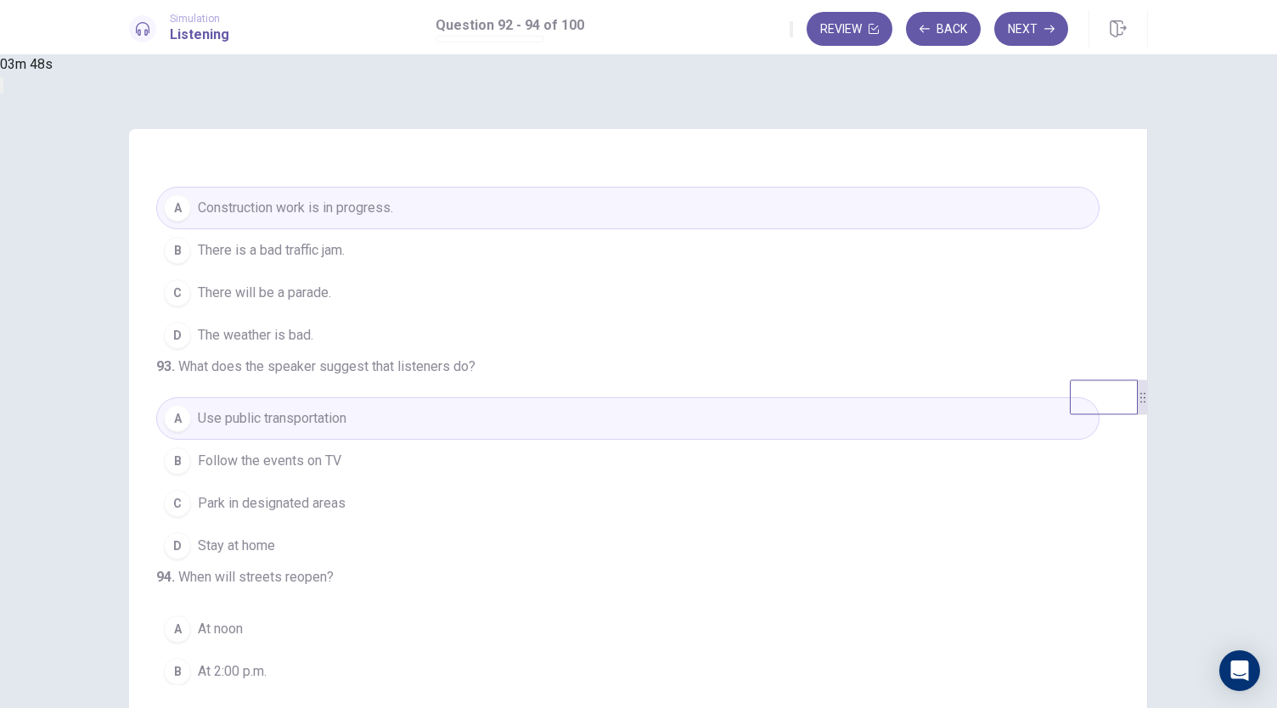
click at [331, 295] on span "There will be a parade." at bounding box center [264, 293] width 133 height 20
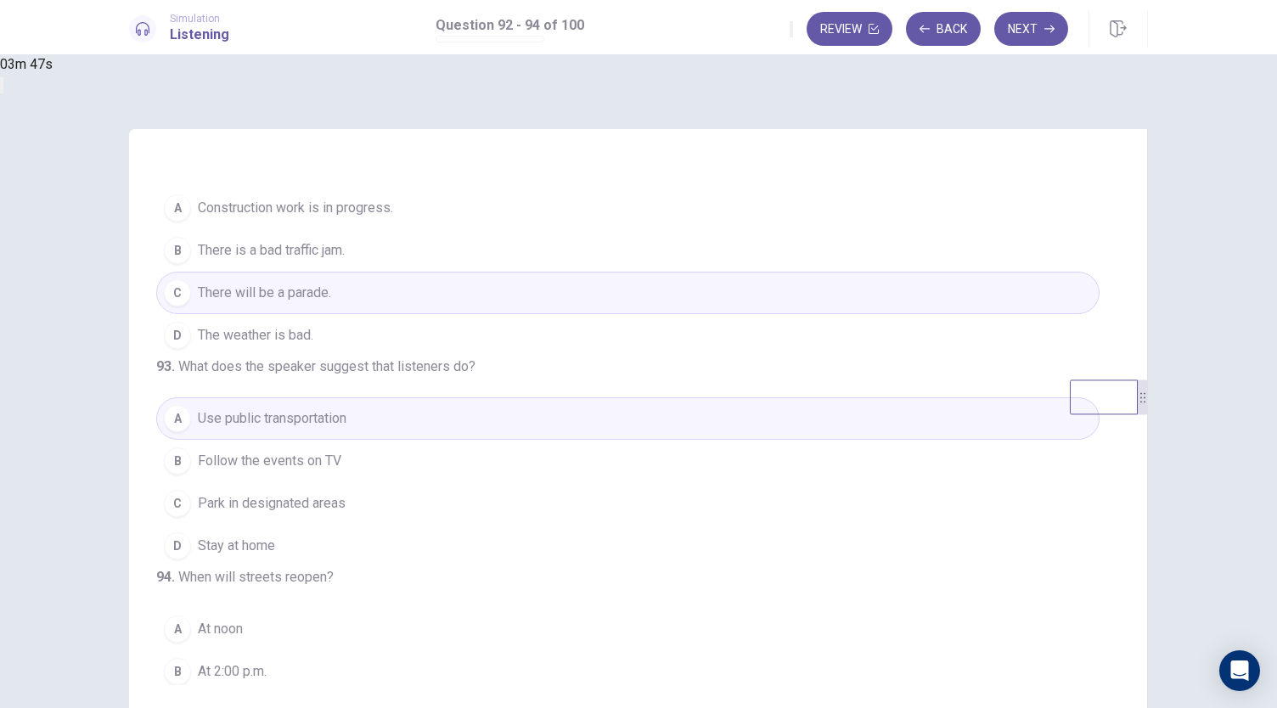
scroll to position [170, 0]
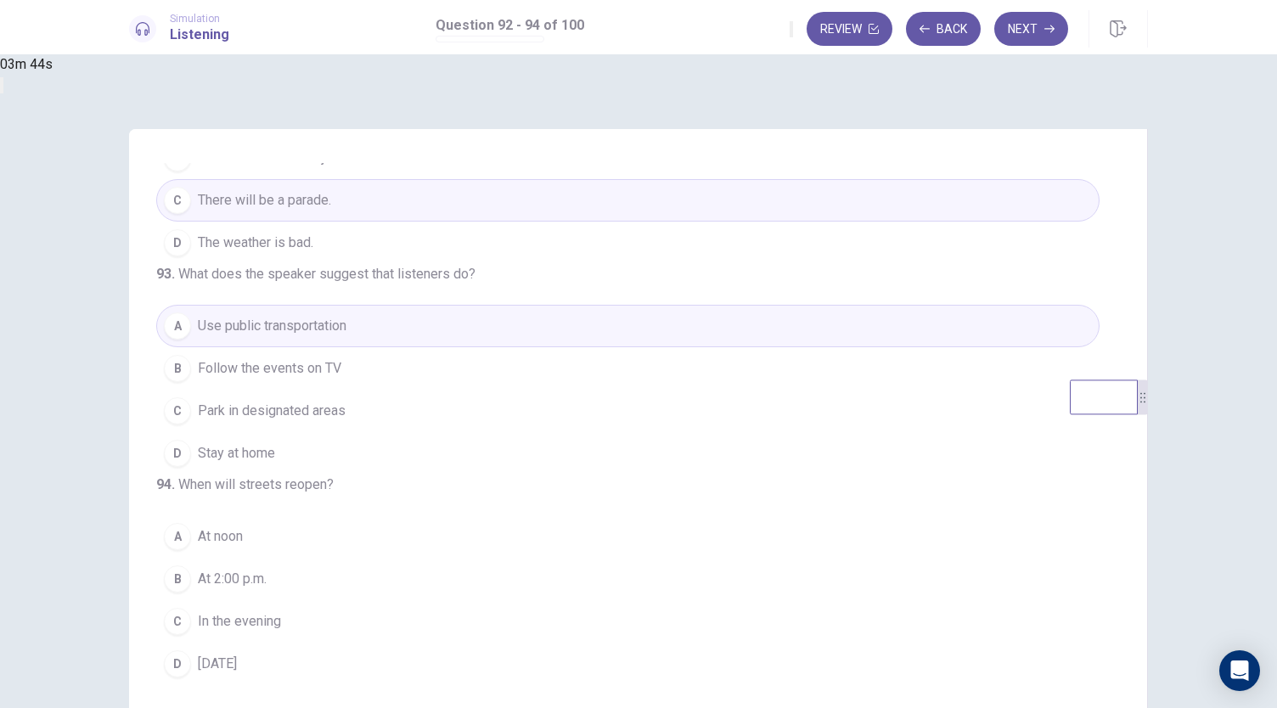
click at [237, 668] on span "Tomorrow" at bounding box center [217, 664] width 39 height 20
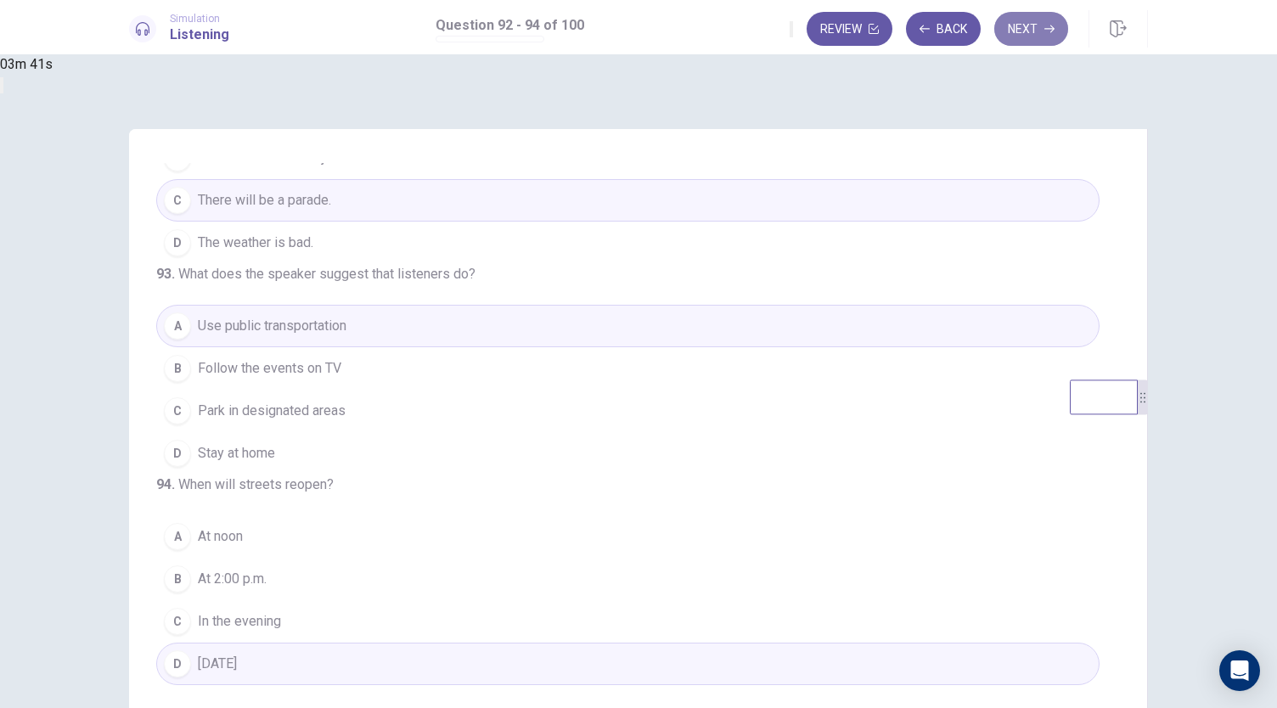
click at [1022, 25] on button "Next" at bounding box center [1031, 29] width 74 height 34
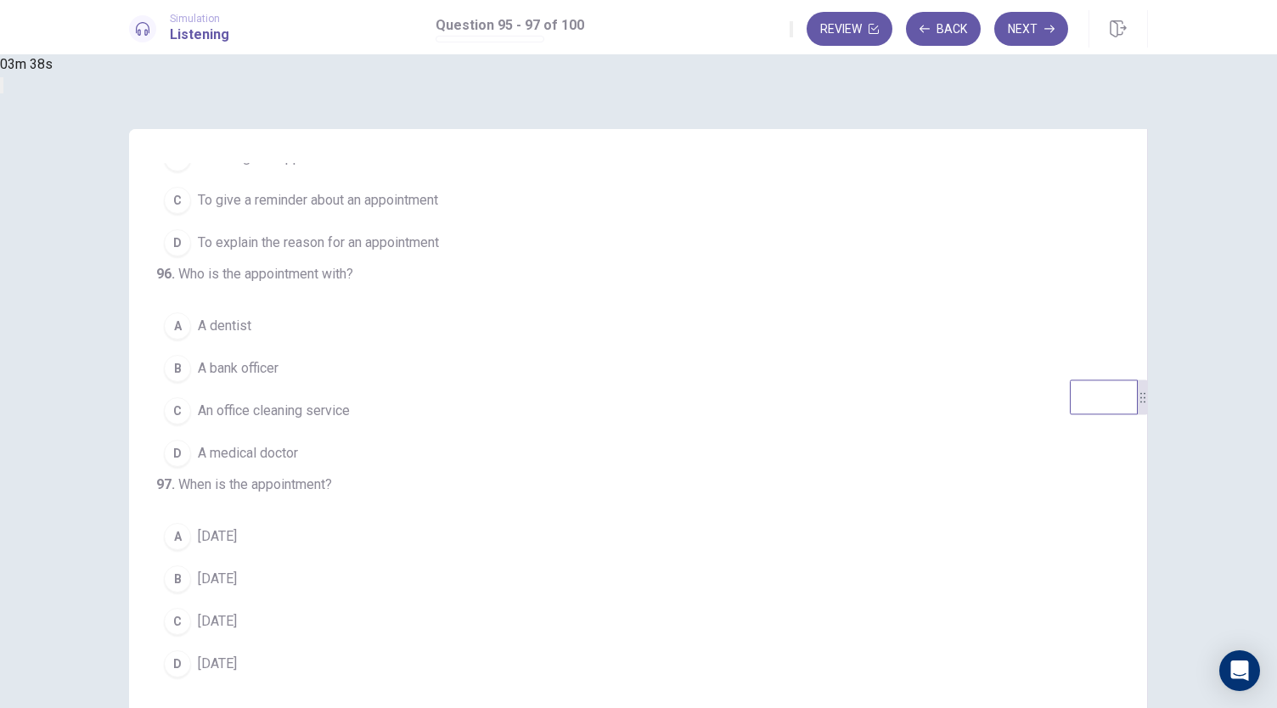
scroll to position [0, 0]
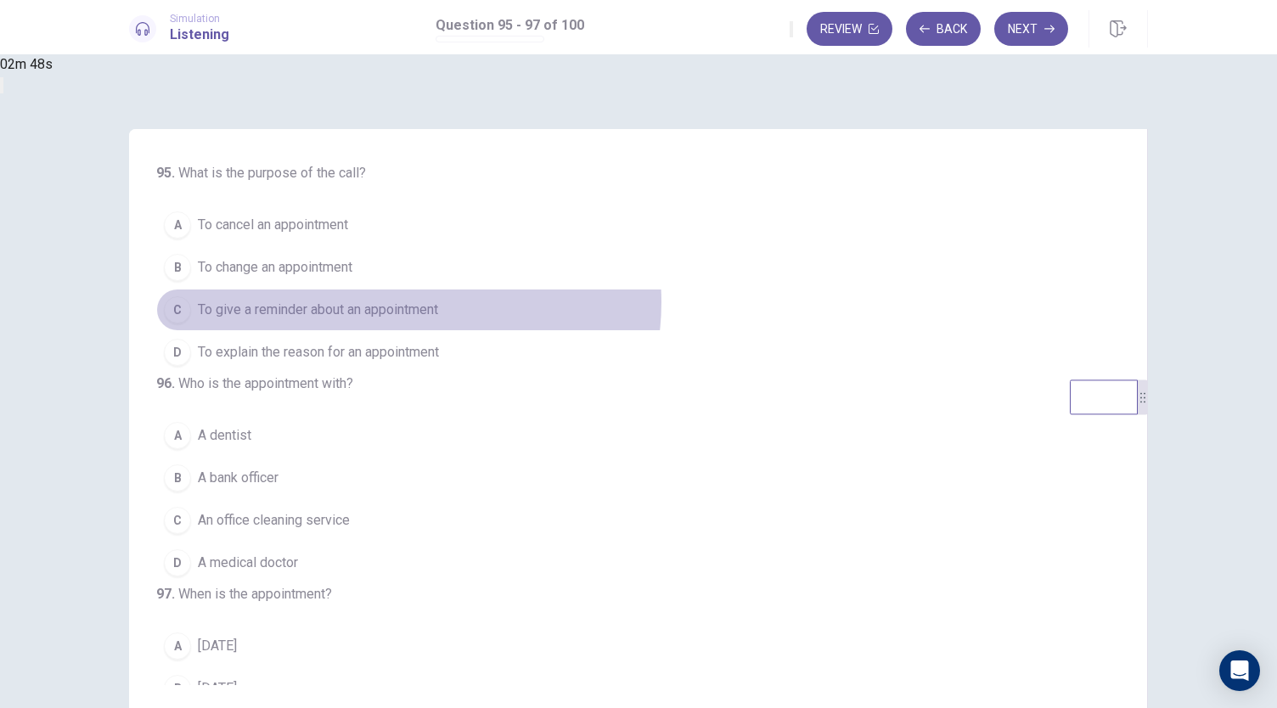
click at [438, 302] on span "To give a reminder about an appointment" at bounding box center [318, 310] width 240 height 20
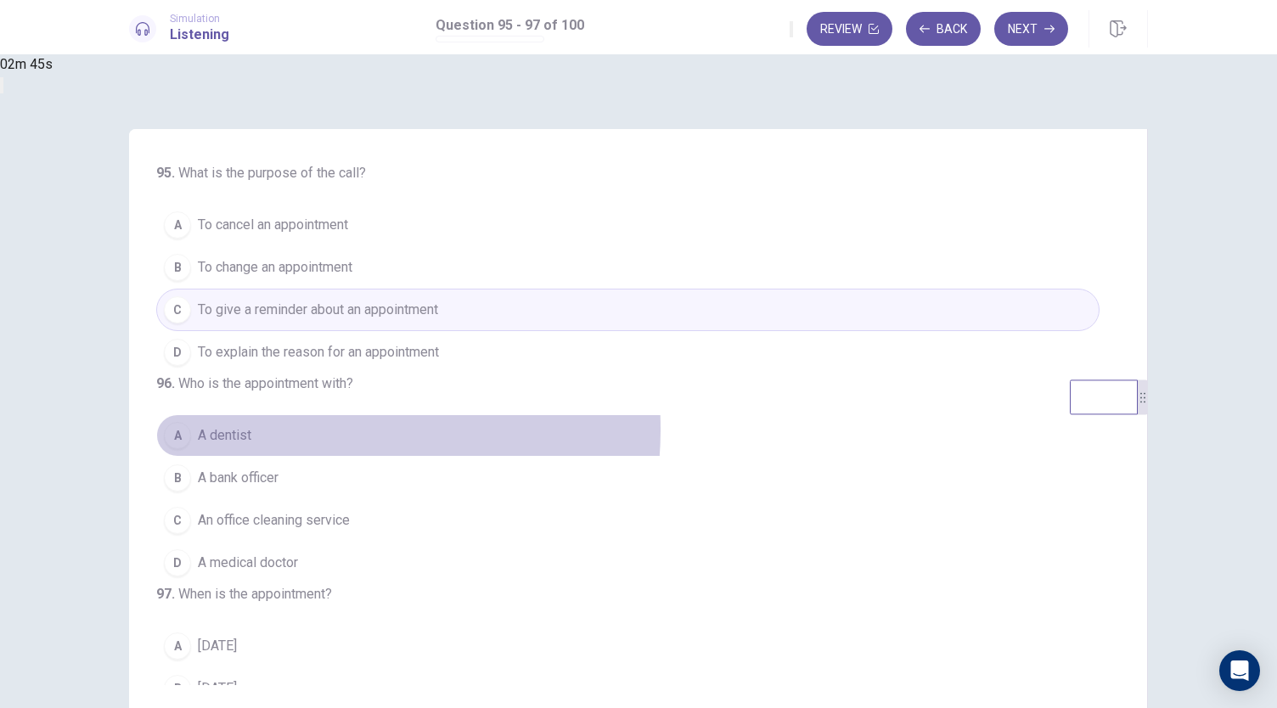
click at [488, 457] on button "A A dentist" at bounding box center [627, 435] width 943 height 42
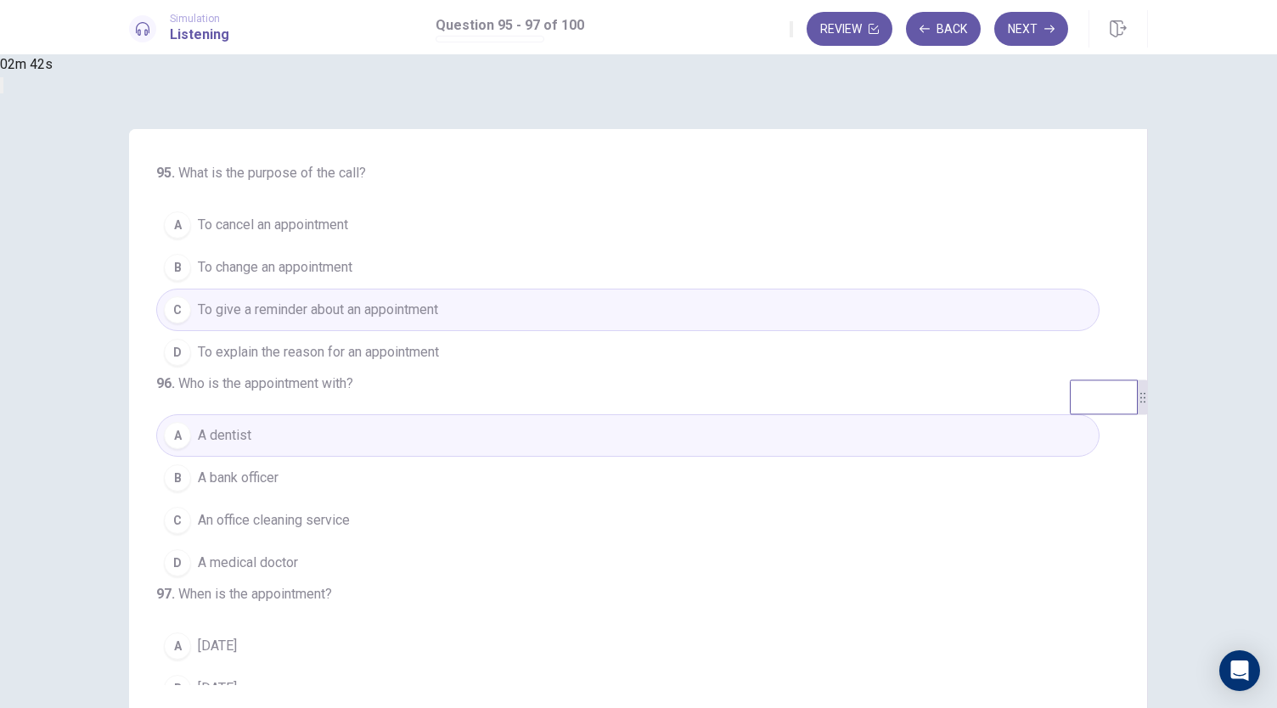
scroll to position [170, 0]
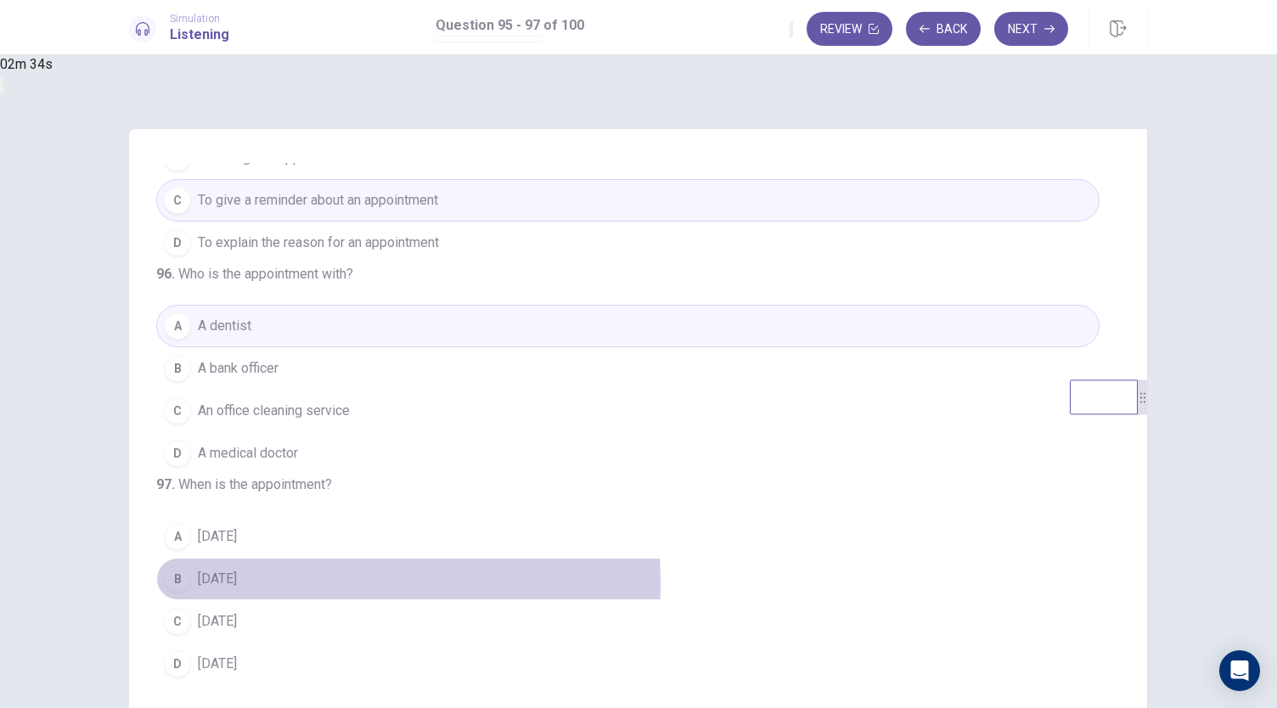
click at [465, 587] on button "B Monday" at bounding box center [627, 579] width 943 height 42
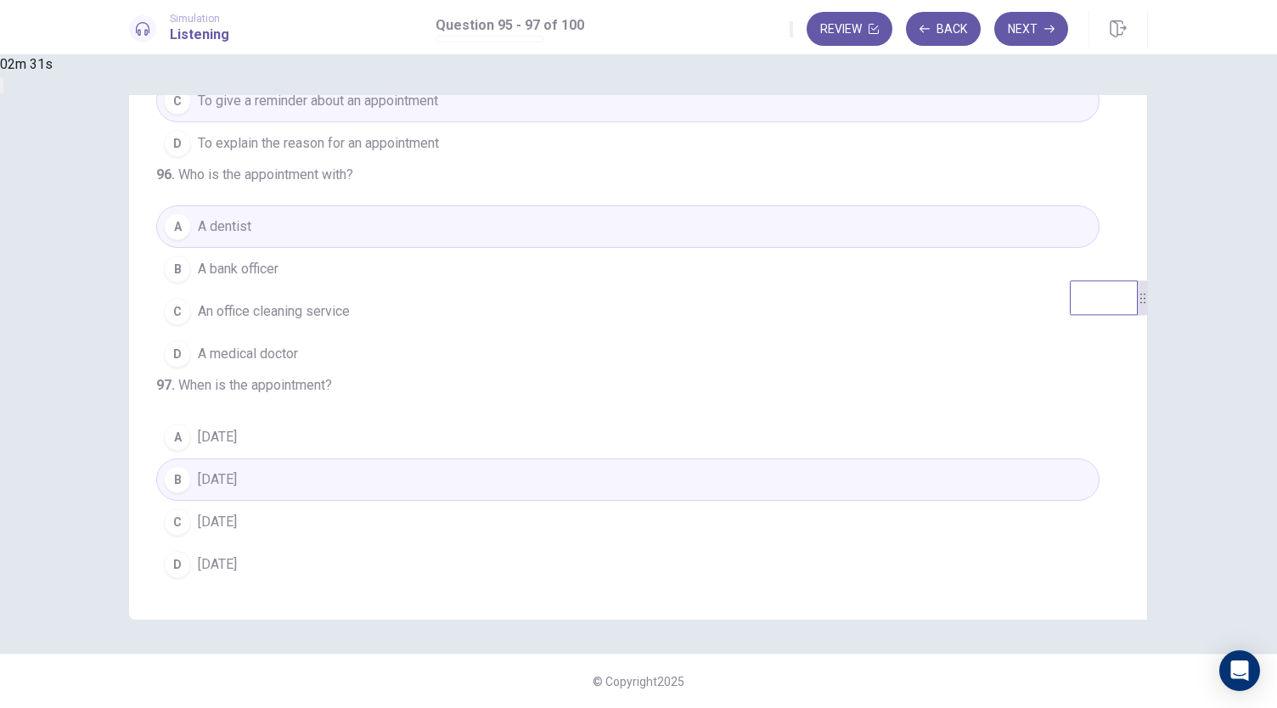
scroll to position [0, 0]
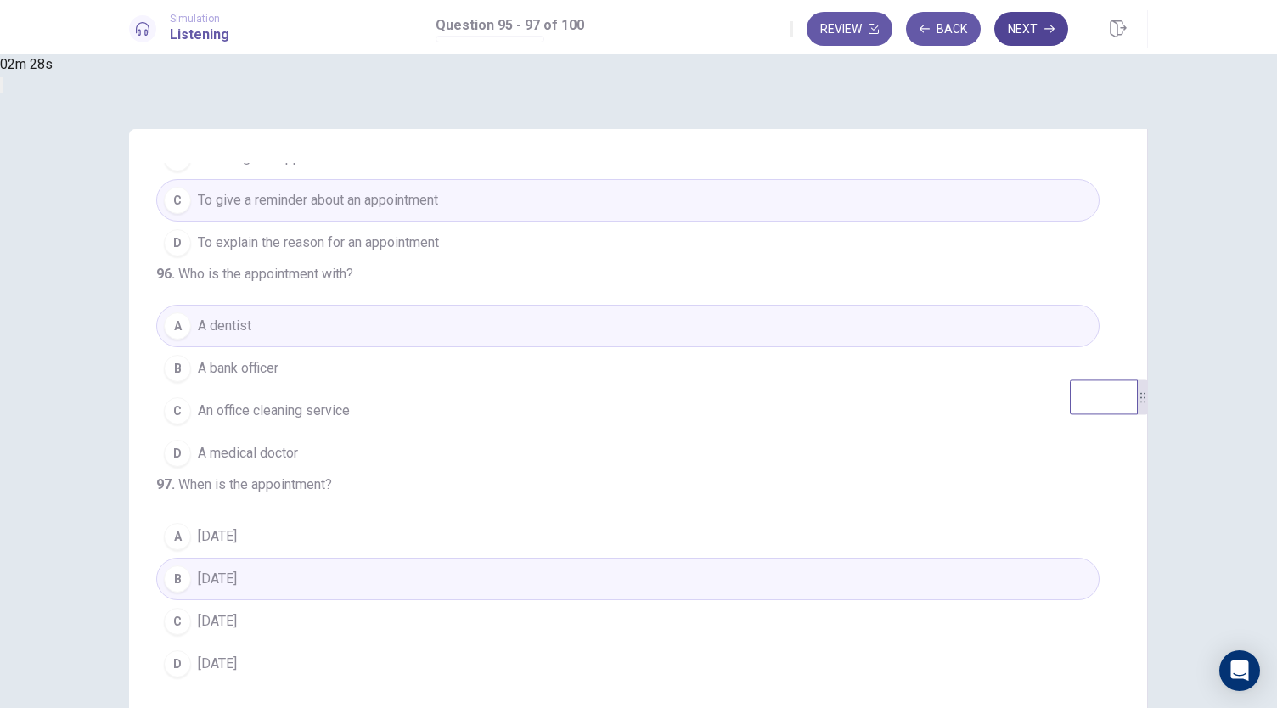
click at [1044, 31] on button "Next" at bounding box center [1031, 29] width 74 height 34
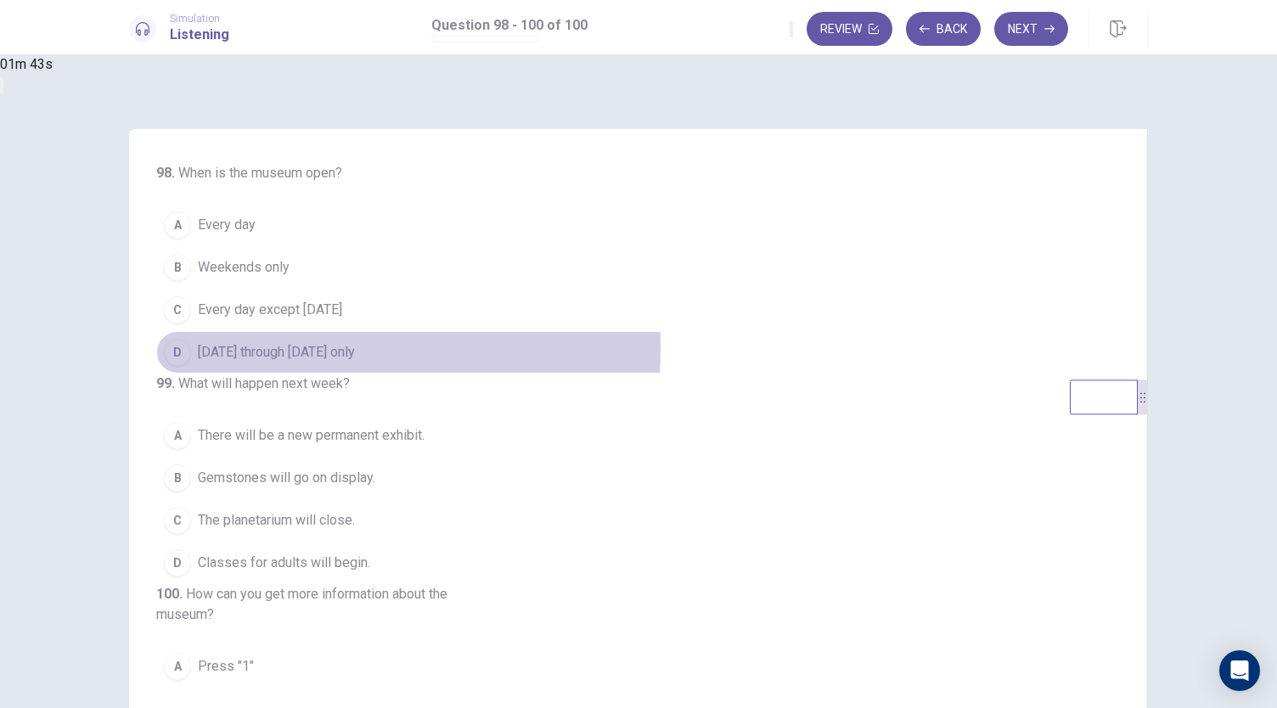
click at [355, 347] on span "Monday through Friday only" at bounding box center [276, 352] width 157 height 20
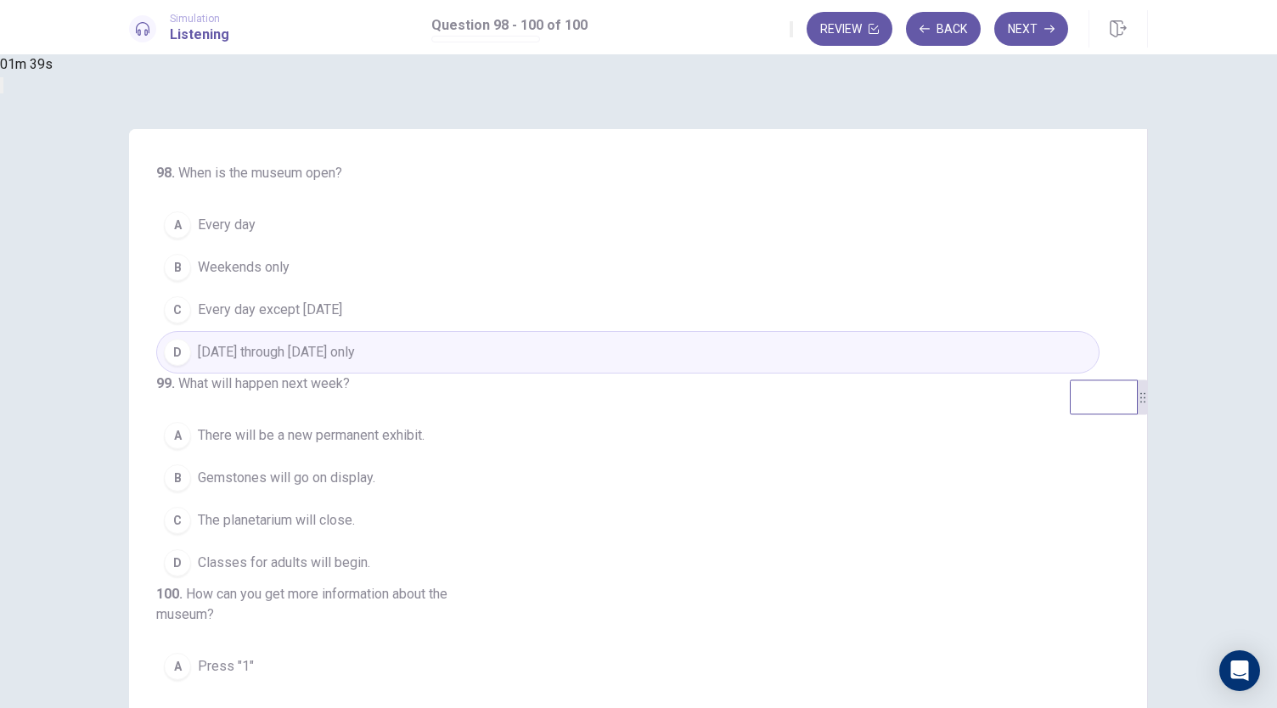
click at [256, 226] on span "Every day" at bounding box center [227, 225] width 58 height 20
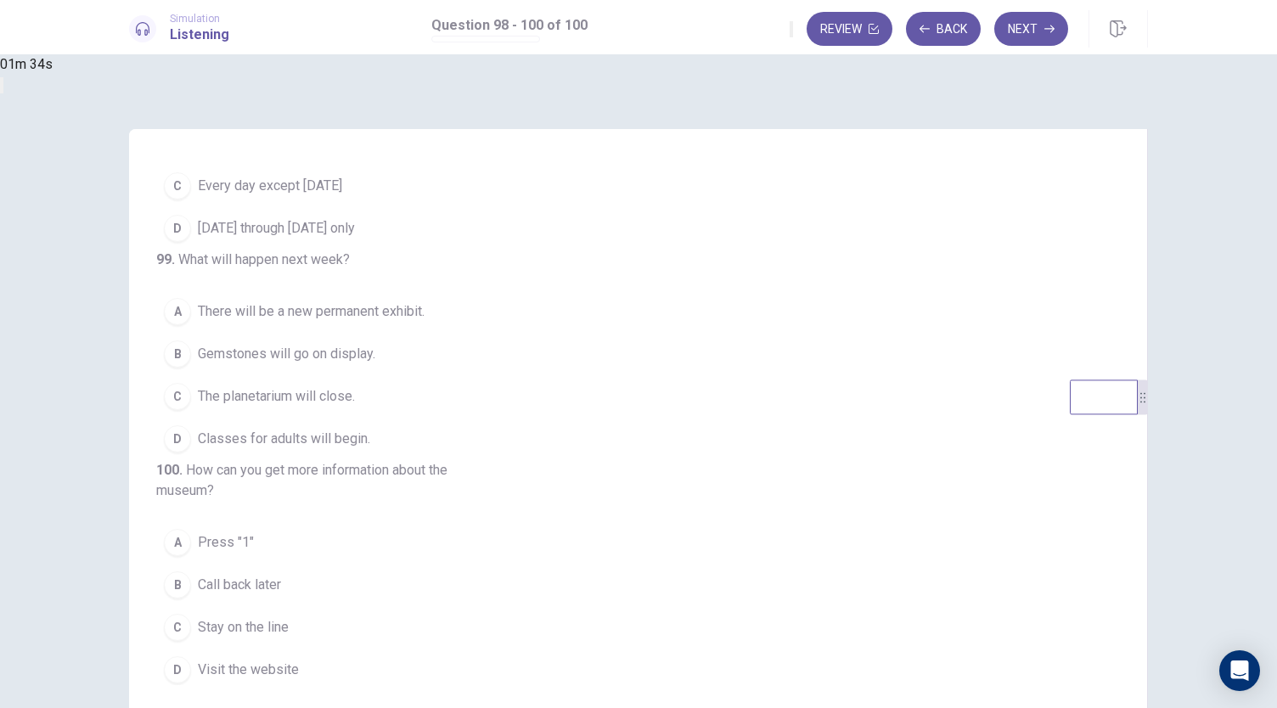
scroll to position [167, 0]
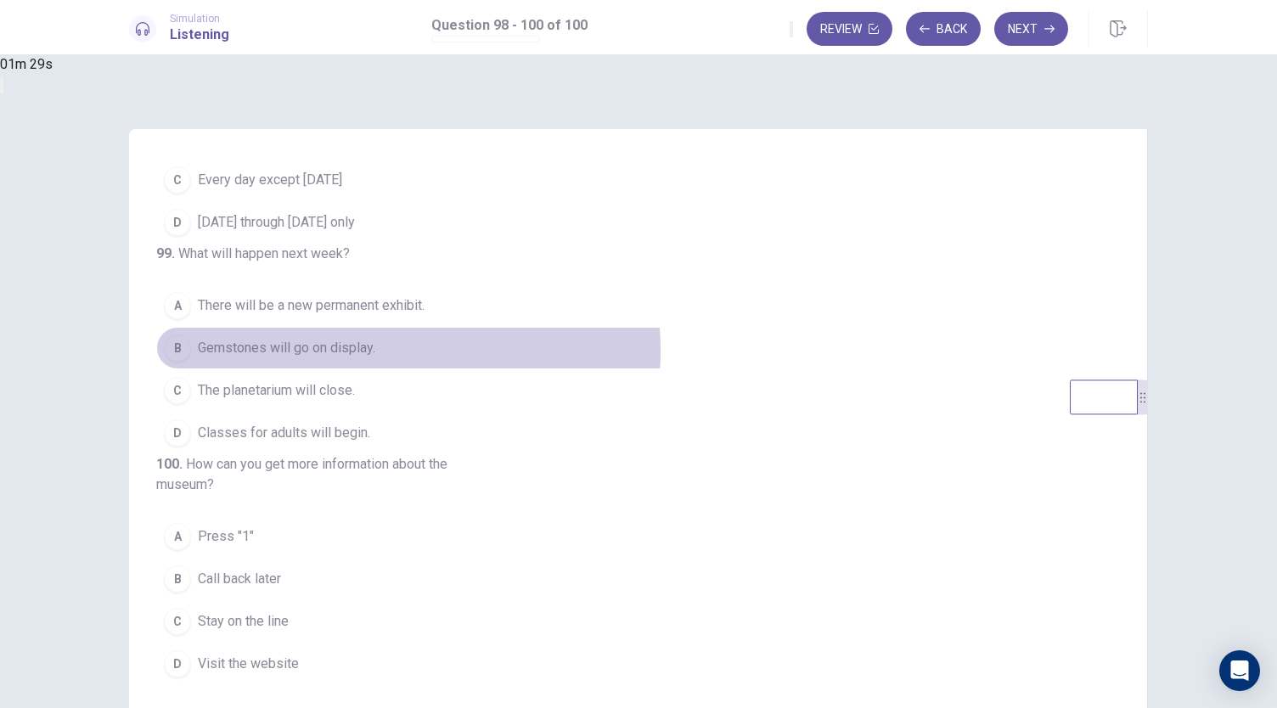
click at [375, 346] on span "Gemstones will go on display." at bounding box center [286, 348] width 177 height 20
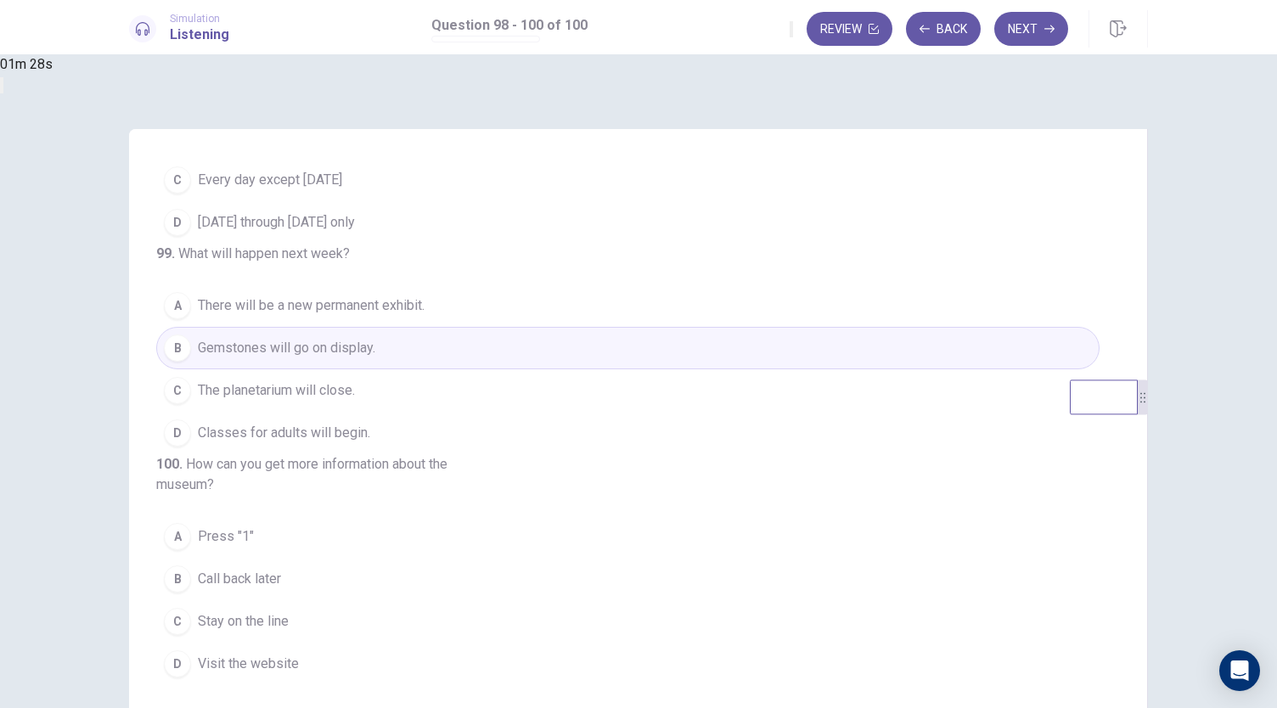
scroll to position [190, 0]
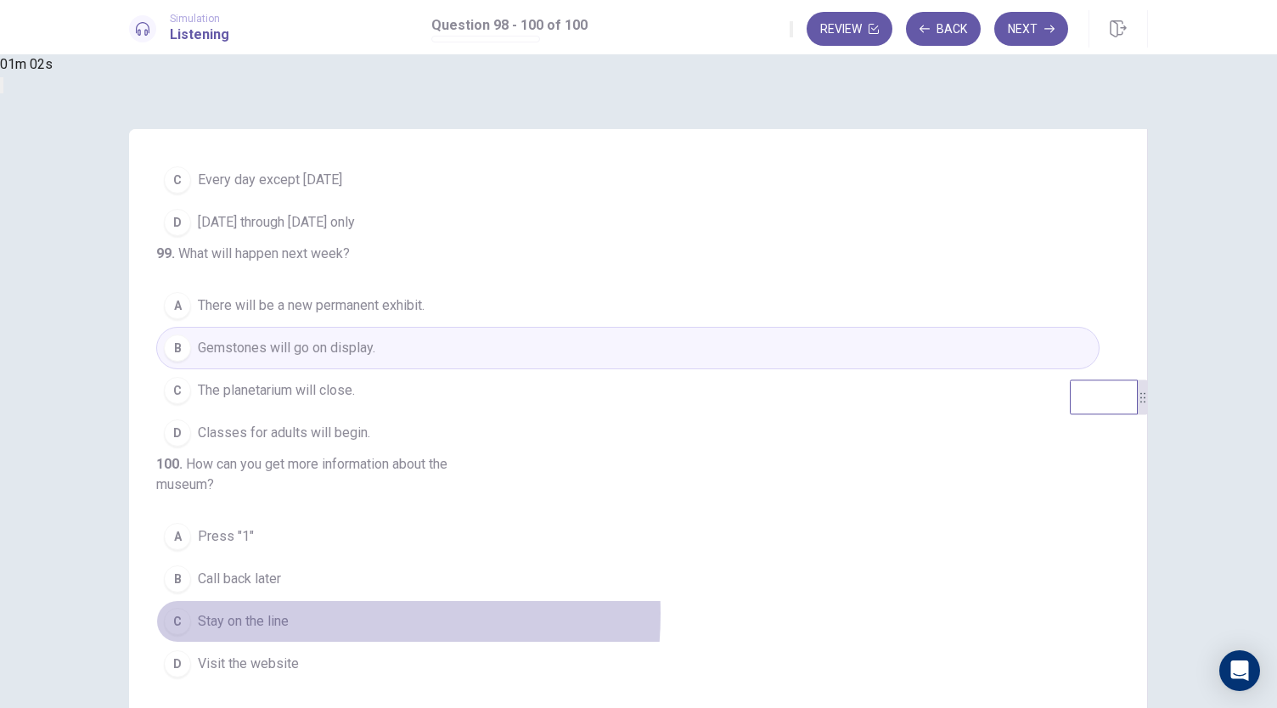
click at [289, 617] on span "Stay on the line" at bounding box center [243, 621] width 91 height 20
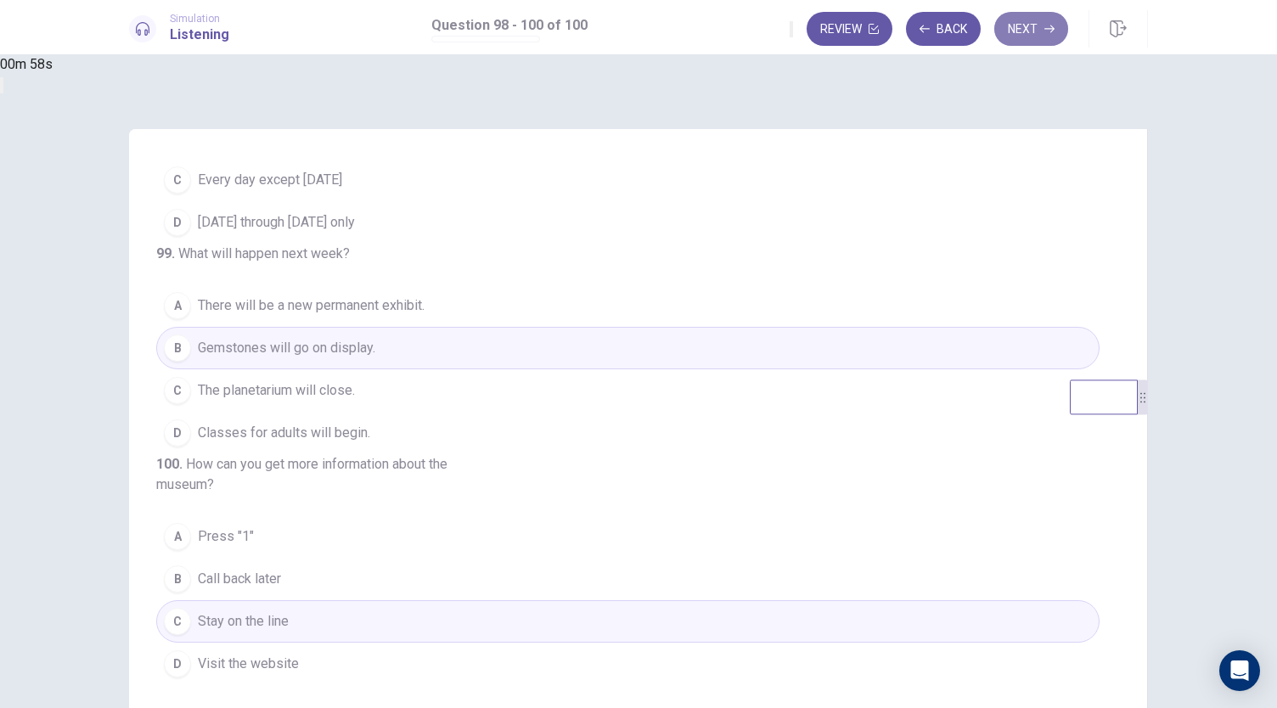
click at [1036, 34] on button "Next" at bounding box center [1031, 29] width 74 height 34
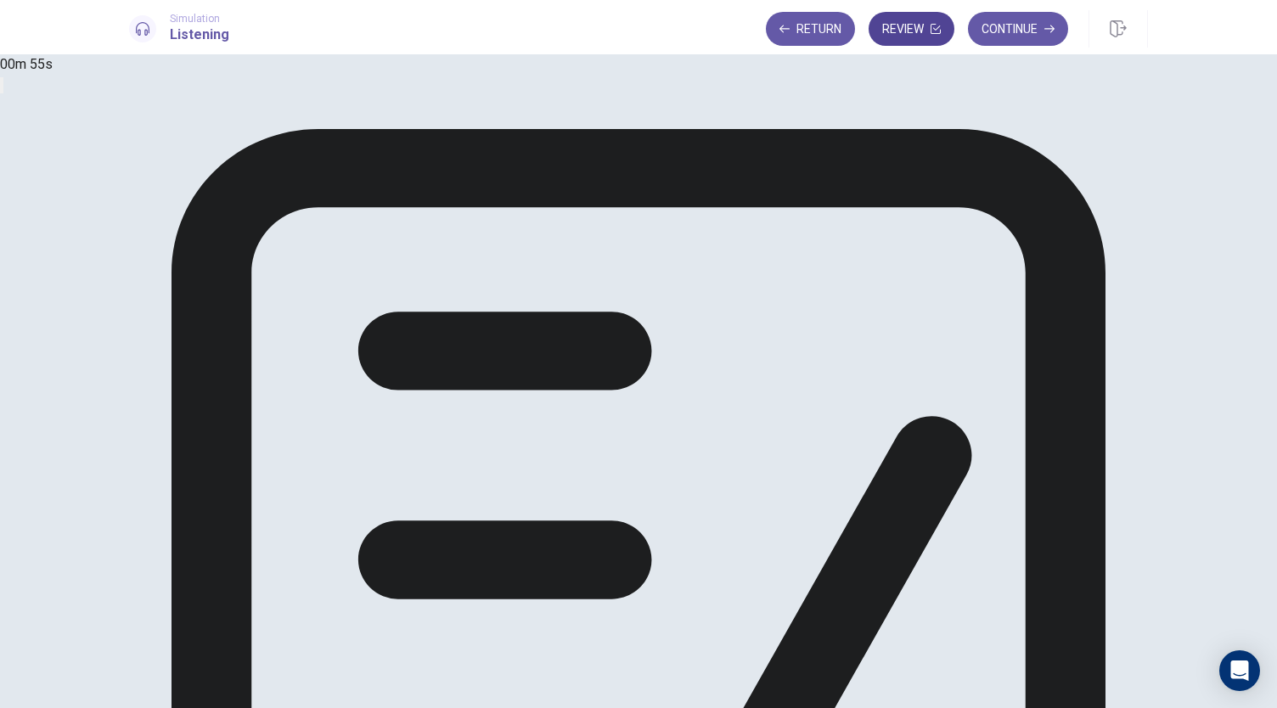
click at [895, 24] on button "Review" at bounding box center [912, 29] width 86 height 34
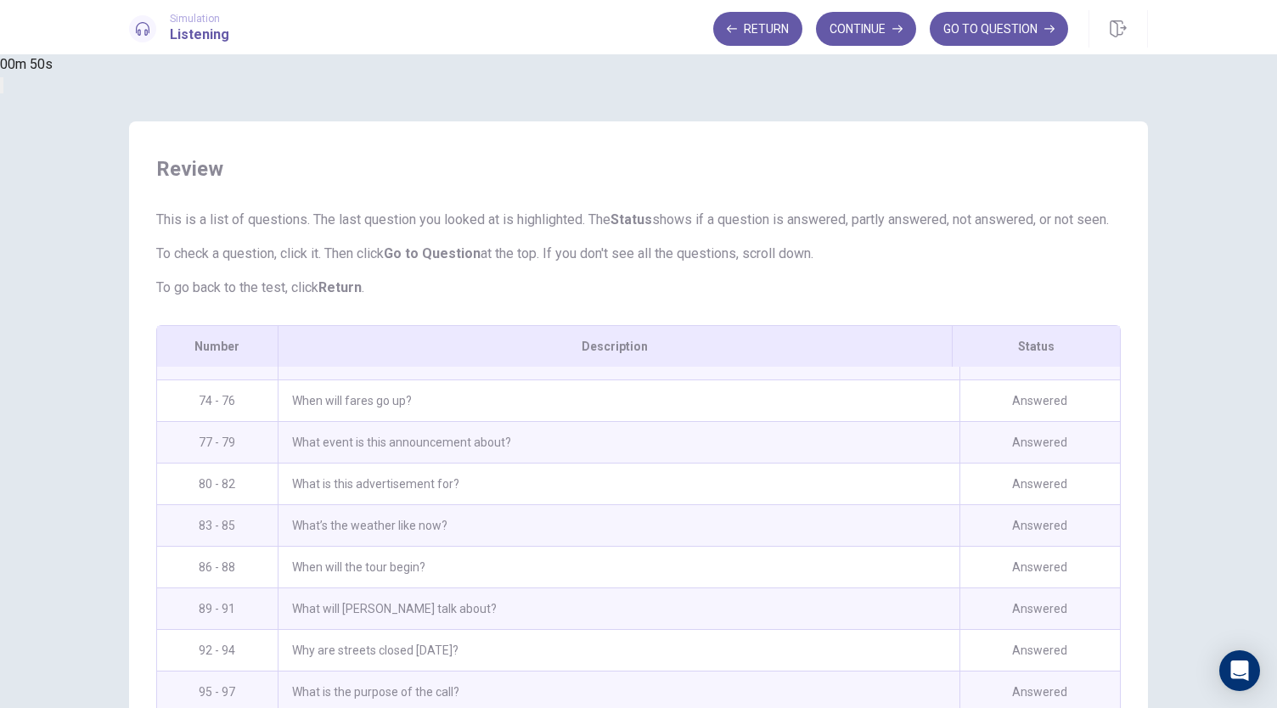
scroll to position [0, 0]
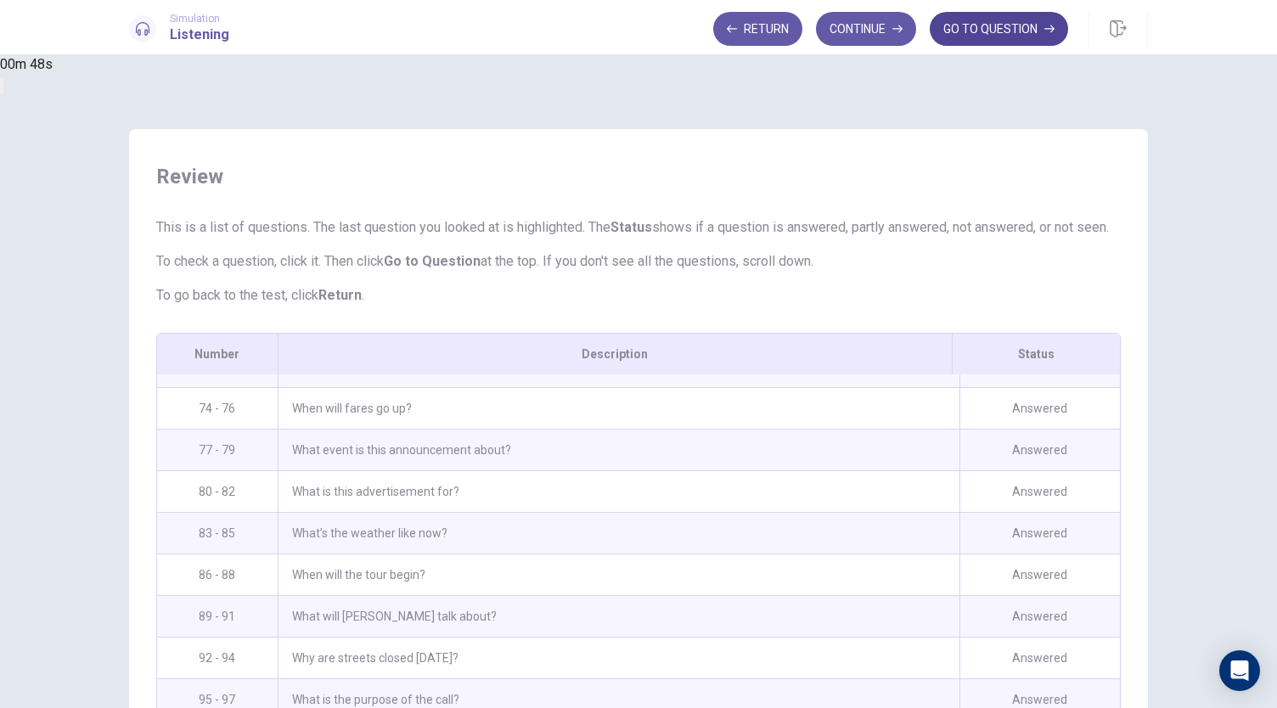
click at [993, 30] on button "GO TO QUESTION" at bounding box center [999, 29] width 138 height 34
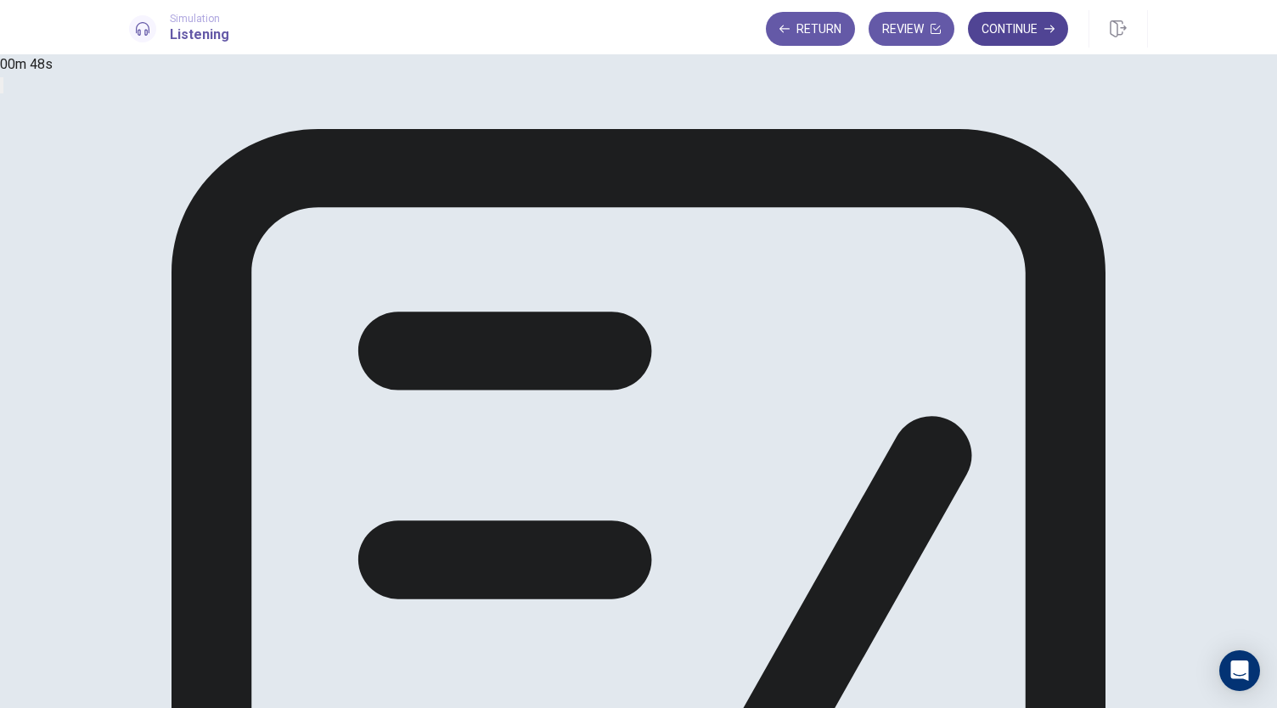
click at [1006, 30] on button "Continue" at bounding box center [1018, 29] width 100 height 34
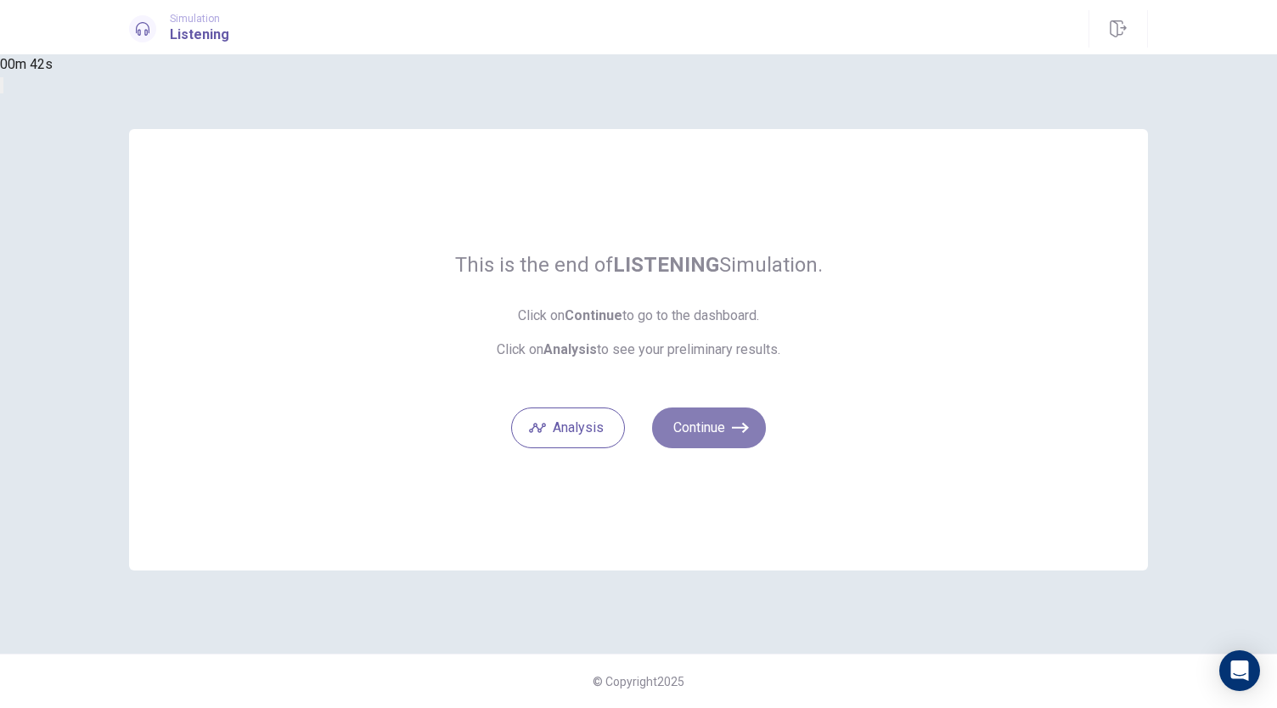
click at [707, 434] on button "Continue" at bounding box center [709, 428] width 114 height 41
